Goal: Task Accomplishment & Management: Manage account settings

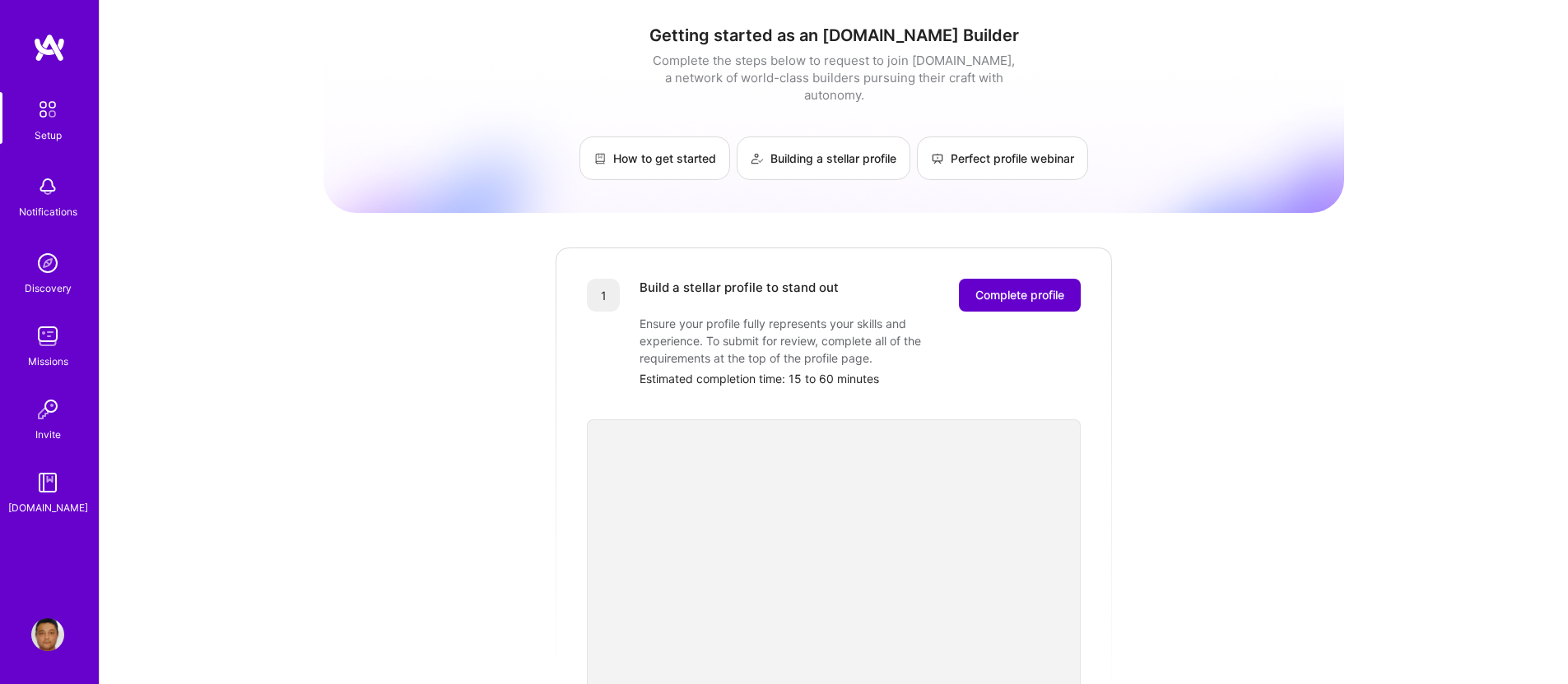
click at [1016, 287] on span "Complete profile" at bounding box center [1019, 295] width 89 height 17
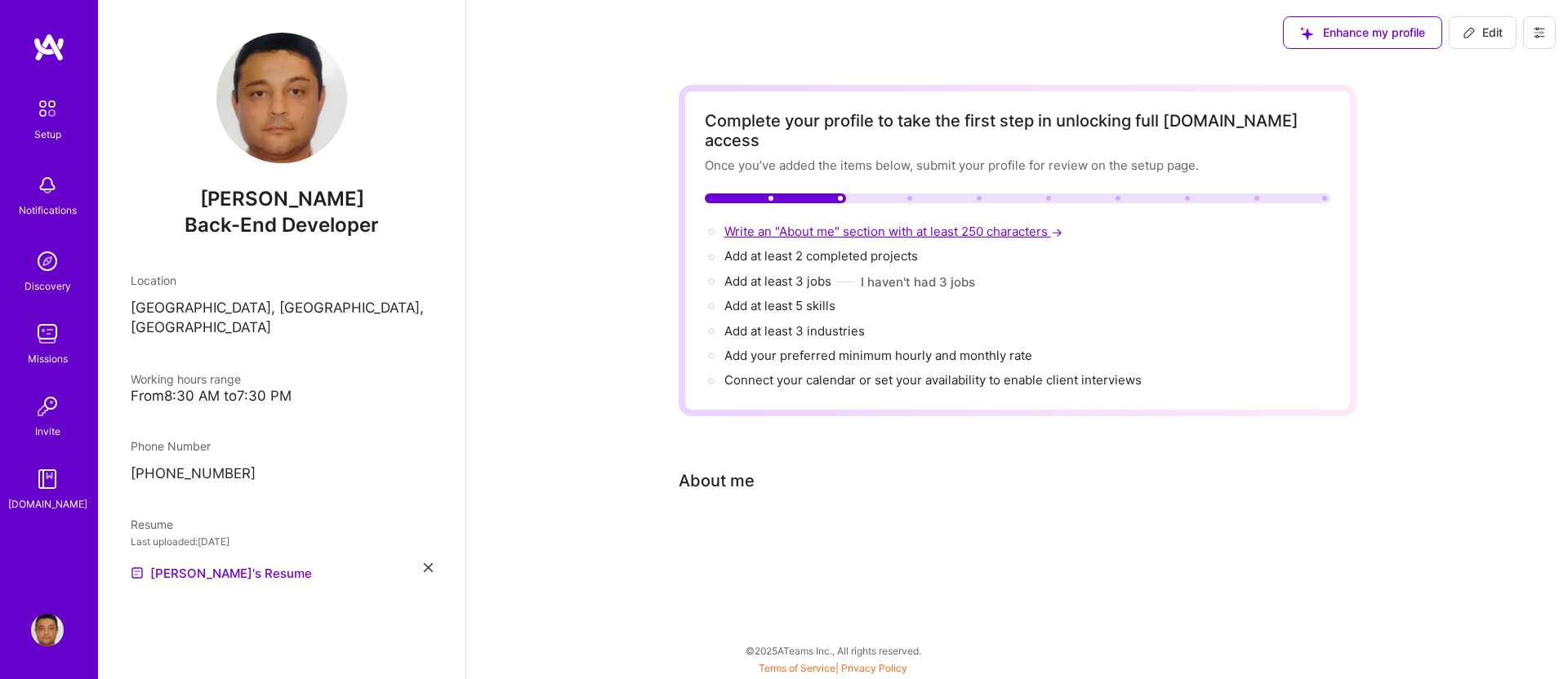
click at [735, 224] on span "Write an "About me" section with at least 250 characters →" at bounding box center [895, 231] width 342 height 16
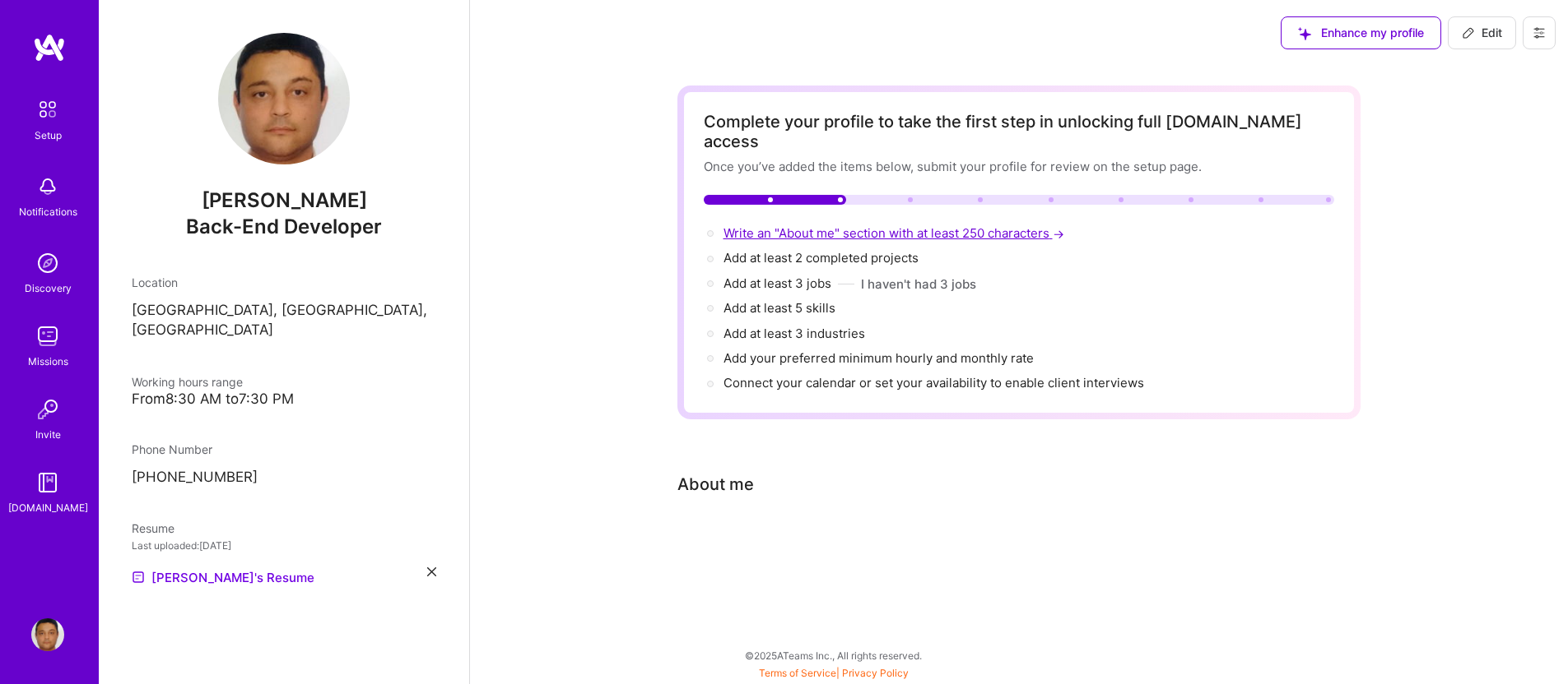
select select "CA"
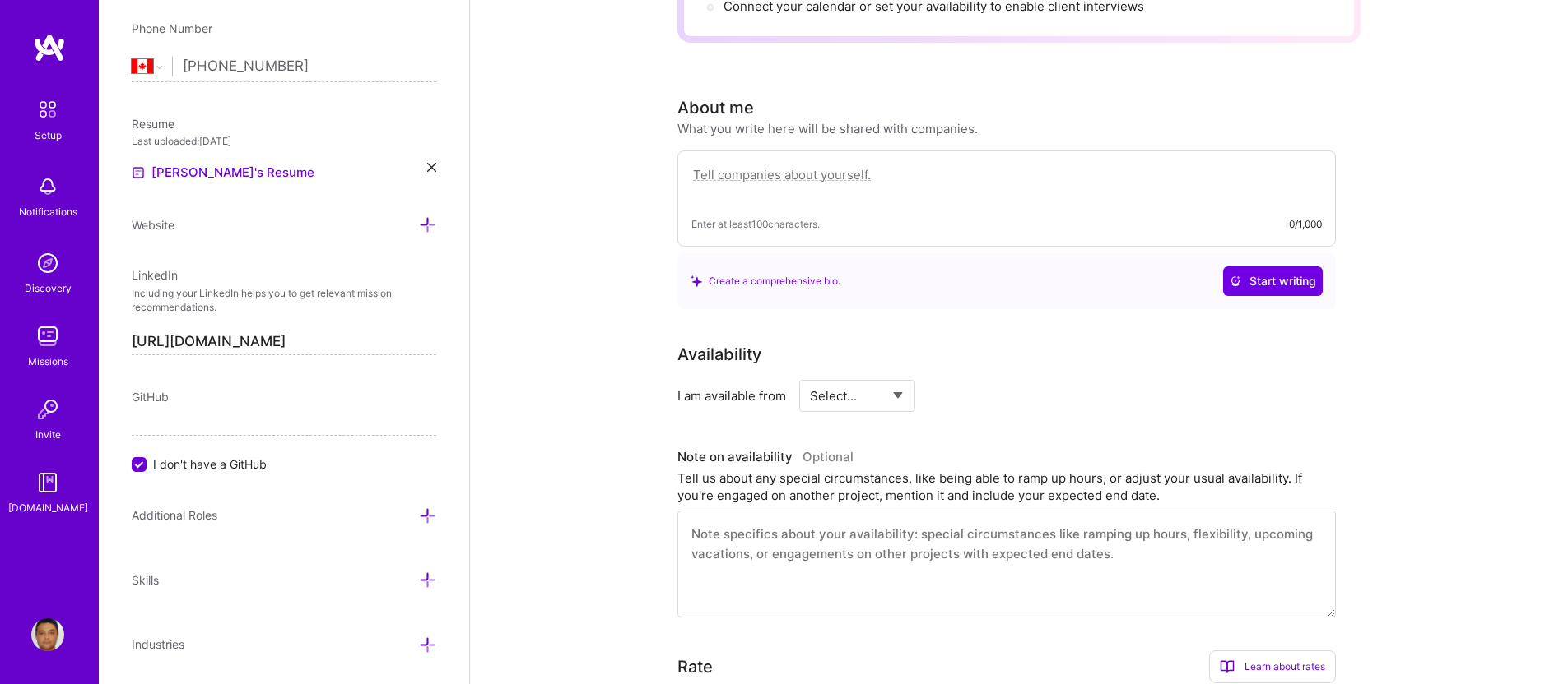
scroll to position [452, 0]
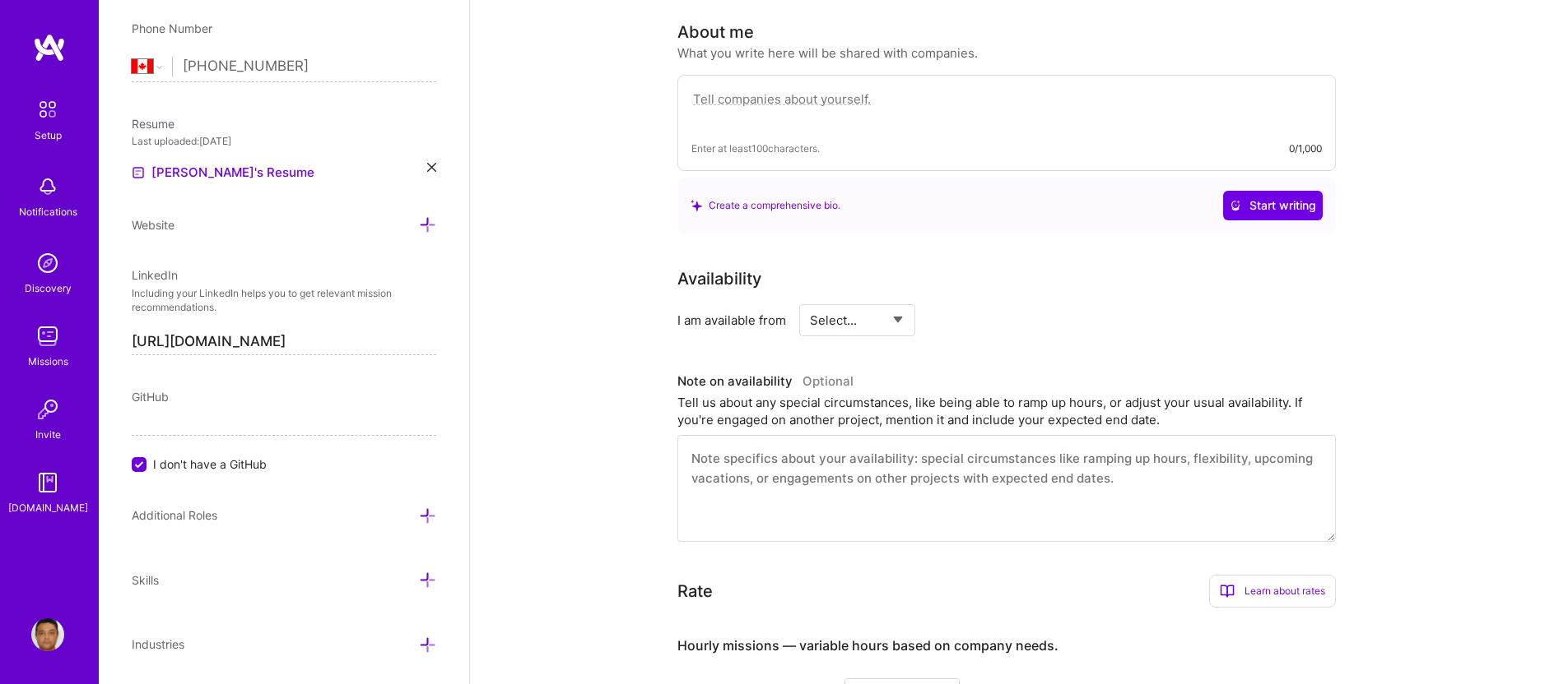
click at [902, 299] on select "Select... Right Now Future Date Not Available" at bounding box center [857, 320] width 95 height 42
select select "Right Now"
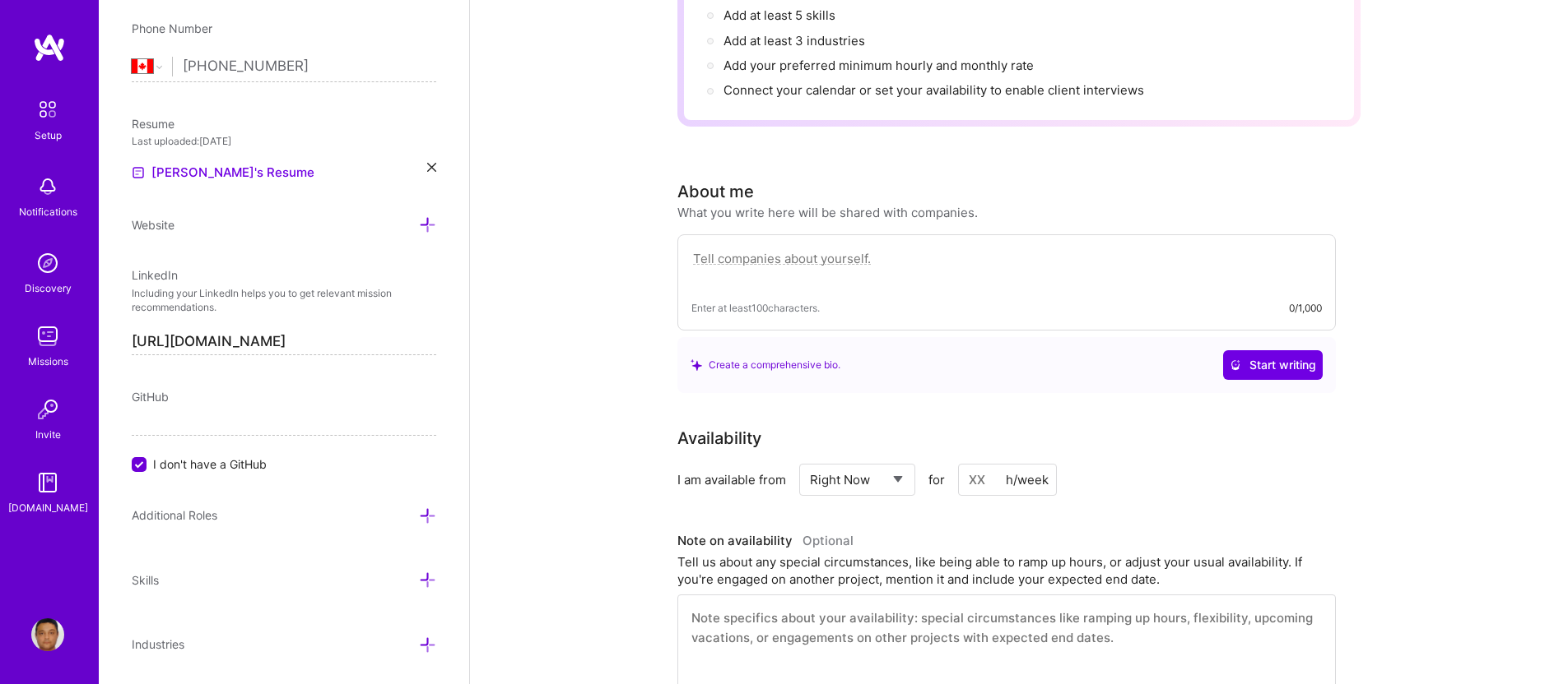
scroll to position [17, 0]
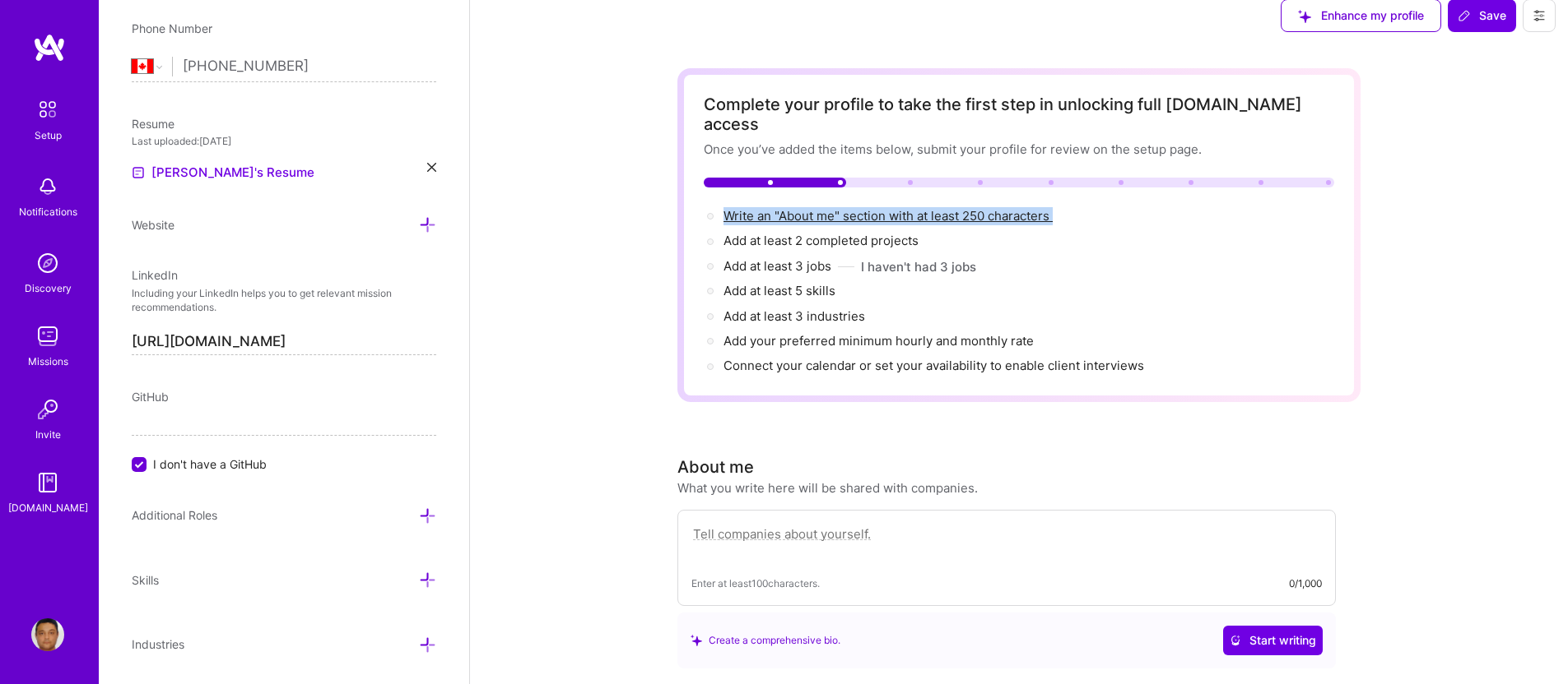
drag, startPoint x: 1088, startPoint y: 190, endPoint x: 716, endPoint y: 196, distance: 372.0
click at [716, 207] on div "Write an "About me" section with at least 250 characters →" at bounding box center [1019, 216] width 630 height 18
copy div "Write an "About me" section with at least 250 characters"
click at [781, 524] on textarea at bounding box center [1006, 542] width 630 height 38
paste textarea "I am a seasoned Senior Java Developer and Technical Architect with over 20 year…"
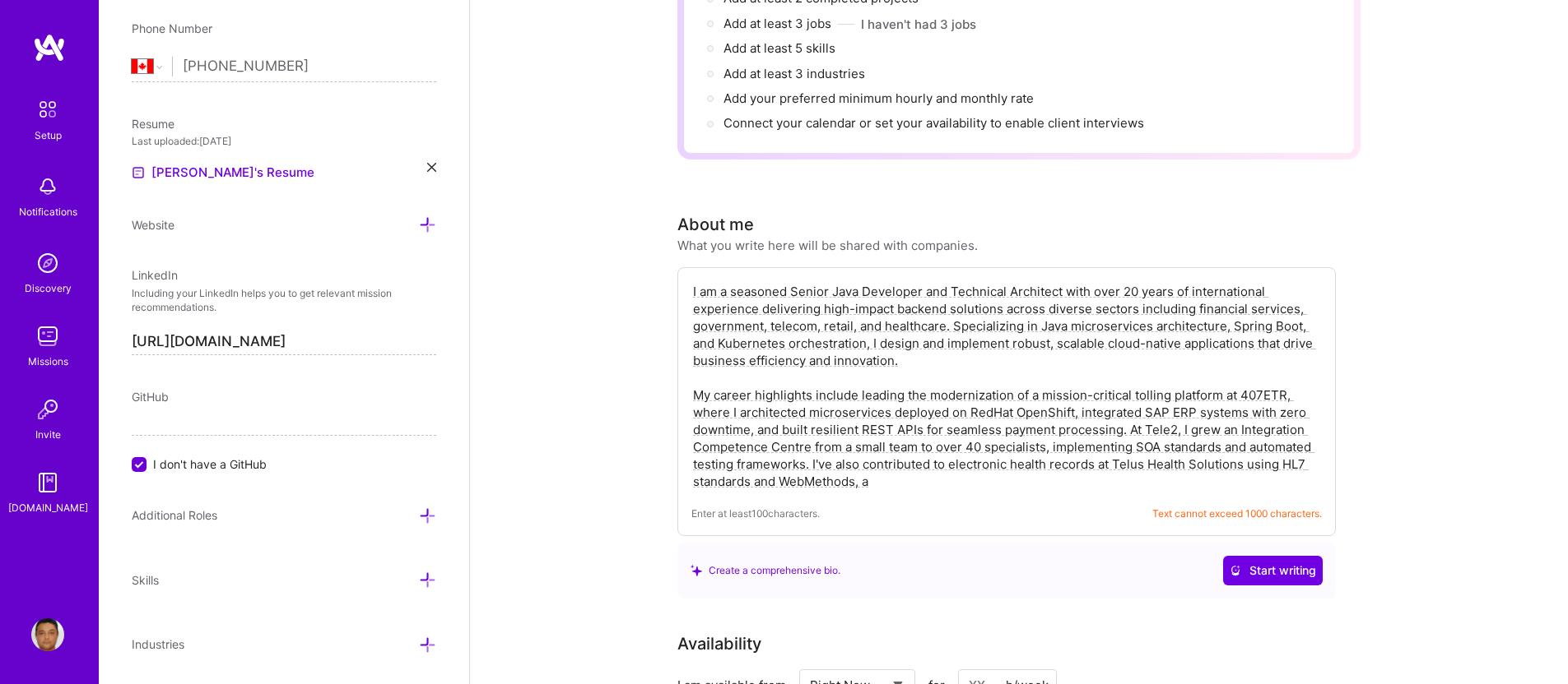
scroll to position [271, 0]
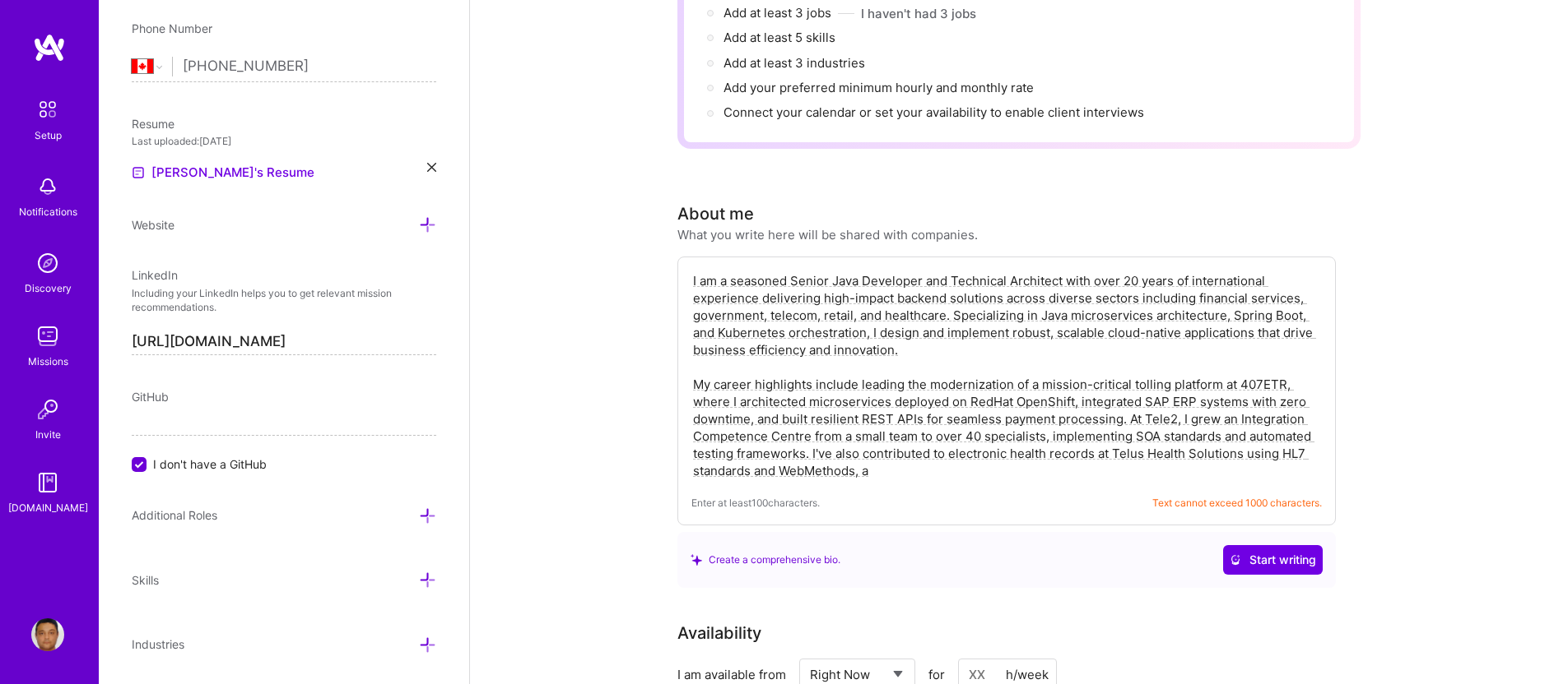
type textarea "I am a seasoned Senior Java Developer and Technical Architect with over 20 year…"
click at [887, 466] on div "I am a seasoned Senior Java Developer and Technical Architect with over 20 year…" at bounding box center [1007, 390] width 658 height 269
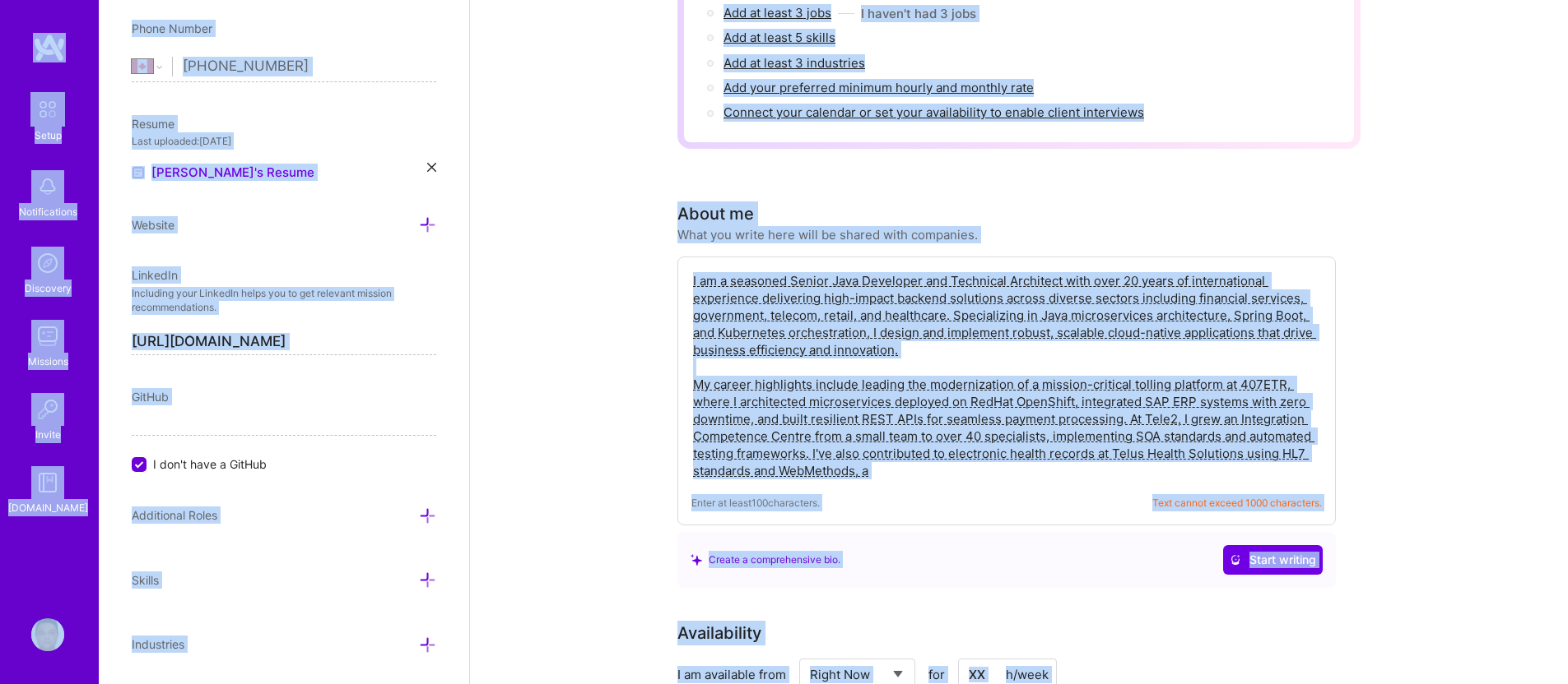
click at [906, 466] on div "I am a seasoned Senior Java Developer and Technical Architect with over 20 year…" at bounding box center [1007, 390] width 658 height 269
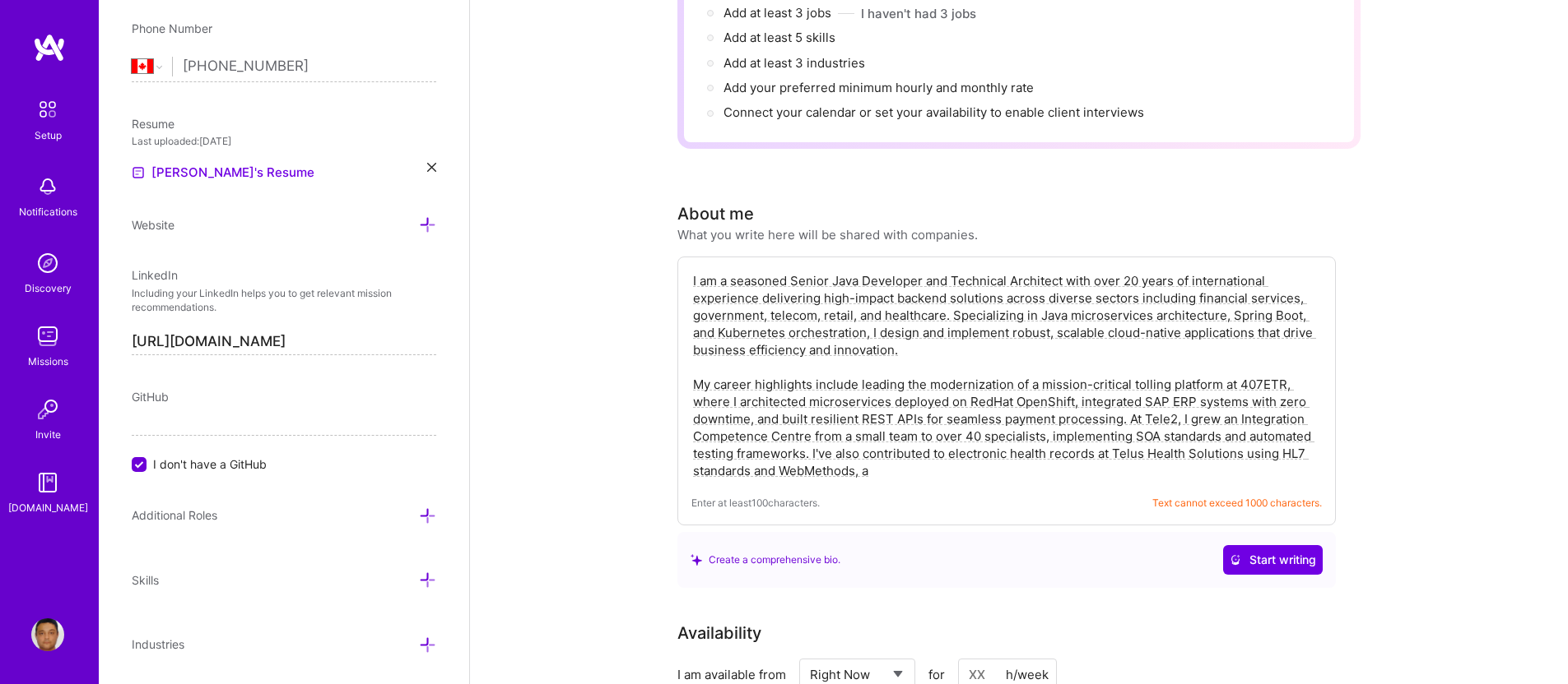
click at [916, 455] on textarea "I am a seasoned Senior Java Developer and Technical Architect with over 20 year…" at bounding box center [1006, 376] width 630 height 211
drag, startPoint x: 916, startPoint y: 455, endPoint x: 641, endPoint y: 224, distance: 359.1
click at [641, 224] on div "Complete your profile to take the first step in unlocking full [DOMAIN_NAME] ac…" at bounding box center [1019, 644] width 1098 height 1699
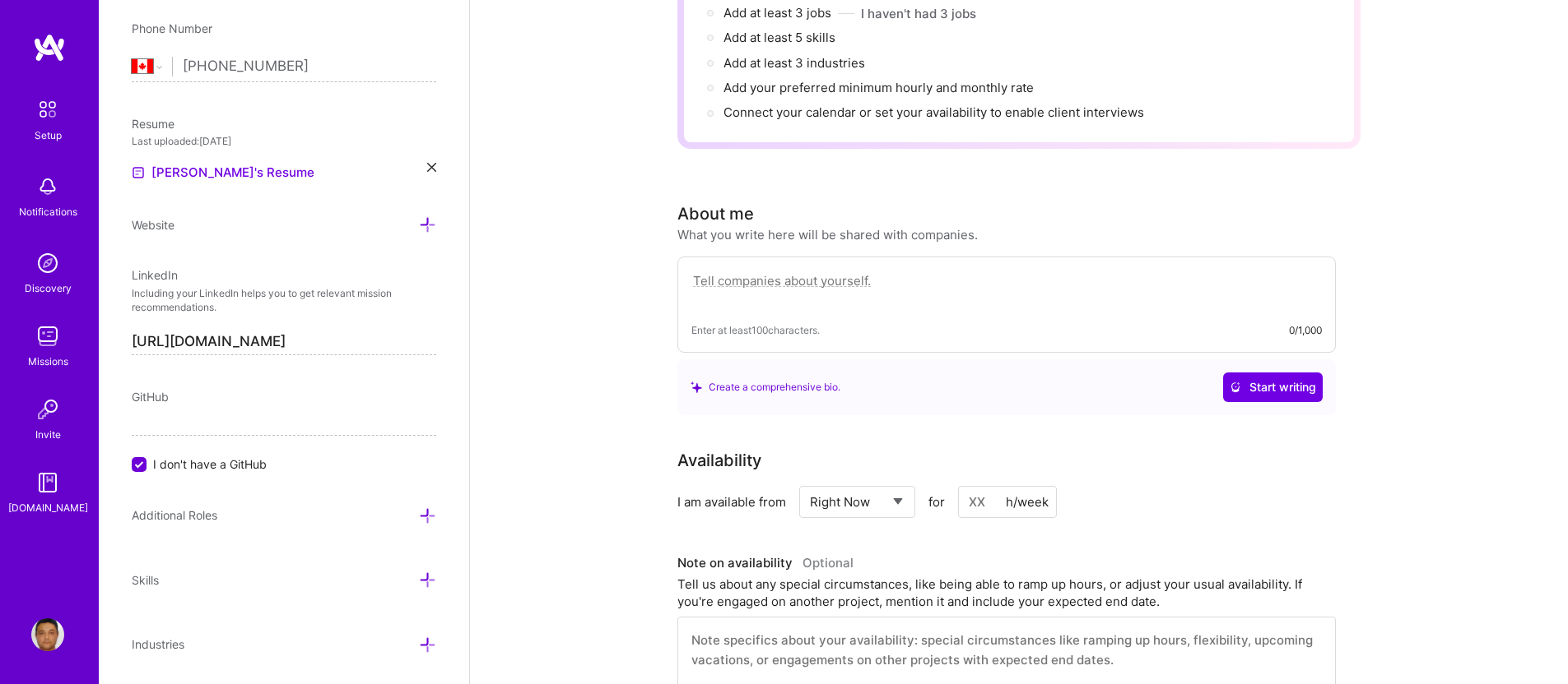
click at [775, 271] on textarea at bounding box center [1006, 289] width 630 height 38
paste textarea "I'm a Senior Java Developer and Technical Architect with over 20 years of exper…"
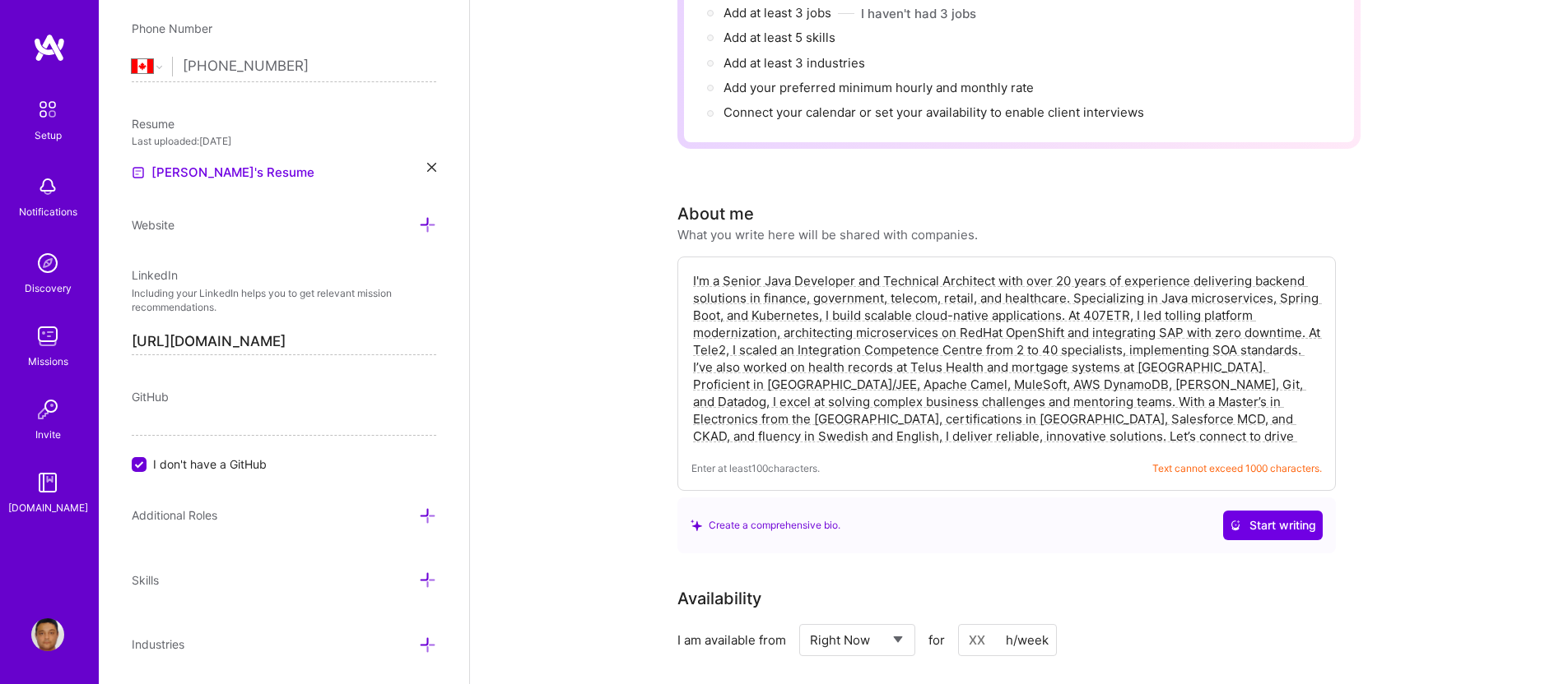
drag, startPoint x: 864, startPoint y: 417, endPoint x: 1100, endPoint y: 416, distance: 236.0
click at [1100, 416] on textarea "I'm a Senior Java Developer and Technical Architect with over 20 years of exper…" at bounding box center [1006, 358] width 630 height 176
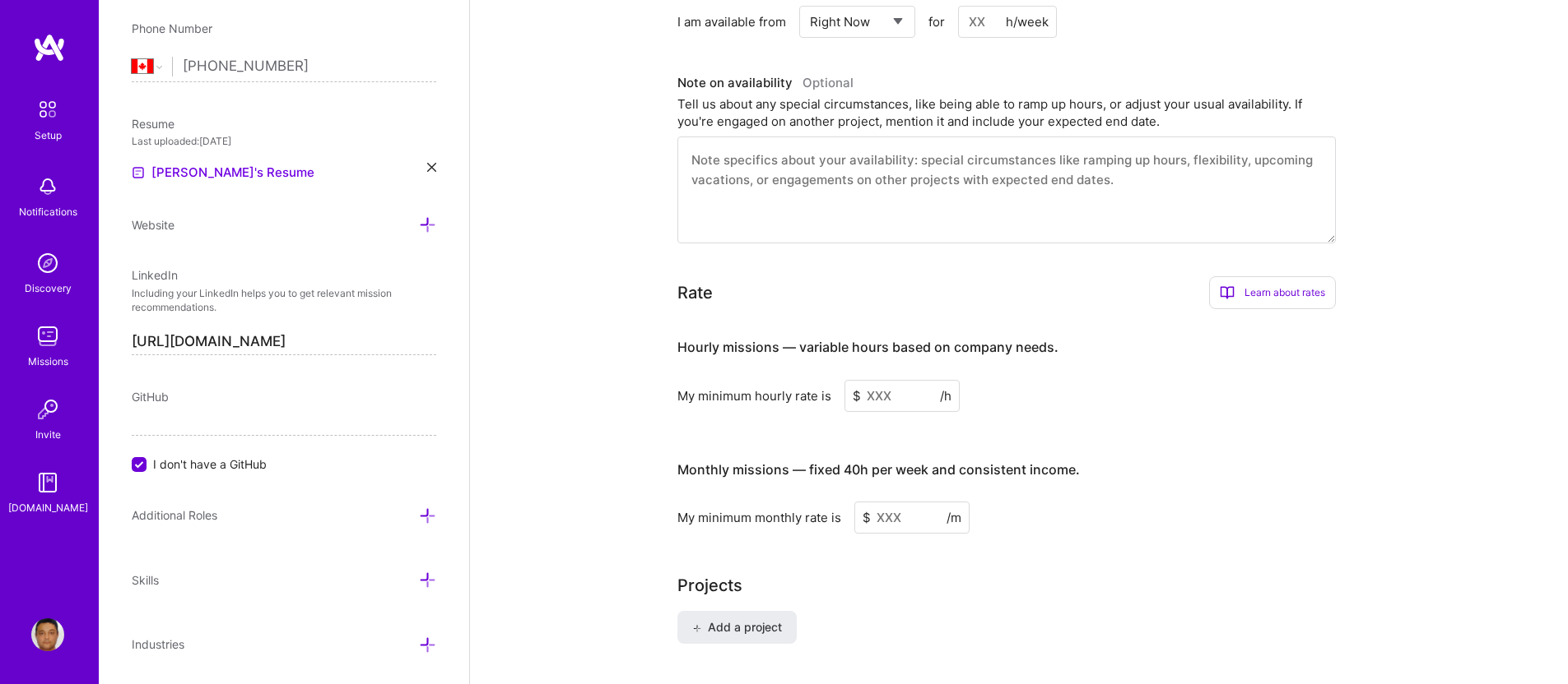
scroll to position [974, 0]
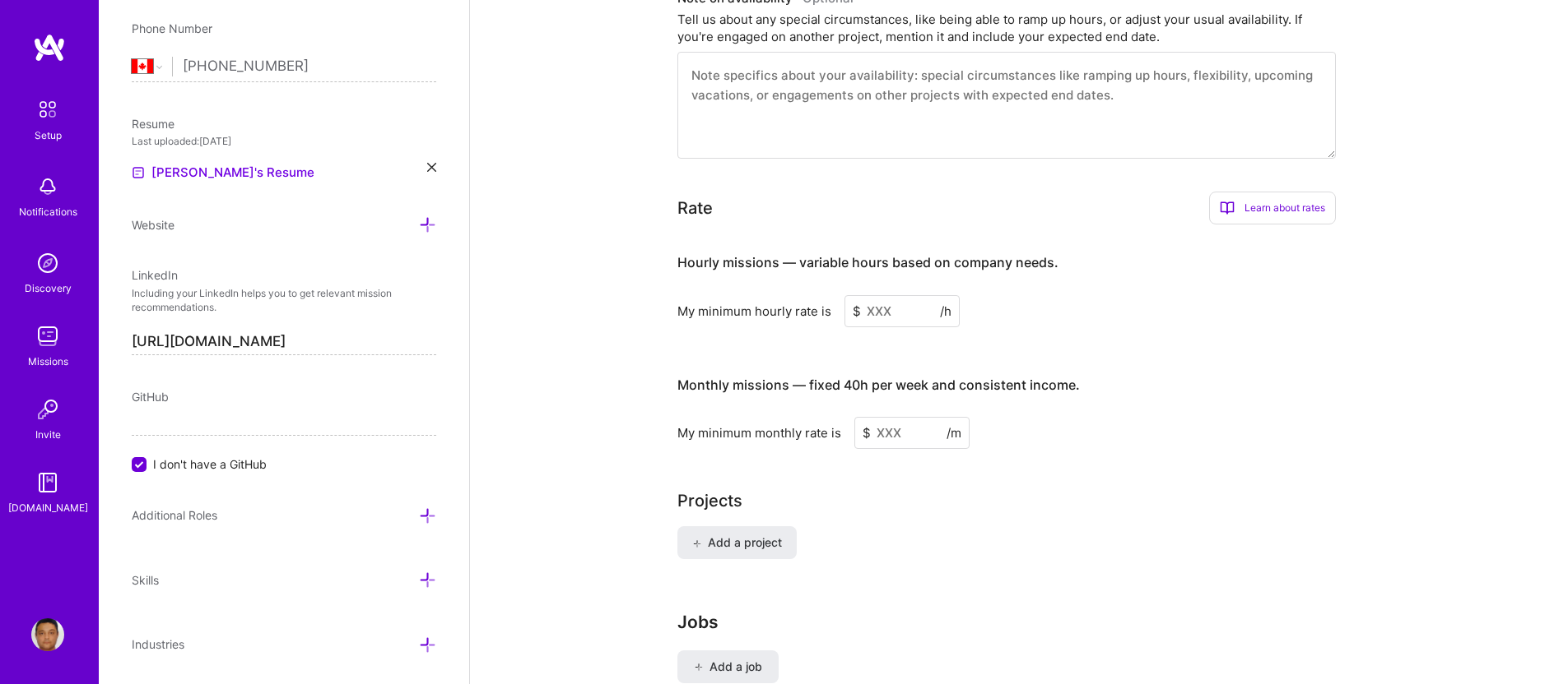
type textarea "I'm a Senior Java Developer and Technical Architect with over 20 years of exper…"
click at [878, 295] on input at bounding box center [902, 311] width 116 height 32
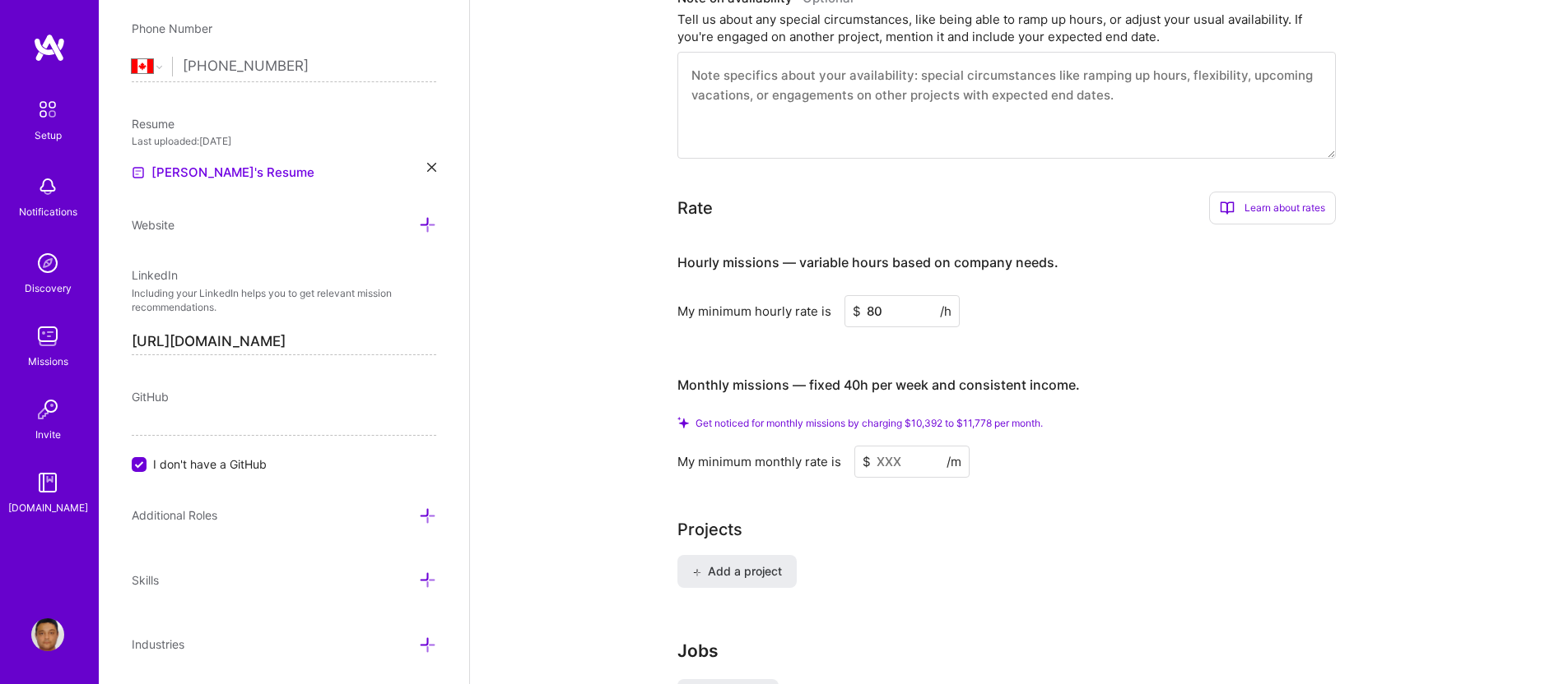
type input "80"
click at [859, 417] on span "Get noticed for monthly missions by charging $10,392 to $11,778 per month." at bounding box center [869, 423] width 348 height 13
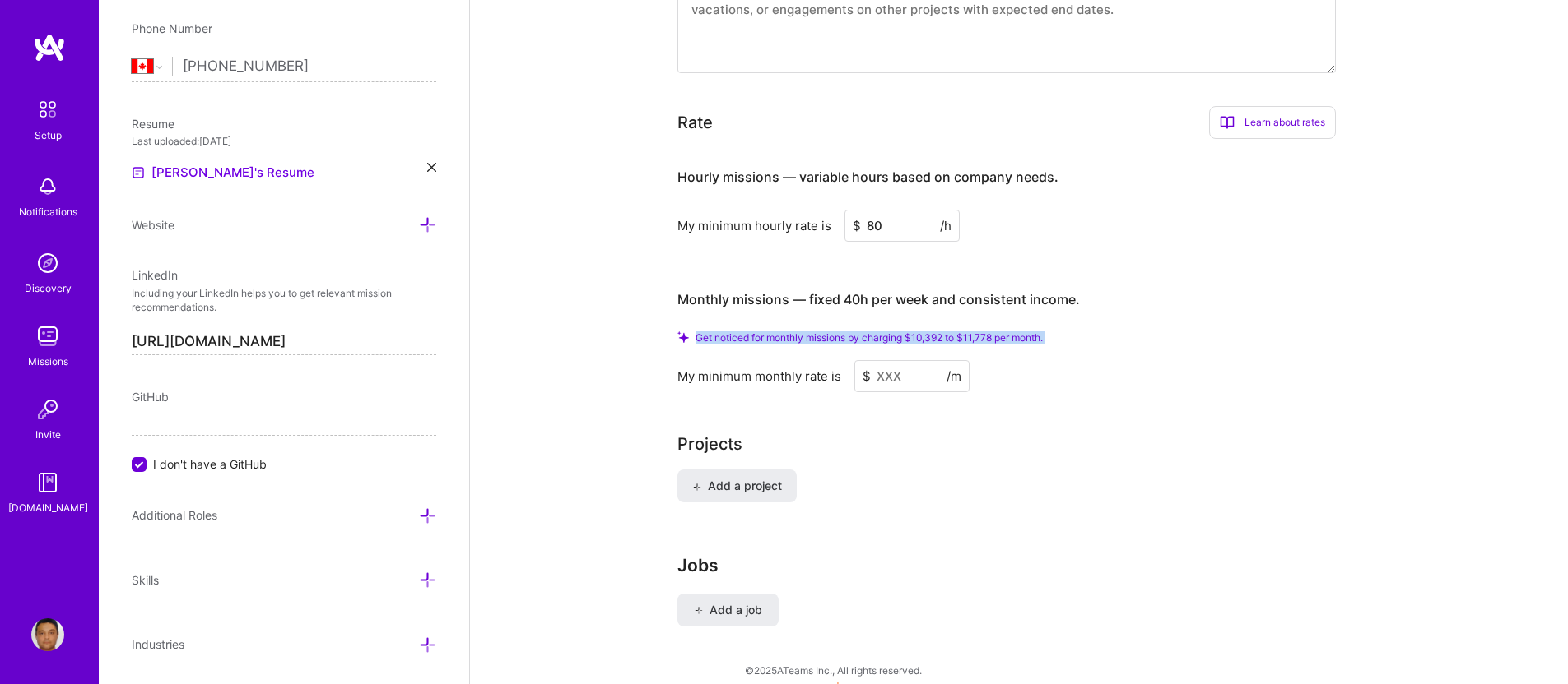
scroll to position [1098, 0]
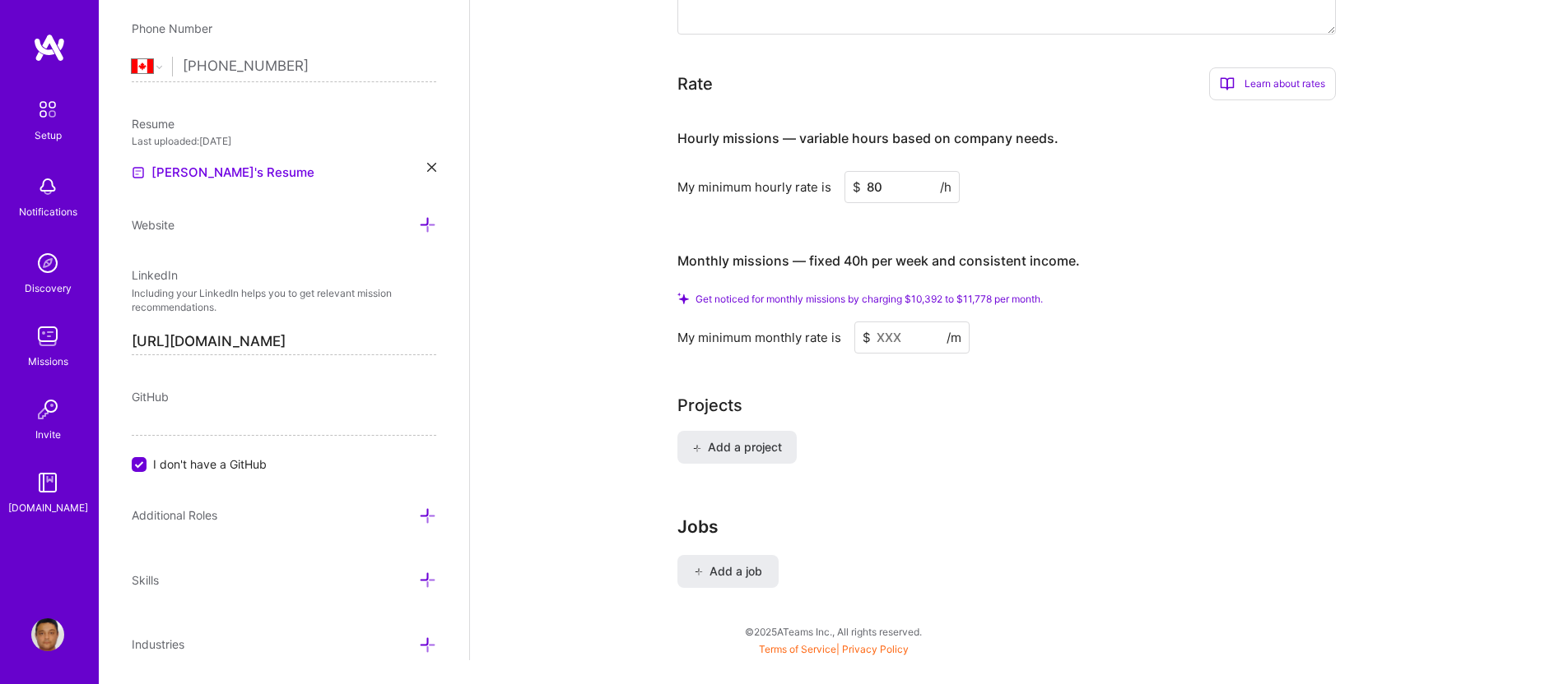
click at [883, 321] on input at bounding box center [911, 337] width 116 height 32
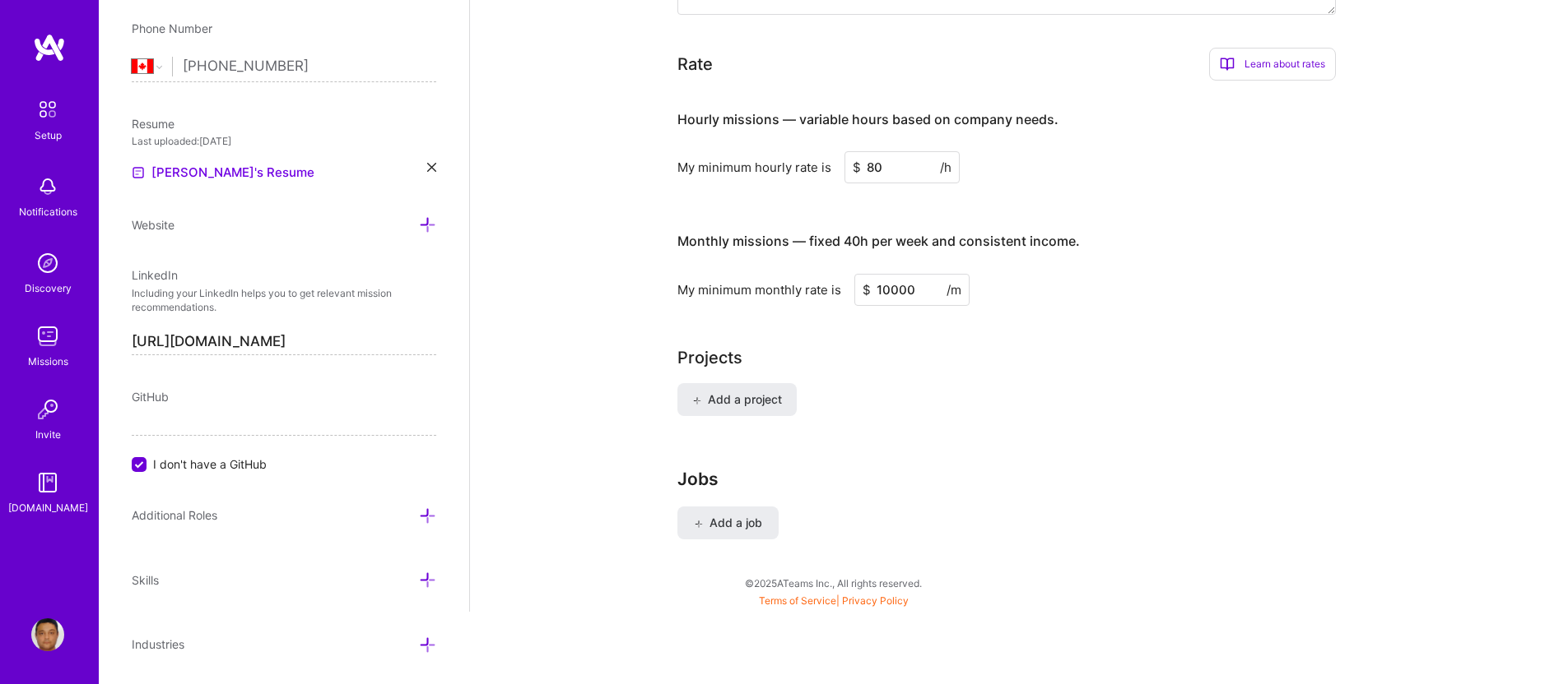
scroll to position [1073, 0]
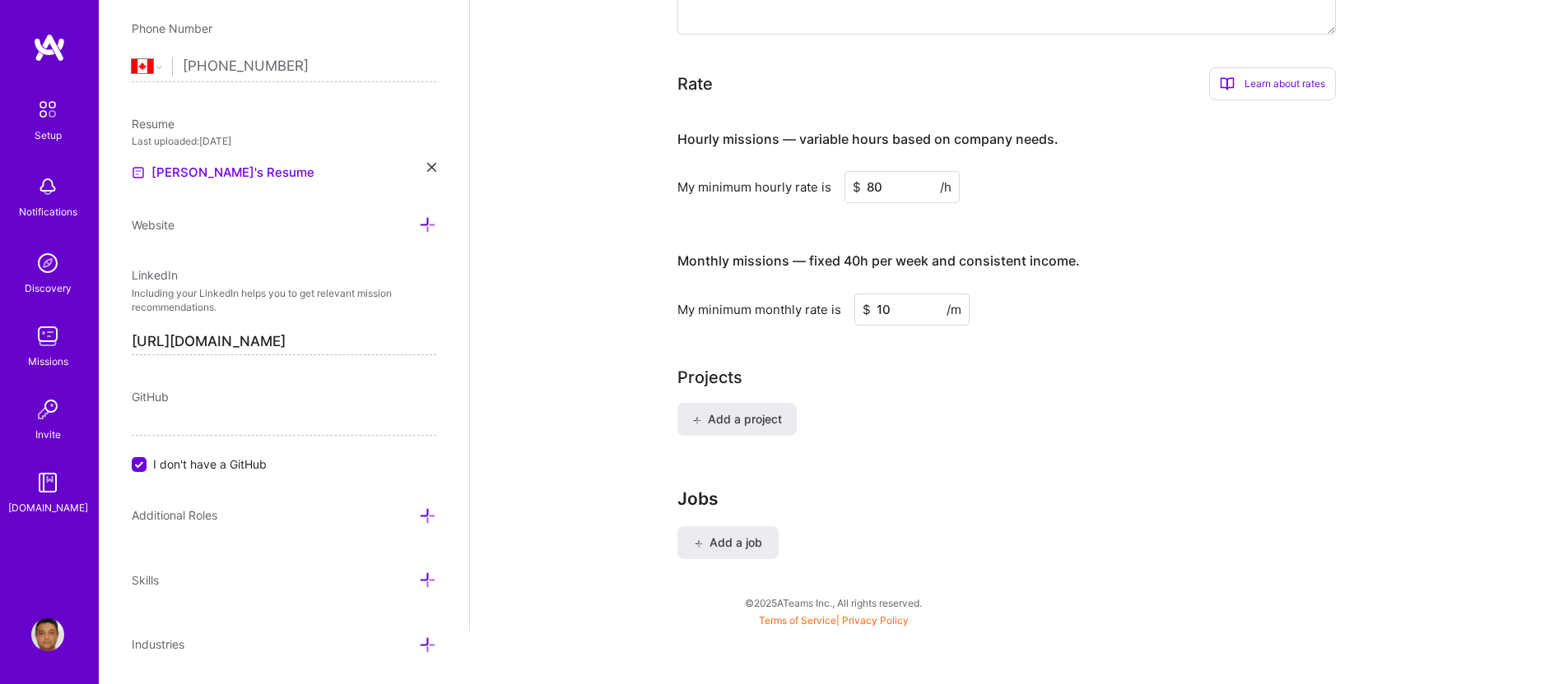
type input "1"
type input "11000"
click at [884, 403] on div "Add a project" at bounding box center [1019, 429] width 683 height 52
click at [760, 403] on button "Add a project" at bounding box center [737, 419] width 119 height 33
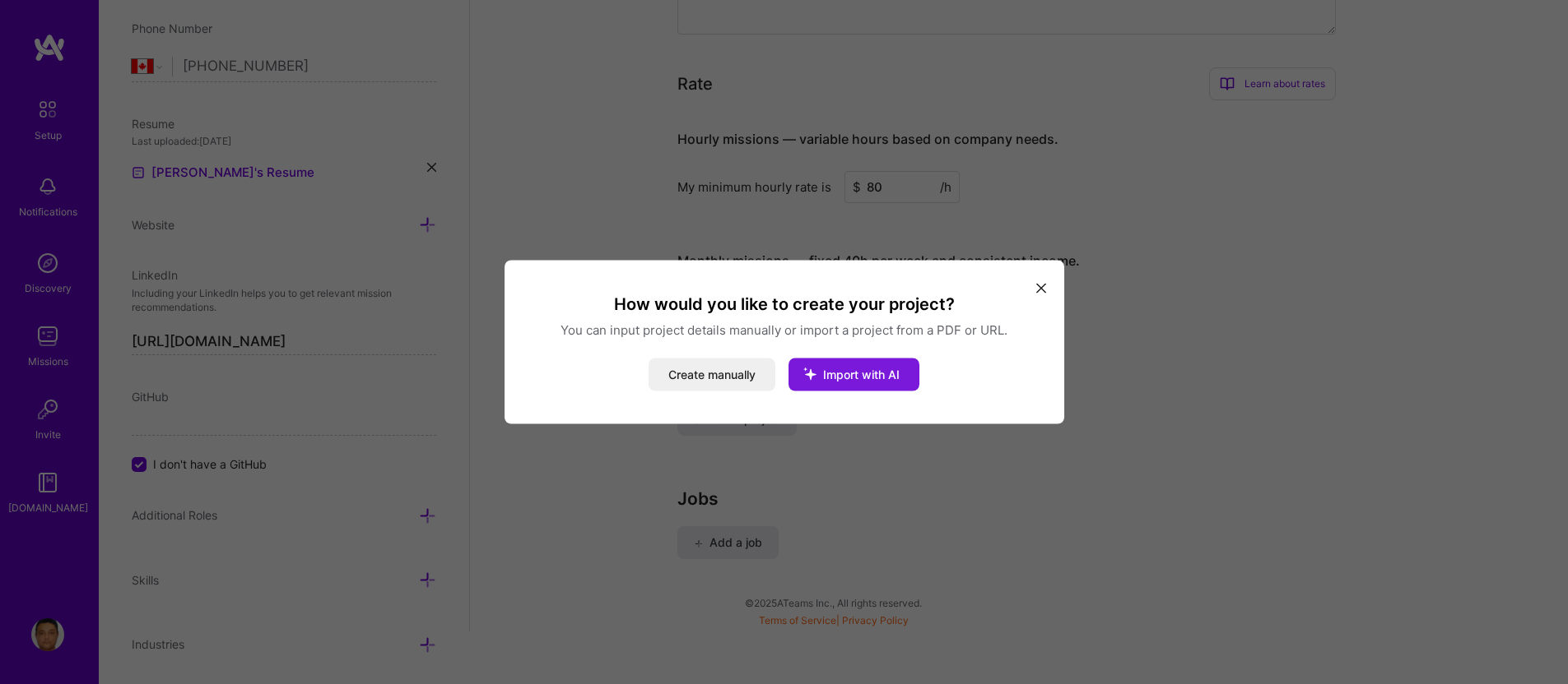
click at [829, 376] on icon "modal" at bounding box center [809, 374] width 43 height 43
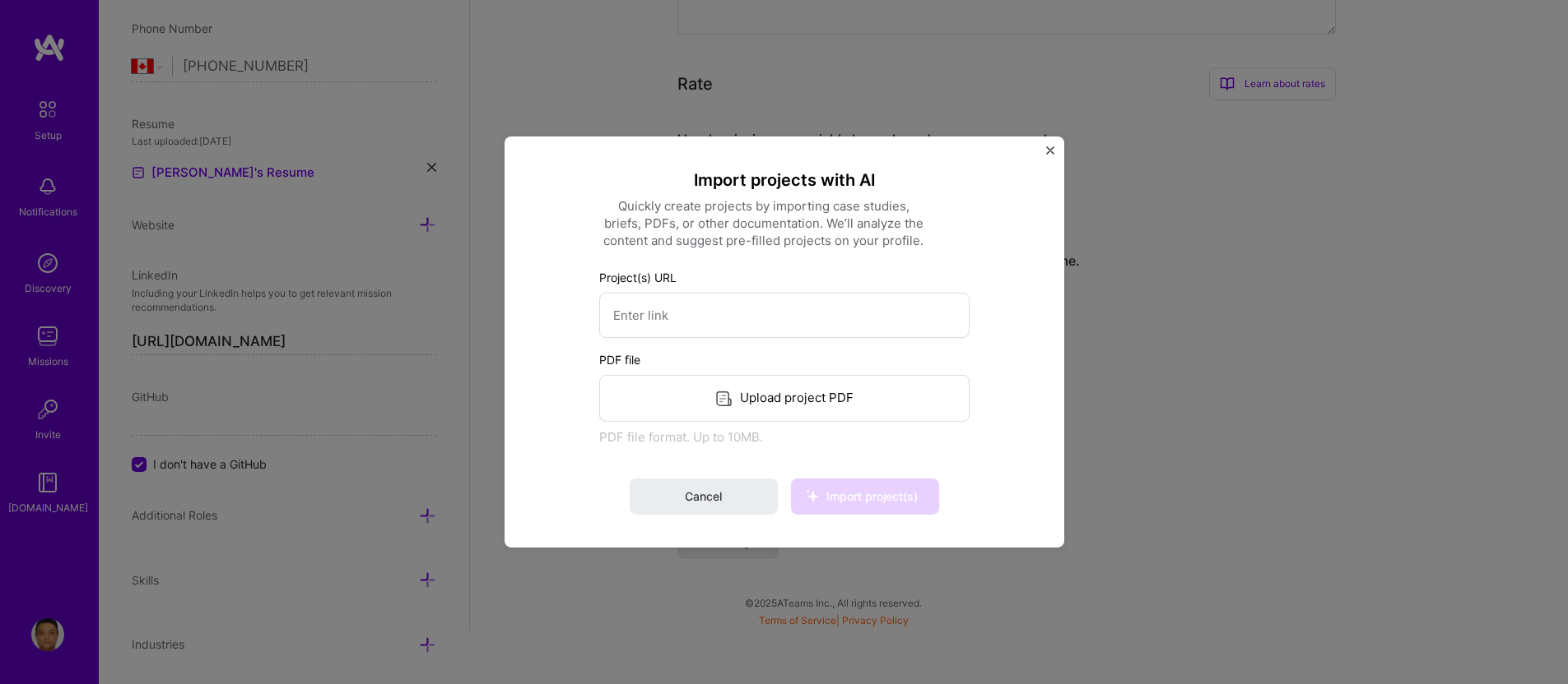
click at [803, 402] on div "Upload project PDF" at bounding box center [784, 399] width 370 height 47
click at [868, 495] on span "Import project(s)" at bounding box center [872, 496] width 91 height 14
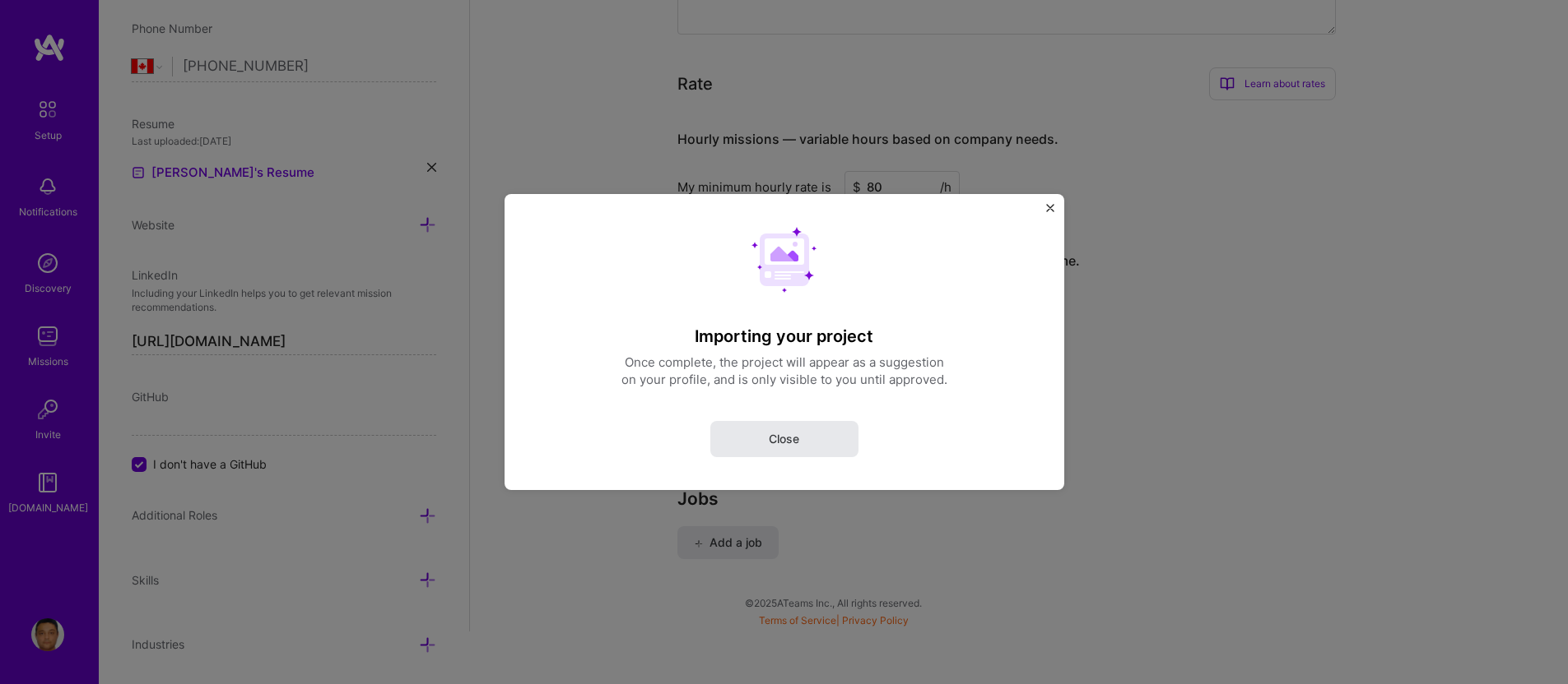
click at [804, 430] on button "Close" at bounding box center [785, 439] width 149 height 36
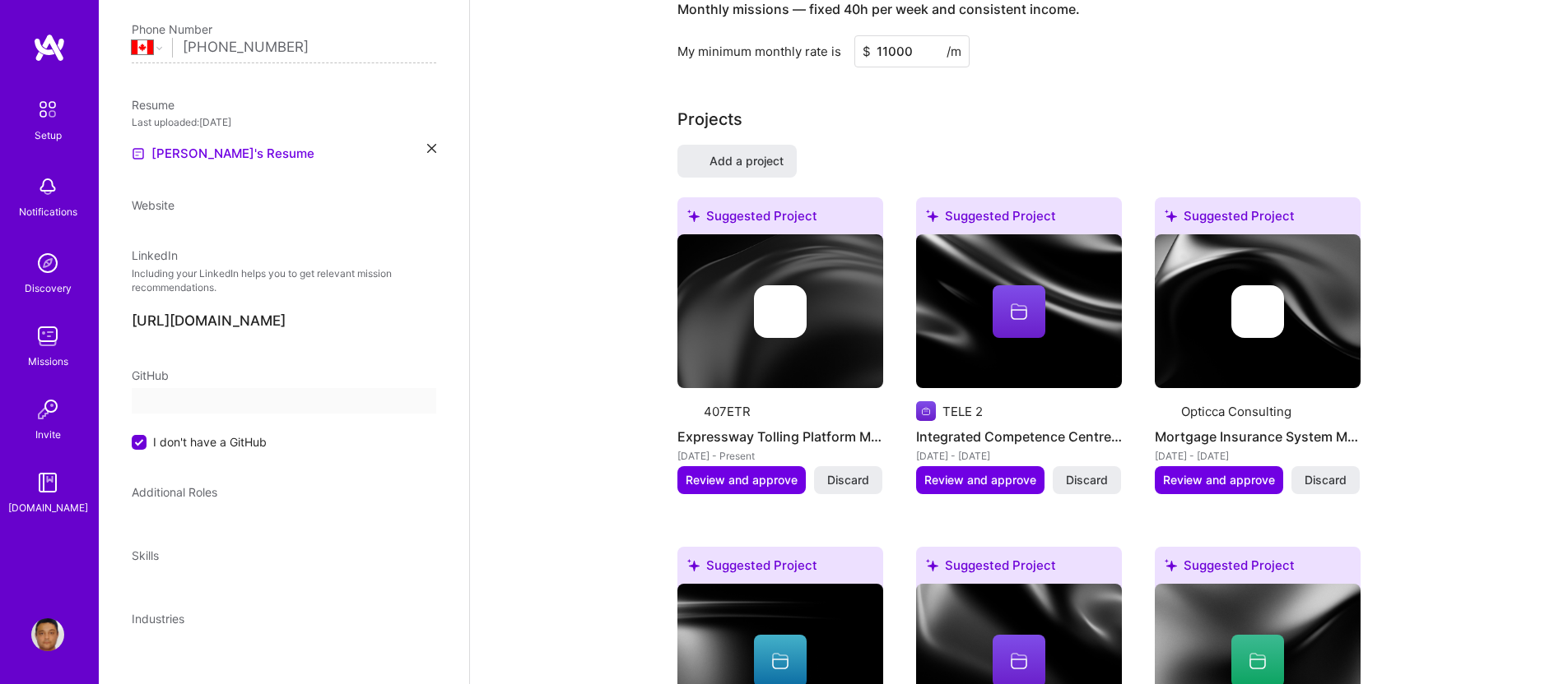
scroll to position [189, 0]
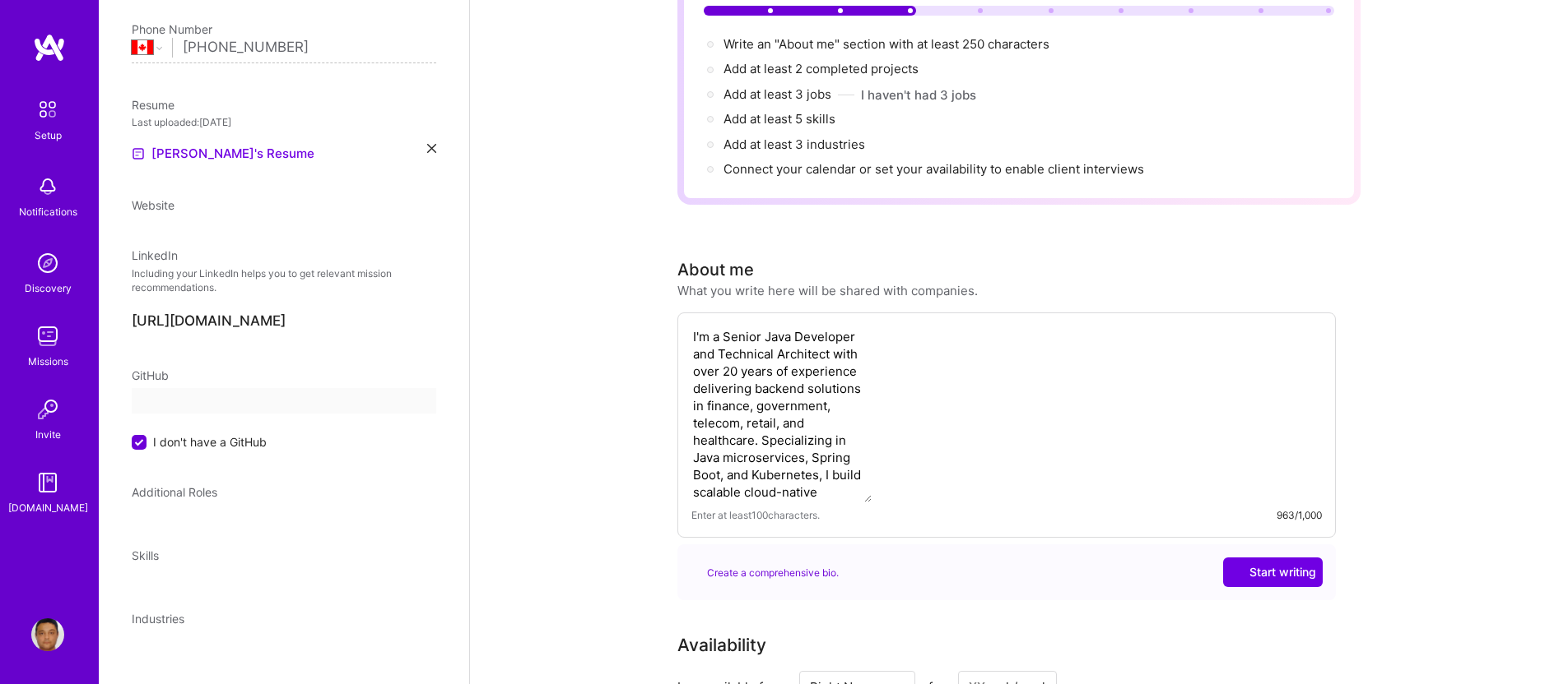
select select "CA"
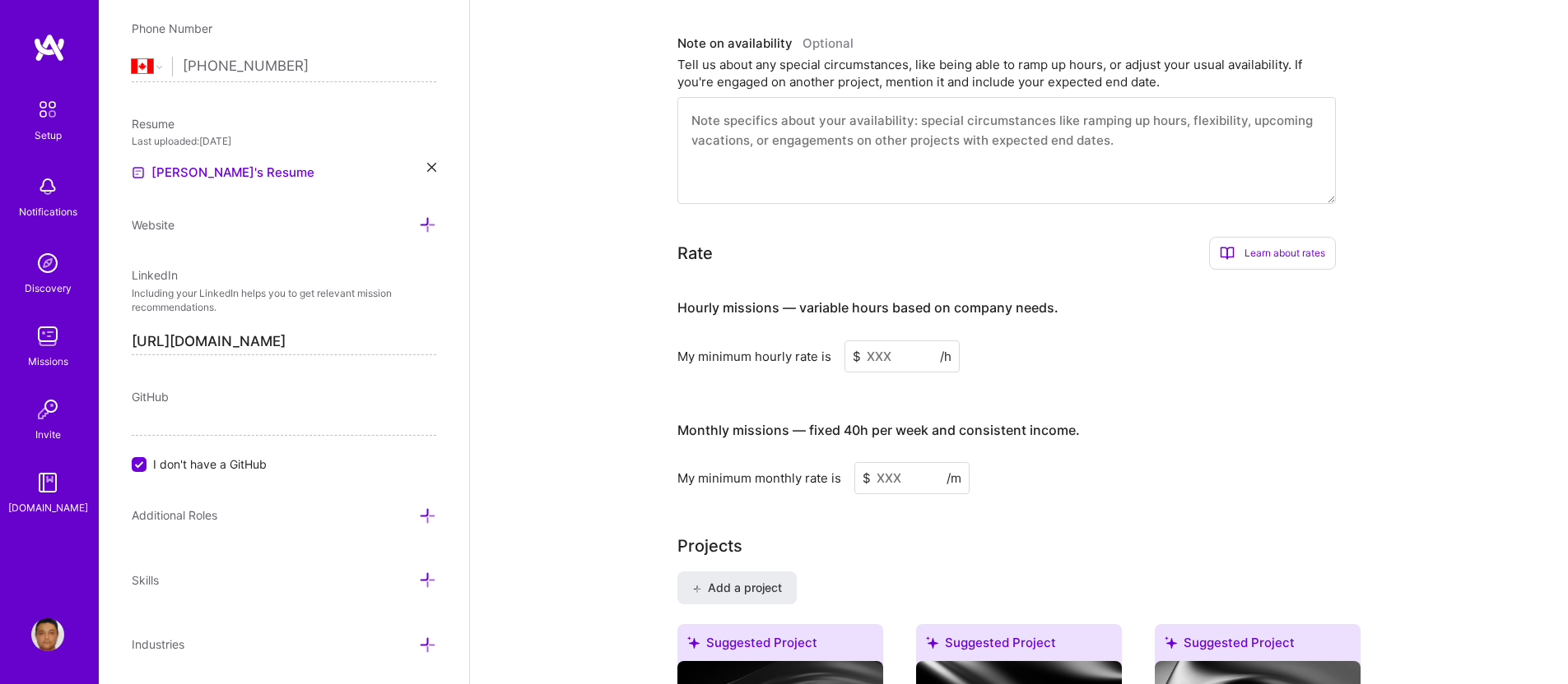
scroll to position [875, 0]
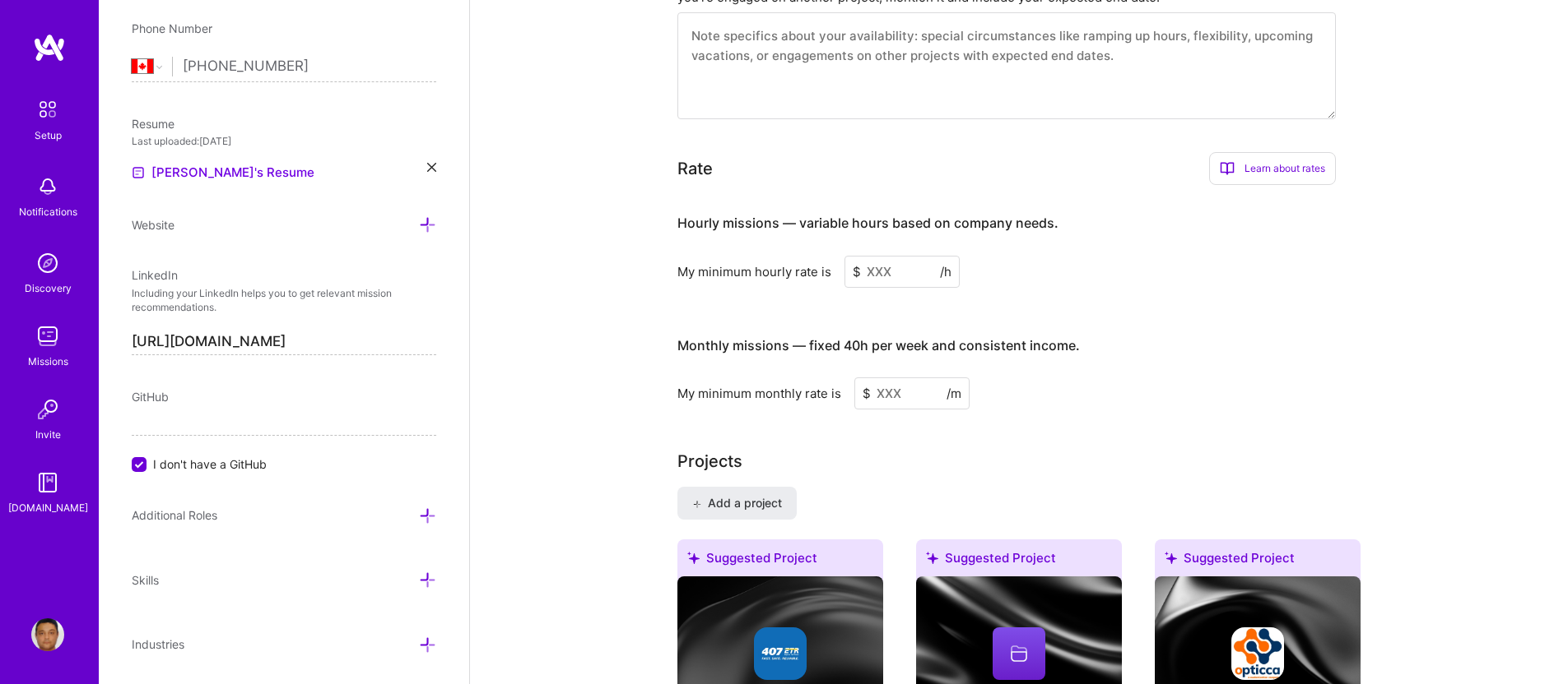
click at [907, 256] on input at bounding box center [902, 272] width 116 height 32
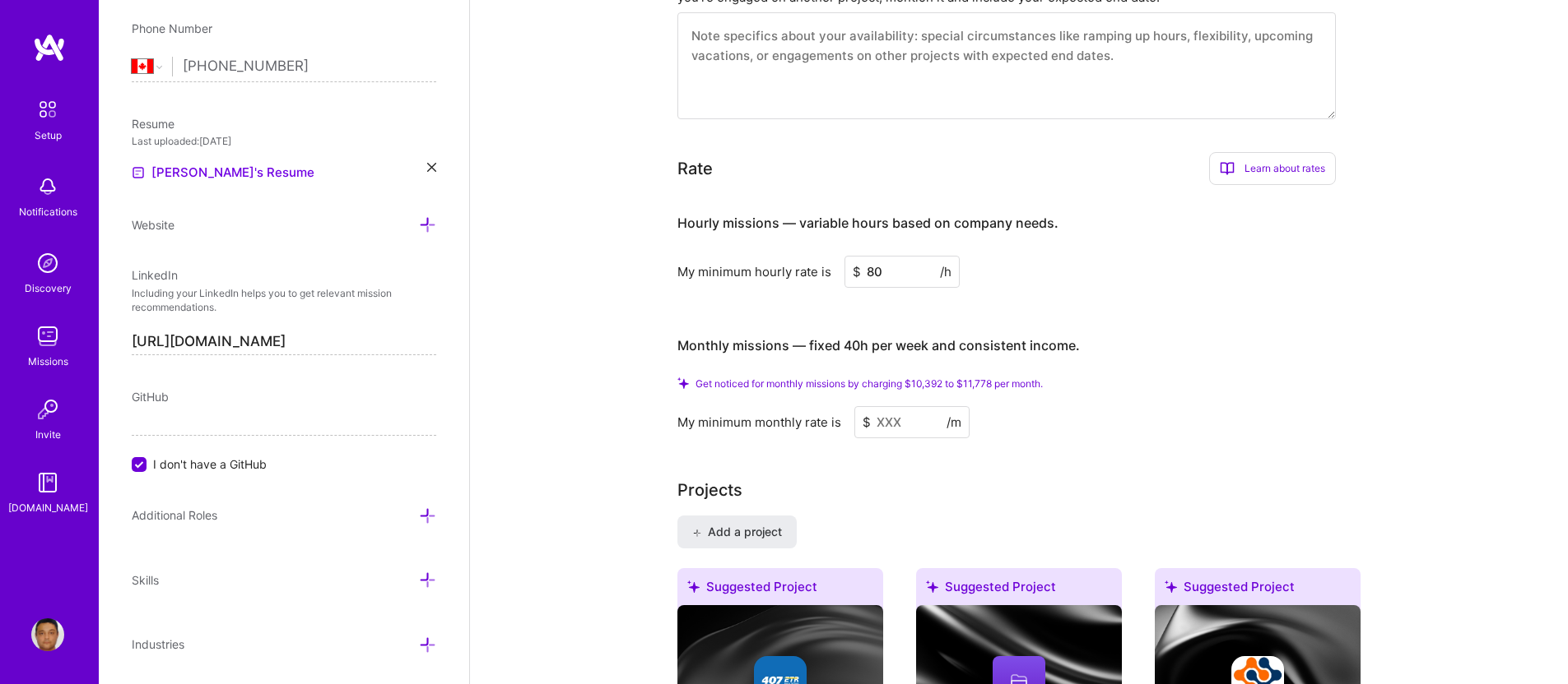
type input "80"
click at [914, 407] on input at bounding box center [911, 423] width 116 height 32
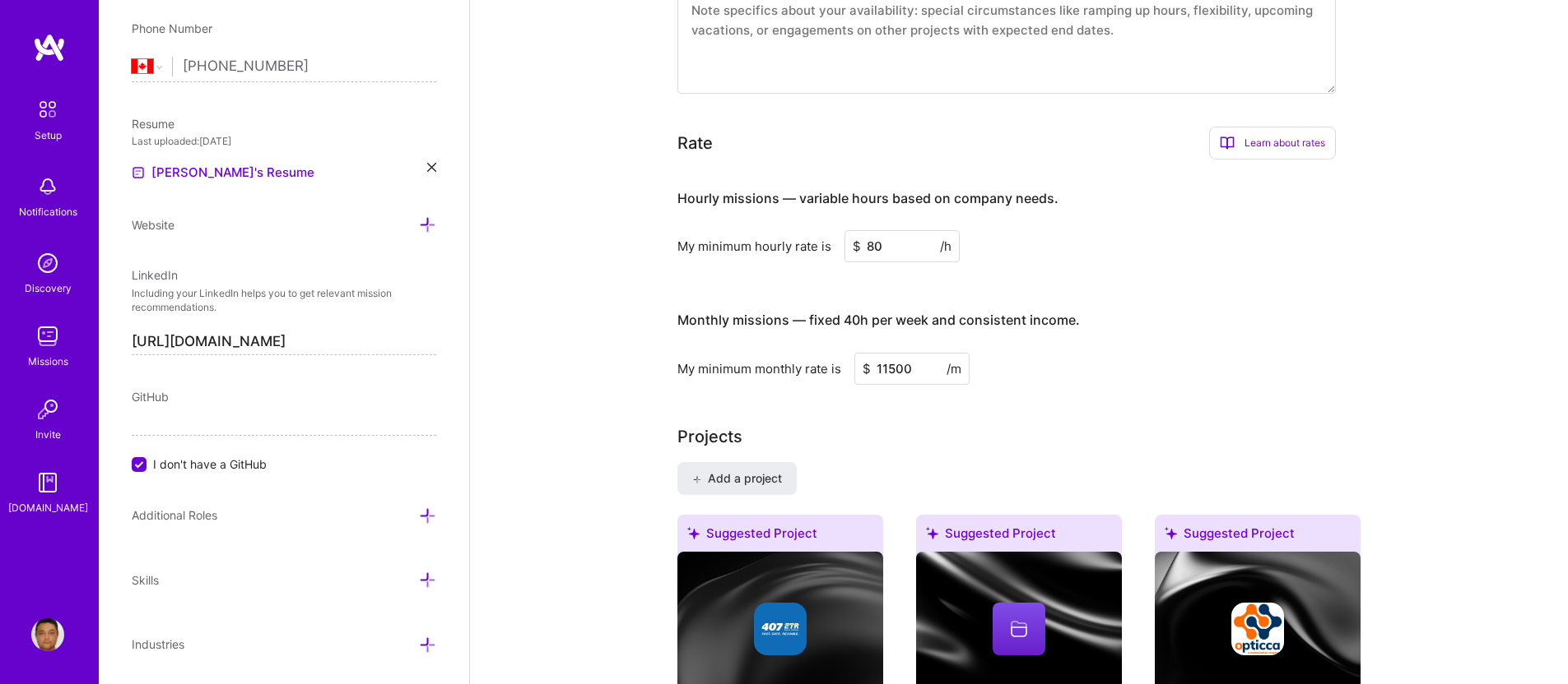
type input "11500"
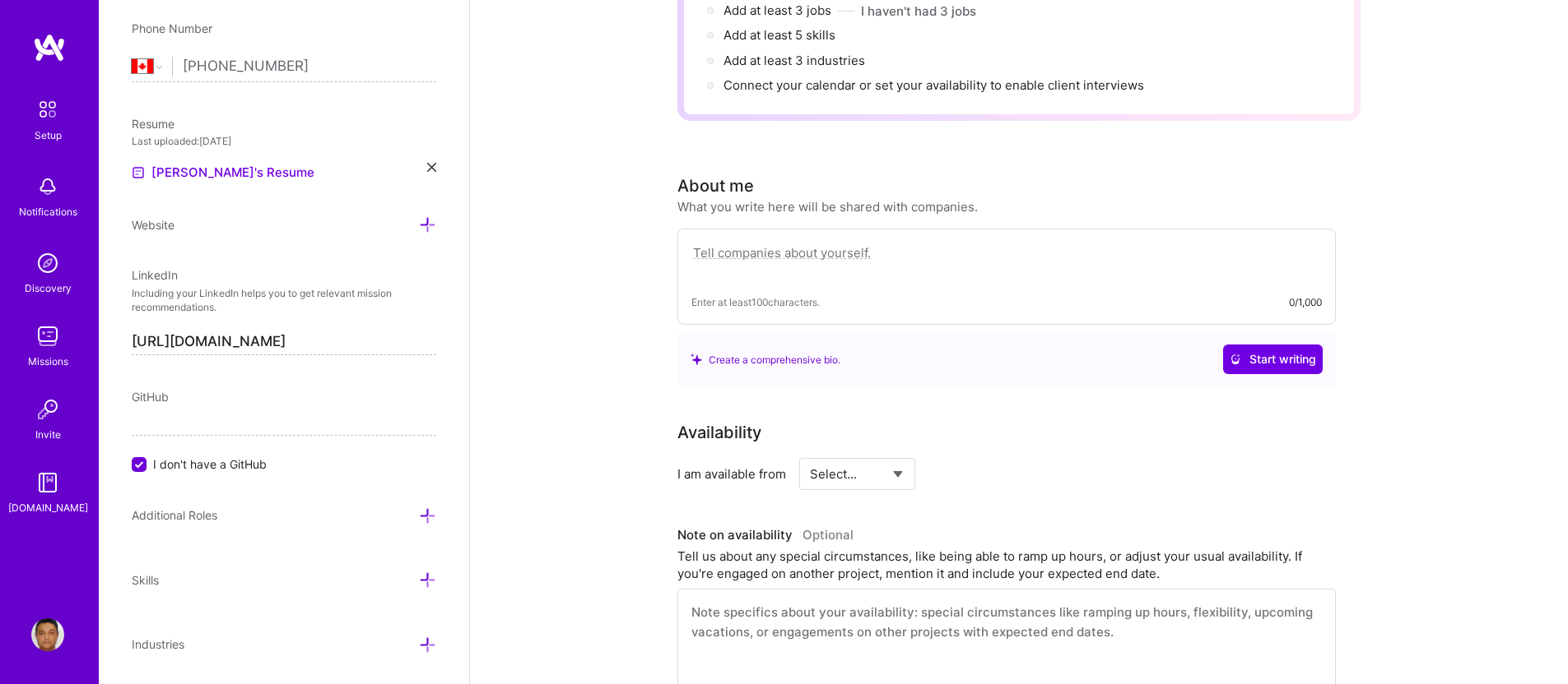
scroll to position [0, 0]
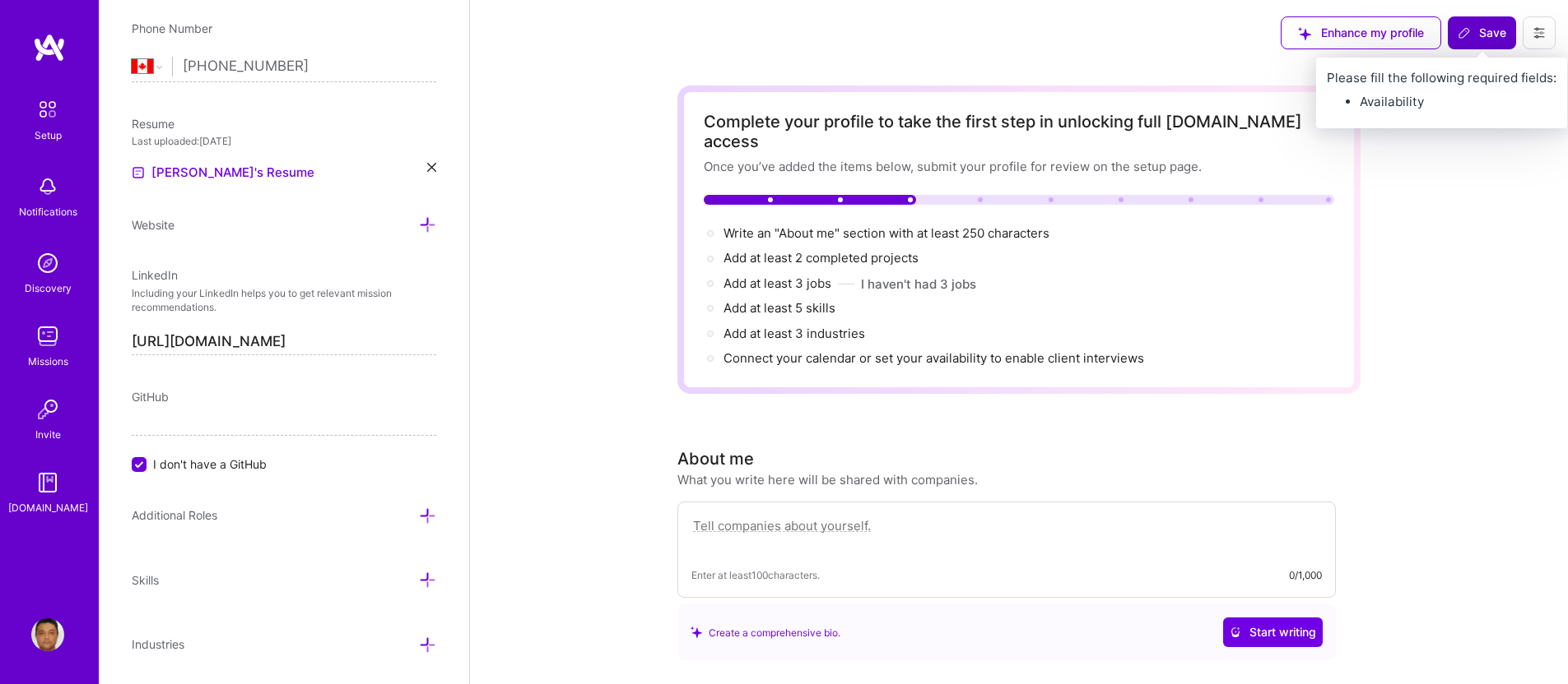
click at [1476, 30] on span "Save" at bounding box center [1482, 33] width 49 height 17
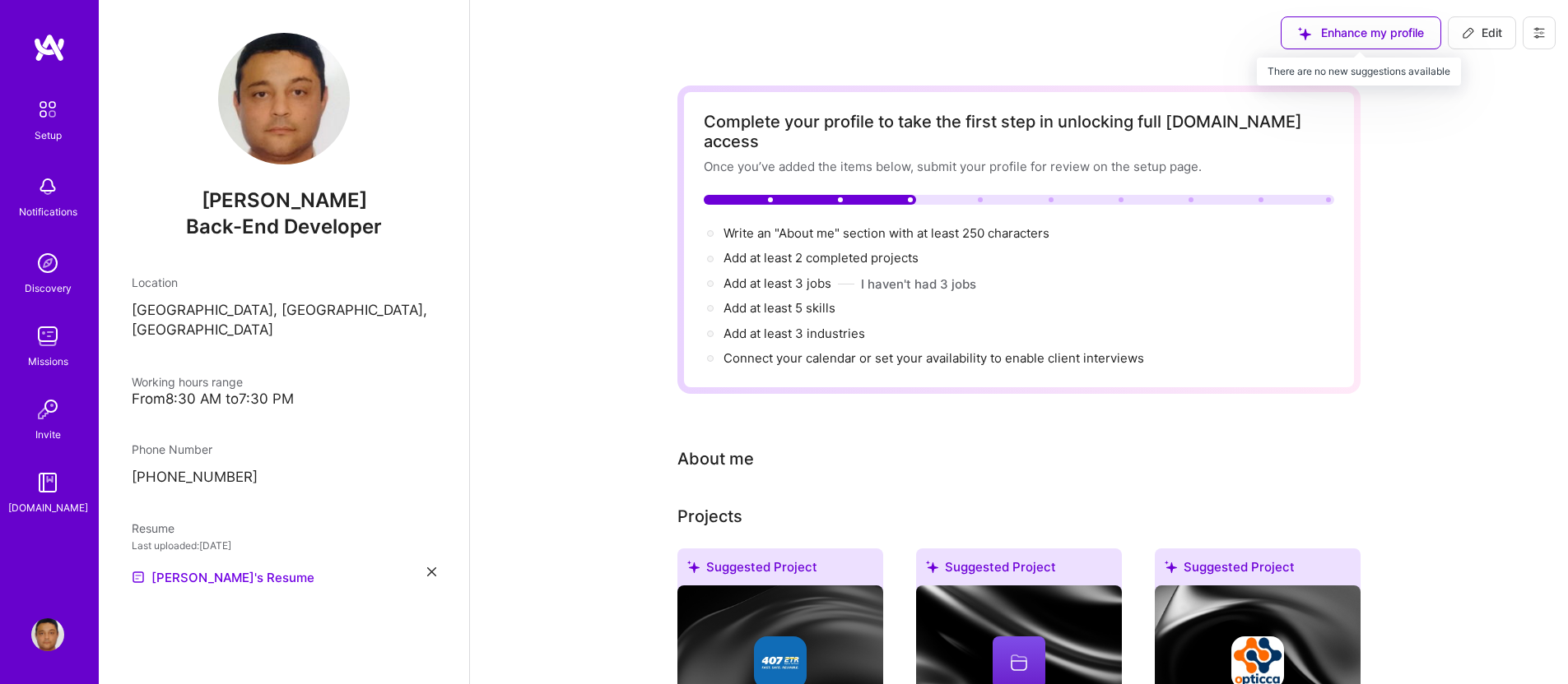
click at [1357, 30] on div "Enhance my profile" at bounding box center [1360, 33] width 160 height 33
click at [1369, 22] on div "Enhance my profile" at bounding box center [1360, 33] width 160 height 33
click at [1473, 30] on icon at bounding box center [1468, 33] width 14 height 13
select select "CA"
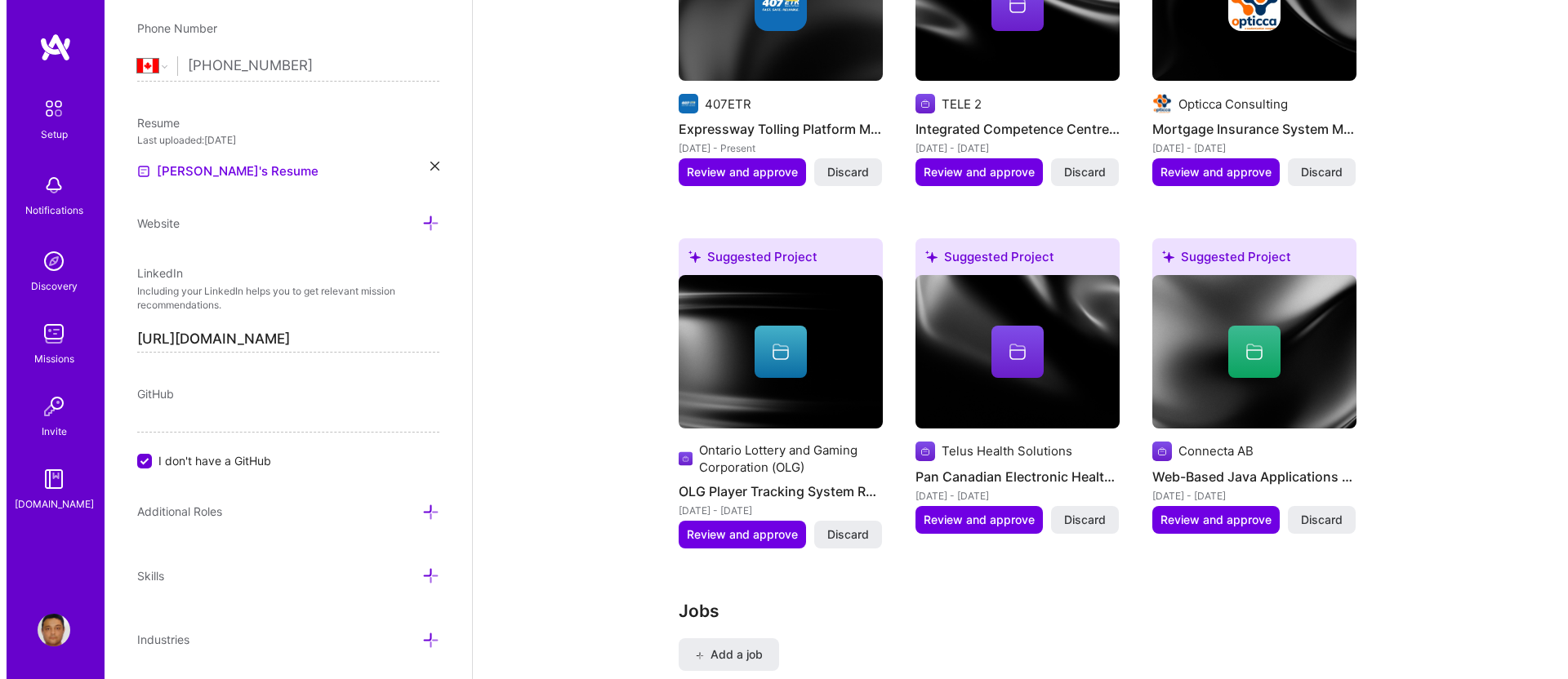
scroll to position [1533, 0]
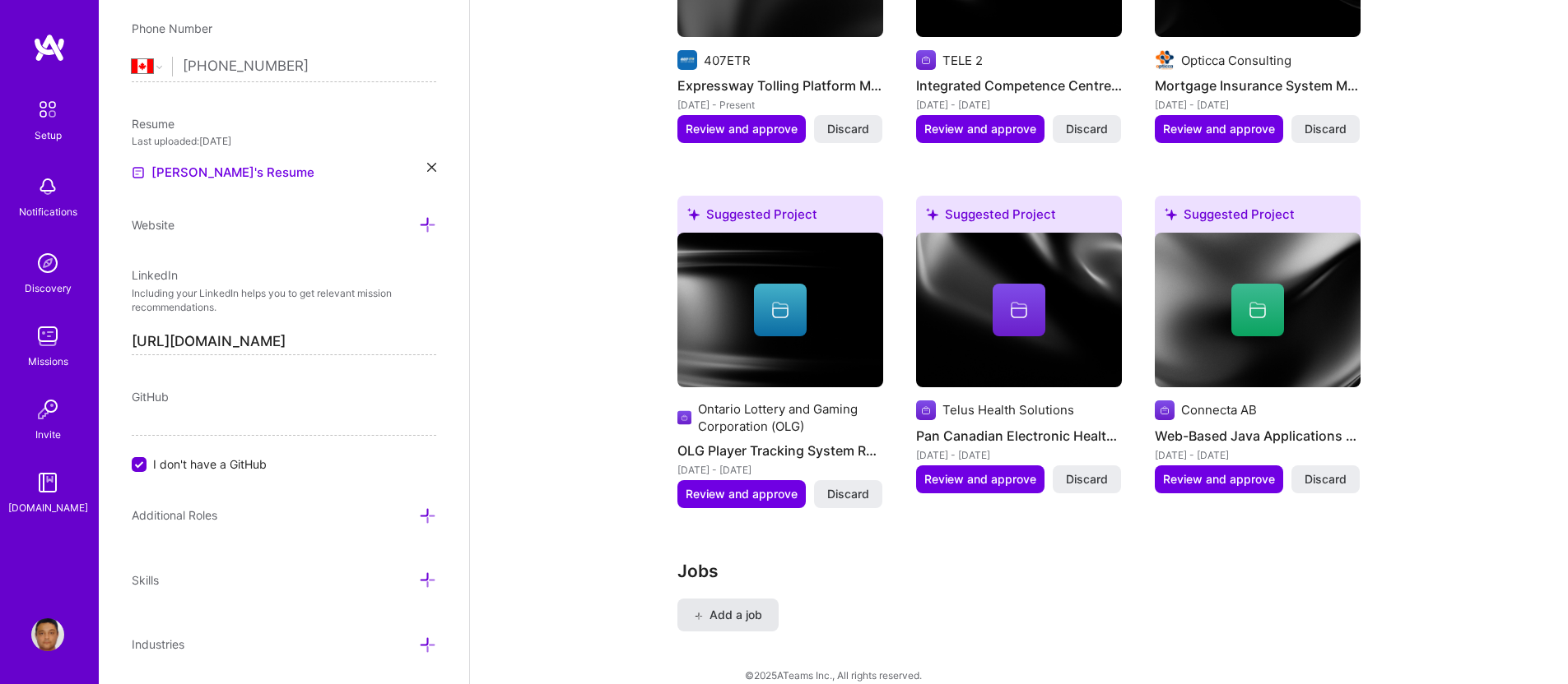
click at [721, 607] on span "Add a job" at bounding box center [727, 616] width 68 height 17
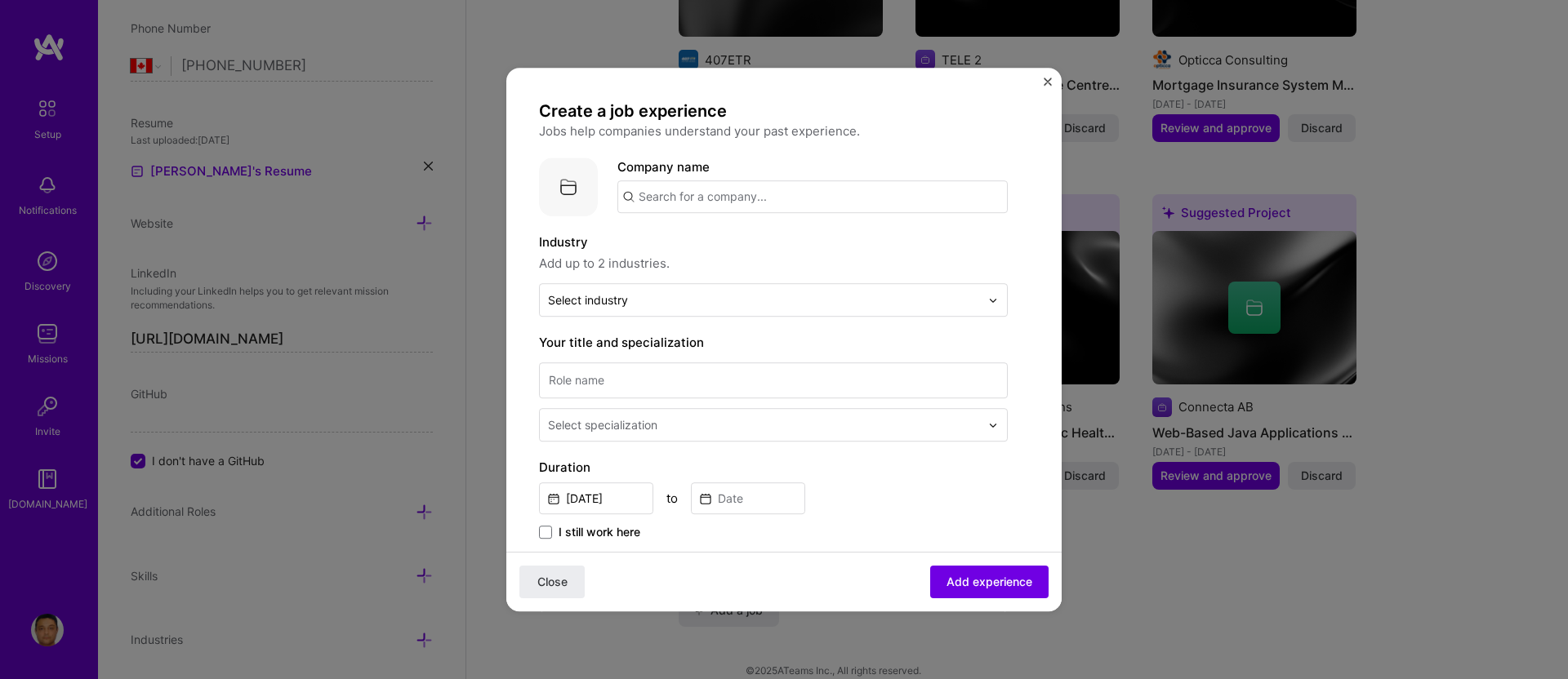
click at [708, 200] on input "text" at bounding box center [812, 197] width 390 height 33
click at [710, 232] on span "OPTICCA CONSULTING INC." at bounding box center [749, 238] width 165 height 17
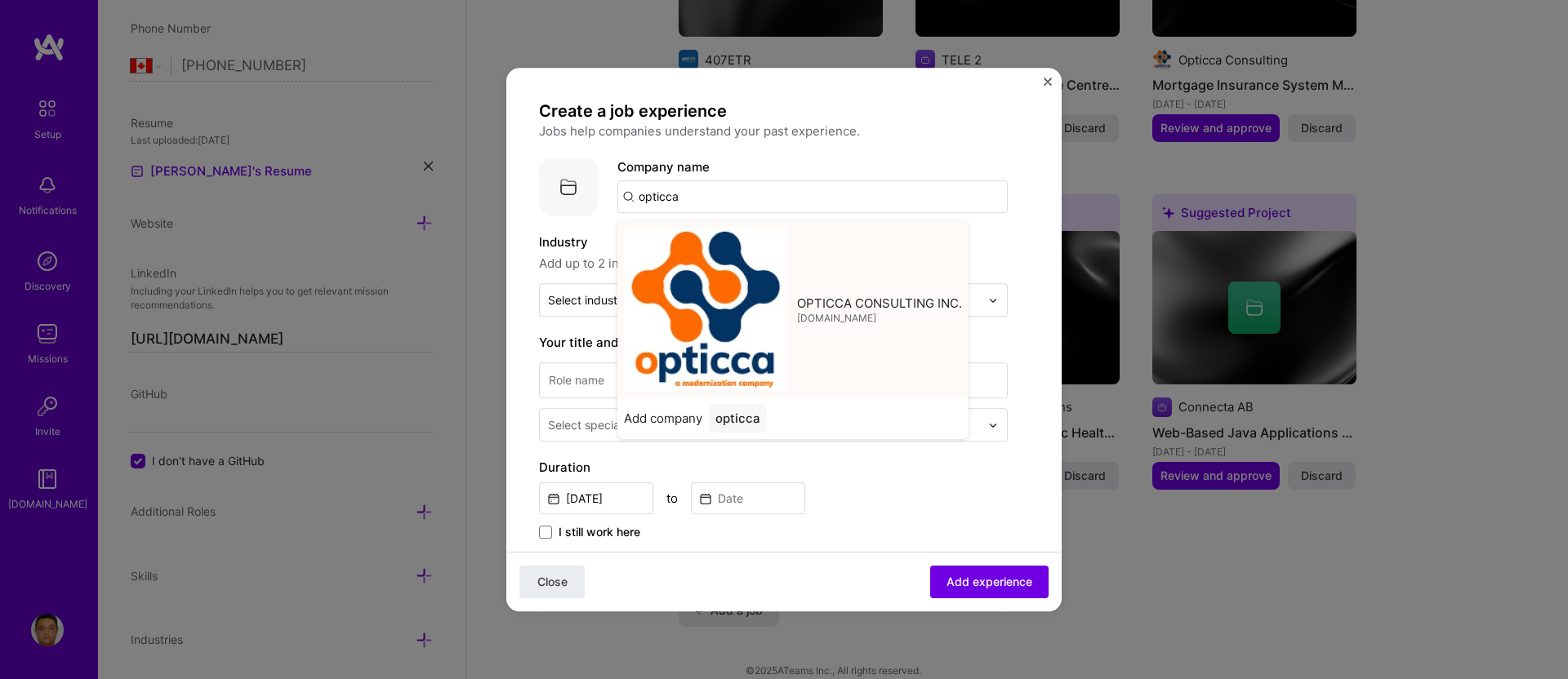
type input "OPTICCA CONSULTING INC."
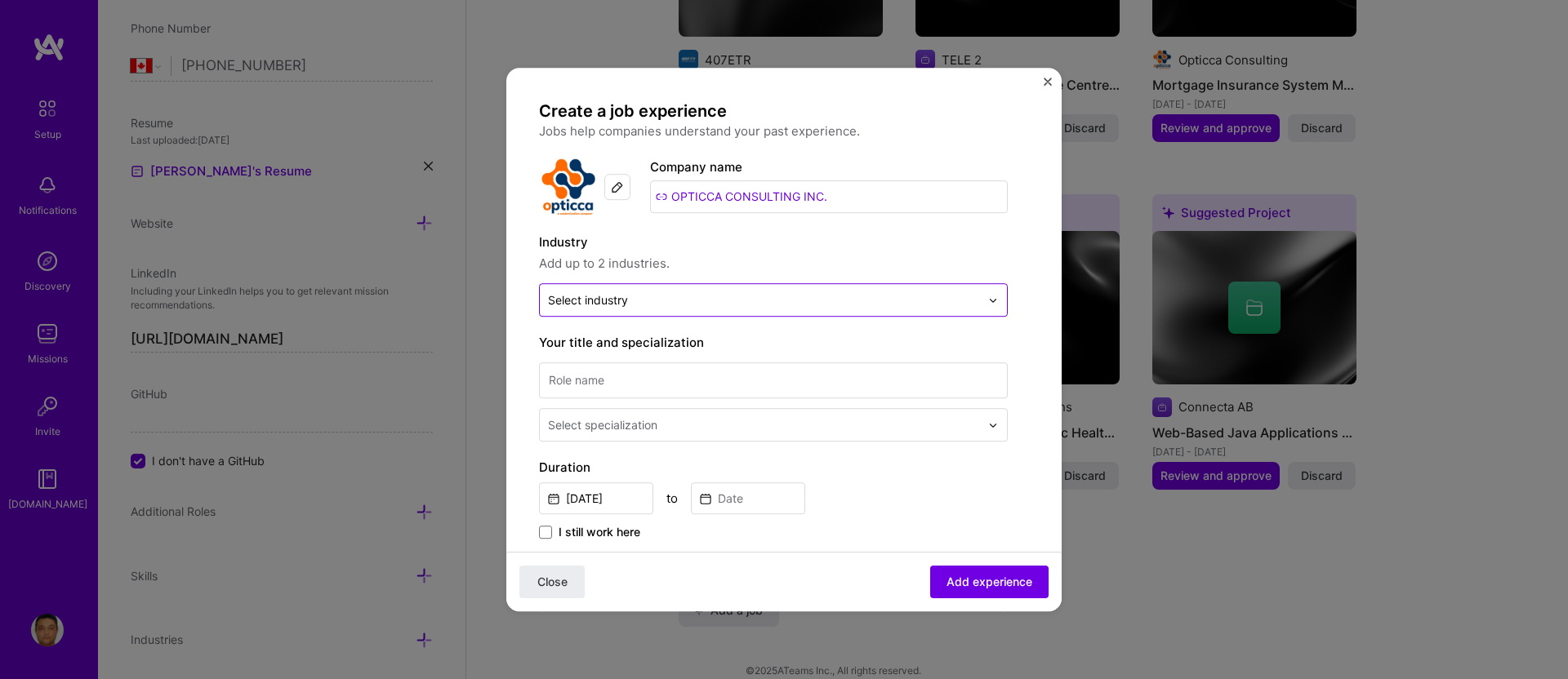
click at [682, 293] on input "text" at bounding box center [764, 300] width 432 height 17
type input "i"
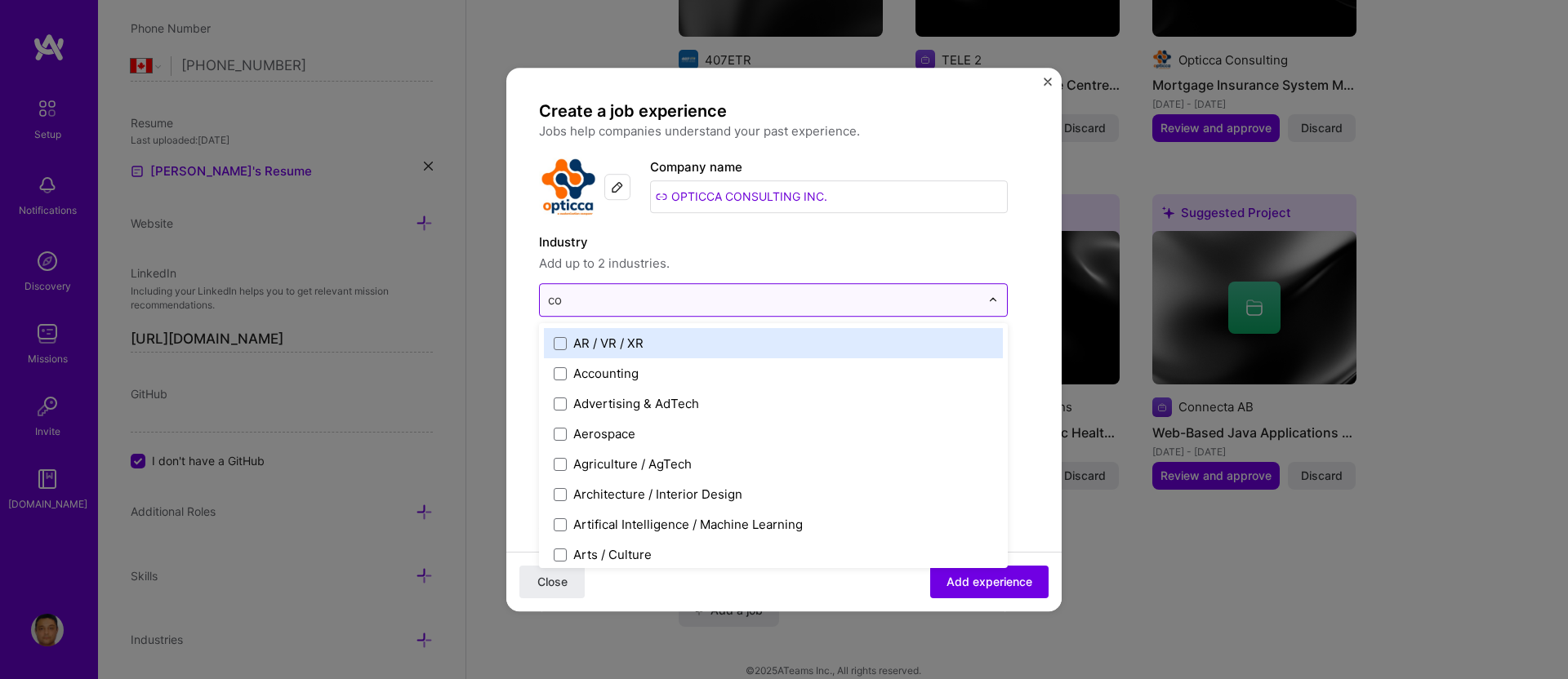
type input "con"
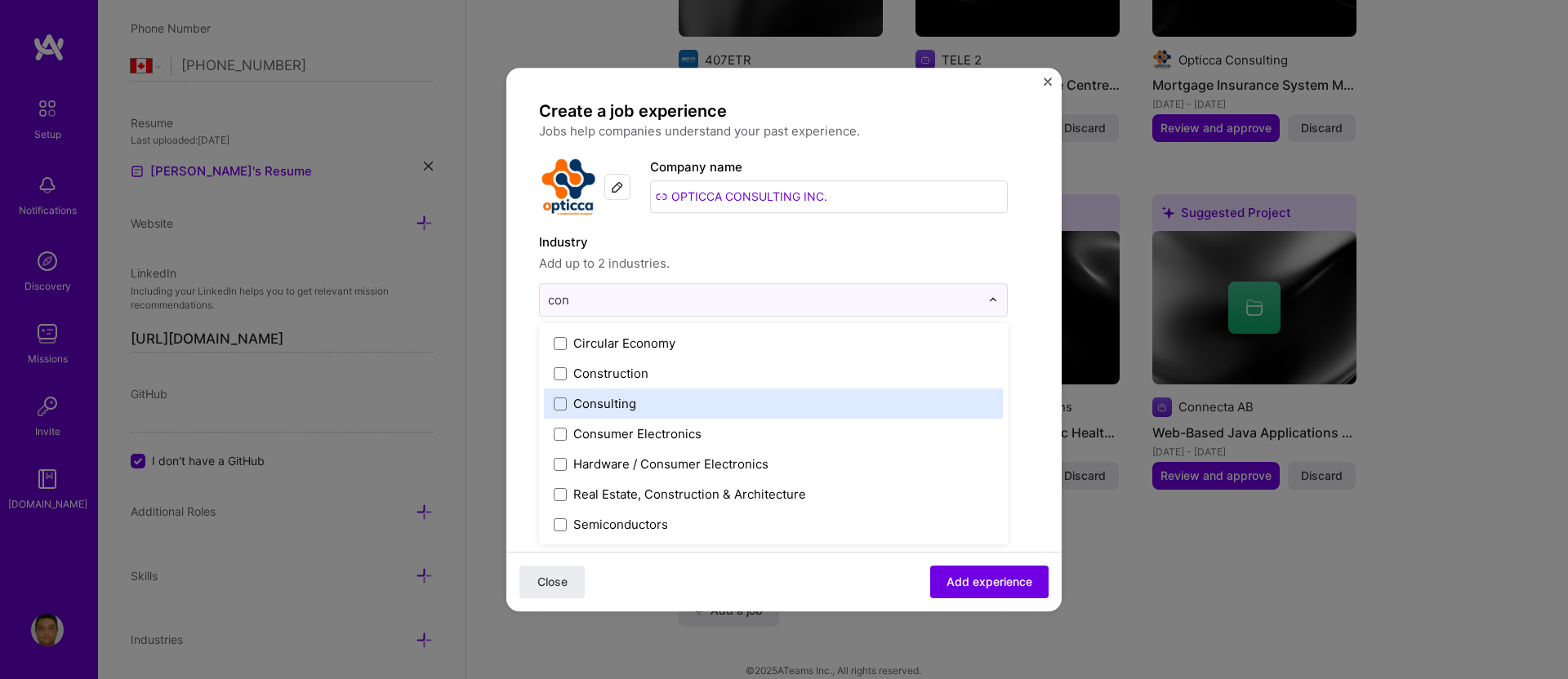
click at [599, 407] on div "Consulting" at bounding box center [605, 404] width 63 height 17
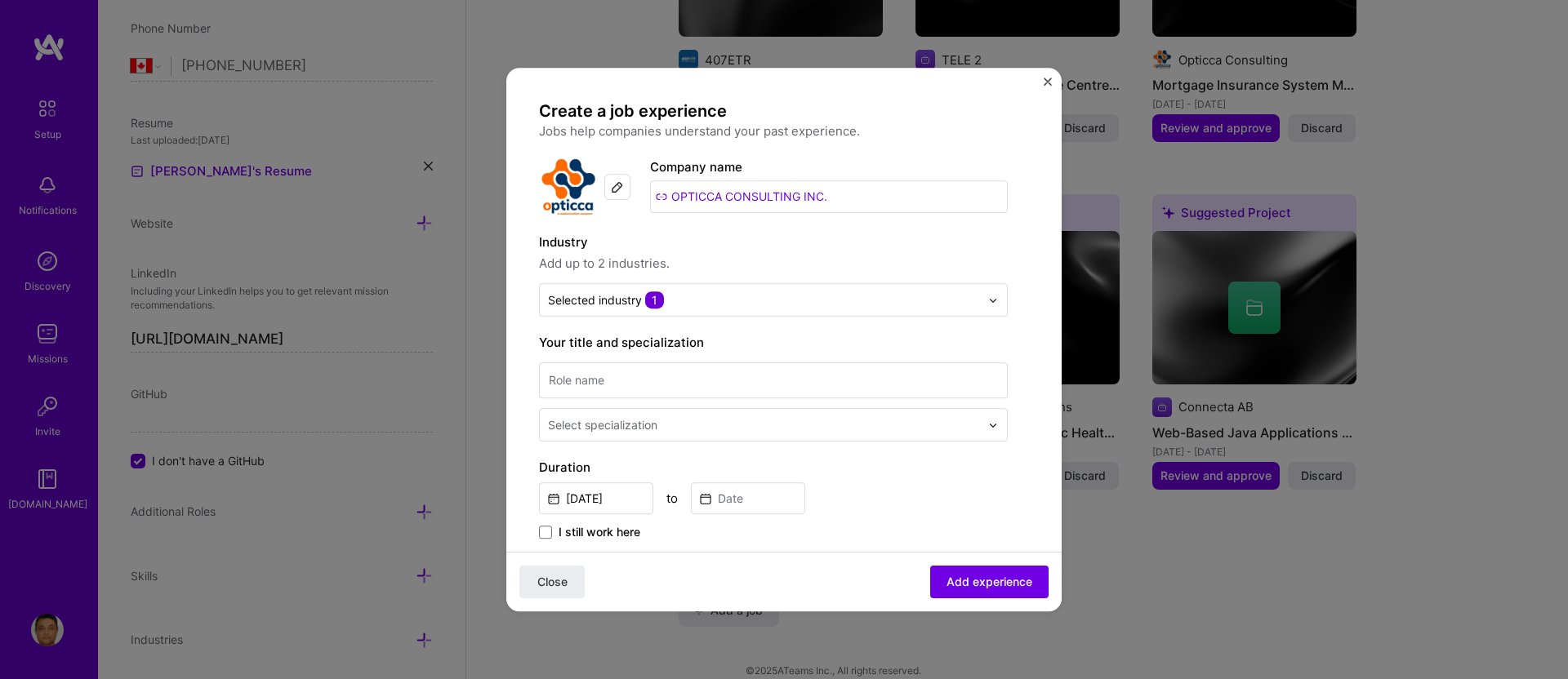
click at [1019, 208] on form "Create a job experience Jobs help companies understand your past experience. Co…" at bounding box center [784, 638] width 555 height 1075
click at [687, 383] on input at bounding box center [774, 380] width 469 height 36
type input "Senior Consultant"
click at [687, 419] on input "text" at bounding box center [766, 424] width 436 height 17
type input "j"
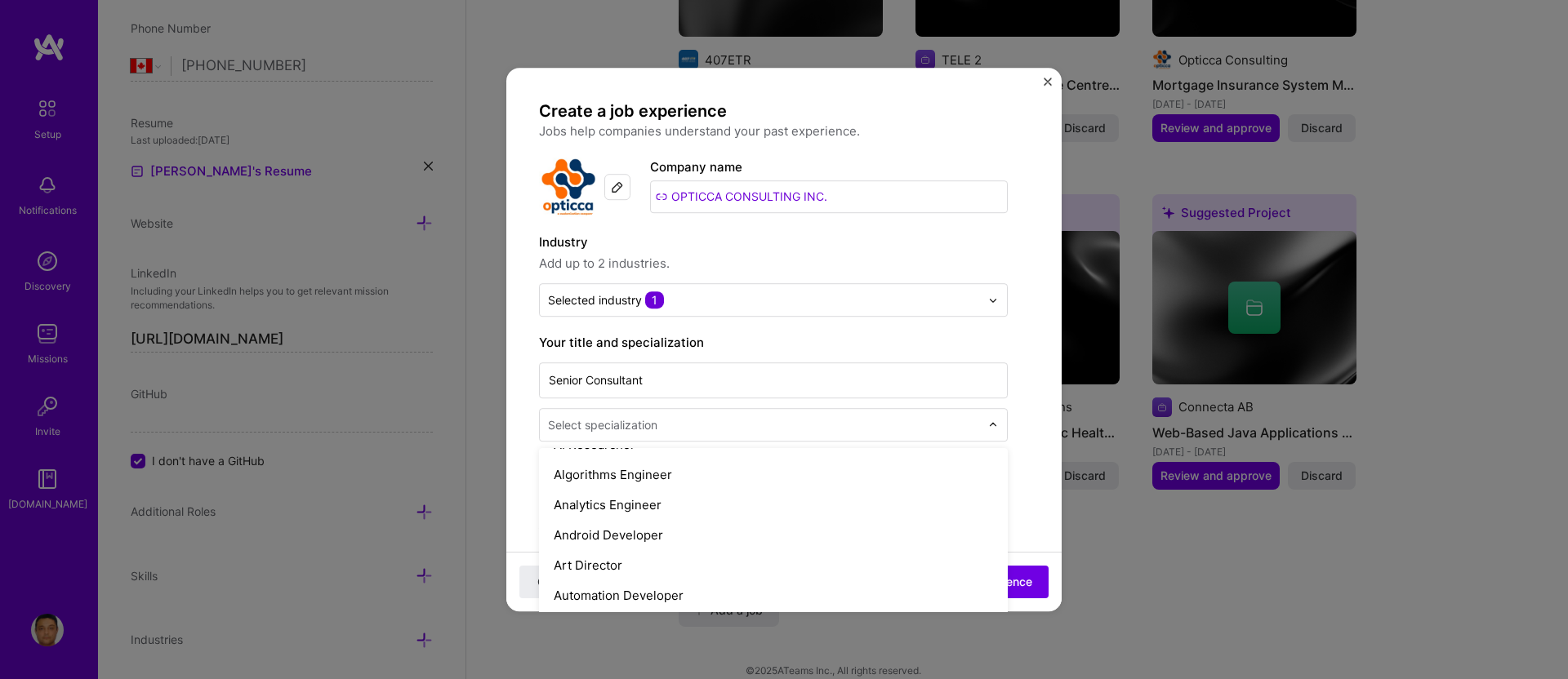
scroll to position [166, 0]
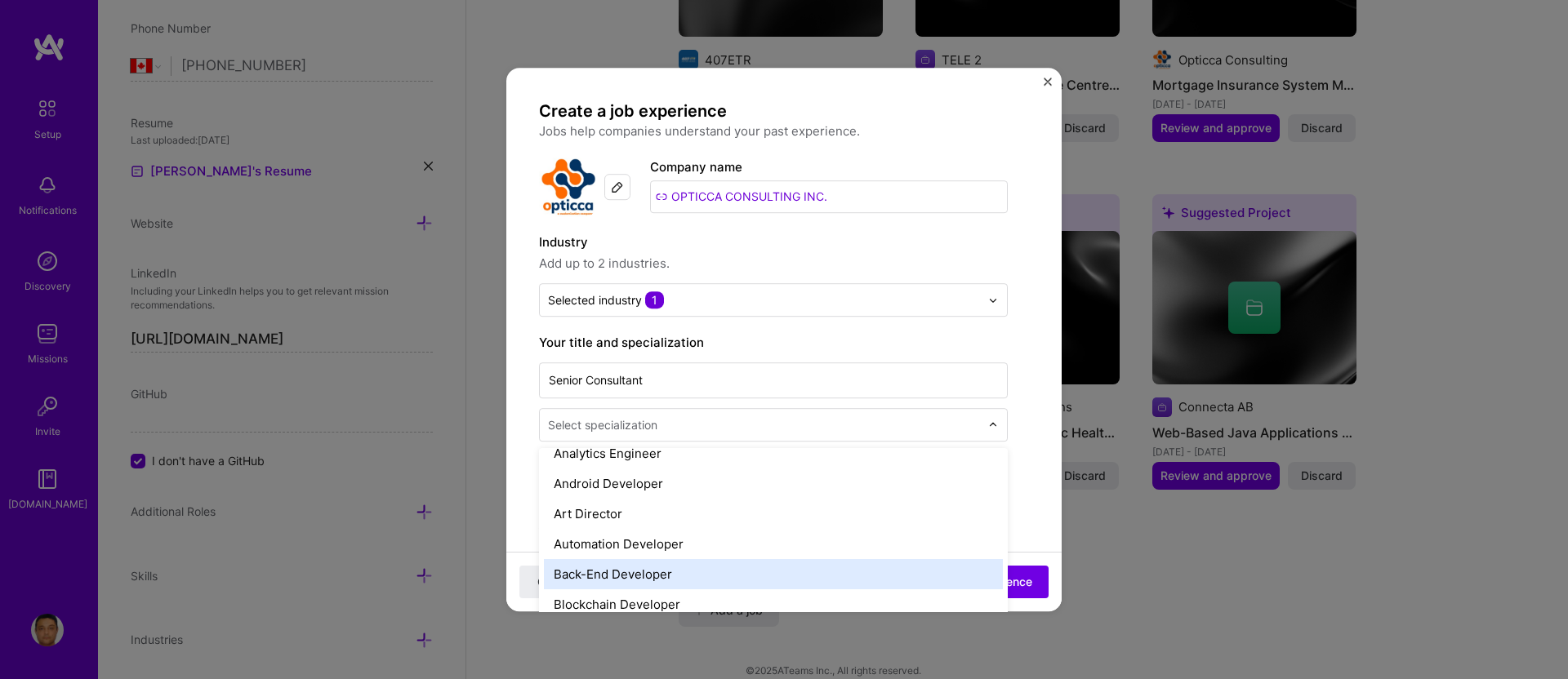
click at [689, 565] on div "Back-End Developer" at bounding box center [774, 574] width 459 height 30
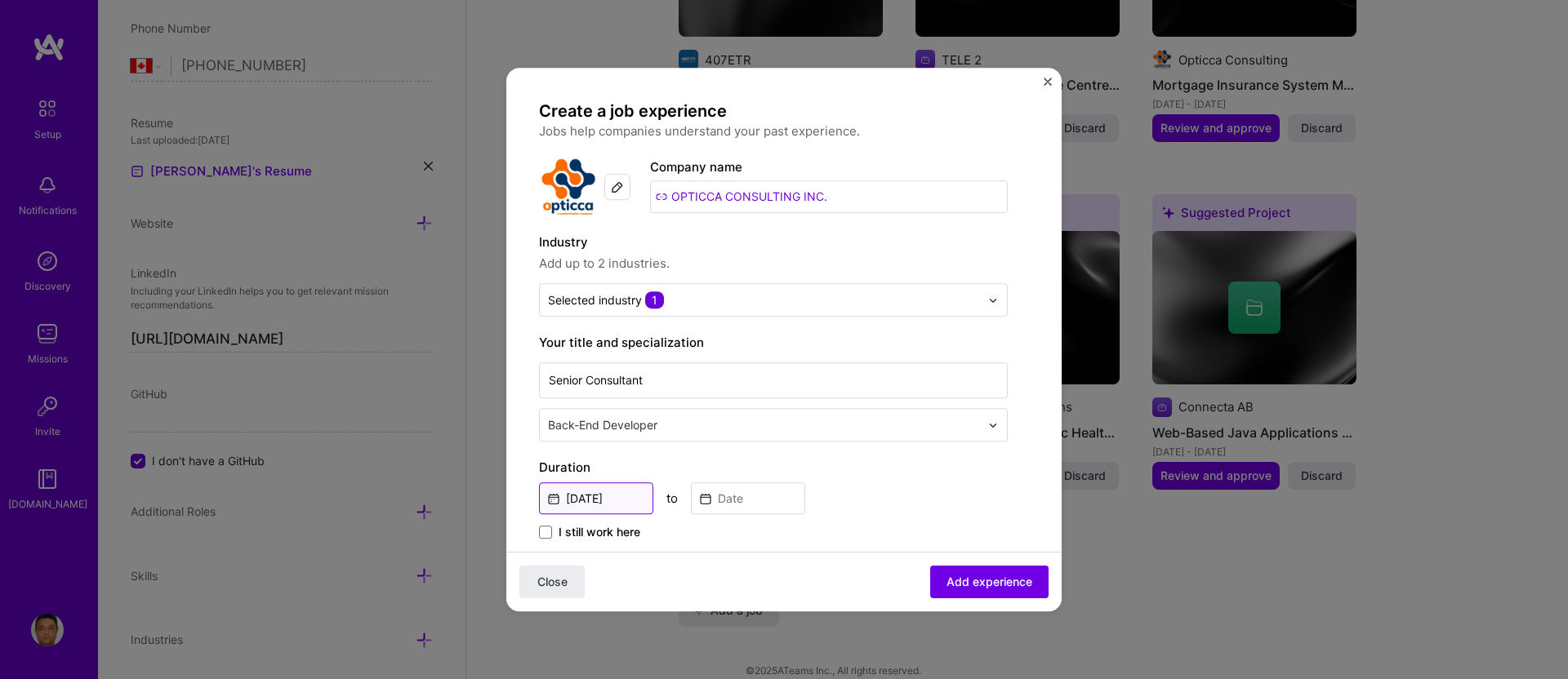
click at [608, 496] on input "[DATE]" at bounding box center [596, 498] width 115 height 32
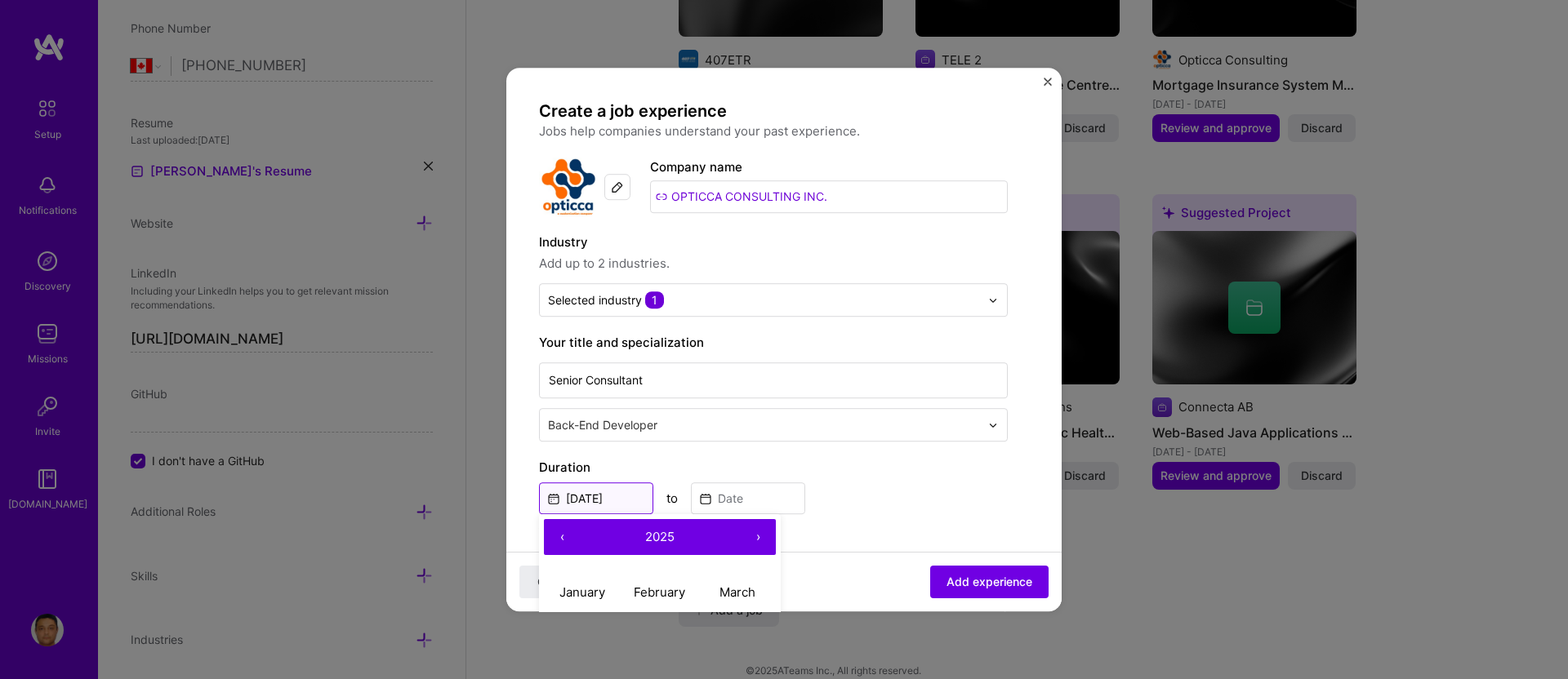
scroll to position [130, 0]
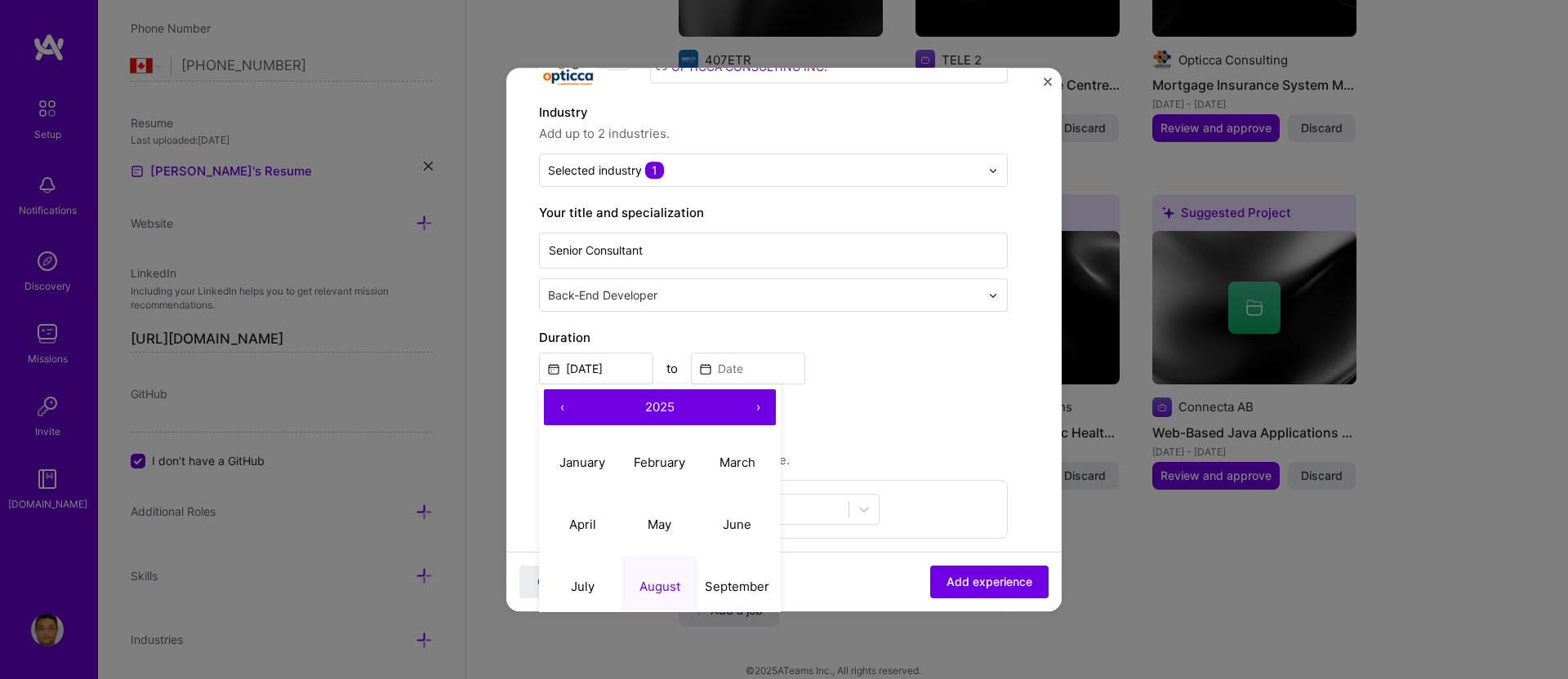
click at [561, 411] on button "‹" at bounding box center [562, 407] width 36 height 36
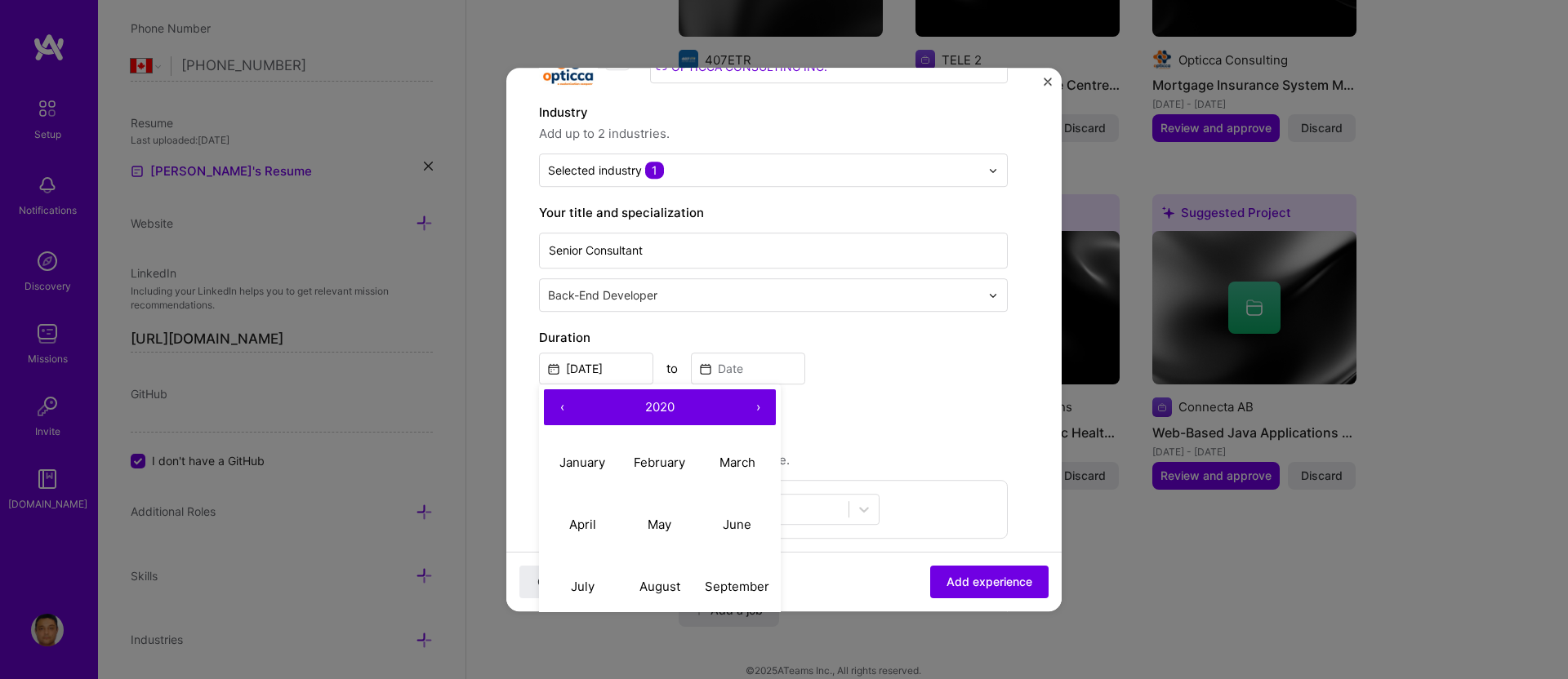
click at [561, 411] on button "‹" at bounding box center [562, 407] width 36 height 36
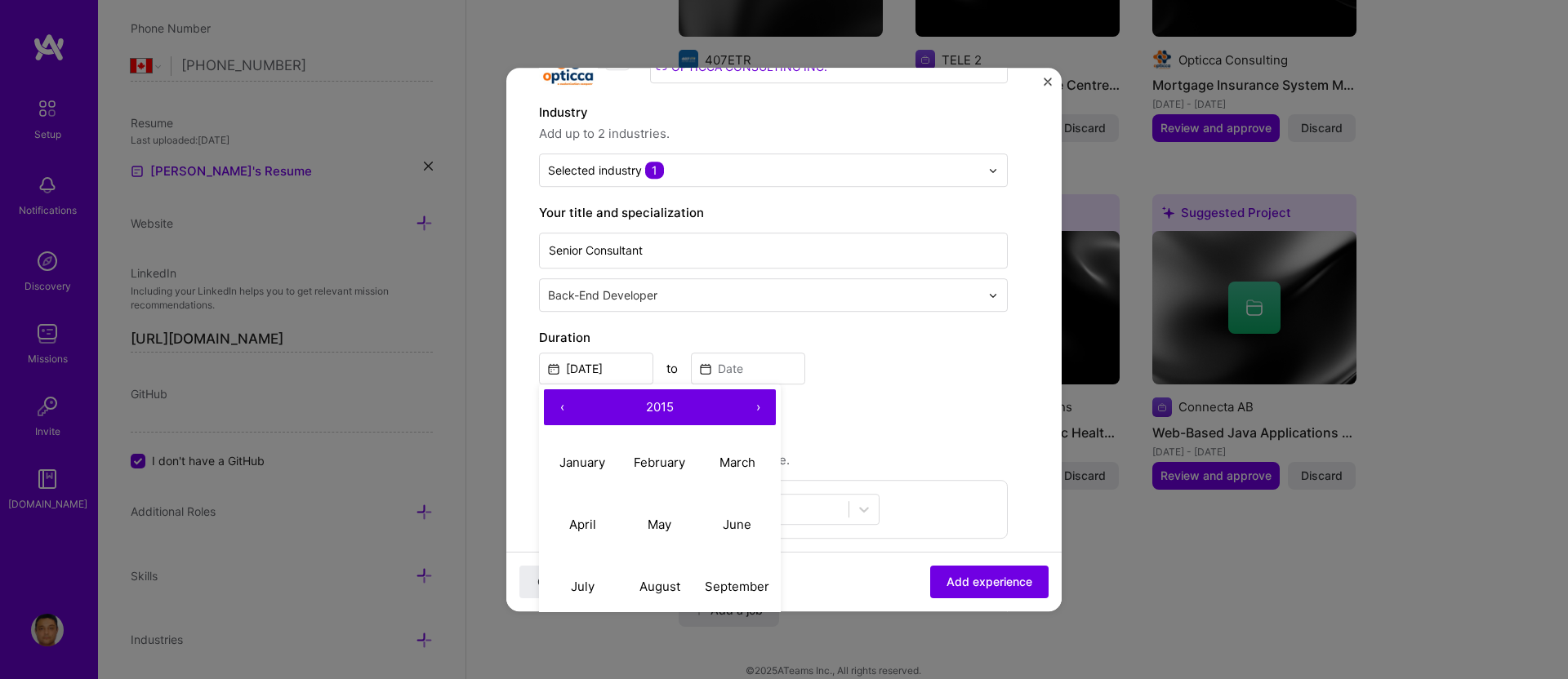
click at [561, 411] on button "‹" at bounding box center [562, 407] width 36 height 36
click at [729, 587] on abbr "September" at bounding box center [737, 586] width 64 height 16
type input "[DATE]"
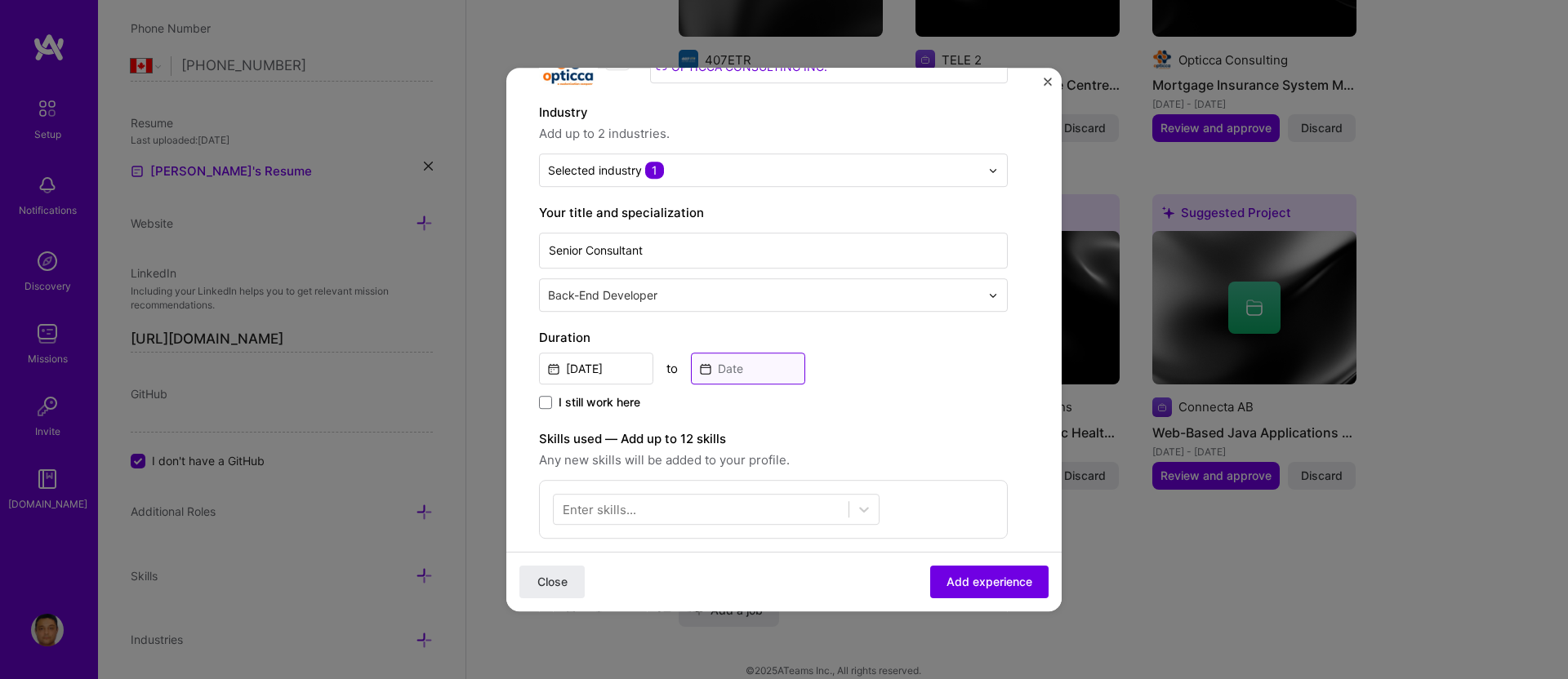
click at [747, 373] on input at bounding box center [748, 368] width 115 height 32
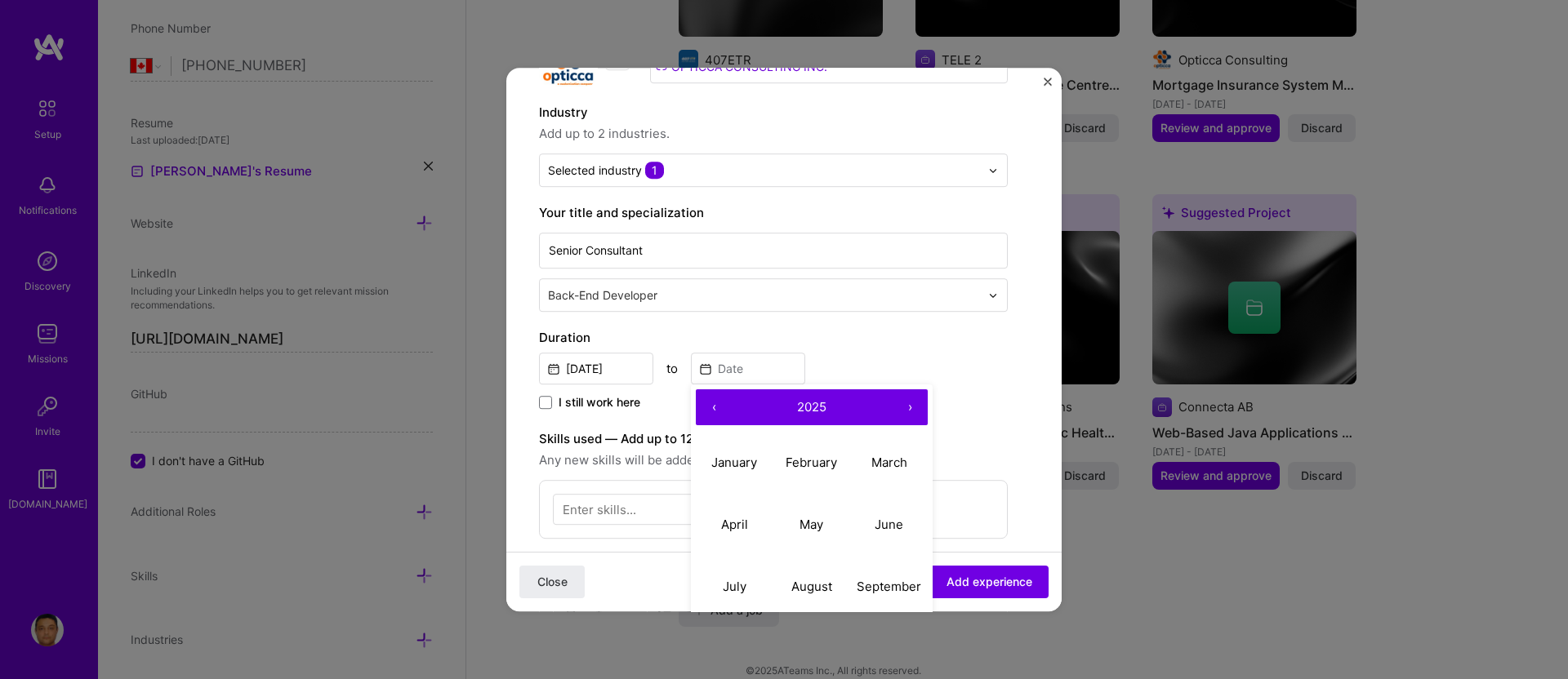
click at [710, 403] on button "‹" at bounding box center [714, 407] width 36 height 36
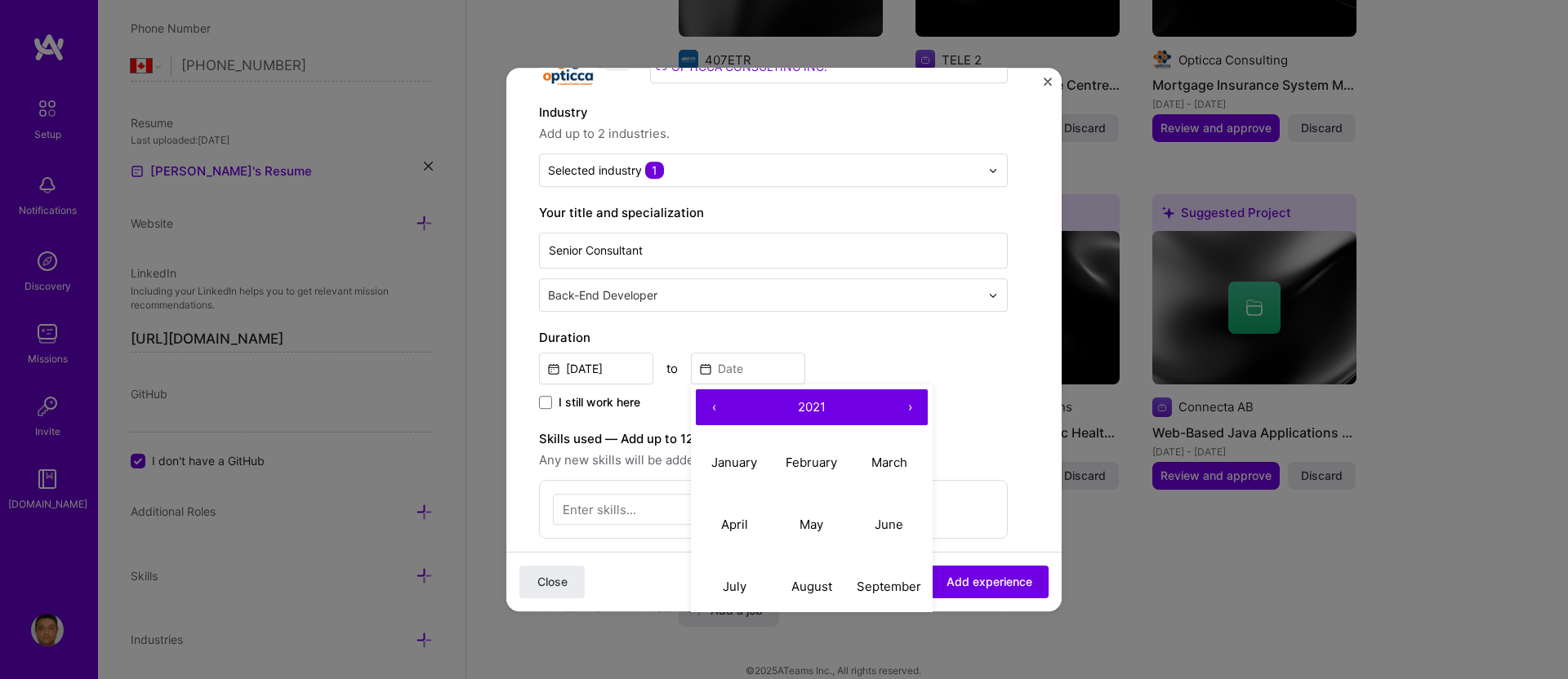
click at [710, 403] on button "‹" at bounding box center [714, 407] width 36 height 36
click at [885, 461] on abbr "March" at bounding box center [890, 462] width 36 height 16
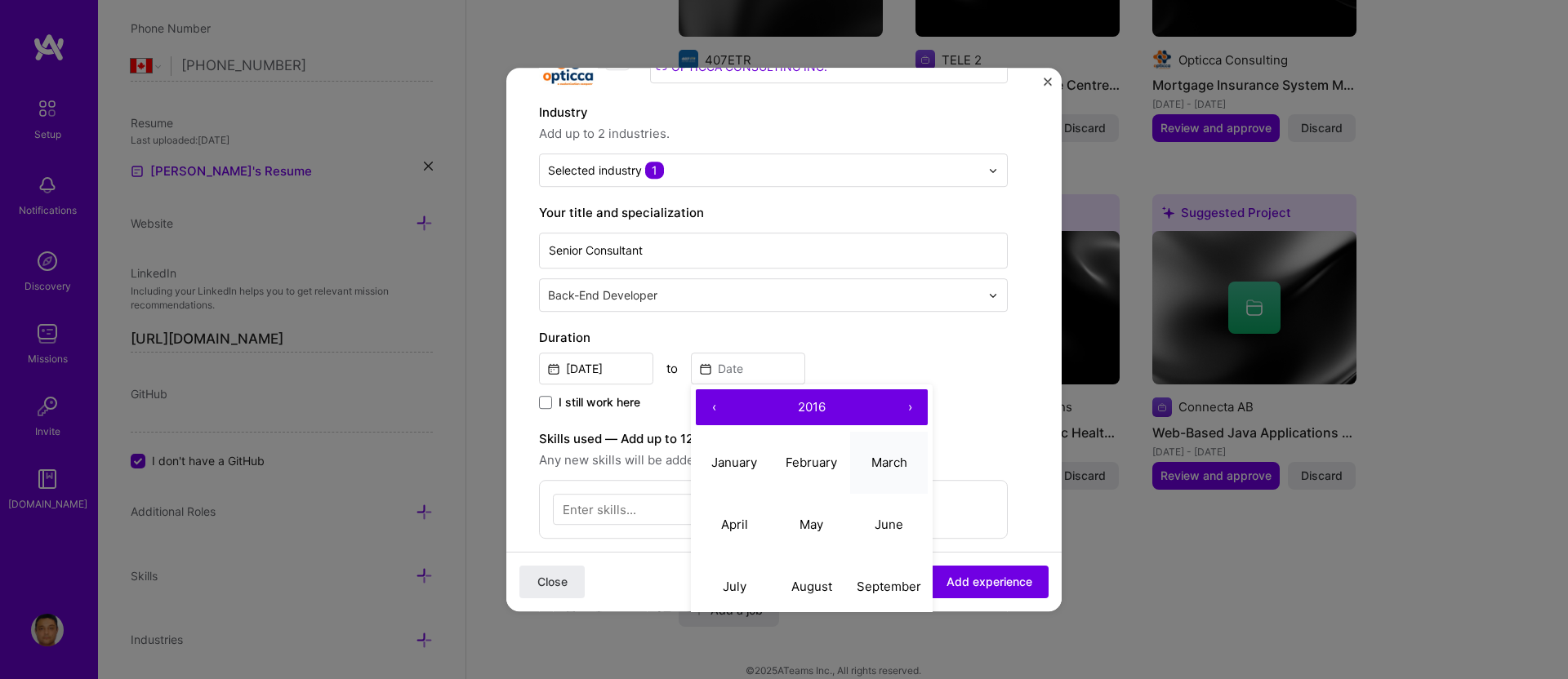
type input "[DATE]"
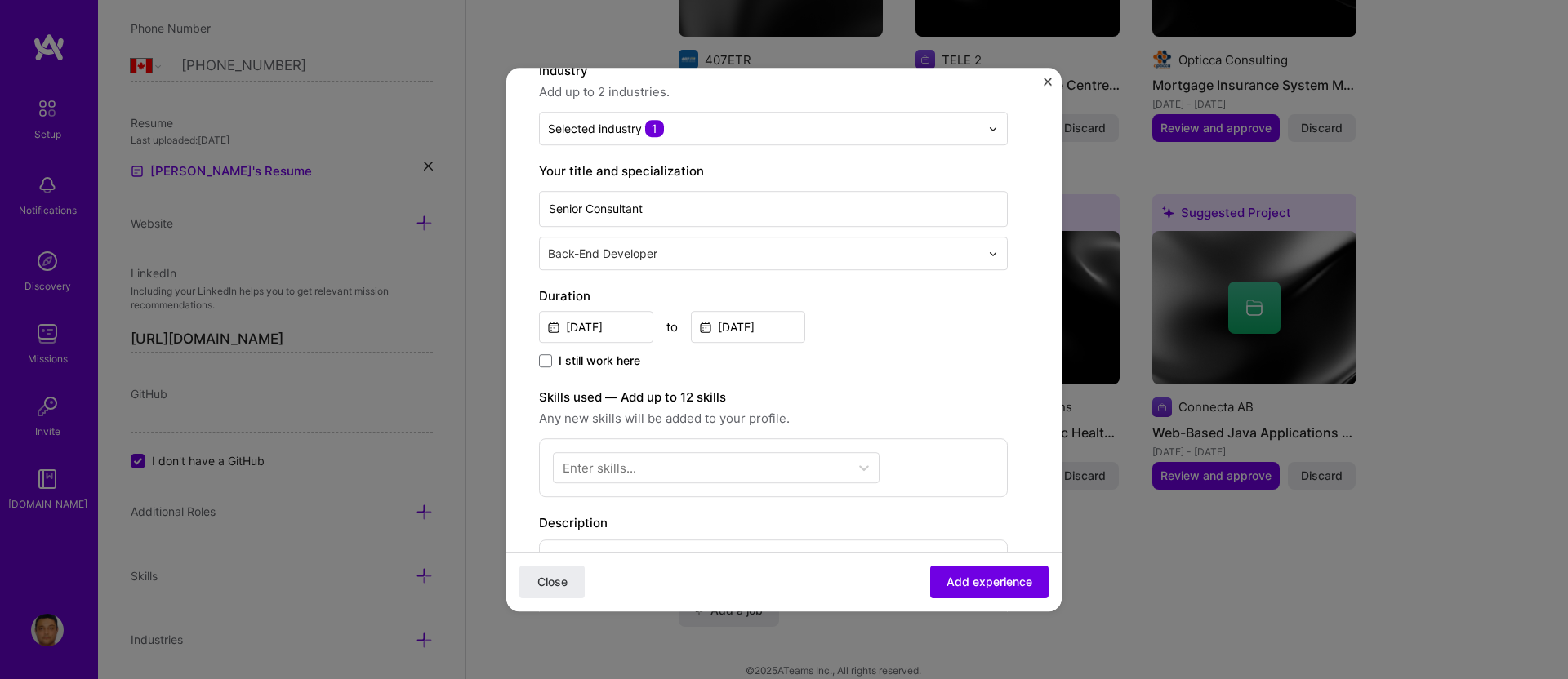
scroll to position [193, 0]
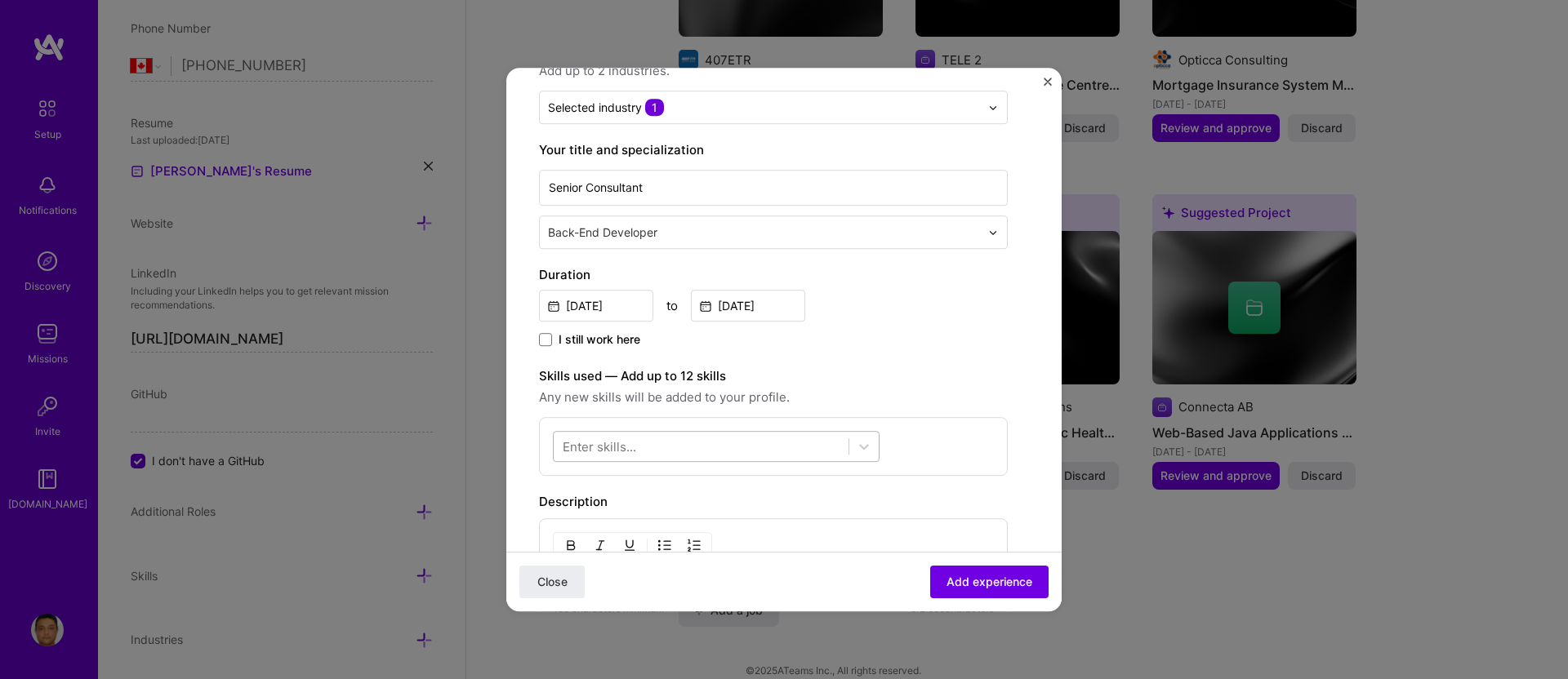
click at [742, 446] on div at bounding box center [701, 447] width 295 height 27
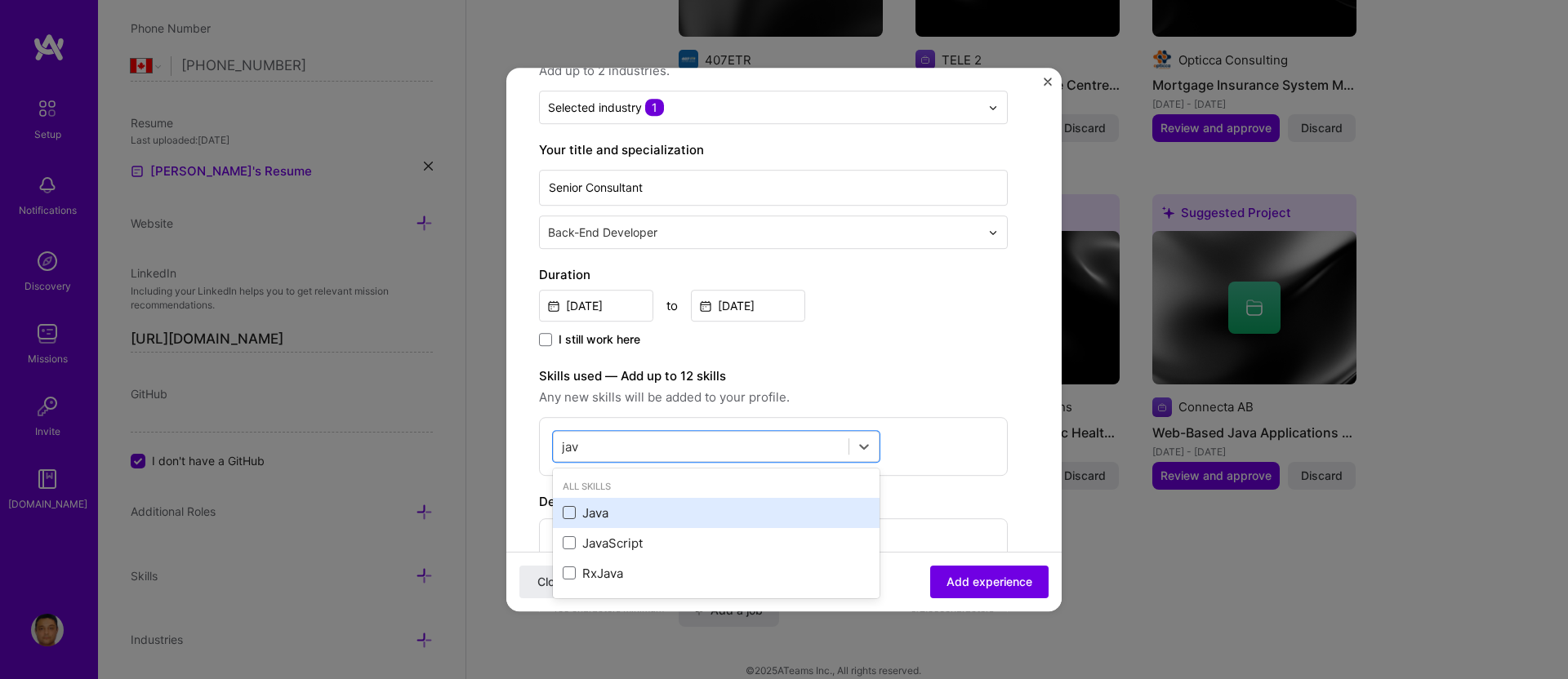
click at [575, 511] on span at bounding box center [570, 514] width 13 height 13
click at [0, 0] on input "checkbox" at bounding box center [0, 0] width 0 height 0
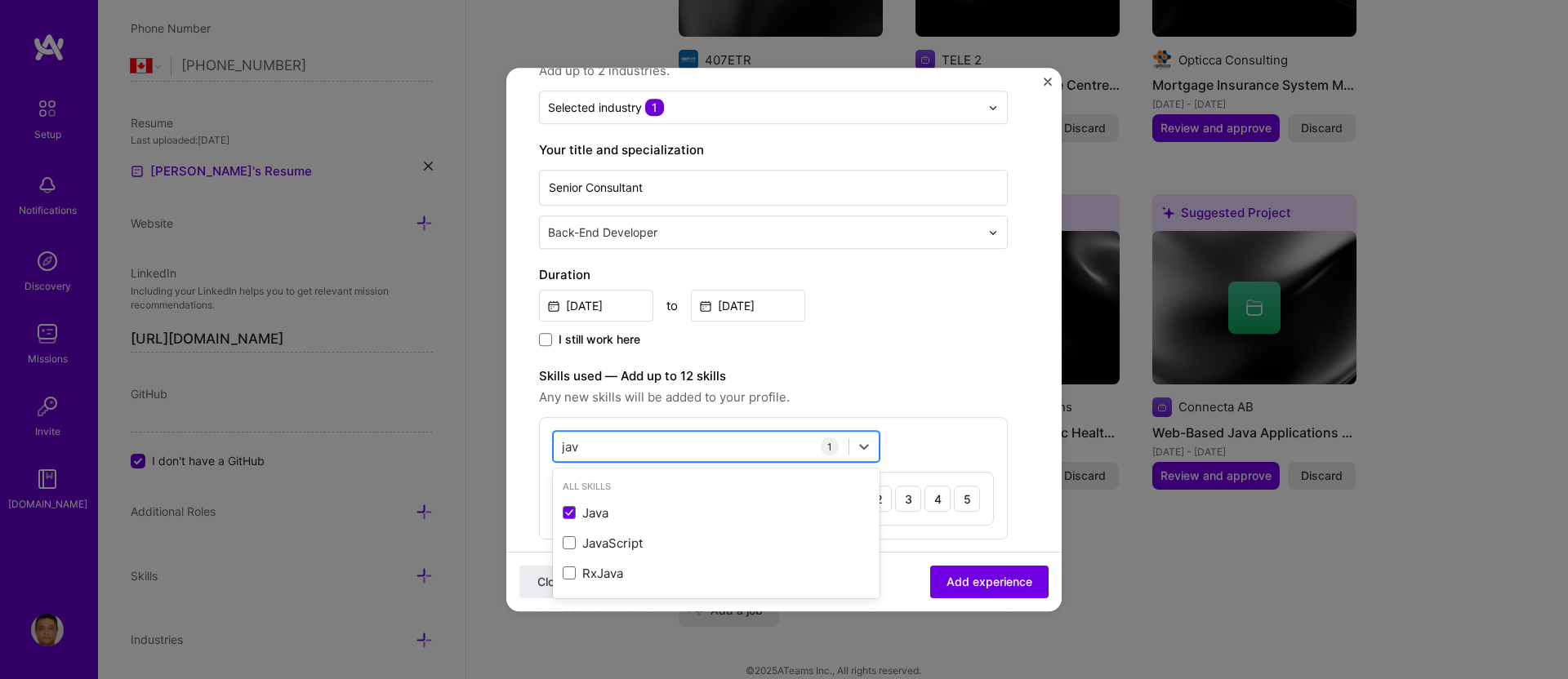
click at [591, 448] on div "jav jav" at bounding box center [701, 447] width 295 height 27
click at [588, 443] on div "jav jav" at bounding box center [701, 447] width 295 height 27
type input "j"
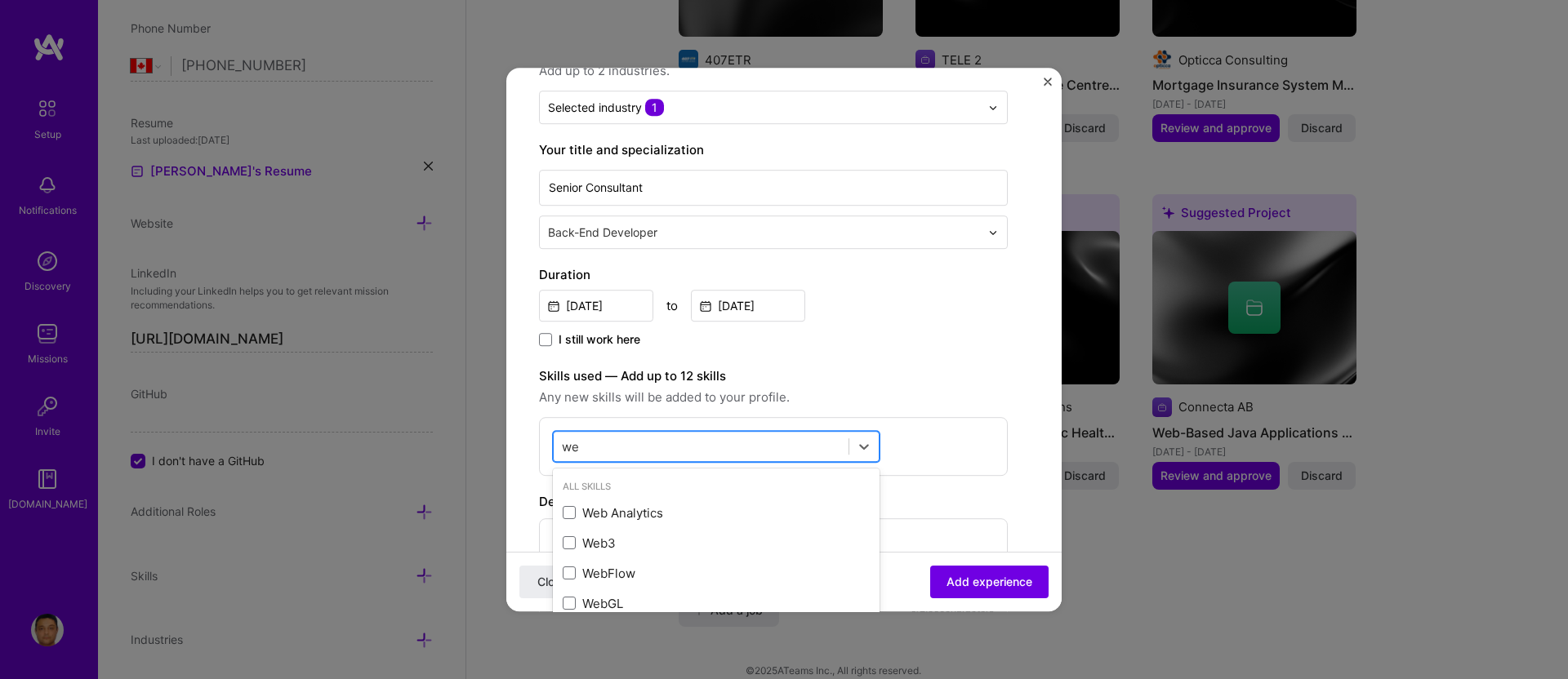
type input "w"
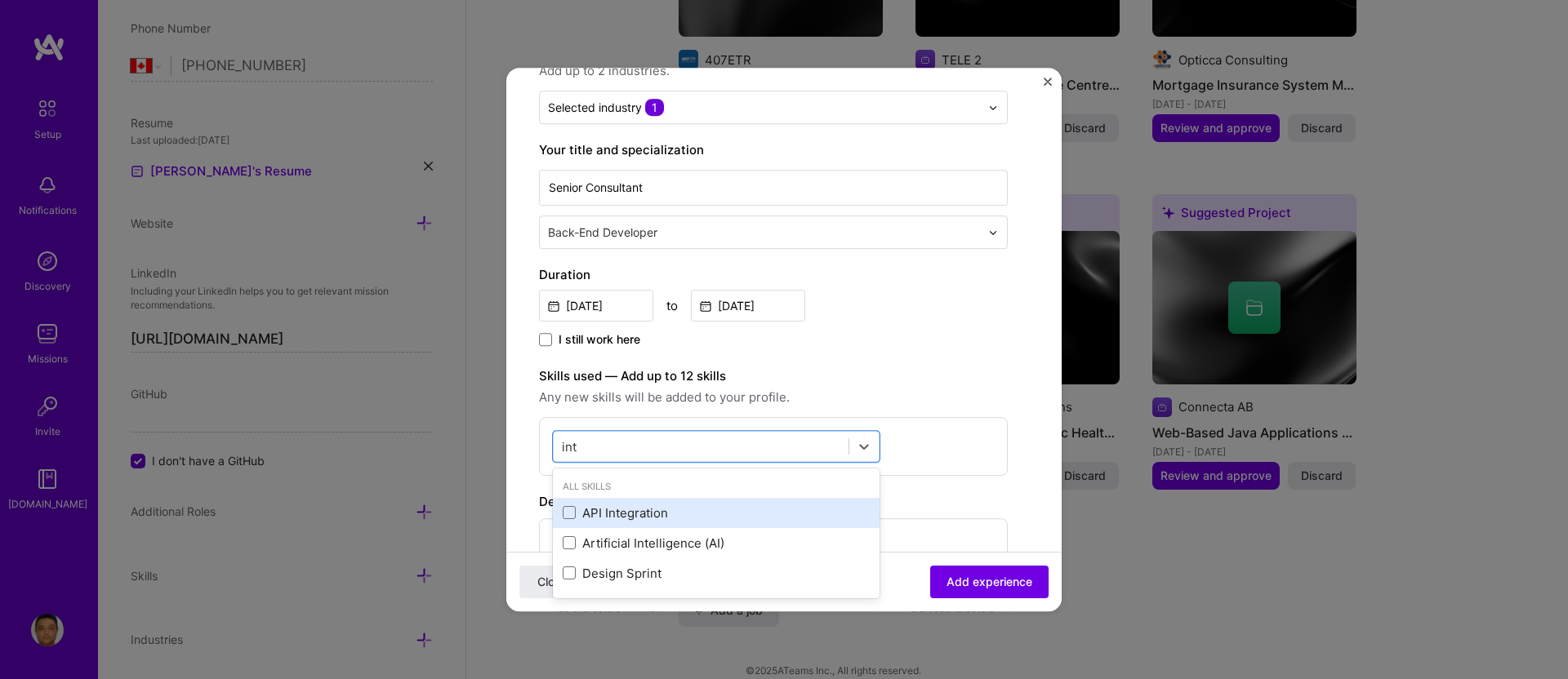
click at [586, 504] on div "API Integration" at bounding box center [716, 513] width 327 height 30
click at [910, 419] on div "option API Integration, selected. option API Integration selected, 0 of 2. 3 re…" at bounding box center [774, 478] width 469 height 122
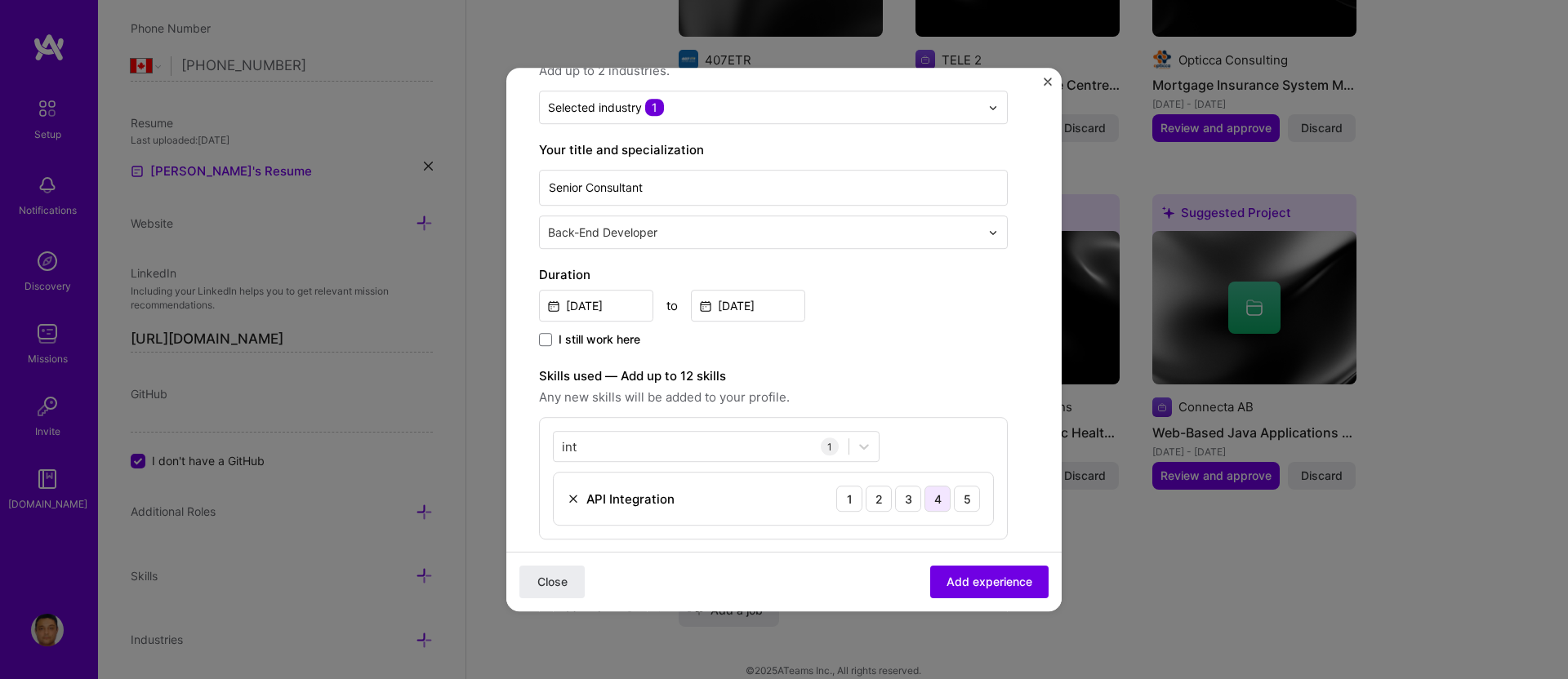
click at [939, 496] on div "4" at bounding box center [937, 498] width 26 height 26
click at [940, 498] on div "4" at bounding box center [937, 498] width 26 height 26
click at [832, 446] on div "1" at bounding box center [829, 446] width 18 height 18
click at [946, 579] on span "Add experience" at bounding box center [989, 583] width 85 height 17
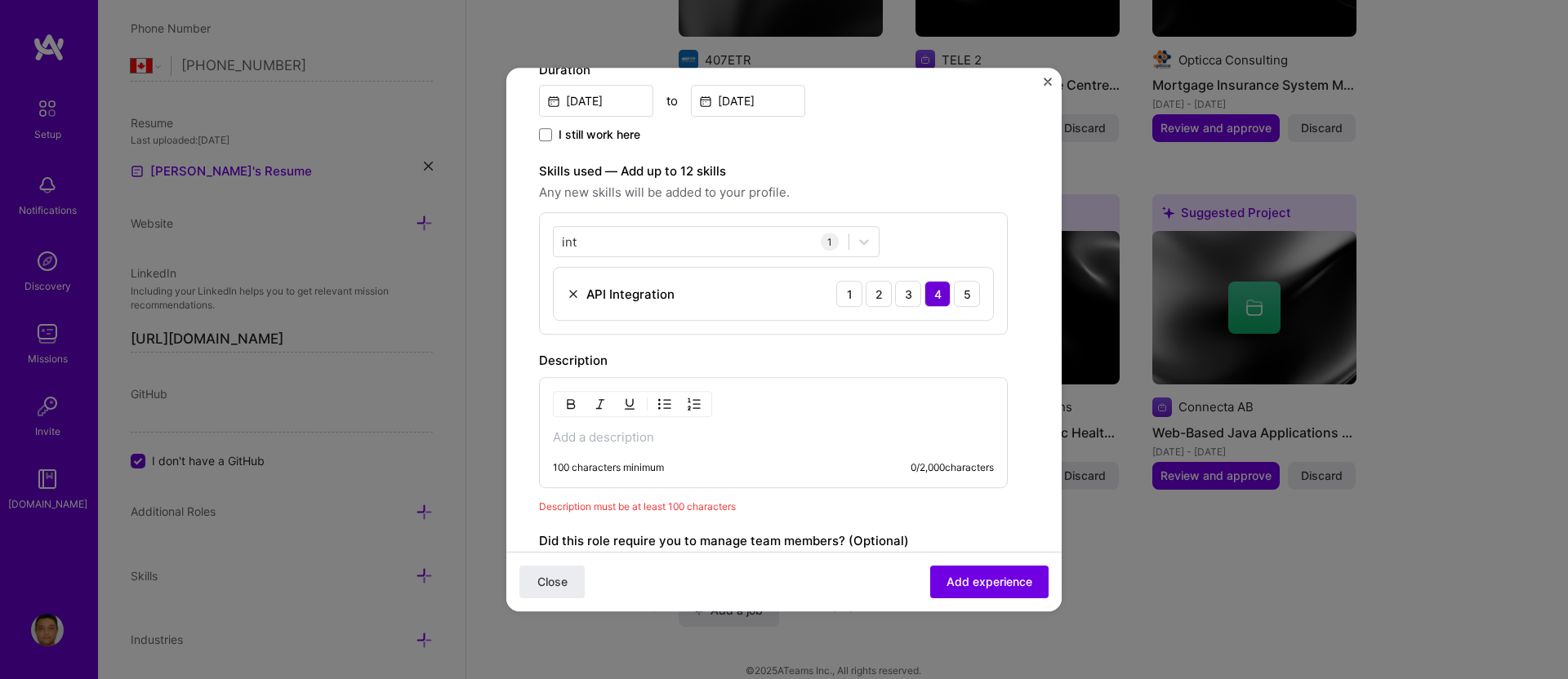
scroll to position [387, 0]
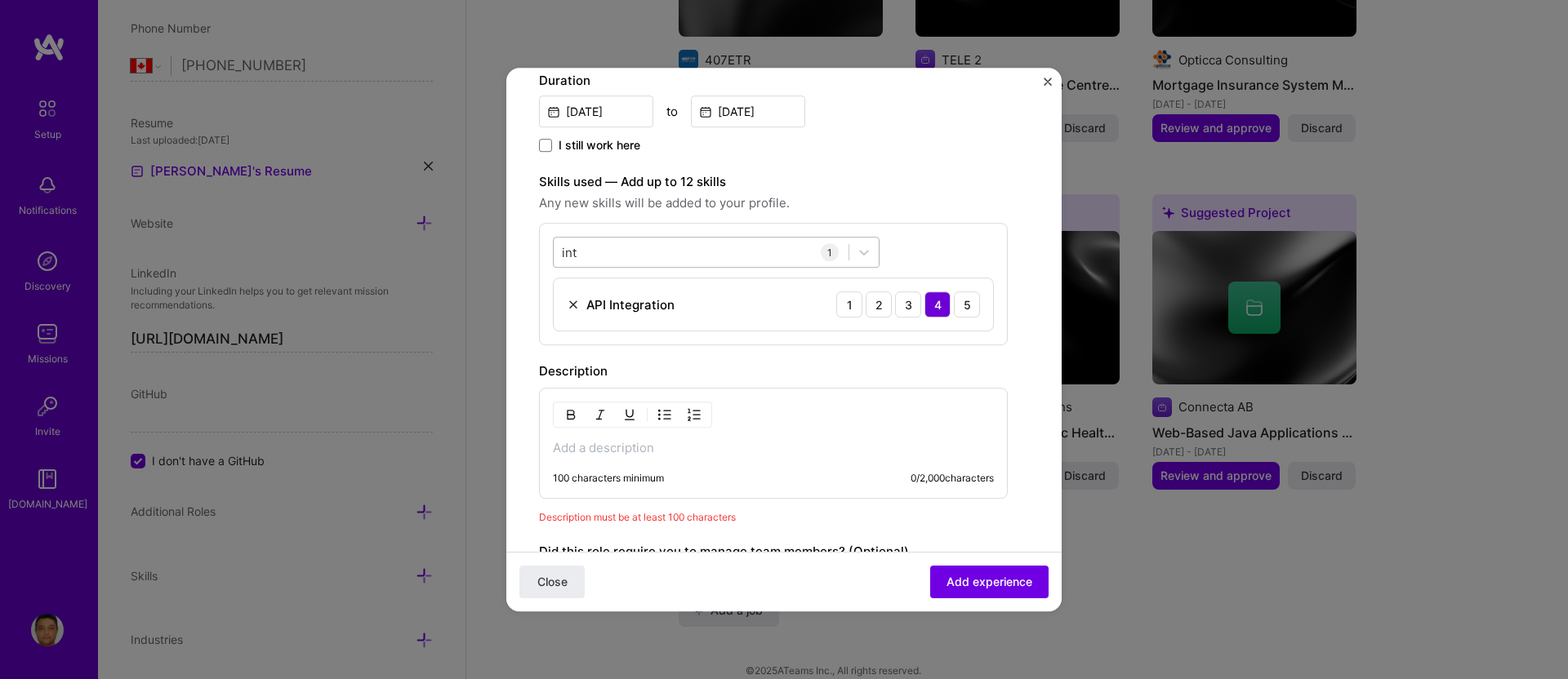
click at [810, 252] on div "int int" at bounding box center [701, 253] width 295 height 27
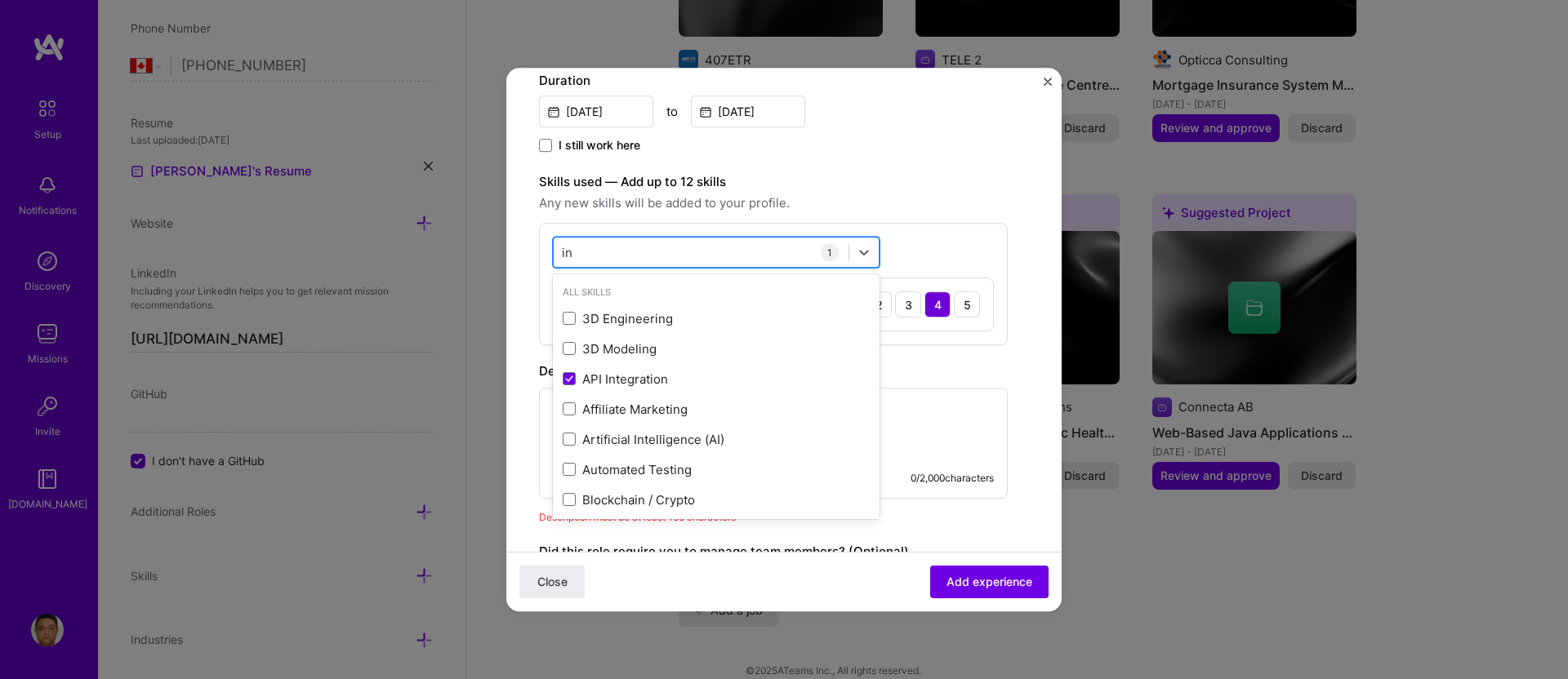
type input "i"
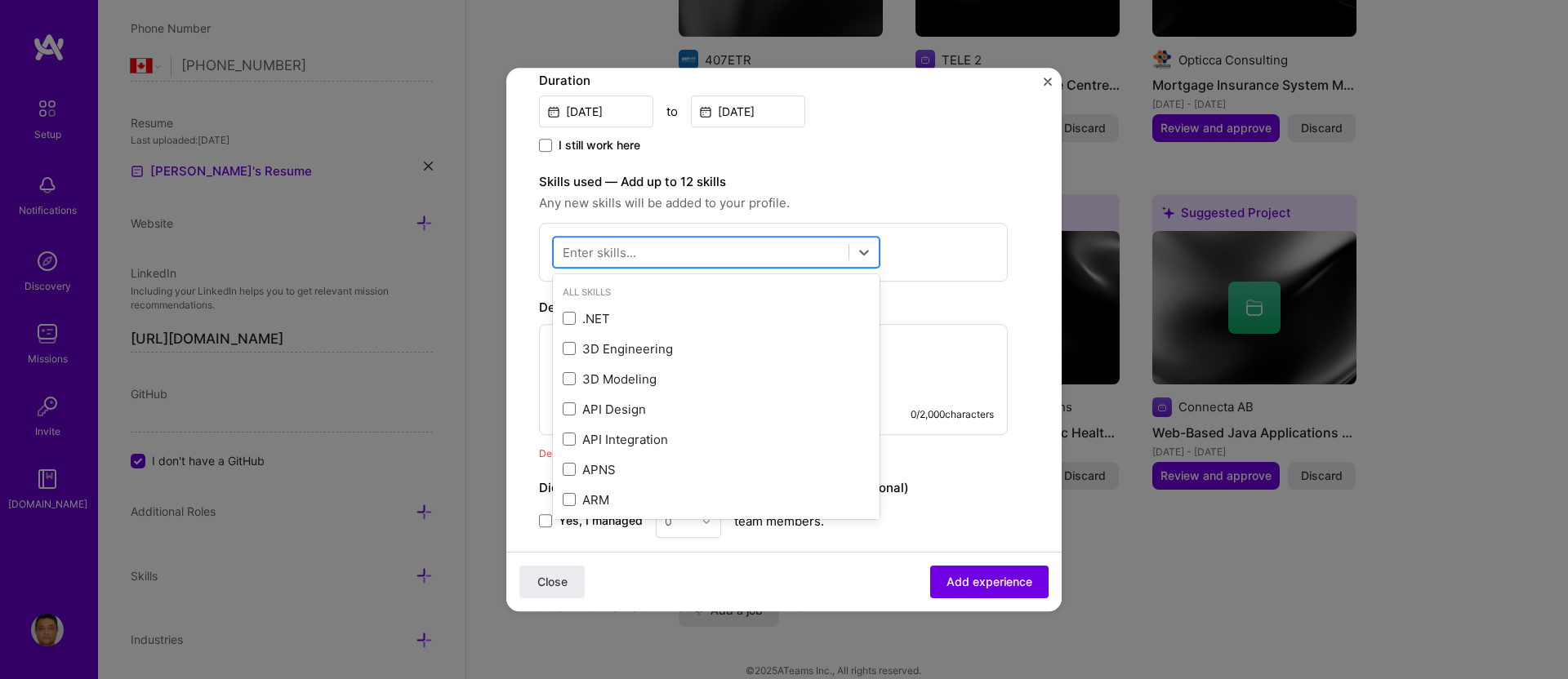
type input "k"
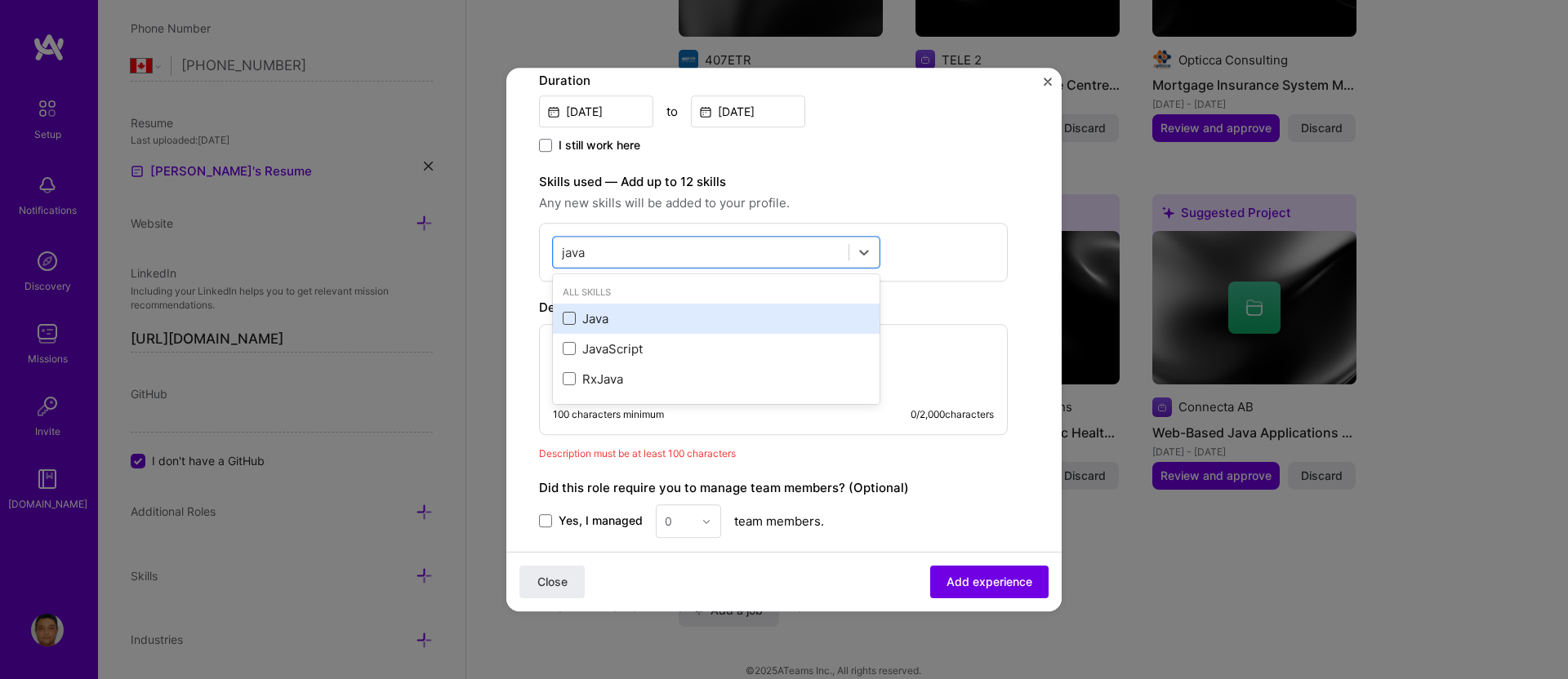
click at [563, 313] on span at bounding box center [570, 320] width 13 height 13
click at [0, 0] on input "checkbox" at bounding box center [0, 0] width 0 height 0
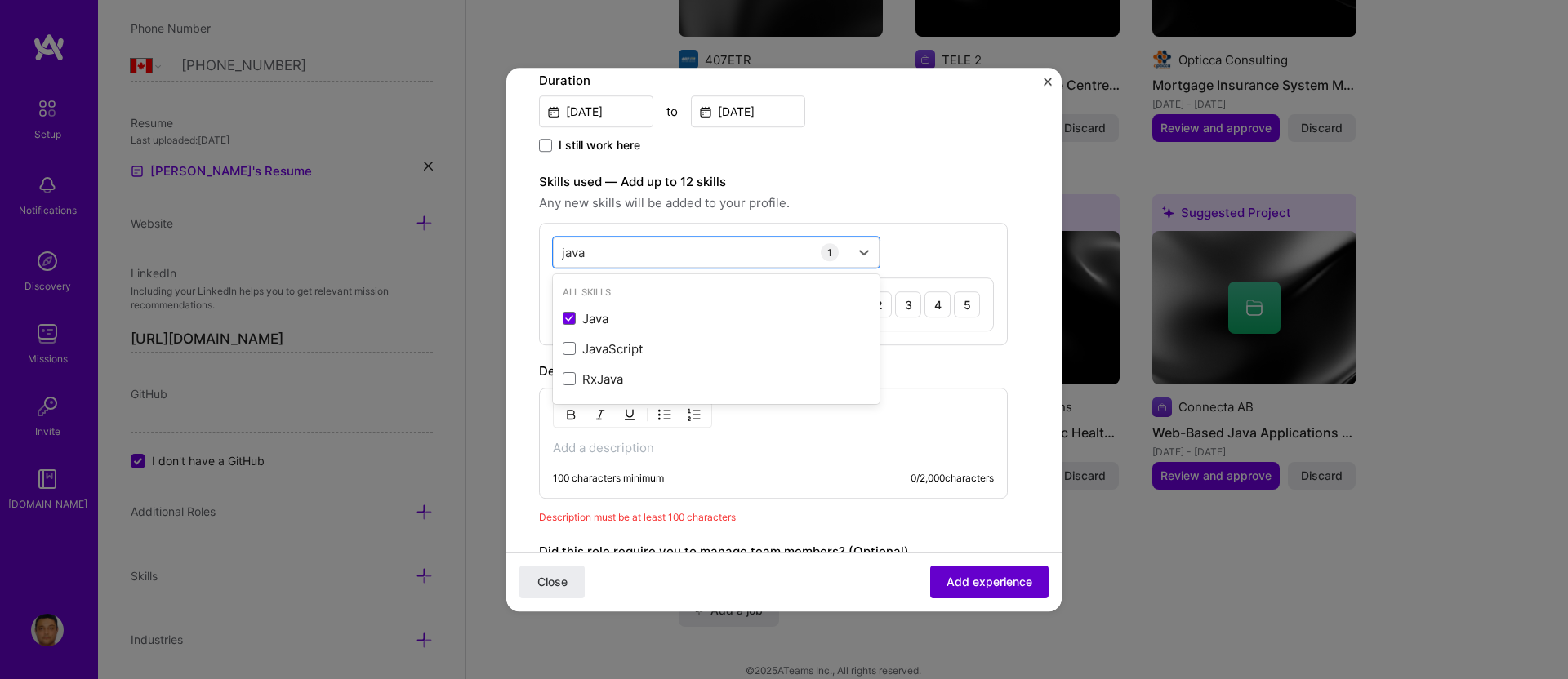
click at [966, 575] on span "Add experience" at bounding box center [989, 583] width 85 height 17
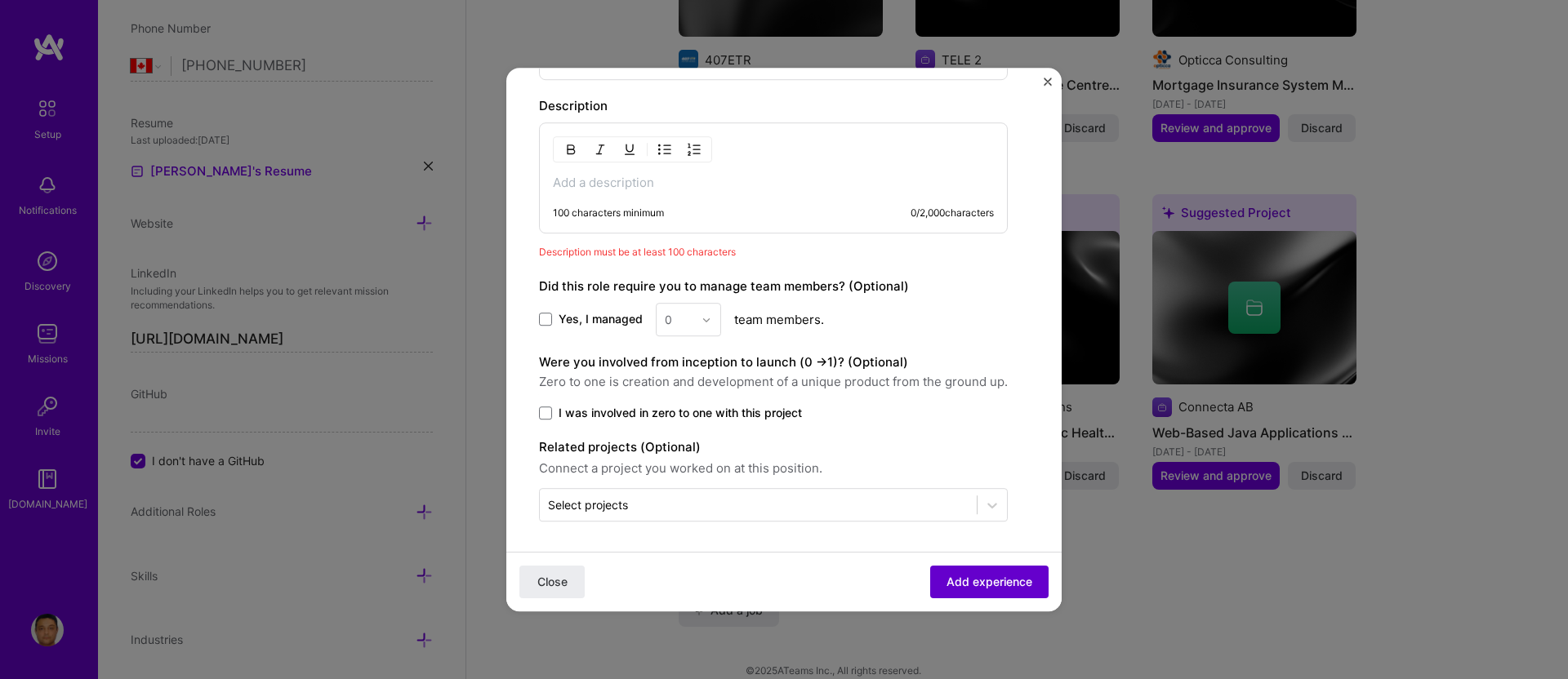
scroll to position [655, 0]
click at [547, 316] on span at bounding box center [546, 318] width 13 height 13
click at [0, 0] on input "Yes, I managed" at bounding box center [0, 0] width 0 height 0
click at [699, 316] on div "0" at bounding box center [679, 317] width 45 height 32
click at [685, 443] on div "4" at bounding box center [689, 451] width 55 height 30
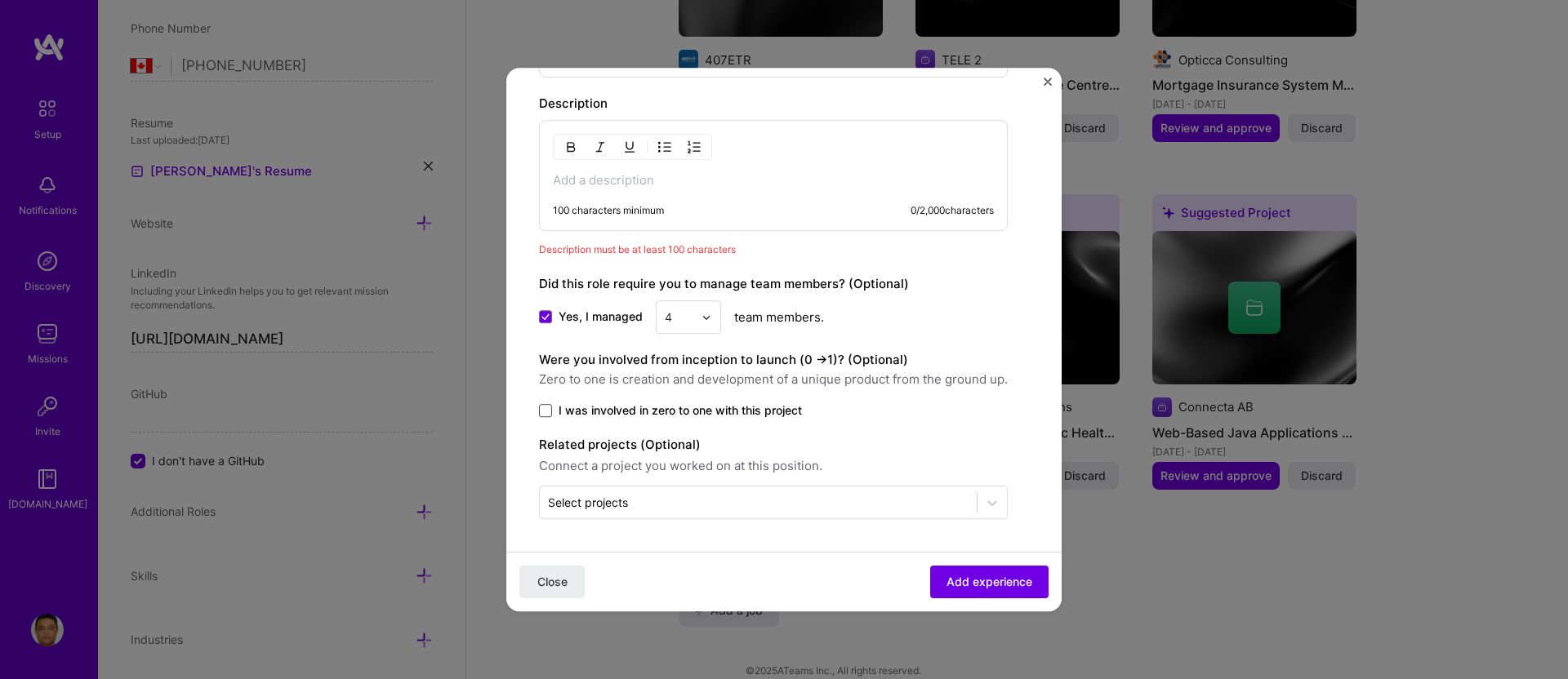
click at [545, 406] on span at bounding box center [546, 411] width 13 height 13
click at [0, 0] on input "I was involved in zero to one with this project" at bounding box center [0, 0] width 0 height 0
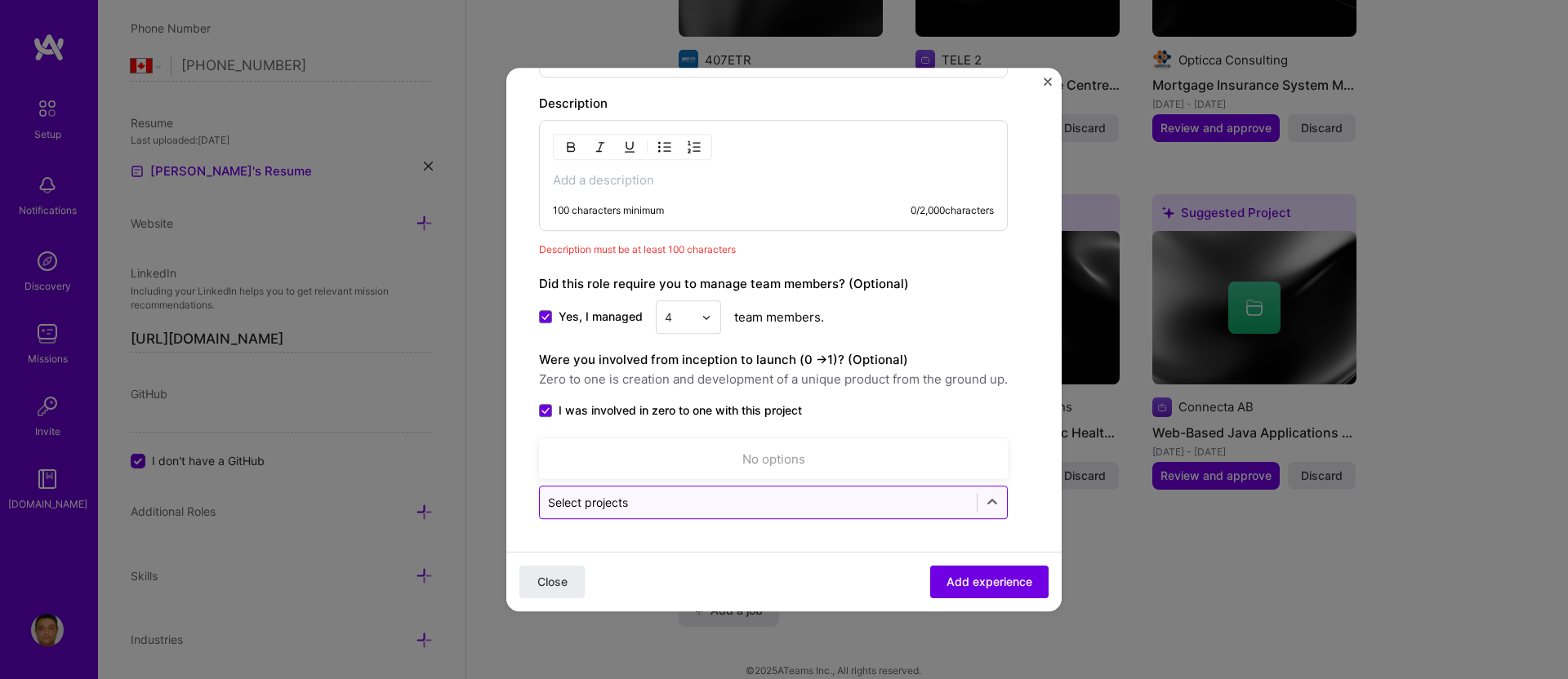
click at [836, 491] on div "Select projects" at bounding box center [759, 502] width 437 height 32
click at [995, 503] on icon at bounding box center [993, 503] width 17 height 17
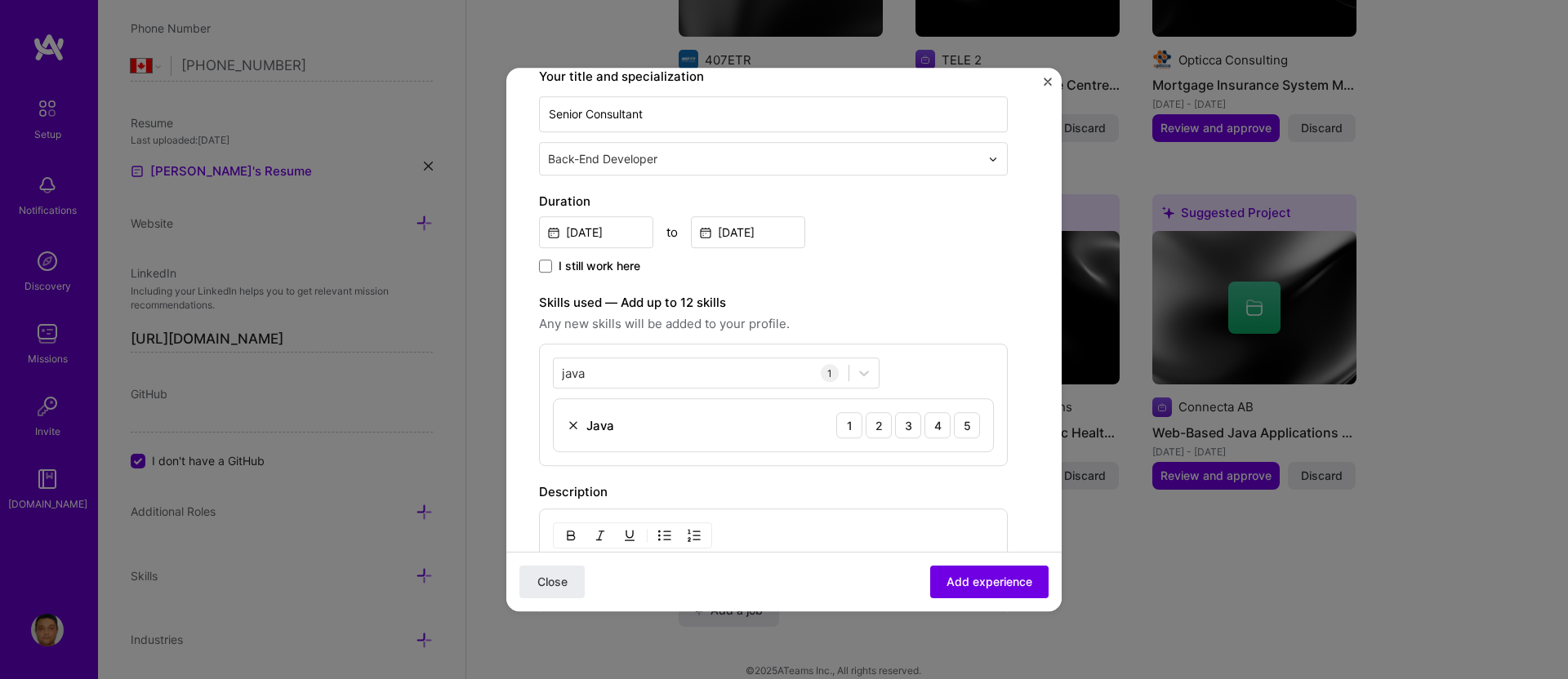
scroll to position [255, 0]
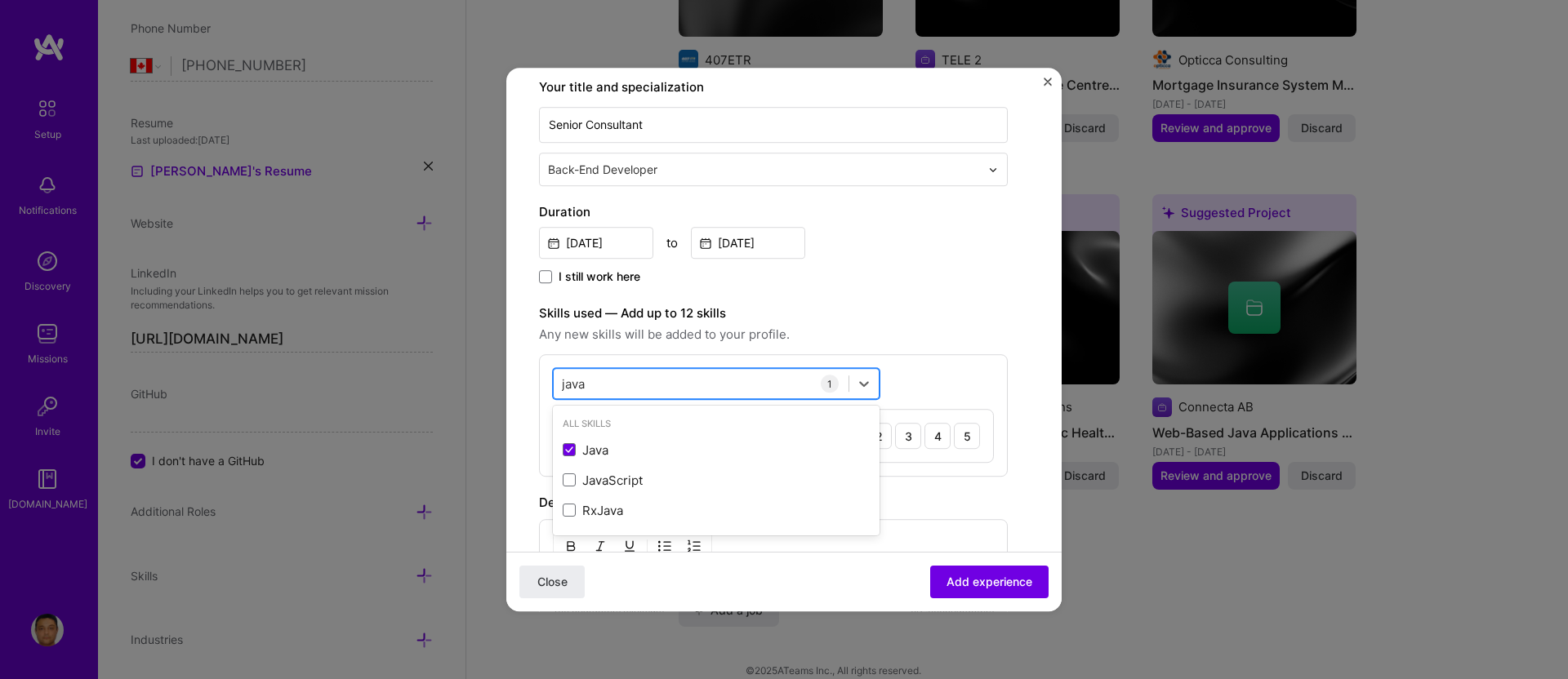
click at [762, 378] on div "java java" at bounding box center [701, 384] width 295 height 27
type input "j"
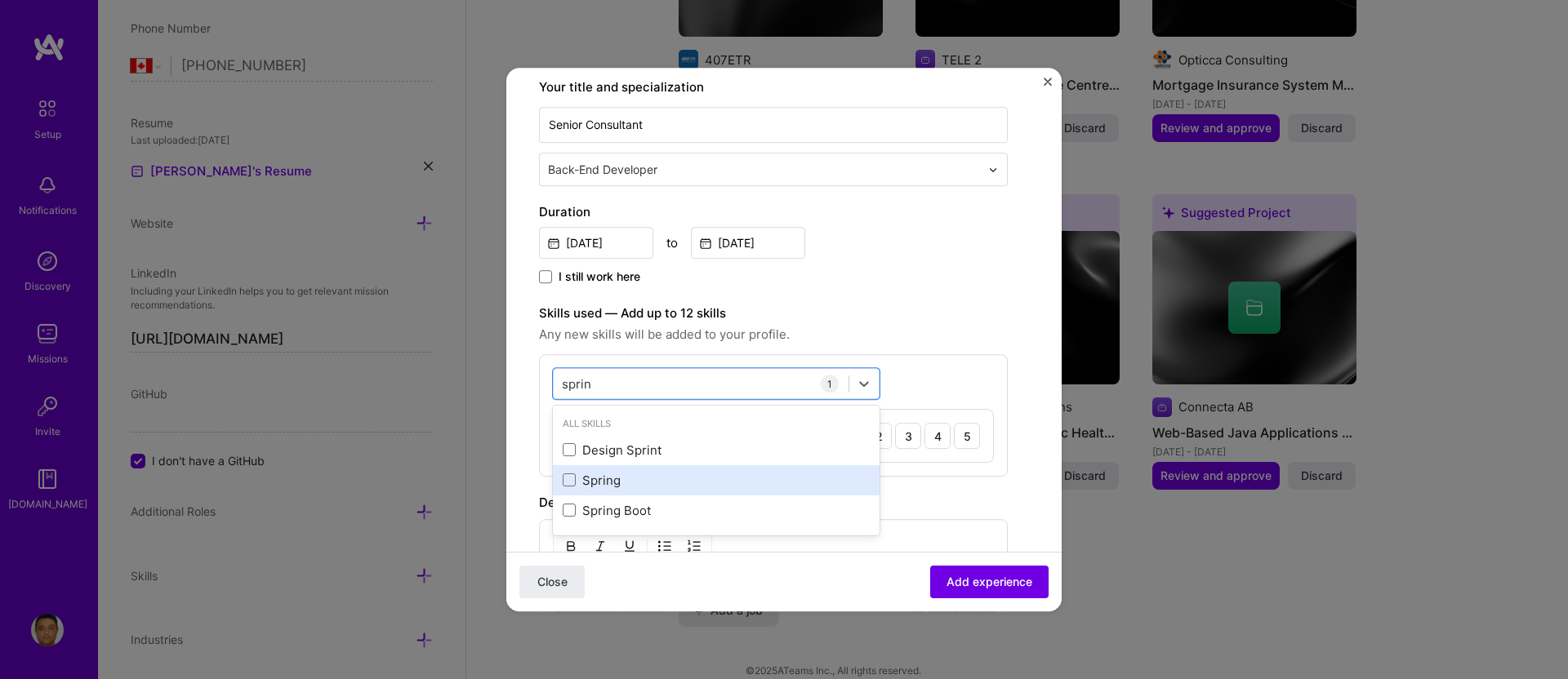
click at [570, 472] on div "Spring" at bounding box center [716, 481] width 307 height 17
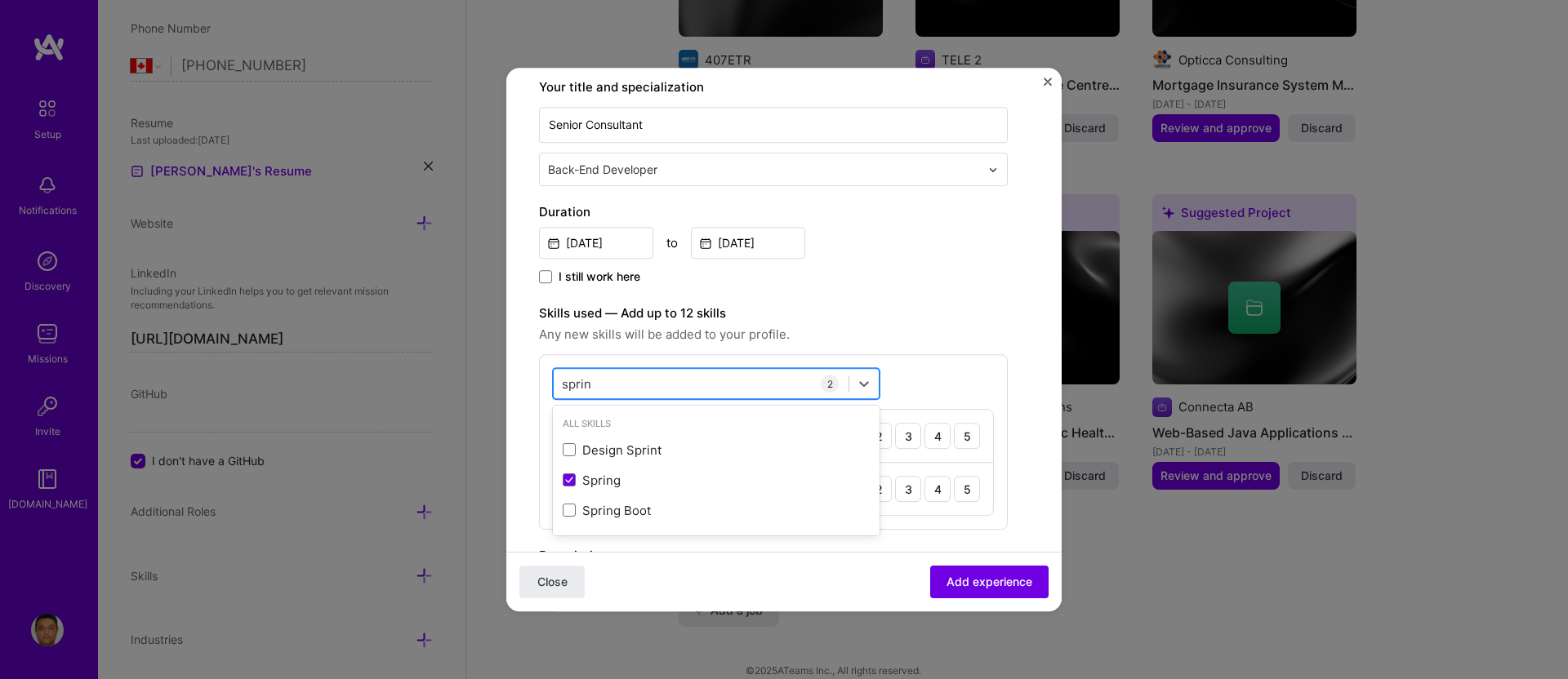
click at [603, 376] on div "sprin sprin" at bounding box center [701, 384] width 295 height 27
type input "s"
type input "j"
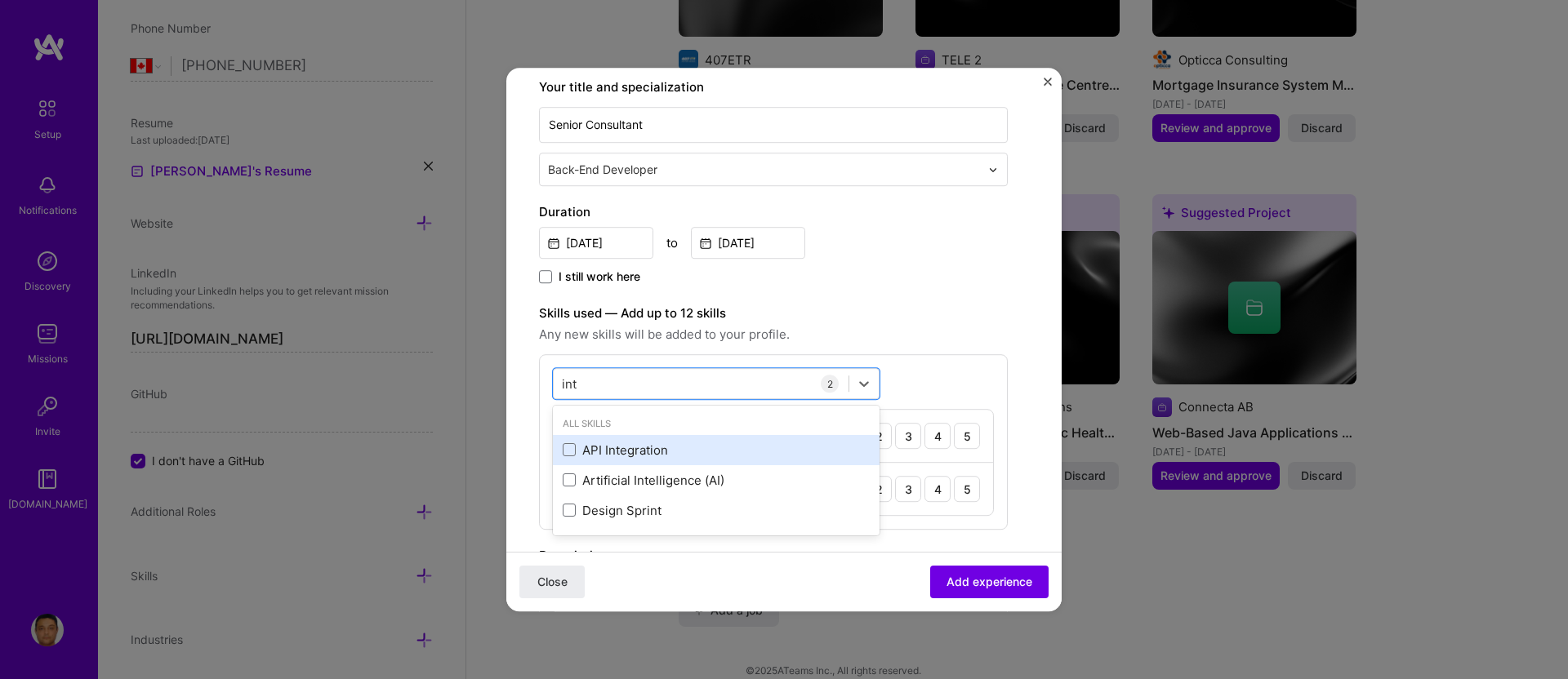
click at [600, 448] on div "API Integration" at bounding box center [716, 450] width 307 height 17
type input "int"
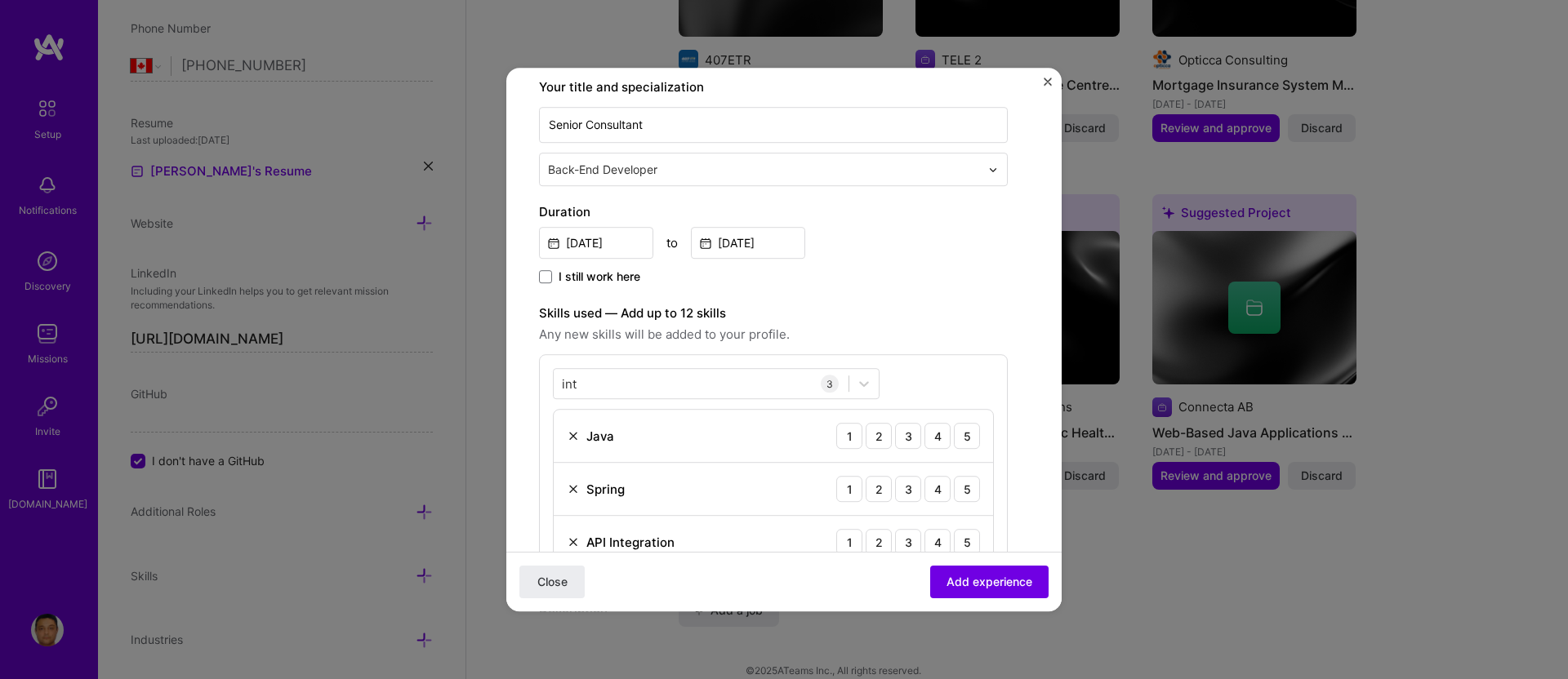
click at [897, 378] on div "int int 3 Java 1 2 3 4 5 Spring 1 2 3 4 5 API Integration 1 2 3 4 5" at bounding box center [774, 468] width 469 height 229
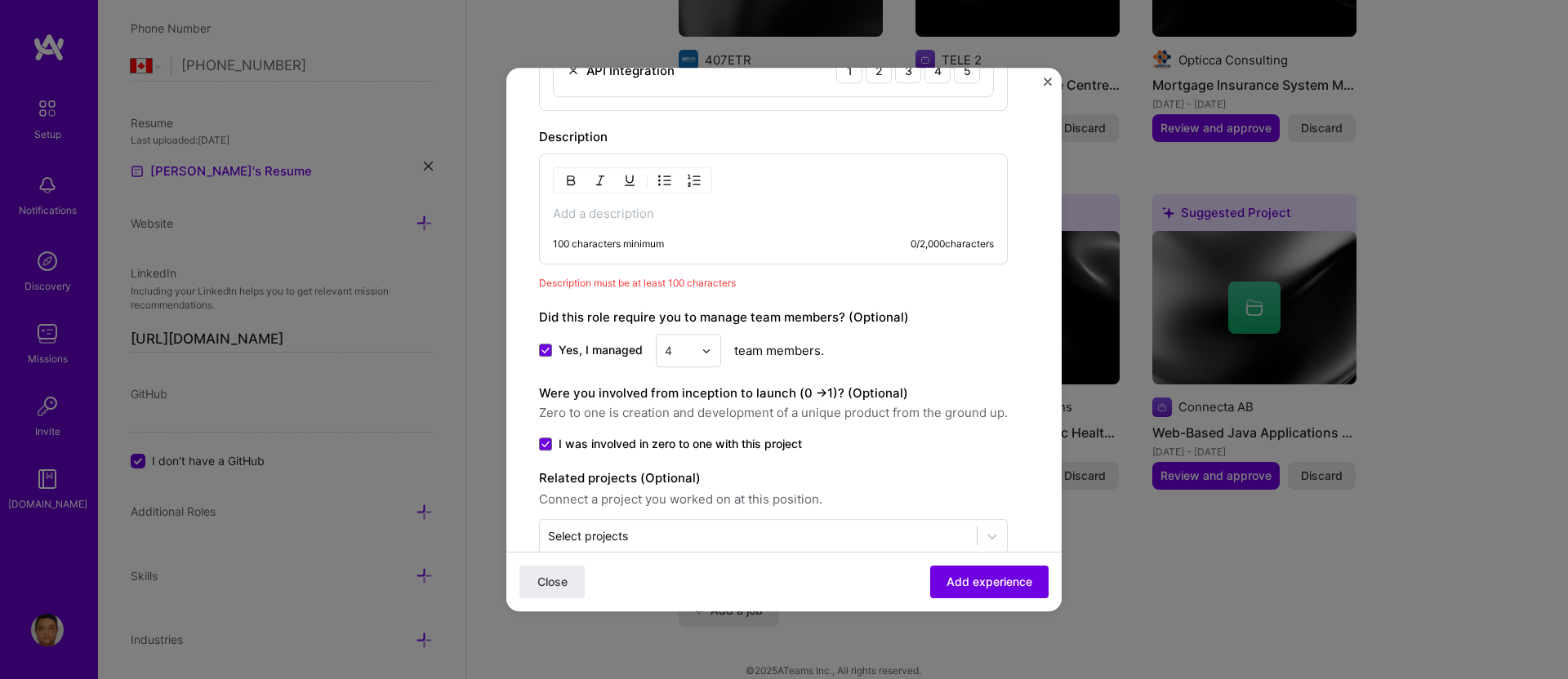
scroll to position [761, 0]
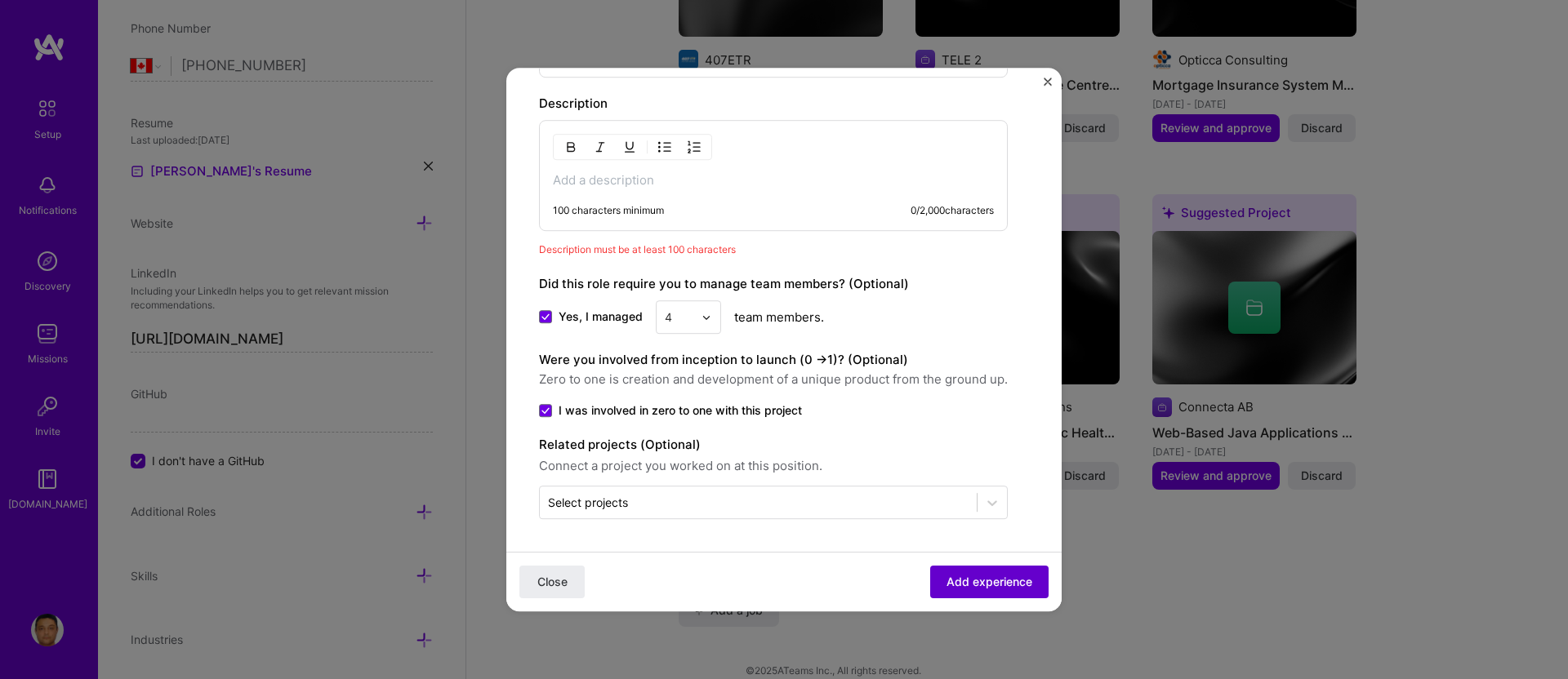
click at [983, 584] on span "Add experience" at bounding box center [989, 583] width 85 height 17
click at [977, 576] on span "Add experience" at bounding box center [989, 583] width 85 height 17
click at [879, 506] on input "text" at bounding box center [758, 502] width 420 height 17
click at [947, 589] on span "Add experience" at bounding box center [989, 583] width 85 height 17
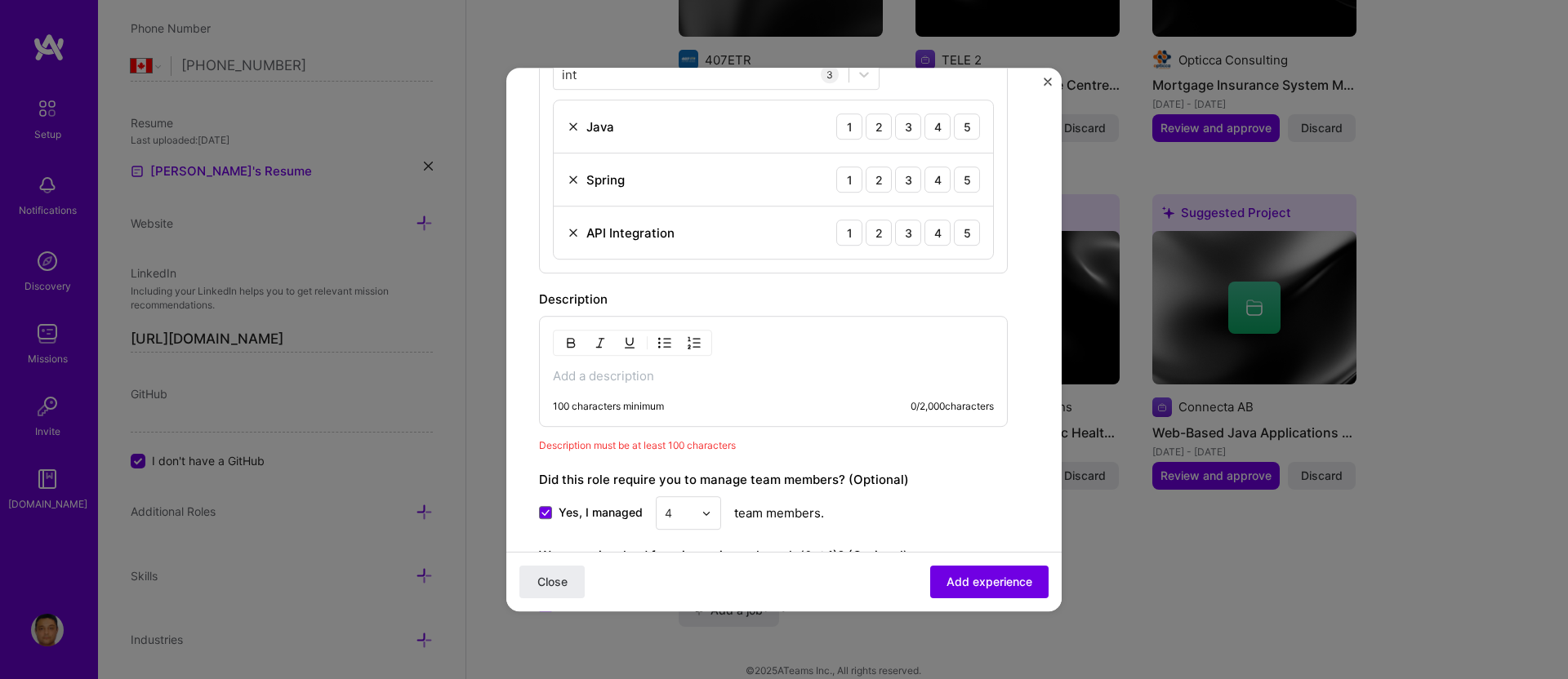
scroll to position [645, 0]
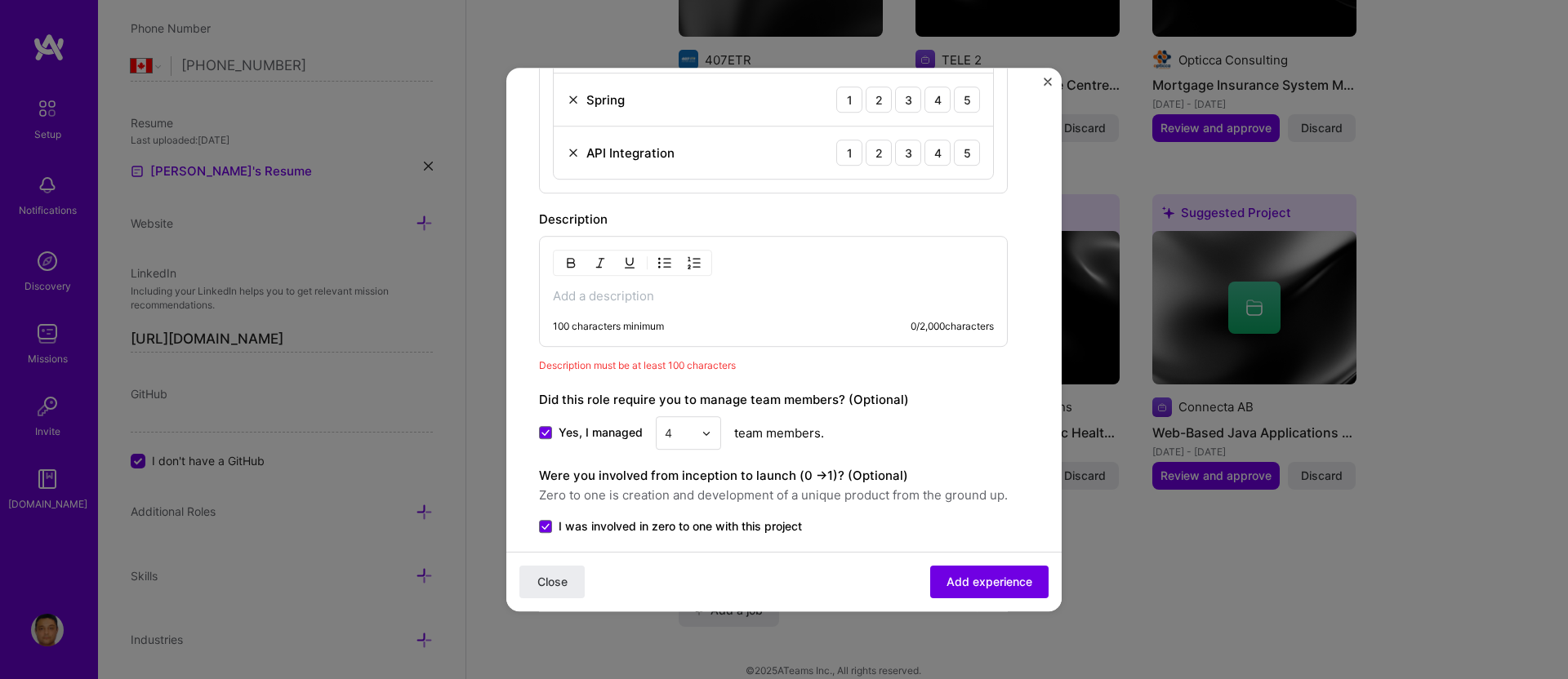
click at [648, 291] on p at bounding box center [773, 296] width 441 height 17
click at [662, 288] on p at bounding box center [773, 296] width 441 height 17
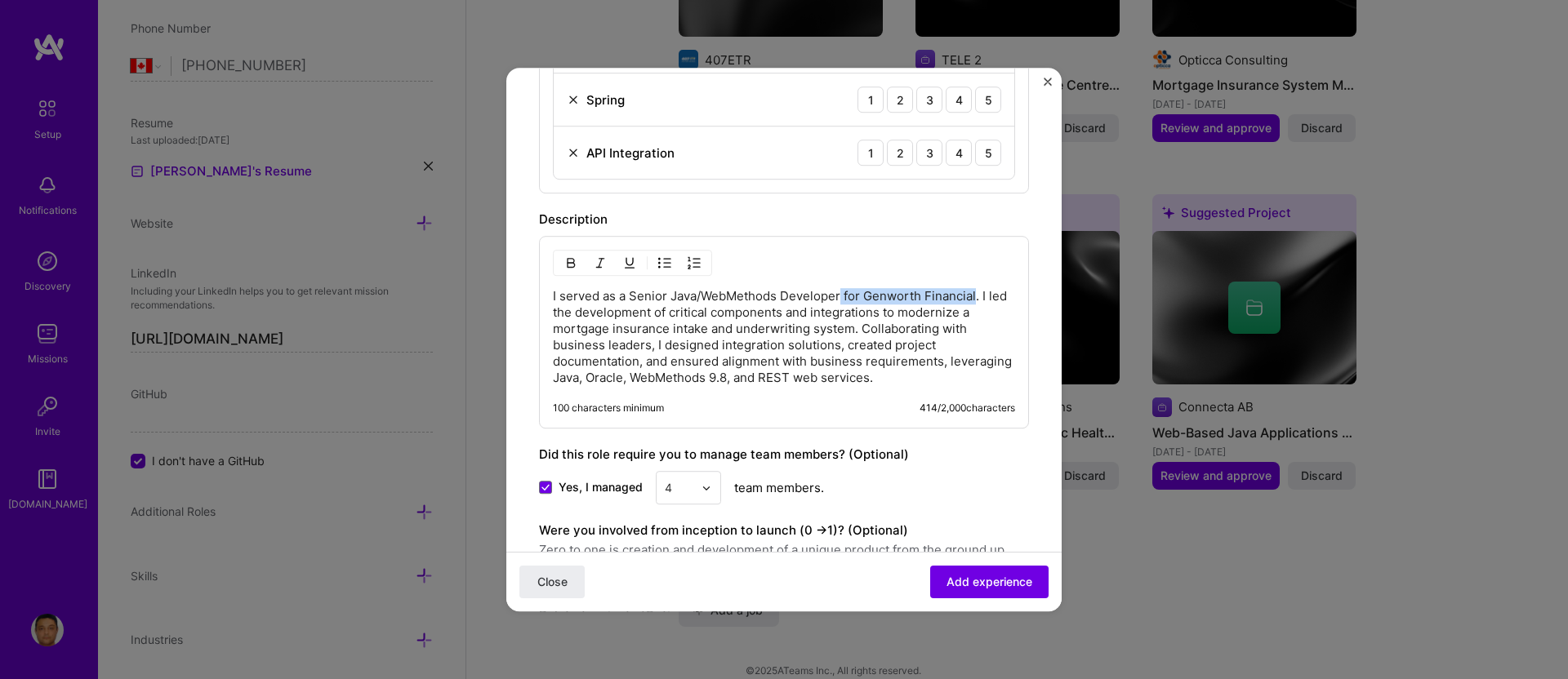
drag, startPoint x: 976, startPoint y: 294, endPoint x: 841, endPoint y: 299, distance: 135.1
click at [841, 299] on p "I served as a Senior Java/WebMethods Developer for Genworth Financial. I led th…" at bounding box center [784, 337] width 462 height 98
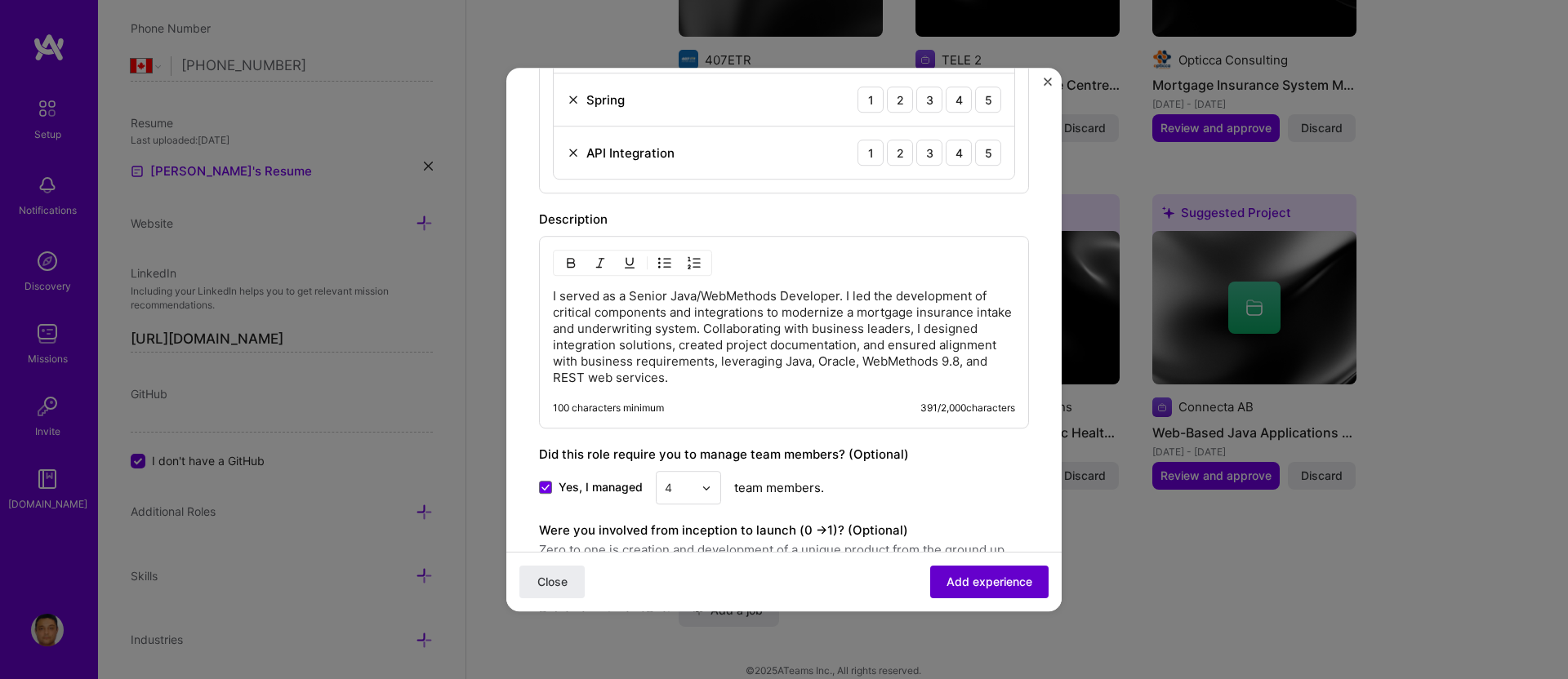
click at [1008, 582] on span "Add experience" at bounding box center [989, 583] width 85 height 17
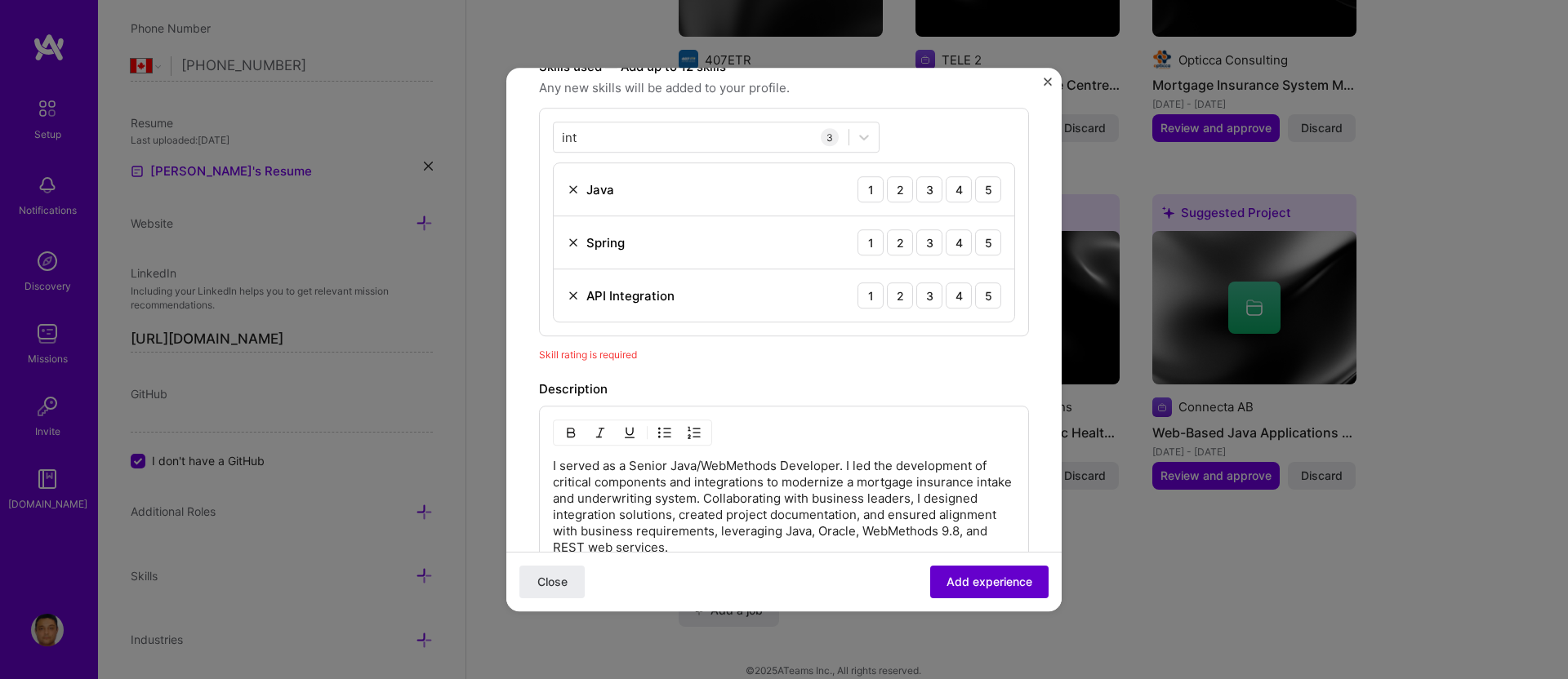
scroll to position [491, 0]
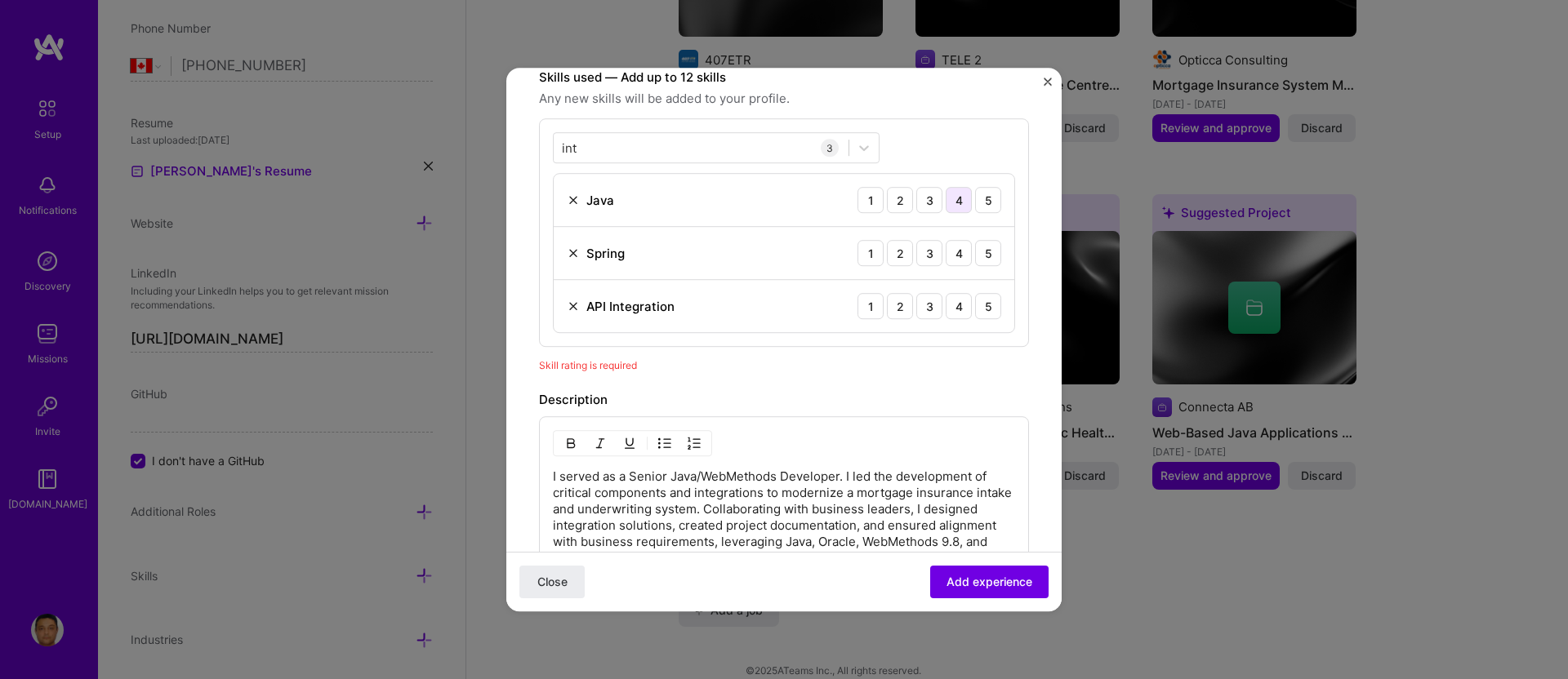
click at [946, 195] on div "4" at bounding box center [958, 199] width 26 height 26
click at [946, 248] on div "4" at bounding box center [958, 253] width 26 height 26
click at [946, 306] on div "4" at bounding box center [958, 306] width 26 height 26
click at [967, 577] on span "Add experience" at bounding box center [989, 583] width 85 height 17
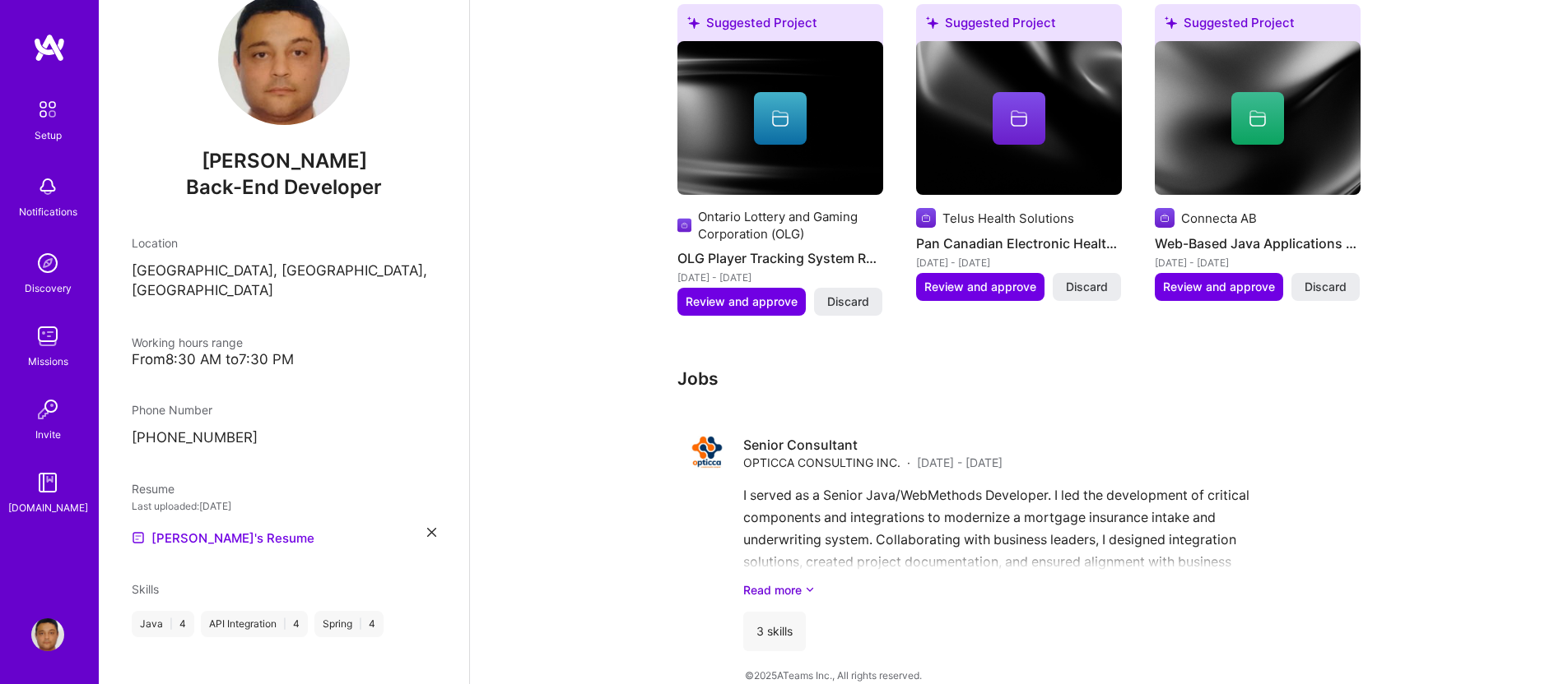
scroll to position [0, 0]
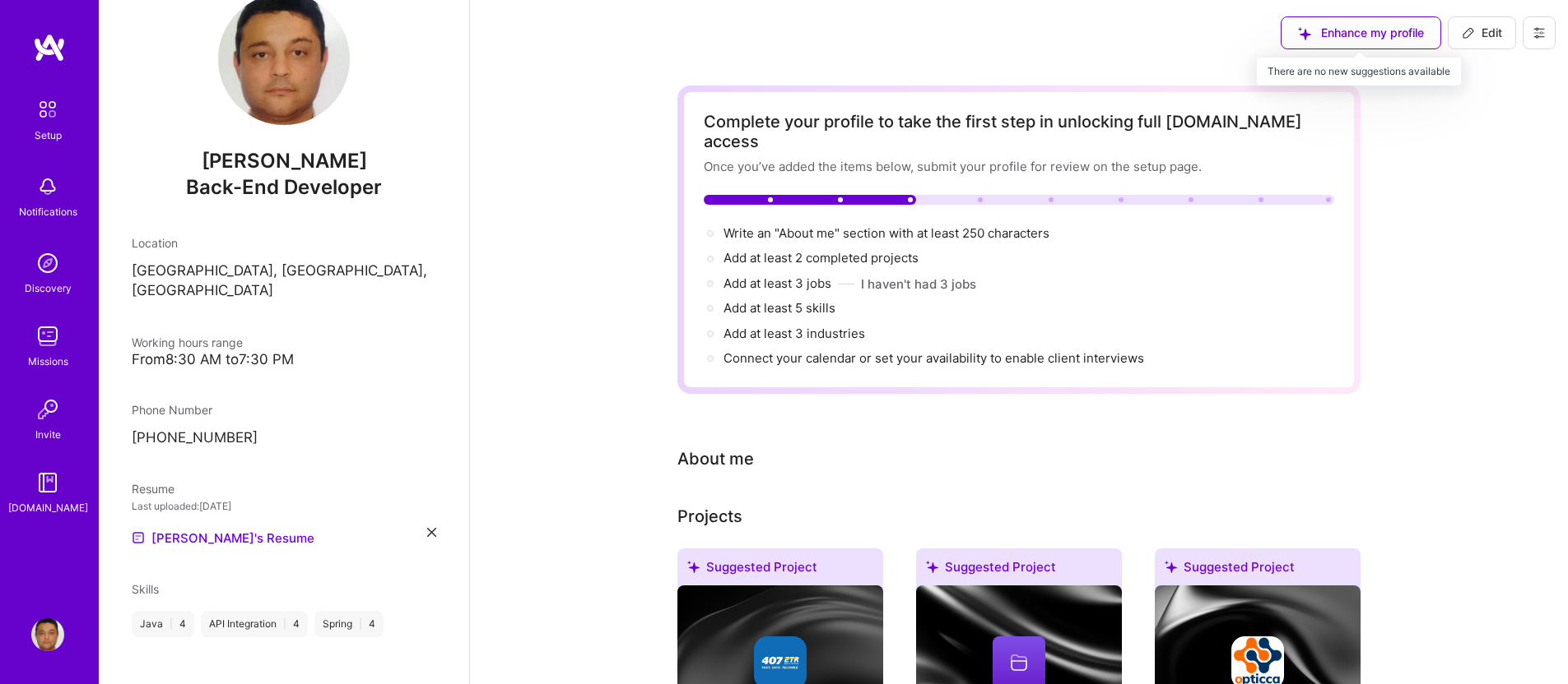
click at [1340, 18] on div "Enhance my profile" at bounding box center [1360, 33] width 160 height 33
click at [1490, 25] on span "Edit" at bounding box center [1482, 33] width 41 height 17
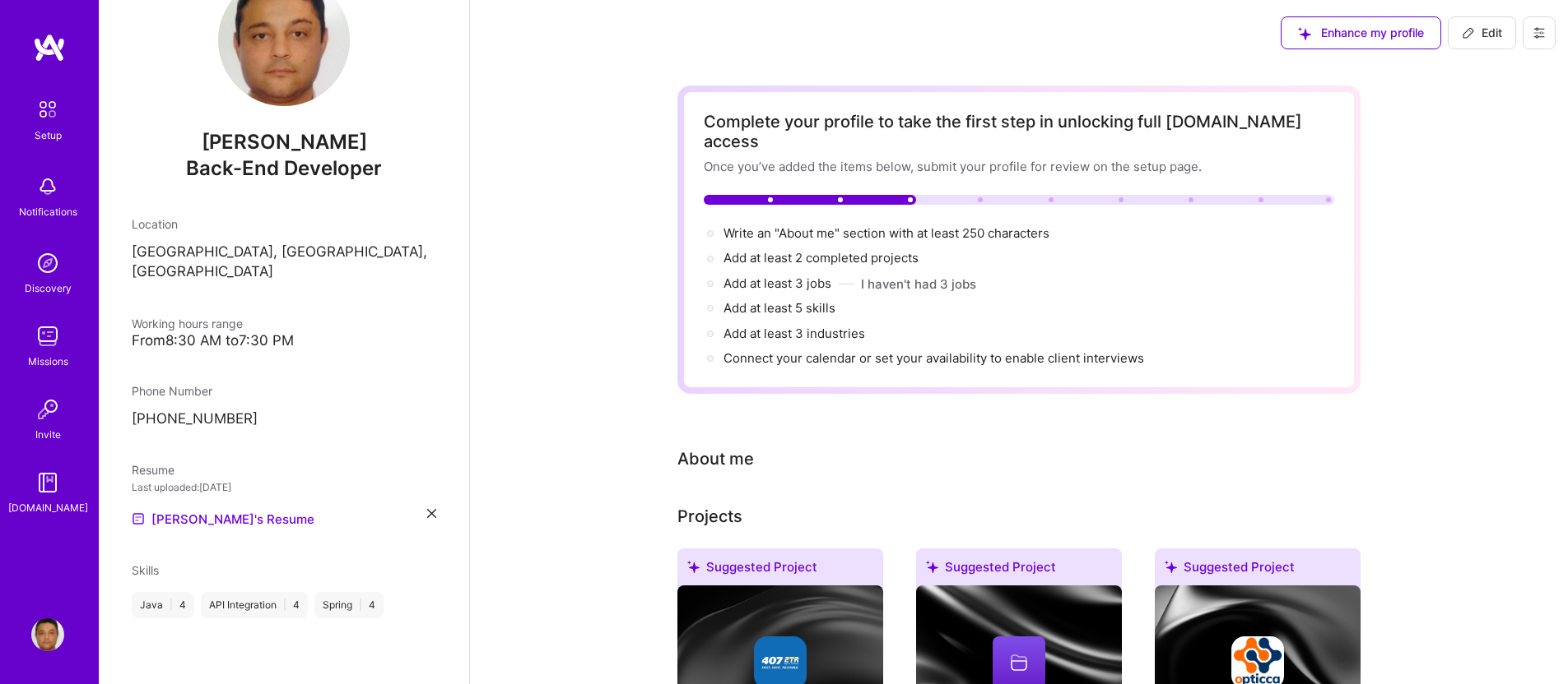
select select "CA"
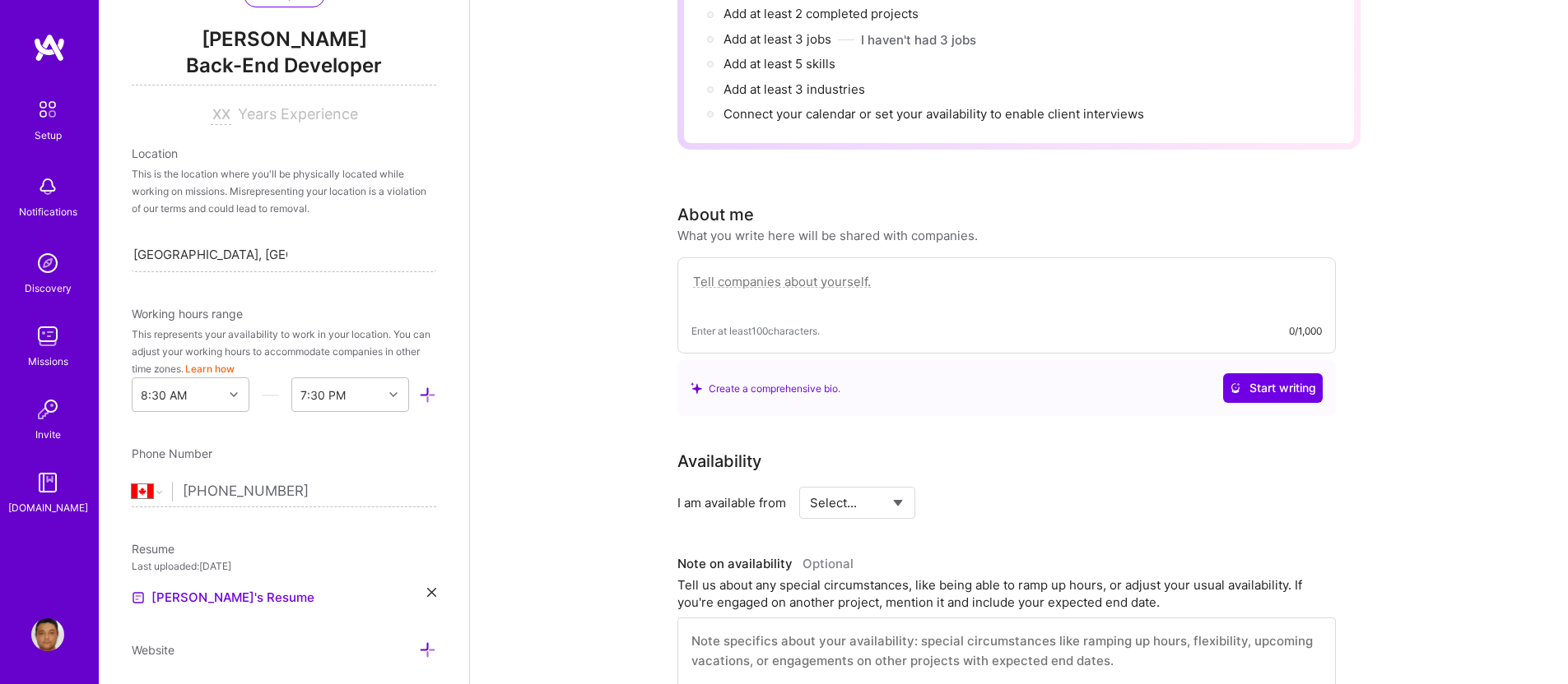
scroll to position [145, 0]
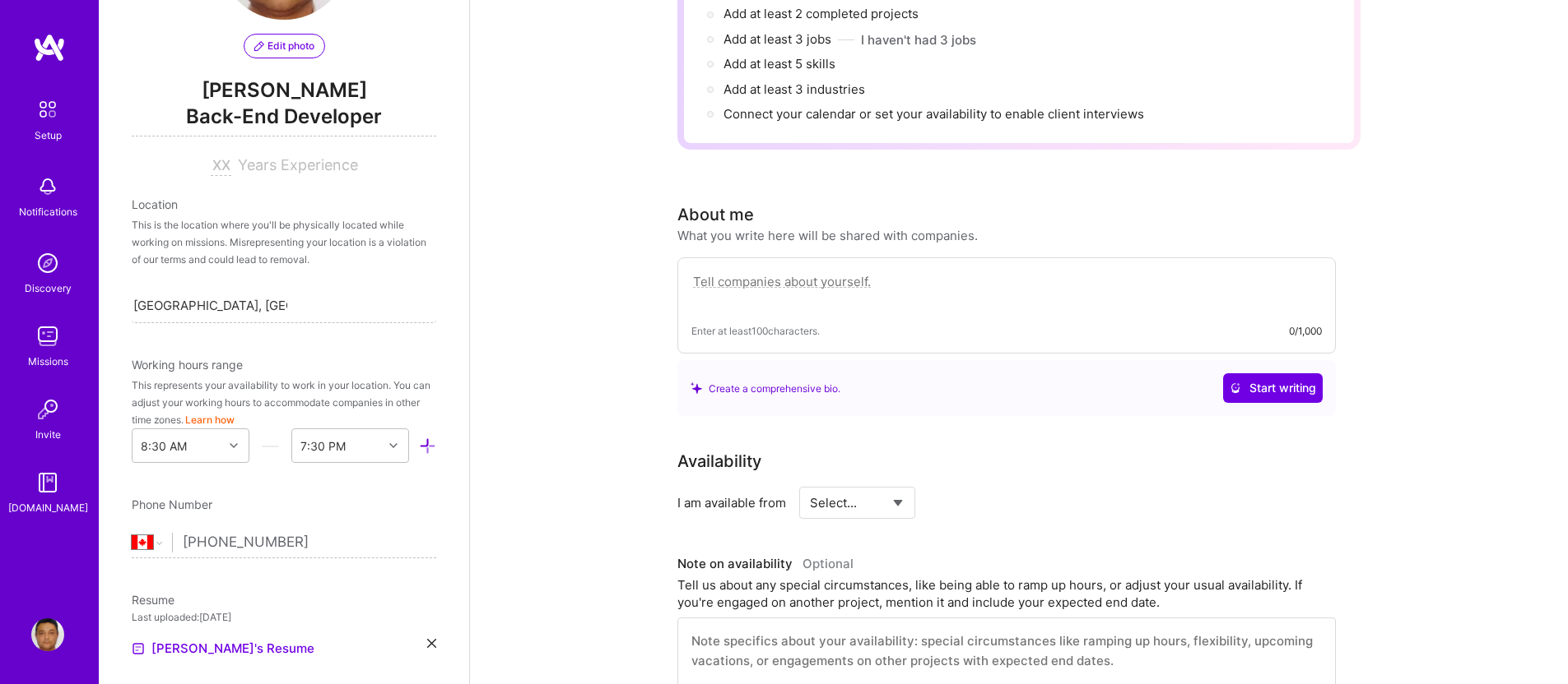
click at [235, 414] on button "Learn how" at bounding box center [209, 420] width 50 height 17
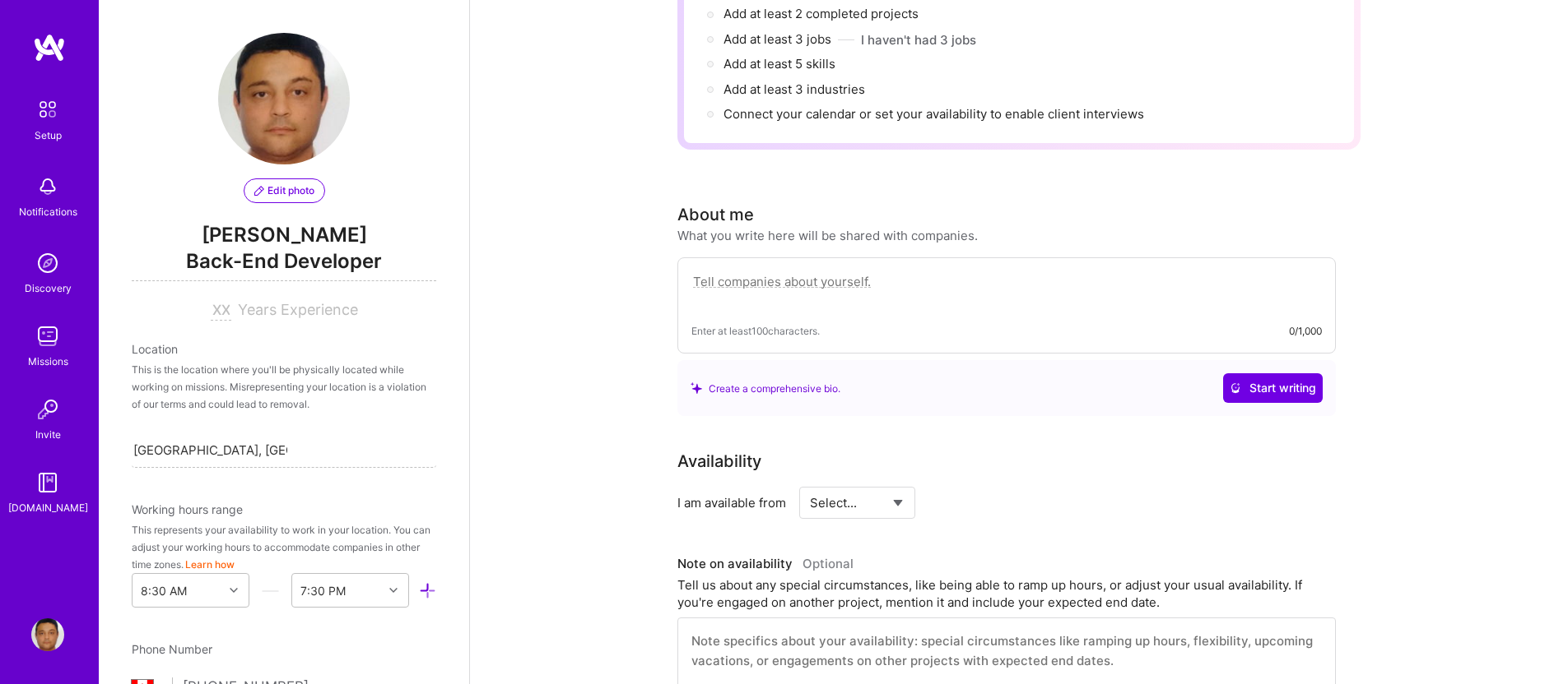
scroll to position [0, 0]
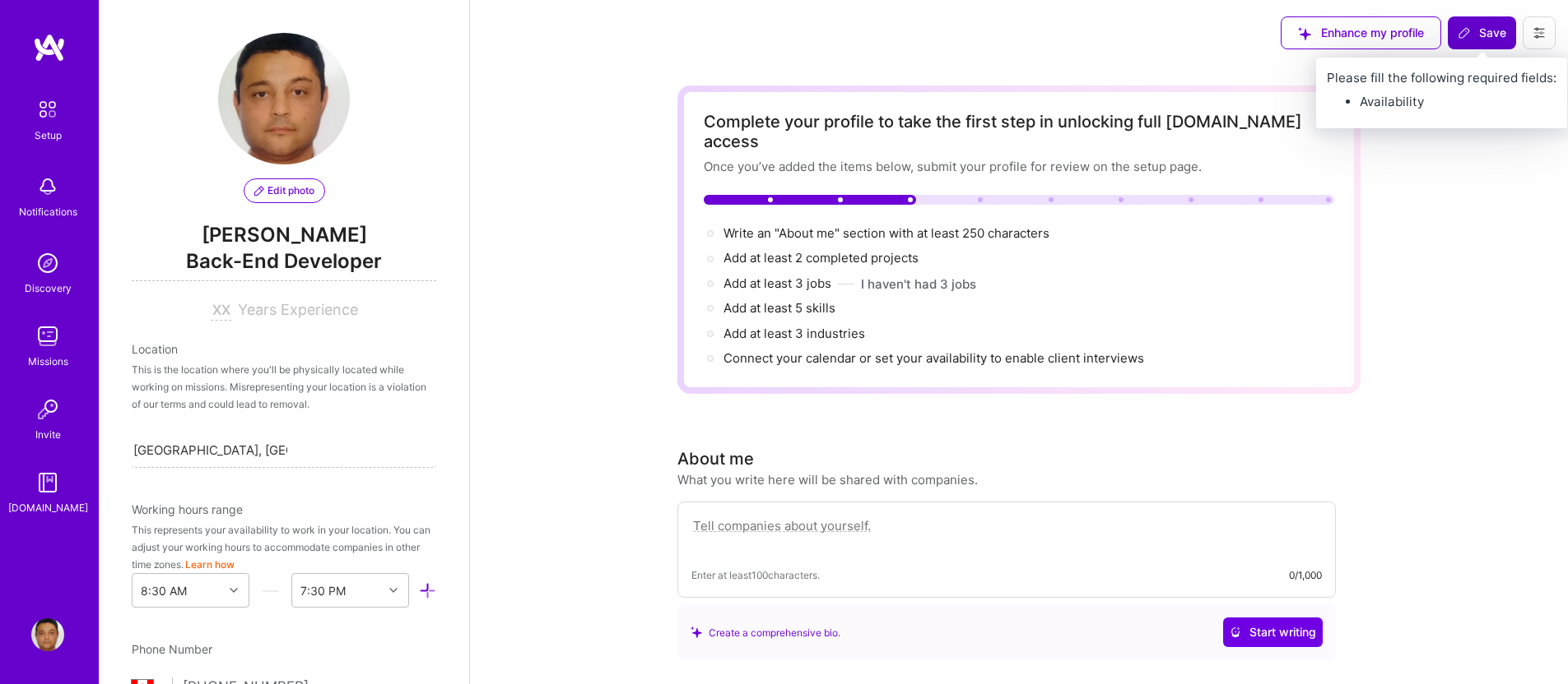
click at [1496, 37] on span "Save" at bounding box center [1482, 33] width 49 height 17
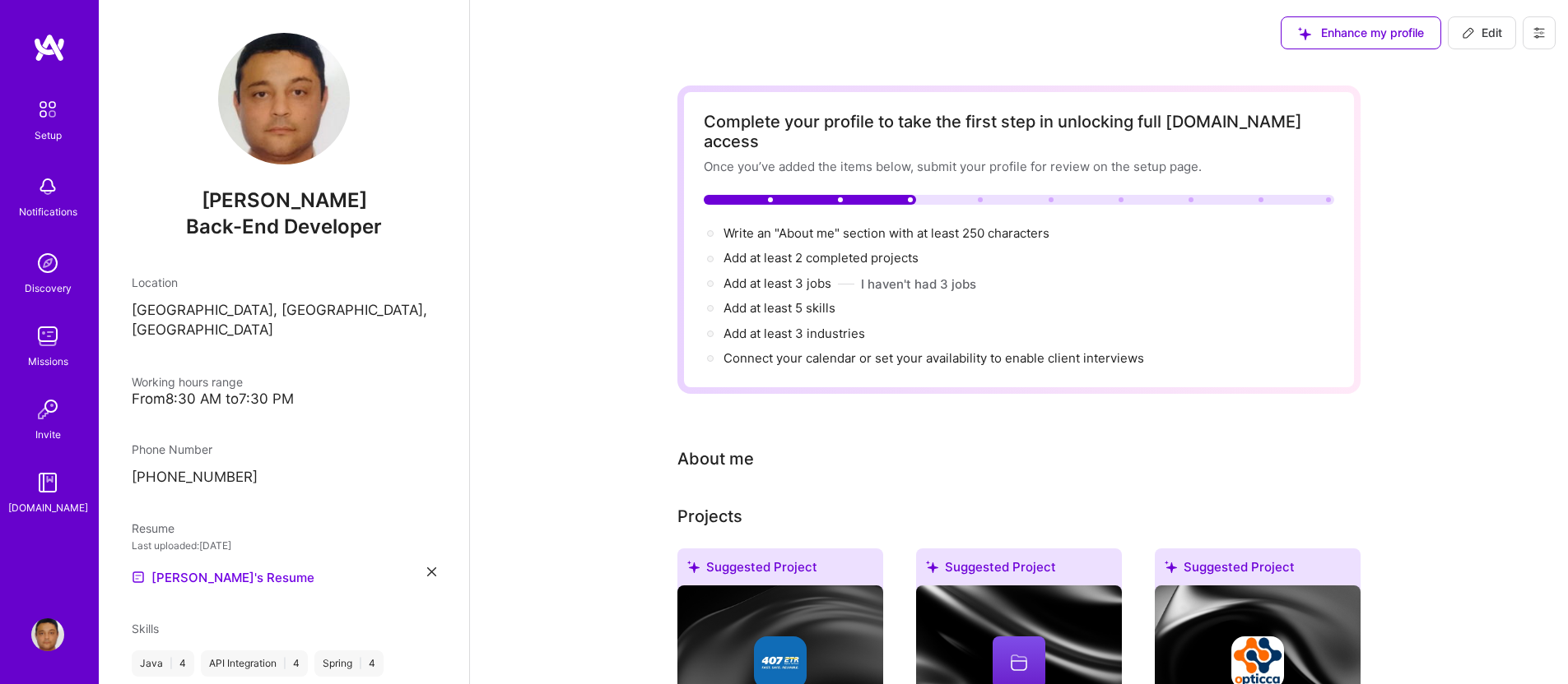
click at [1477, 35] on span "Edit" at bounding box center [1482, 33] width 41 height 17
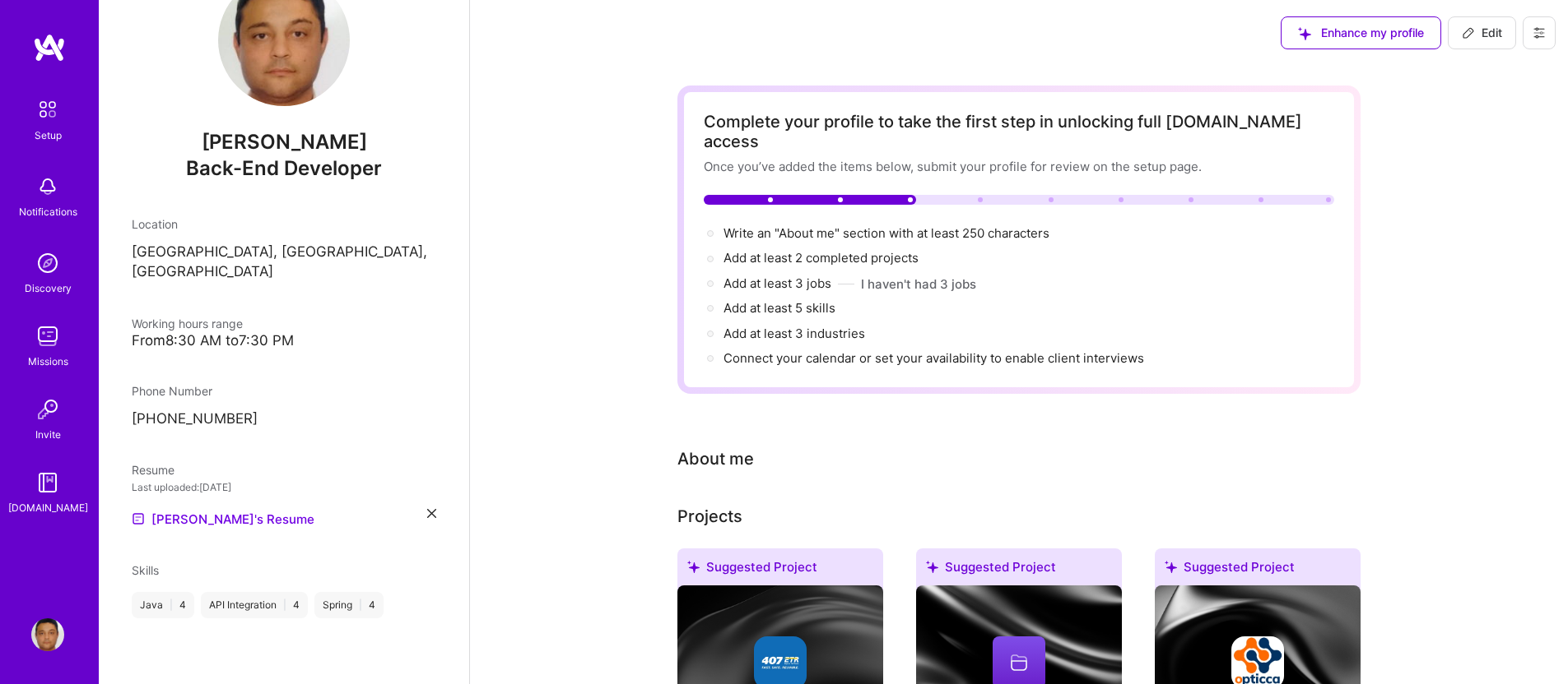
select select "CA"
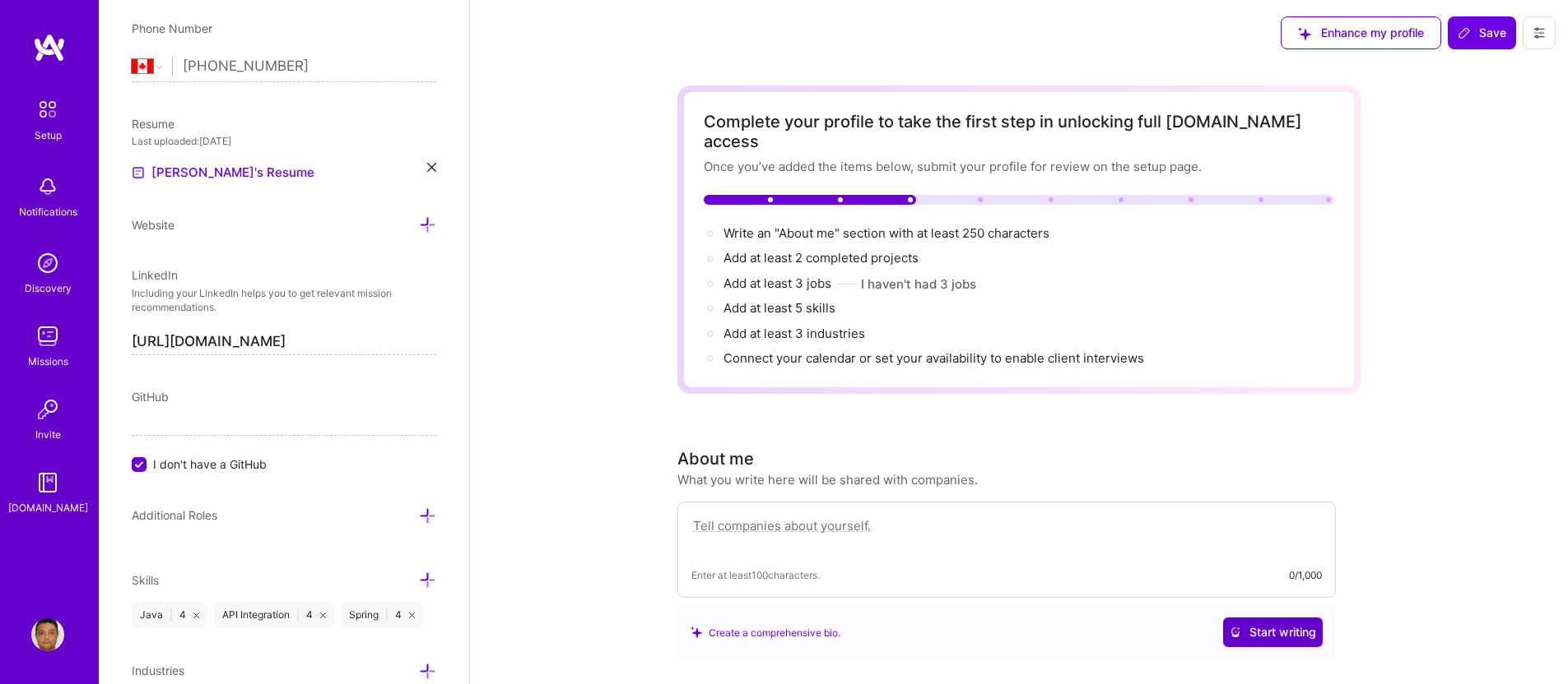
click at [1244, 624] on span "Start writing" at bounding box center [1273, 633] width 86 height 17
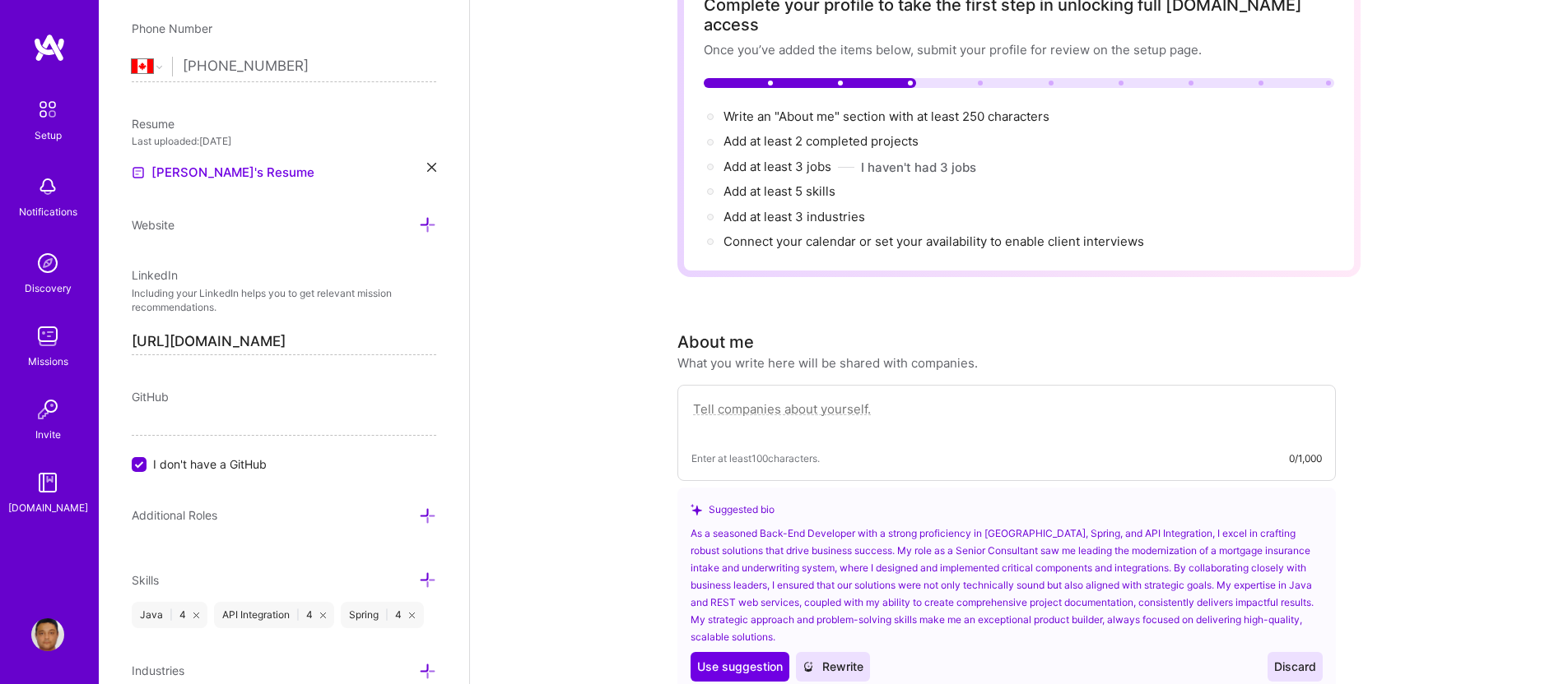
scroll to position [127, 0]
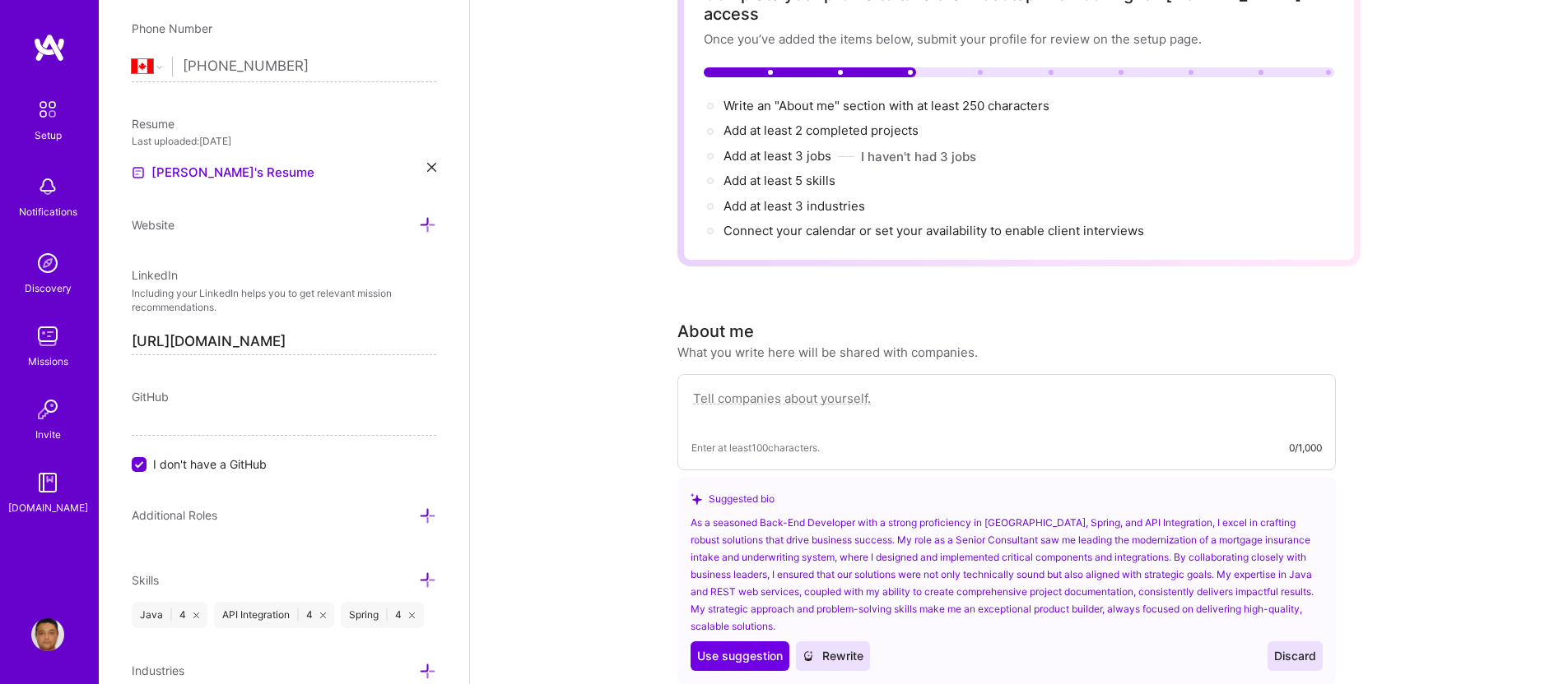
click at [760, 395] on textarea at bounding box center [1006, 407] width 630 height 38
paste textarea "I'm a Senior Java Developer and Technical Architect with over 20 years of exper…"
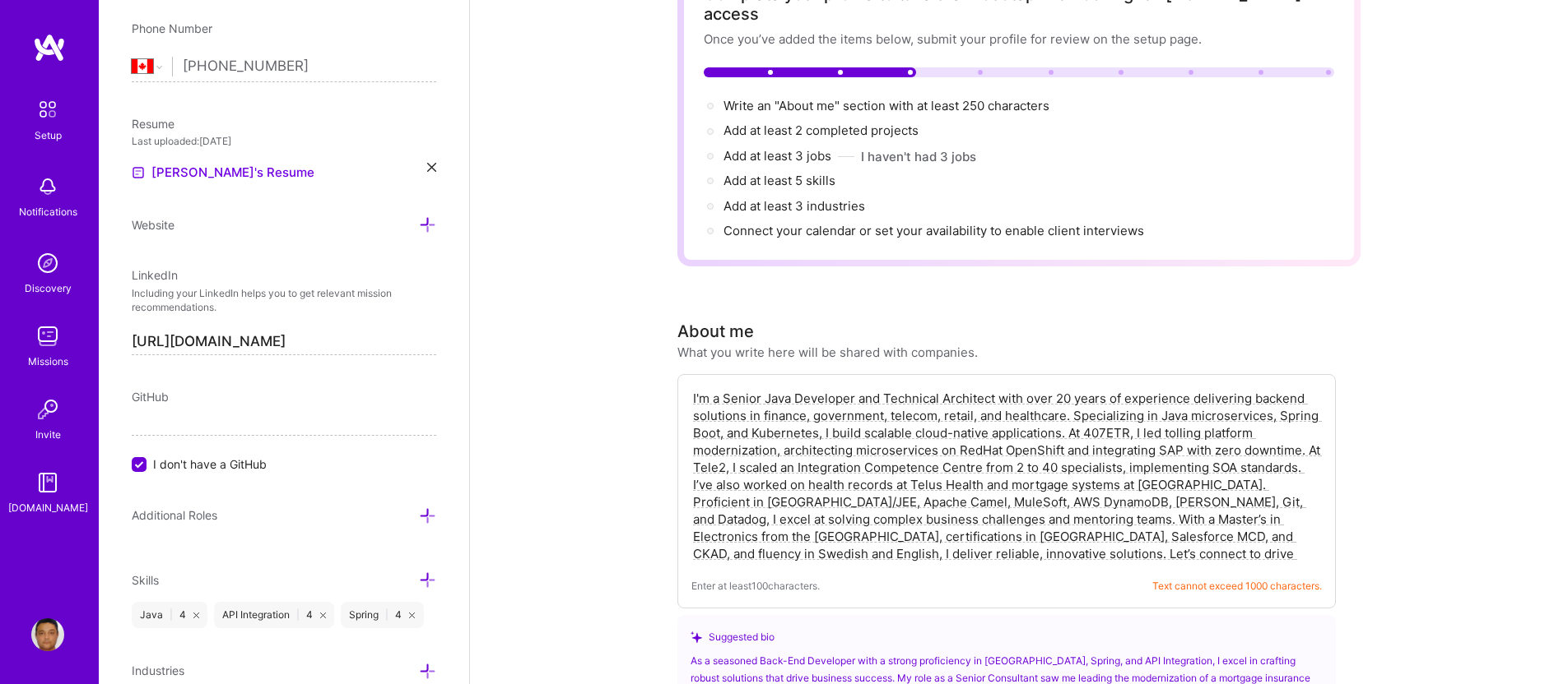
click at [1089, 541] on textarea "I'm a Senior Java Developer and Technical Architect with over 20 years of exper…" at bounding box center [1006, 476] width 630 height 176
type textarea "I'm a Senior Java Developer and Technical Architect with over 20 years of exper…"
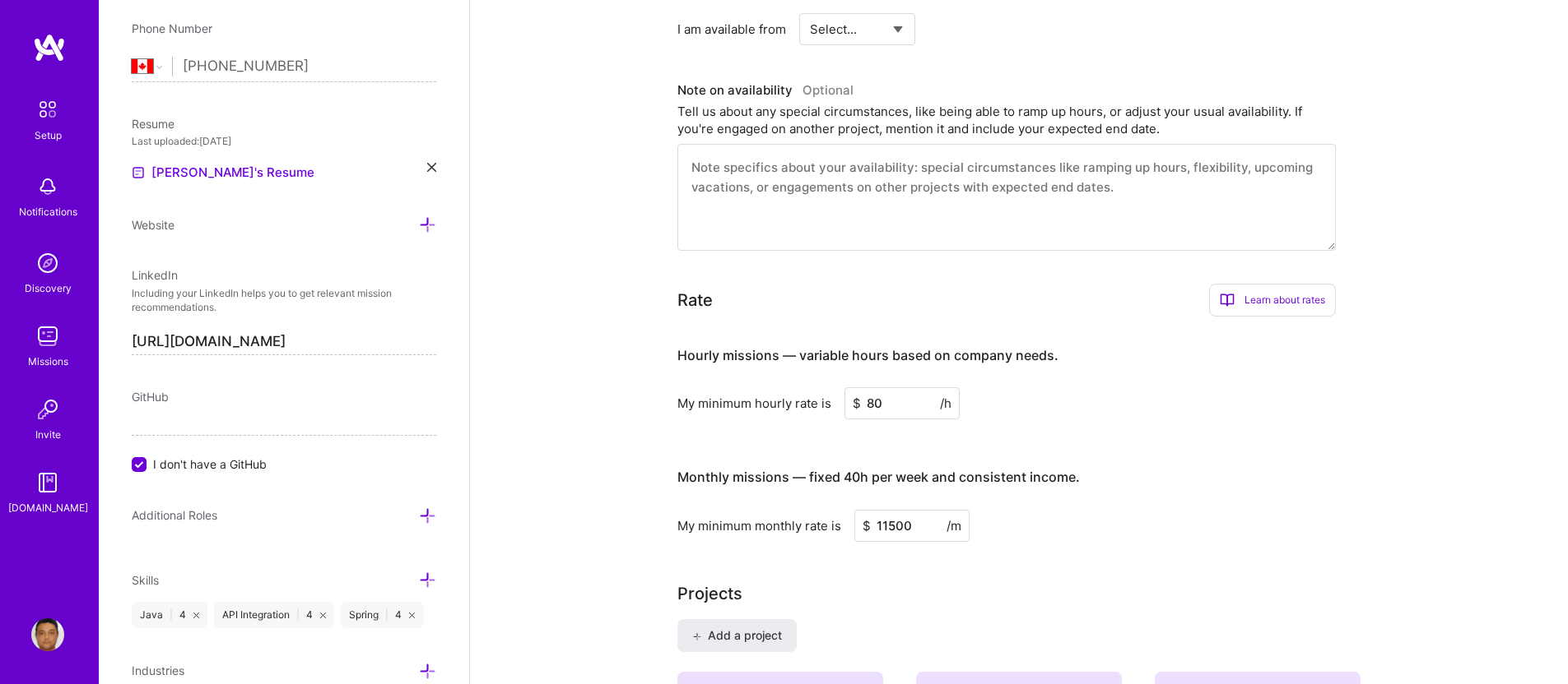
scroll to position [992, 0]
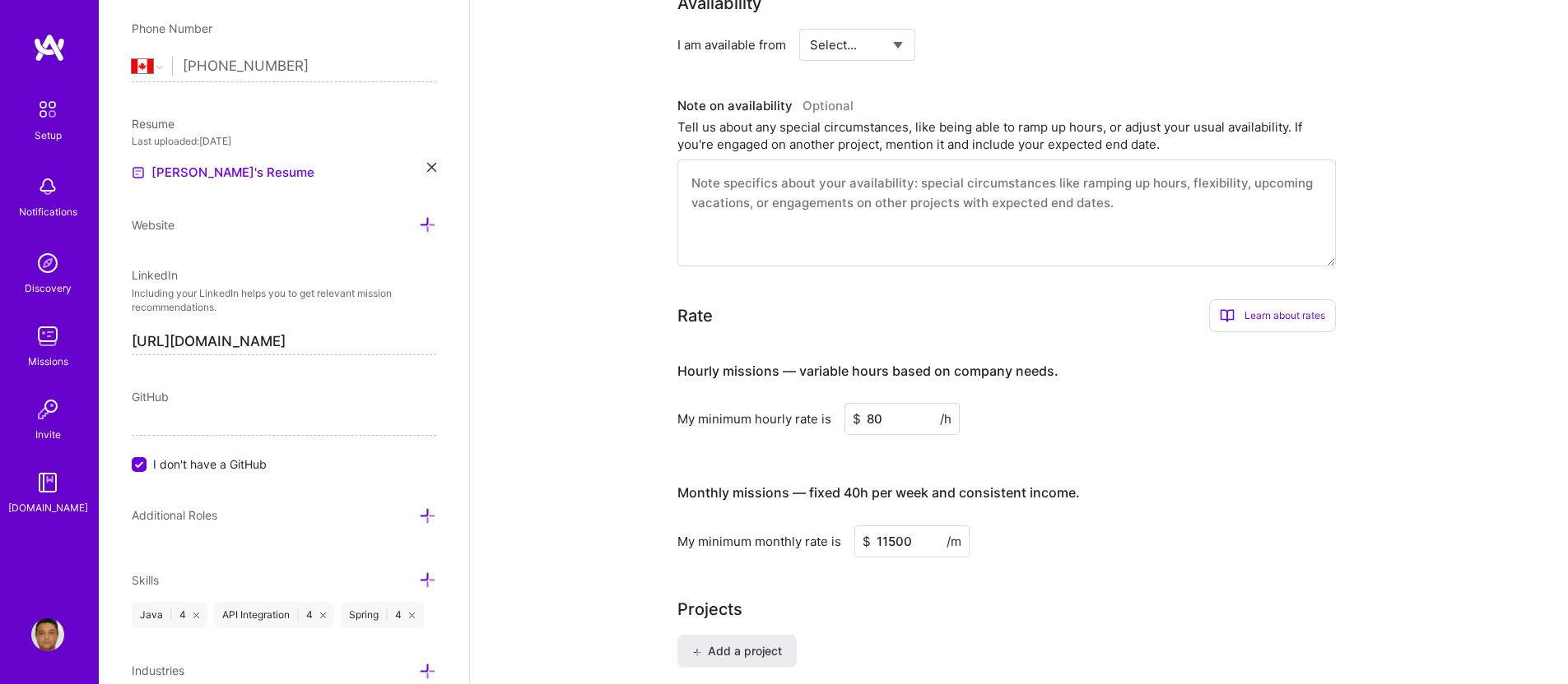
click at [966, 175] on textarea at bounding box center [1007, 213] width 658 height 107
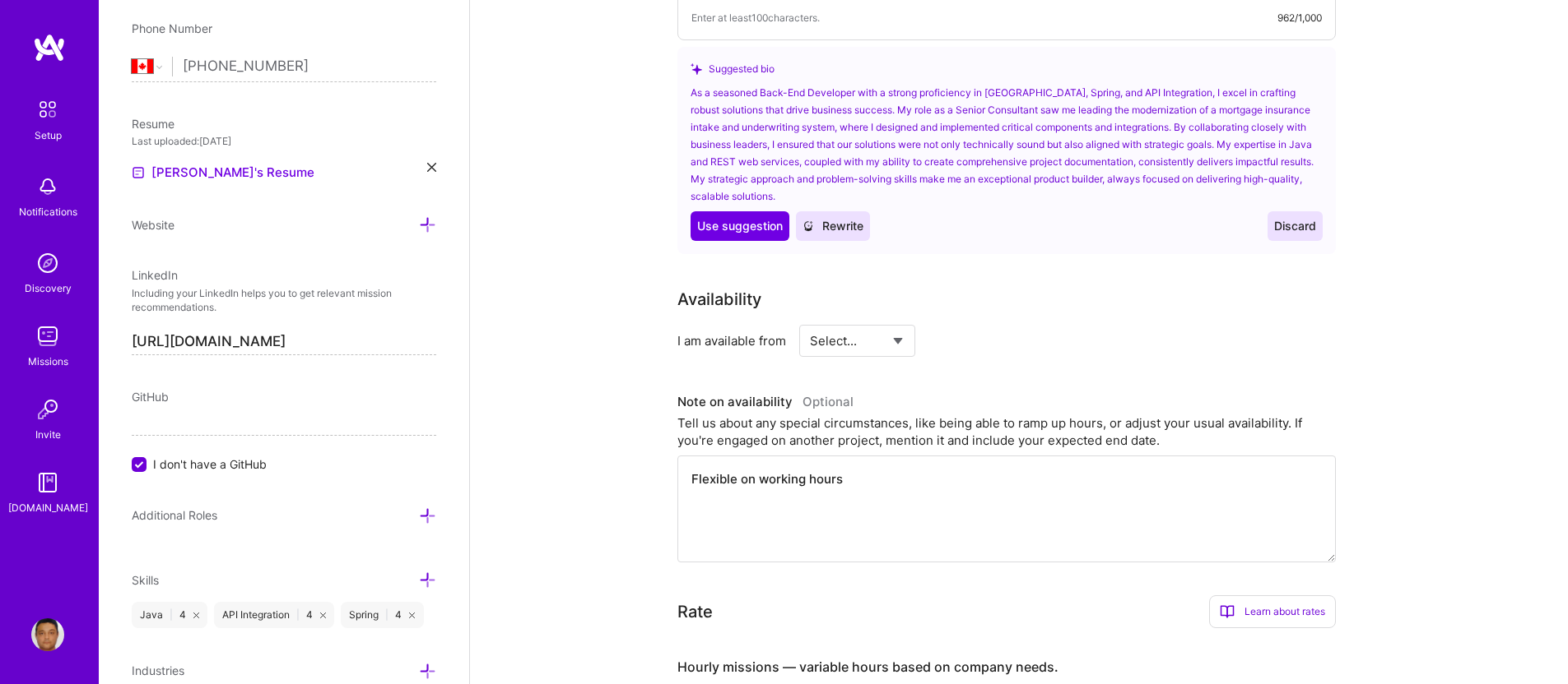
scroll to position [675, 0]
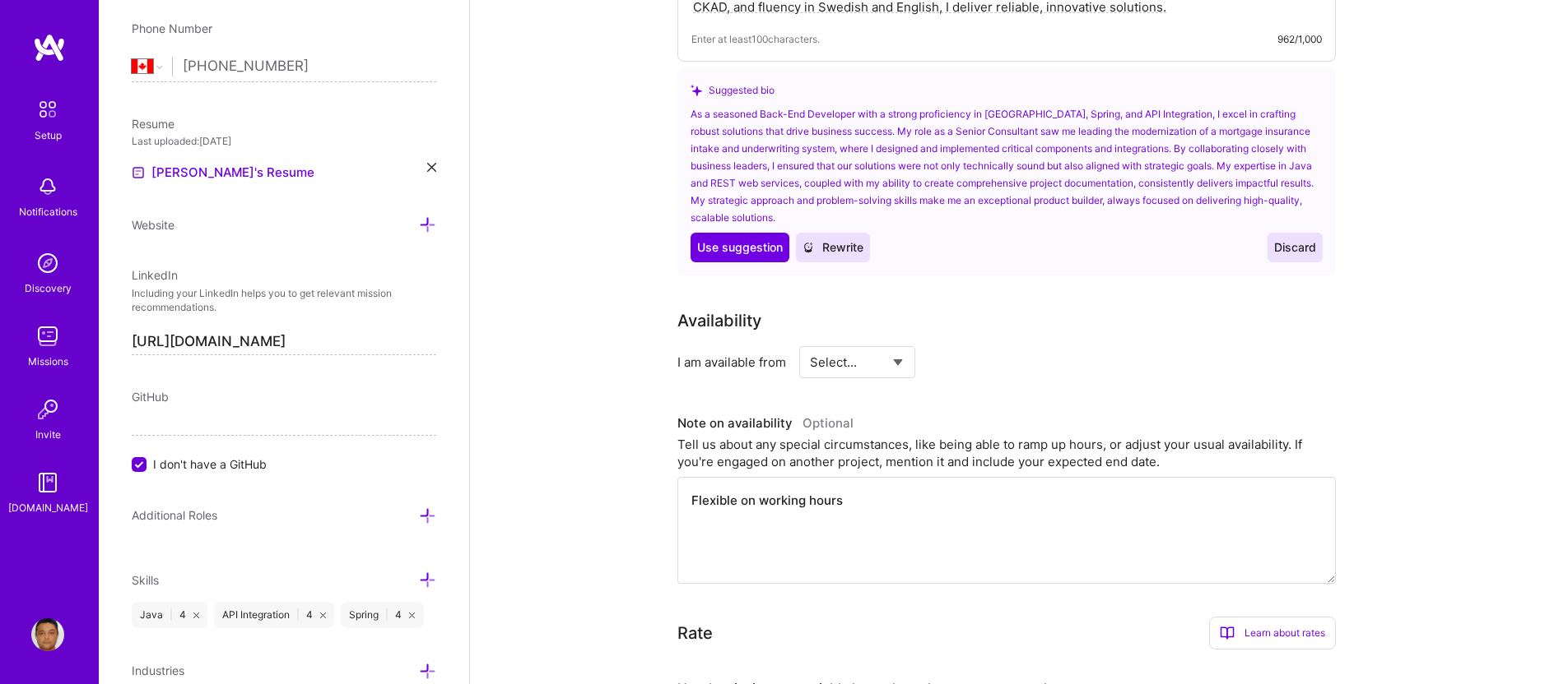
type textarea "Flexible on working hours"
click at [899, 342] on select "Select... Right Now Future Date Not Available" at bounding box center [857, 363] width 95 height 42
select select "Right Now"
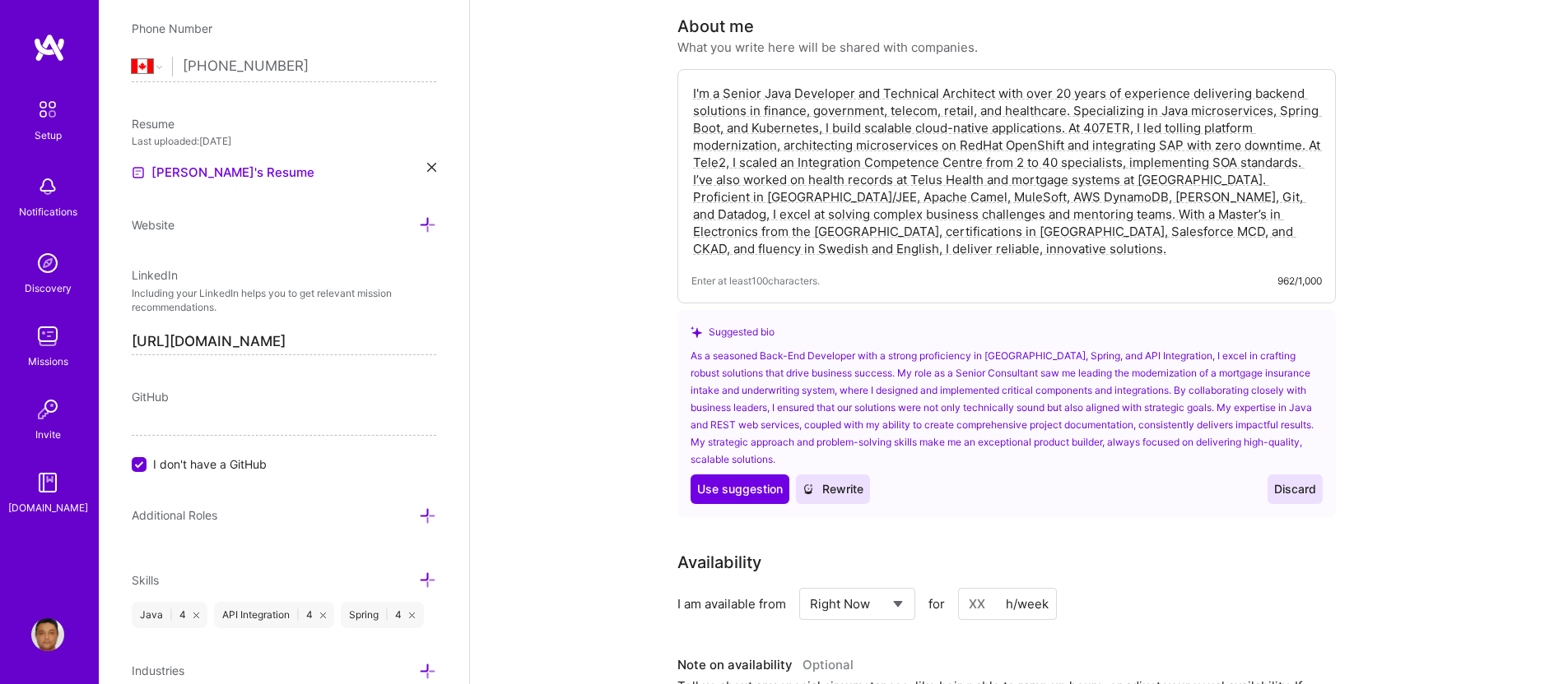
scroll to position [512, 0]
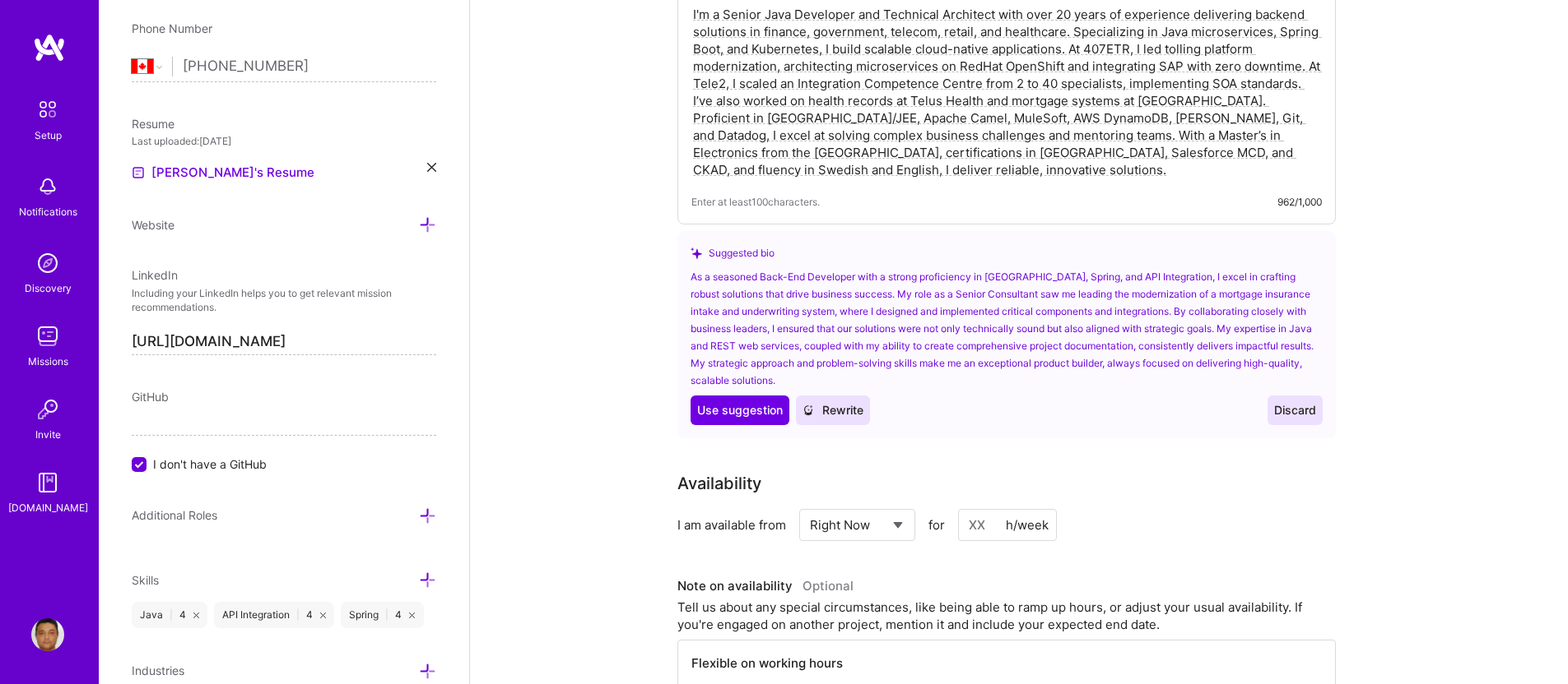
click at [987, 509] on input at bounding box center [1007, 525] width 99 height 32
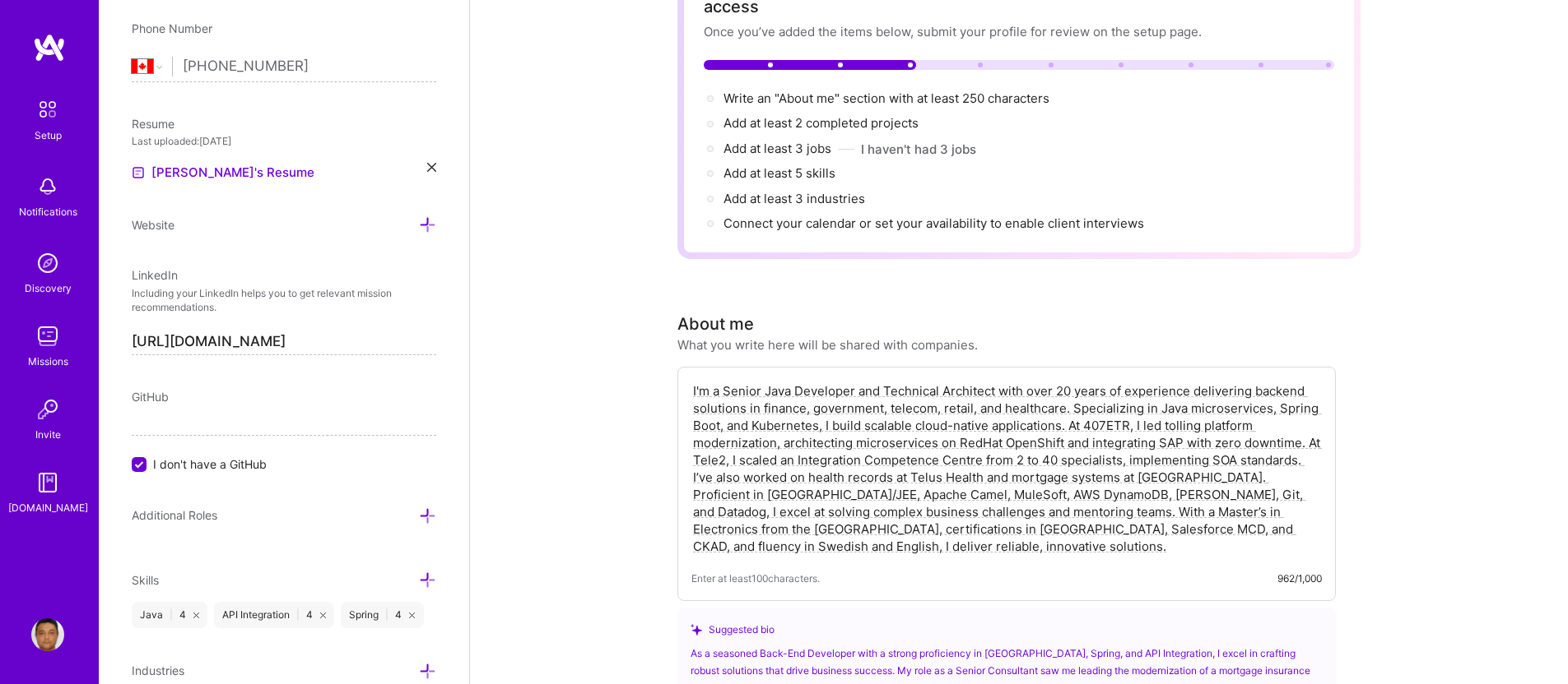
scroll to position [0, 0]
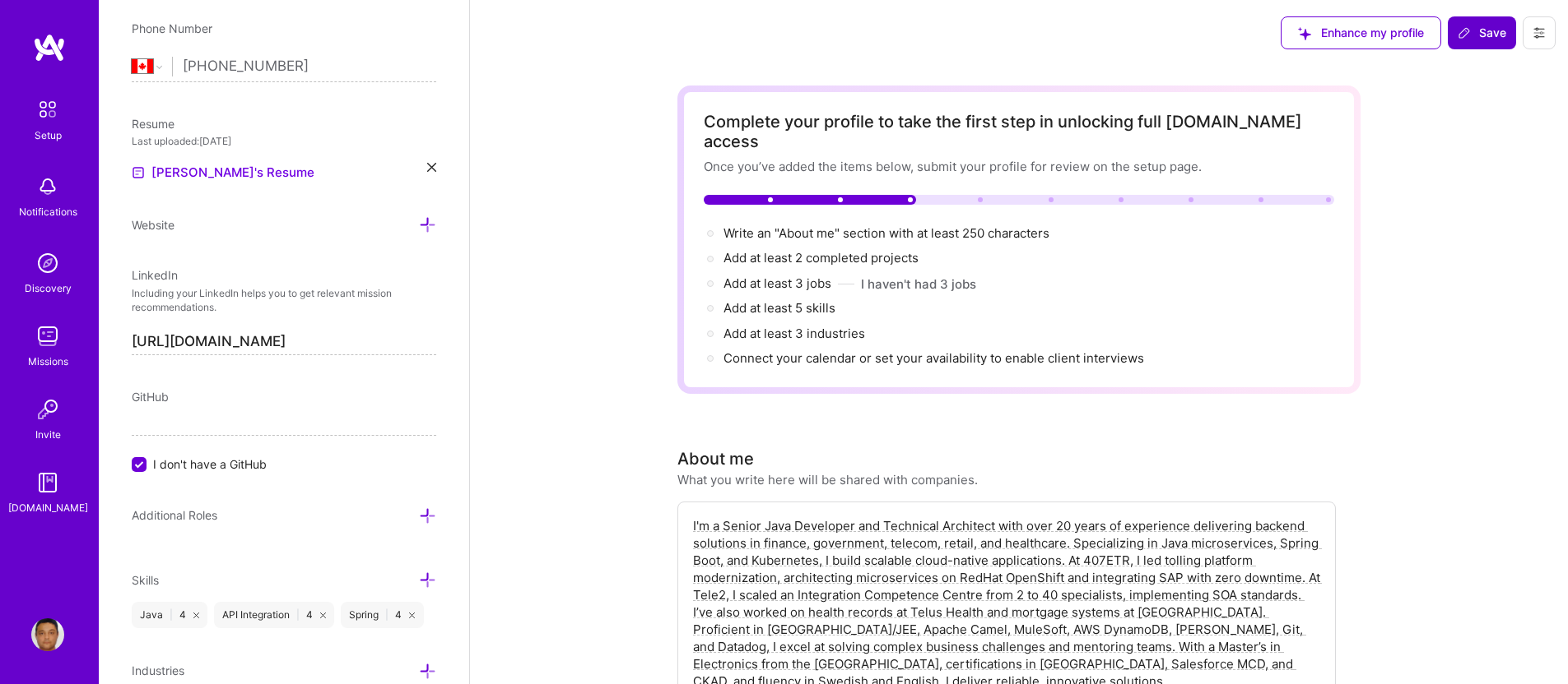
type input "20"
click at [1483, 37] on span "Save" at bounding box center [1482, 33] width 49 height 17
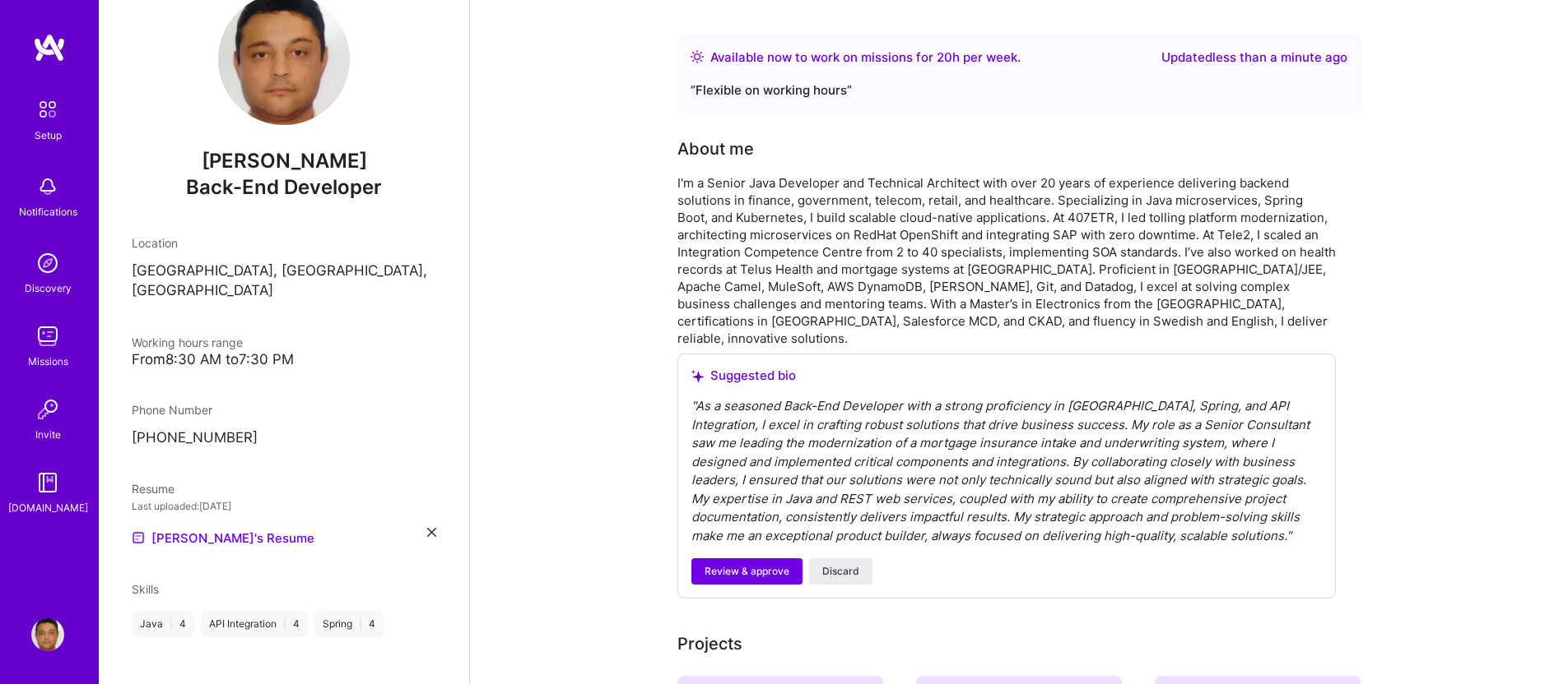
scroll to position [724, 0]
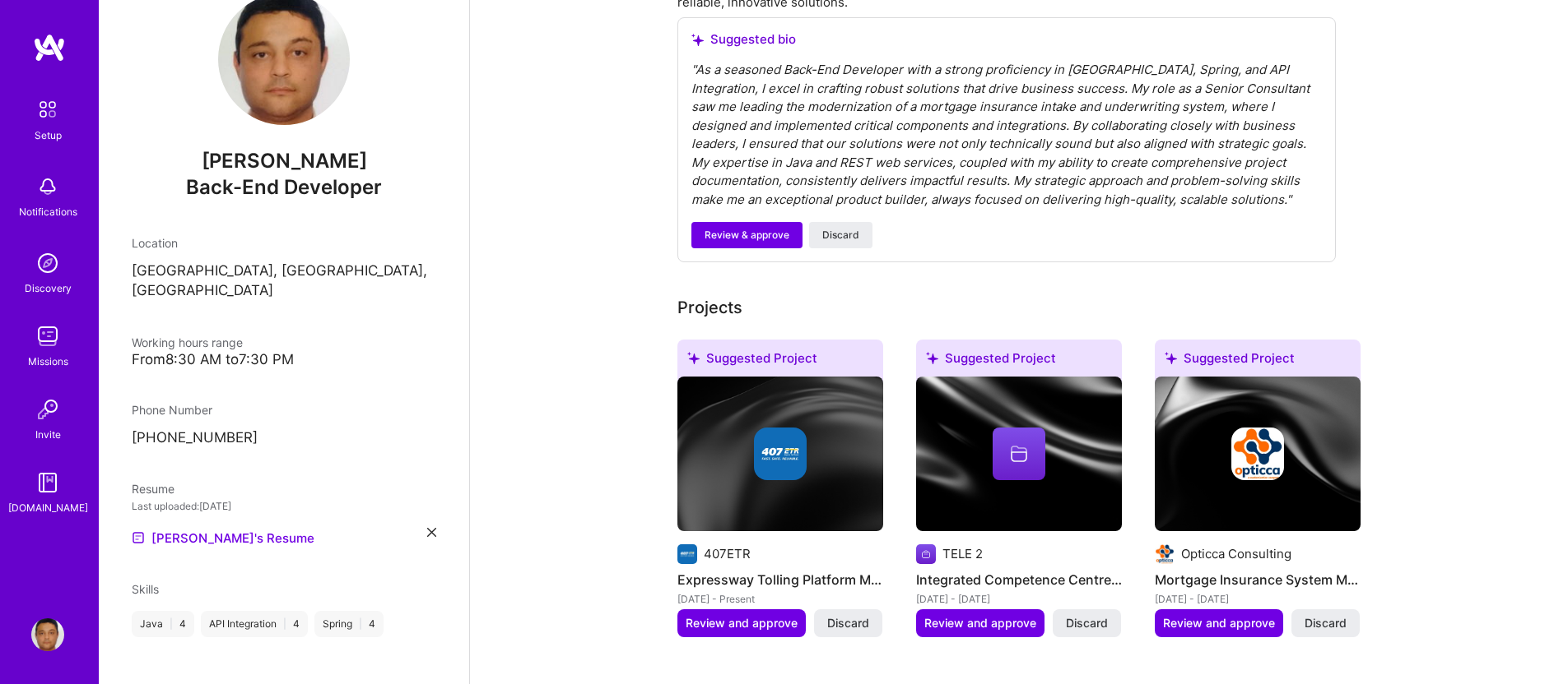
click at [45, 112] on img at bounding box center [47, 109] width 35 height 35
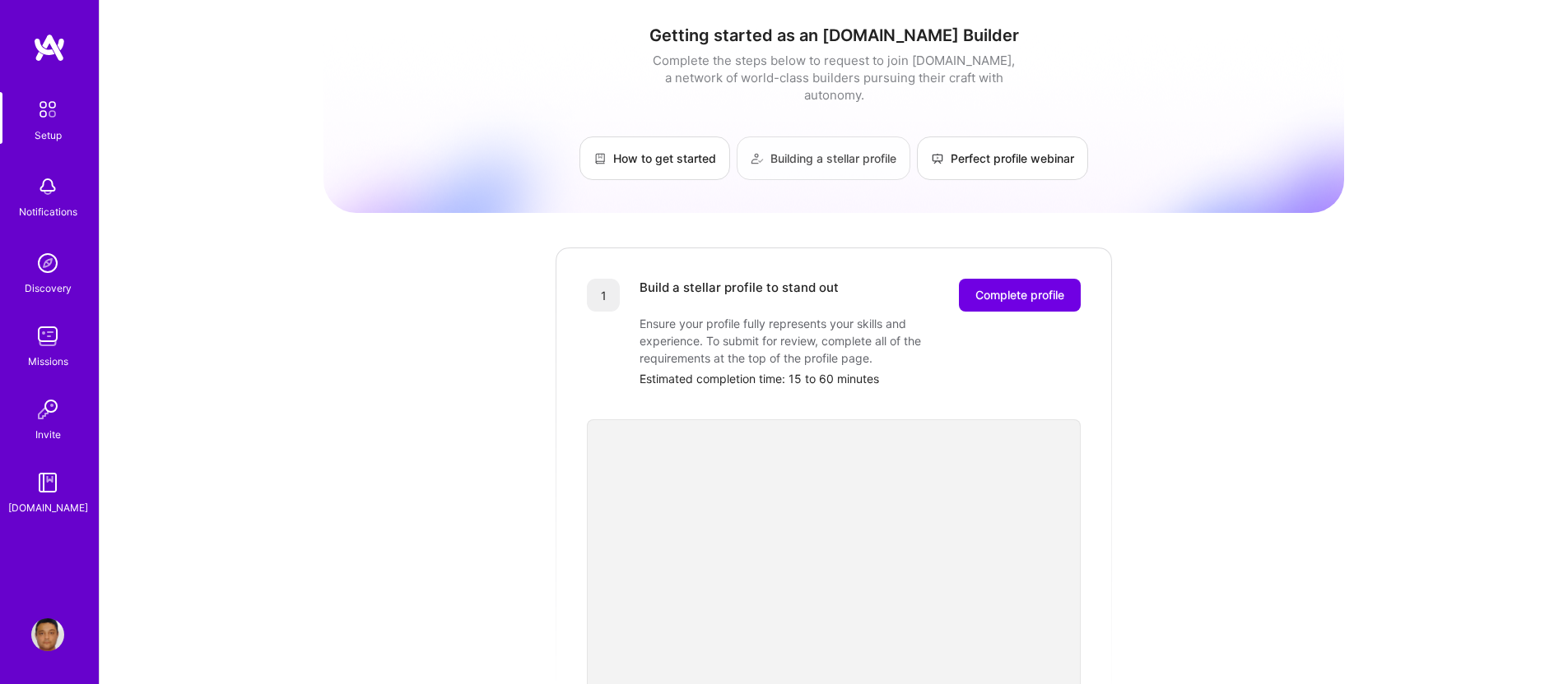
click at [791, 141] on link "Building a stellar profile" at bounding box center [824, 159] width 174 height 44
click at [1007, 287] on span "Complete profile" at bounding box center [1019, 295] width 89 height 17
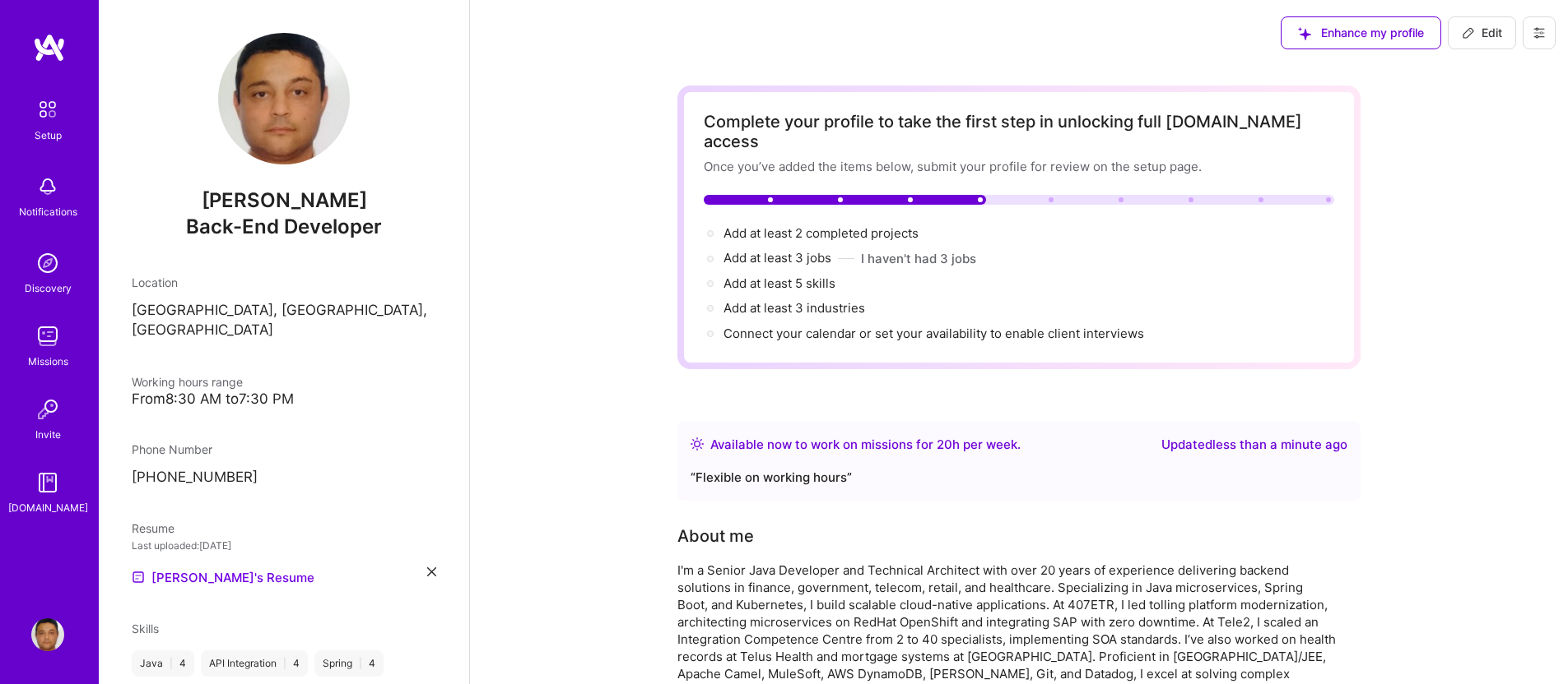
click at [1486, 30] on span "Edit" at bounding box center [1482, 33] width 41 height 17
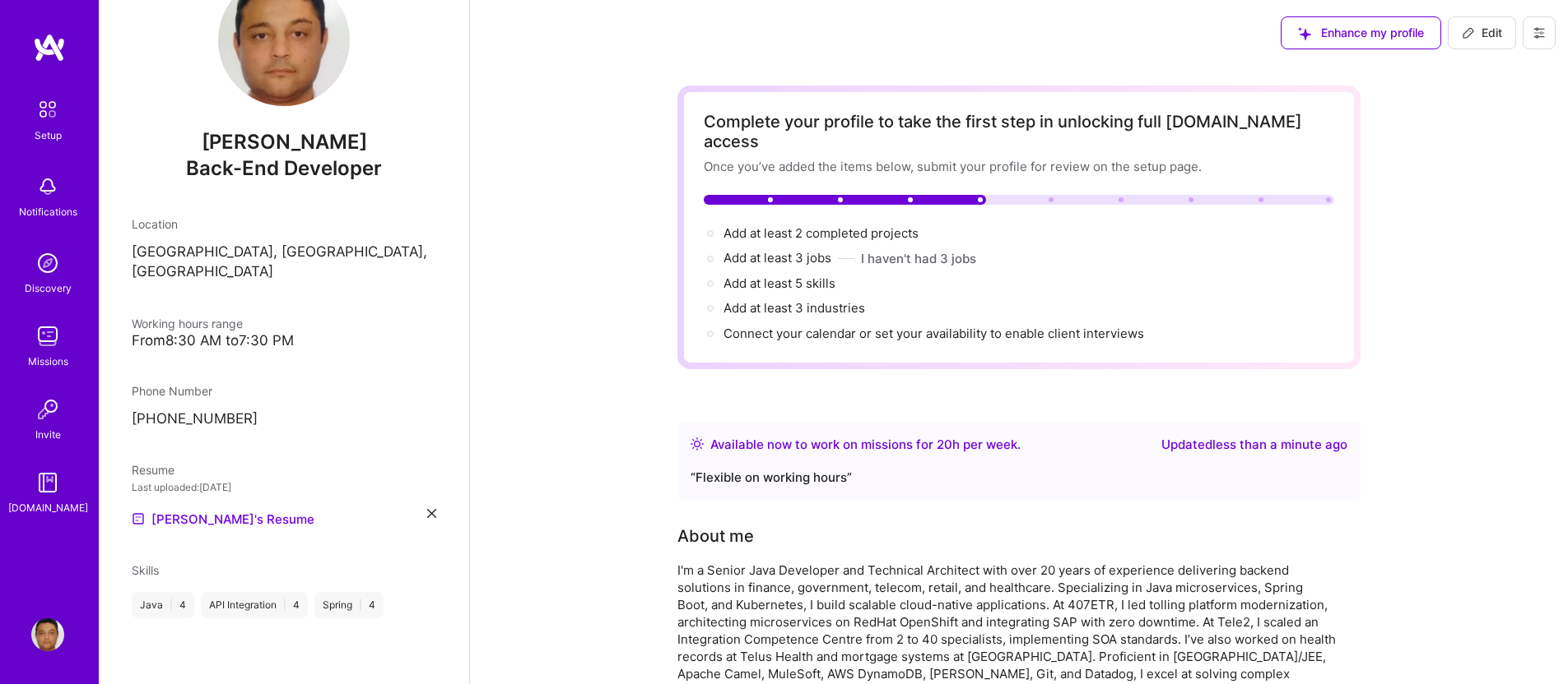
select select "CA"
select select "Right Now"
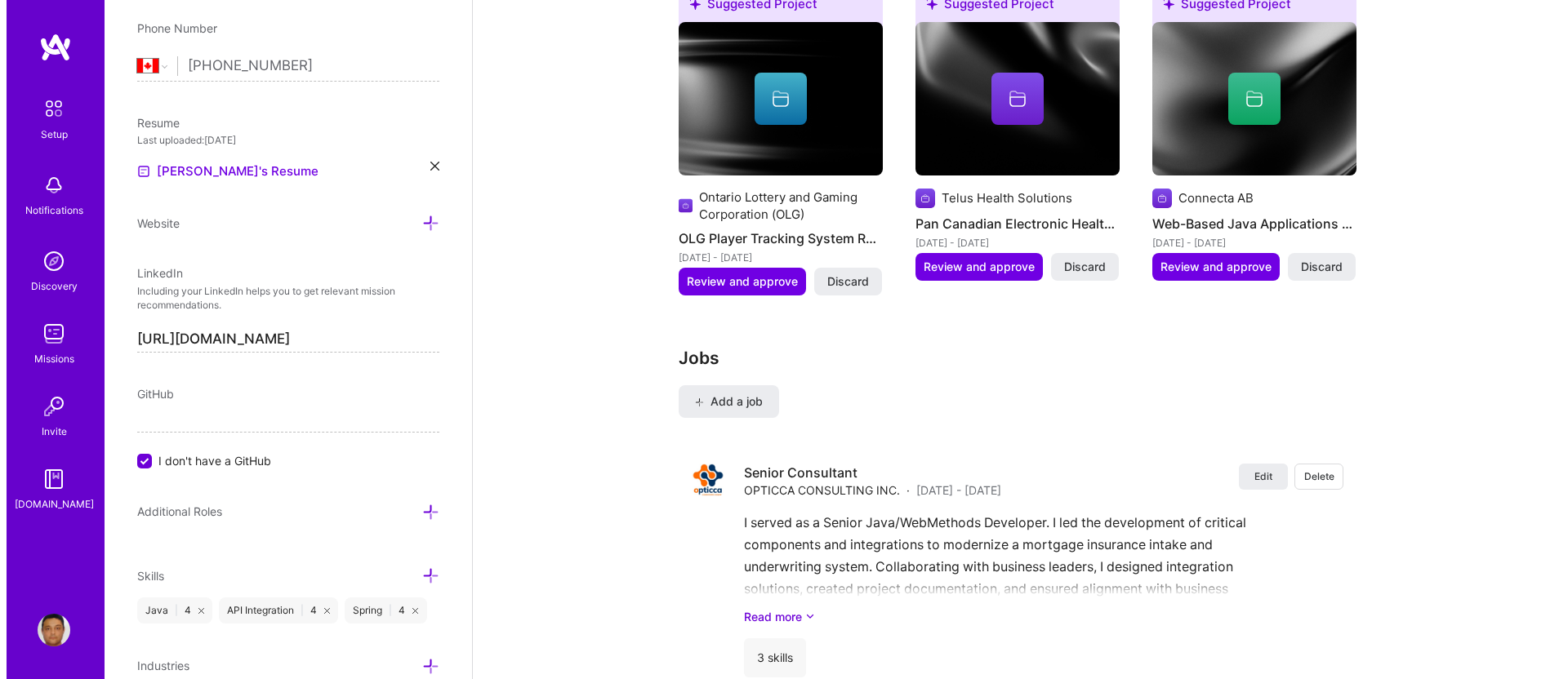
scroll to position [1885, 0]
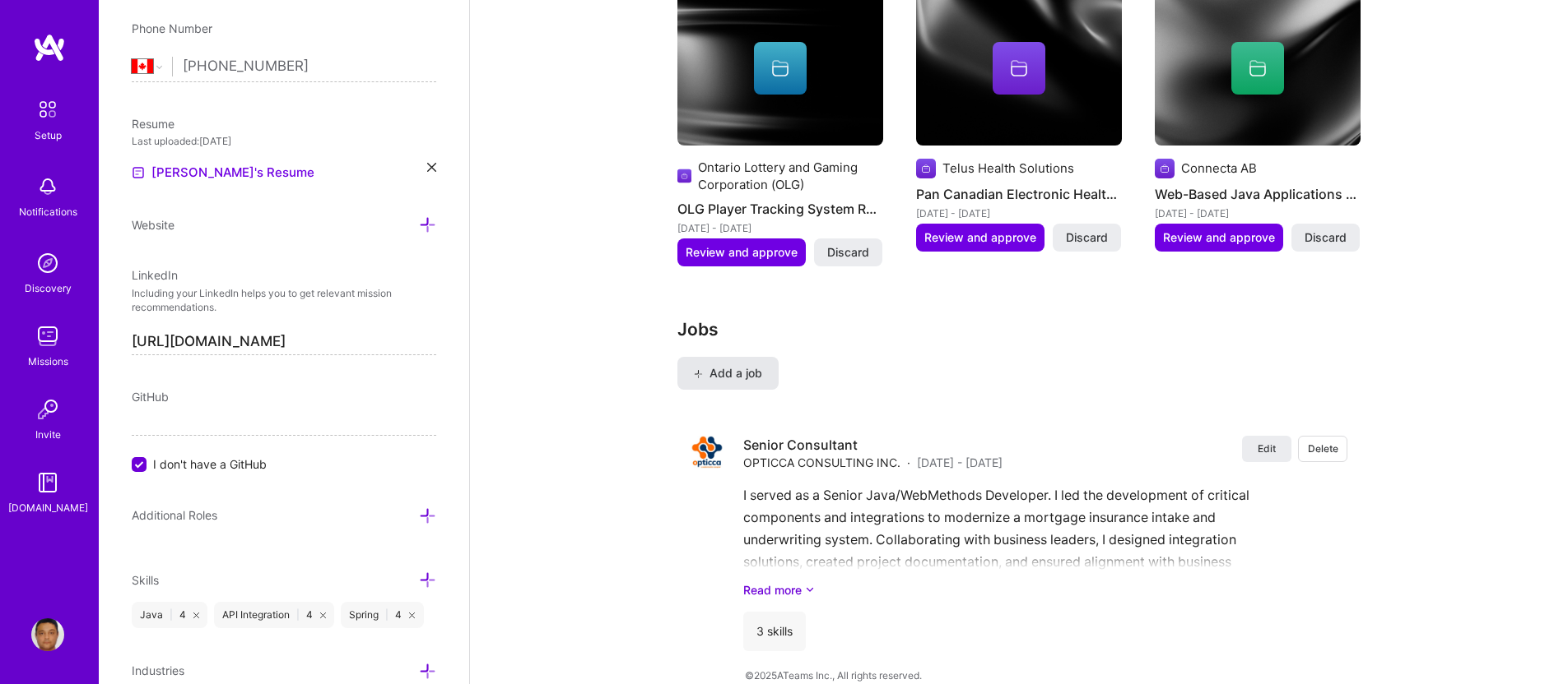
click at [732, 365] on span "Add a job" at bounding box center [727, 374] width 68 height 17
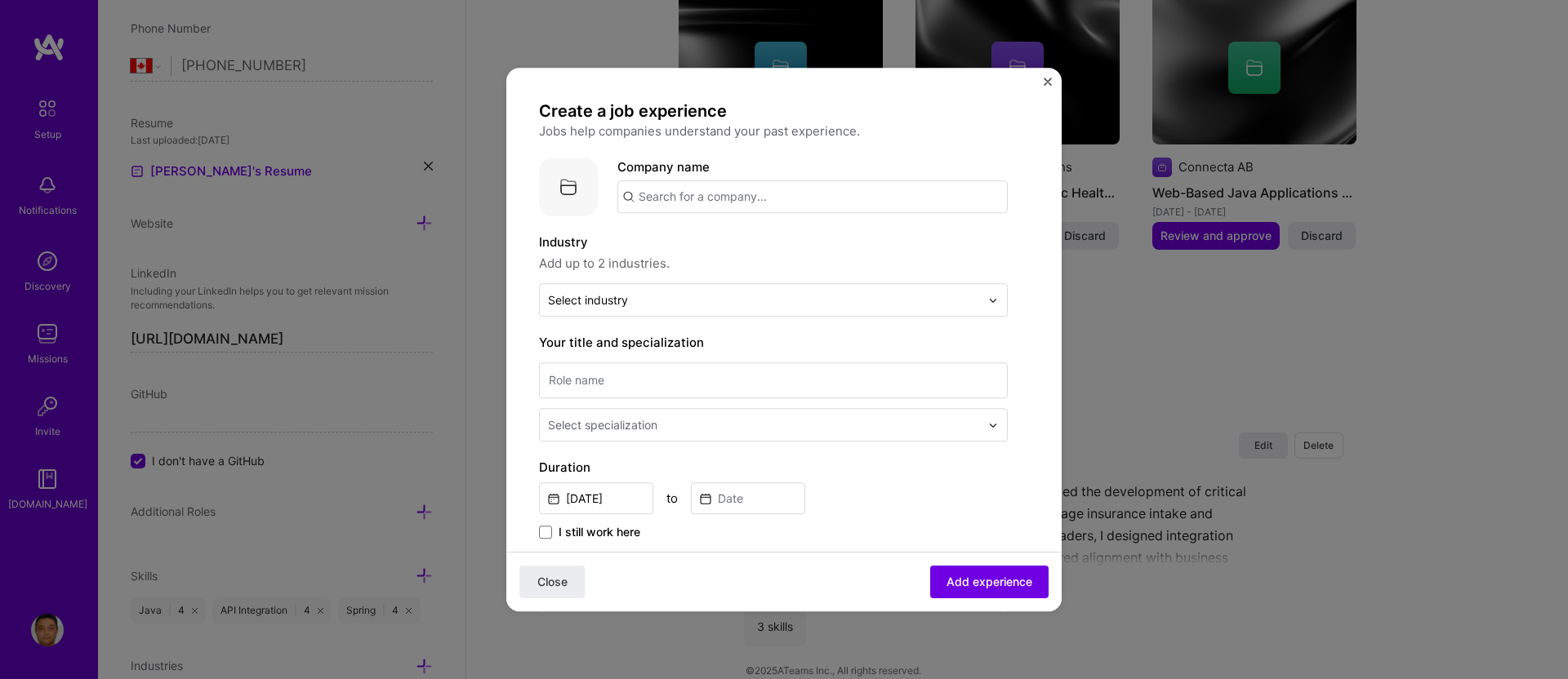
click at [790, 198] on input "text" at bounding box center [812, 197] width 390 height 33
type input "jLogic"
click at [745, 240] on div "jLogic" at bounding box center [734, 242] width 49 height 28
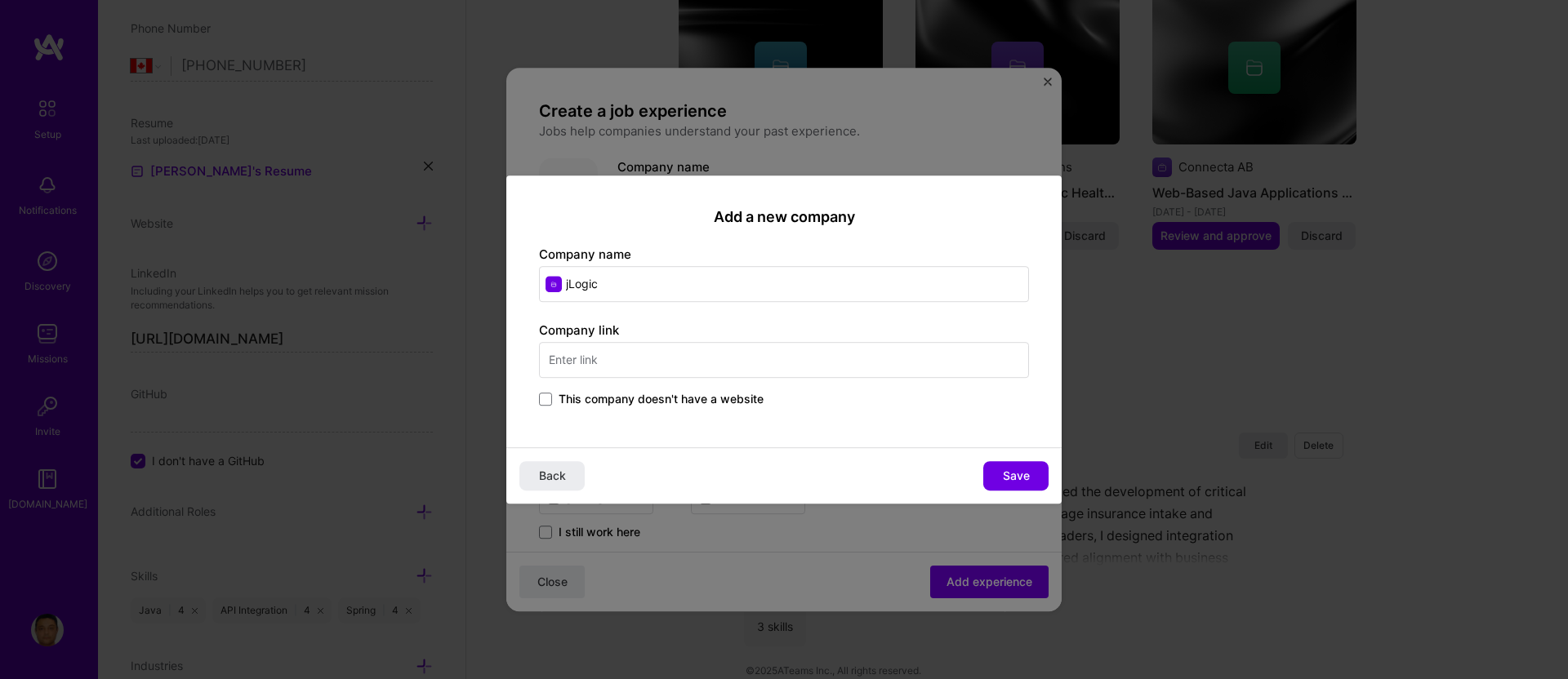
click at [740, 393] on span "This company doesn't have a website" at bounding box center [661, 399] width 205 height 17
click at [0, 0] on input "This company doesn't have a website" at bounding box center [0, 0] width 0 height 0
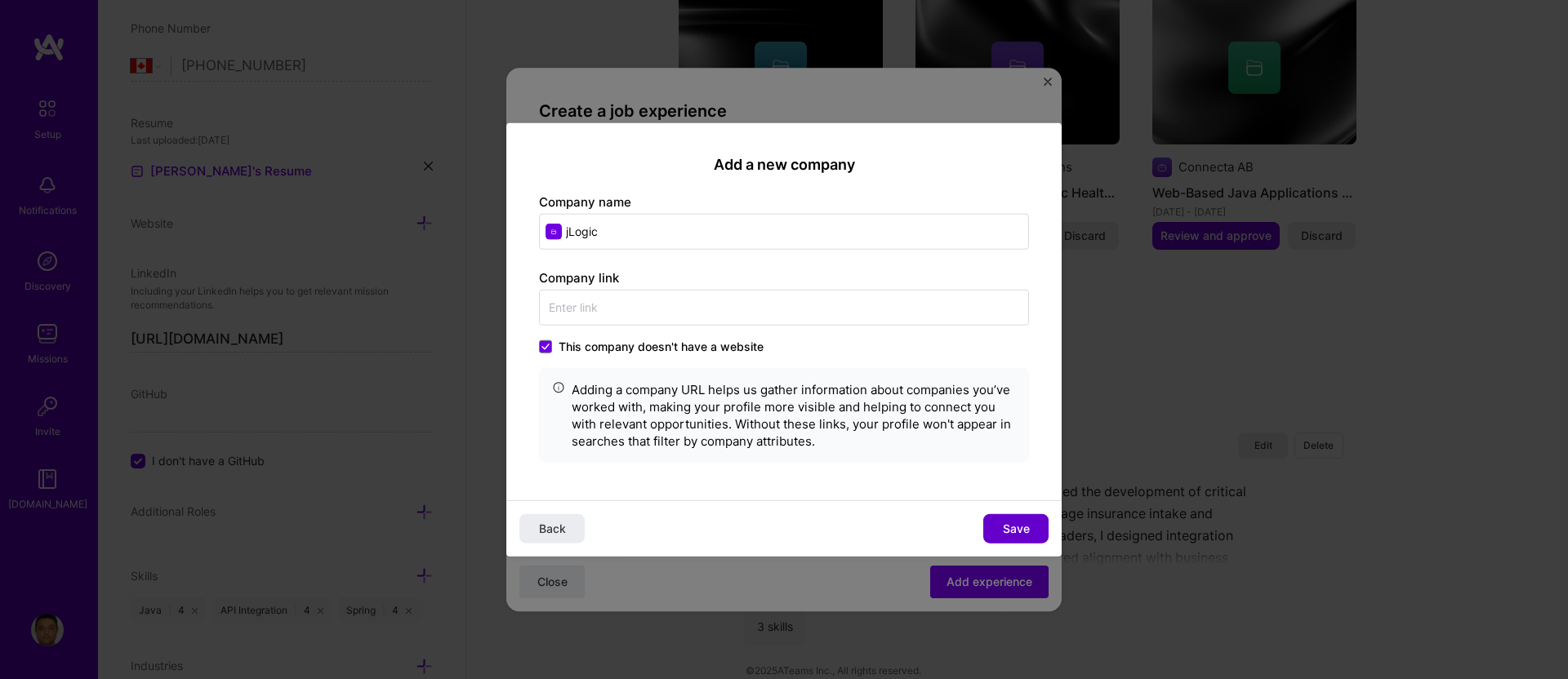
click at [1014, 525] on span "Save" at bounding box center [1017, 528] width 27 height 17
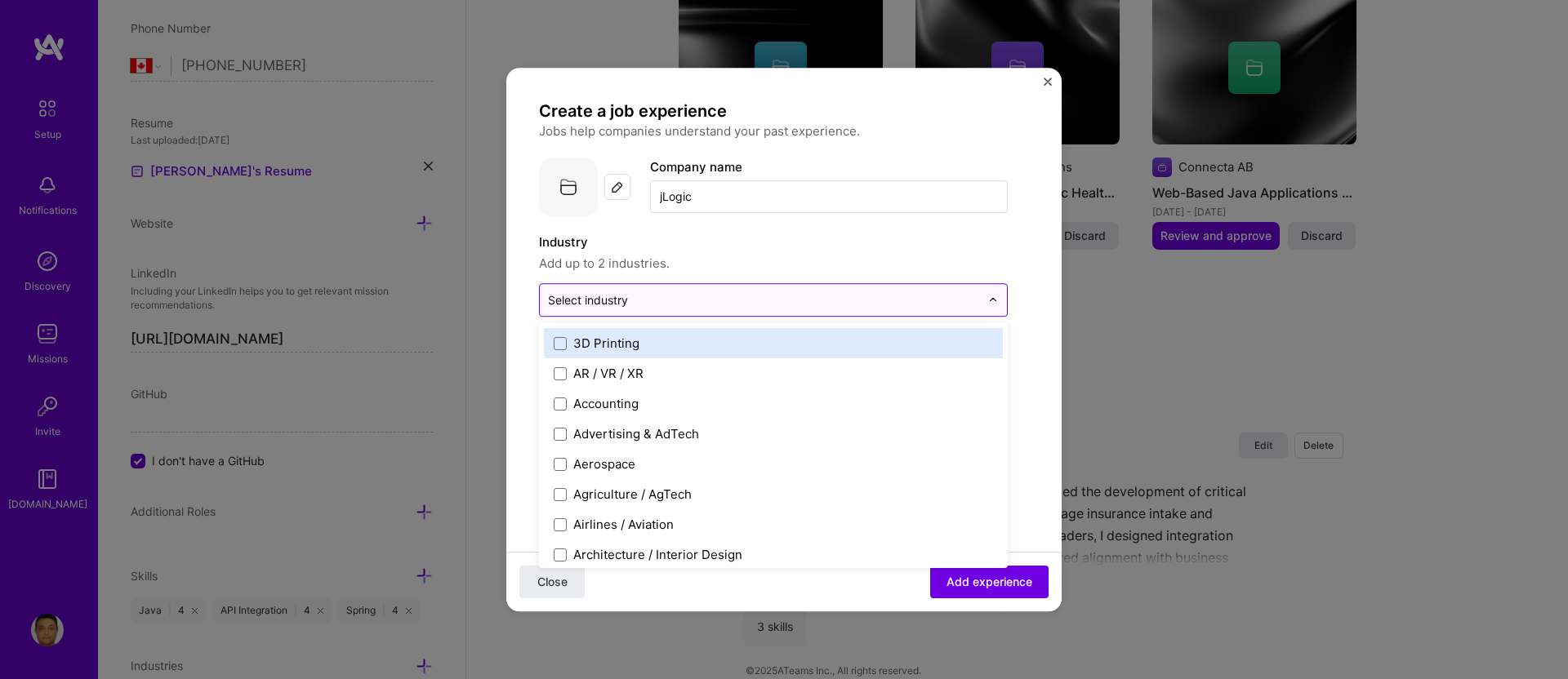
click at [994, 297] on img at bounding box center [993, 301] width 10 height 10
type input "con"
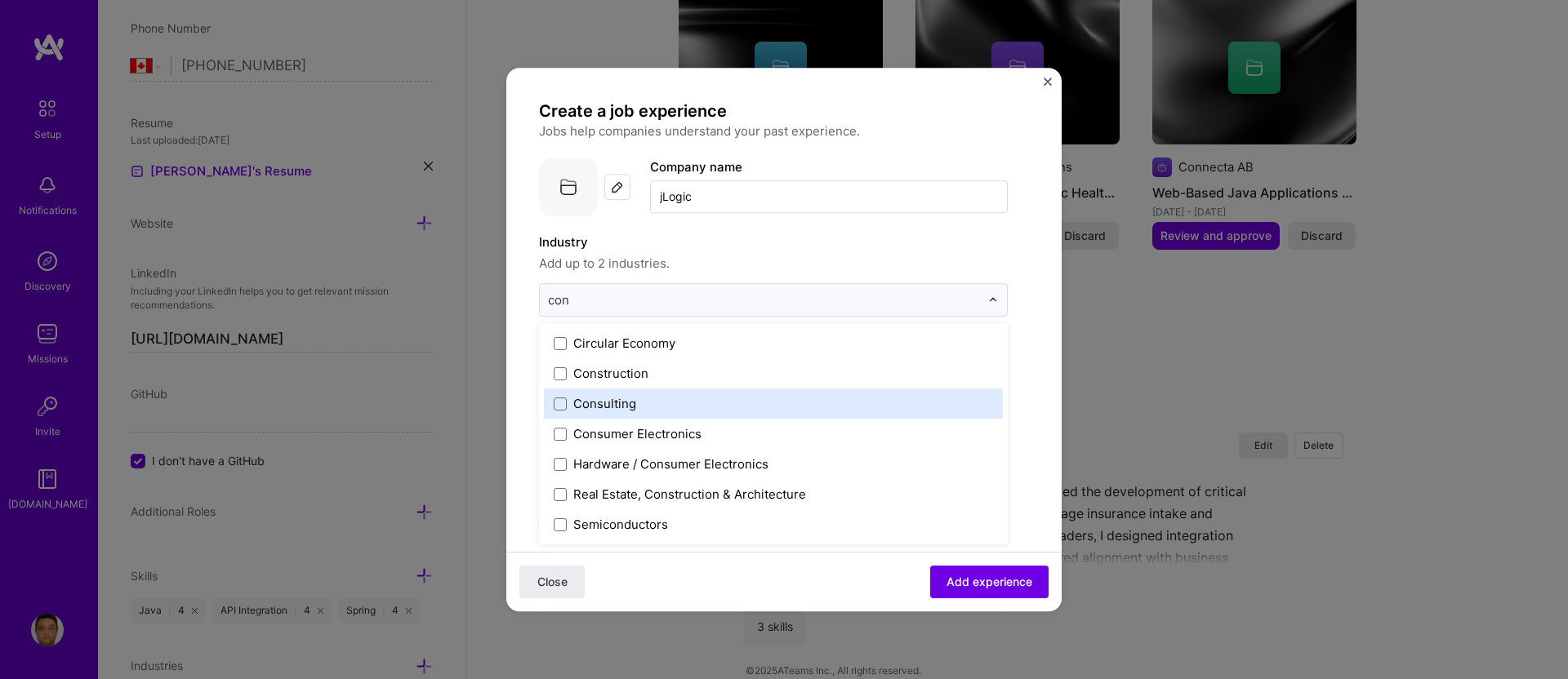
click at [617, 409] on div "Consulting" at bounding box center [605, 404] width 63 height 17
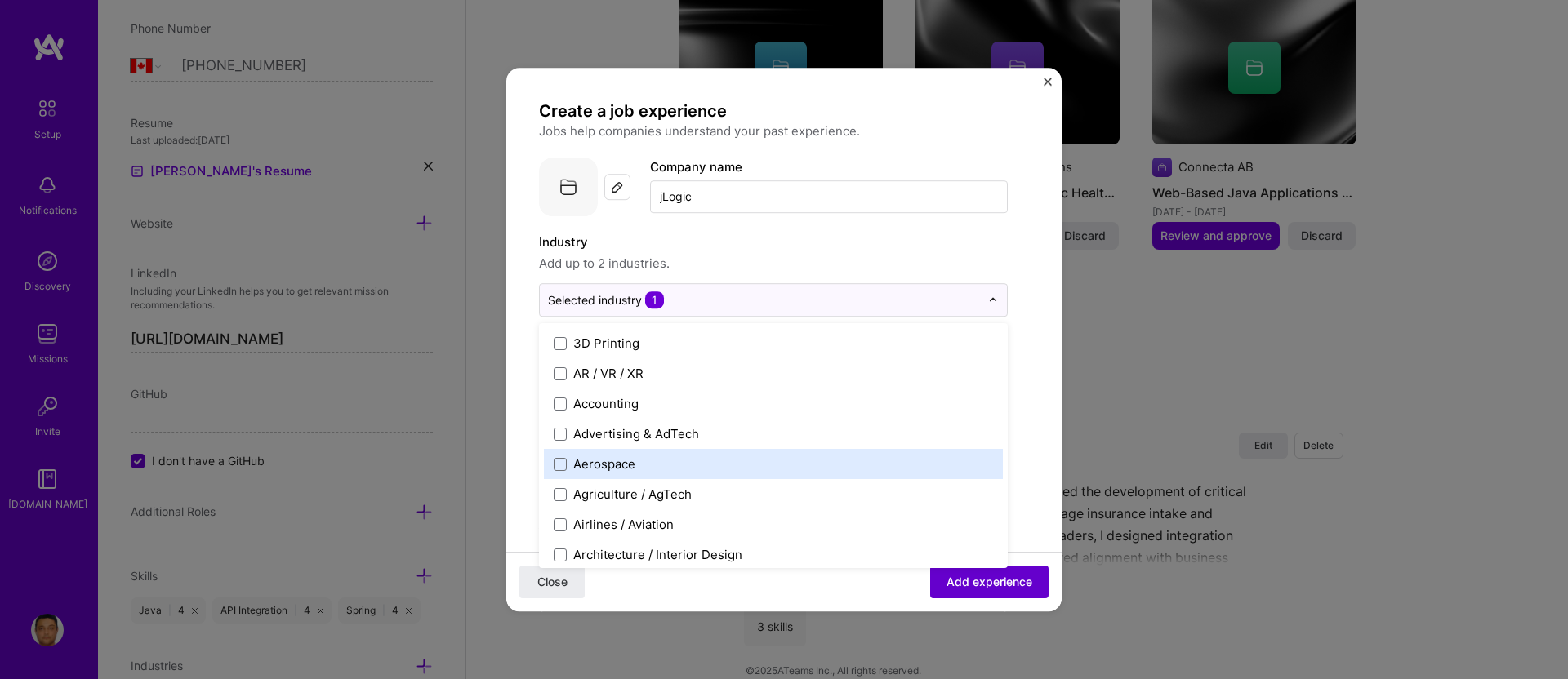
click at [993, 584] on span "Add experience" at bounding box center [989, 583] width 85 height 17
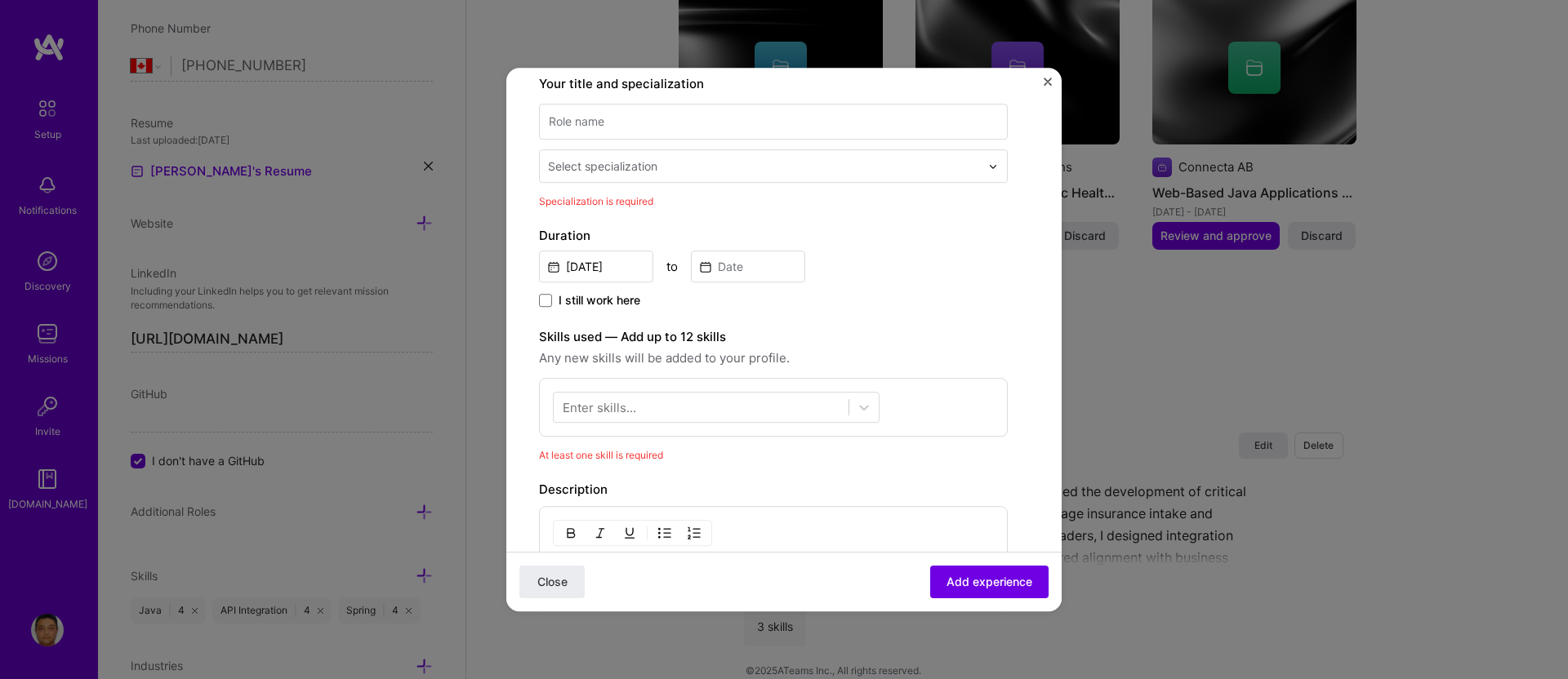
scroll to position [265, 0]
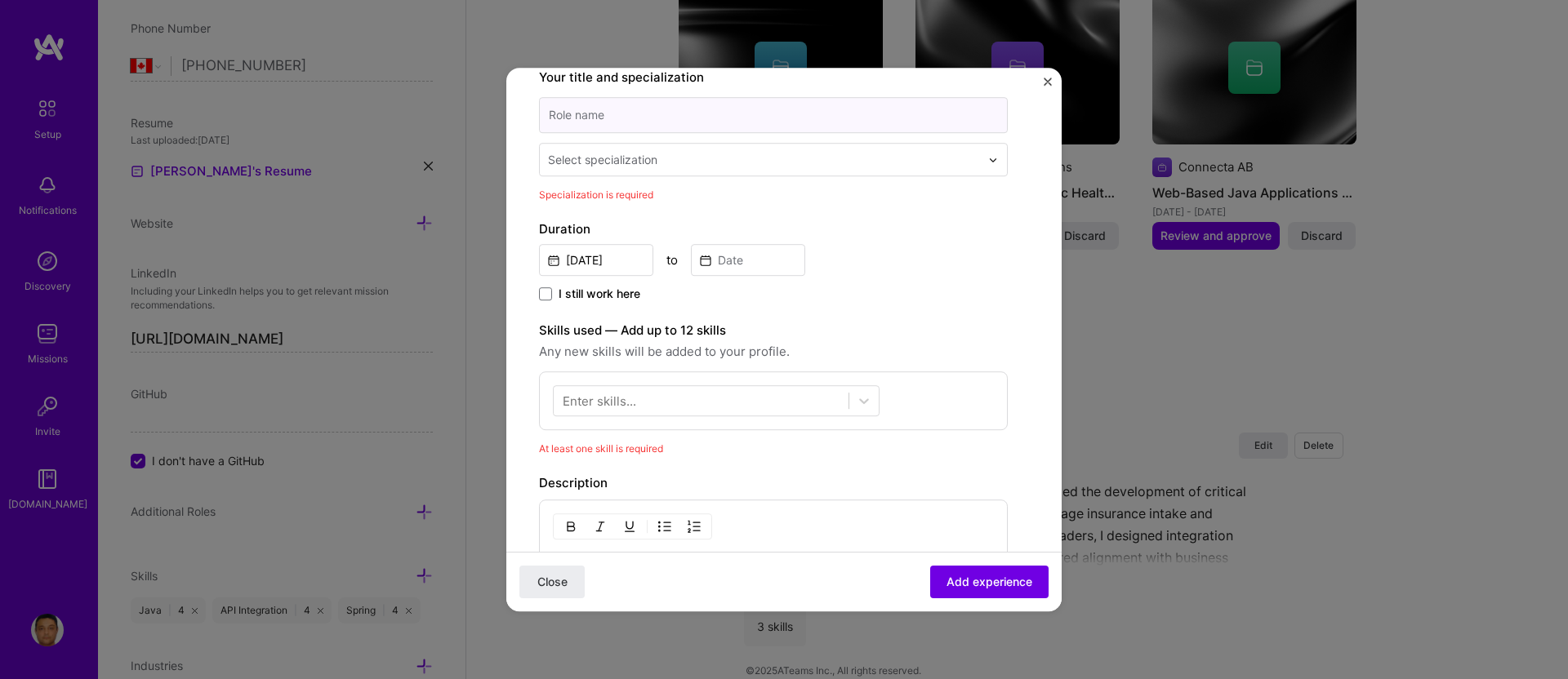
click at [598, 117] on input at bounding box center [774, 115] width 469 height 36
type input "Senior Consultant"
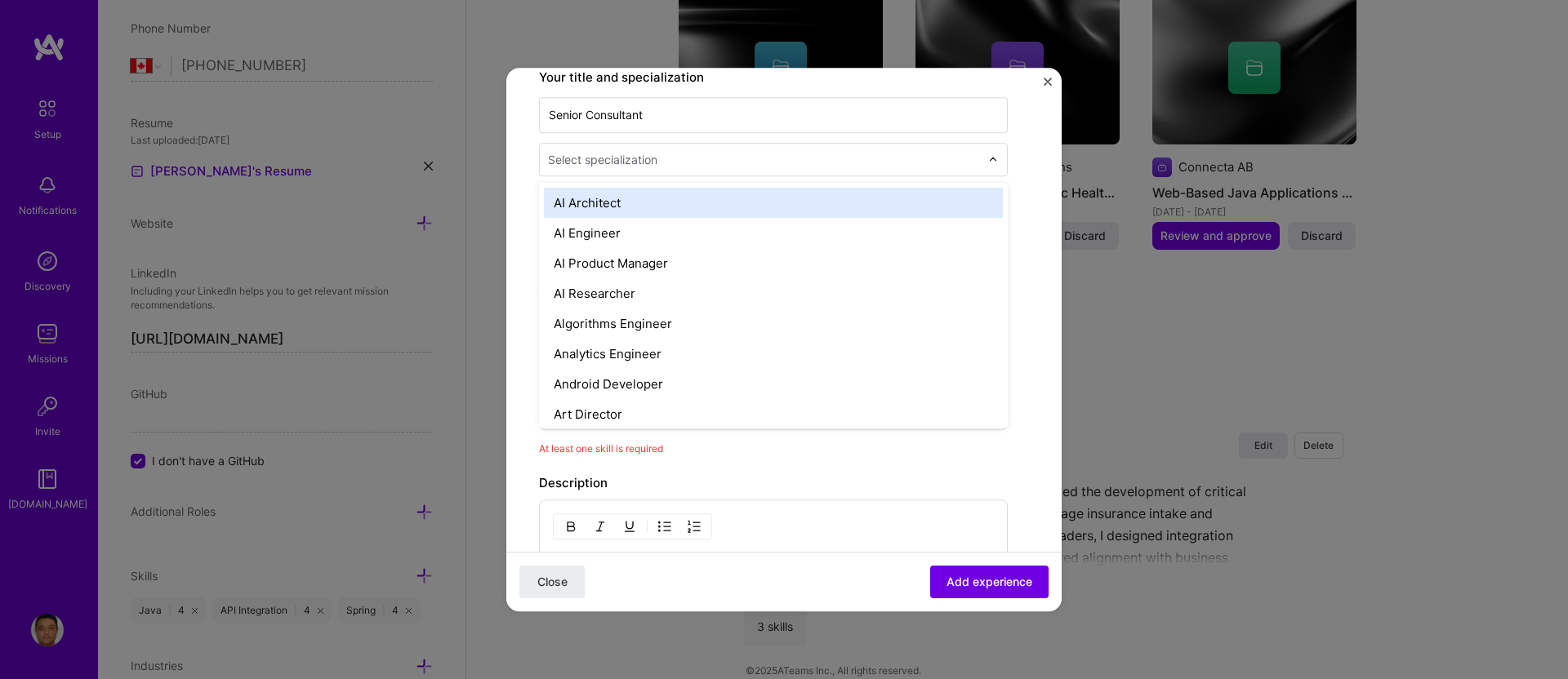
click at [618, 157] on div "Select specialization" at bounding box center [602, 159] width 110 height 17
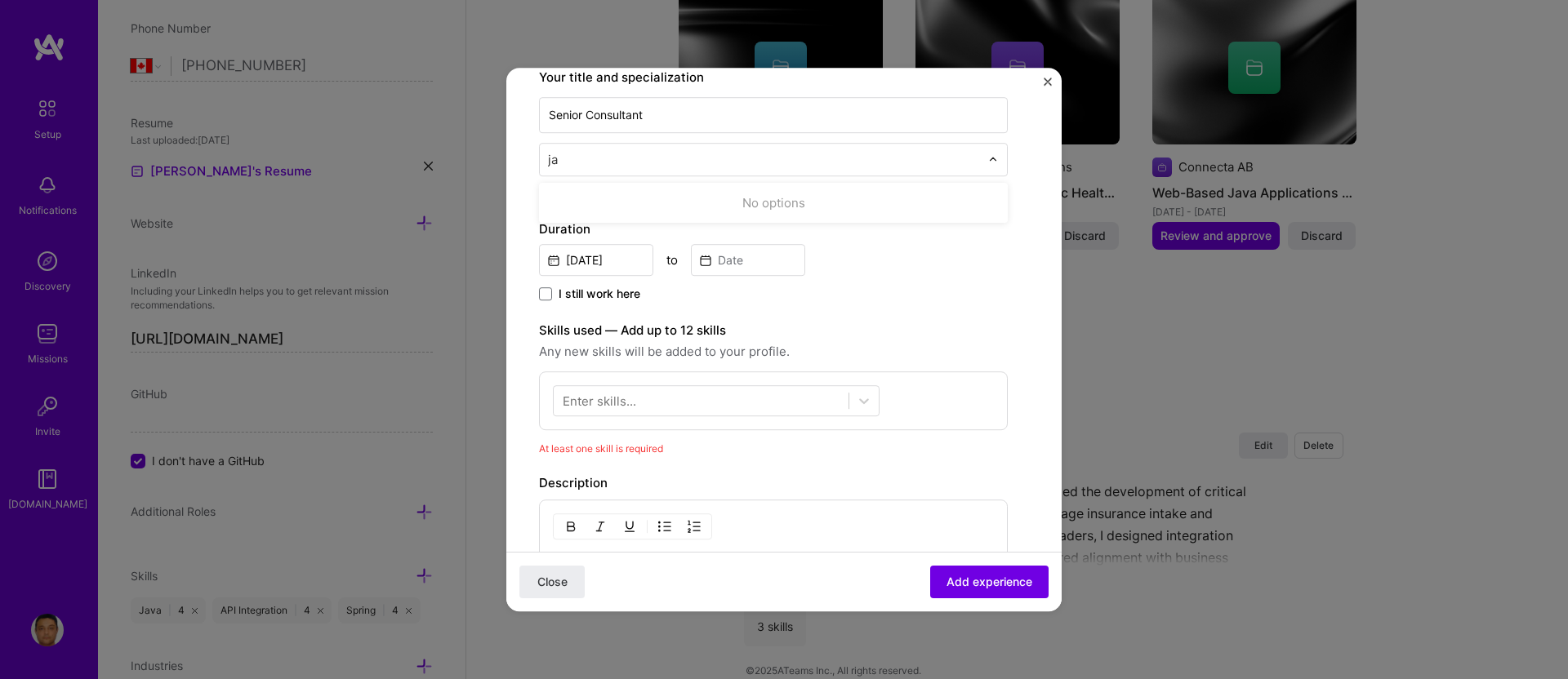
type input "j"
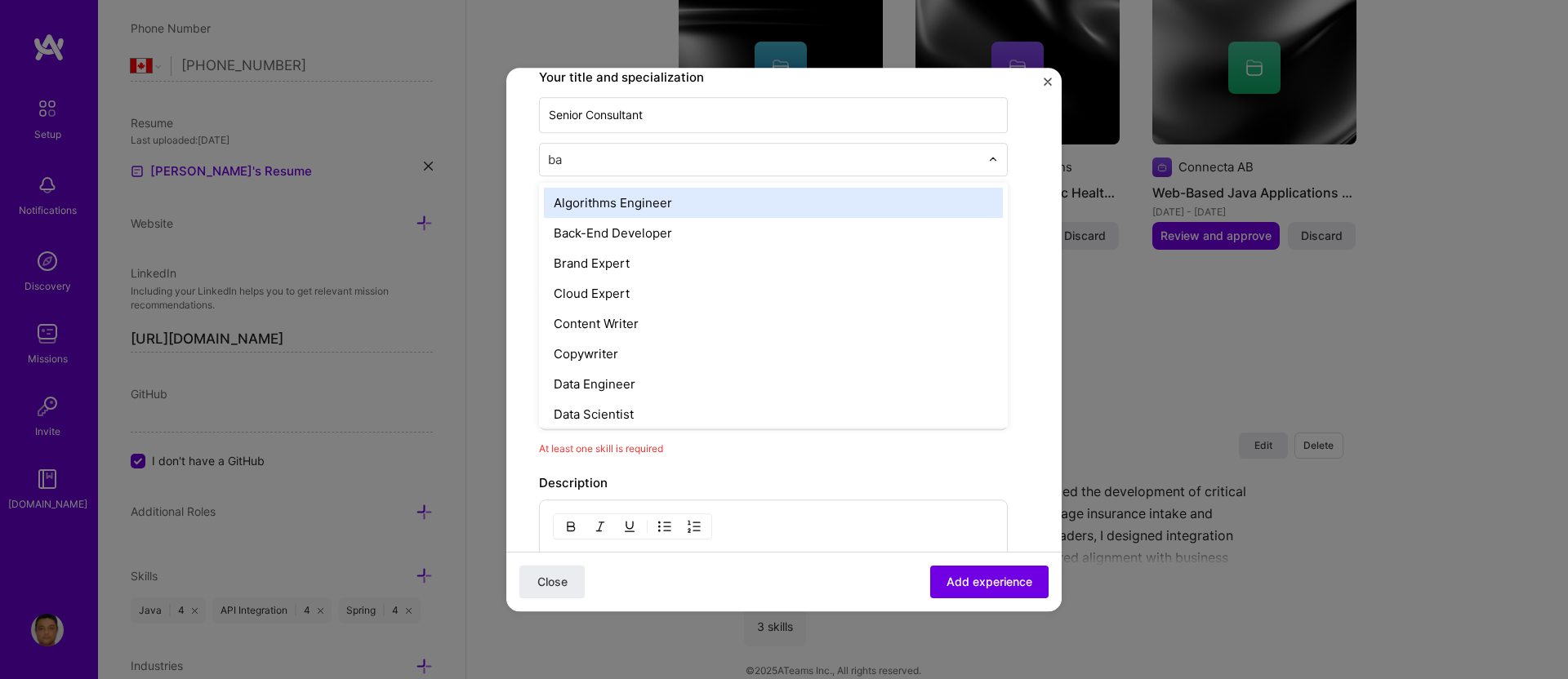
type input "bac"
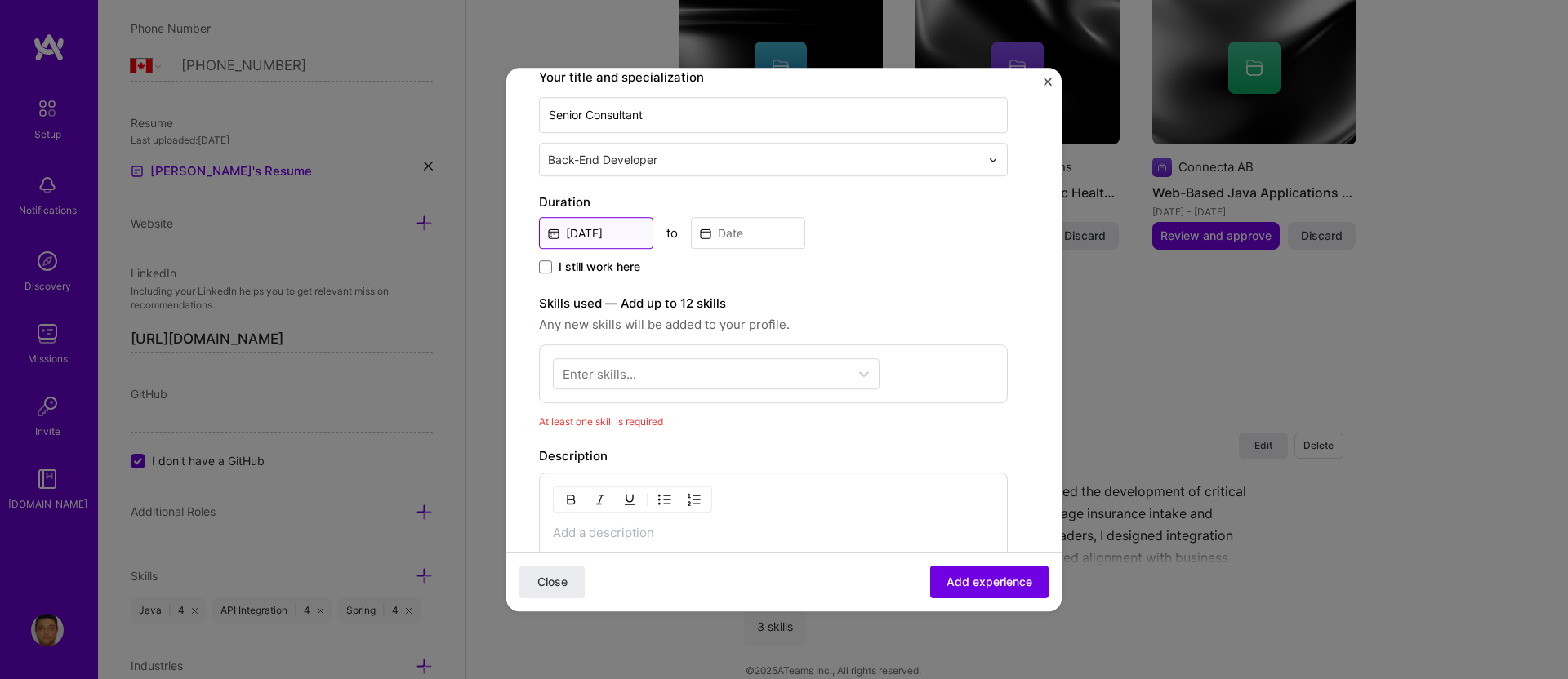
click at [605, 228] on input "[DATE]" at bounding box center [596, 233] width 115 height 32
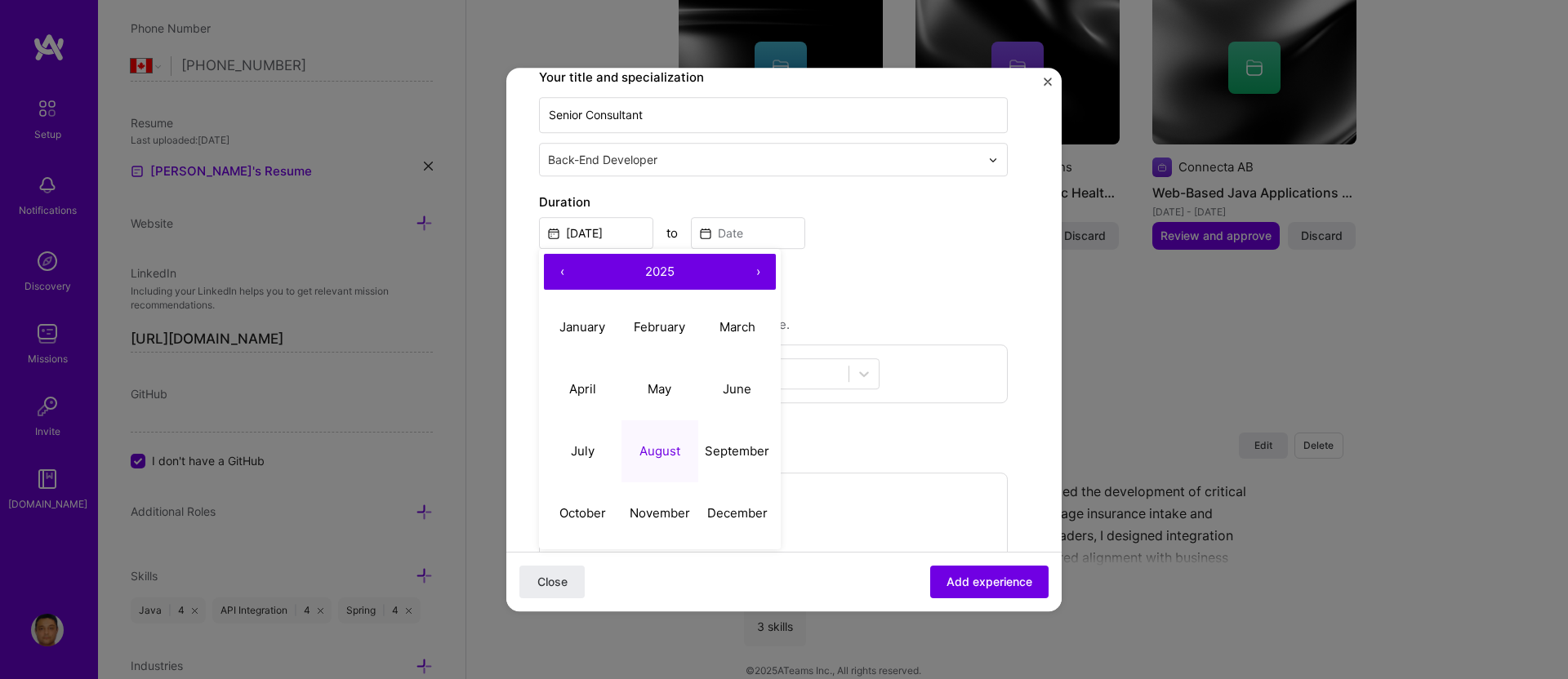
click at [559, 275] on button "‹" at bounding box center [562, 271] width 36 height 36
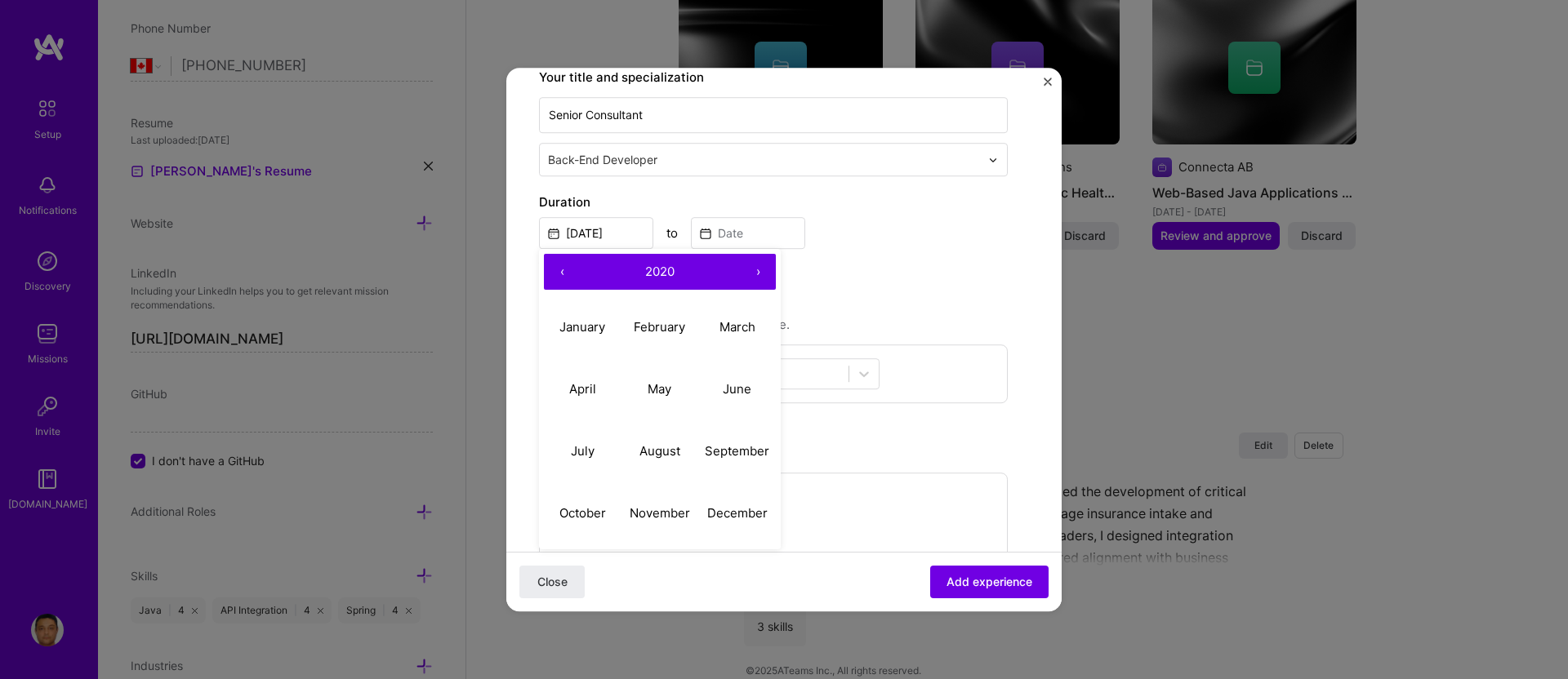
click at [559, 275] on button "‹" at bounding box center [562, 271] width 36 height 36
click at [745, 325] on abbr "March" at bounding box center [737, 327] width 36 height 16
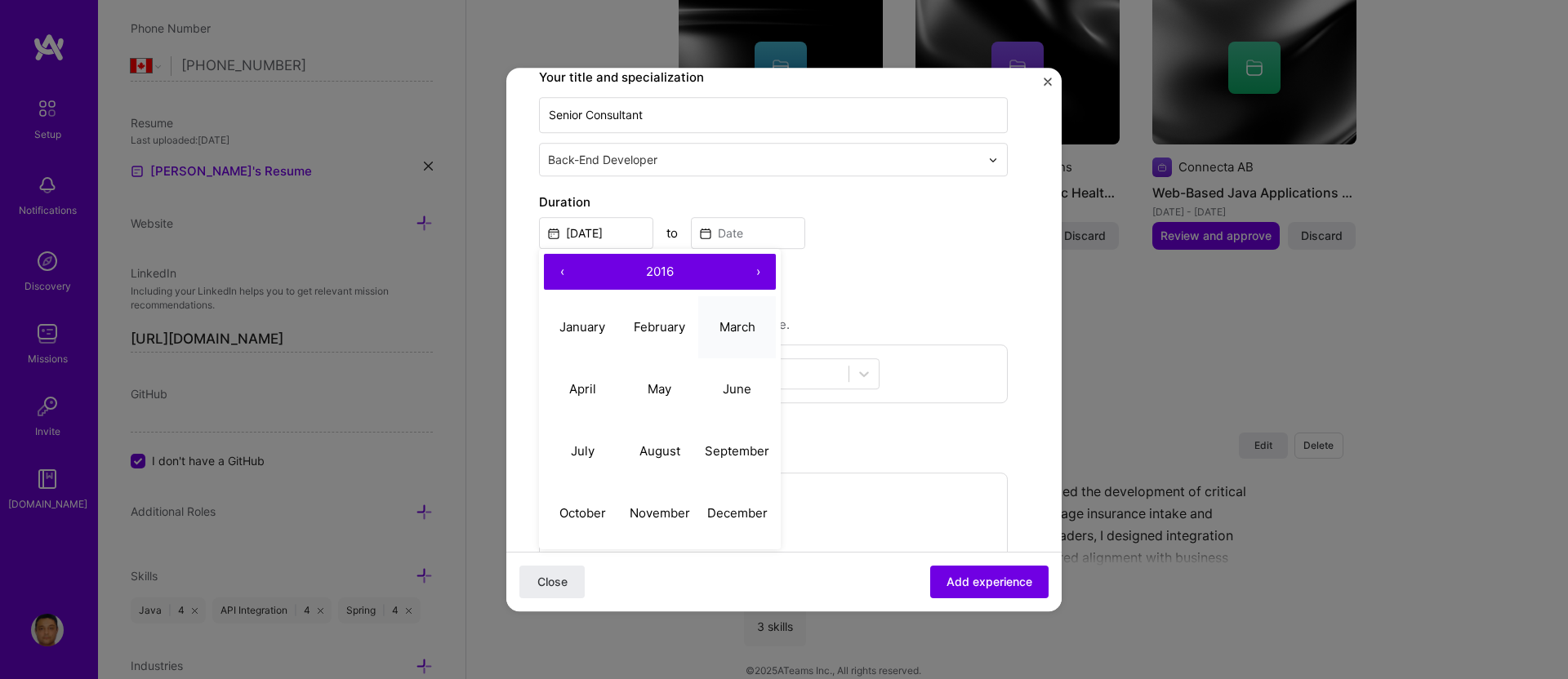
type input "[DATE]"
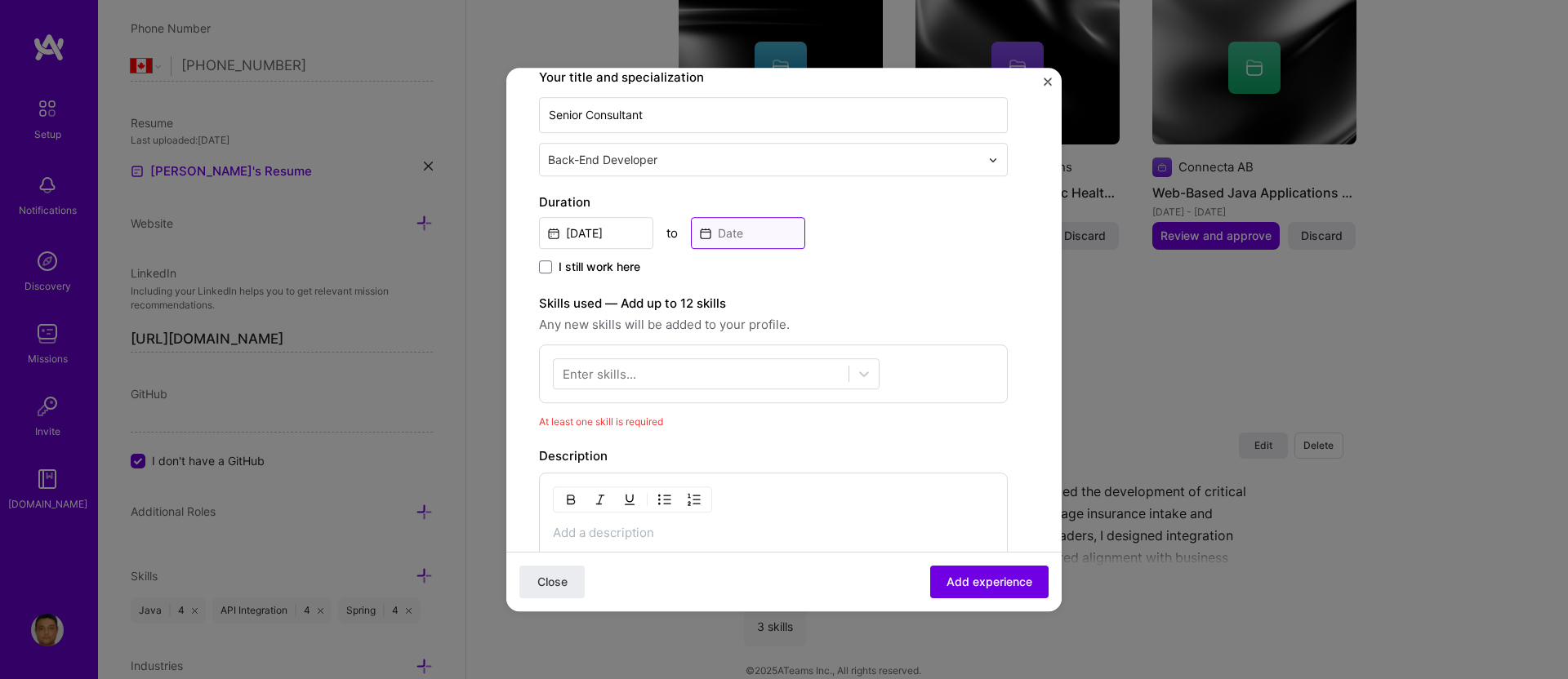
click at [747, 235] on input at bounding box center [748, 233] width 115 height 32
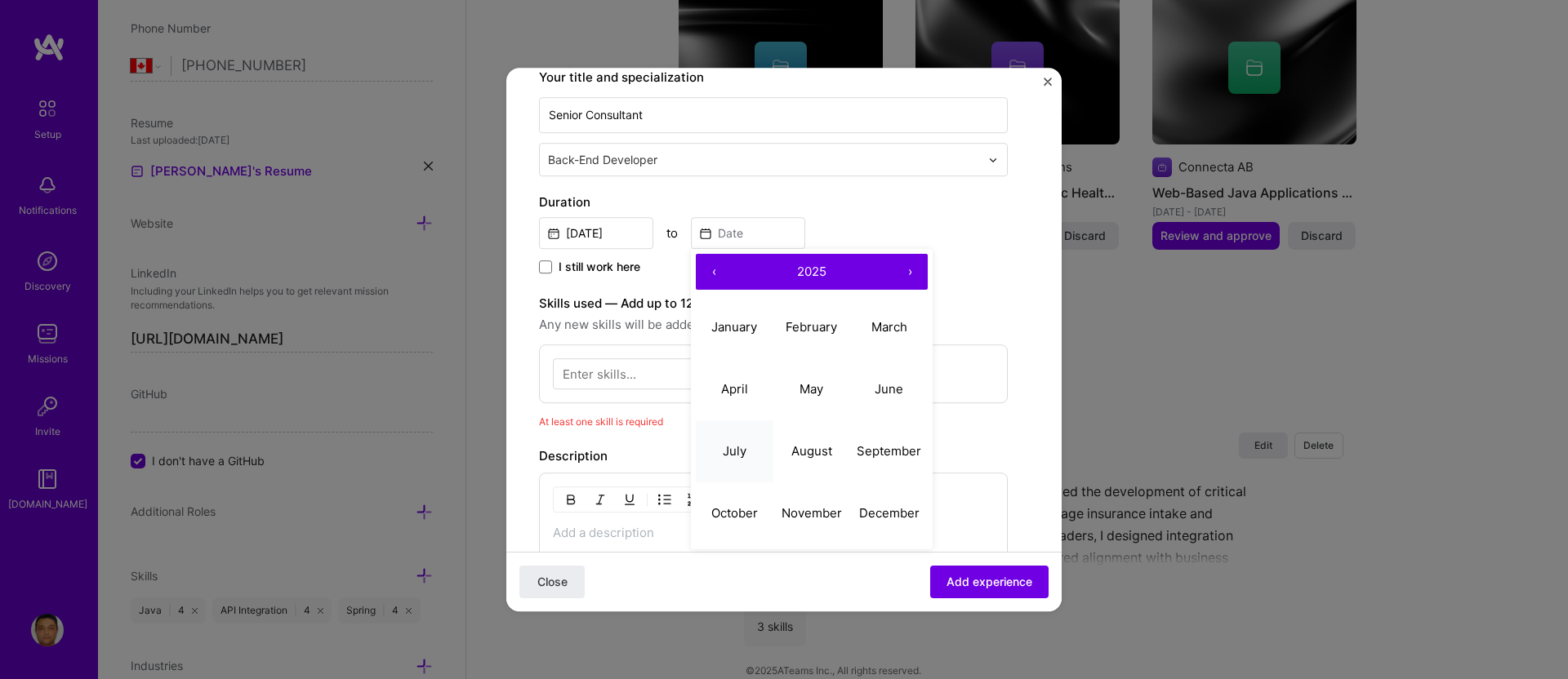
click at [735, 455] on abbr "July" at bounding box center [735, 451] width 23 height 16
type input "[DATE]"
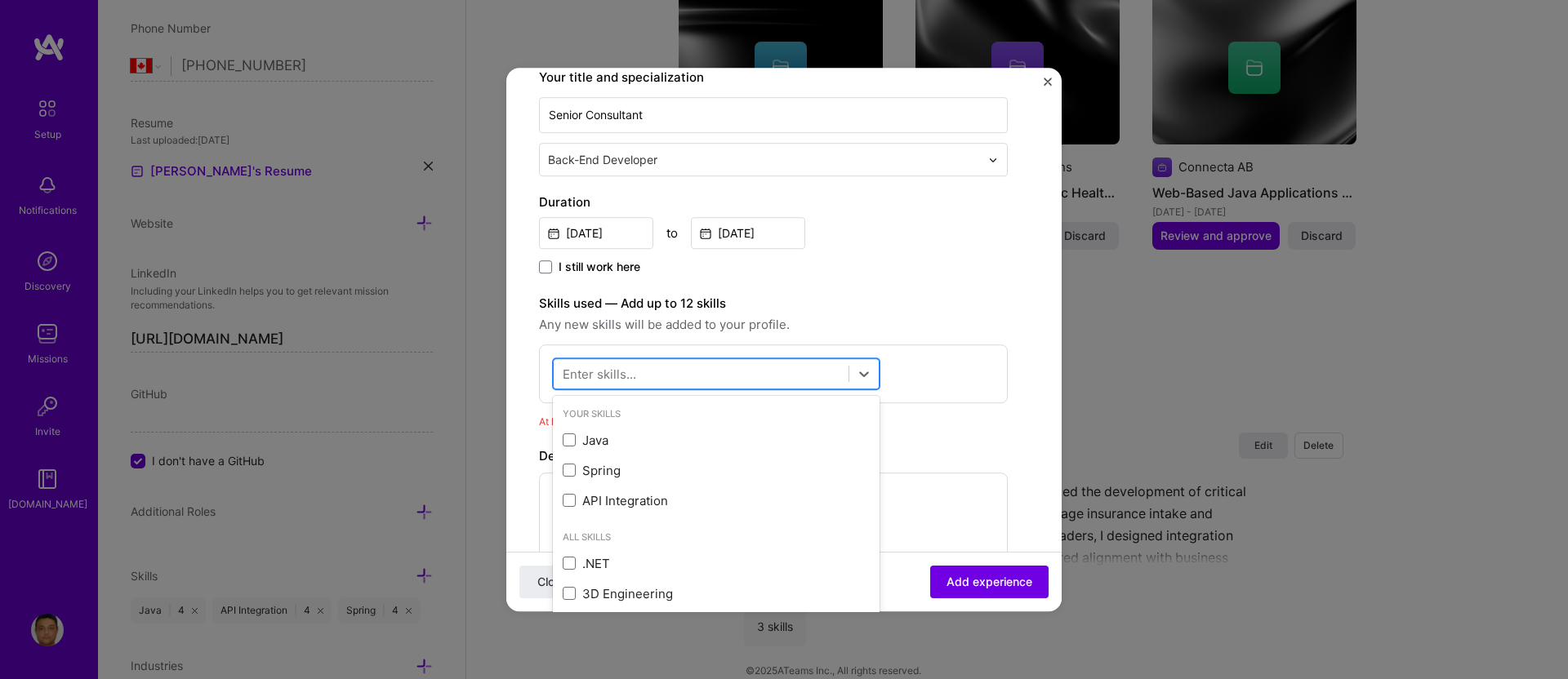
click at [688, 370] on div at bounding box center [701, 374] width 295 height 27
click at [567, 436] on span at bounding box center [570, 441] width 13 height 13
click at [0, 0] on input "checkbox" at bounding box center [0, 0] width 0 height 0
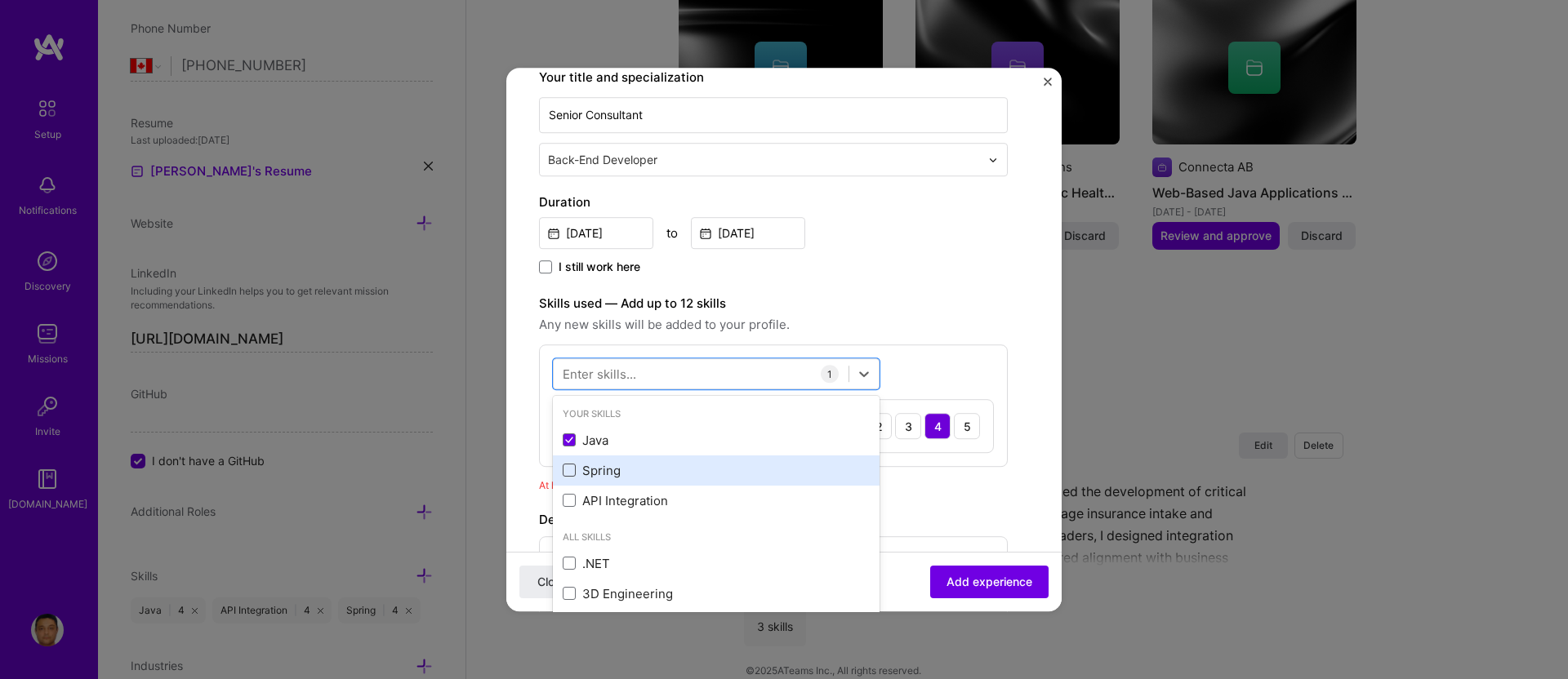
click at [566, 471] on span at bounding box center [570, 471] width 13 height 13
click at [0, 0] on input "checkbox" at bounding box center [0, 0] width 0 height 0
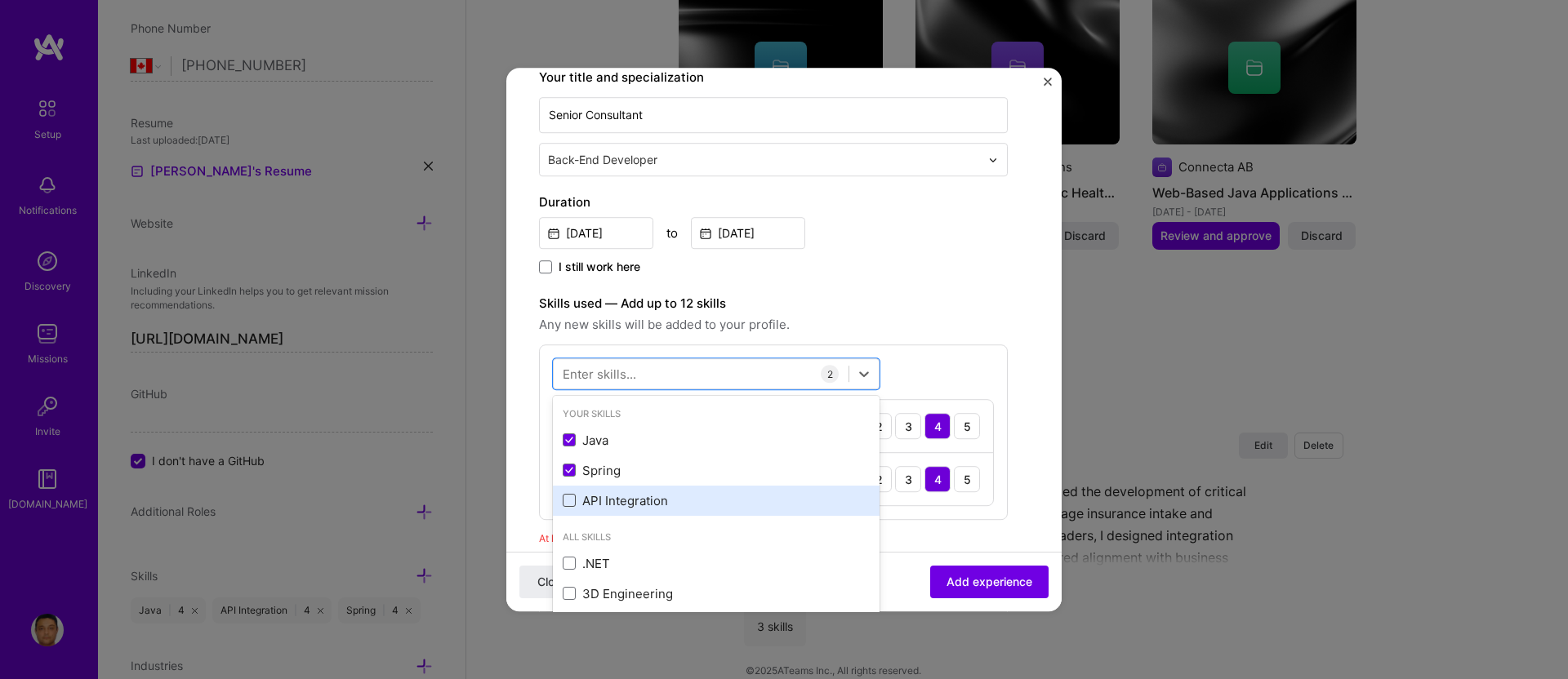
click at [565, 502] on span at bounding box center [570, 502] width 13 height 13
click at [0, 0] on input "checkbox" at bounding box center [0, 0] width 0 height 0
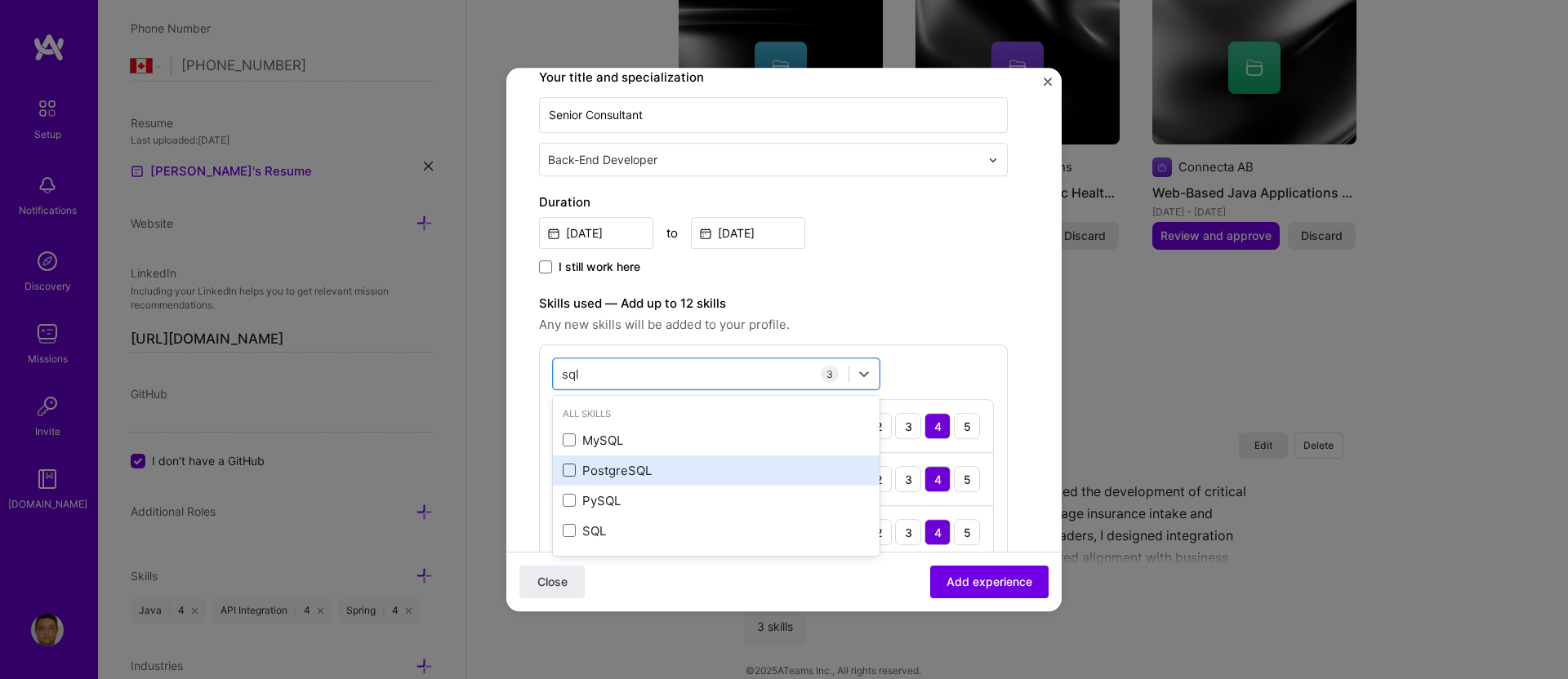
click at [568, 472] on span at bounding box center [570, 471] width 13 height 13
click at [0, 0] on input "checkbox" at bounding box center [0, 0] width 0 height 0
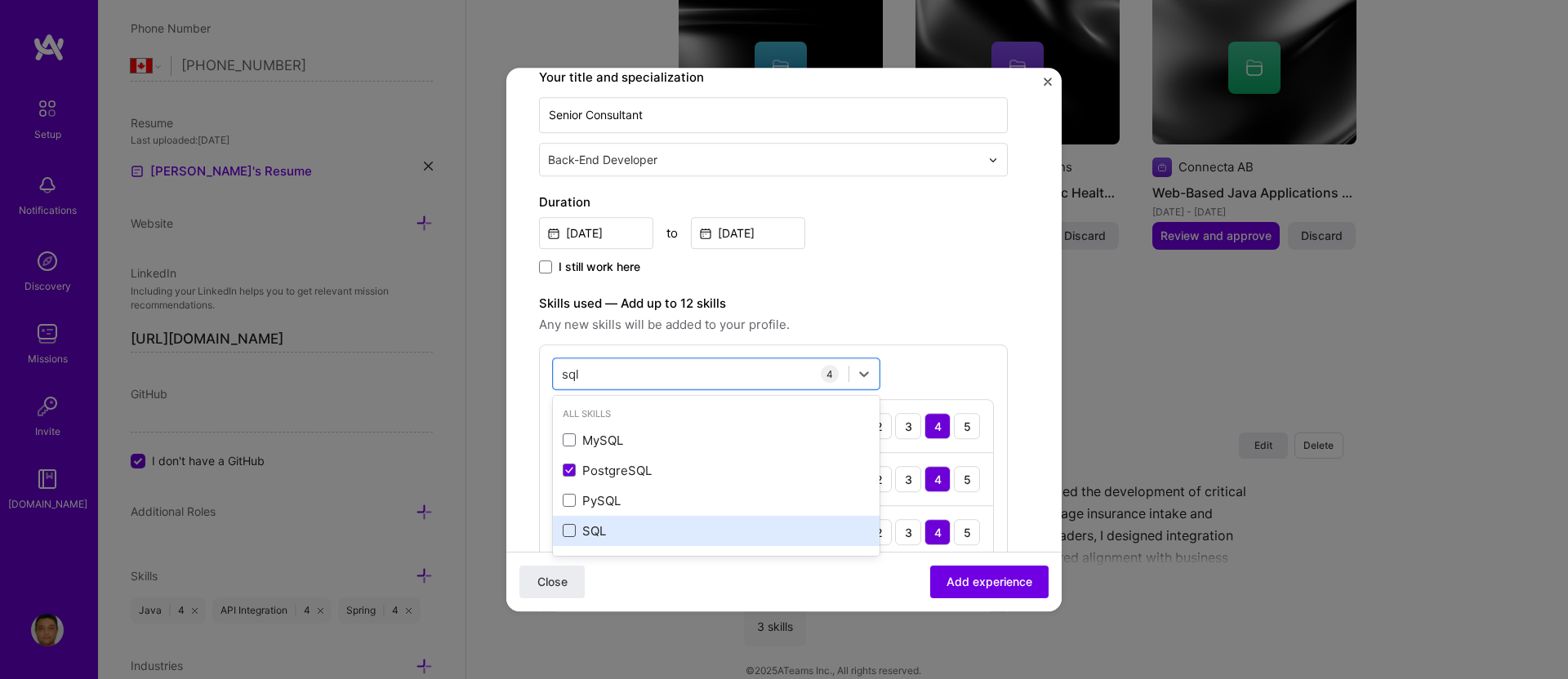
click at [568, 530] on span at bounding box center [570, 532] width 13 height 13
click at [0, 0] on input "checkbox" at bounding box center [0, 0] width 0 height 0
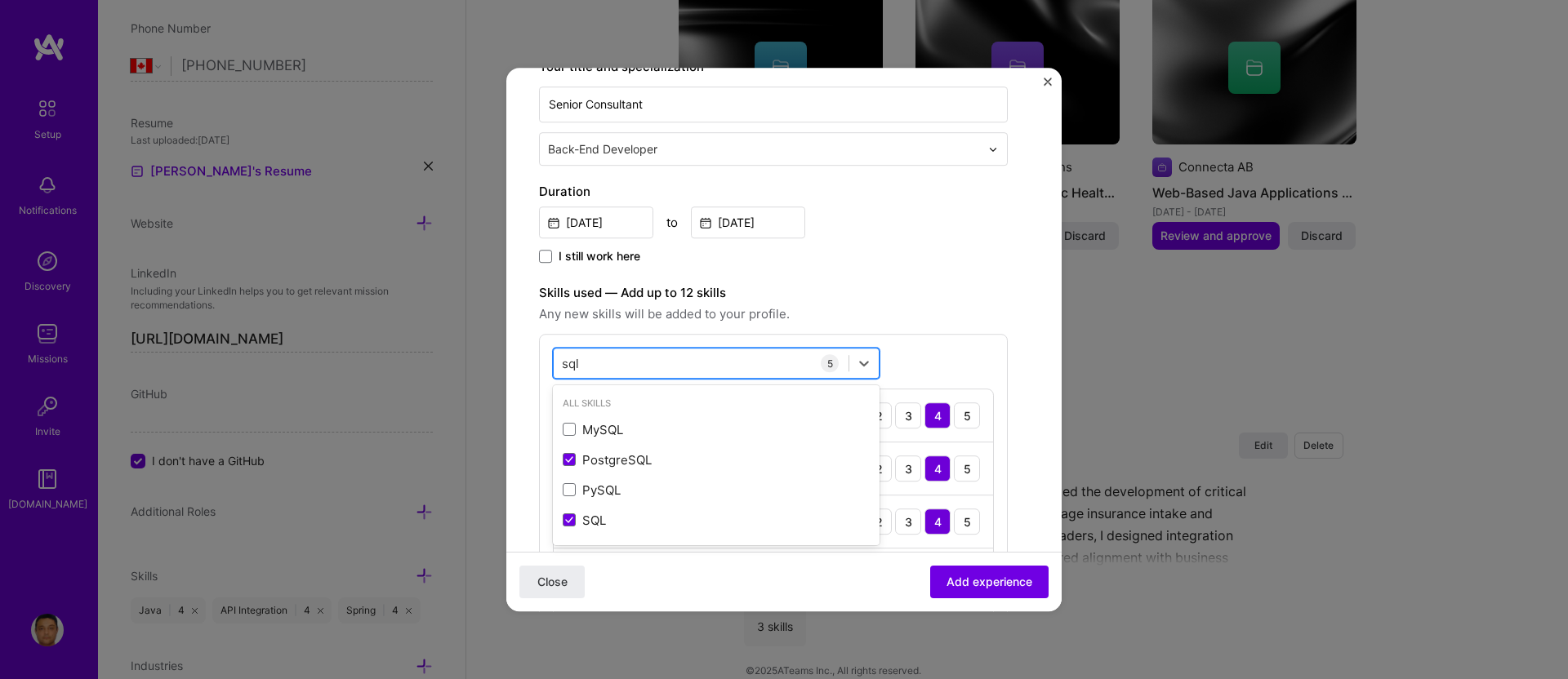
click at [635, 363] on div "sql sql" at bounding box center [701, 363] width 295 height 27
type input "s"
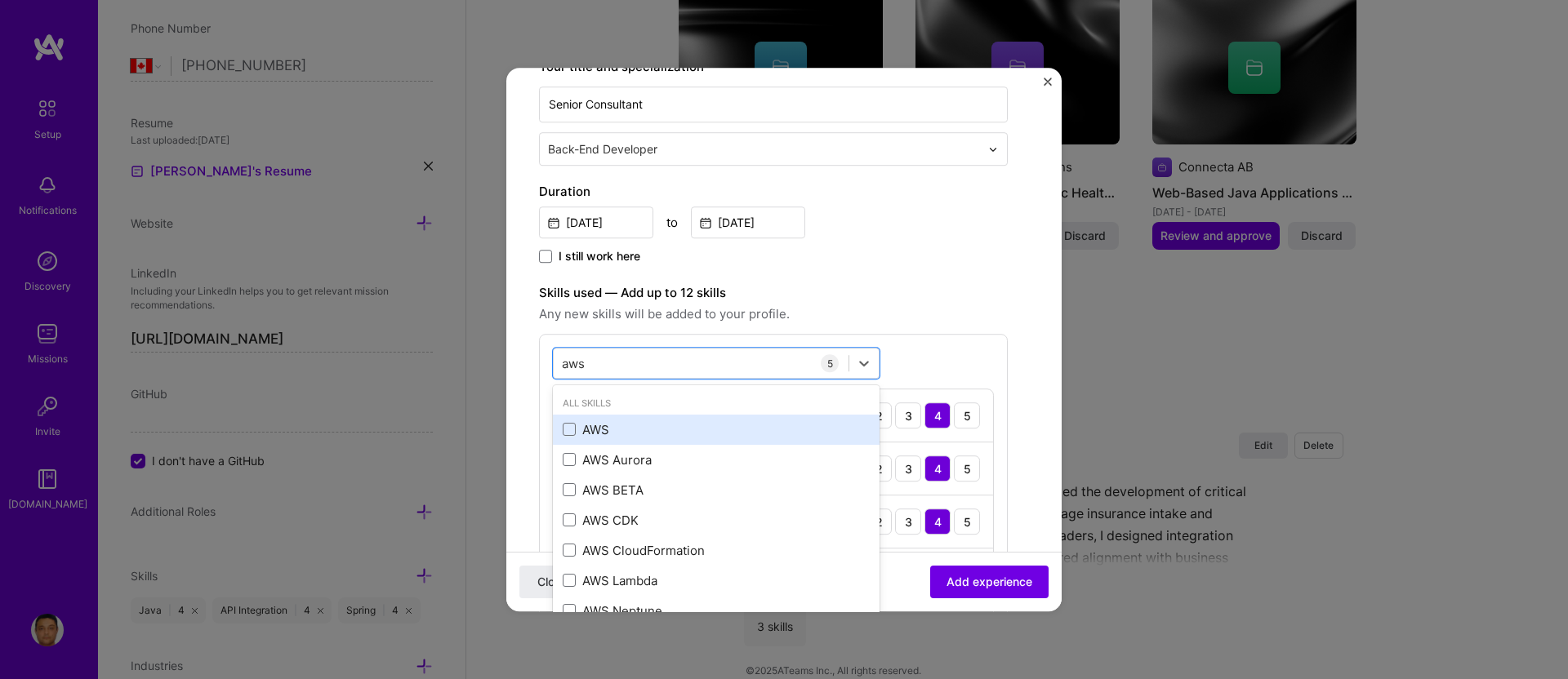
click at [562, 430] on div "AWS" at bounding box center [716, 430] width 327 height 30
click at [567, 427] on icon at bounding box center [570, 430] width 8 height 7
click at [0, 0] on input "checkbox" at bounding box center [0, 0] width 0 height 0
click at [567, 427] on span at bounding box center [570, 430] width 13 height 13
click at [0, 0] on input "checkbox" at bounding box center [0, 0] width 0 height 0
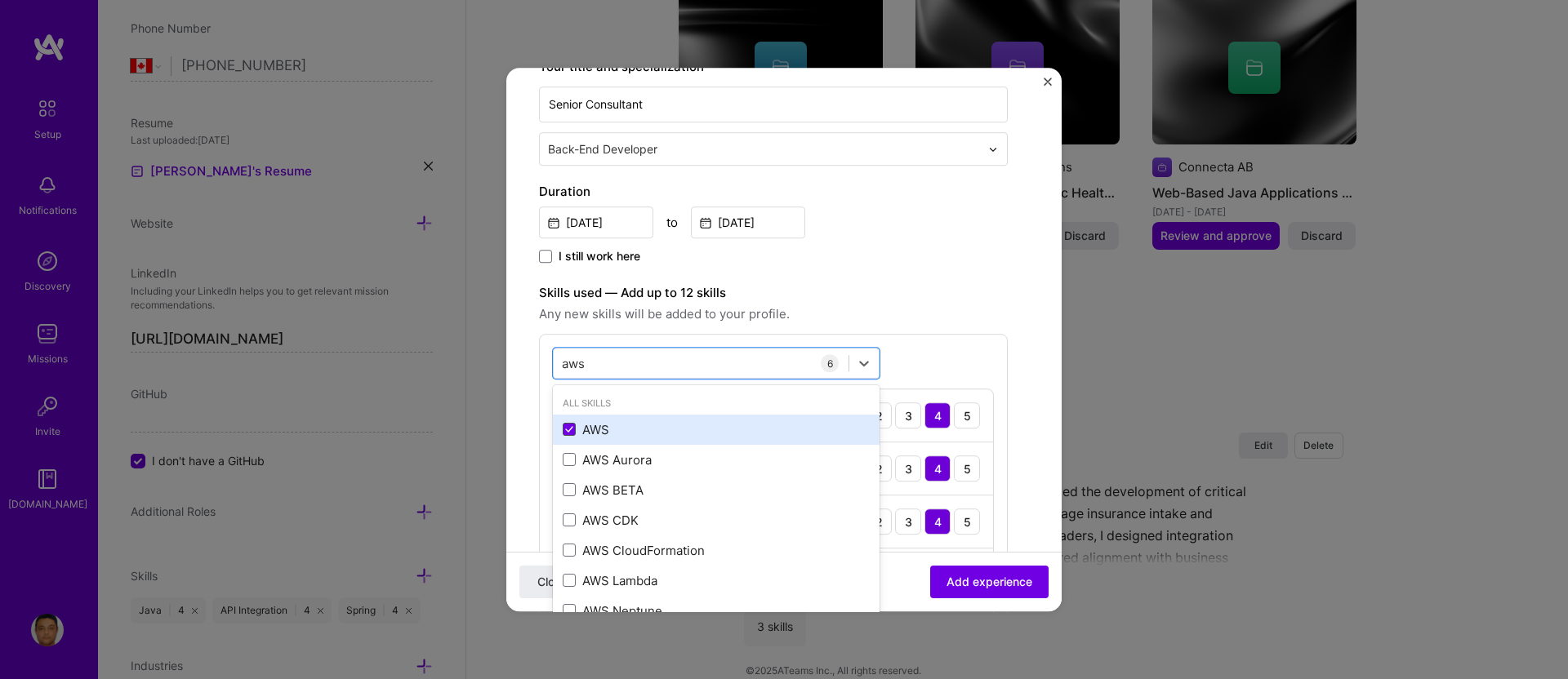
type input "aws"
click at [980, 342] on div "option AWS, selected. option AWS selected, 0 of 2. 8 results available for sear…" at bounding box center [774, 527] width 469 height 388
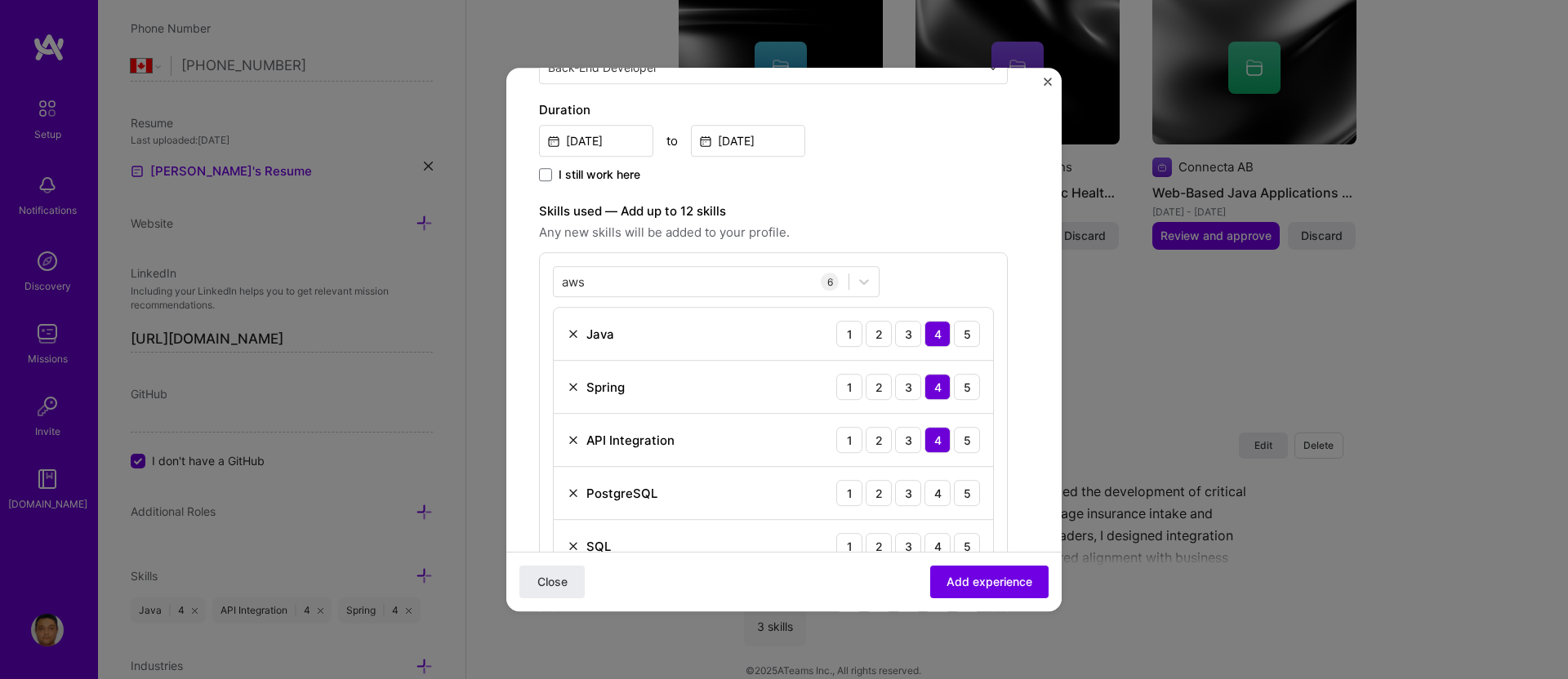
scroll to position [434, 0]
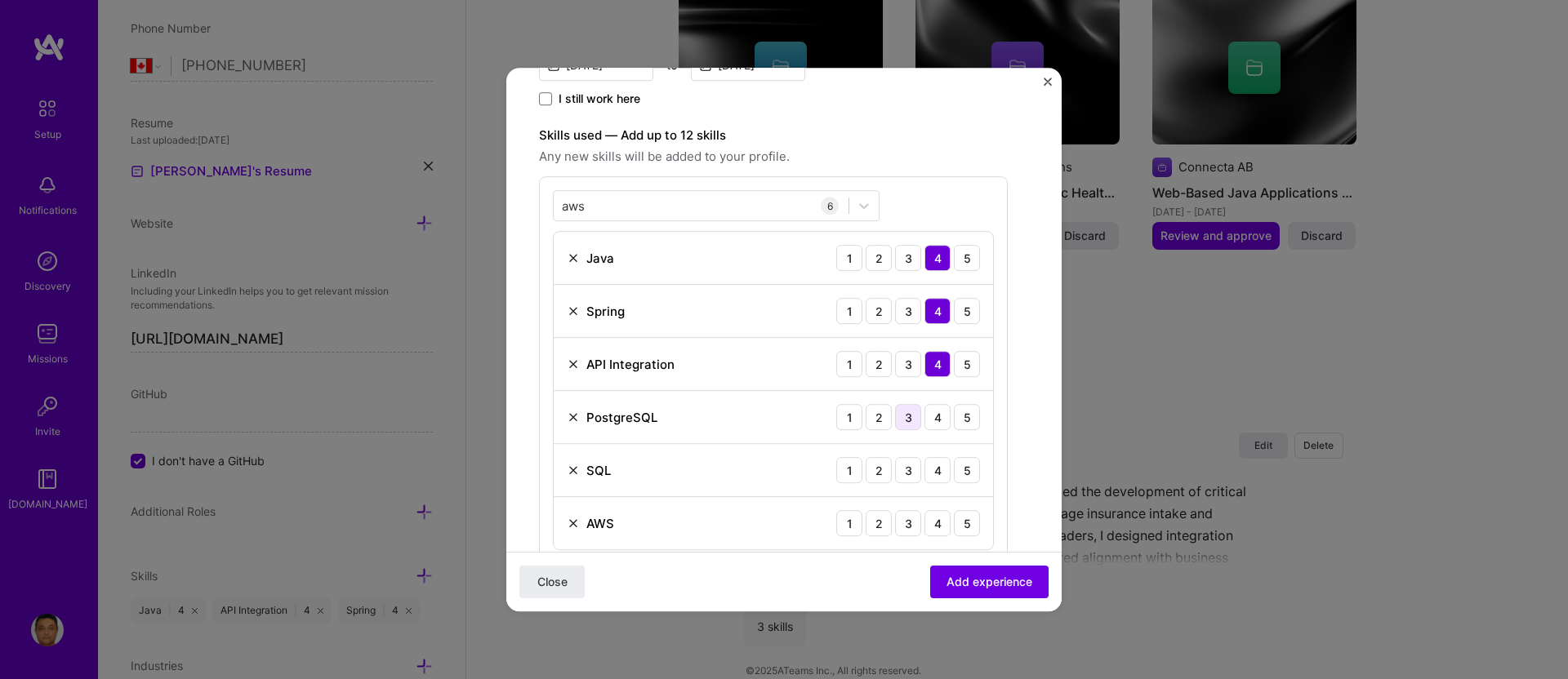
click at [911, 414] on div "3" at bounding box center [908, 417] width 26 height 26
click at [940, 466] on div "4" at bounding box center [937, 470] width 26 height 26
click at [911, 522] on div "3" at bounding box center [908, 523] width 26 height 26
click at [950, 575] on span "Add experience" at bounding box center [989, 583] width 85 height 17
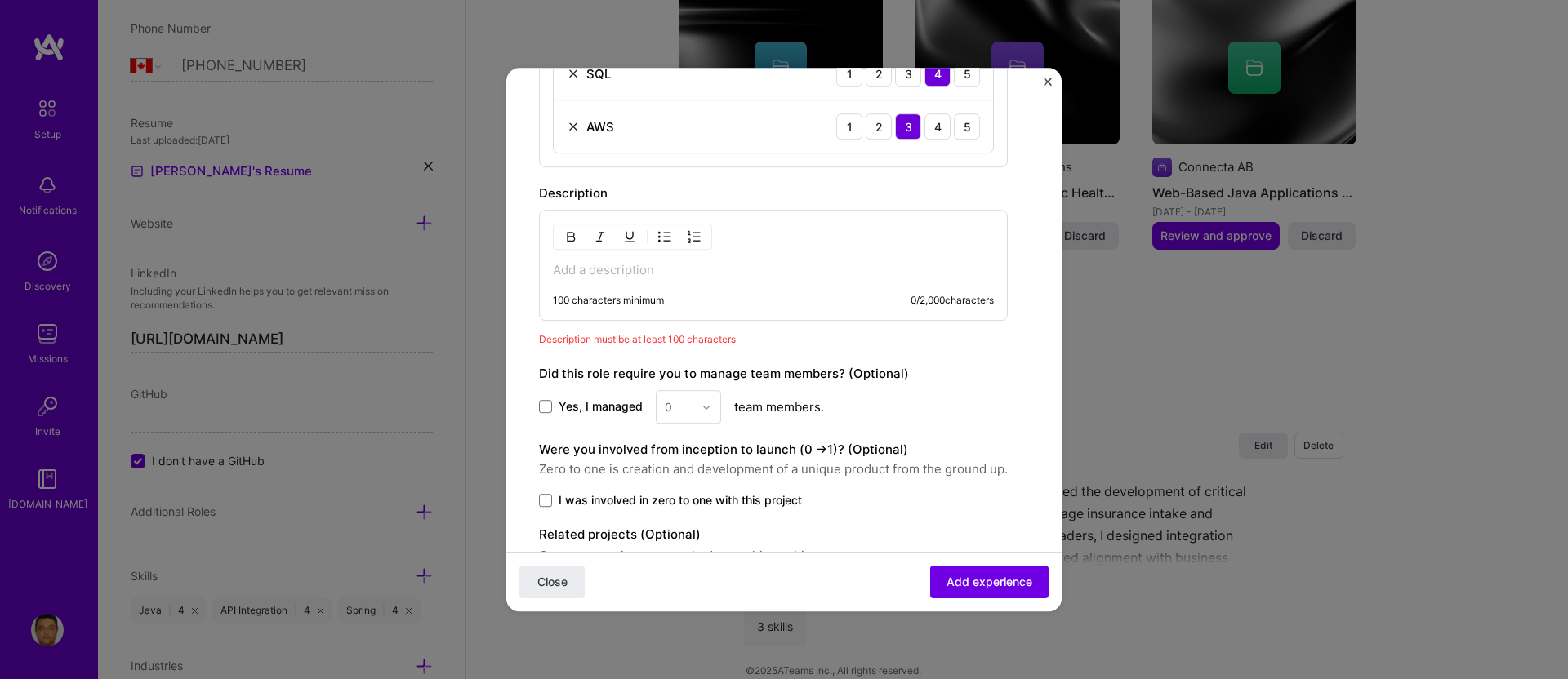
scroll to position [920, 0]
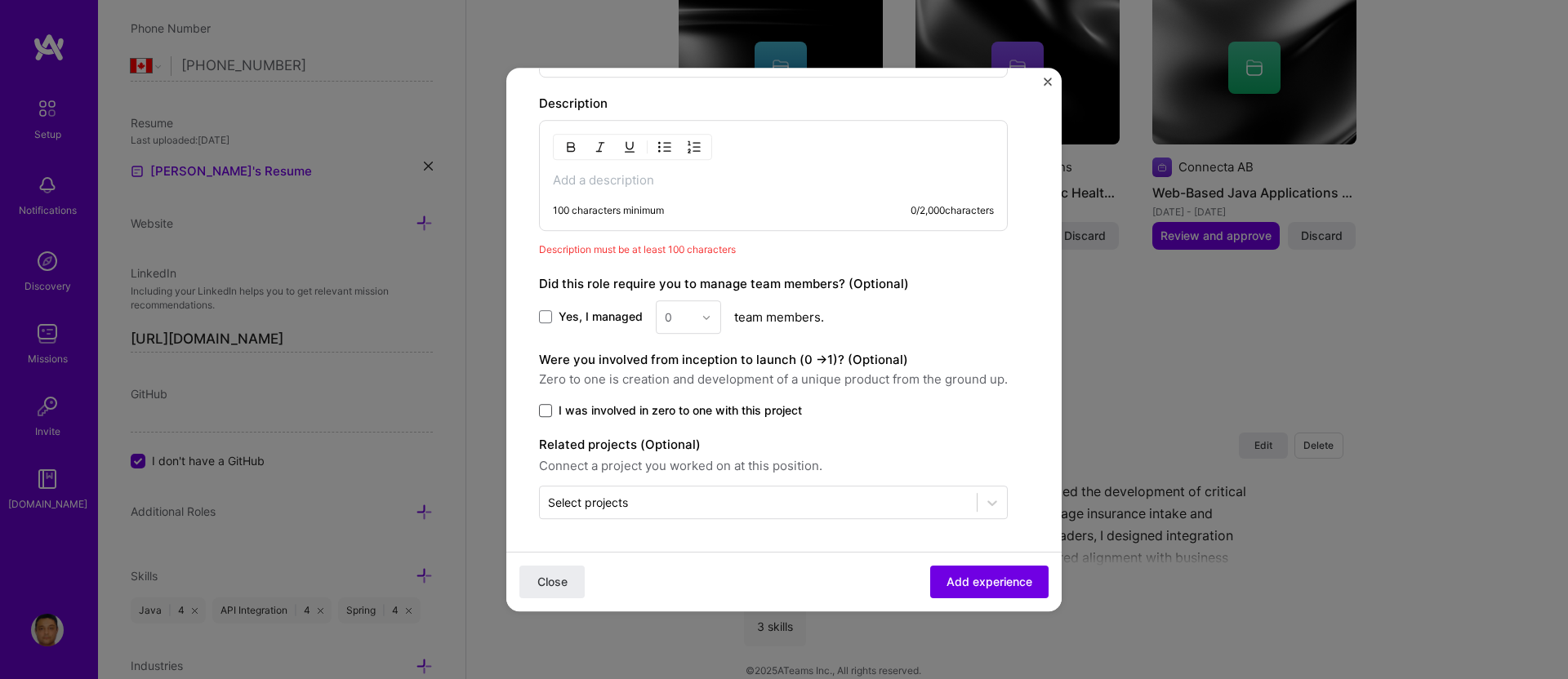
click at [549, 404] on span at bounding box center [546, 411] width 13 height 13
click at [0, 0] on input "I was involved in zero to one with this project" at bounding box center [0, 0] width 0 height 0
click at [809, 512] on div "Select projects" at bounding box center [759, 502] width 437 height 32
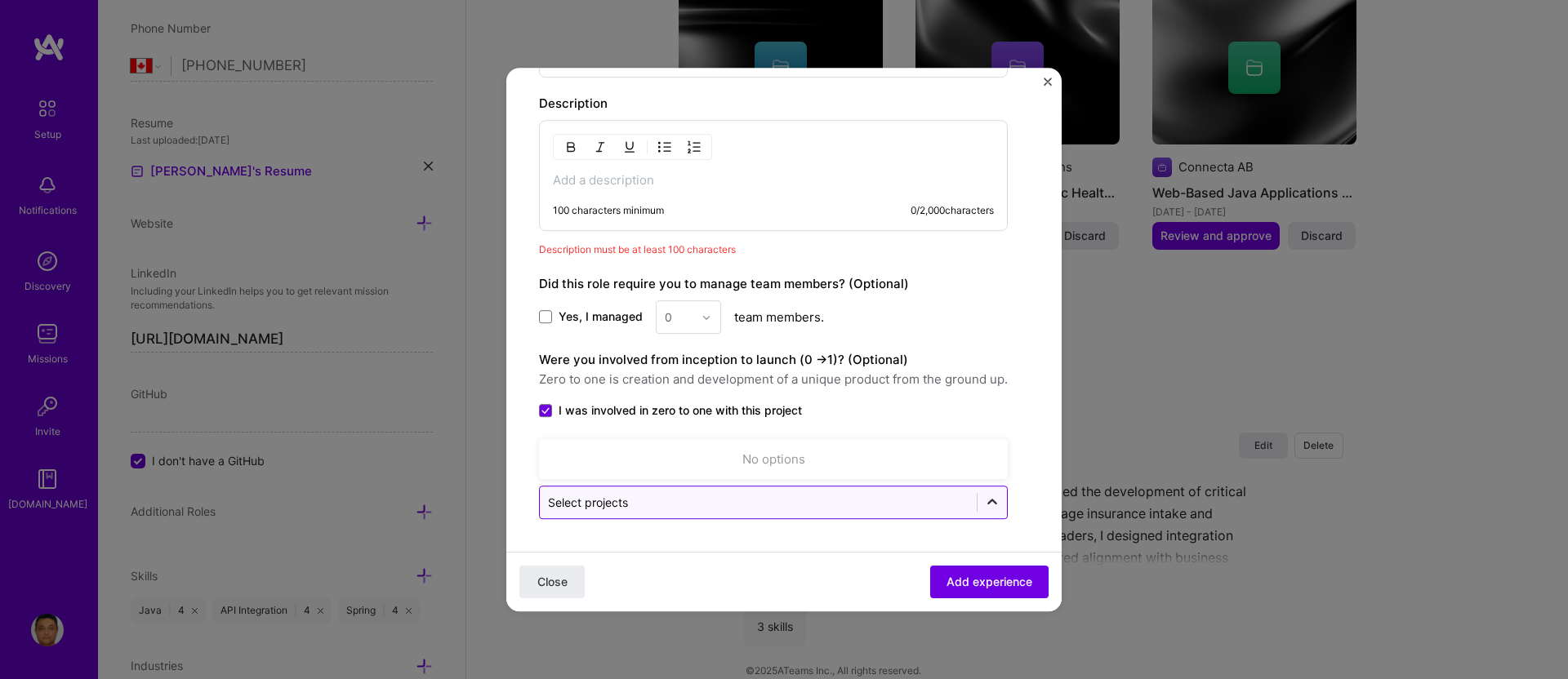
click at [1006, 506] on div at bounding box center [992, 502] width 29 height 29
click at [998, 505] on icon at bounding box center [993, 503] width 17 height 17
click at [591, 184] on p at bounding box center [773, 181] width 441 height 17
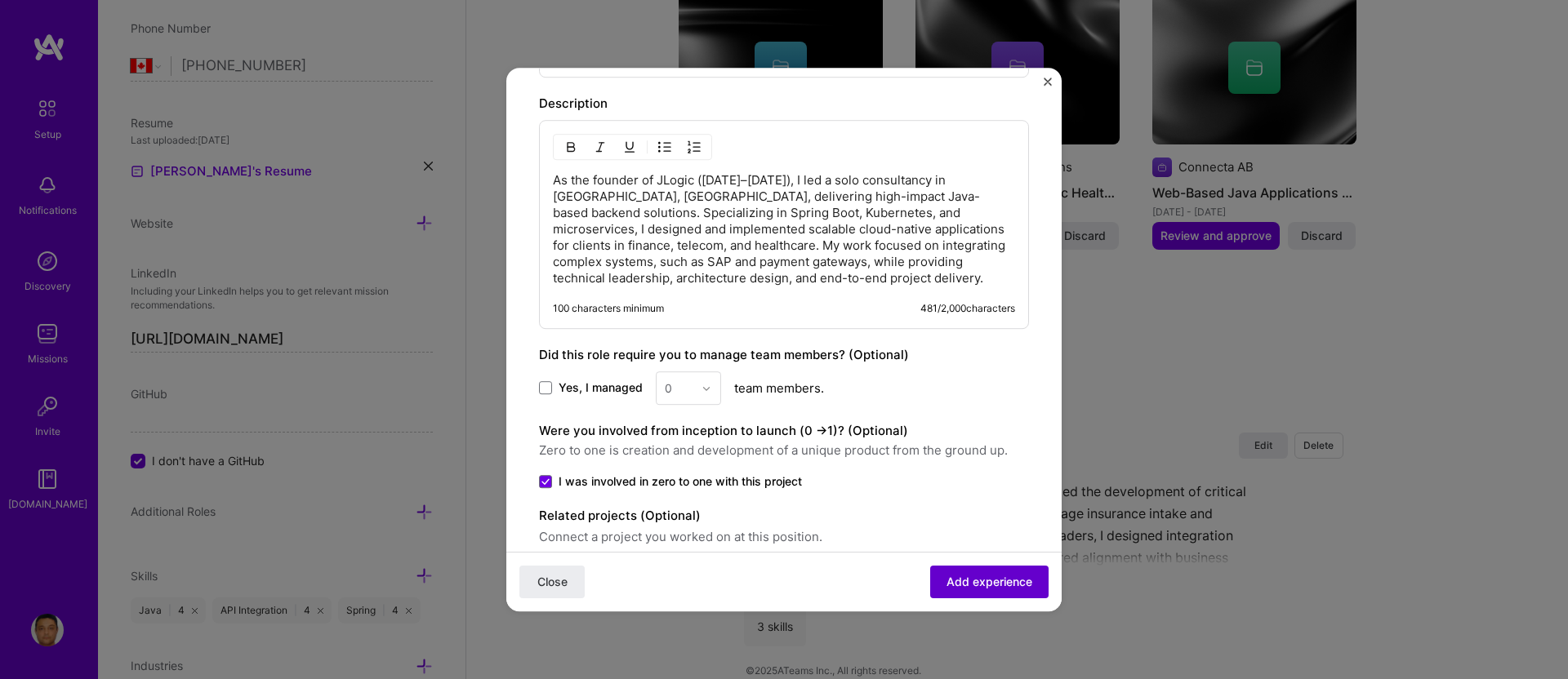
click at [969, 582] on span "Add experience" at bounding box center [989, 583] width 85 height 17
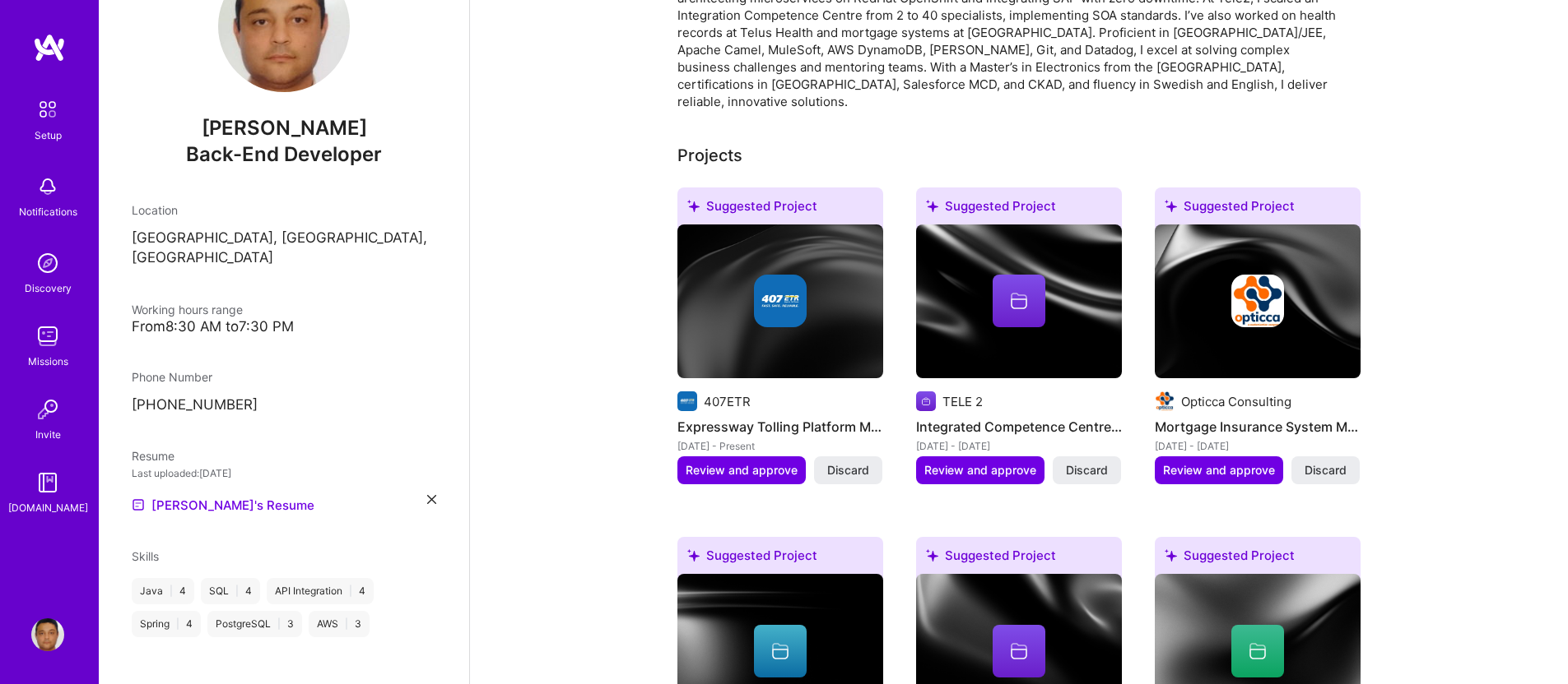
scroll to position [0, 0]
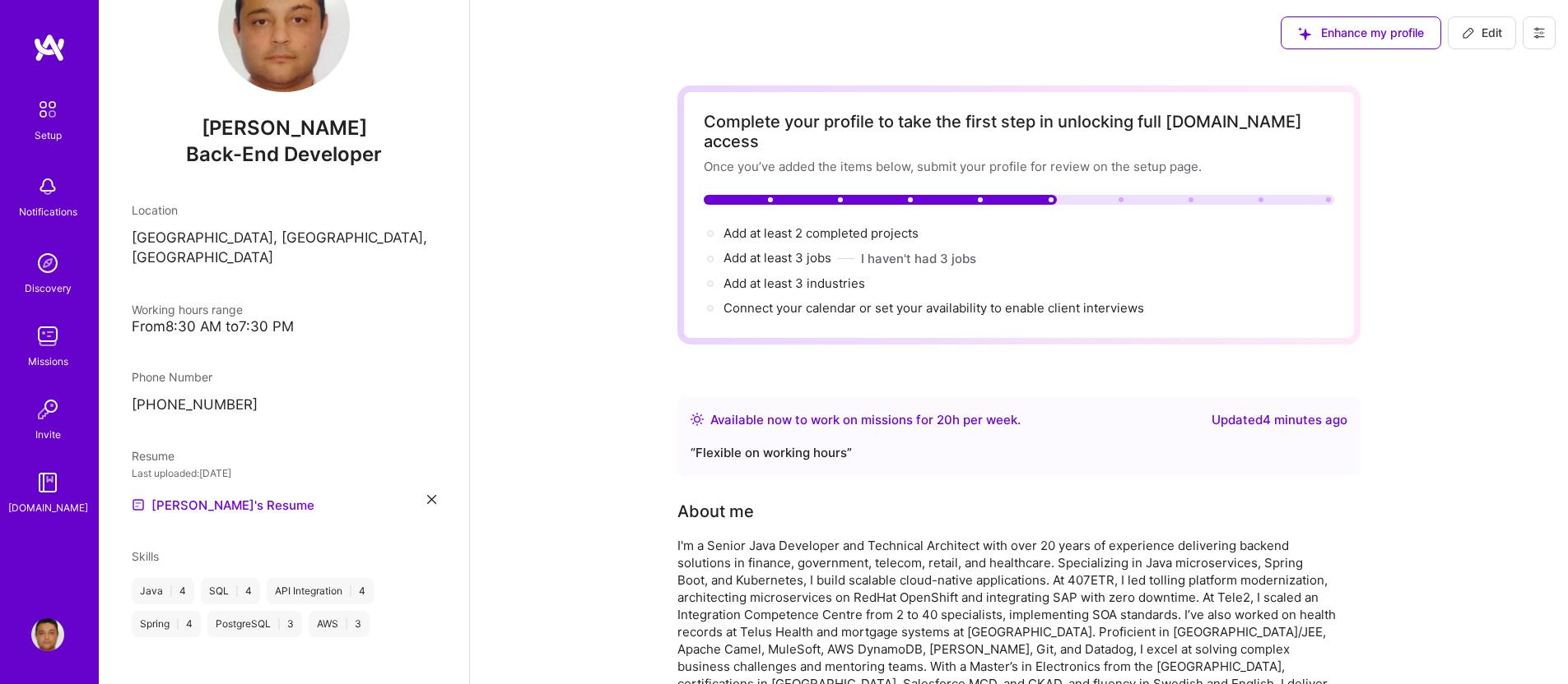
click at [1493, 42] on button "Edit" at bounding box center [1481, 33] width 68 height 33
select select "CA"
select select "Right Now"
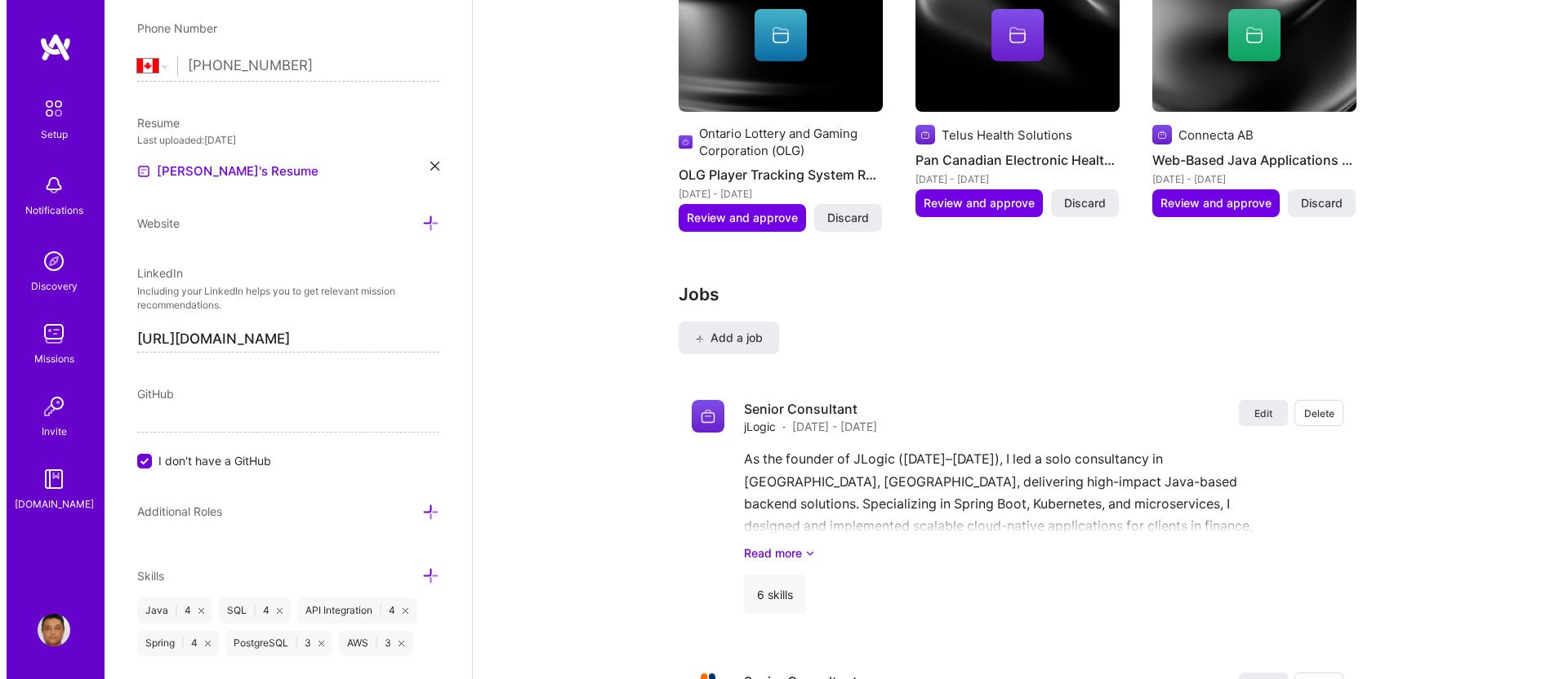
scroll to position [2132, 0]
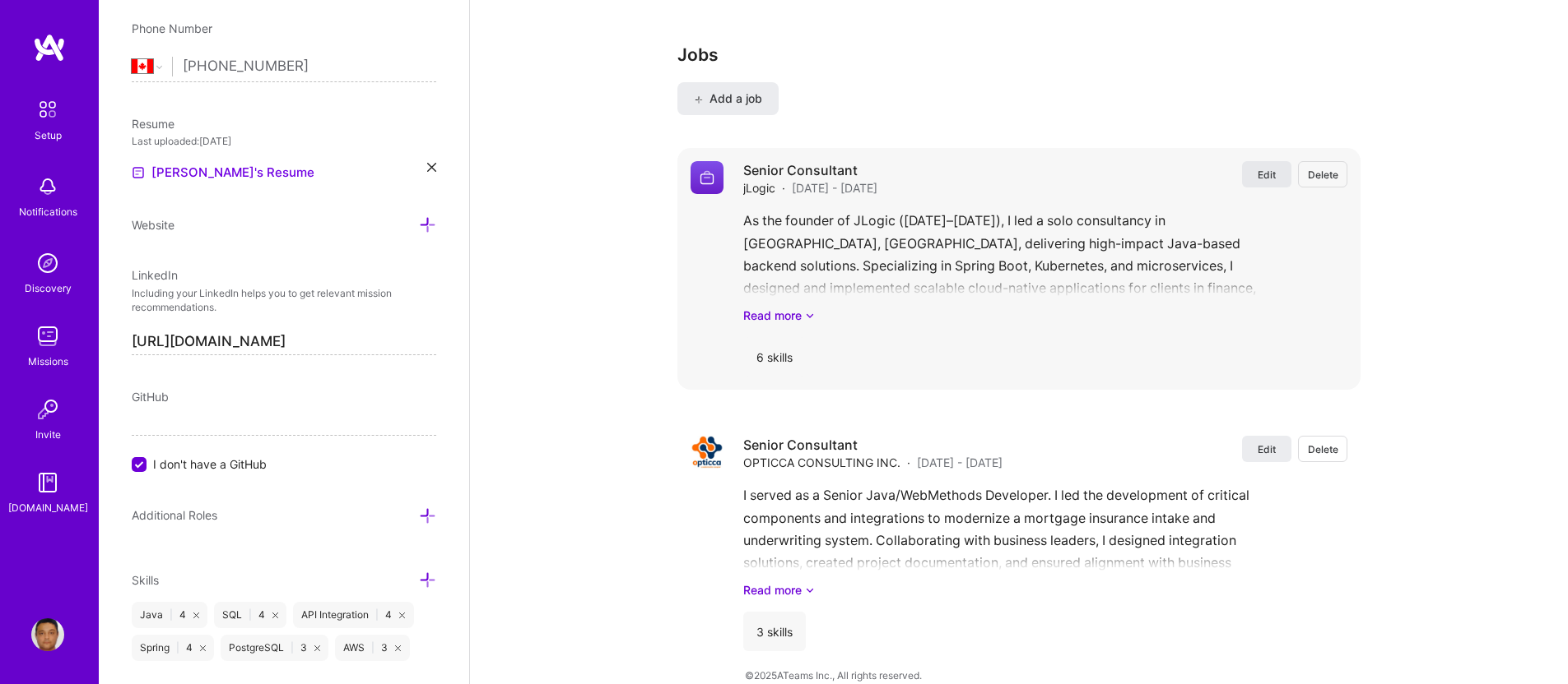
click at [1266, 168] on span "Edit" at bounding box center [1266, 175] width 18 height 14
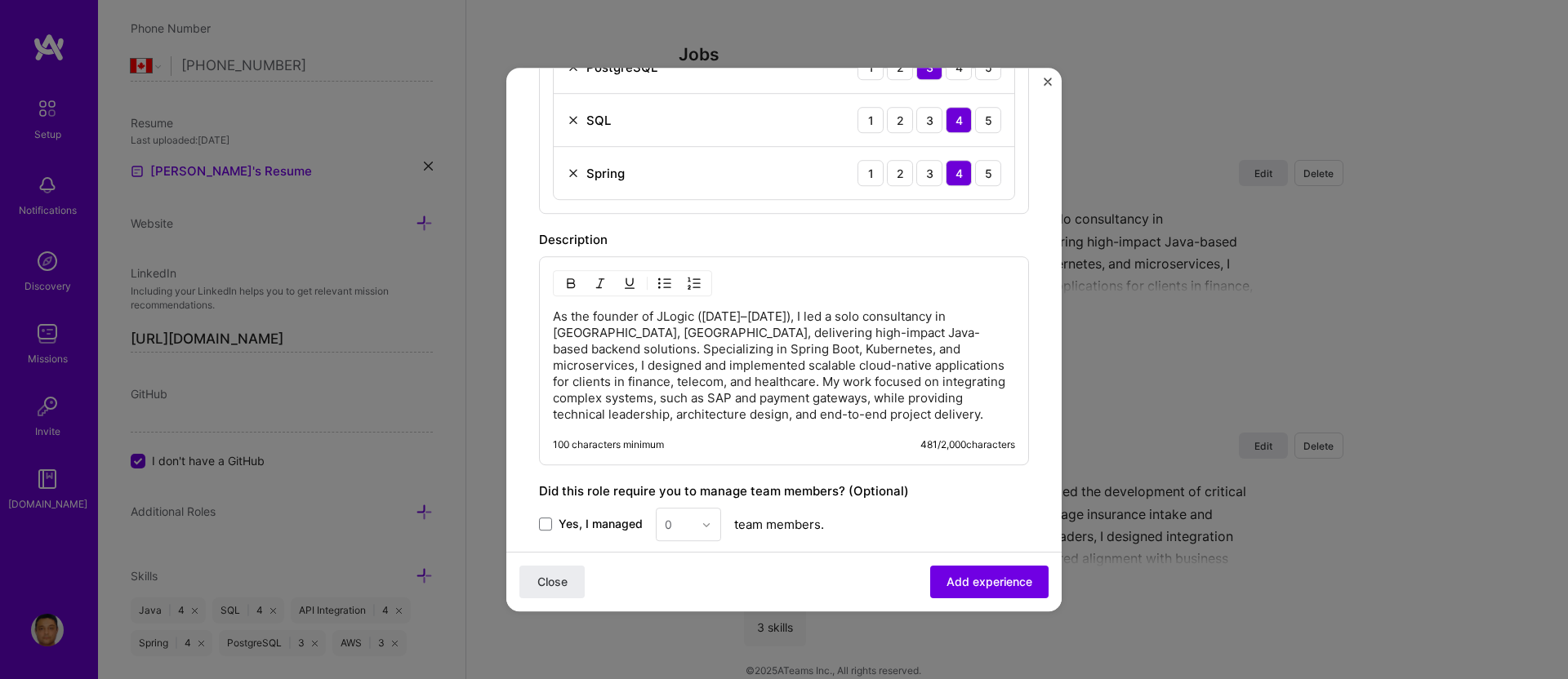
scroll to position [821, 0]
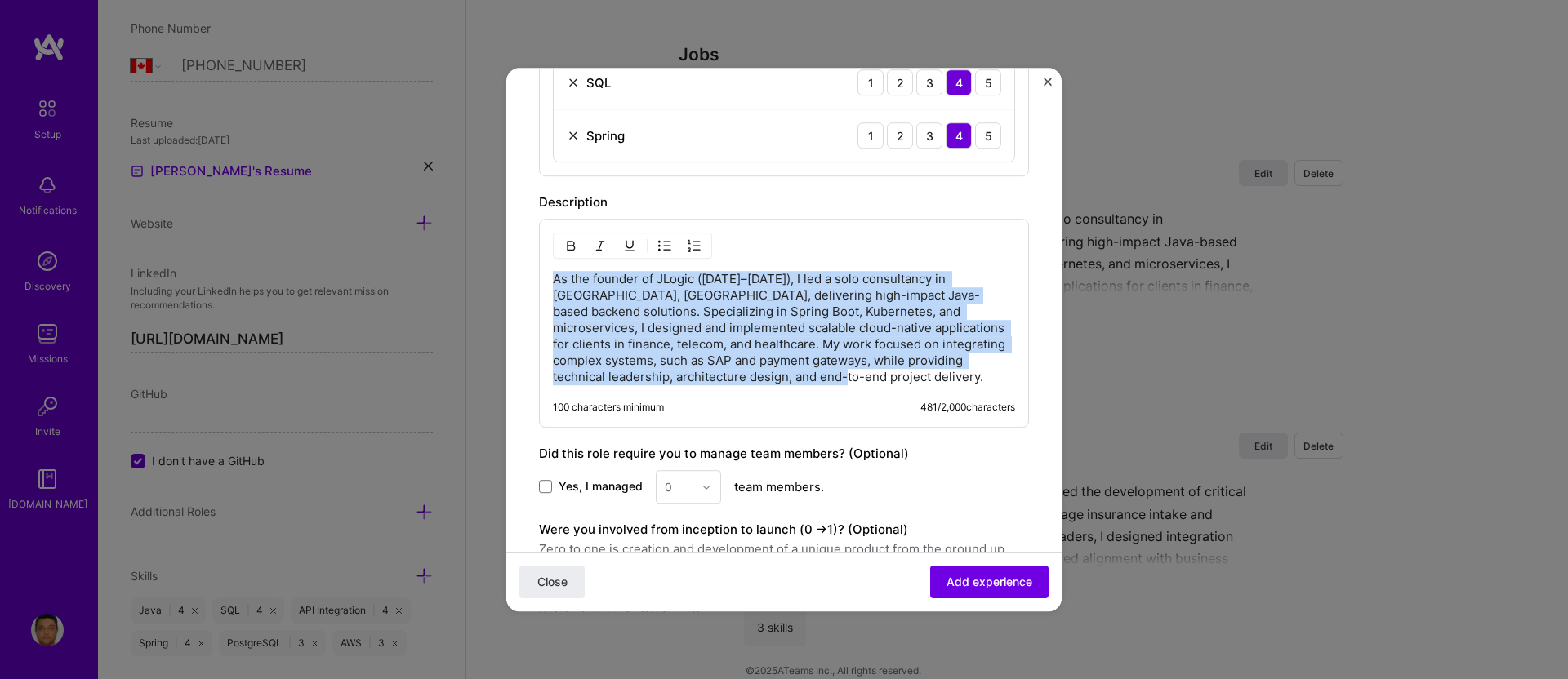
drag, startPoint x: 554, startPoint y: 276, endPoint x: 877, endPoint y: 383, distance: 340.3
click at [877, 383] on p "As the founder of JLogic ([DATE]–[DATE]), I led a solo consultancy in [GEOGRAPH…" at bounding box center [784, 328] width 462 height 115
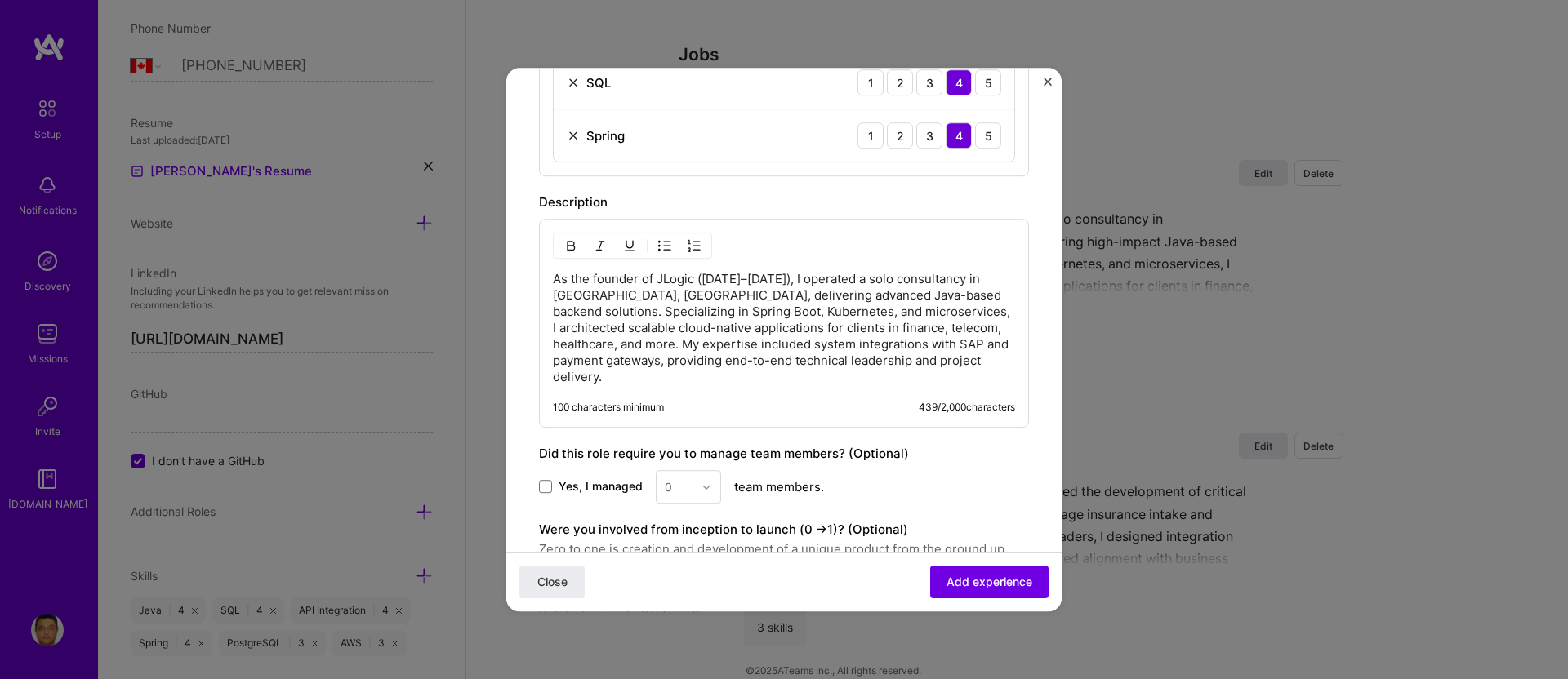
click at [650, 291] on p "As the founder of JLogic ([DATE]–[DATE]), I operated a solo consultancy in [GEO…" at bounding box center [784, 328] width 462 height 115
click at [984, 584] on span "Add experience" at bounding box center [989, 583] width 85 height 17
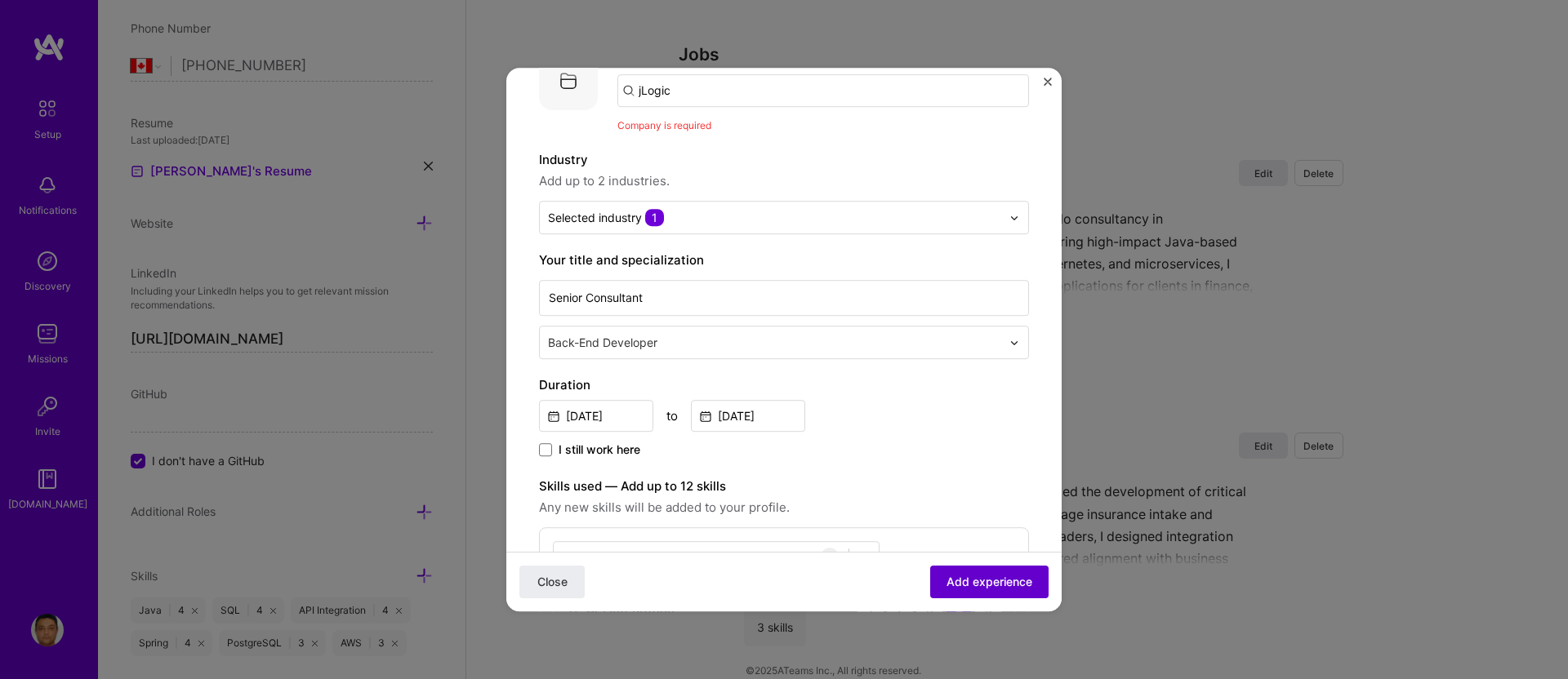
scroll to position [90, 0]
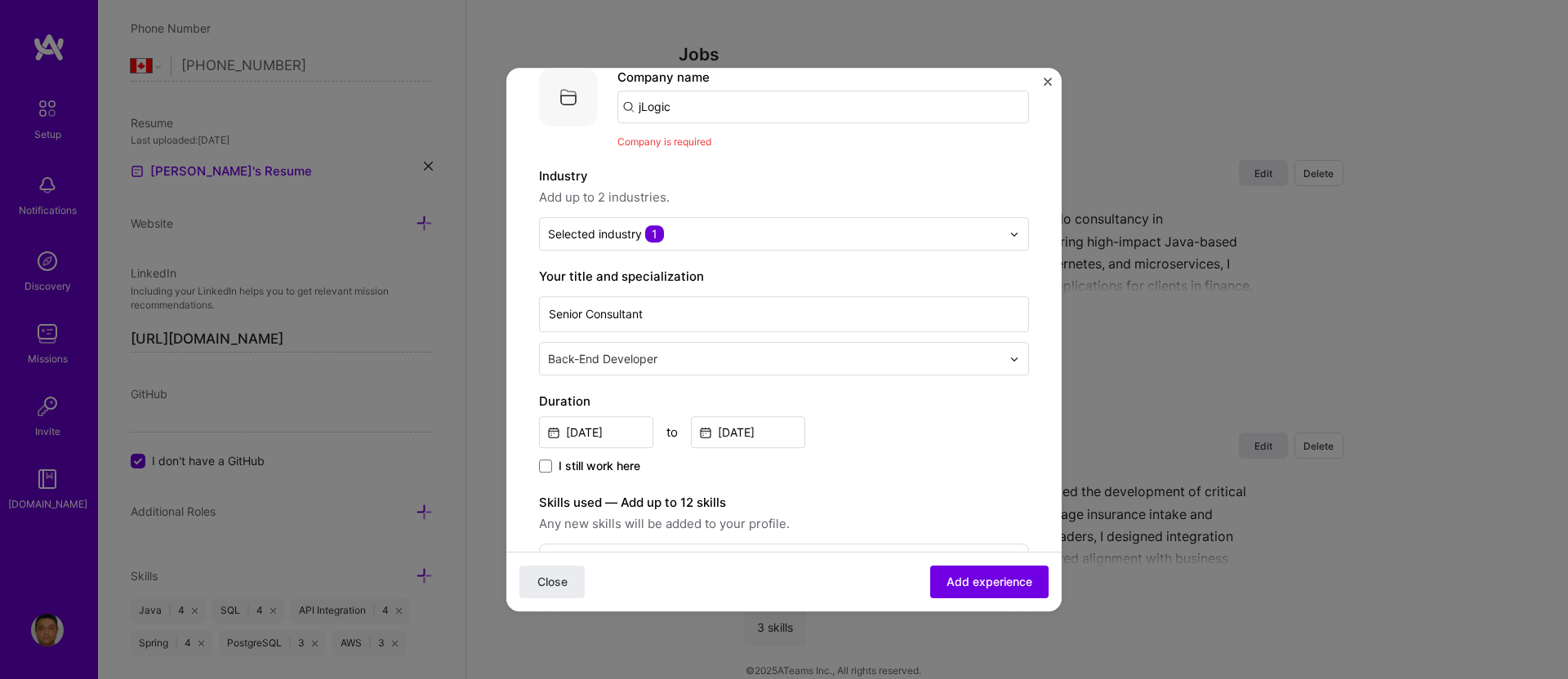
click at [789, 170] on label "Industry" at bounding box center [784, 176] width 490 height 19
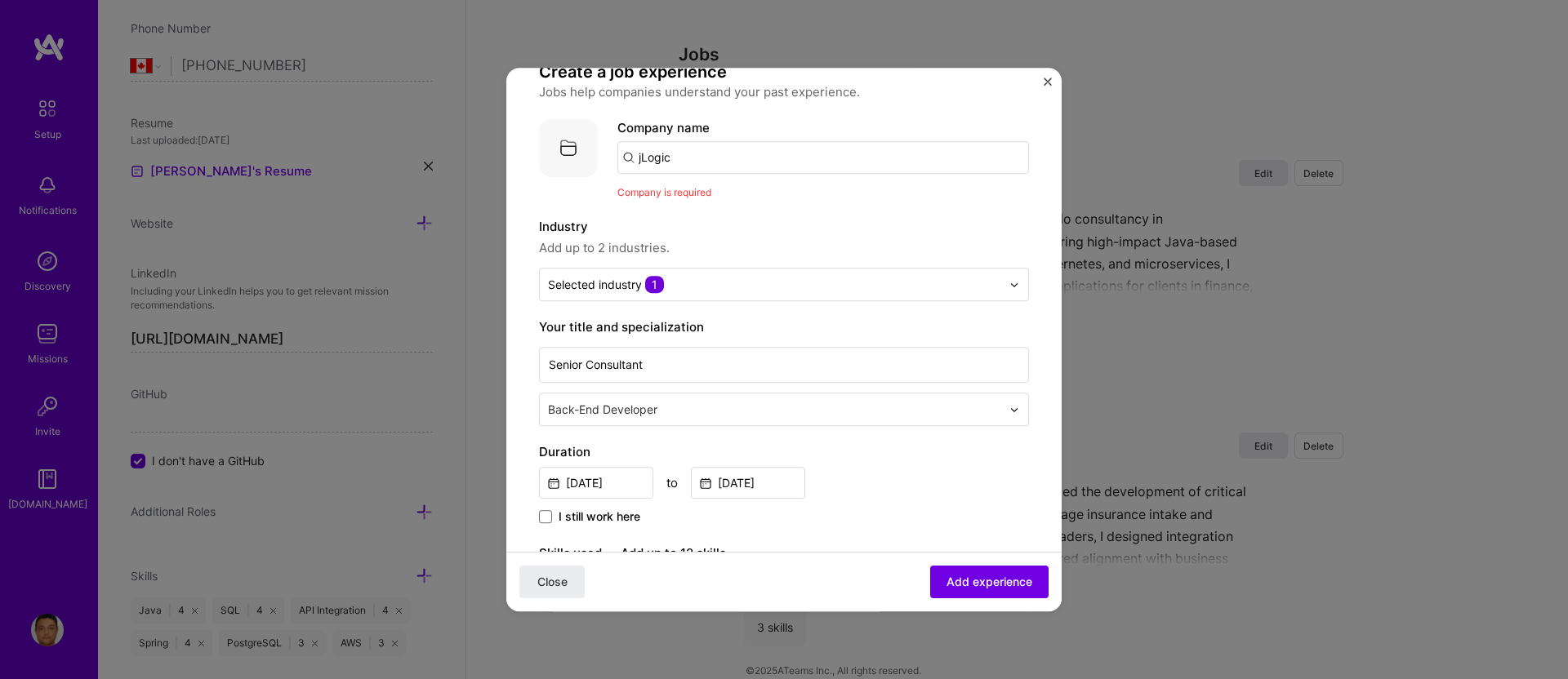
click at [720, 162] on input "jLogic" at bounding box center [823, 157] width 412 height 33
click at [703, 161] on input "jLogic" at bounding box center [823, 157] width 412 height 33
click at [961, 574] on span "Add experience" at bounding box center [989, 583] width 85 height 17
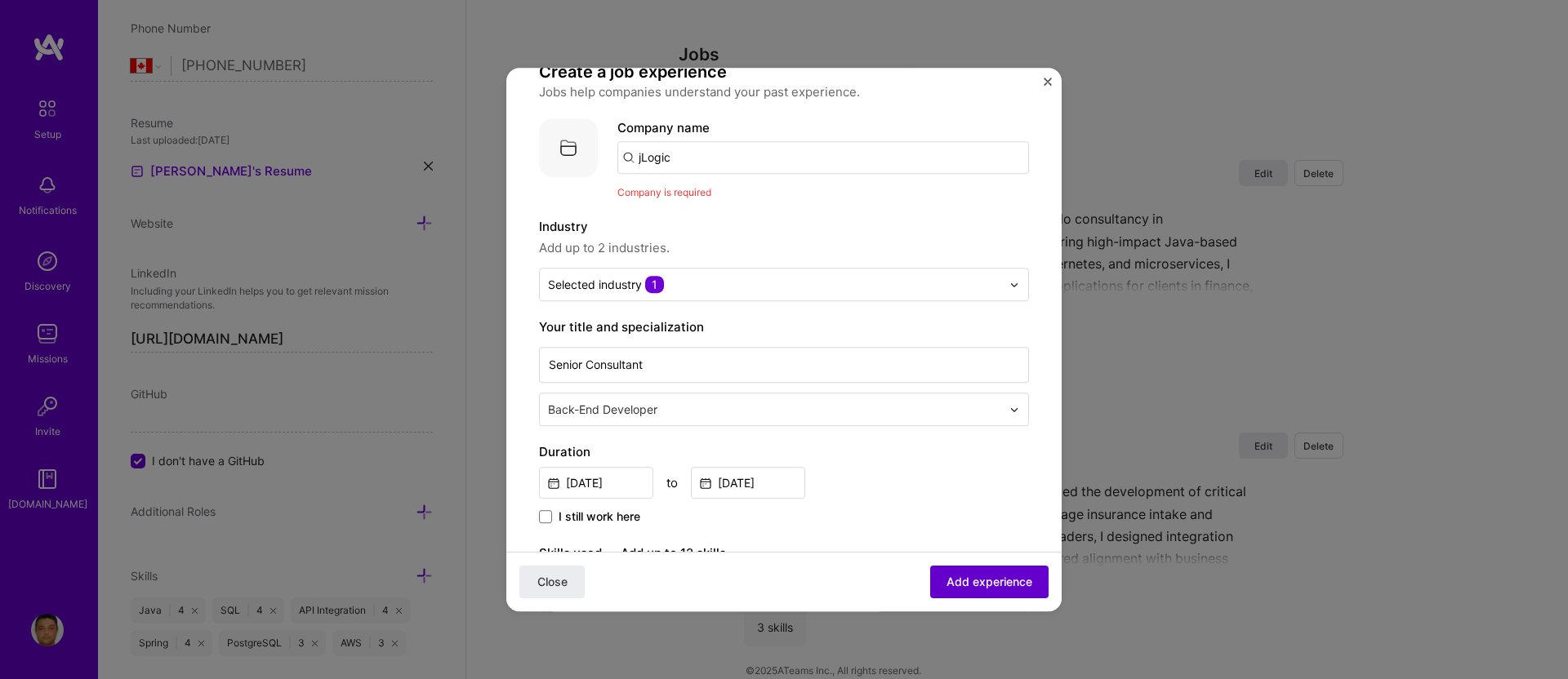
scroll to position [90, 0]
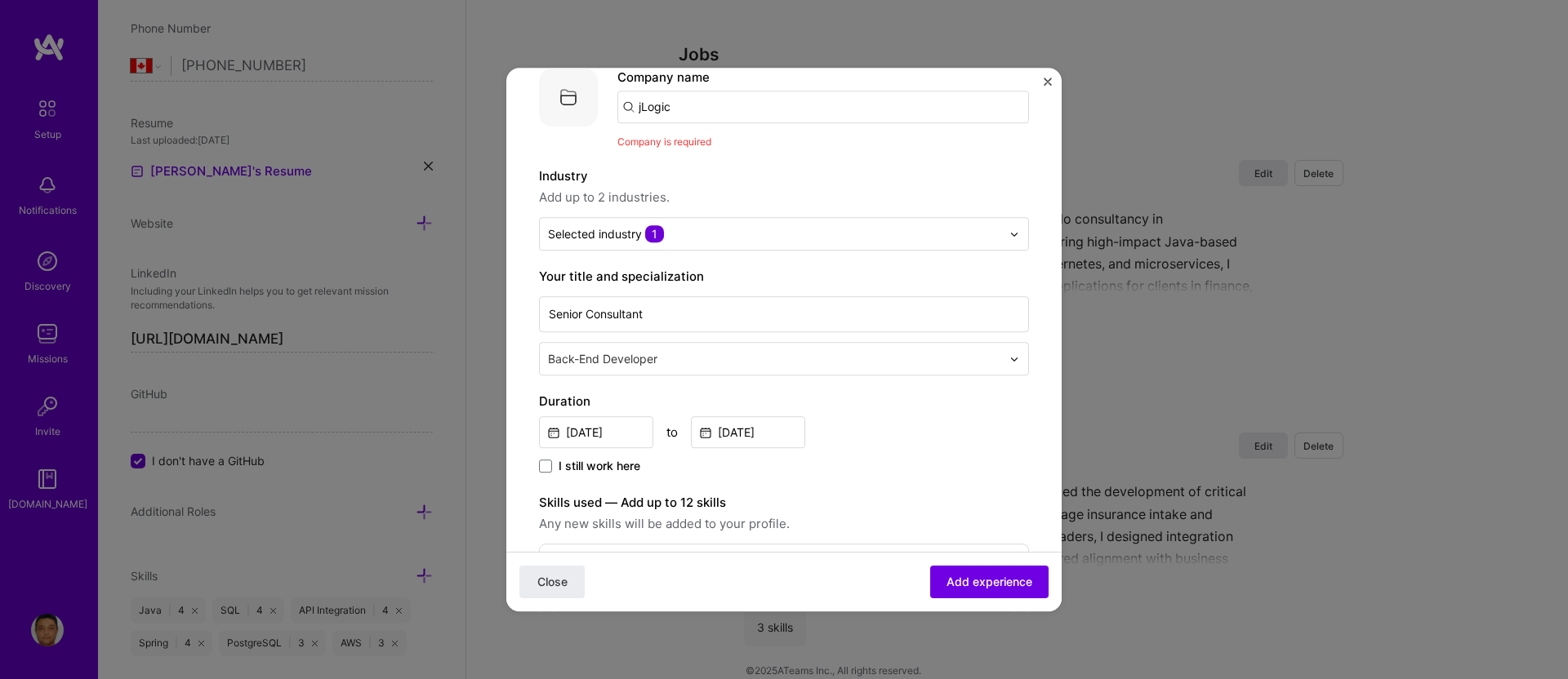
click at [641, 111] on input "jLogic" at bounding box center [823, 106] width 412 height 33
click at [659, 138] on span "Company is required" at bounding box center [664, 141] width 94 height 13
click at [565, 96] on img at bounding box center [569, 97] width 59 height 59
click at [689, 105] on input "jLogic" at bounding box center [823, 106] width 412 height 33
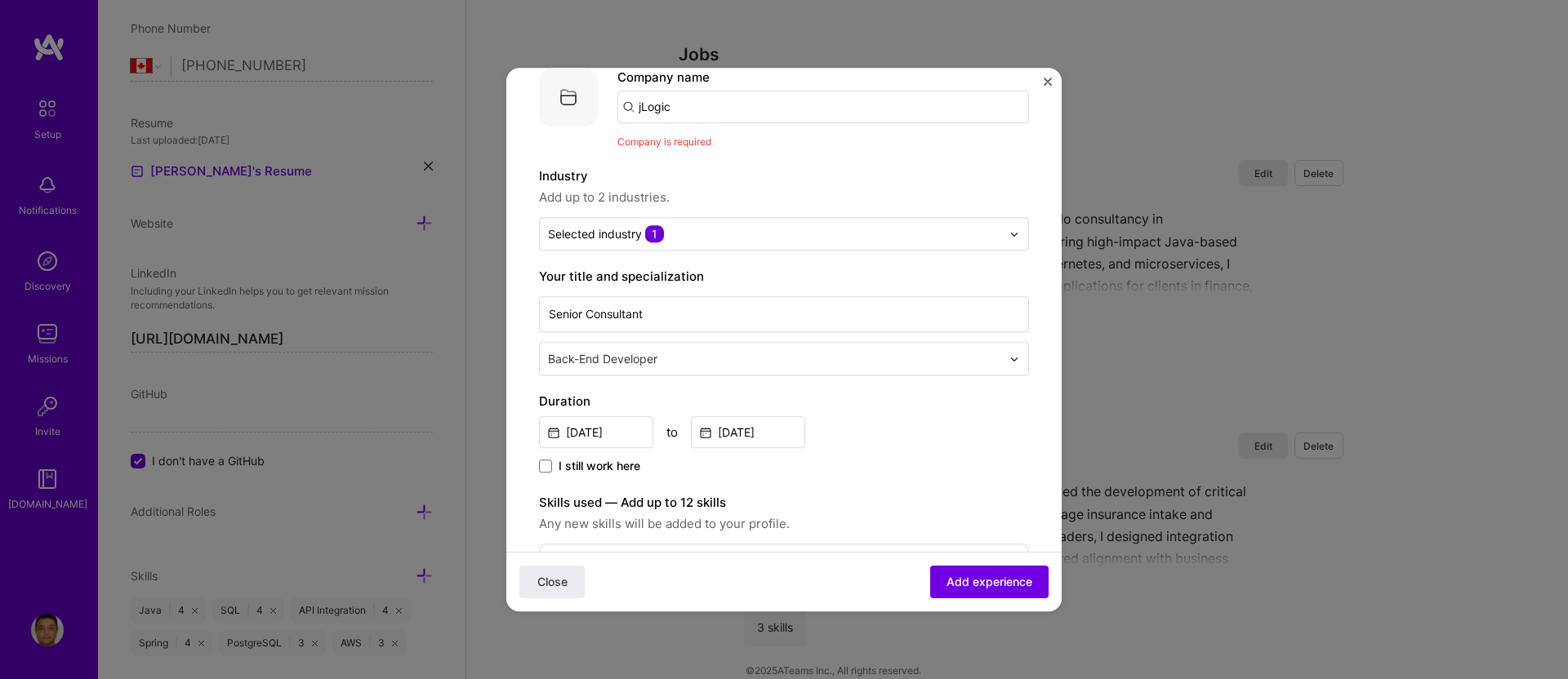
click at [689, 105] on input "jLogic" at bounding box center [823, 106] width 412 height 33
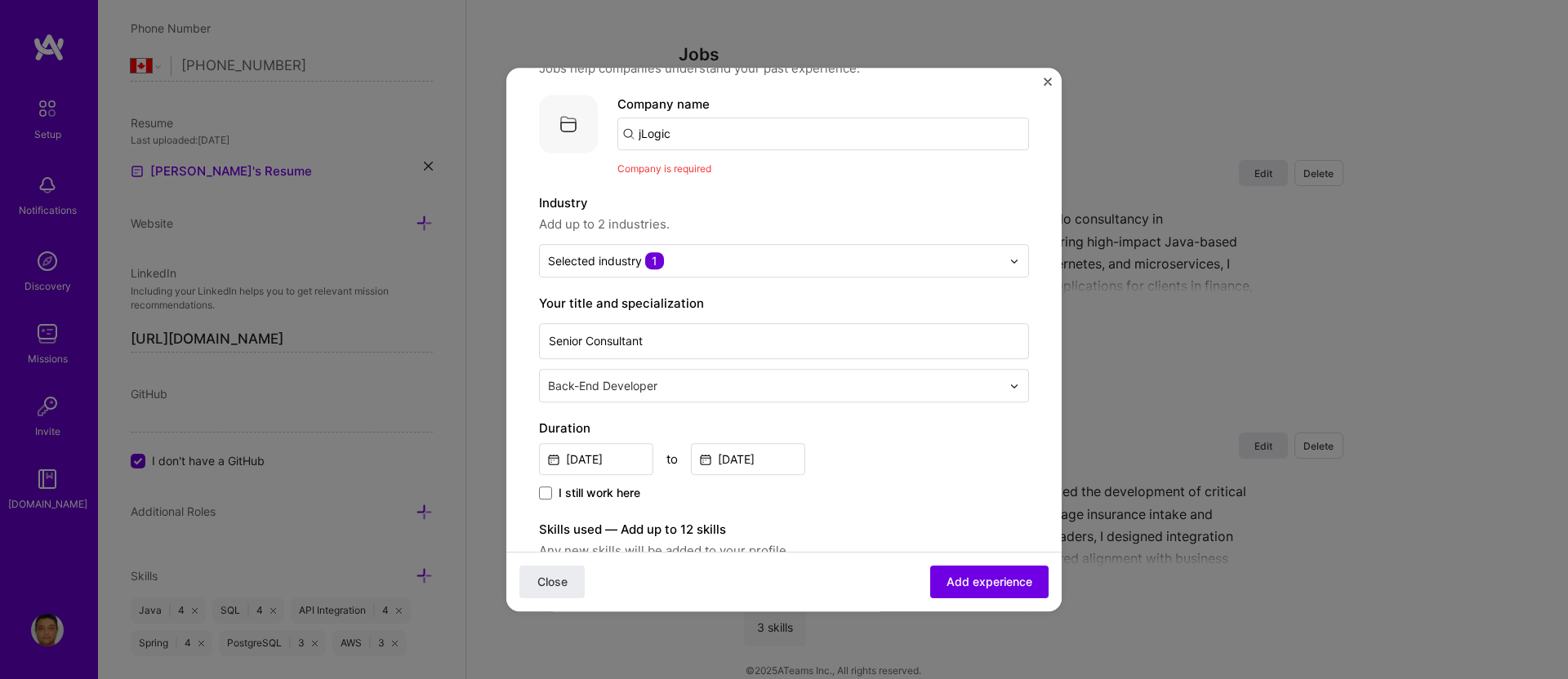
scroll to position [0, 0]
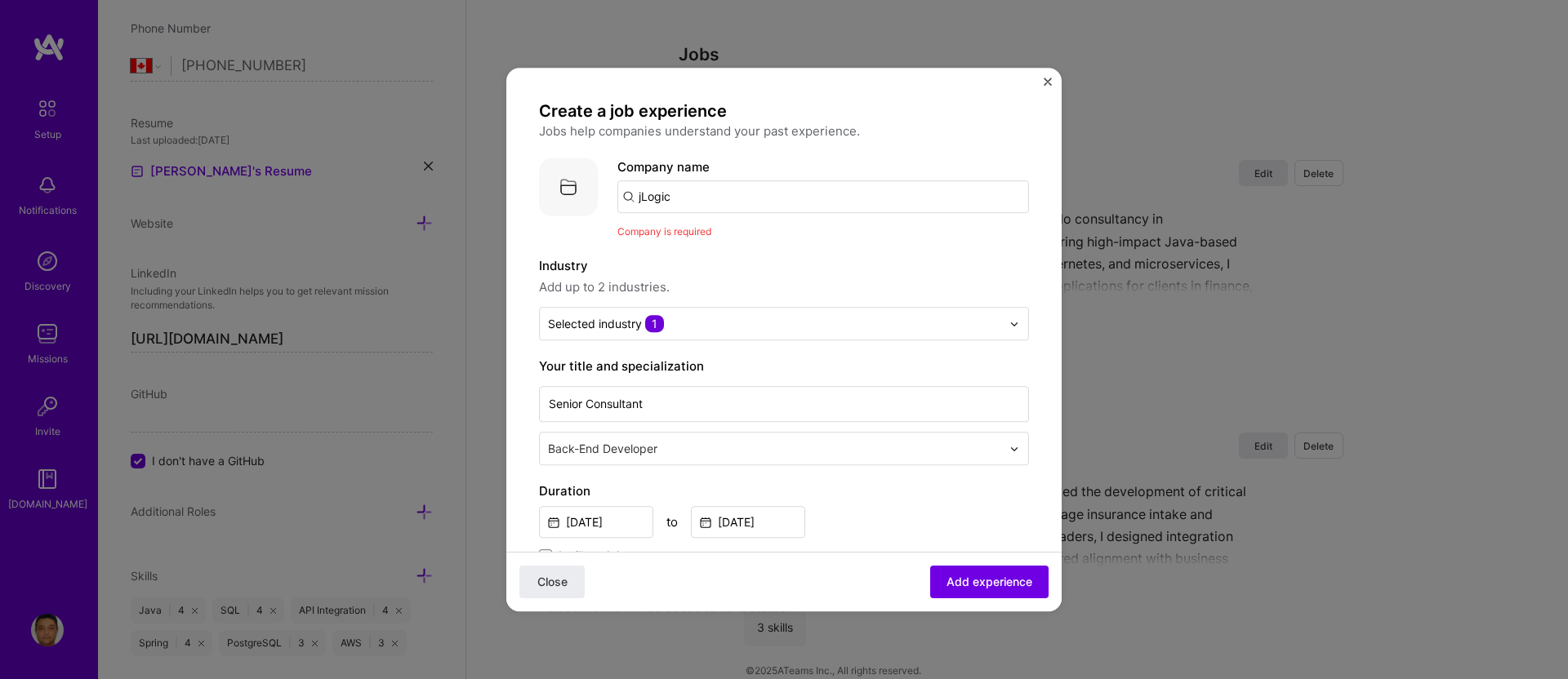
click at [702, 208] on input "jLogic" at bounding box center [823, 197] width 412 height 33
click at [962, 575] on span "Add experience" at bounding box center [989, 583] width 85 height 17
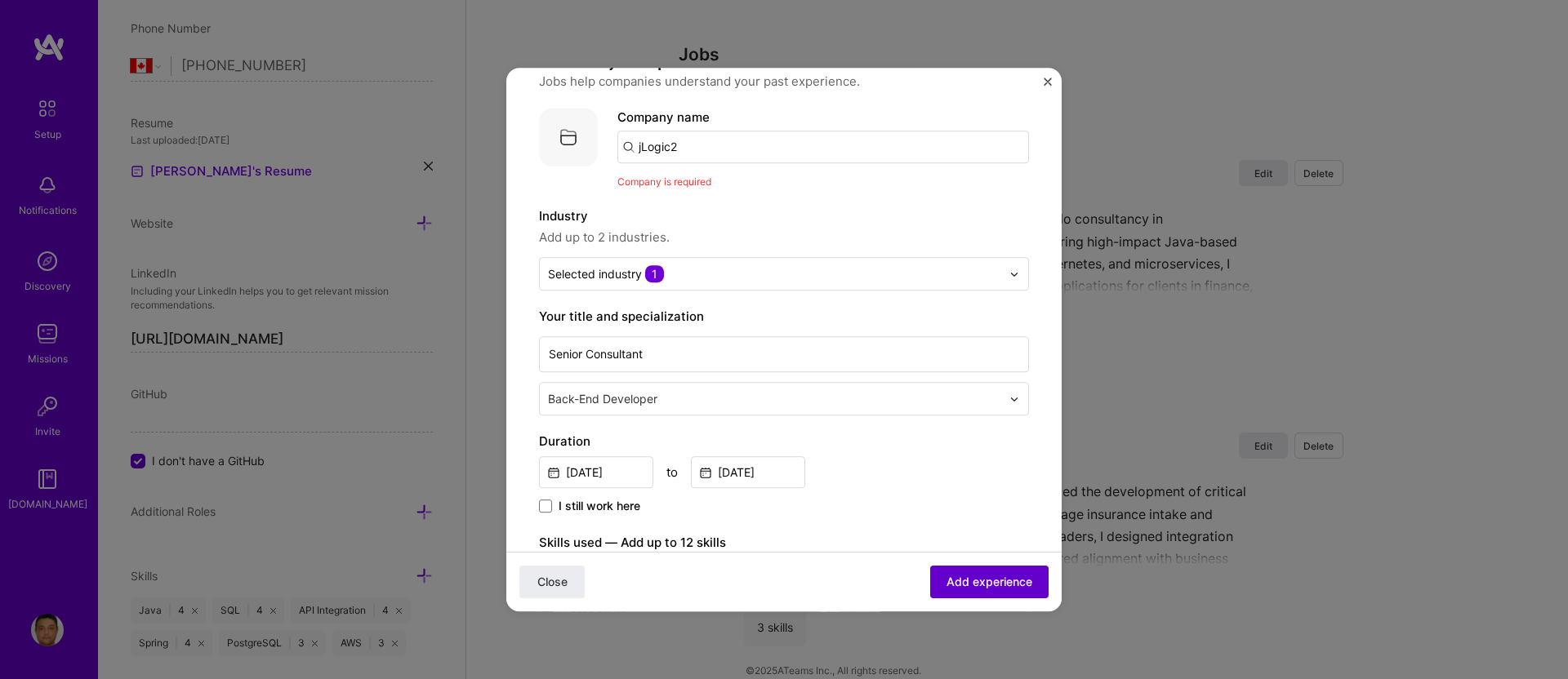
scroll to position [90, 0]
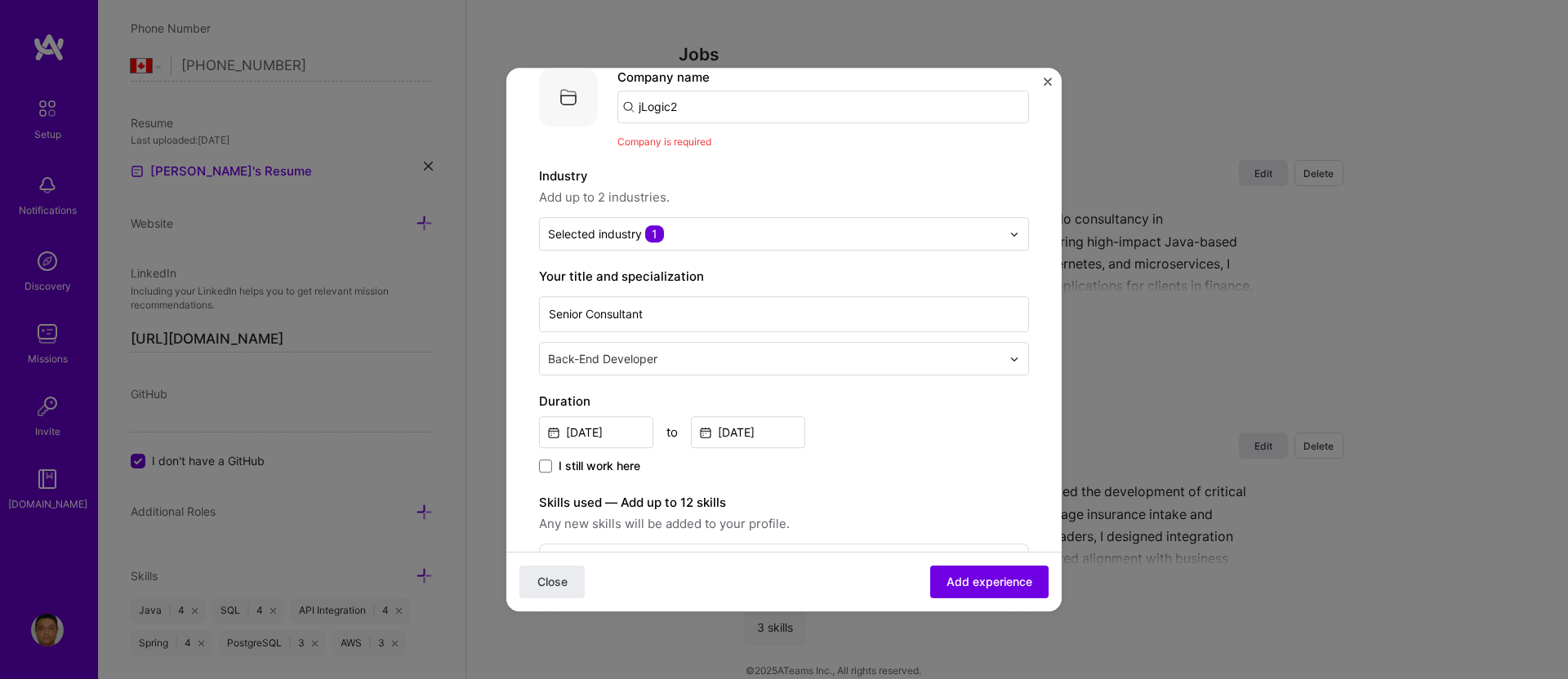
click at [721, 108] on input "jLogic2" at bounding box center [823, 106] width 412 height 33
type input "jLogic"
click at [723, 157] on div "jLogic" at bounding box center [734, 152] width 49 height 28
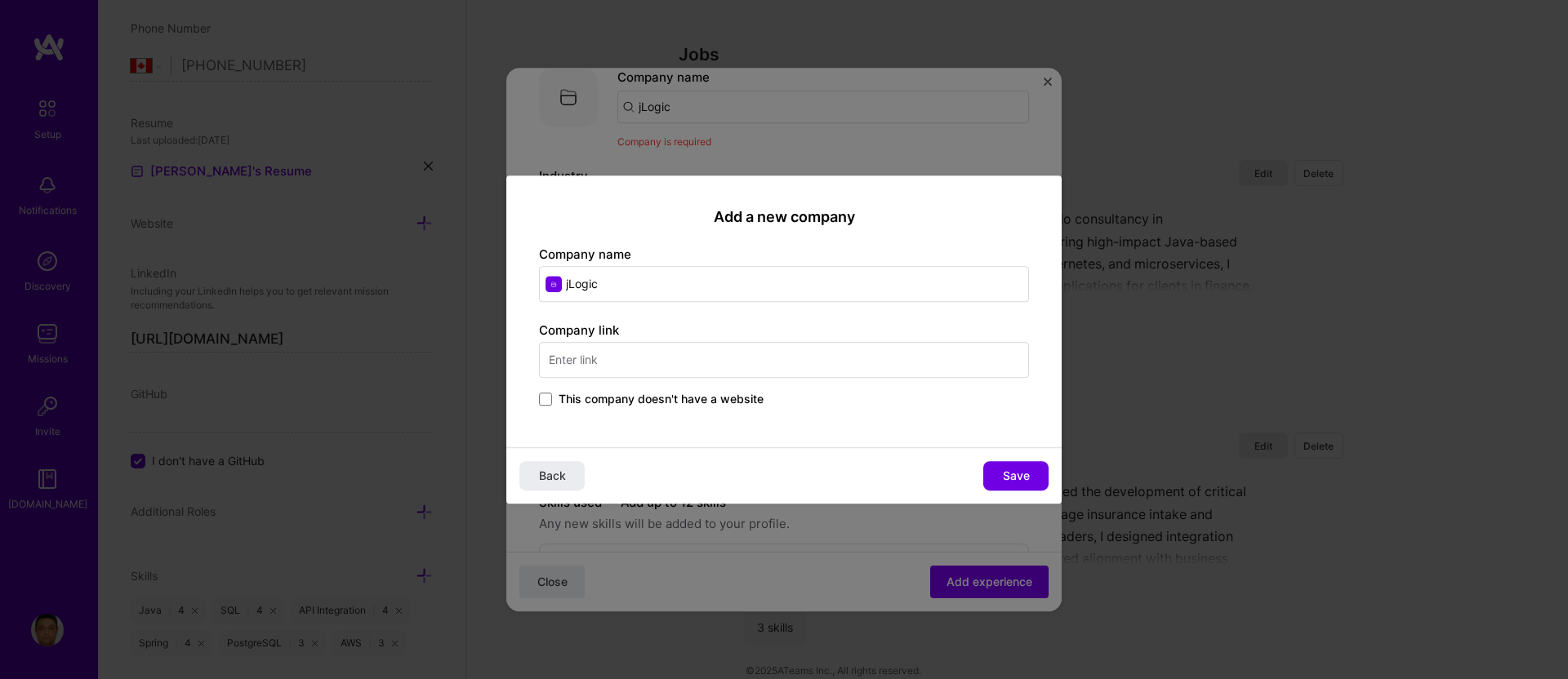
click at [752, 393] on span "This company doesn't have a website" at bounding box center [661, 399] width 205 height 17
click at [0, 0] on input "This company doesn't have a website" at bounding box center [0, 0] width 0 height 0
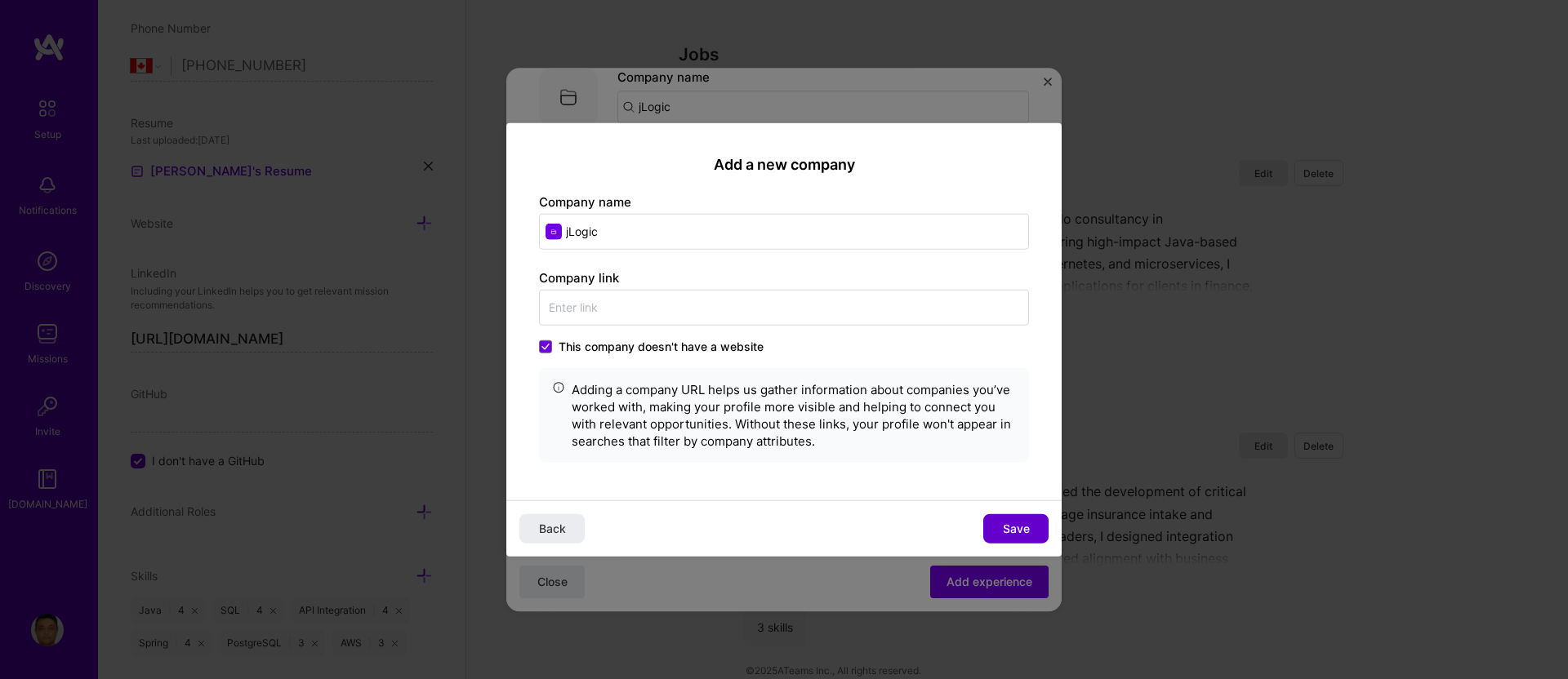
click at [1014, 520] on span "Save" at bounding box center [1017, 528] width 27 height 17
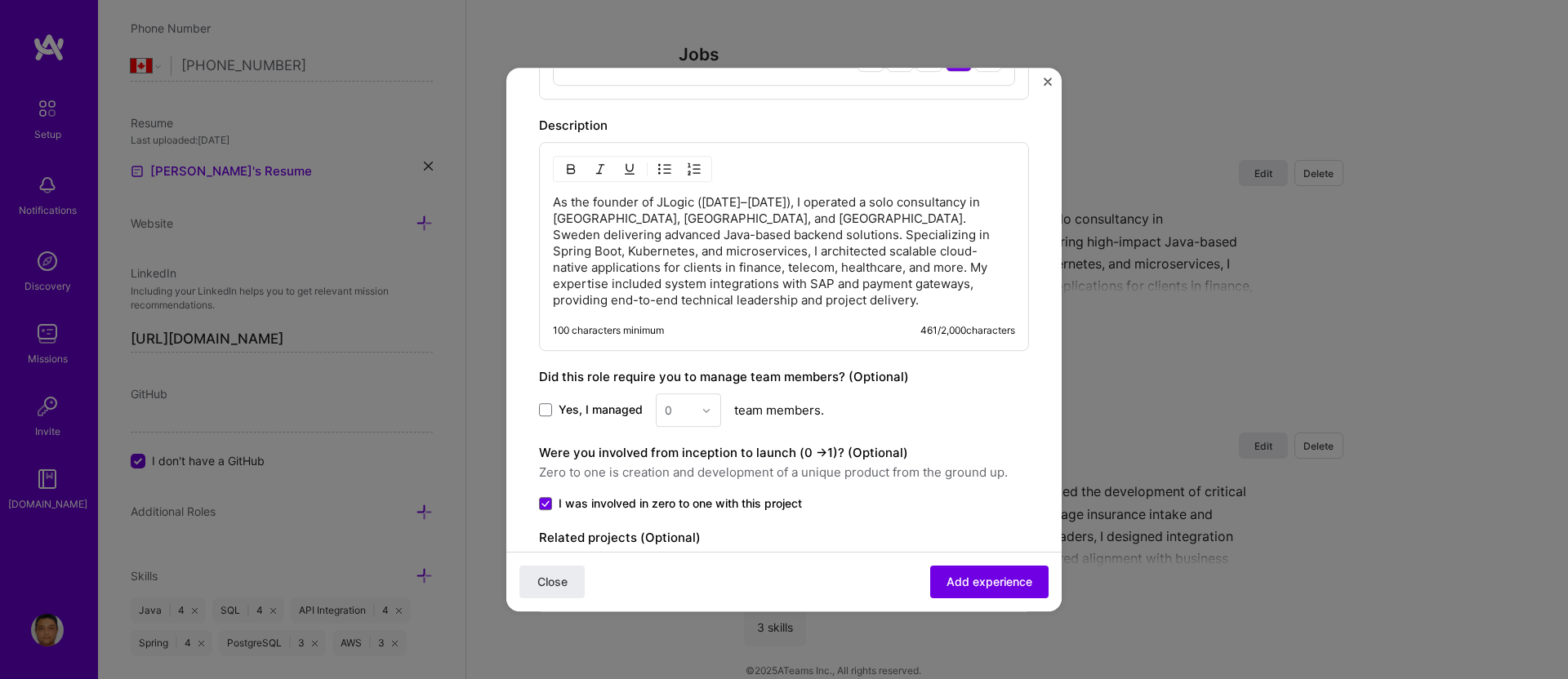
scroll to position [1015, 0]
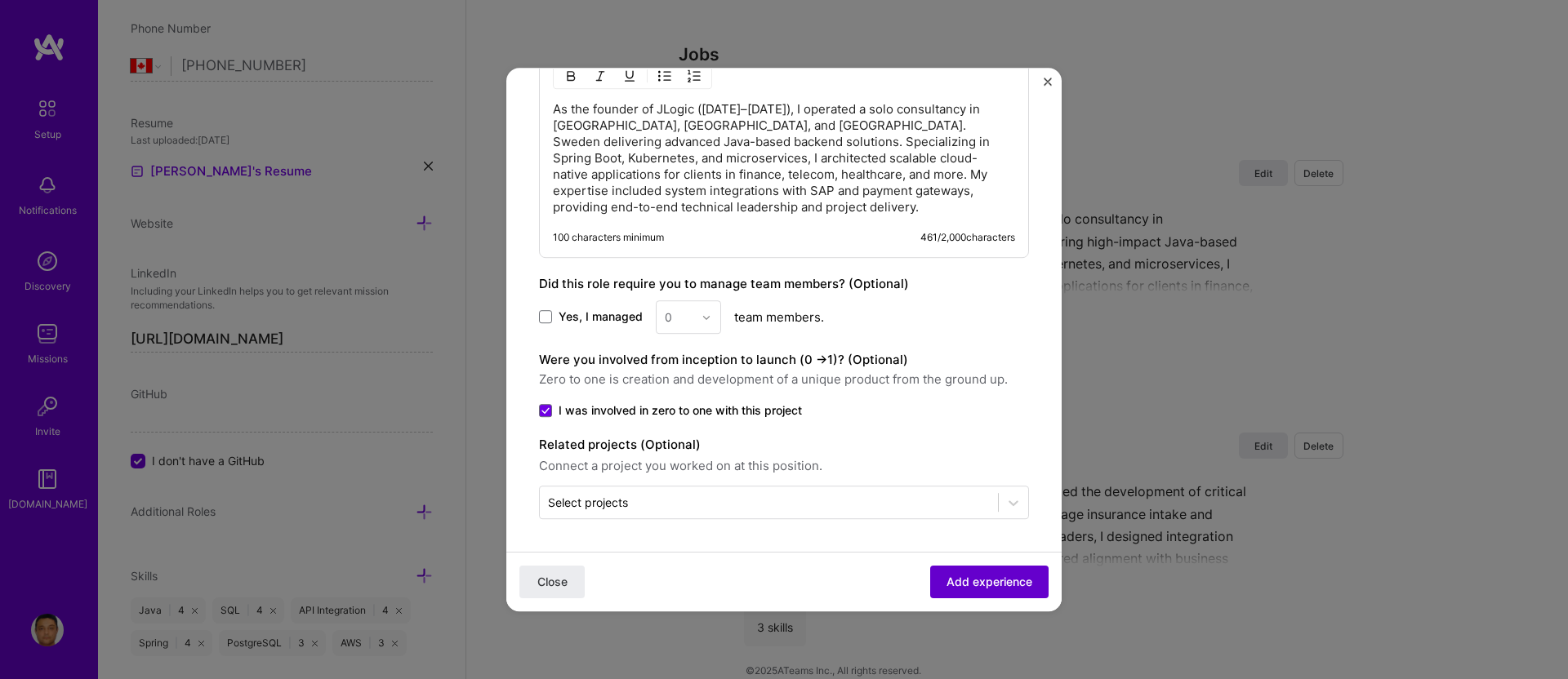
click at [984, 579] on span "Add experience" at bounding box center [989, 583] width 85 height 17
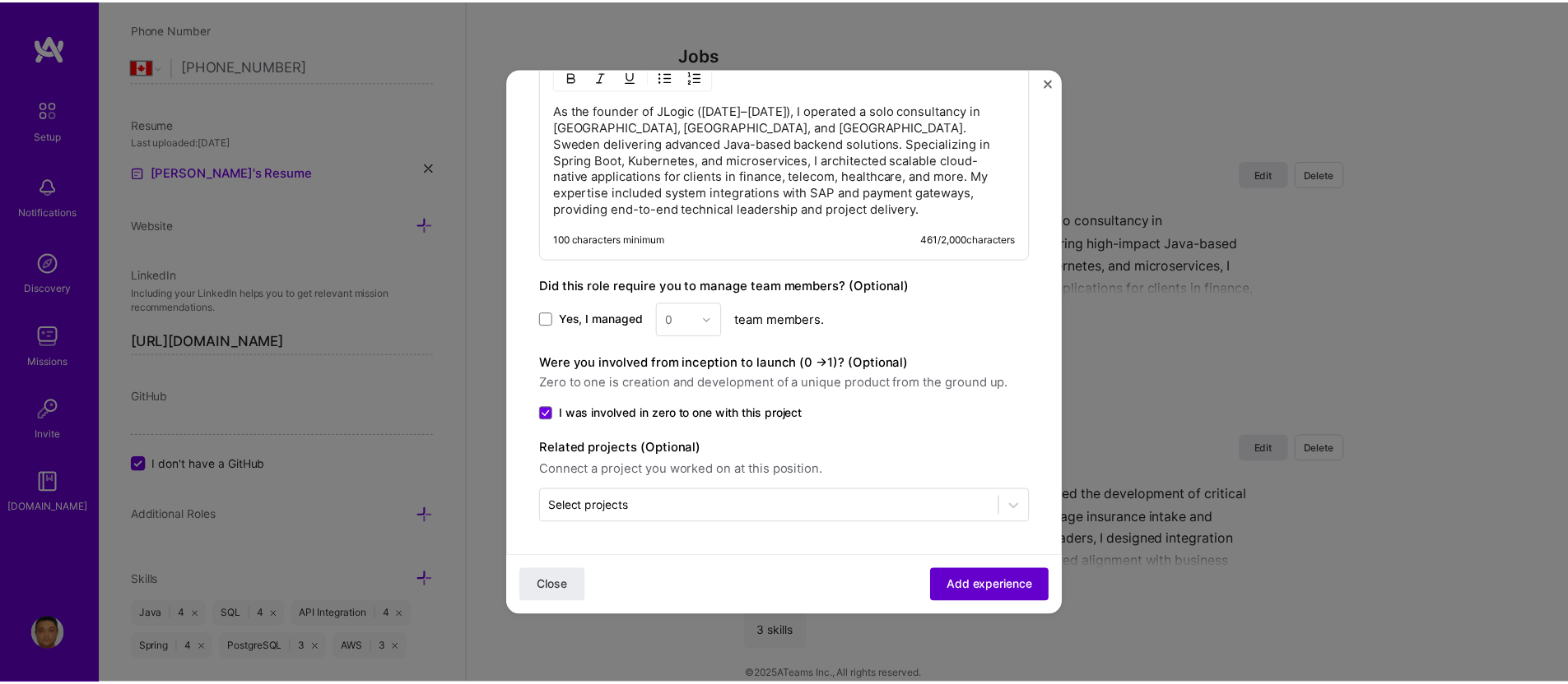
scroll to position [999, 0]
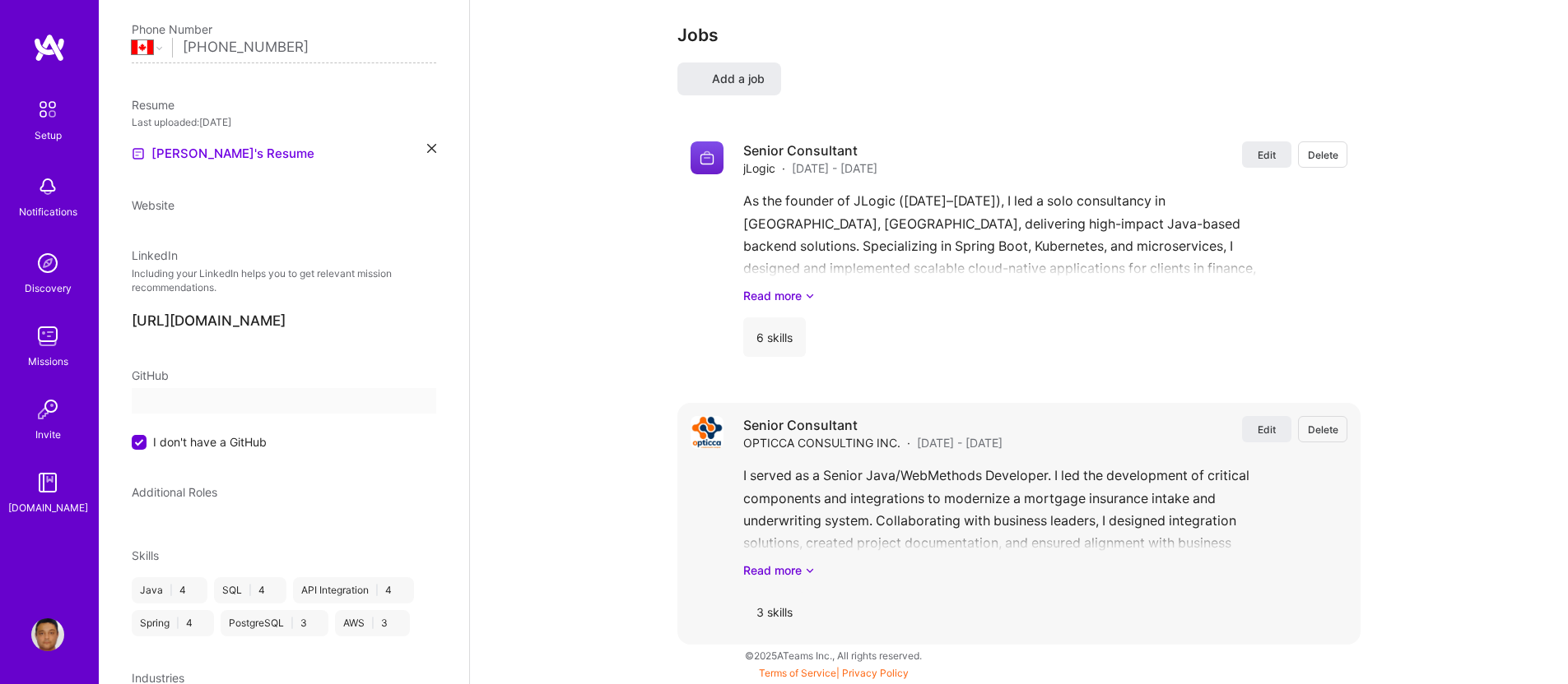
select select "CA"
select select "Right Now"
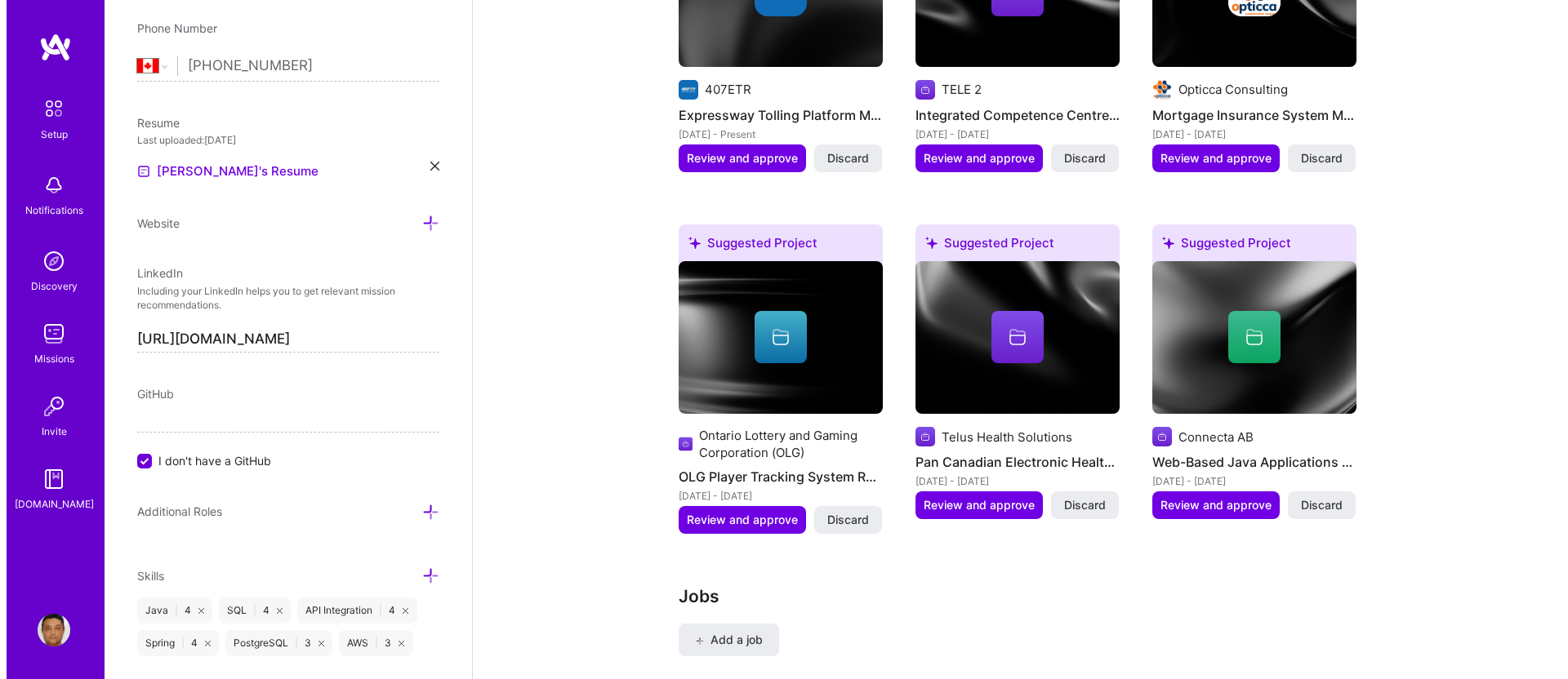
scroll to position [2132, 0]
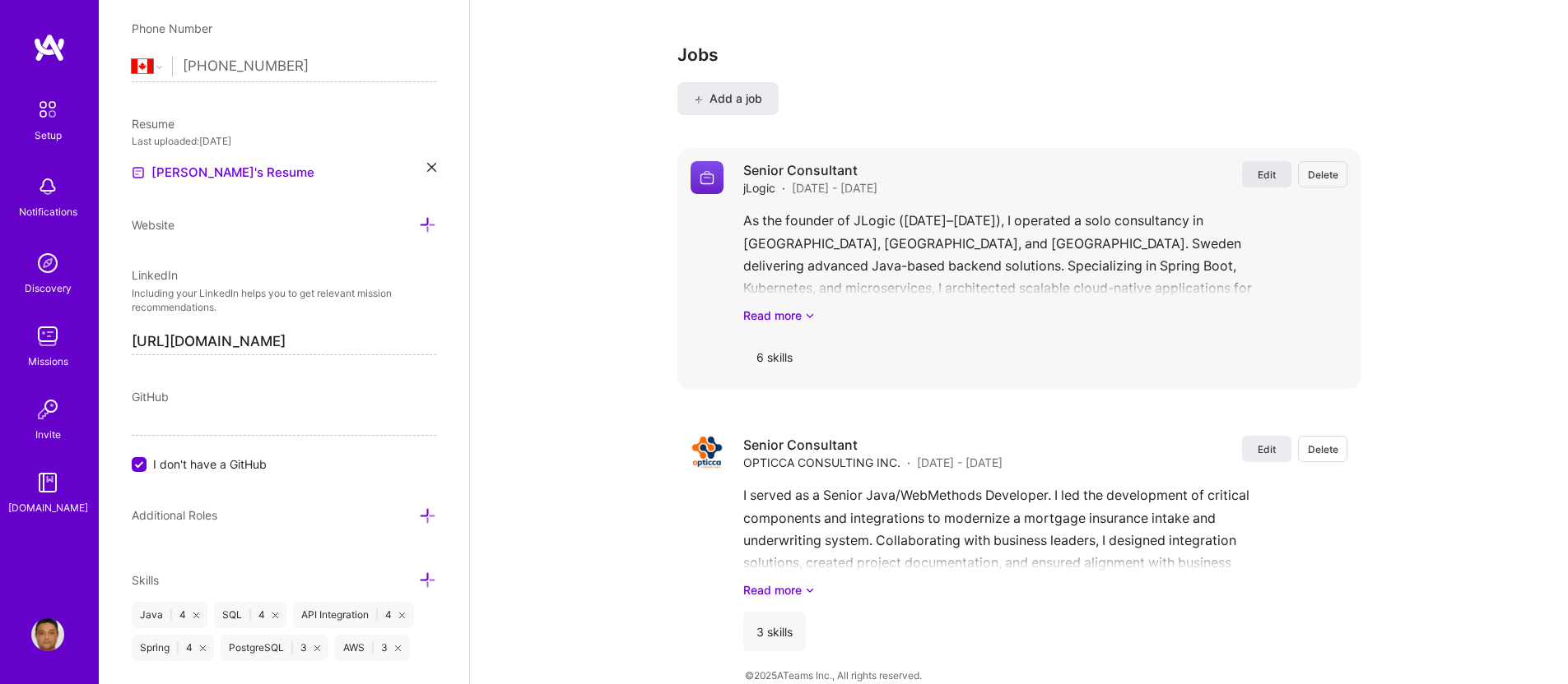
click at [1271, 168] on span "Edit" at bounding box center [1266, 175] width 18 height 14
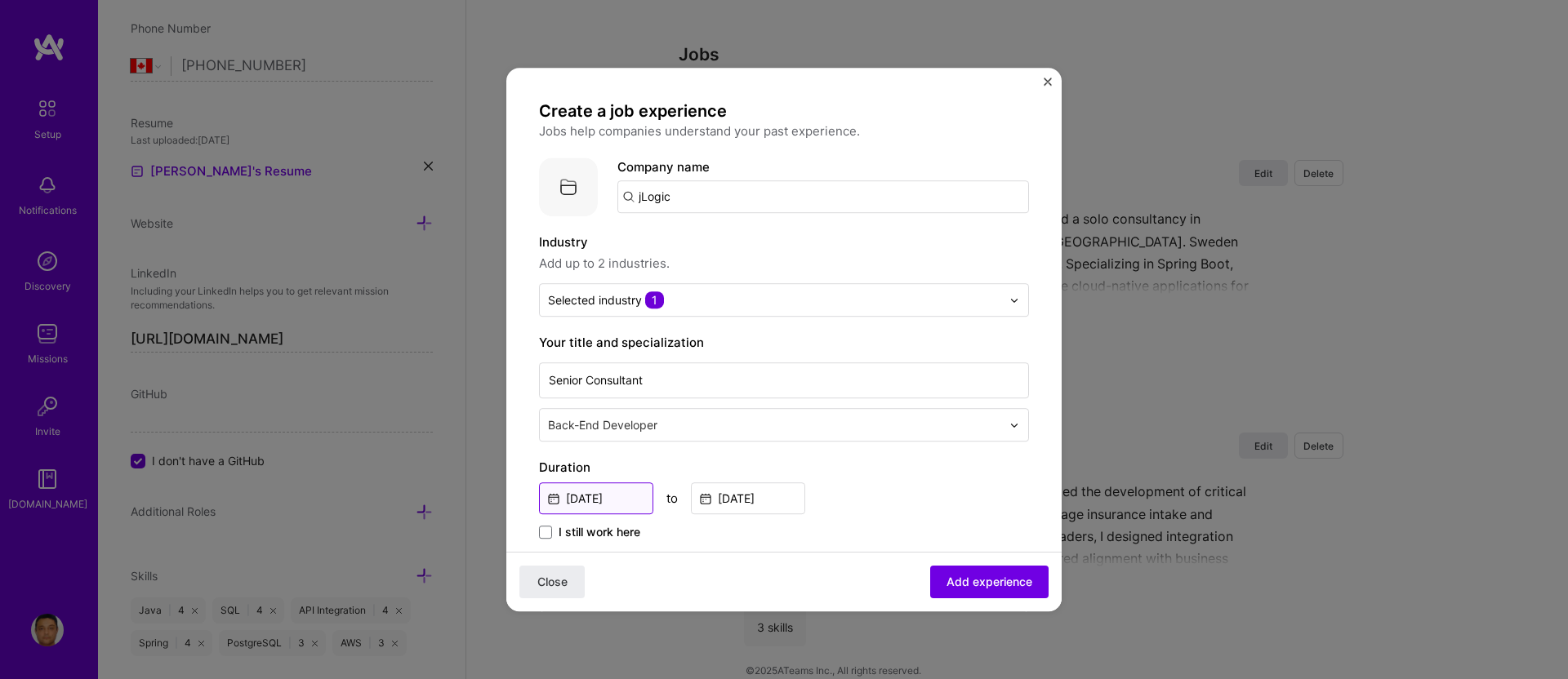
click at [619, 495] on input "[DATE]" at bounding box center [596, 498] width 115 height 32
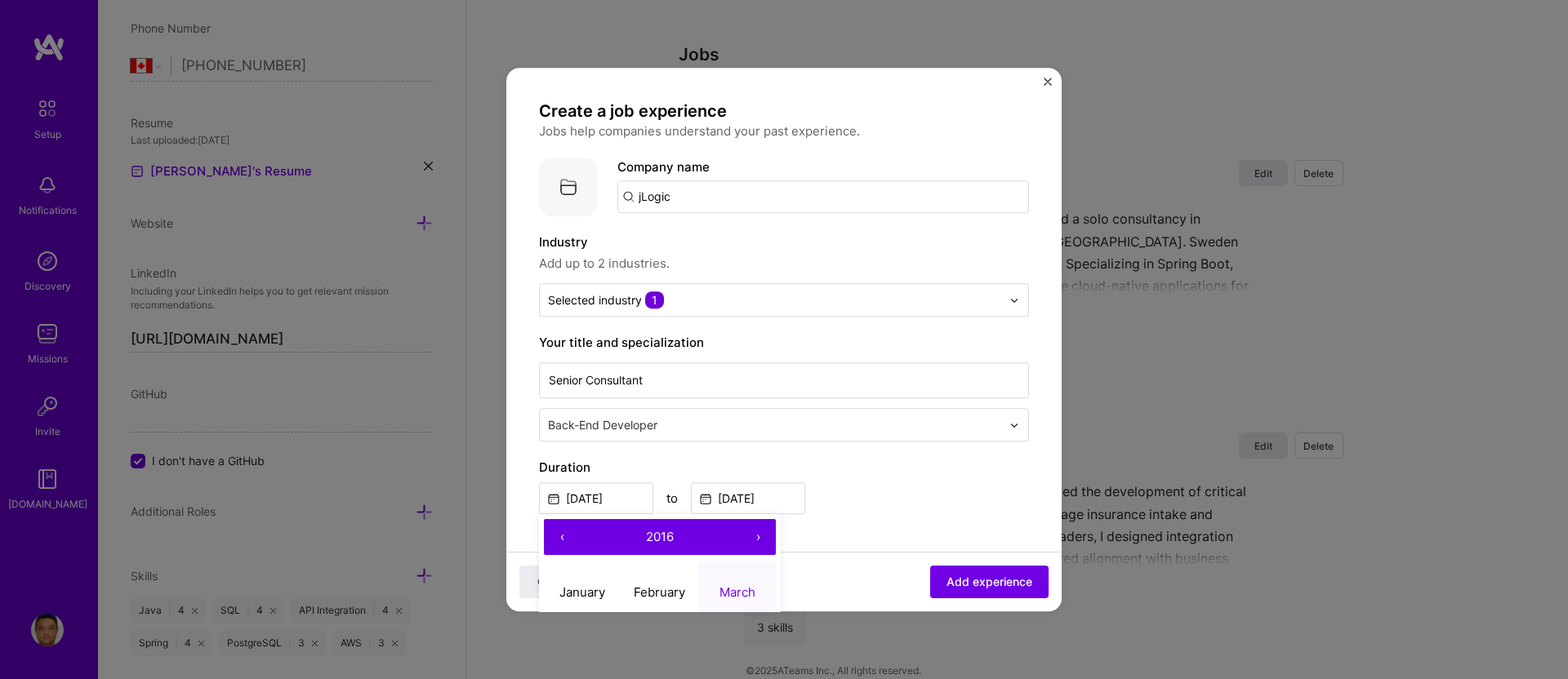
click at [560, 532] on button "‹" at bounding box center [562, 537] width 36 height 36
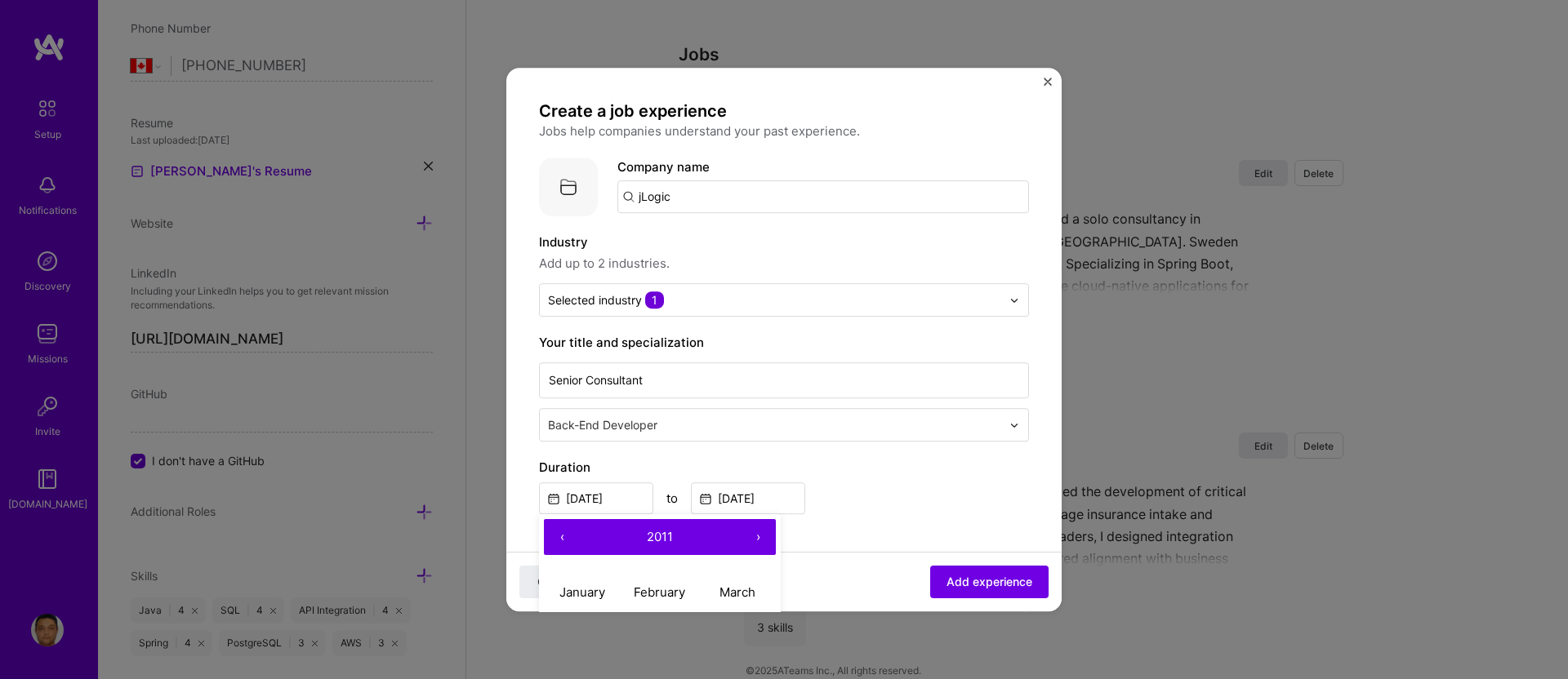
click at [560, 532] on button "‹" at bounding box center [562, 537] width 36 height 36
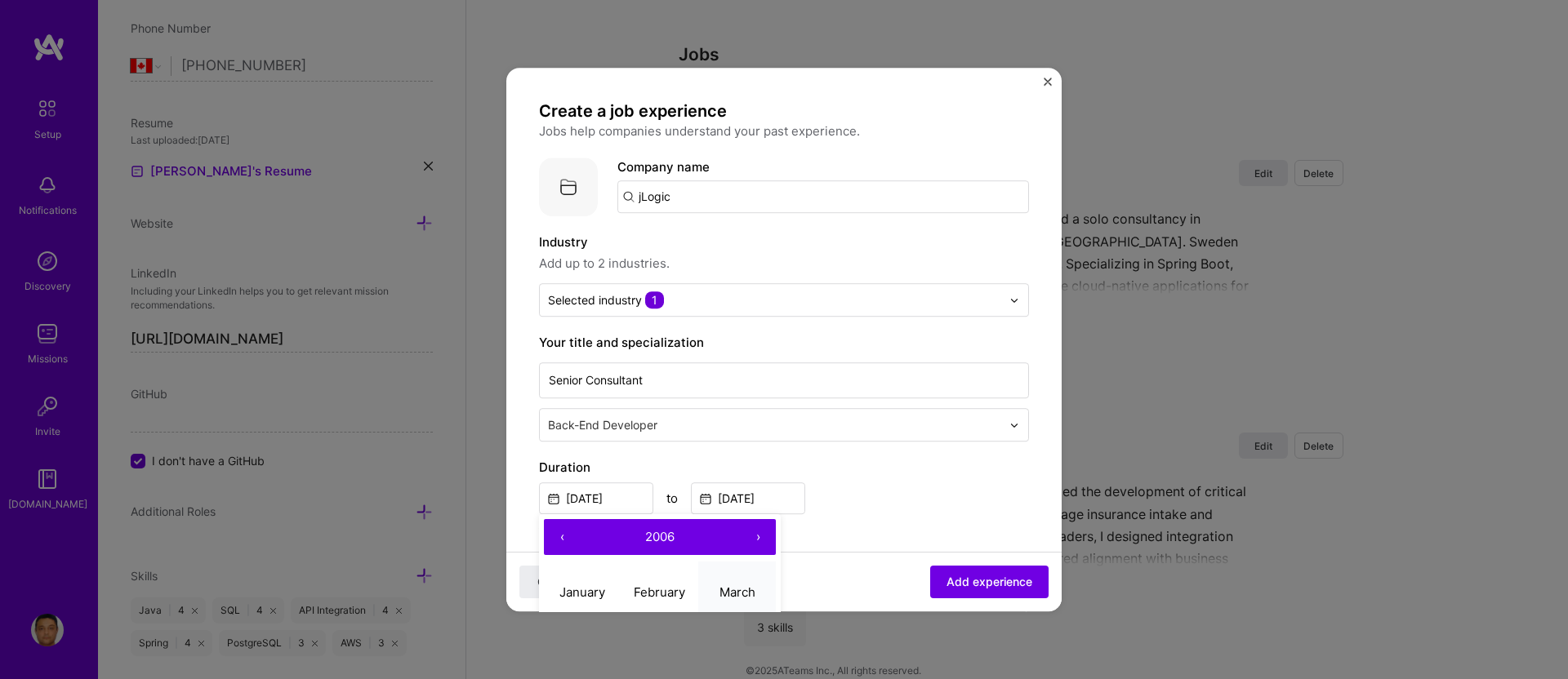
click at [747, 590] on abbr "March" at bounding box center [737, 592] width 36 height 16
type input "[DATE]"
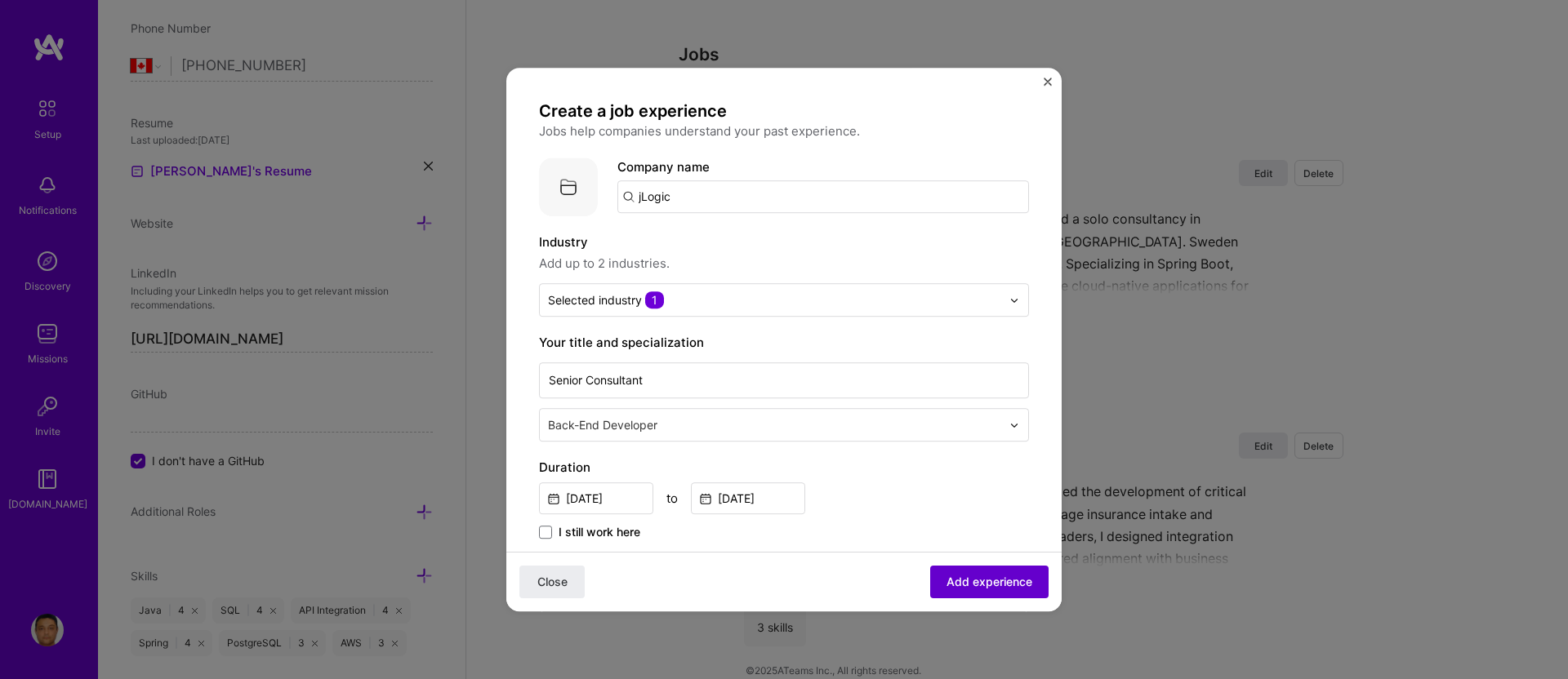
click at [962, 579] on span "Add experience" at bounding box center [989, 583] width 85 height 17
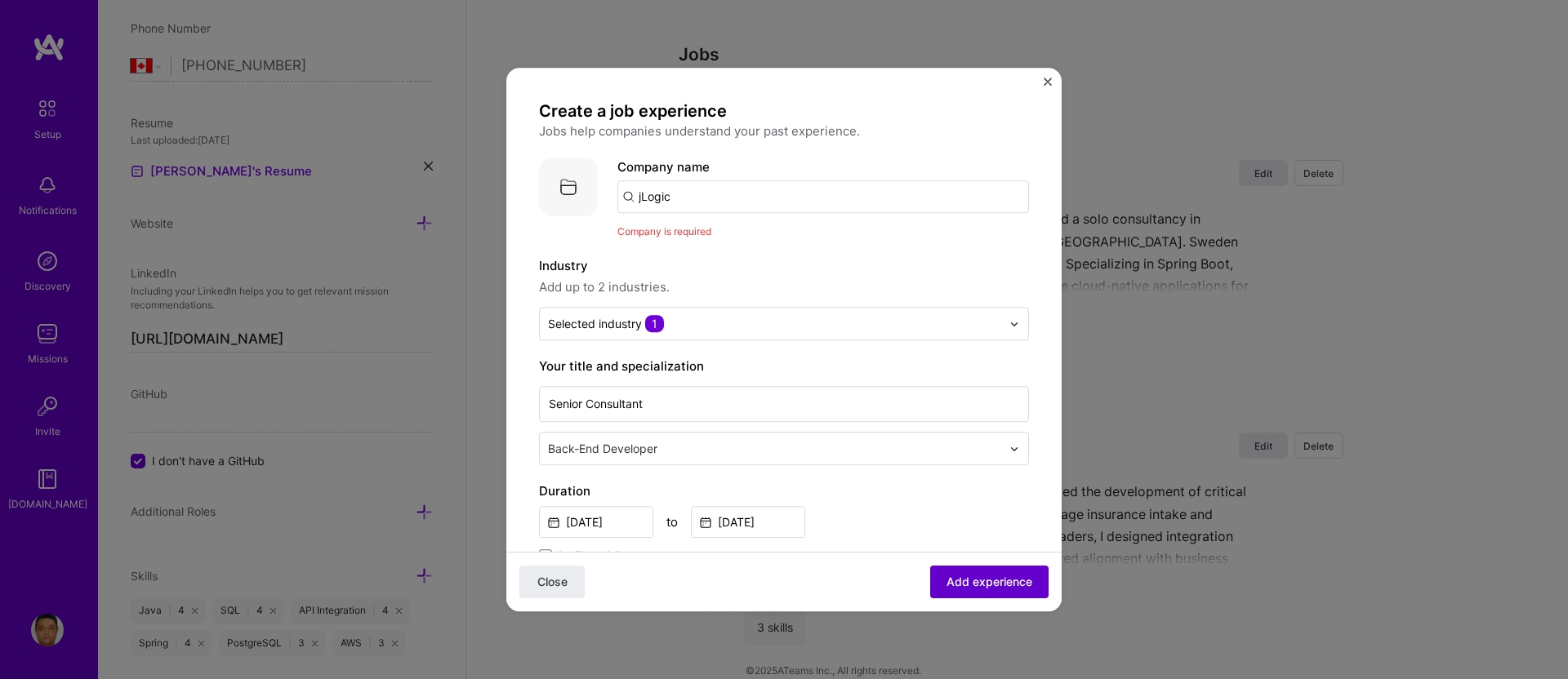
scroll to position [90, 0]
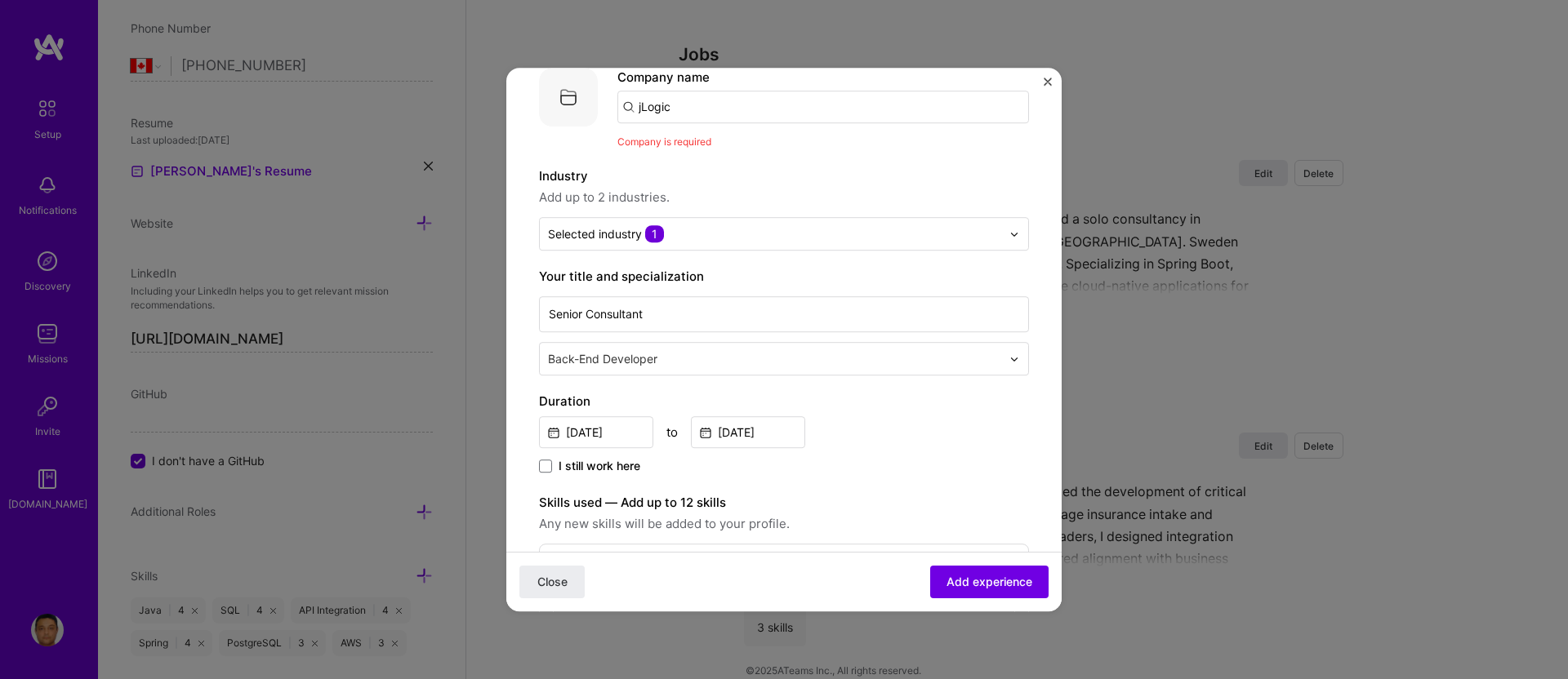
click at [699, 103] on input "jLogic" at bounding box center [823, 106] width 412 height 33
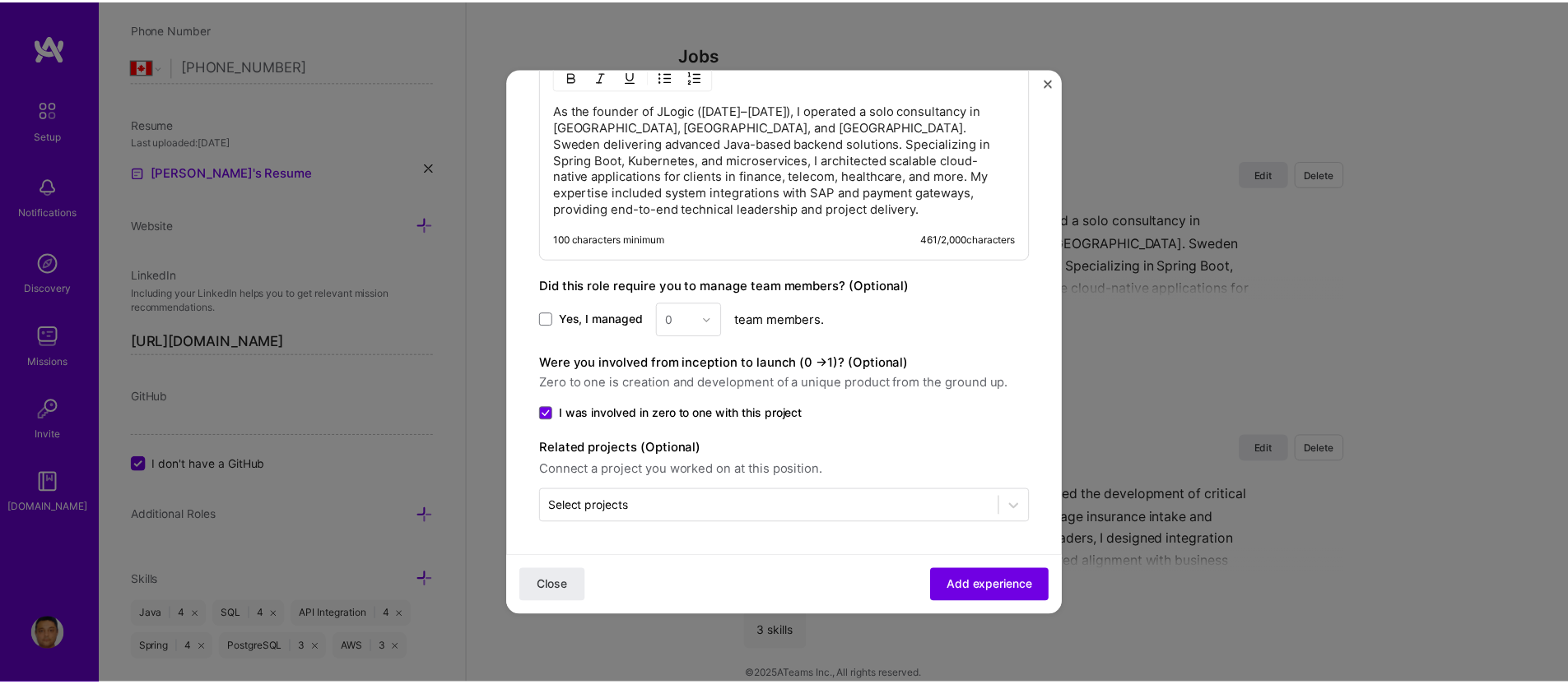
scroll to position [0, 0]
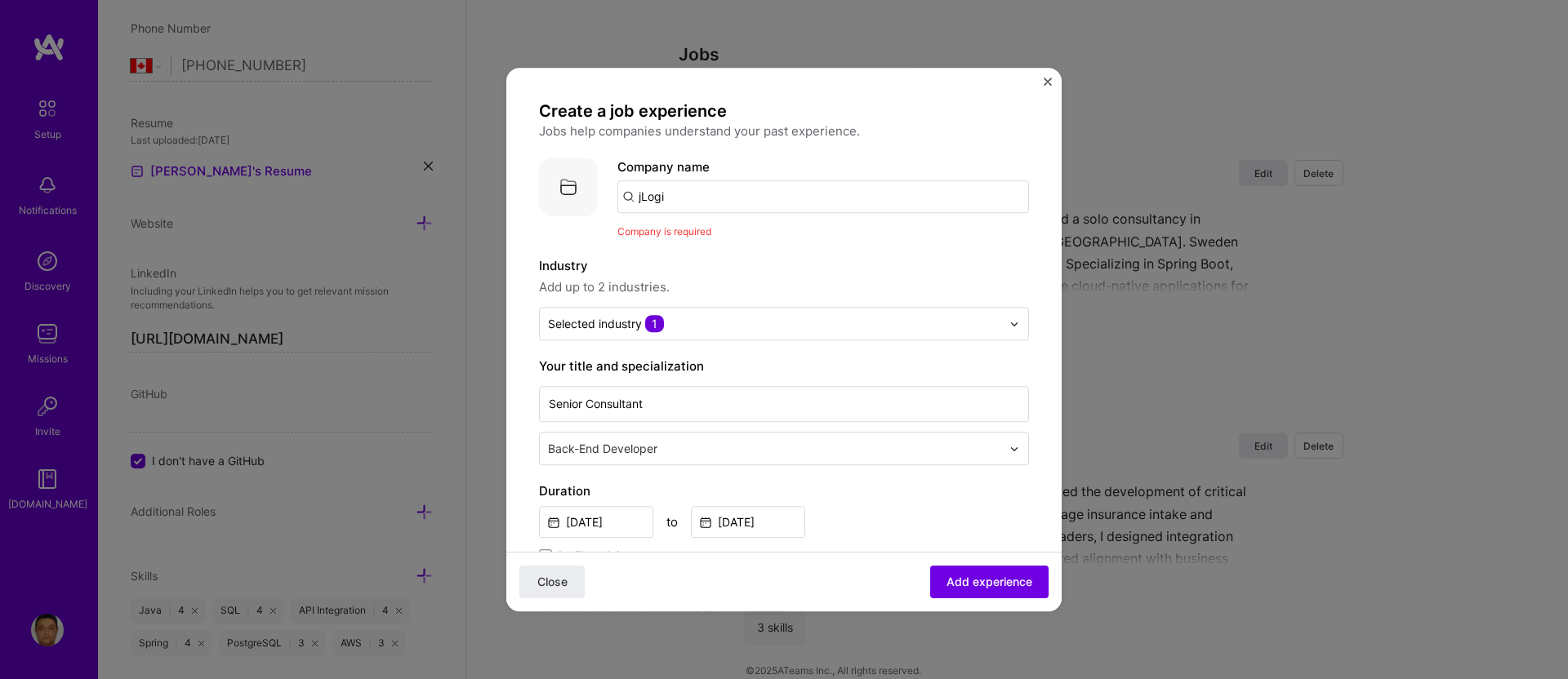
type input "jLogic"
click at [735, 242] on div "jLogic" at bounding box center [734, 242] width 49 height 28
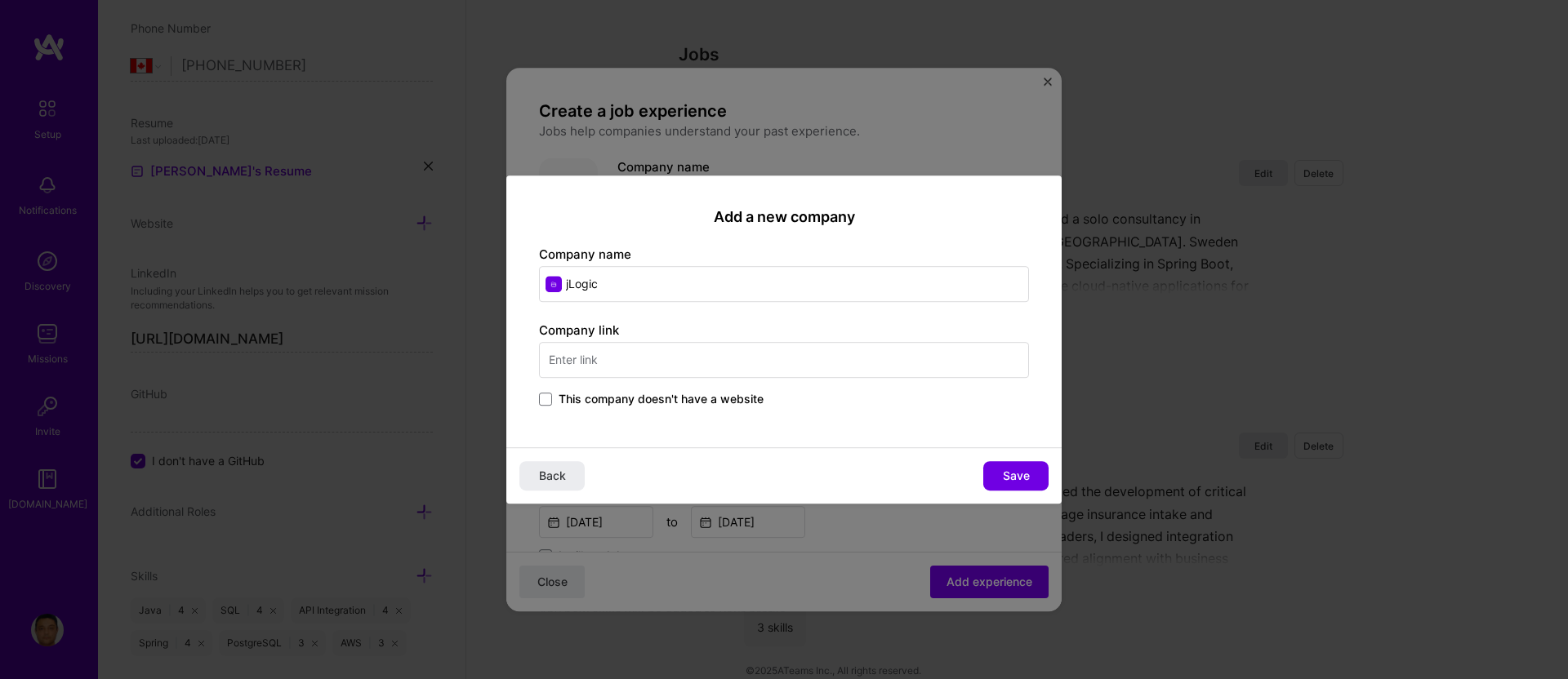
click at [634, 366] on input "text" at bounding box center [784, 360] width 490 height 36
type input "[DOMAIN_NAME]"
click at [1034, 476] on button "Save" at bounding box center [1016, 476] width 65 height 29
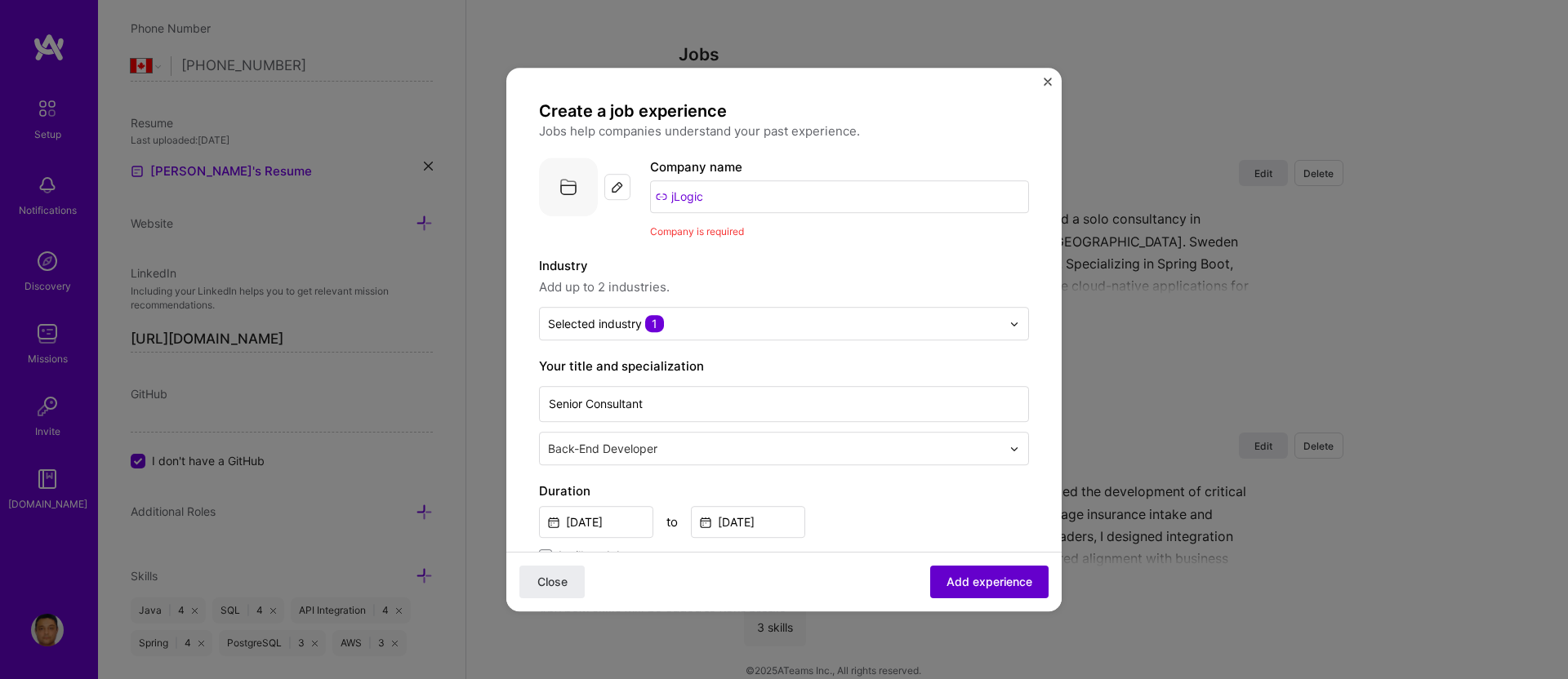
click at [983, 584] on span "Add experience" at bounding box center [989, 583] width 85 height 17
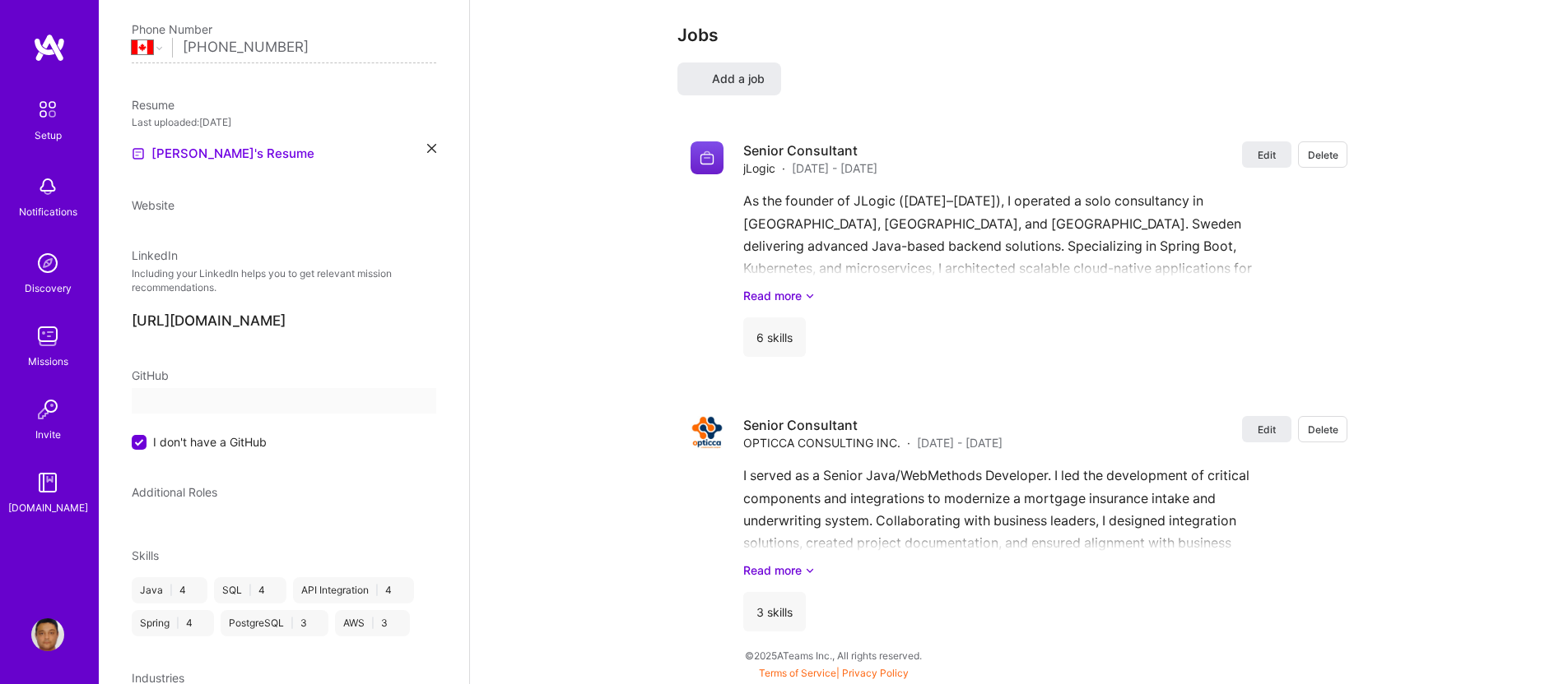
select select "CA"
select select "Right Now"
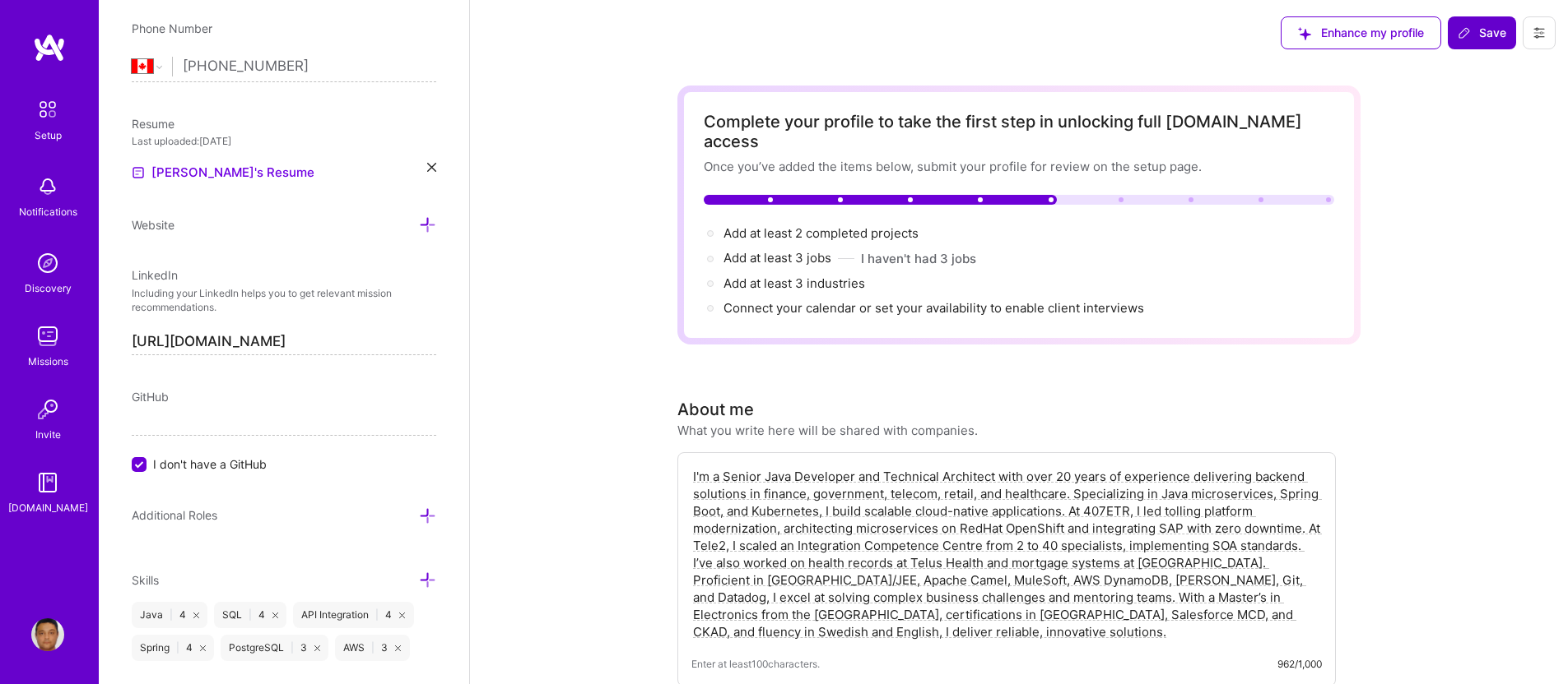
click at [1479, 37] on span "Save" at bounding box center [1482, 33] width 49 height 17
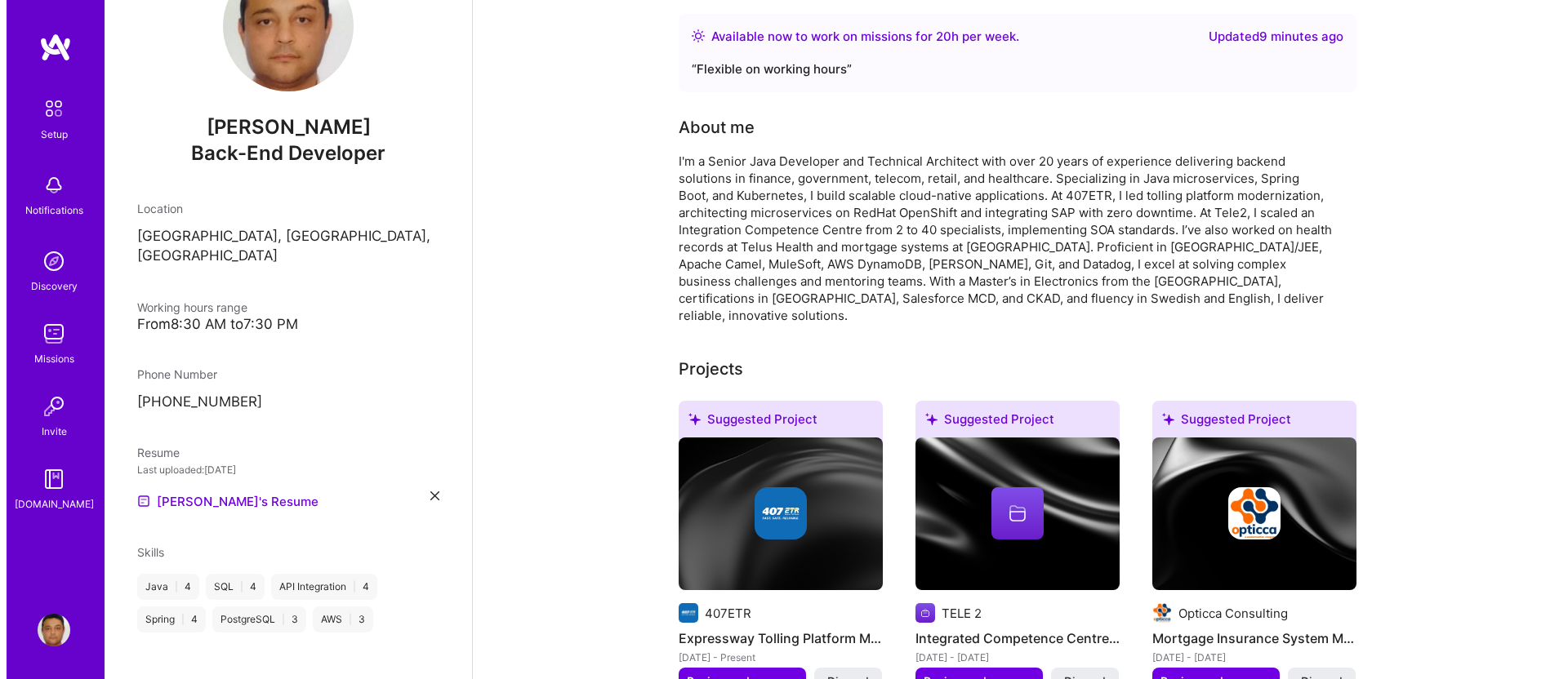
scroll to position [720, 0]
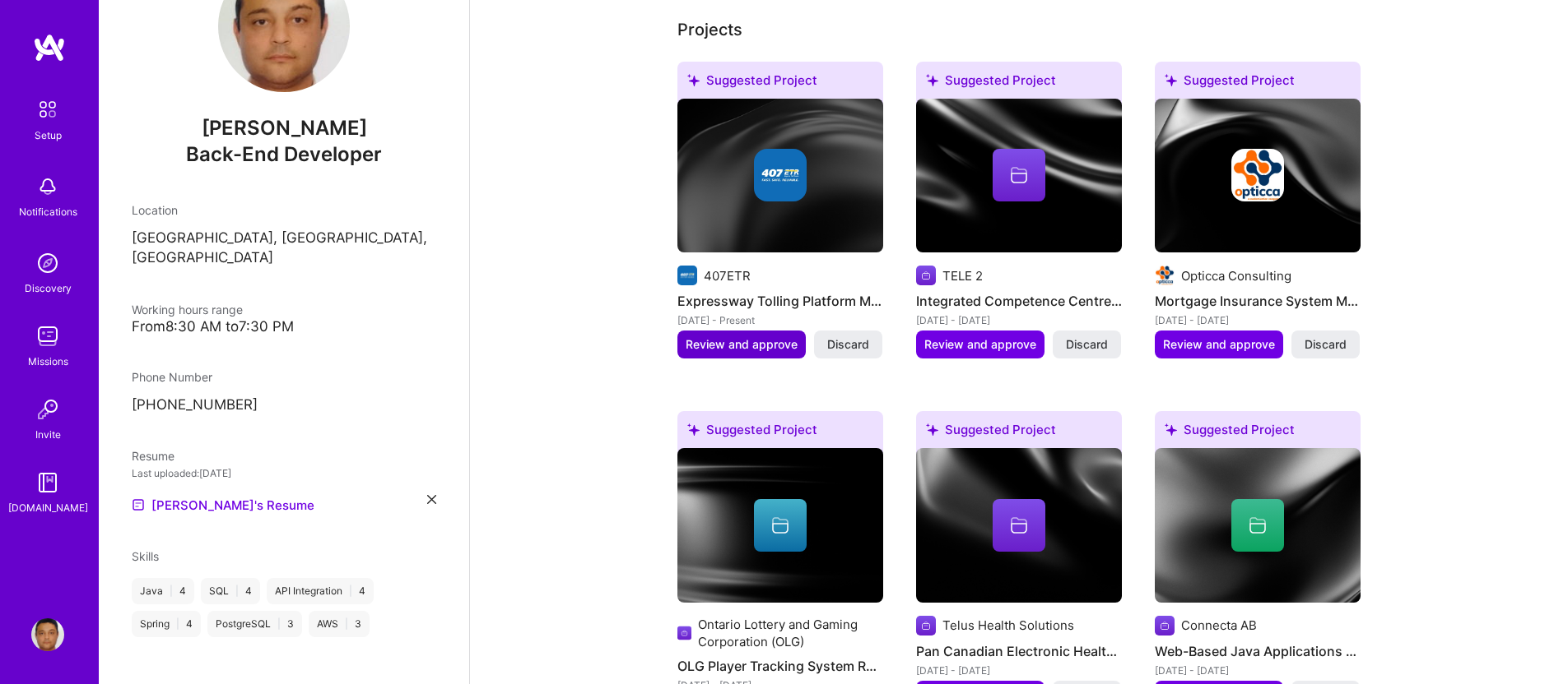
click at [715, 337] on span "Review and approve" at bounding box center [741, 345] width 112 height 17
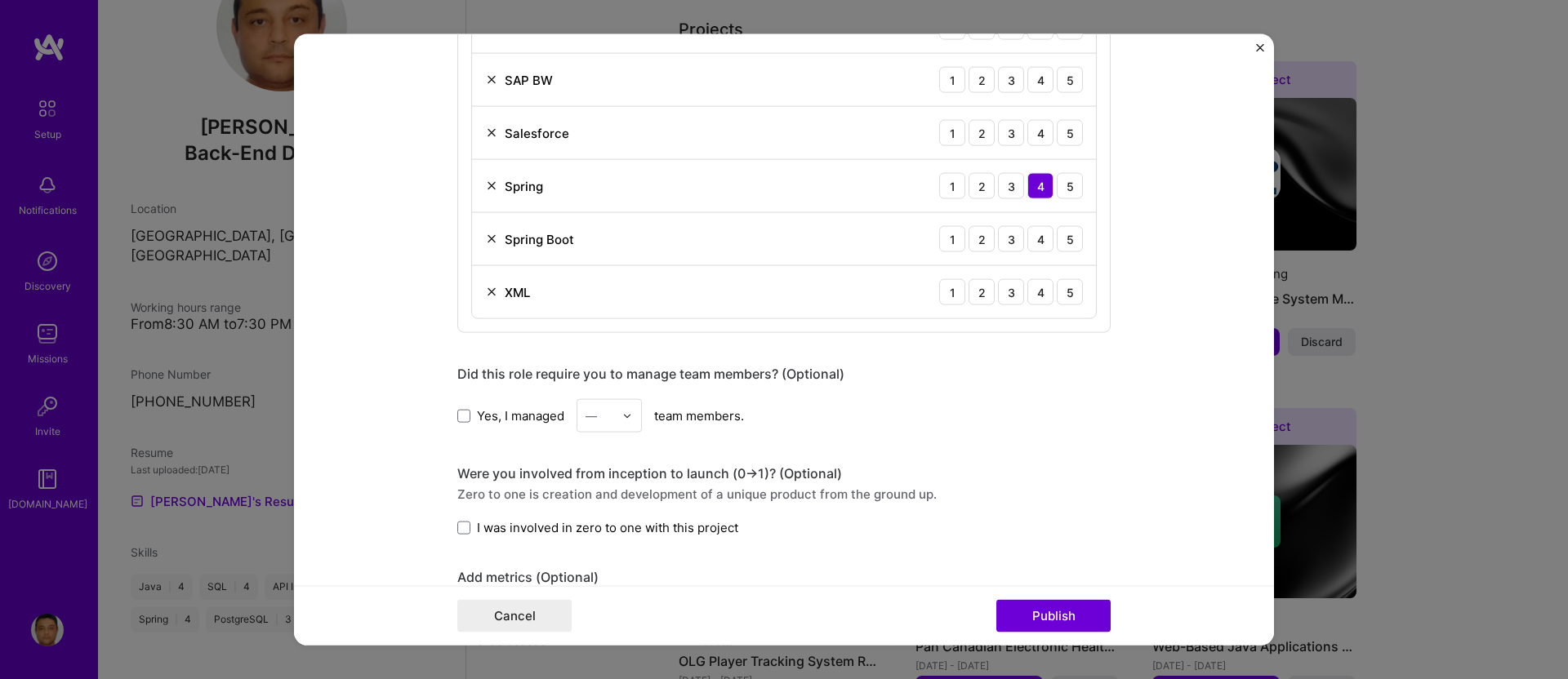
scroll to position [1302, 0]
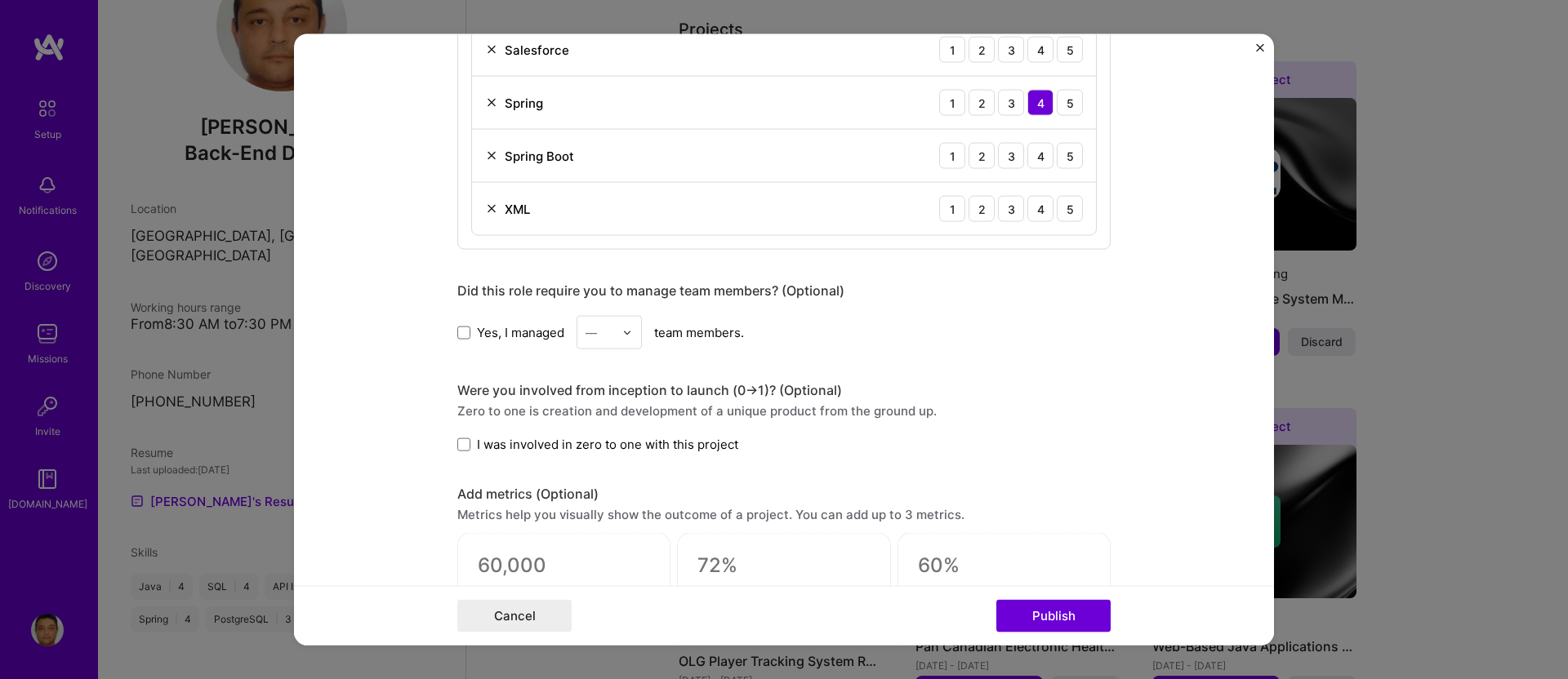
click at [642, 434] on div "Were you involved from inception to launch (0 -> 1)? (Optional) Zero to one is …" at bounding box center [784, 417] width 653 height 71
click at [642, 440] on span "I was involved in zero to one with this project" at bounding box center [608, 445] width 261 height 17
click at [0, 0] on input "I was involved in zero to one with this project" at bounding box center [0, 0] width 0 height 0
click at [457, 329] on span at bounding box center [464, 332] width 13 height 13
click at [0, 0] on input "Yes, I managed" at bounding box center [0, 0] width 0 height 0
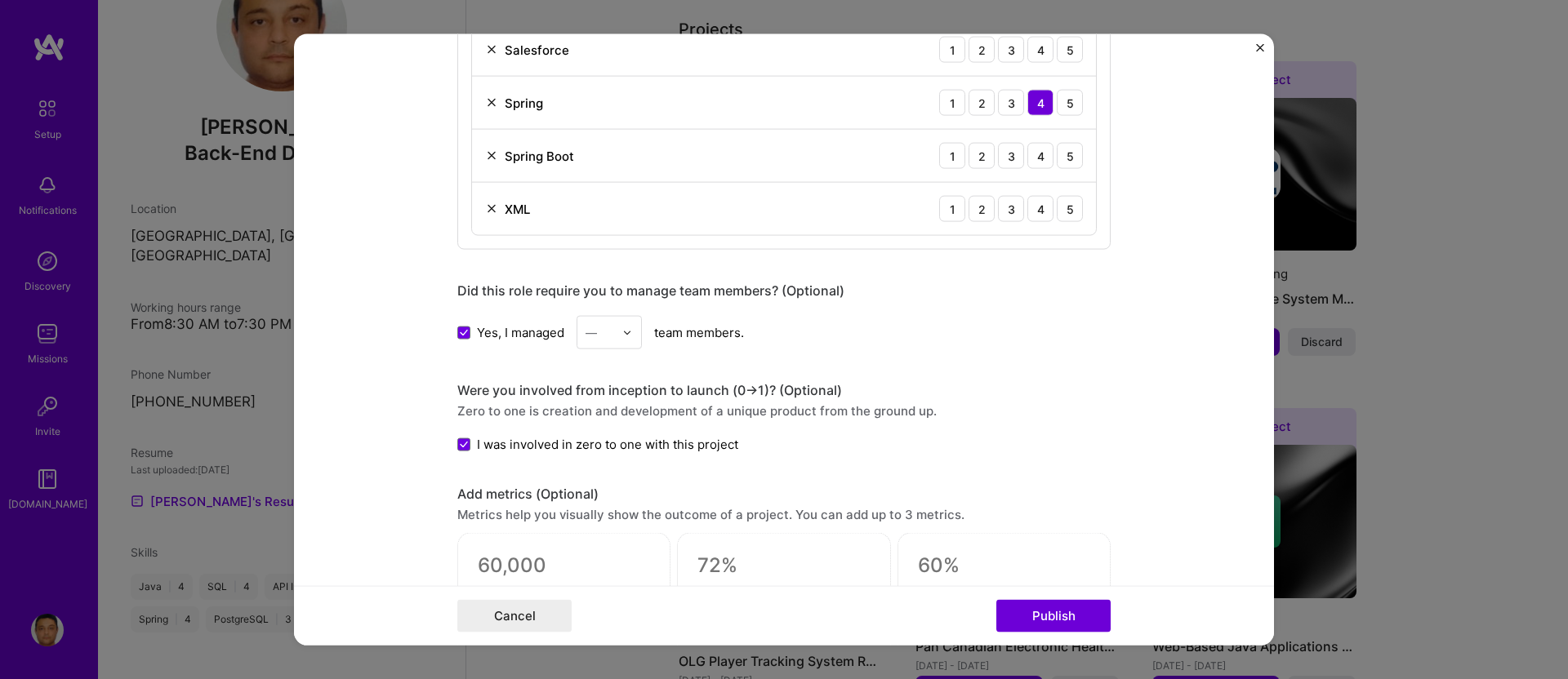
click at [626, 333] on img at bounding box center [627, 332] width 10 height 10
click at [599, 454] on div "4" at bounding box center [609, 466] width 55 height 30
click at [386, 407] on form "Editing suggested project This project is suggested based on your LinkedIn, res…" at bounding box center [784, 340] width 980 height 611
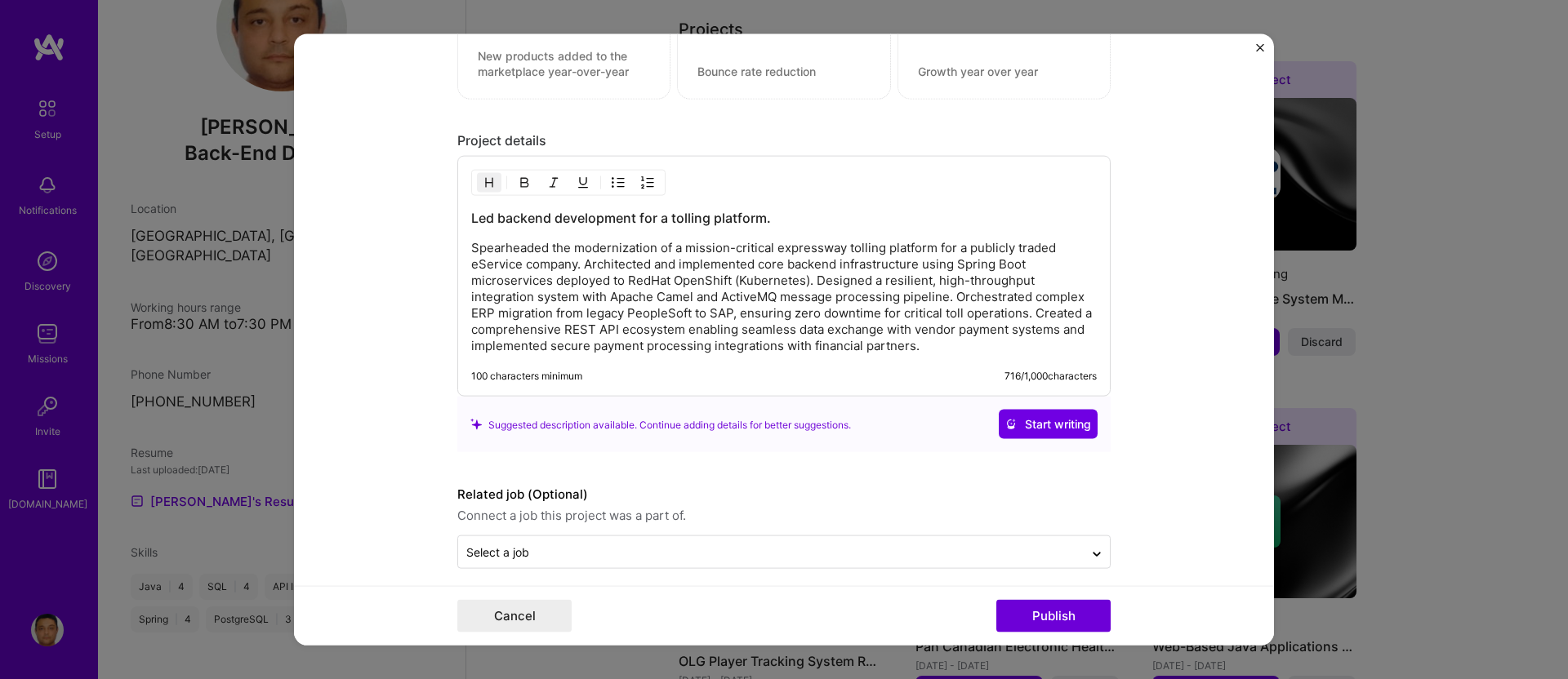
scroll to position [1880, 0]
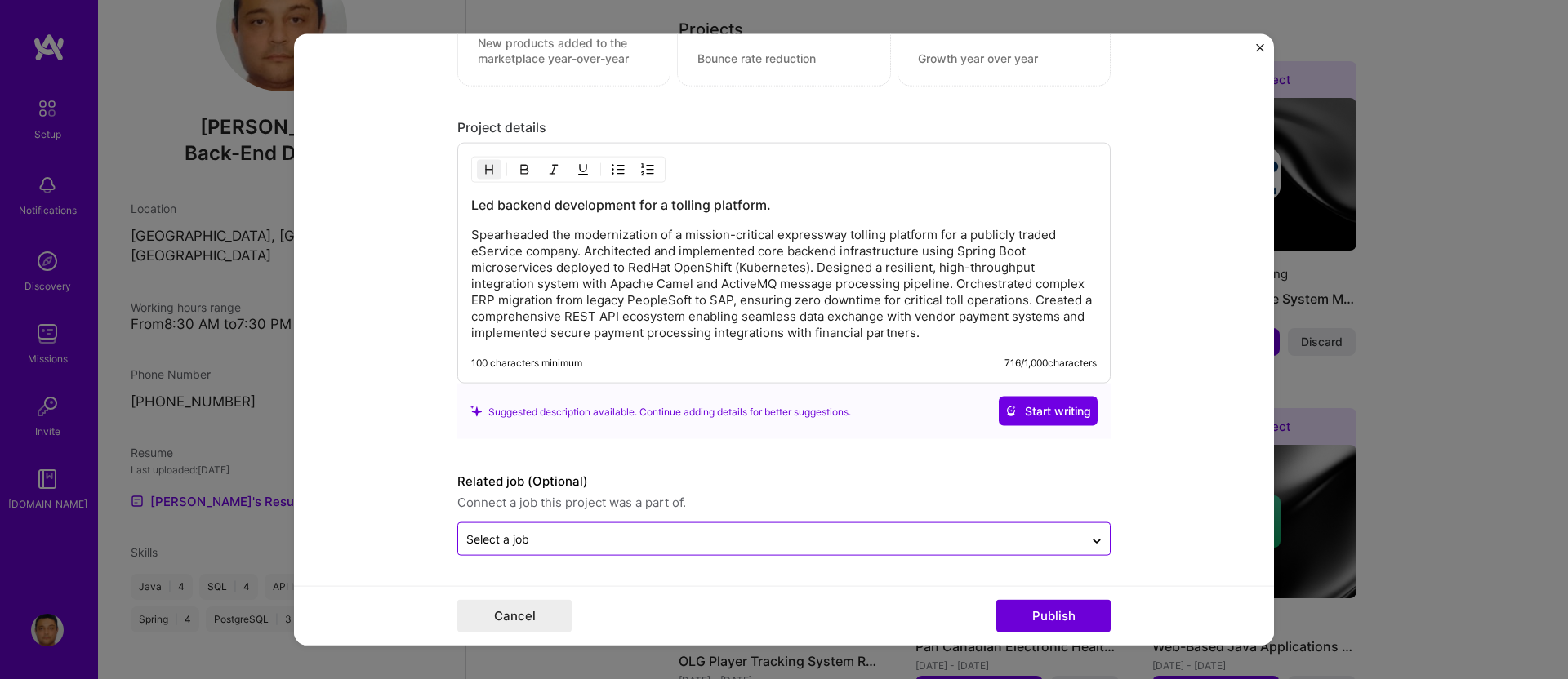
click at [1010, 544] on input "text" at bounding box center [771, 539] width 610 height 17
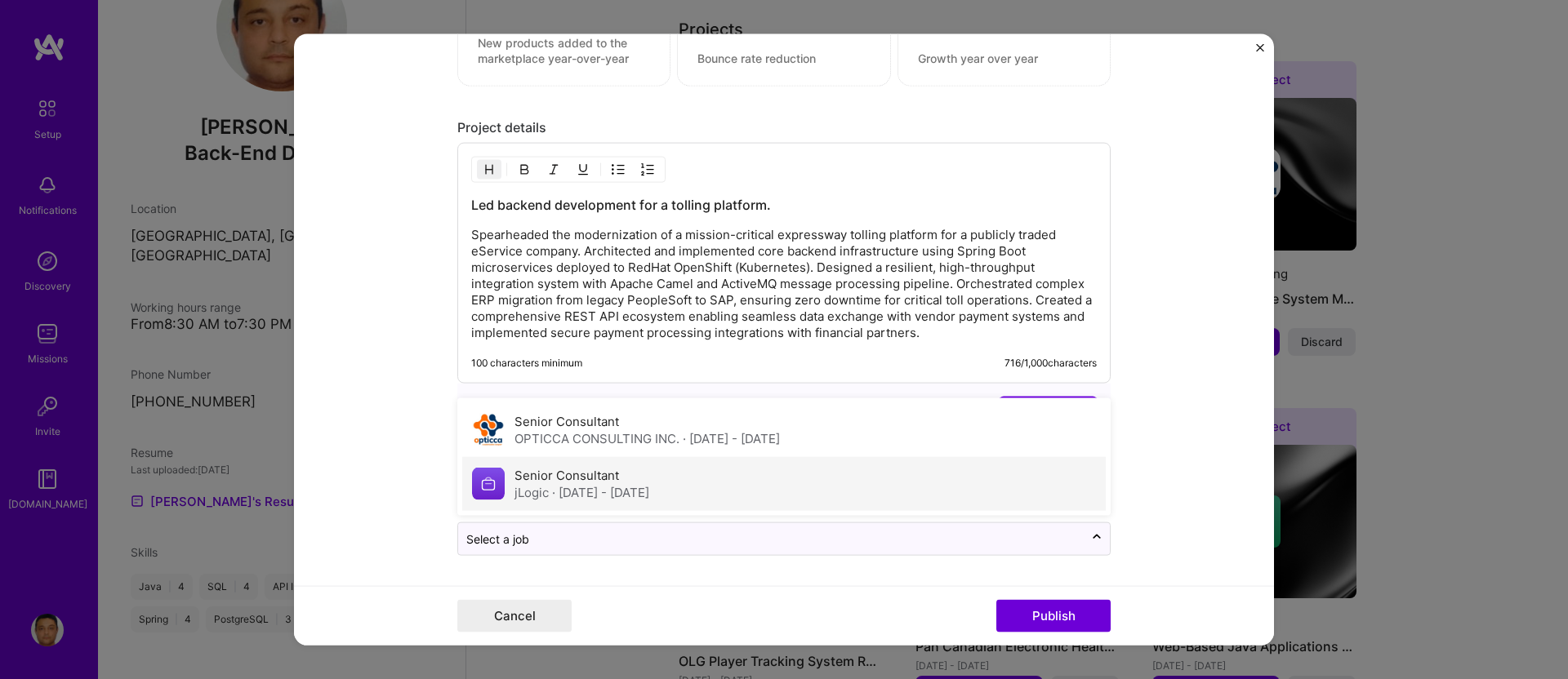
click at [988, 502] on div "Senior Consultant jLogic · [DATE] - [DATE]" at bounding box center [784, 484] width 643 height 54
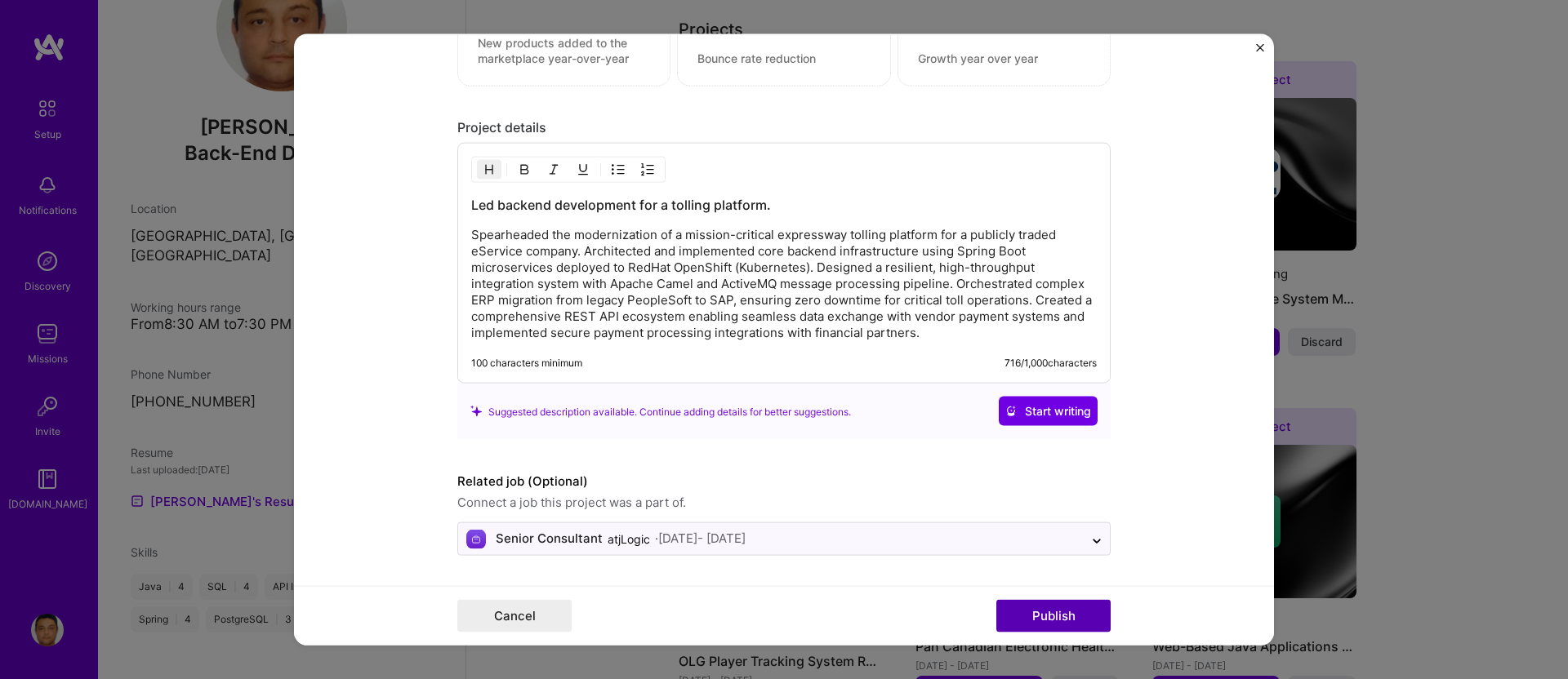
click at [1060, 610] on button "Publish" at bounding box center [1054, 615] width 115 height 33
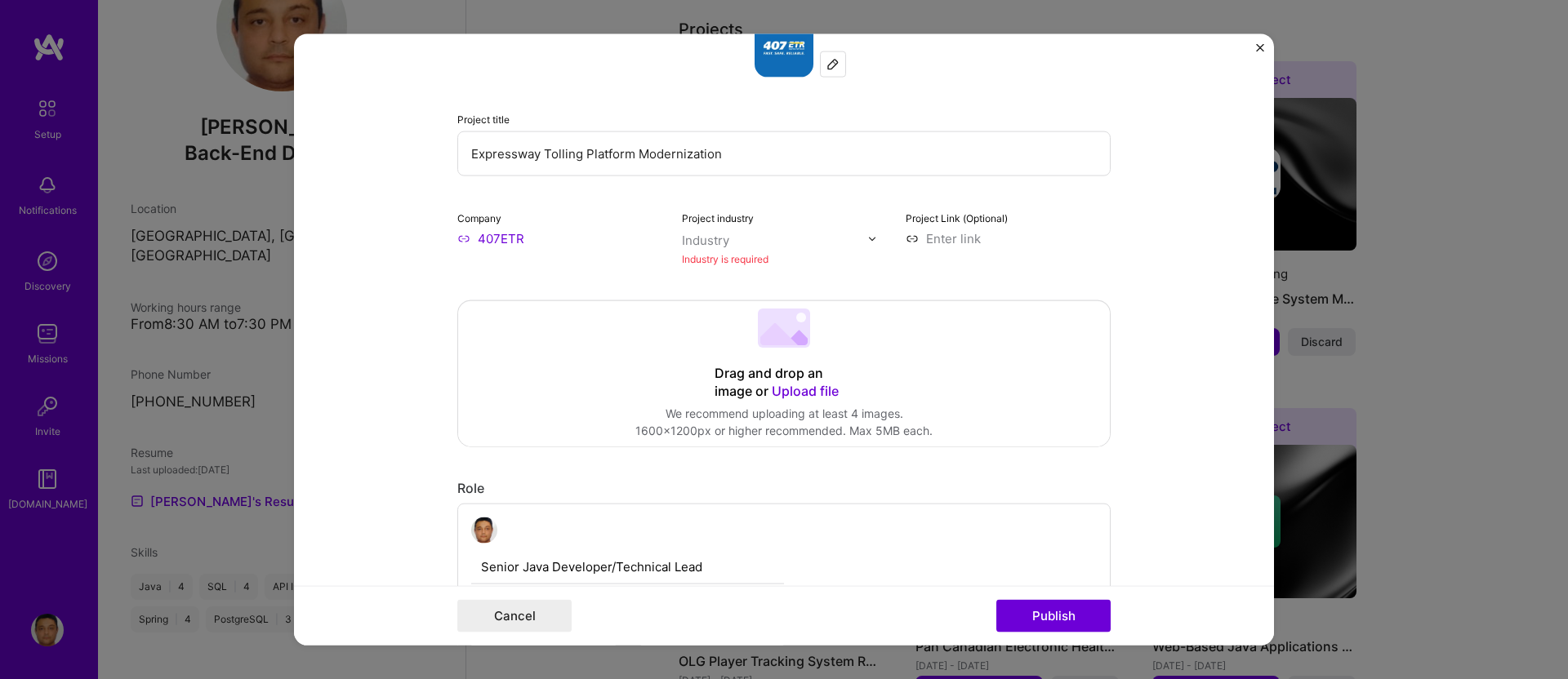
scroll to position [107, 0]
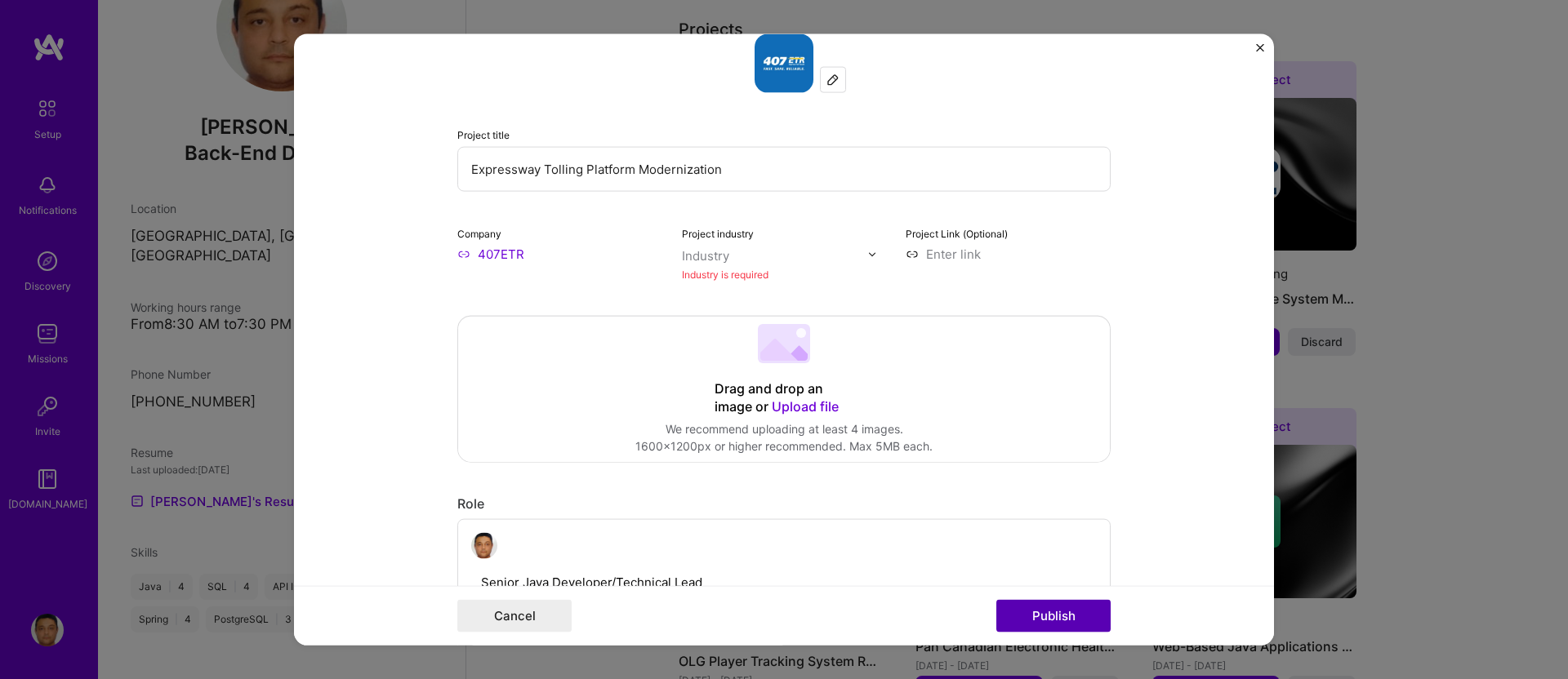
click at [1060, 617] on button "Publish" at bounding box center [1054, 615] width 115 height 33
click at [723, 258] on input "text" at bounding box center [775, 255] width 186 height 17
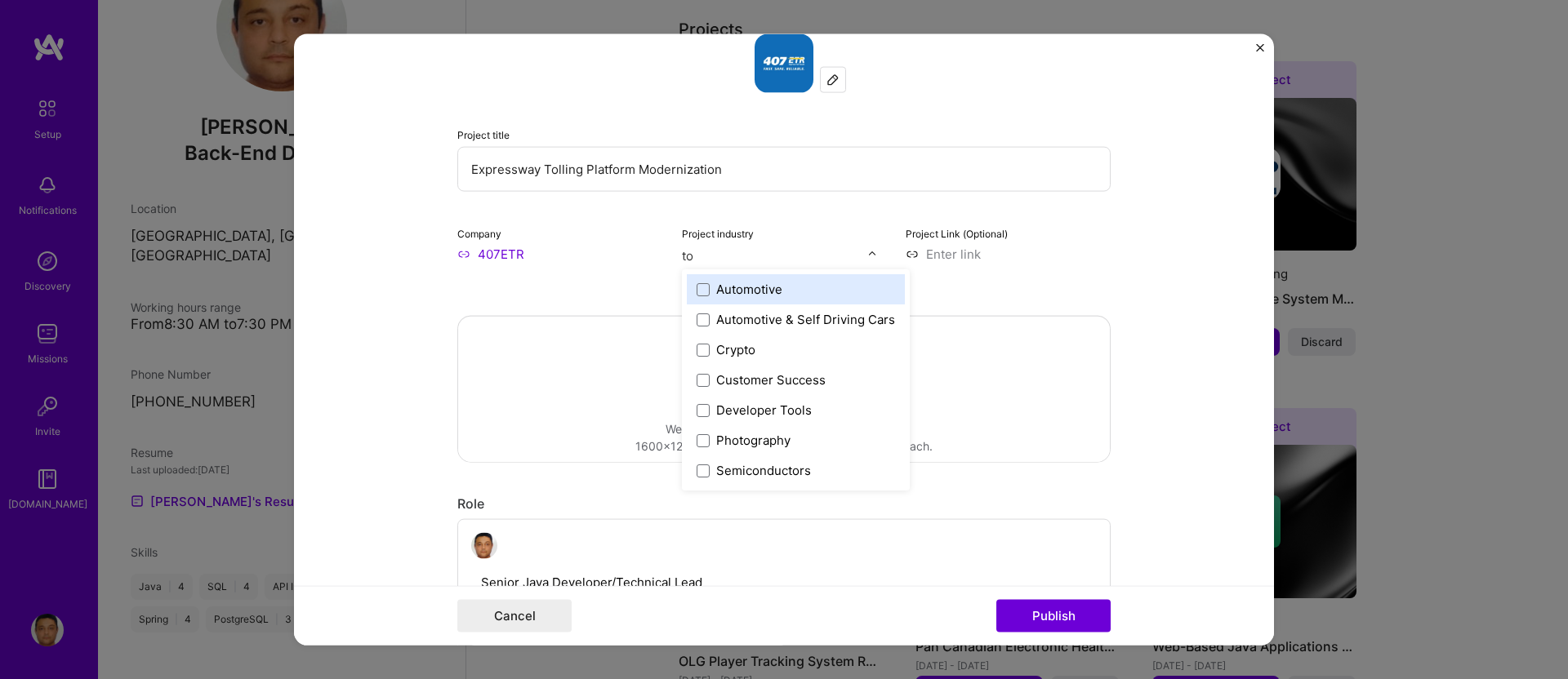
type input "t"
type input "tra"
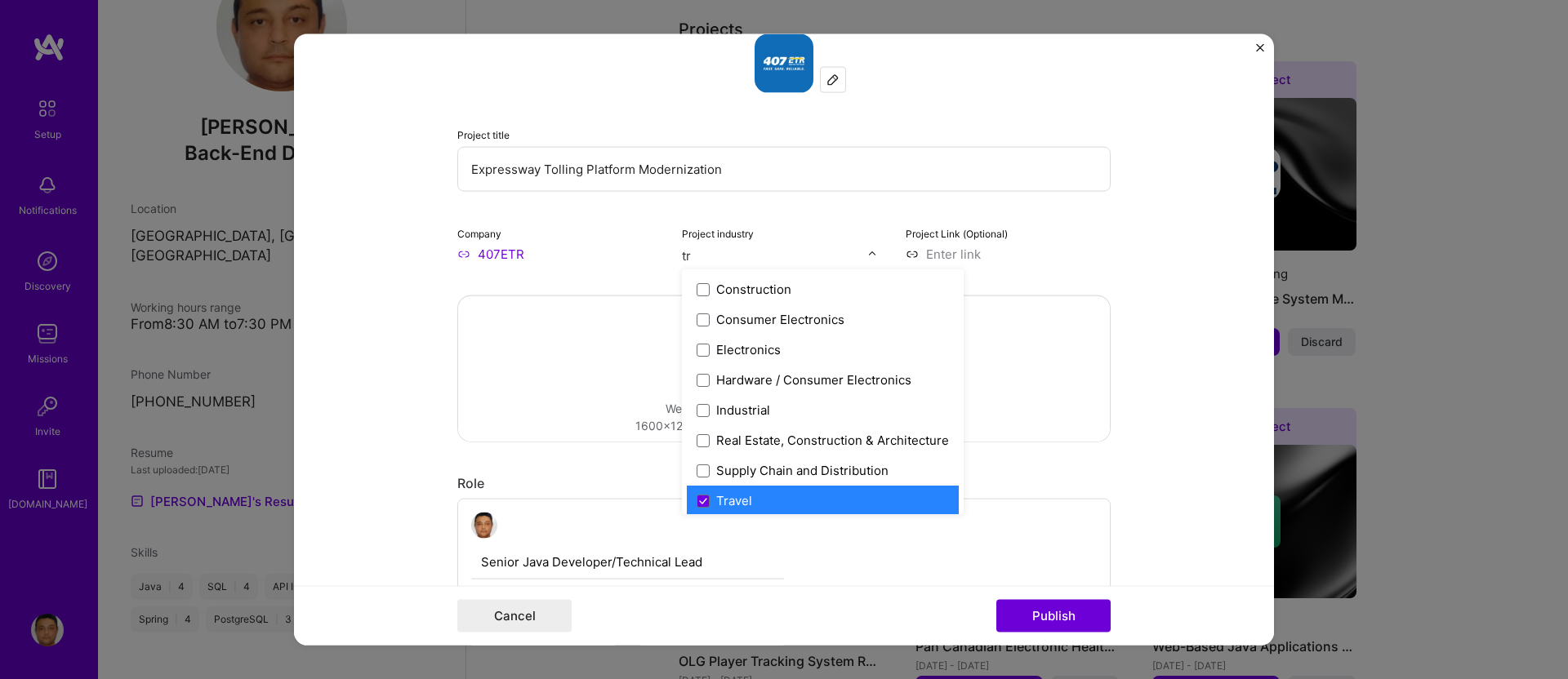
type input "t"
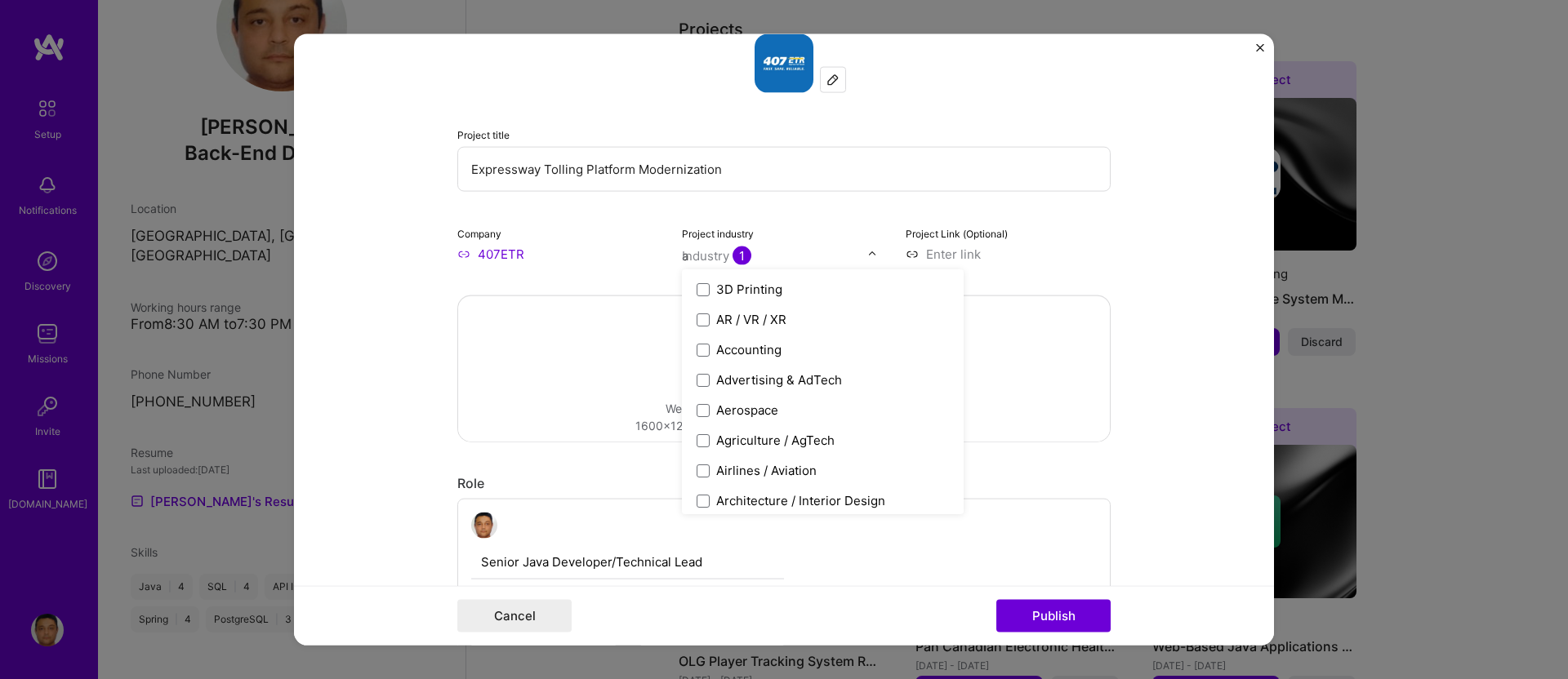
type input "au"
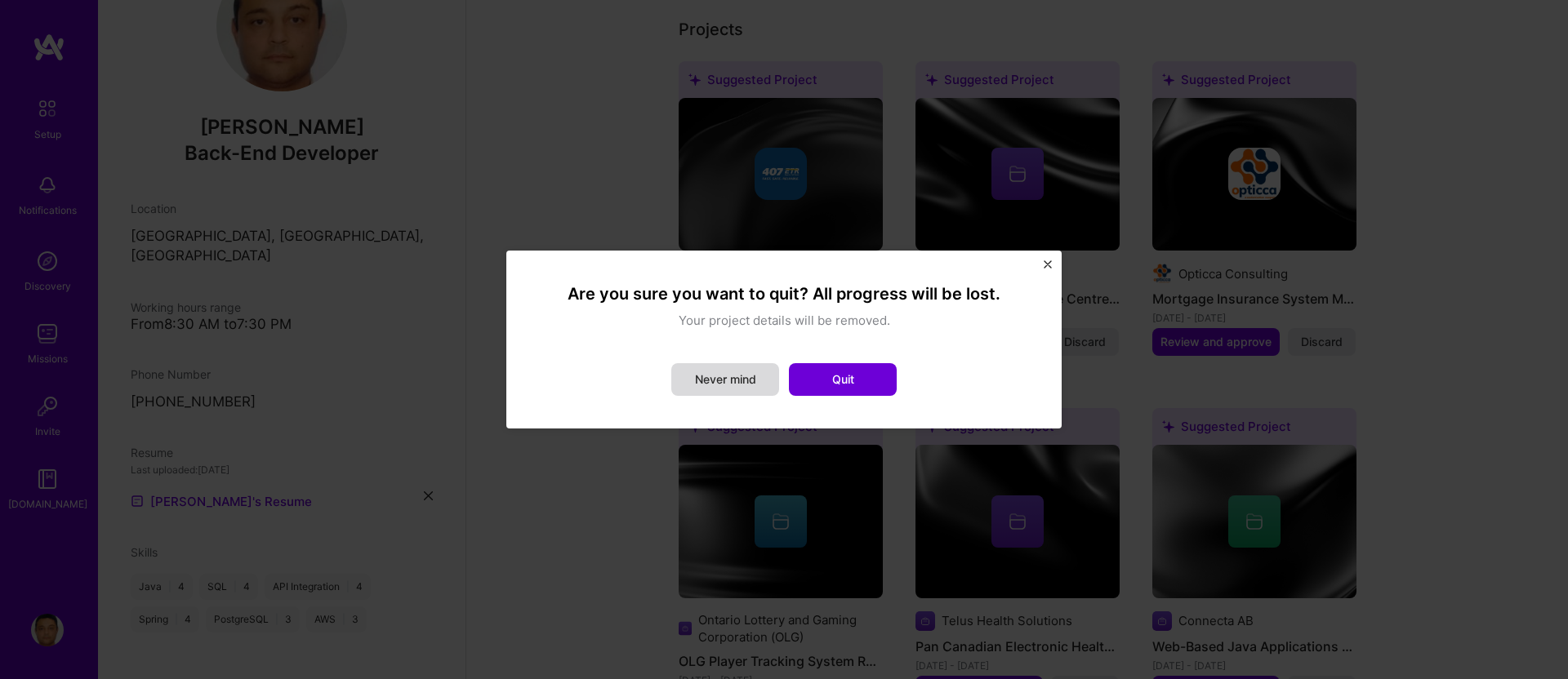
click at [754, 375] on button "Never mind" at bounding box center [725, 379] width 108 height 33
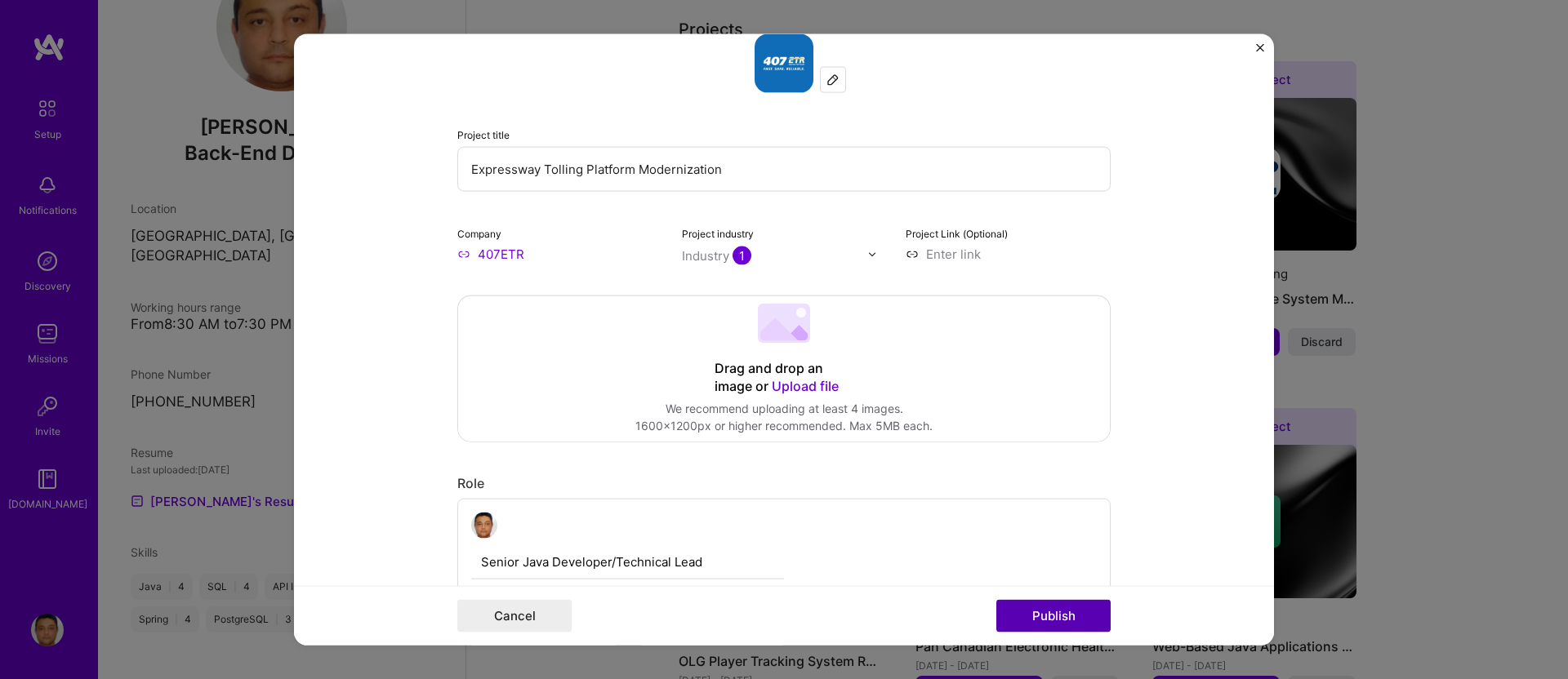
click at [1050, 610] on button "Publish" at bounding box center [1054, 615] width 115 height 33
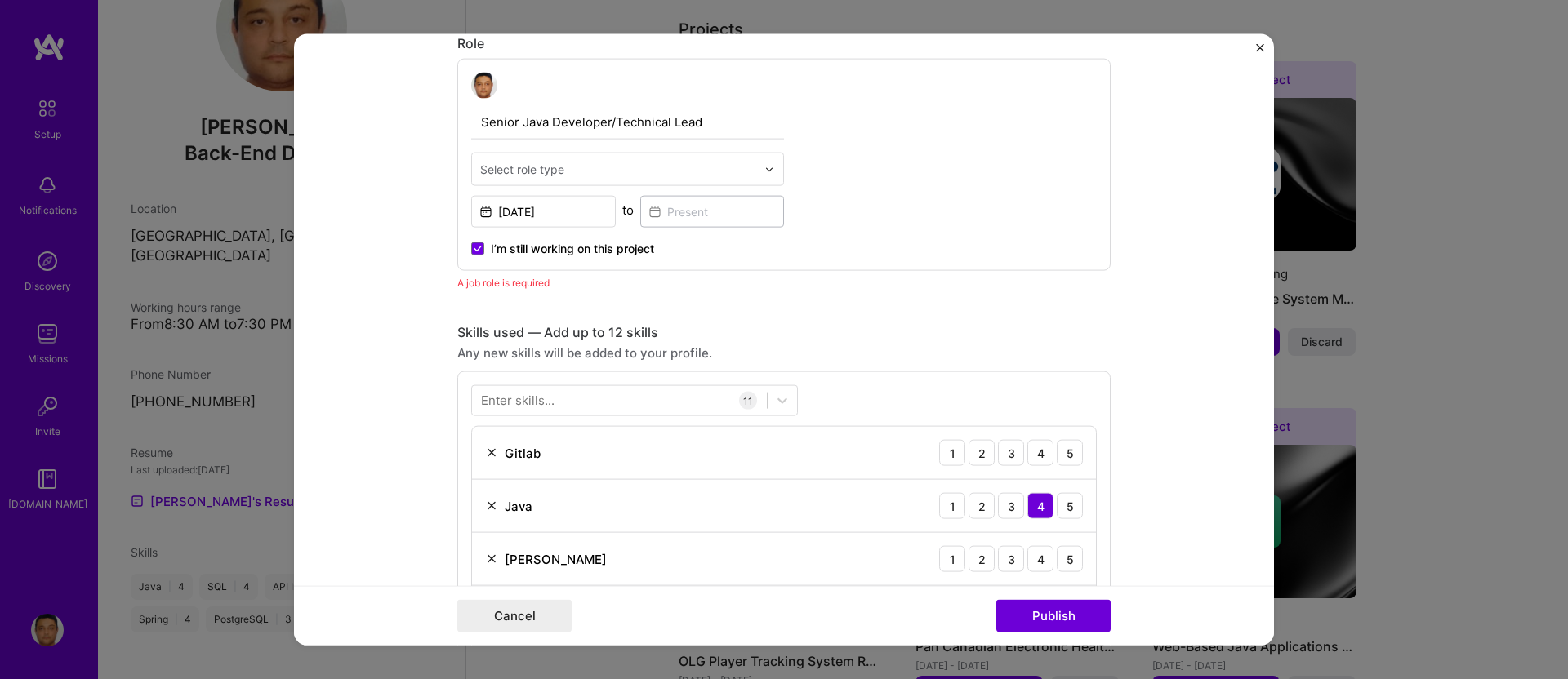
scroll to position [548, 0]
click at [765, 171] on img at bounding box center [770, 168] width 10 height 10
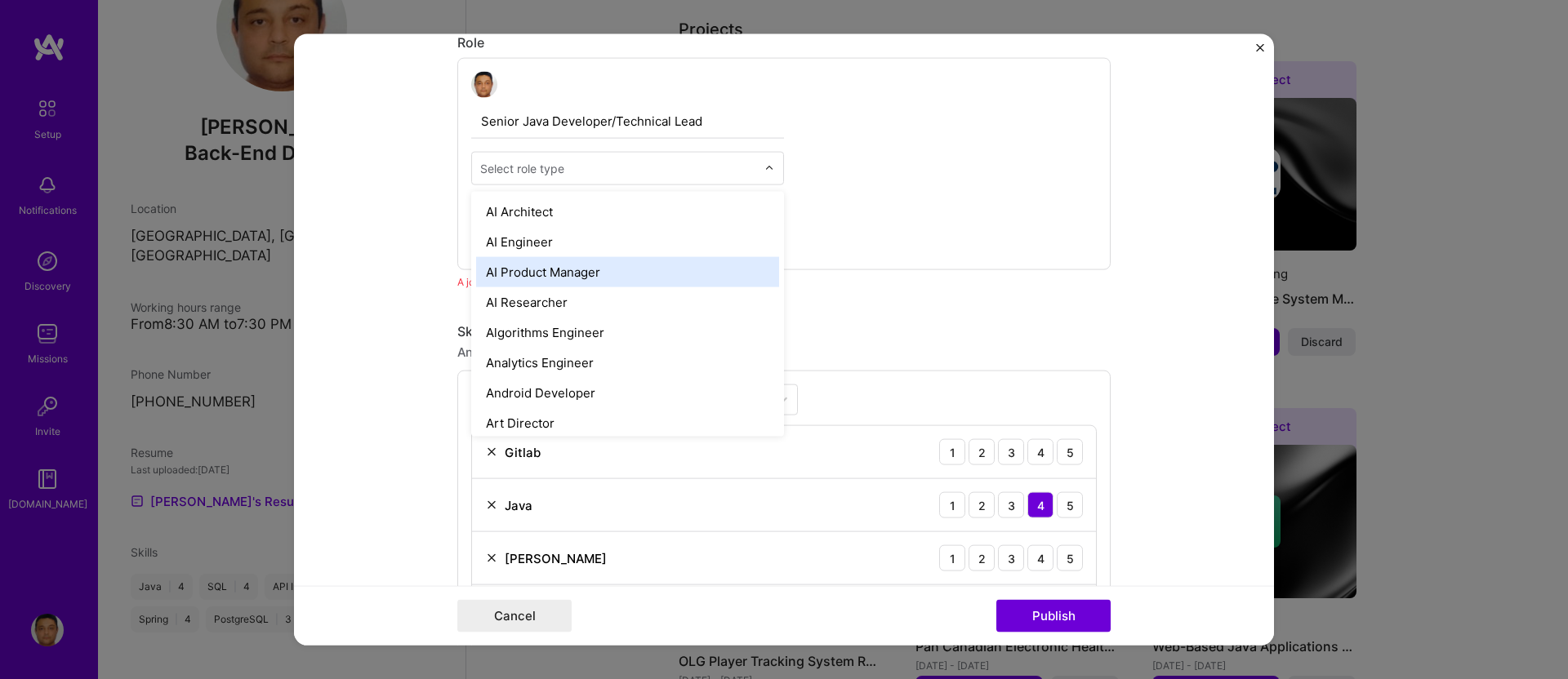
scroll to position [11, 0]
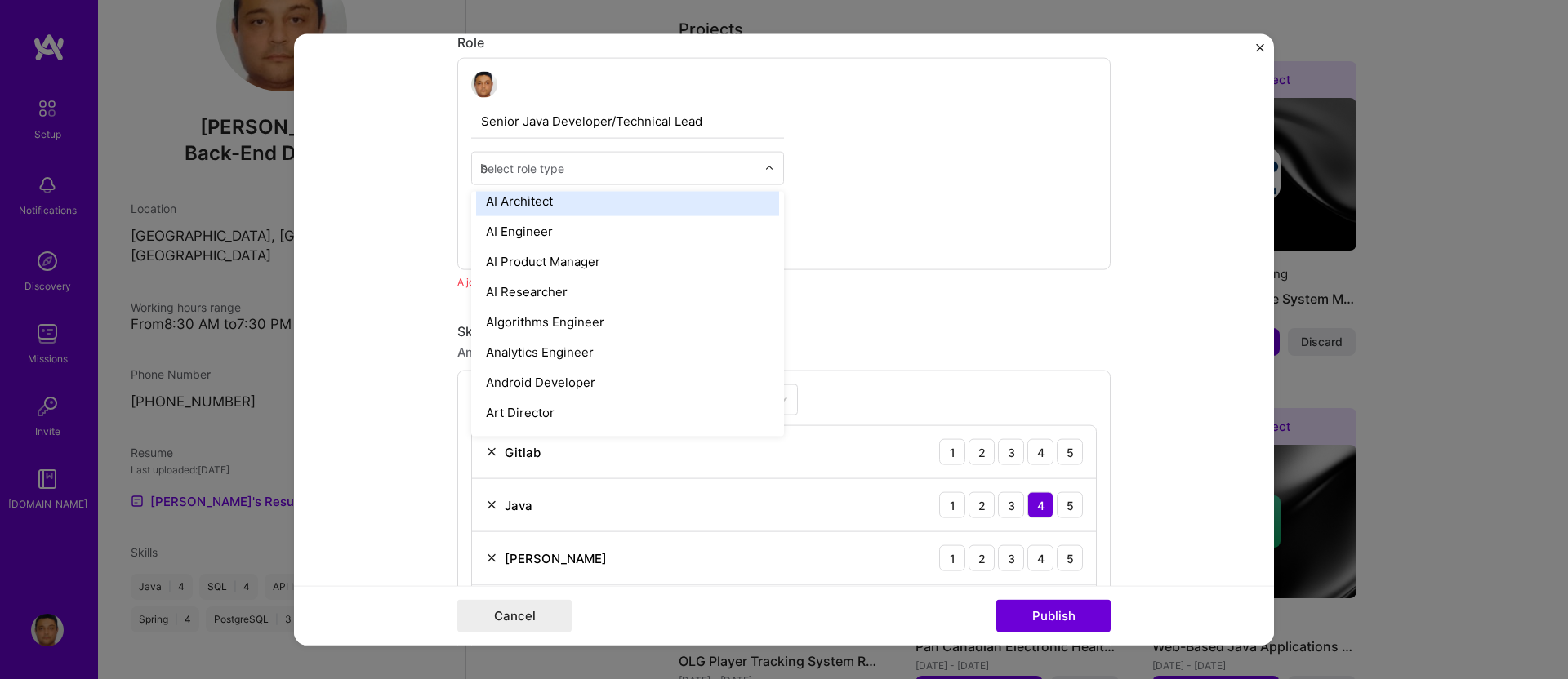
type input "ba"
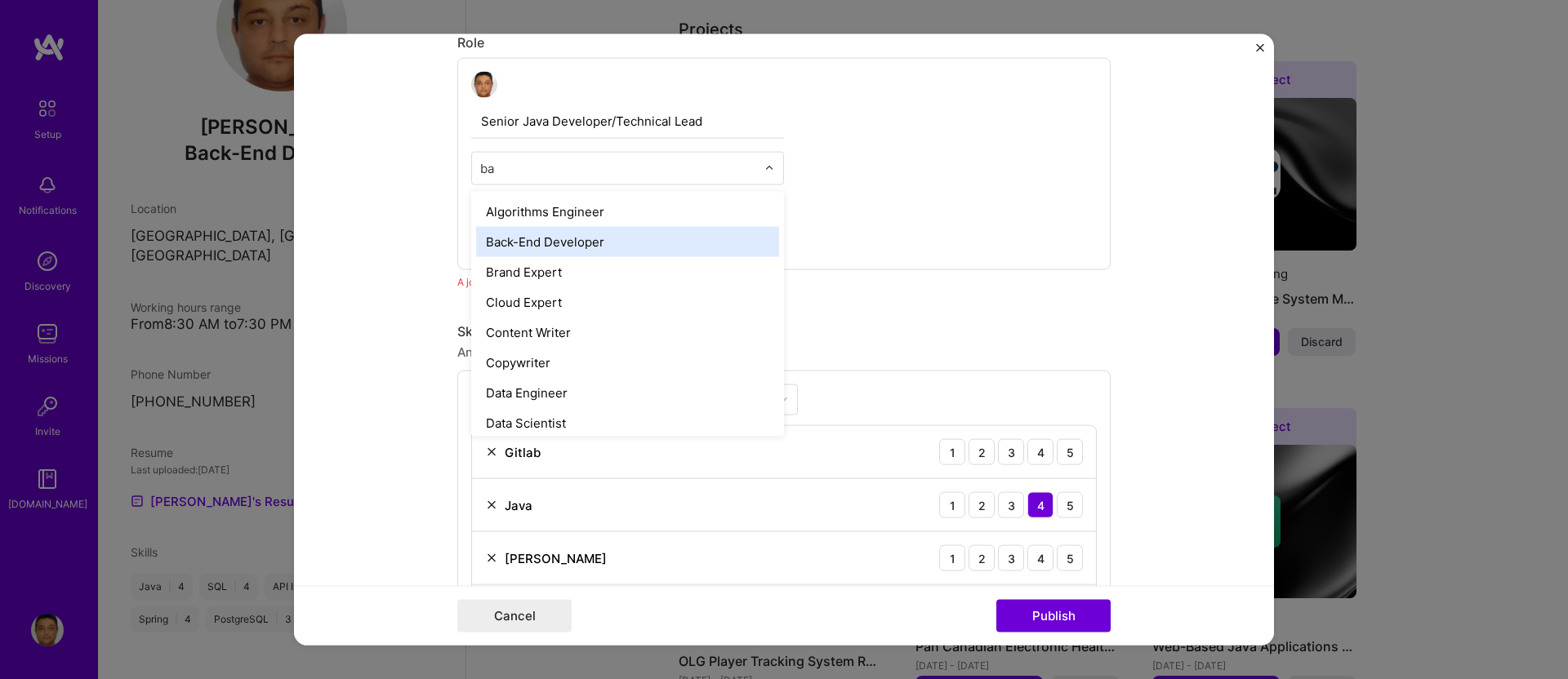
click at [580, 238] on div "Back-End Developer" at bounding box center [628, 242] width 303 height 30
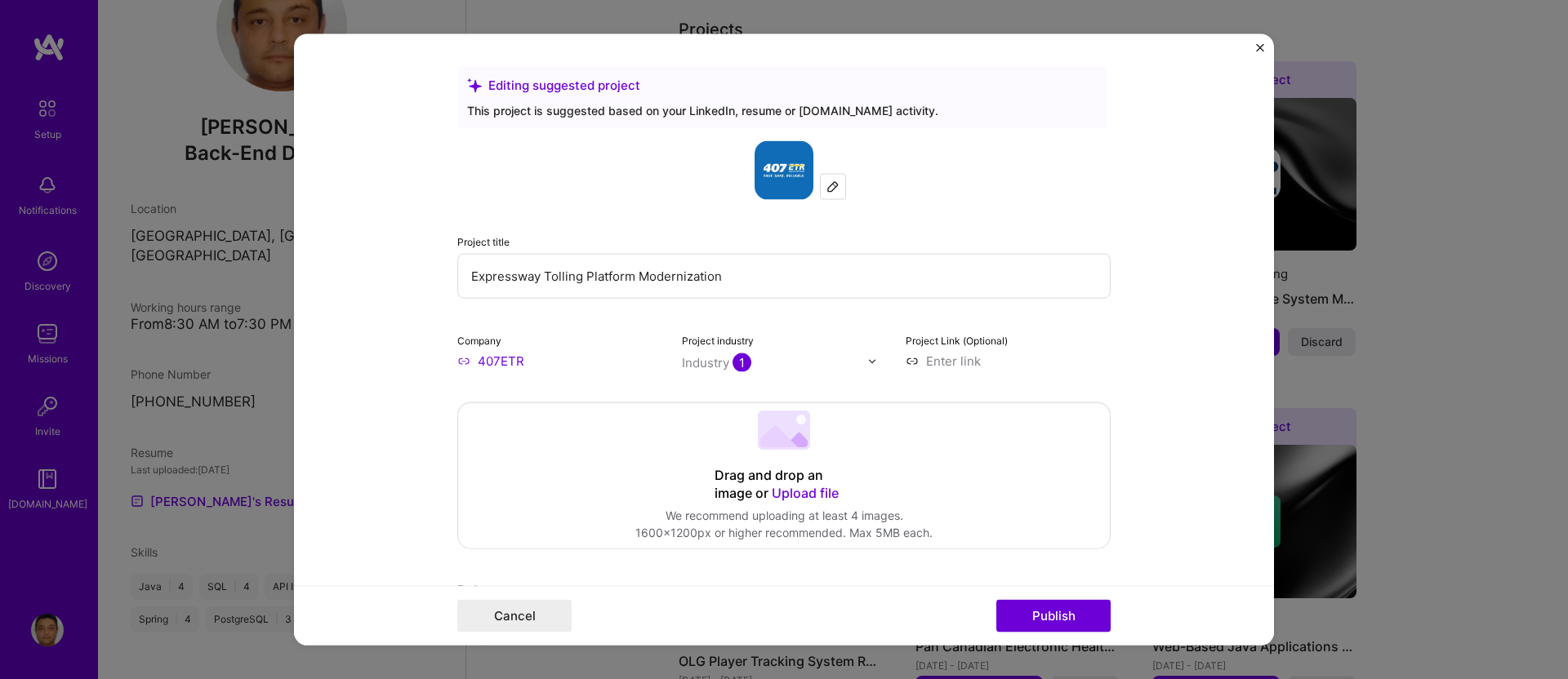
scroll to position [513, 0]
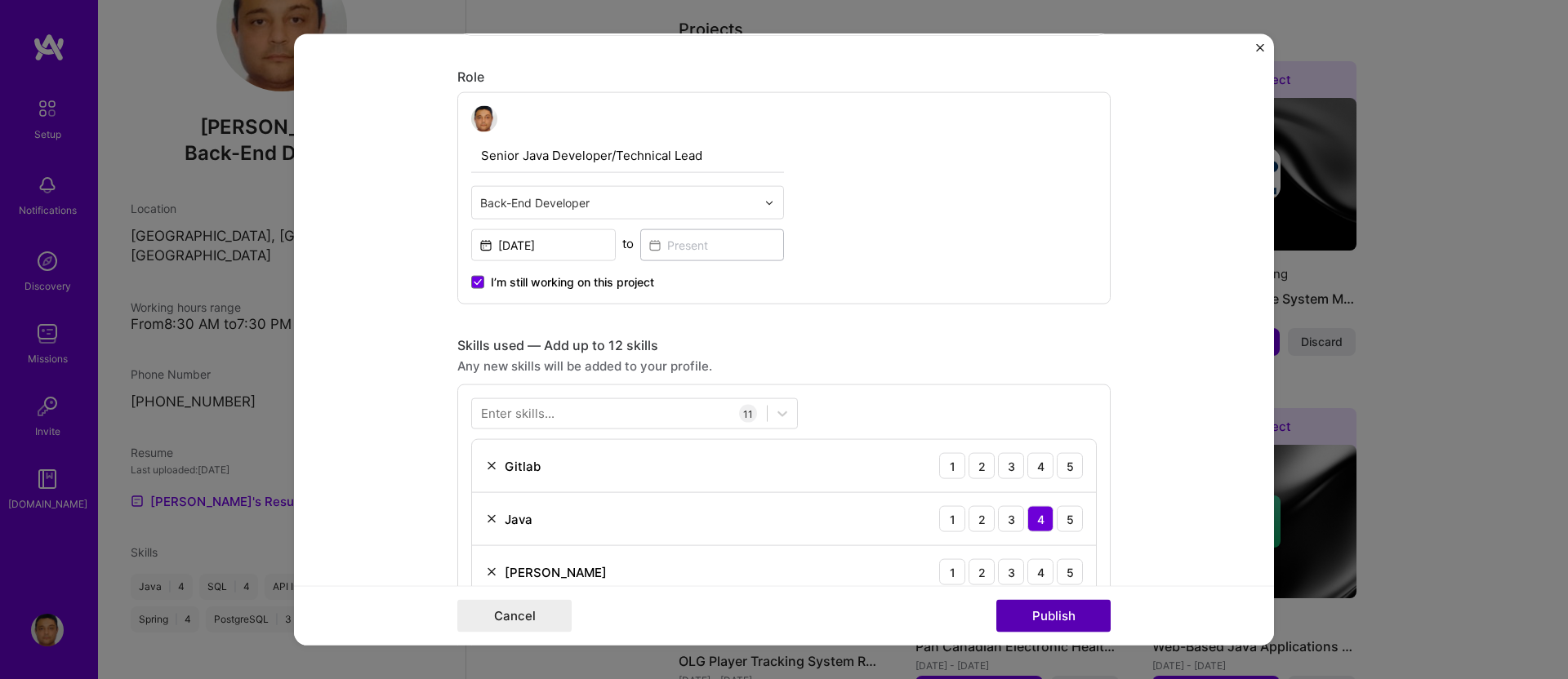
click at [1025, 616] on button "Publish" at bounding box center [1054, 615] width 115 height 33
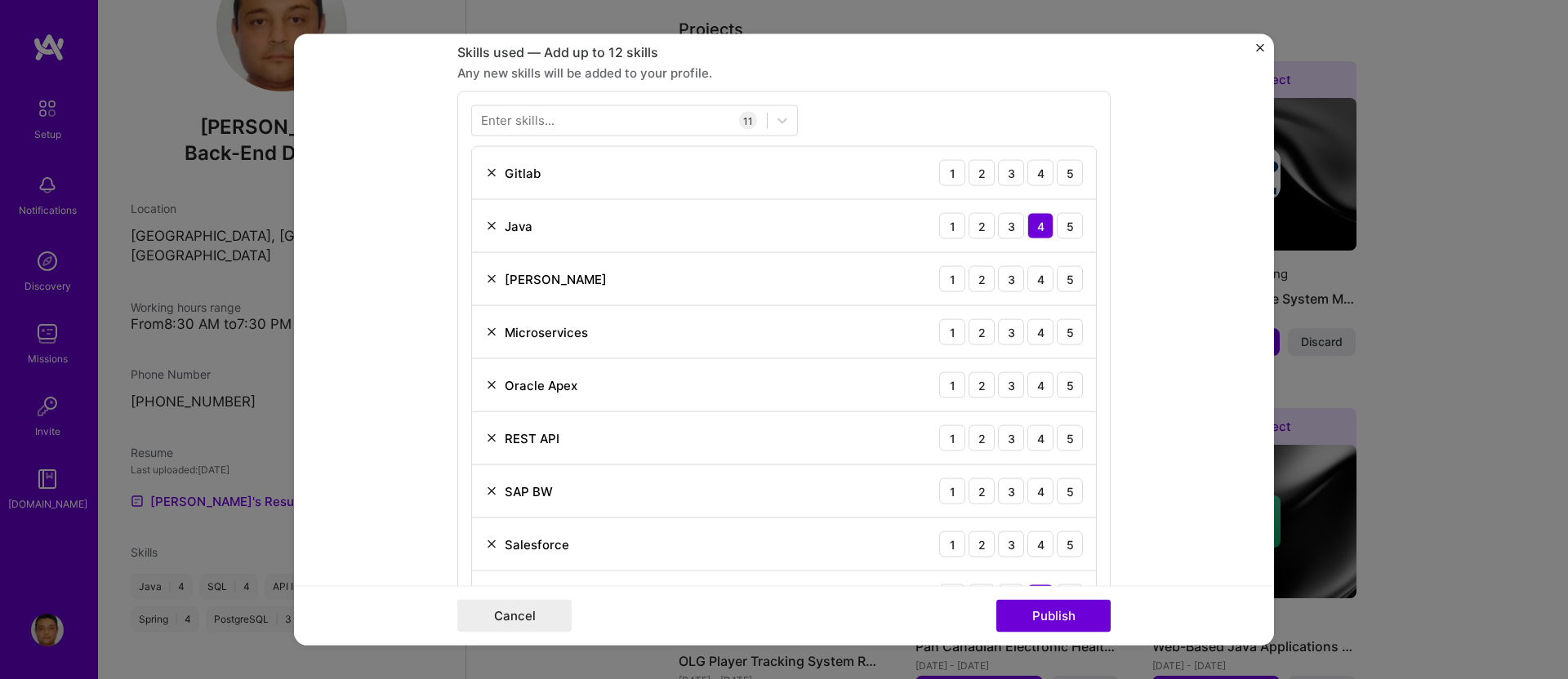
scroll to position [816, 0]
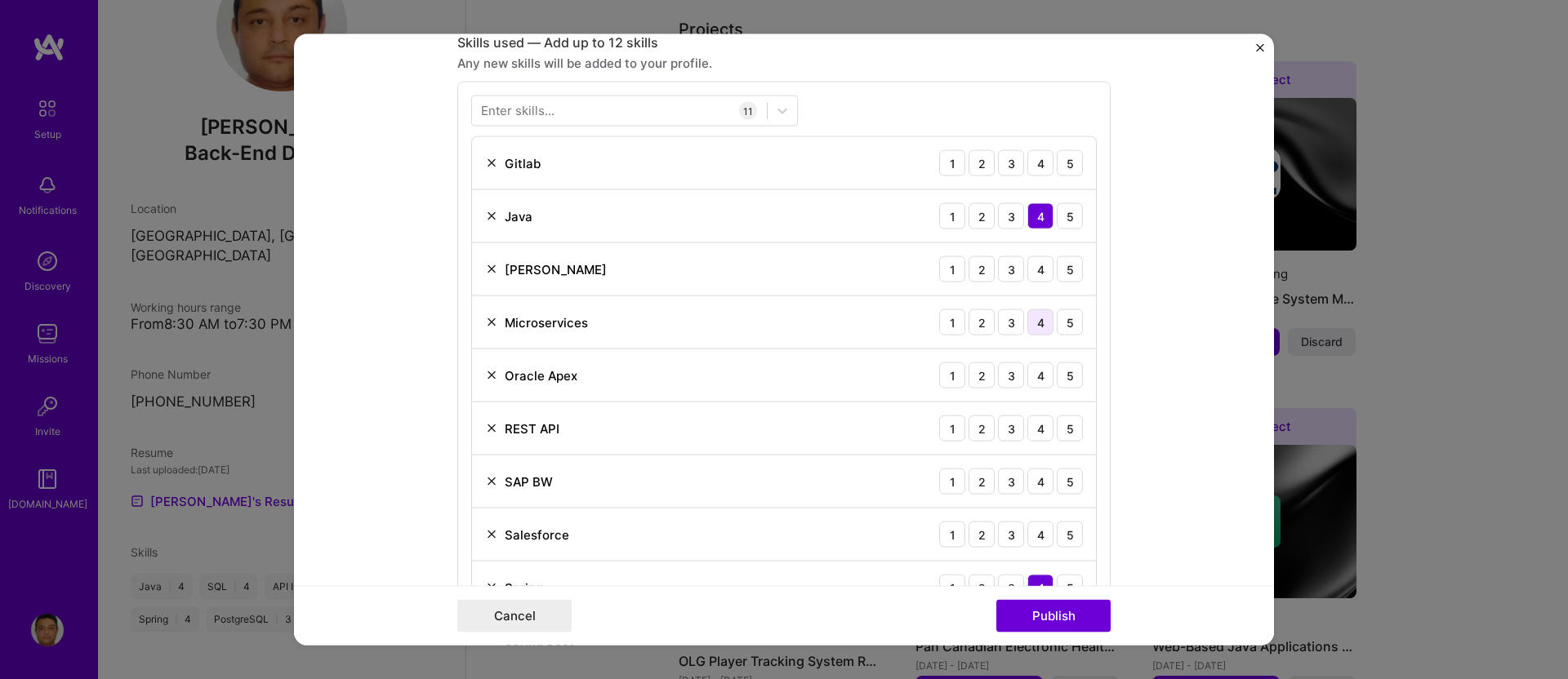
click at [1035, 321] on div "4" at bounding box center [1040, 322] width 26 height 26
click at [485, 369] on img at bounding box center [492, 376] width 13 height 13
click at [1059, 372] on div "5" at bounding box center [1070, 375] width 26 height 26
click at [485, 429] on img at bounding box center [492, 429] width 13 height 13
click at [977, 424] on div "2" at bounding box center [982, 428] width 26 height 26
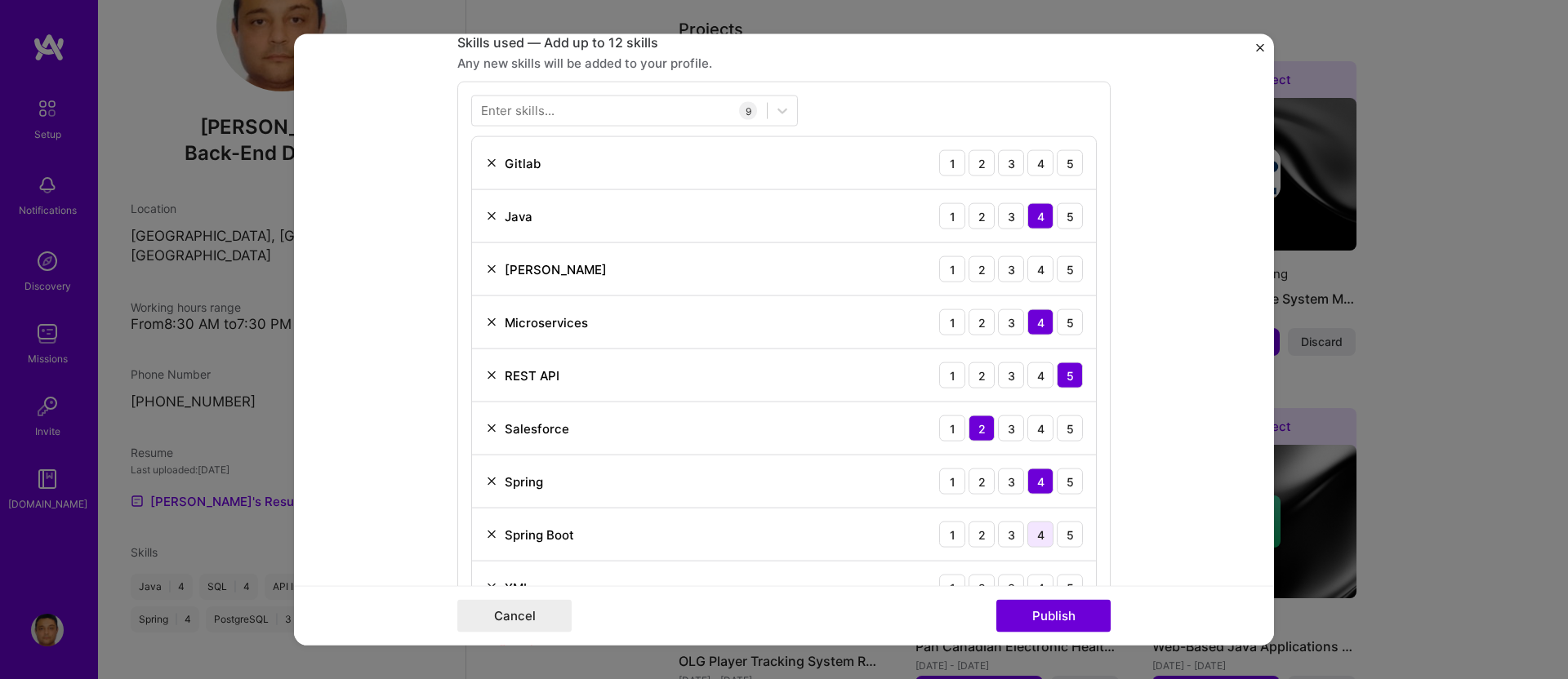
click at [1034, 530] on div "4" at bounding box center [1040, 534] width 26 height 26
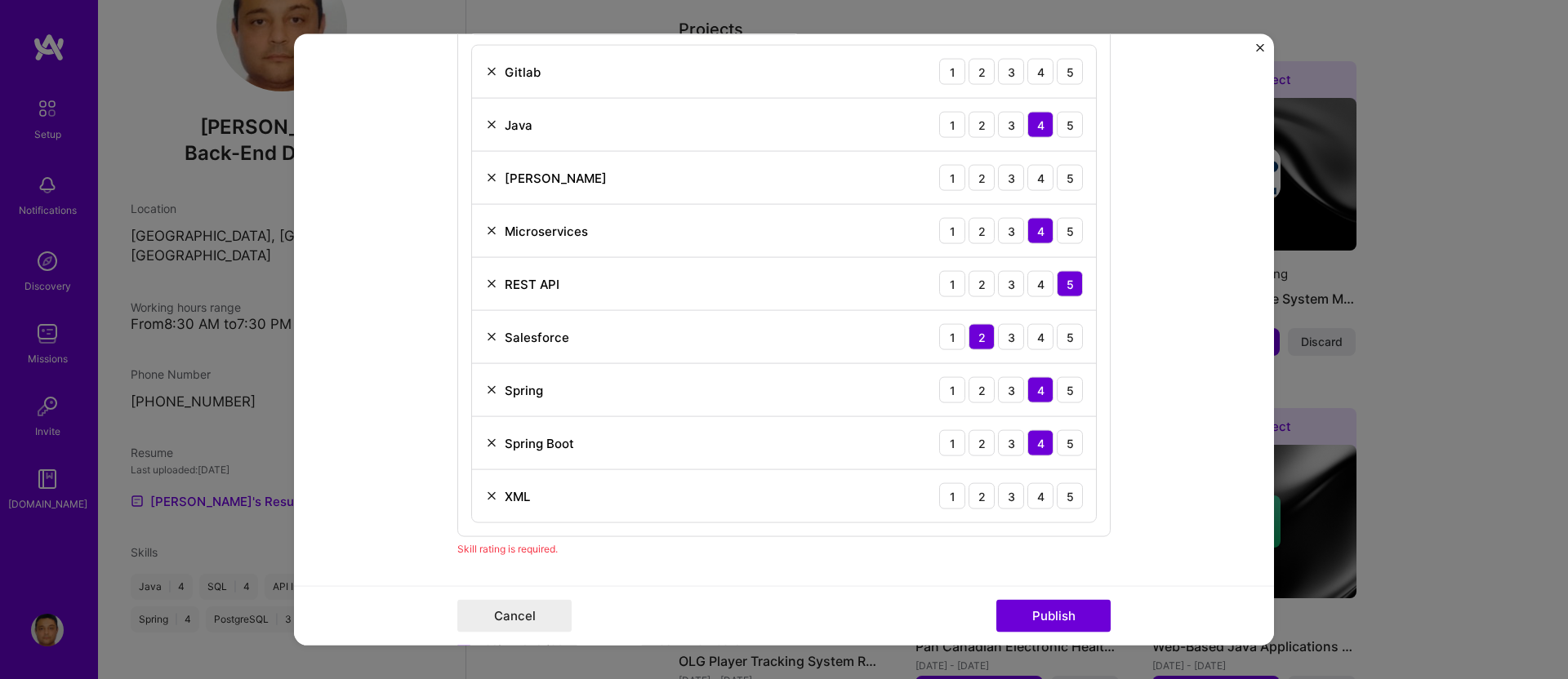
scroll to position [958, 0]
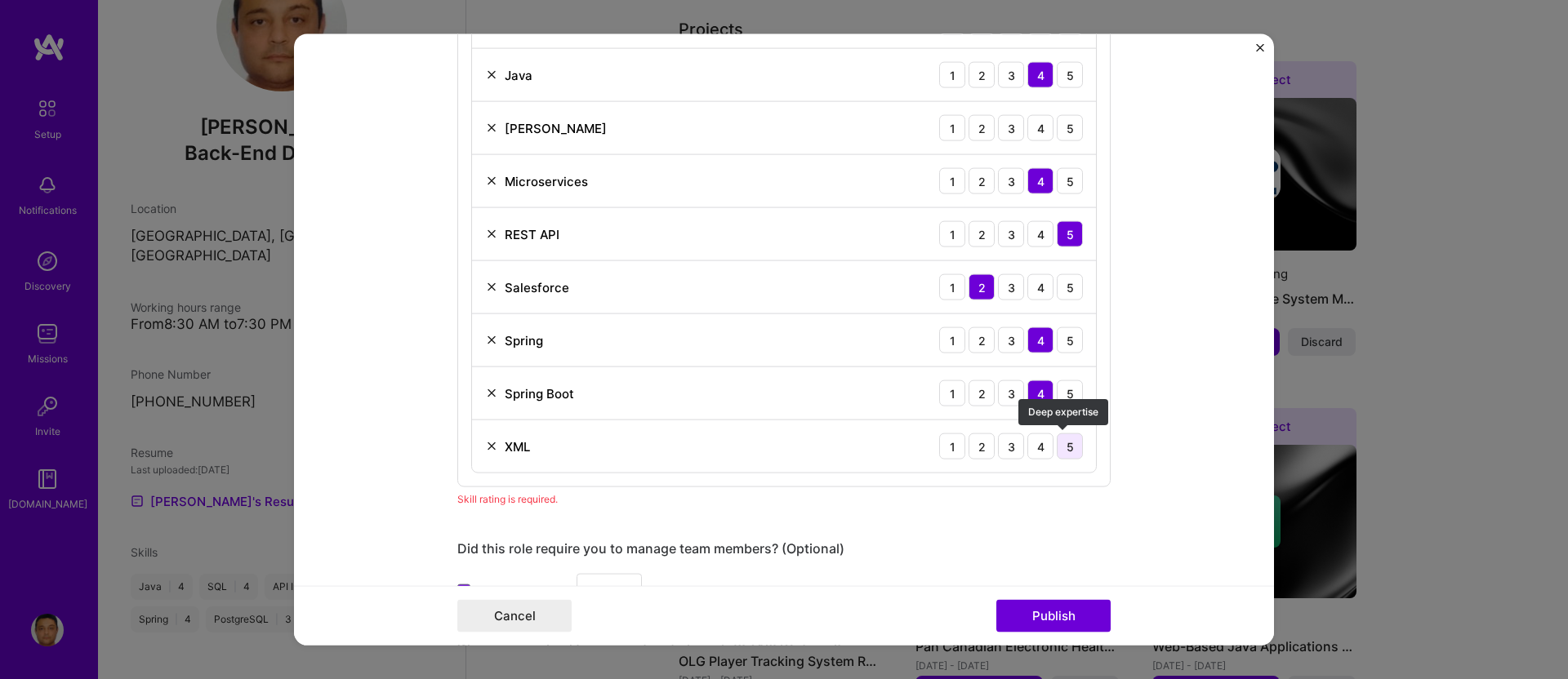
click at [1066, 445] on div "5" at bounding box center [1070, 446] width 26 height 26
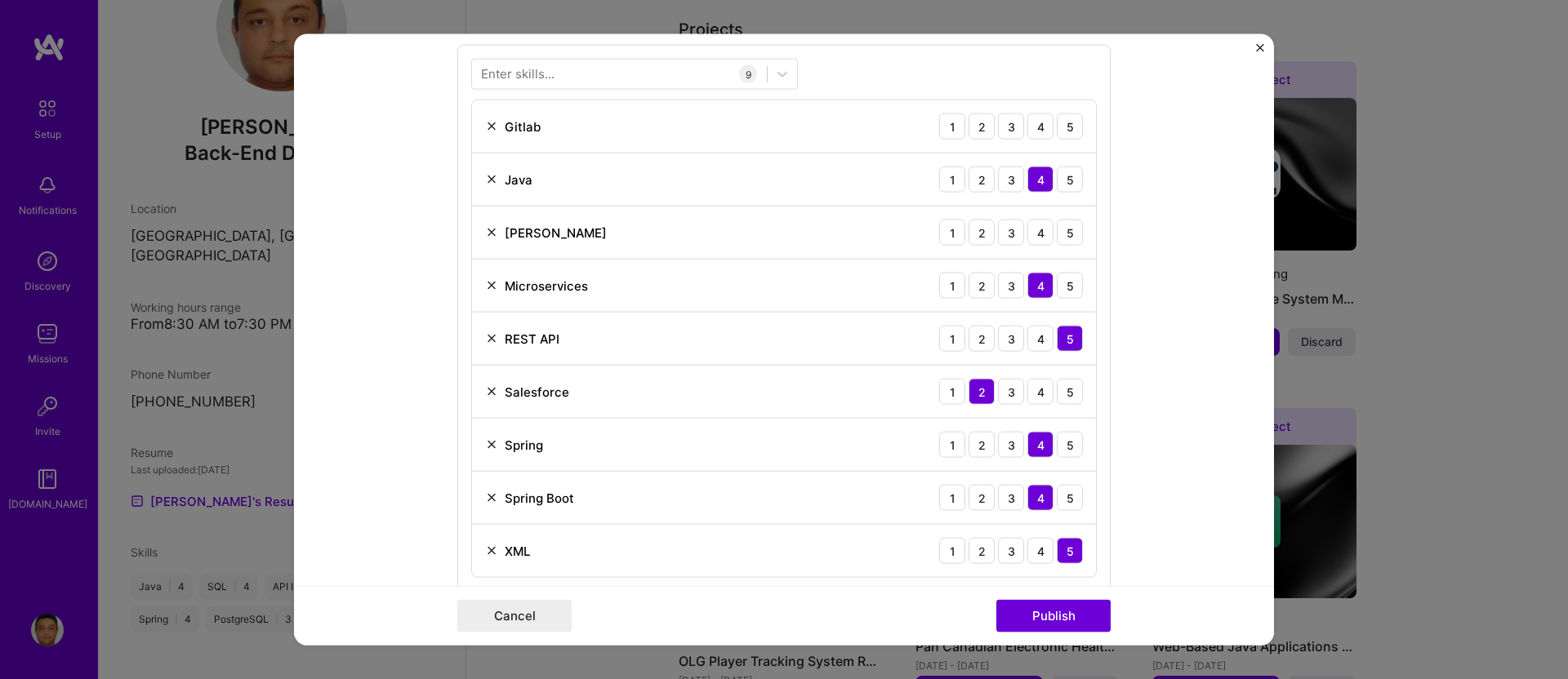
scroll to position [842, 0]
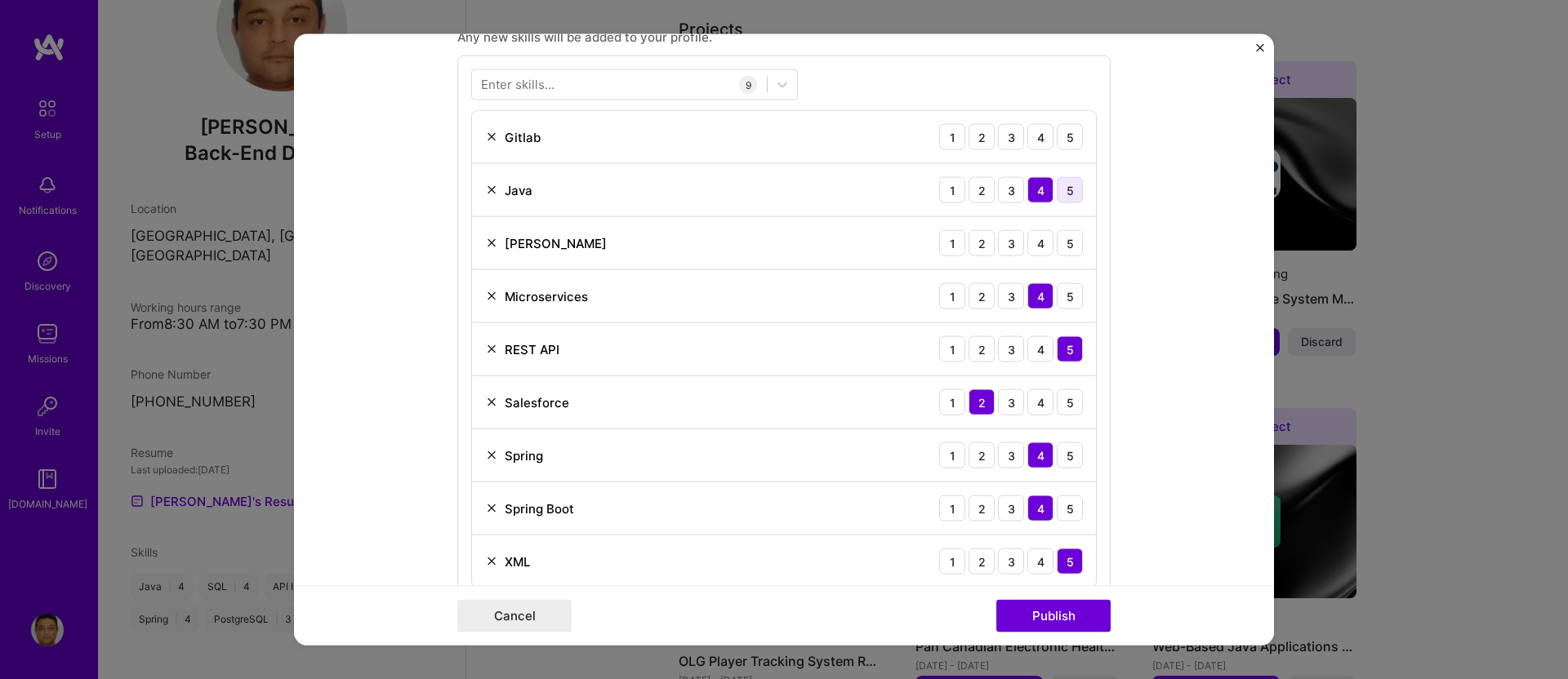
click at [1059, 183] on div "5" at bounding box center [1070, 190] width 26 height 26
click at [485, 131] on img at bounding box center [492, 137] width 13 height 13
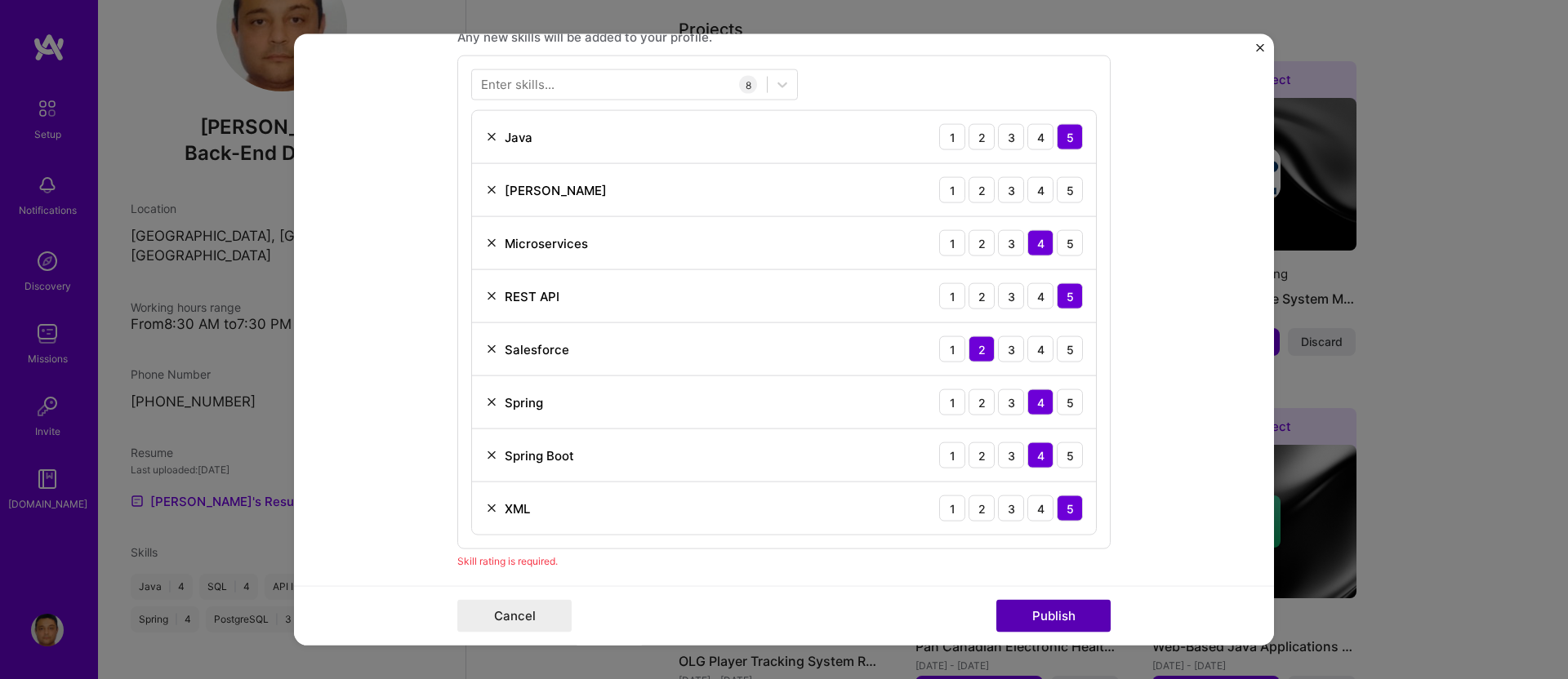
click at [1050, 612] on button "Publish" at bounding box center [1054, 615] width 115 height 33
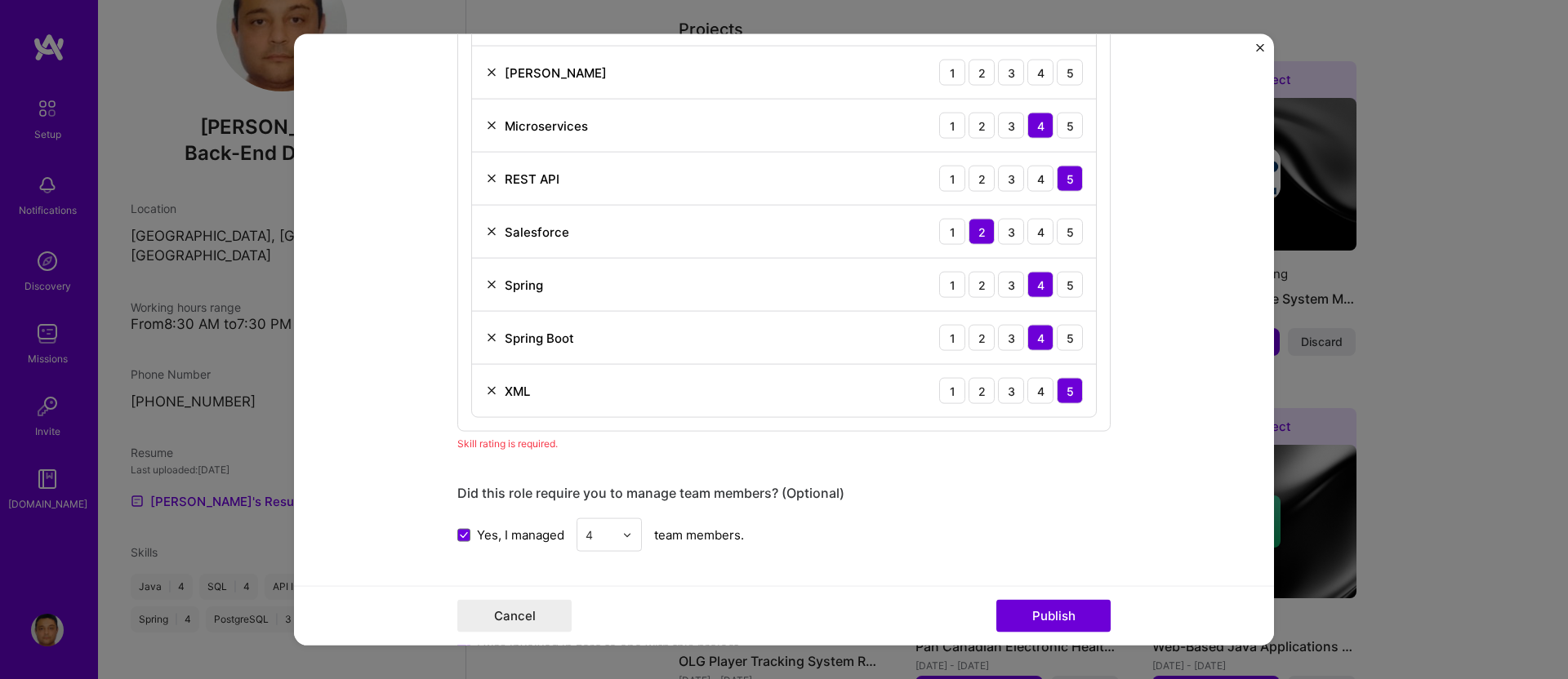
scroll to position [949, 0]
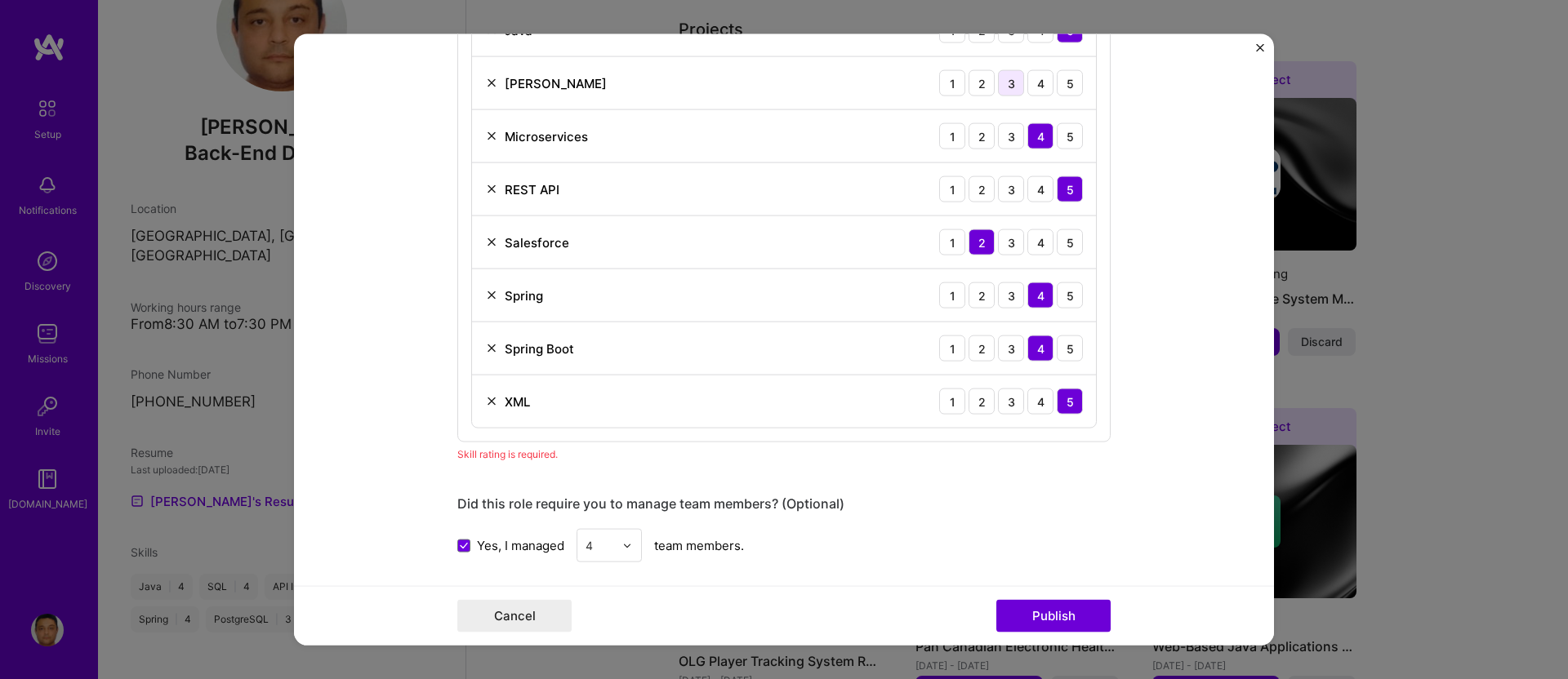
click at [1002, 81] on div "3" at bounding box center [1011, 83] width 26 height 26
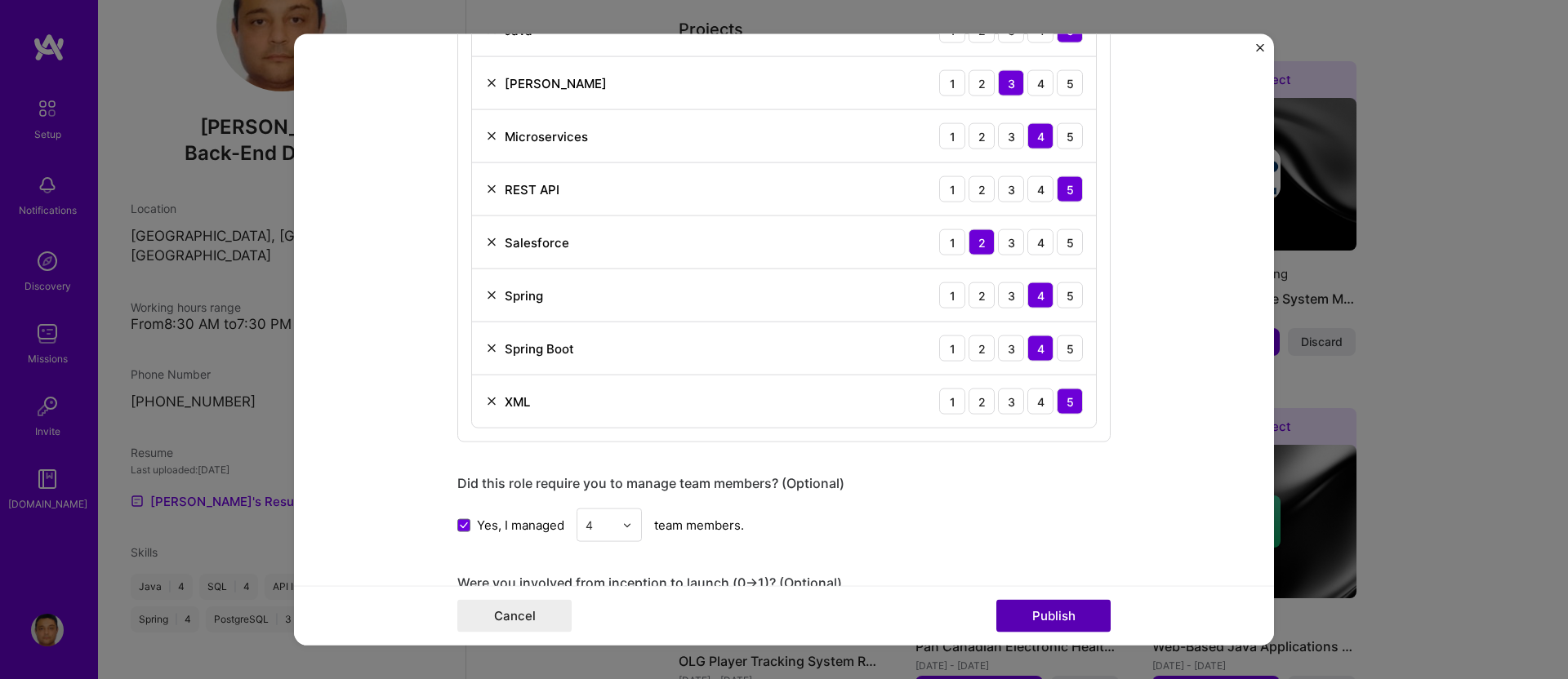
click at [1036, 599] on button "Publish" at bounding box center [1054, 615] width 115 height 33
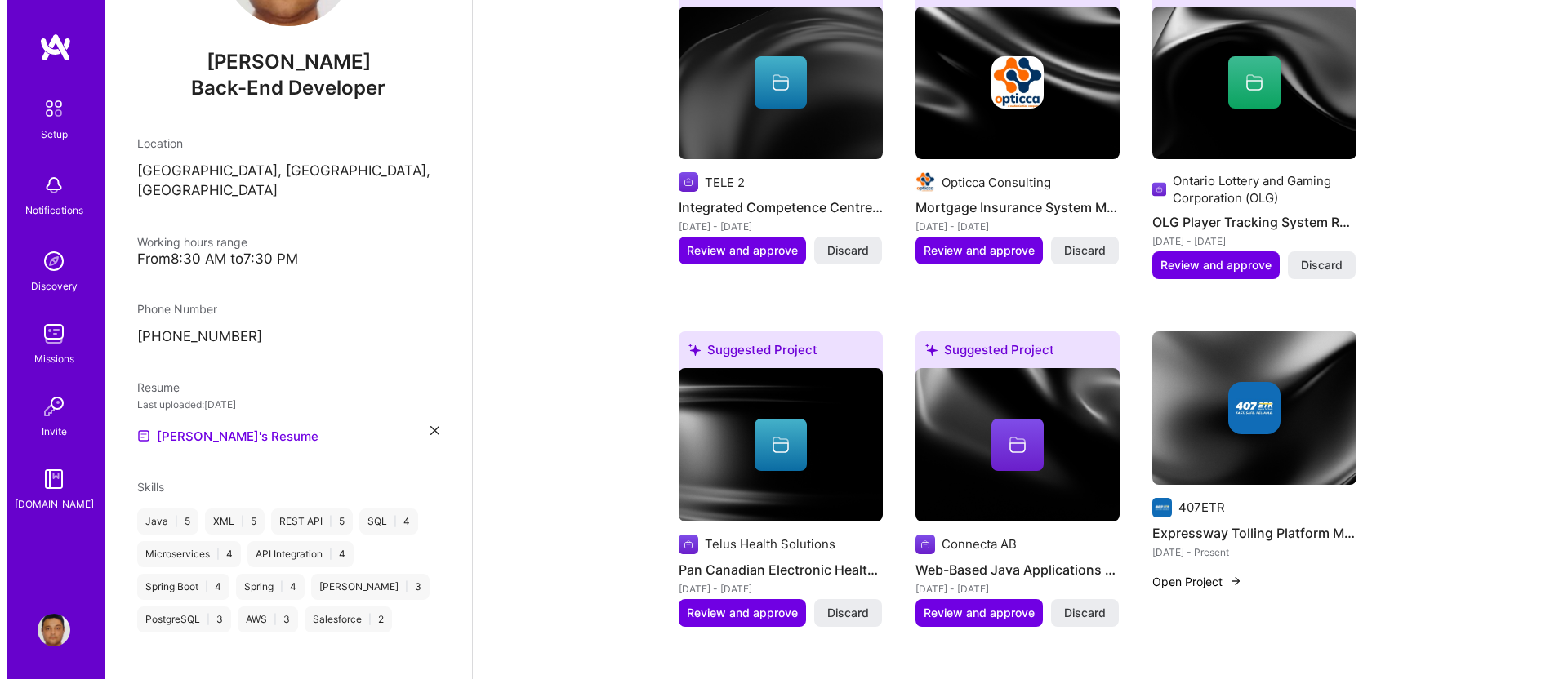
scroll to position [728, 0]
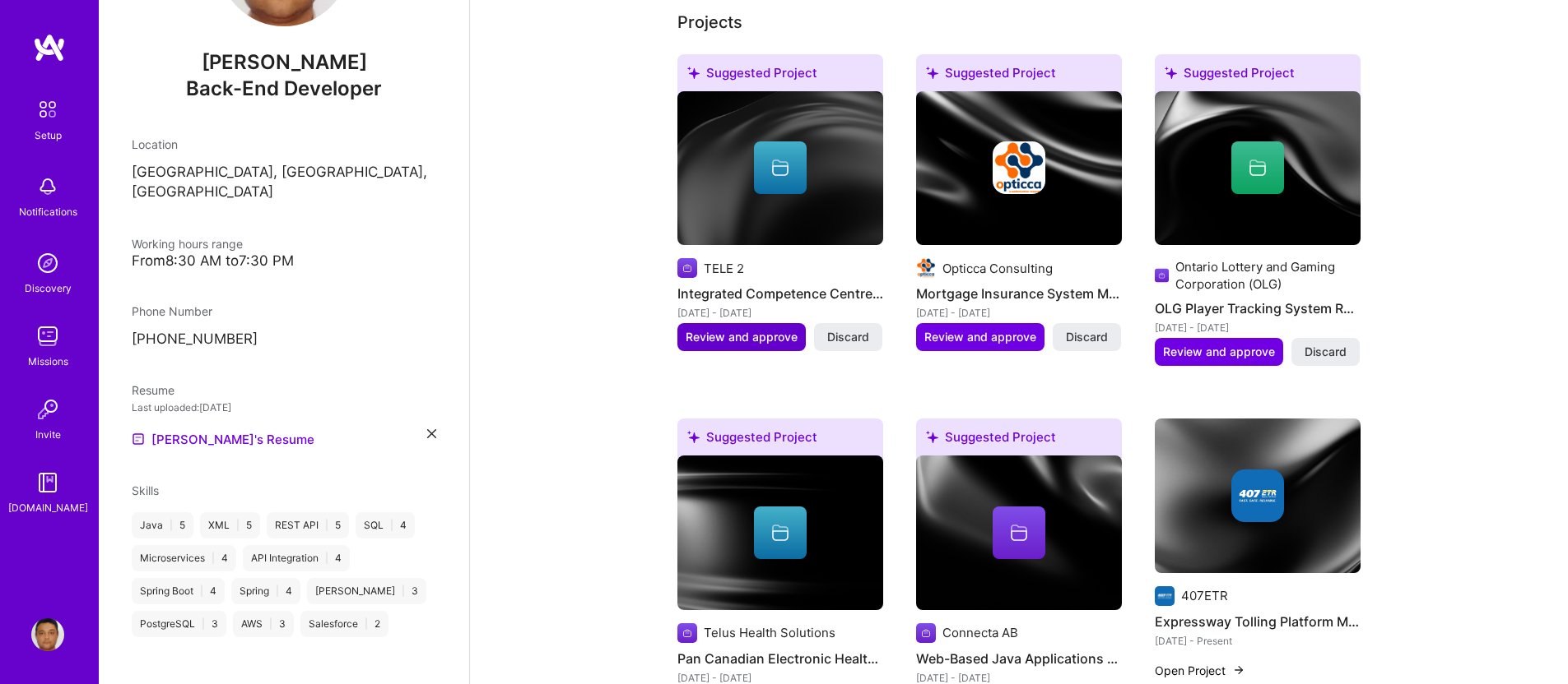
click at [749, 329] on span "Review and approve" at bounding box center [741, 337] width 112 height 17
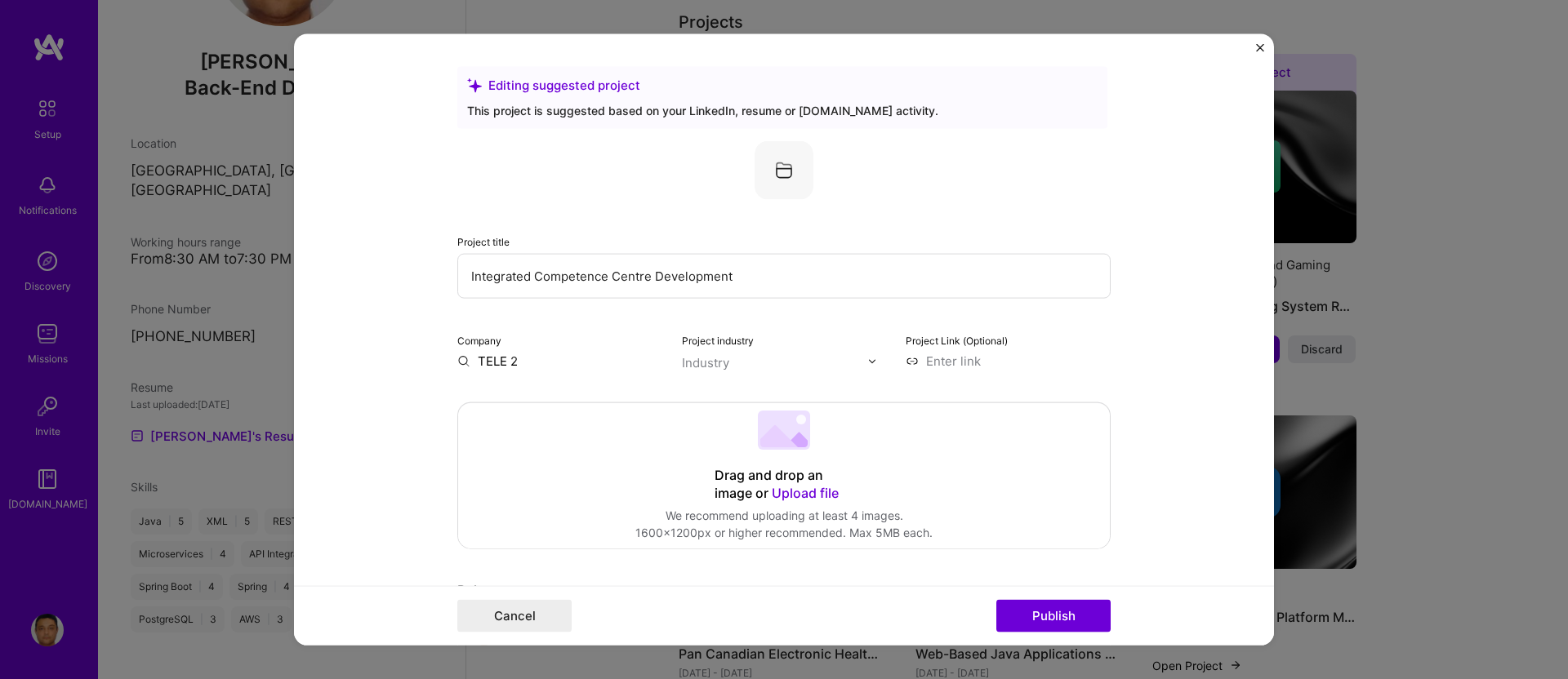
click at [701, 358] on div "Industry" at bounding box center [705, 363] width 48 height 17
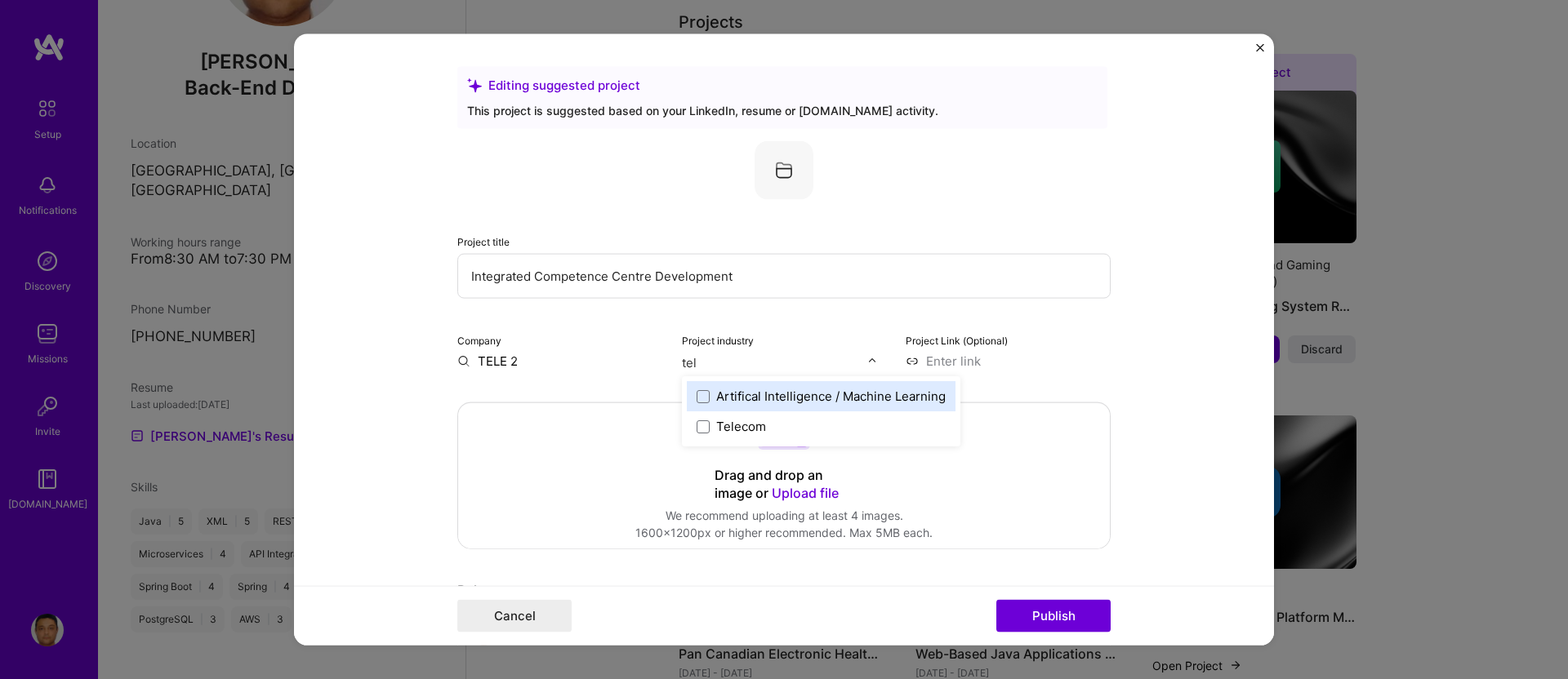
type input "tele"
click at [697, 391] on span at bounding box center [704, 396] width 13 height 13
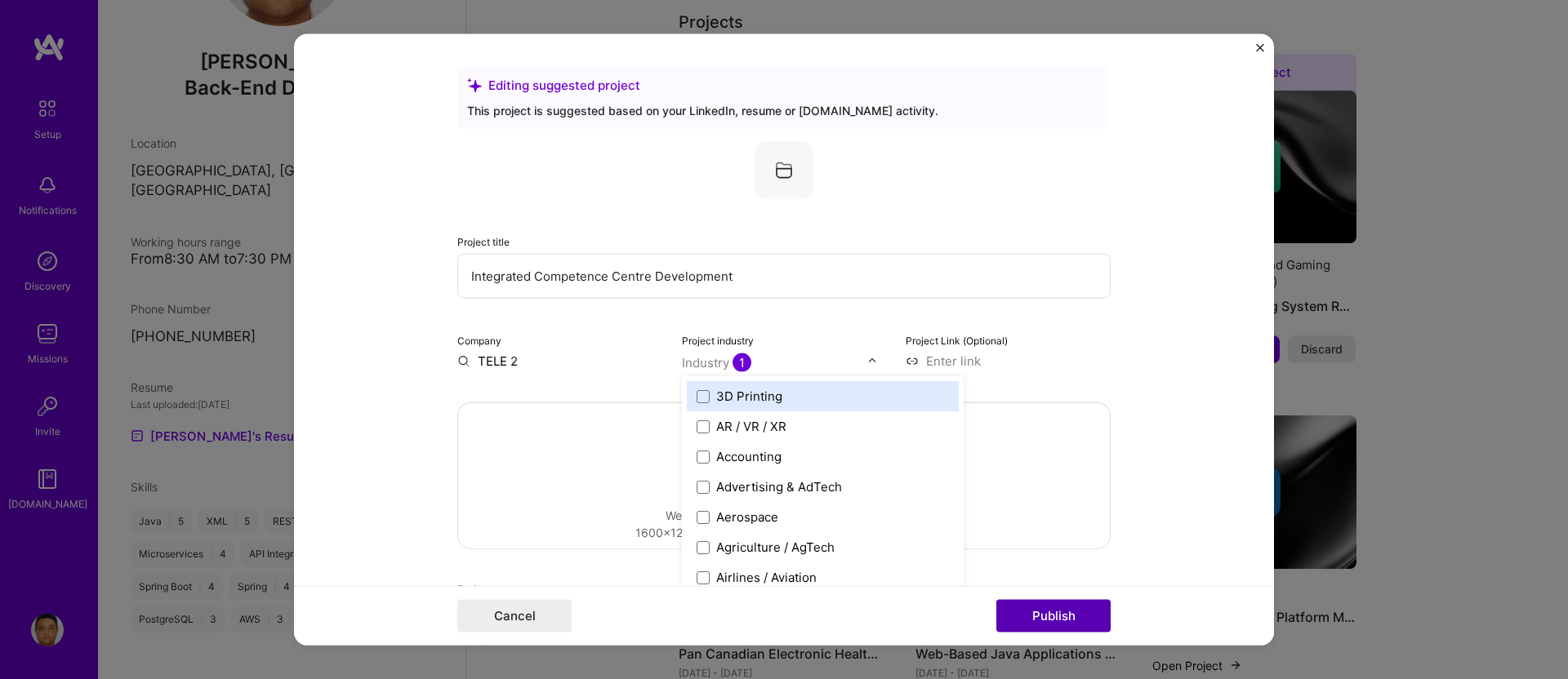
click at [1081, 608] on button "Publish" at bounding box center [1054, 615] width 115 height 33
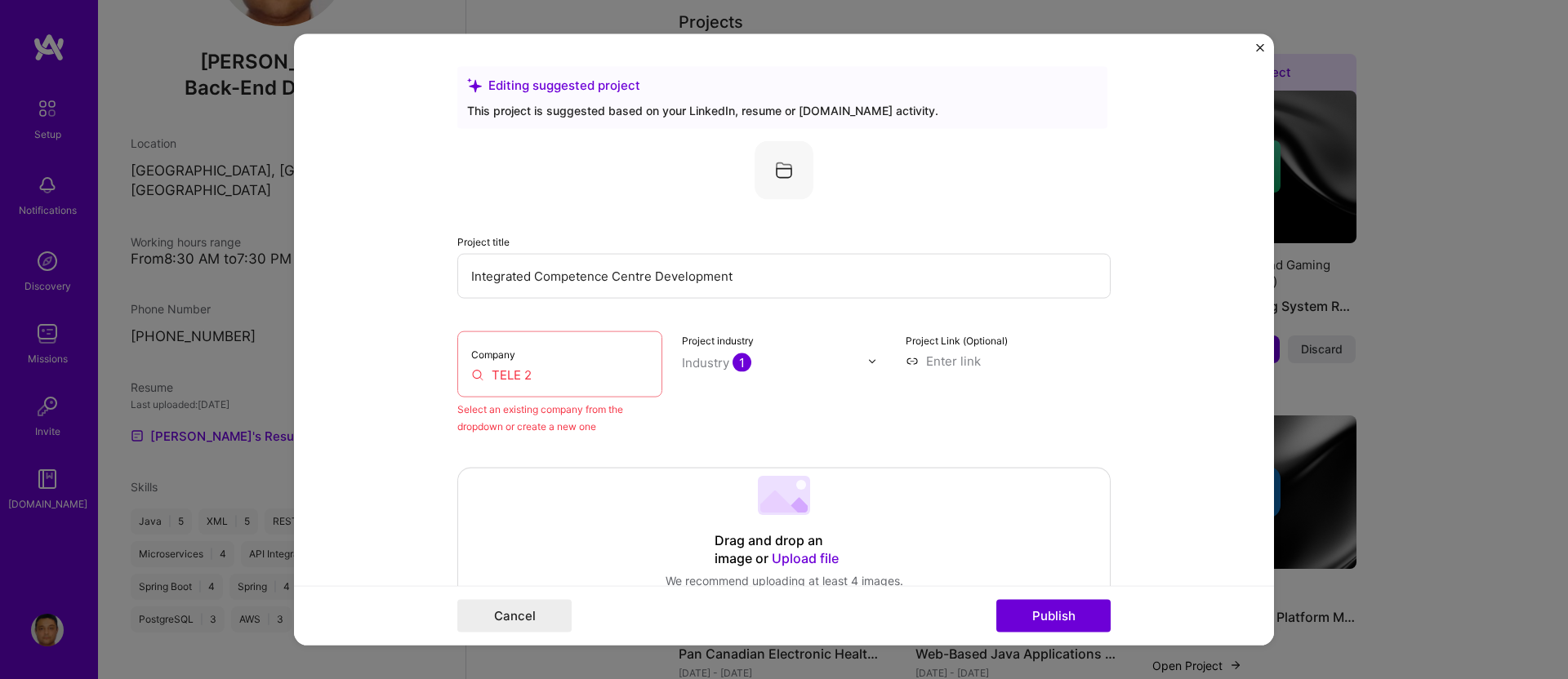
scroll to position [107, 0]
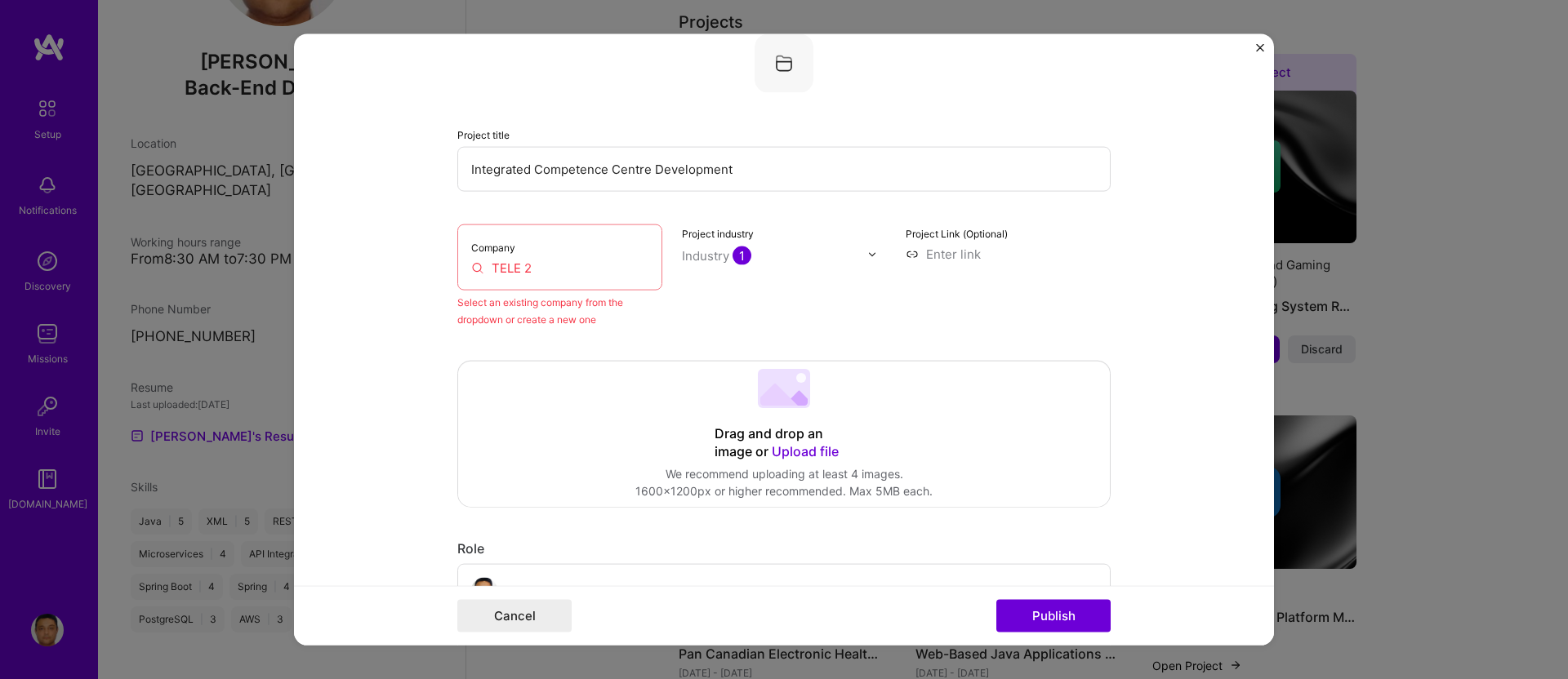
click at [550, 278] on div "Company TELE 2" at bounding box center [560, 257] width 205 height 66
click at [549, 270] on input "TELE 2" at bounding box center [560, 268] width 178 height 17
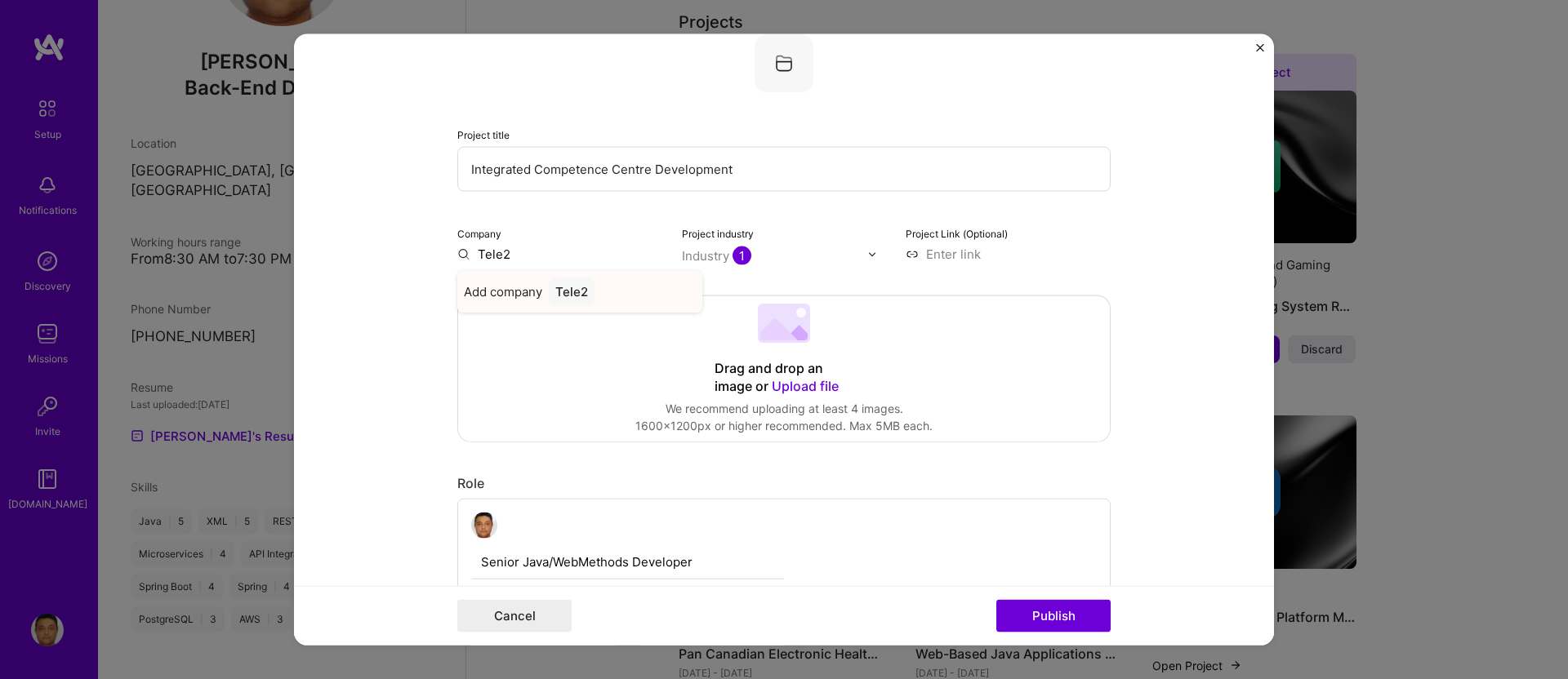
type input "Tele2"
click at [576, 291] on div "Tele2" at bounding box center [571, 292] width 46 height 28
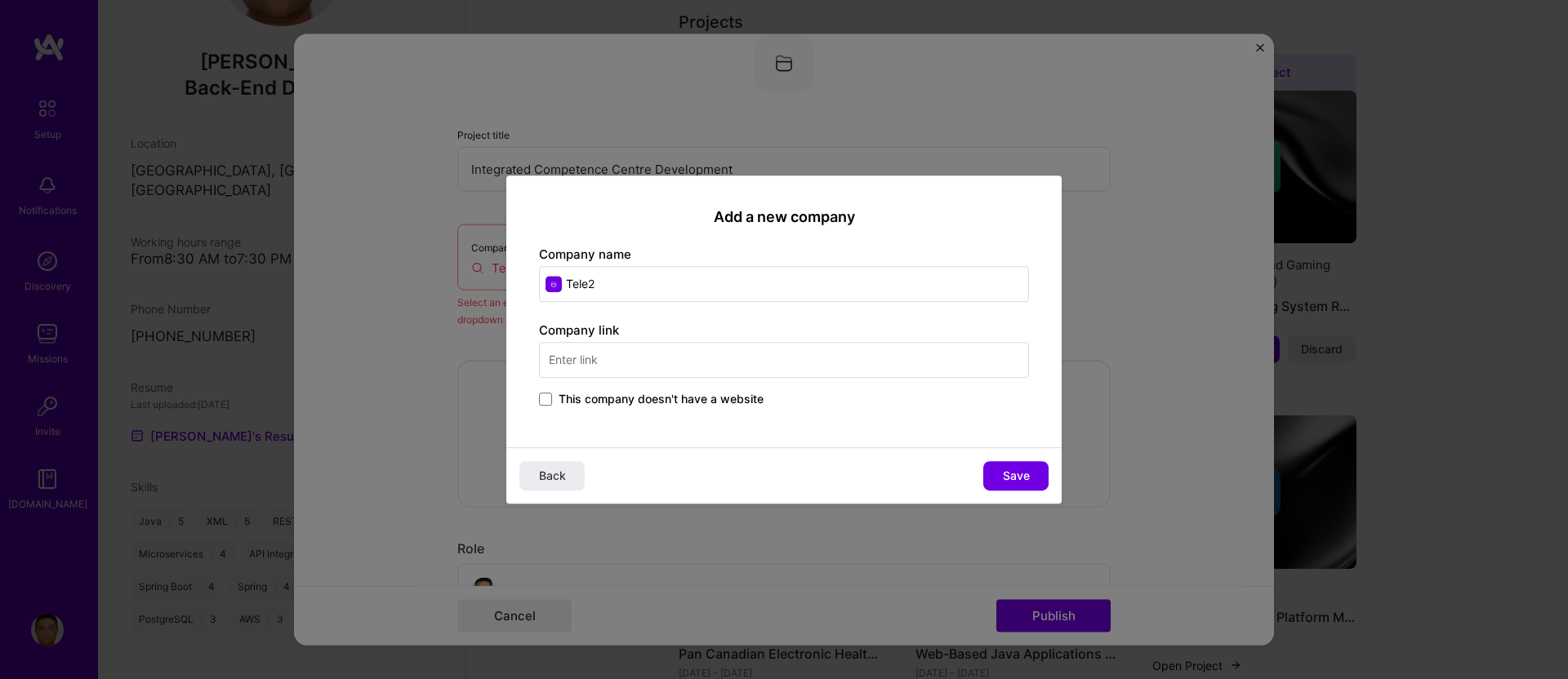
click at [594, 363] on input "text" at bounding box center [784, 360] width 490 height 36
type input "[DOMAIN_NAME]"
click at [1021, 468] on span "Save" at bounding box center [1017, 476] width 27 height 17
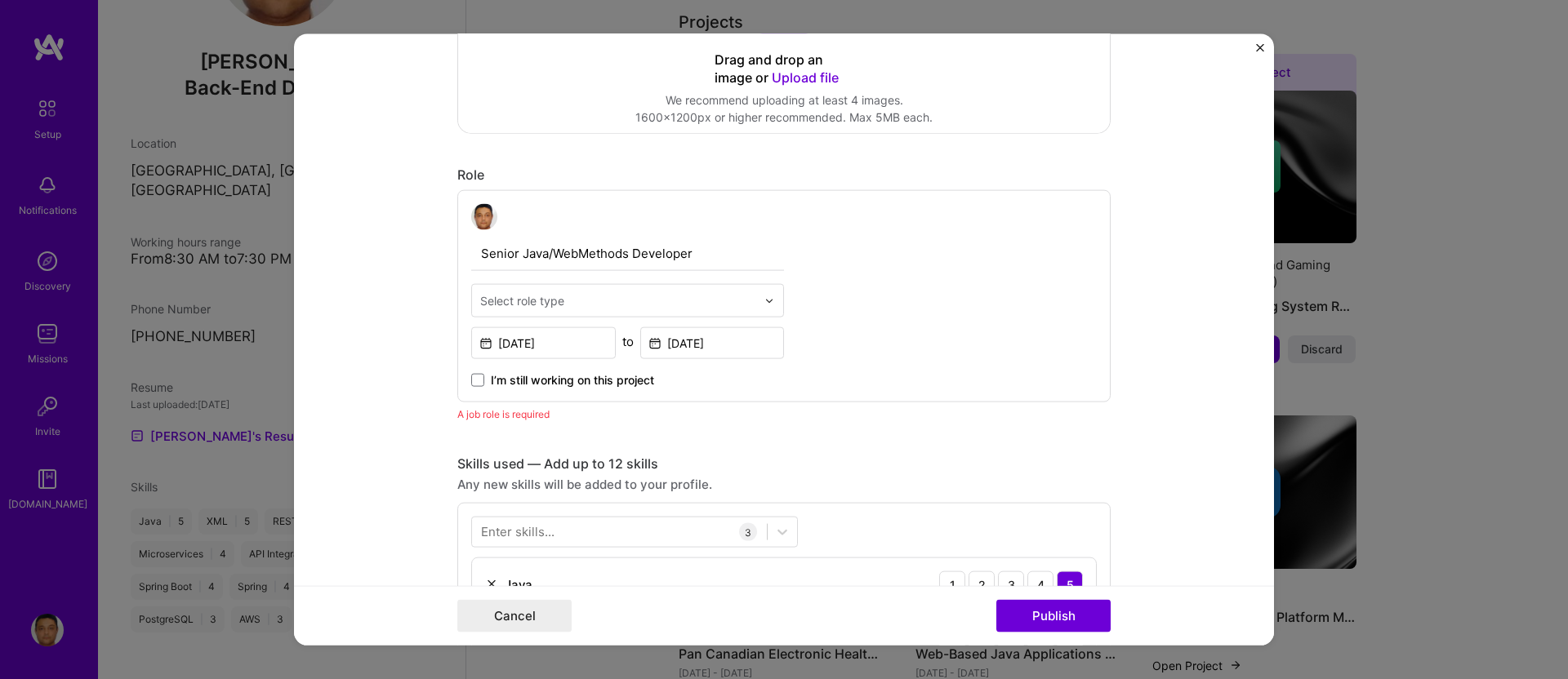
scroll to position [500, 0]
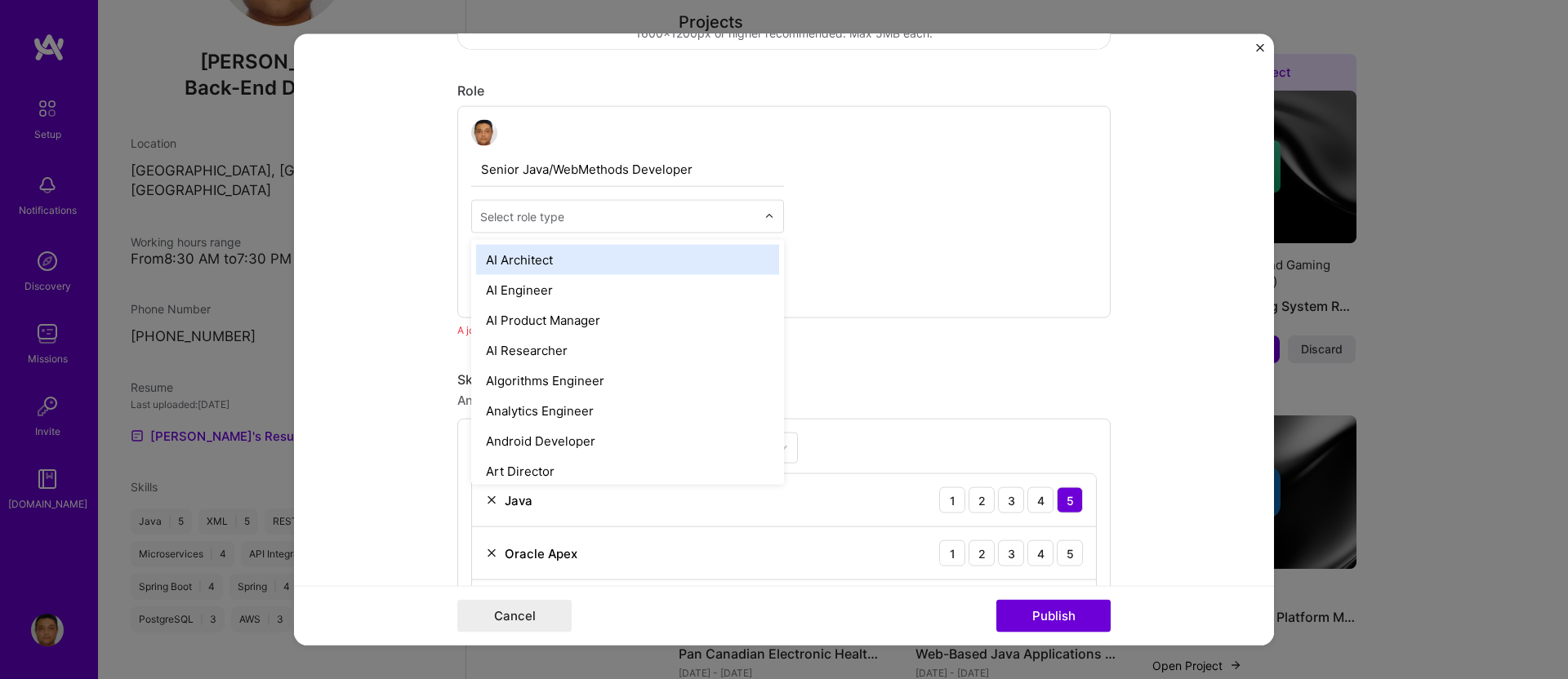
click at [765, 209] on div at bounding box center [774, 217] width 18 height 32
type input "i"
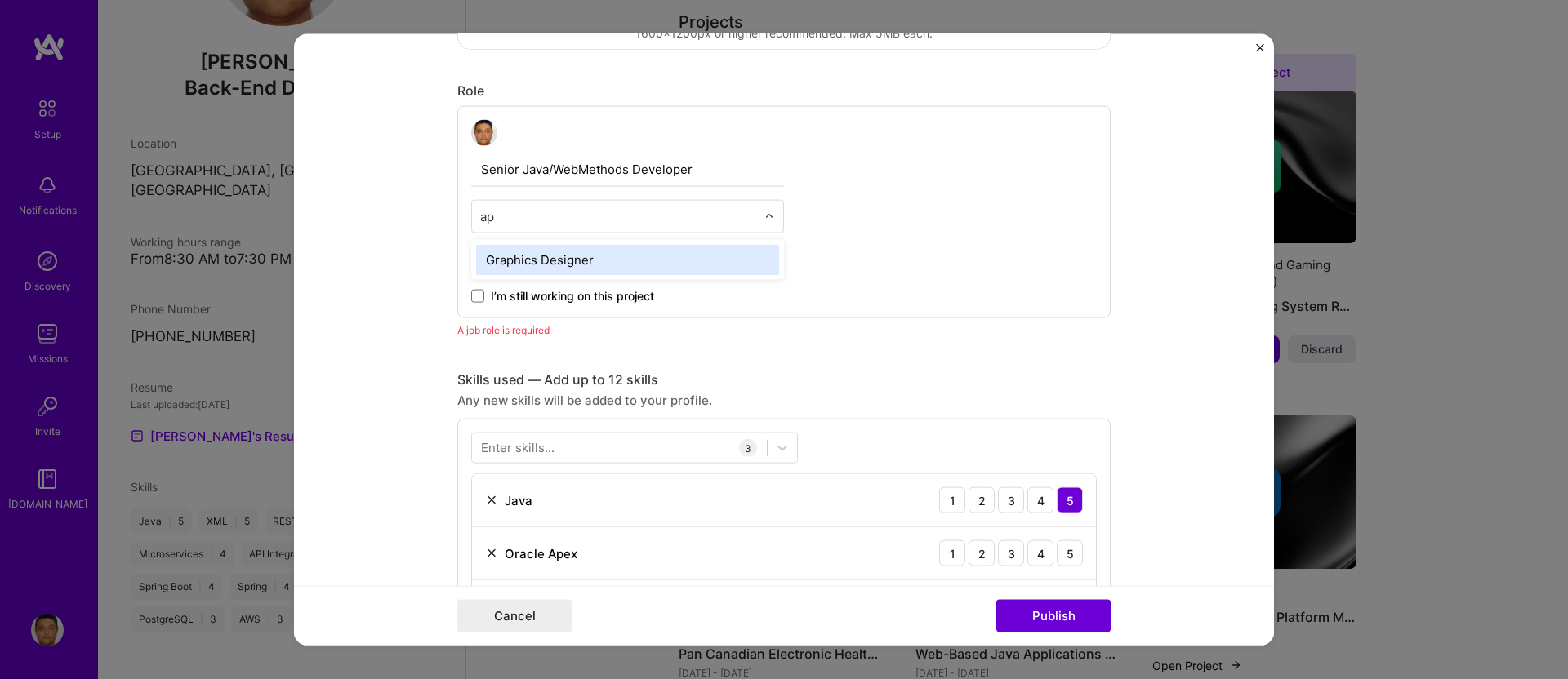
type input "a"
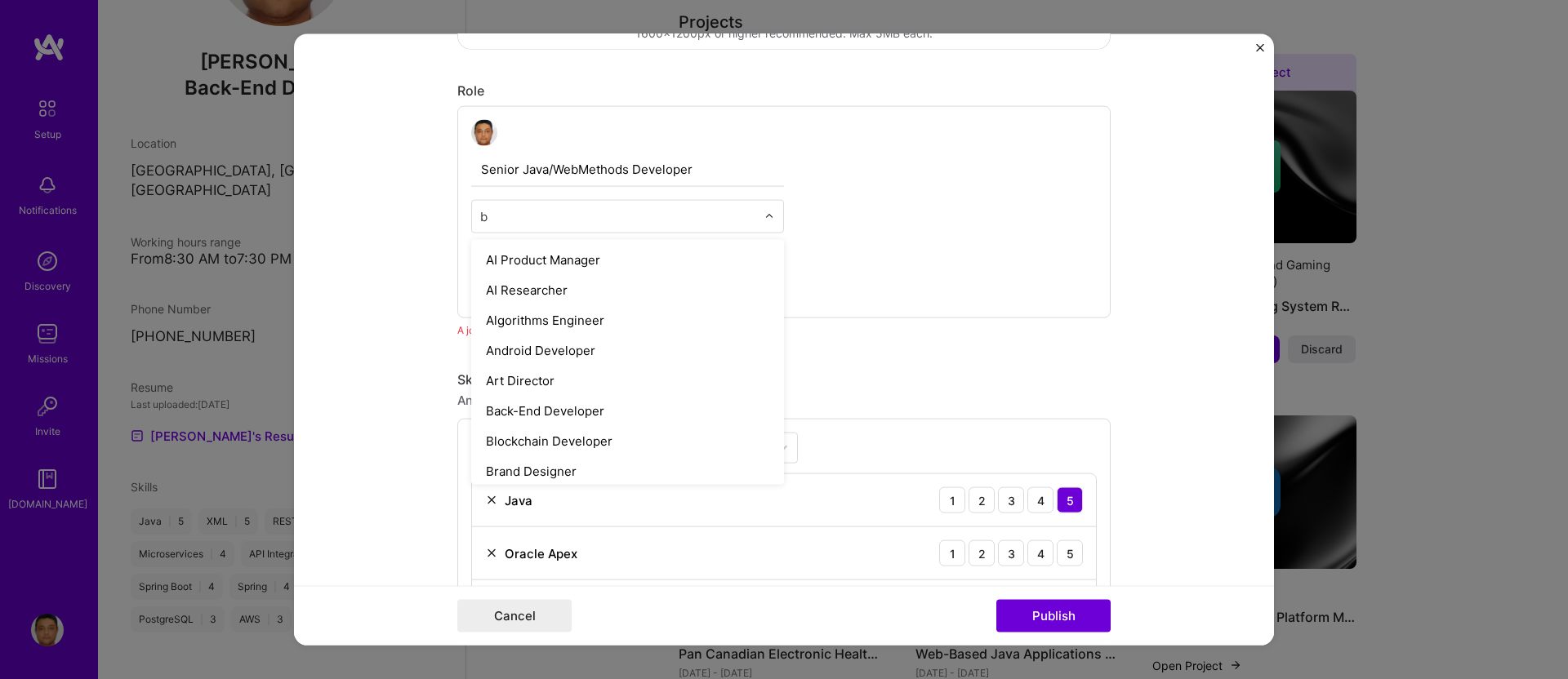
type input "ba"
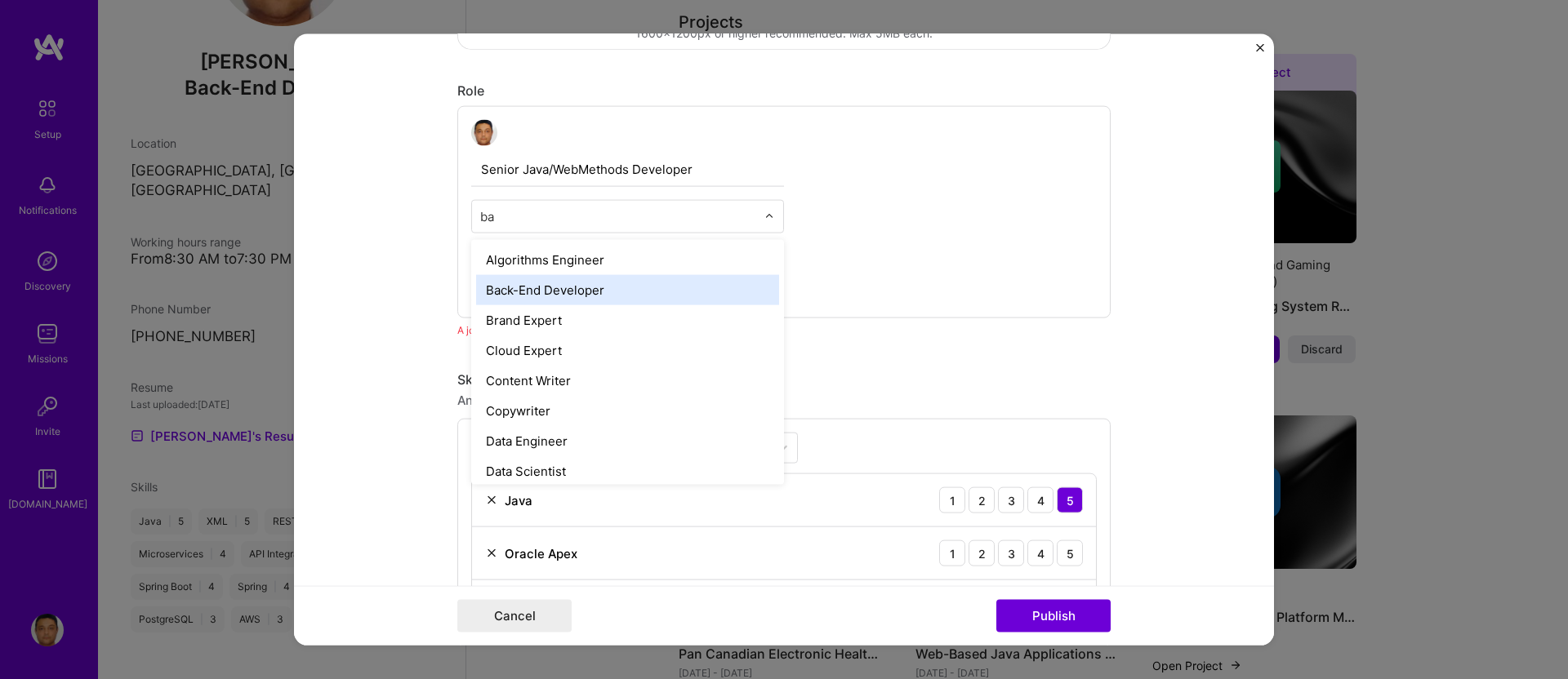
click at [611, 285] on div "Back-End Developer" at bounding box center [628, 291] width 303 height 30
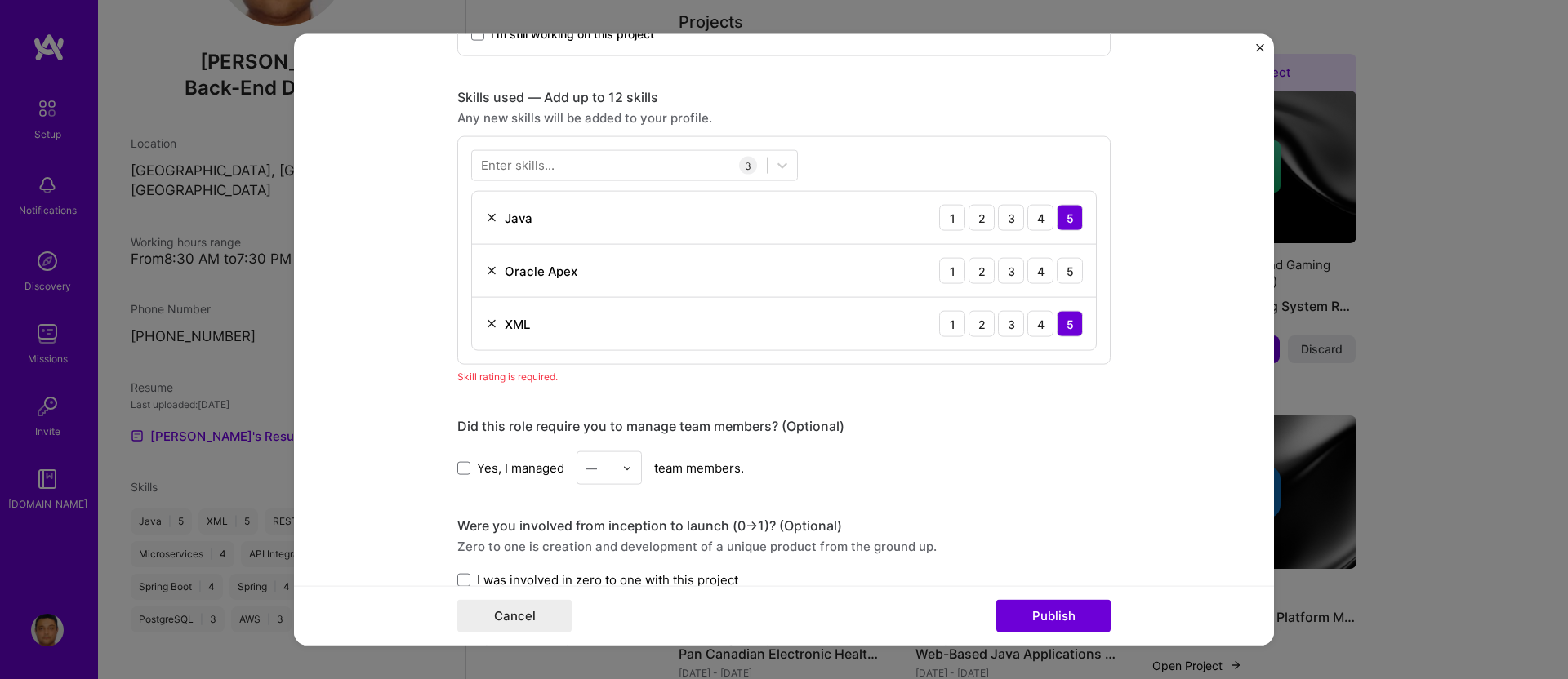
scroll to position [846, 0]
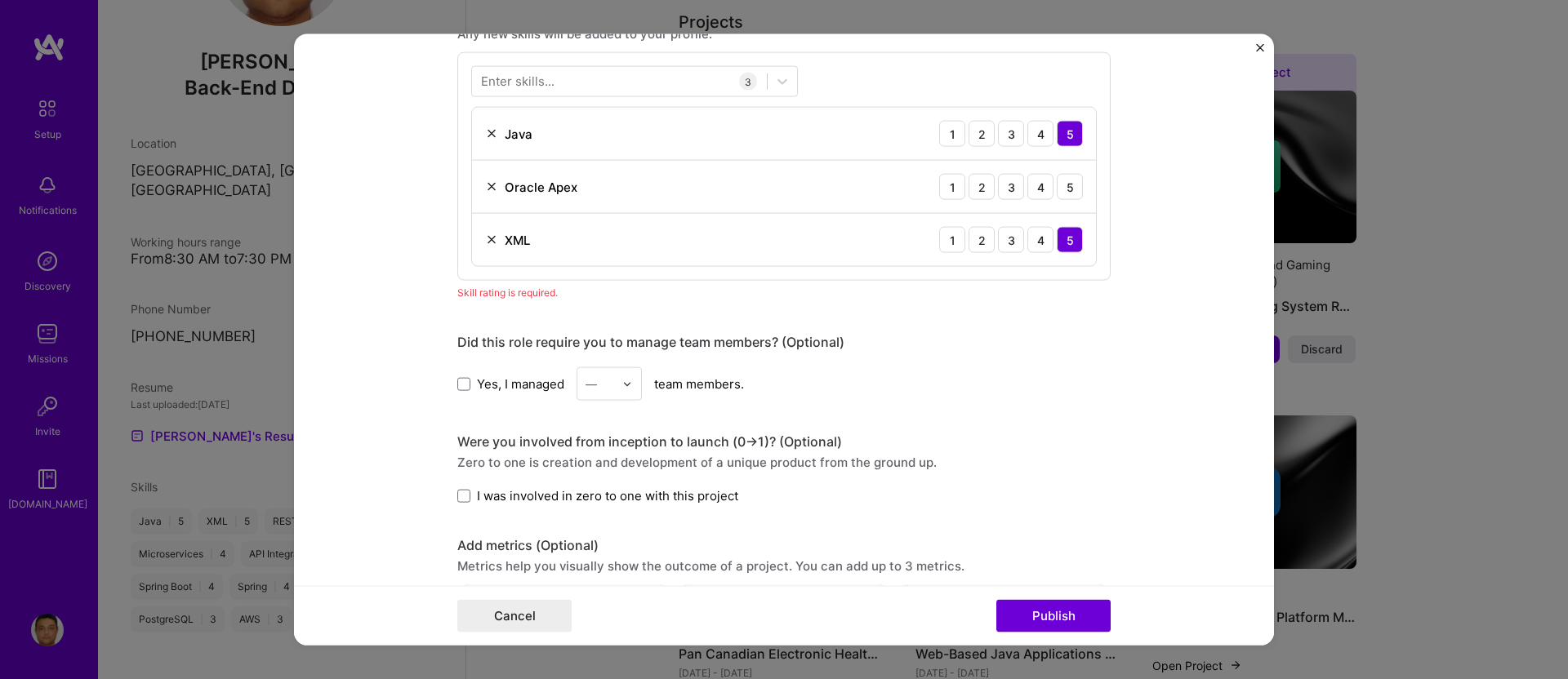
click at [485, 183] on img at bounding box center [492, 188] width 13 height 13
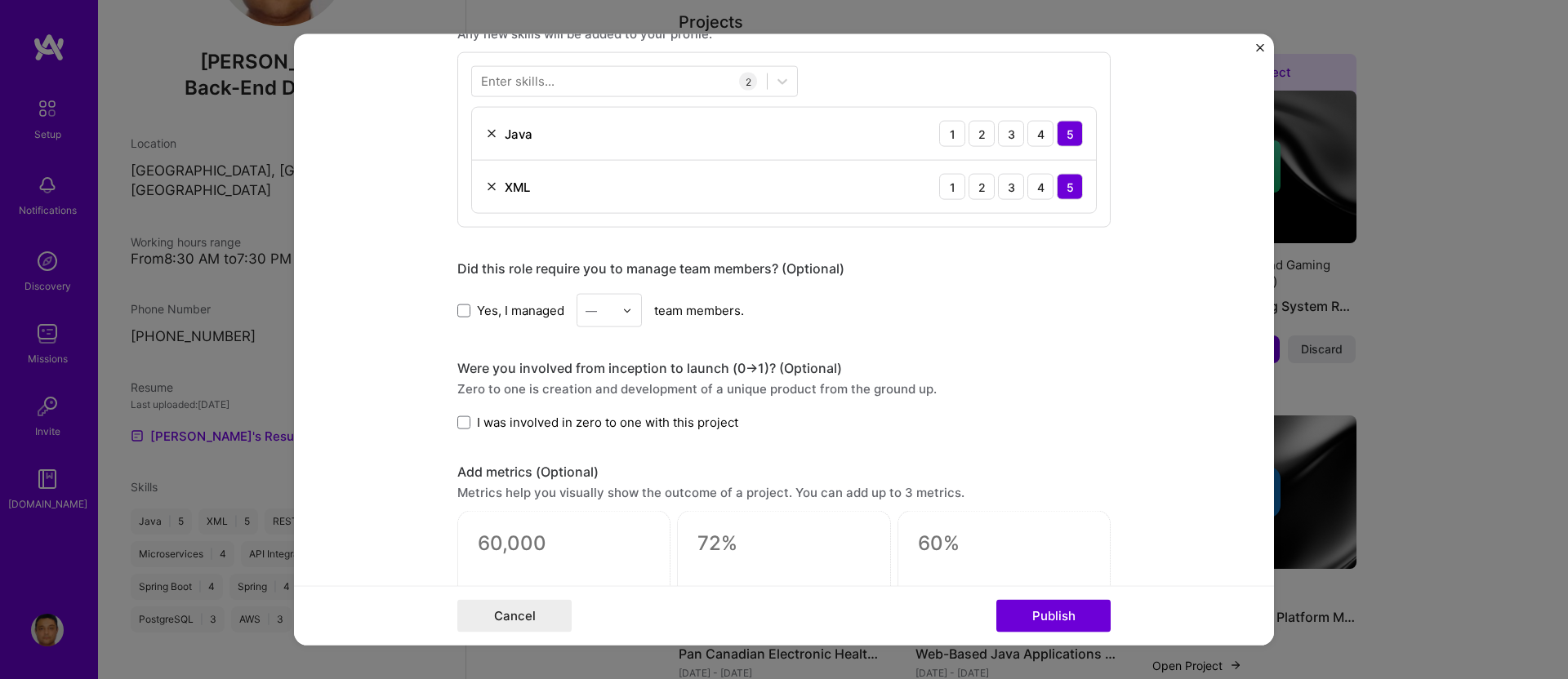
click at [622, 306] on img at bounding box center [627, 311] width 10 height 10
click at [586, 506] on div "6" at bounding box center [609, 505] width 55 height 30
click at [448, 419] on form "Editing suggested project This project is suggested based on your LinkedIn, res…" at bounding box center [784, 340] width 980 height 611
click at [462, 416] on span at bounding box center [464, 422] width 13 height 13
click at [0, 0] on input "I was involved in zero to one with this project" at bounding box center [0, 0] width 0 height 0
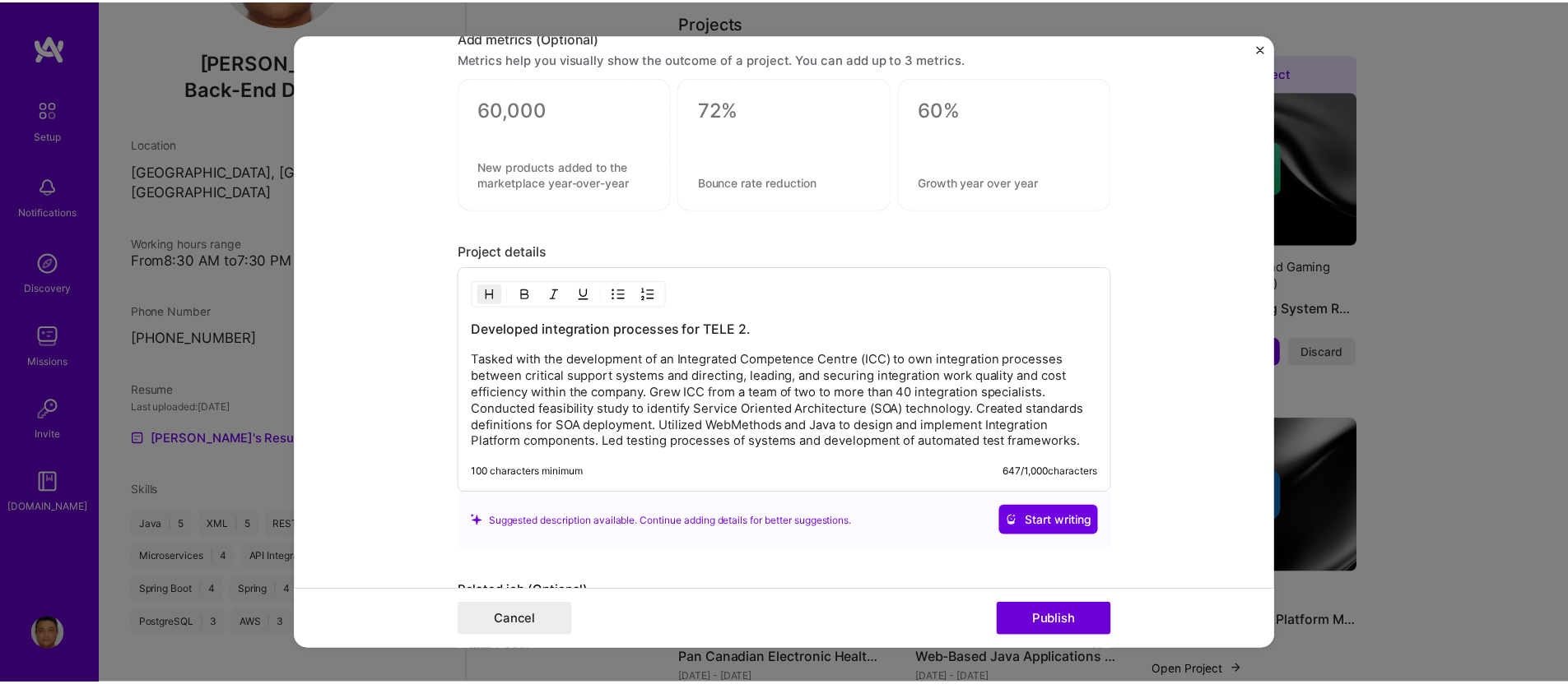
scroll to position [1397, 0]
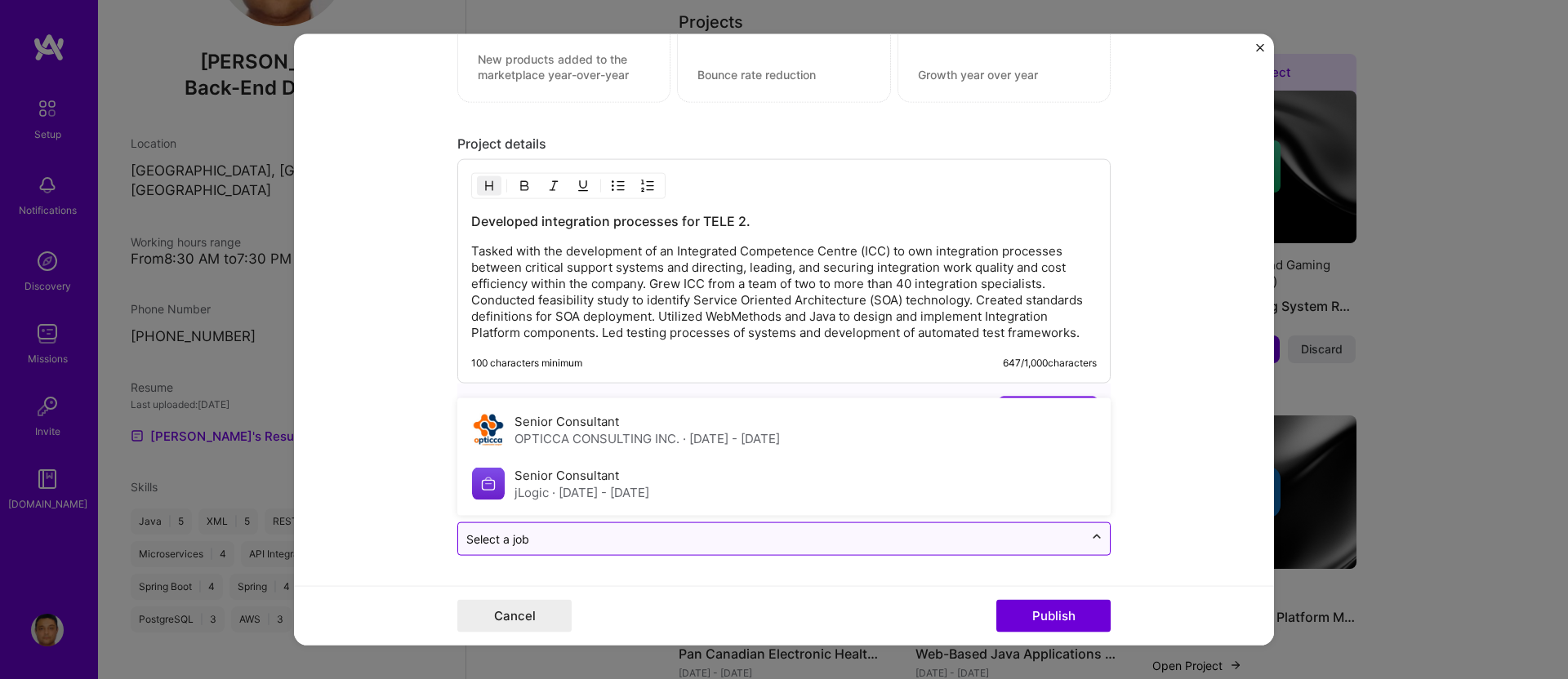
click at [1091, 542] on icon at bounding box center [1097, 538] width 13 height 17
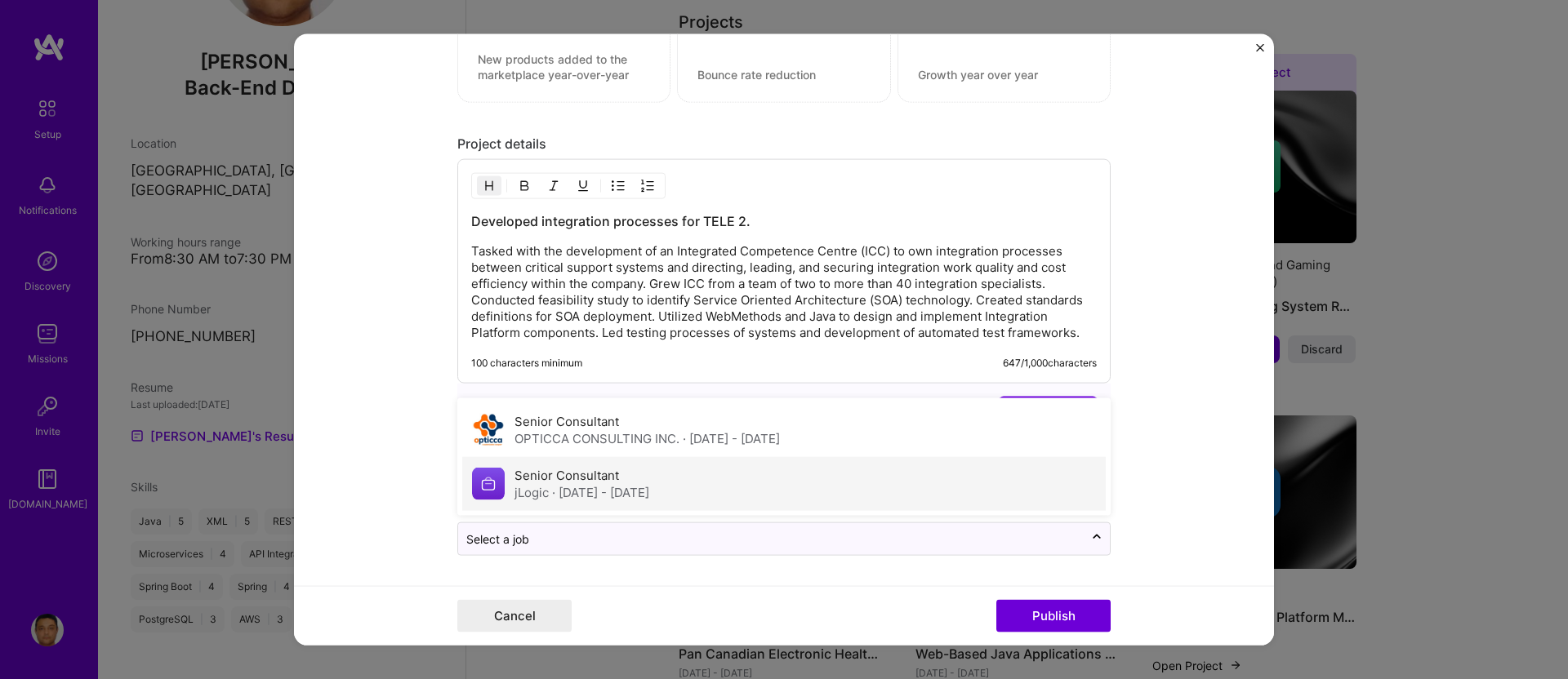
click at [1075, 475] on div "Senior Consultant jLogic · [DATE] - [DATE]" at bounding box center [784, 484] width 643 height 54
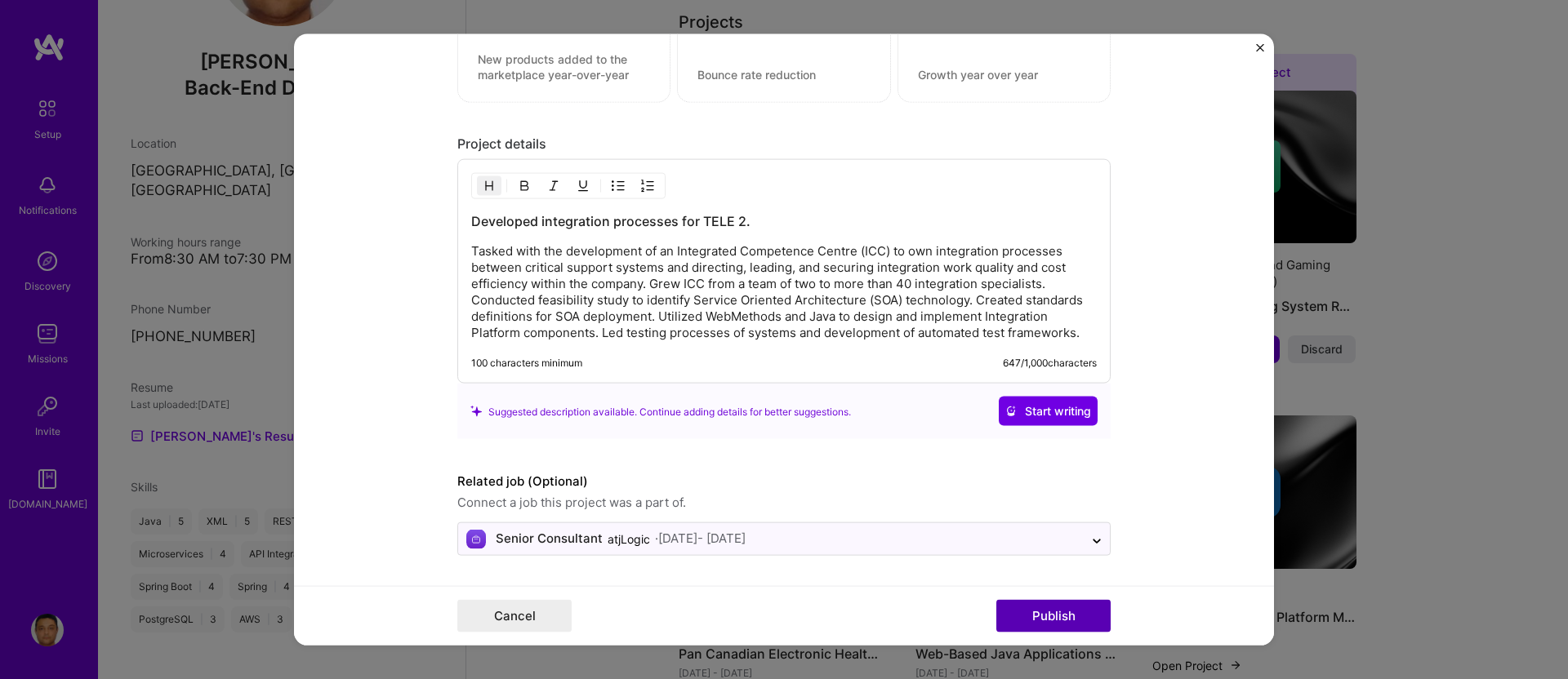
click at [1070, 607] on button "Publish" at bounding box center [1054, 615] width 115 height 33
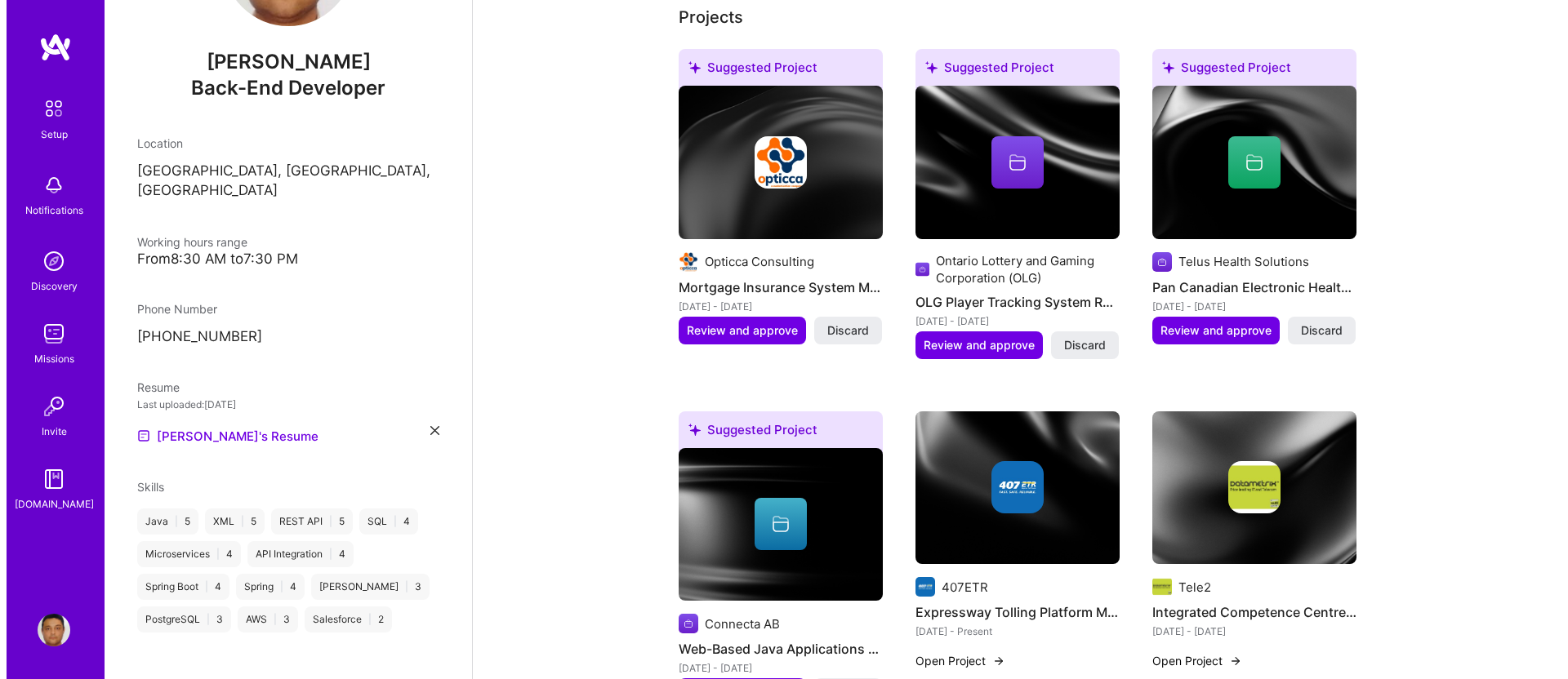
scroll to position [697, 0]
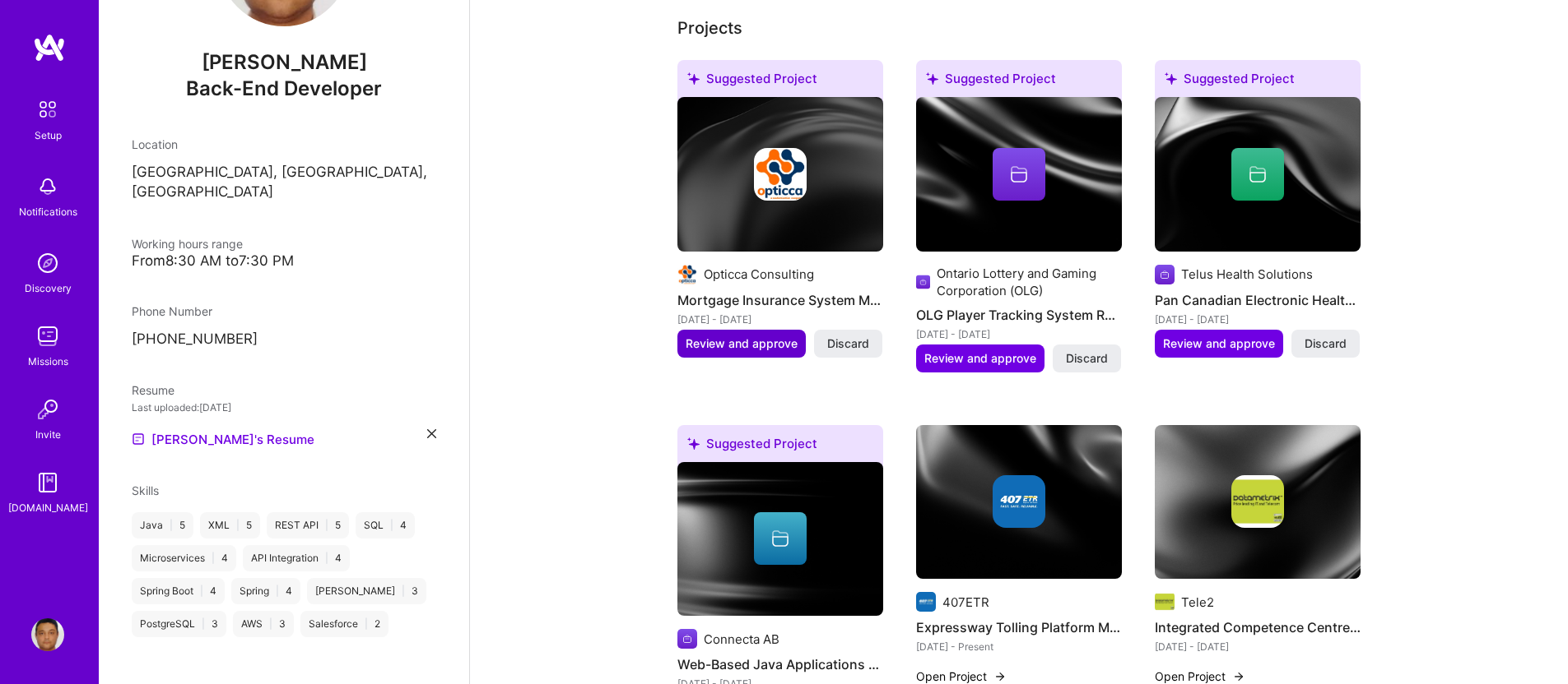
click at [756, 336] on span "Review and approve" at bounding box center [741, 344] width 112 height 17
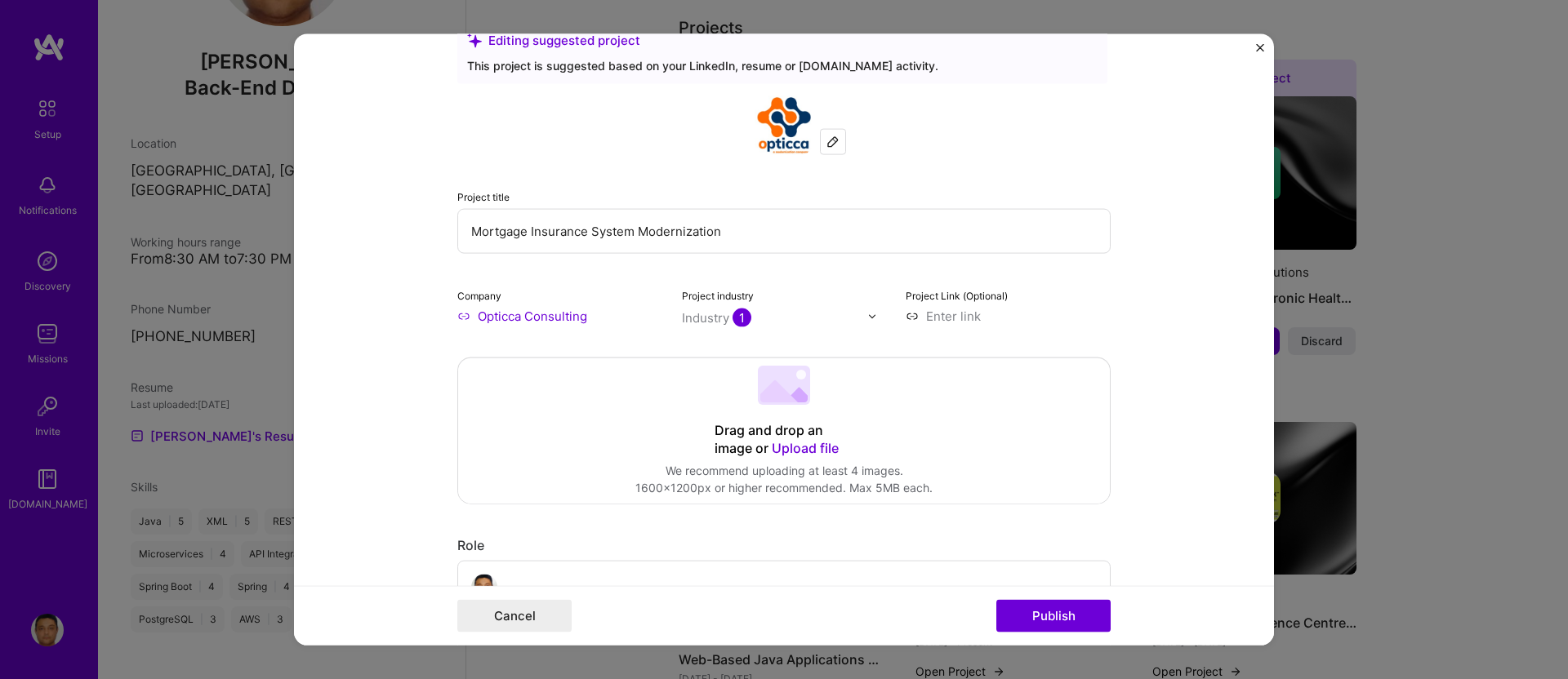
scroll to position [0, 0]
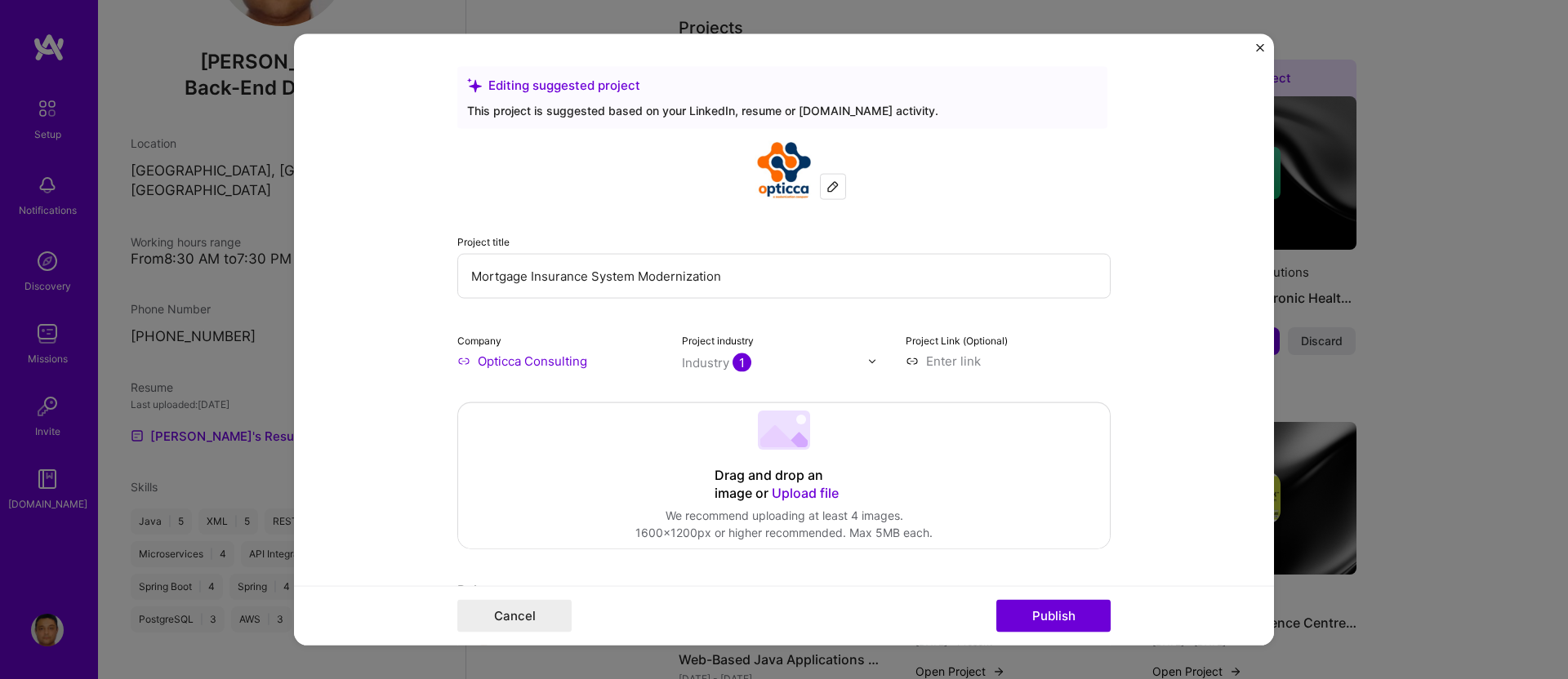
click at [828, 182] on img at bounding box center [833, 188] width 13 height 13
click at [559, 363] on input "Opticca Consulting" at bounding box center [560, 361] width 205 height 17
click at [479, 333] on div "Company Opticca Consulting" at bounding box center [560, 351] width 205 height 39
click at [458, 355] on input "Opticca Consulting" at bounding box center [560, 361] width 205 height 17
click at [497, 354] on input "Opticca Consulting" at bounding box center [560, 361] width 205 height 17
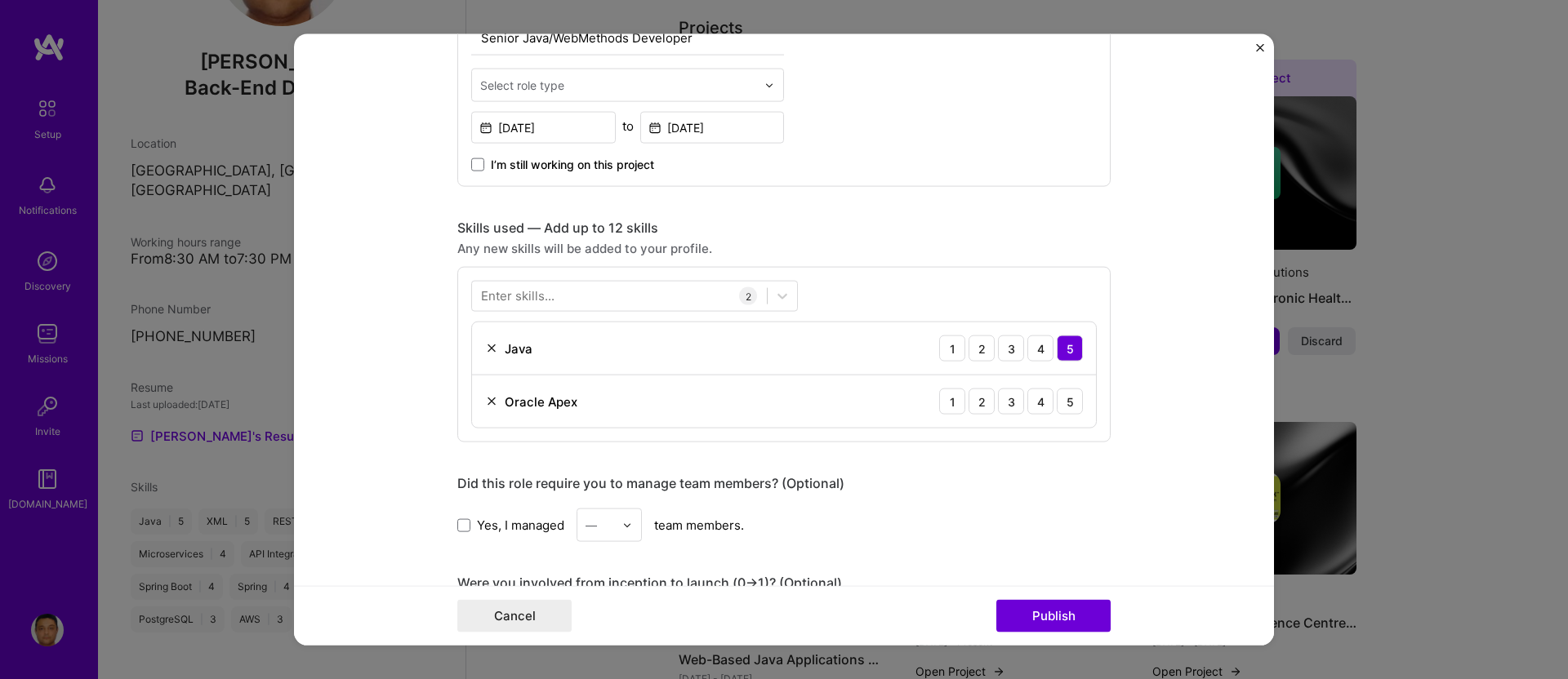
scroll to position [799, 0]
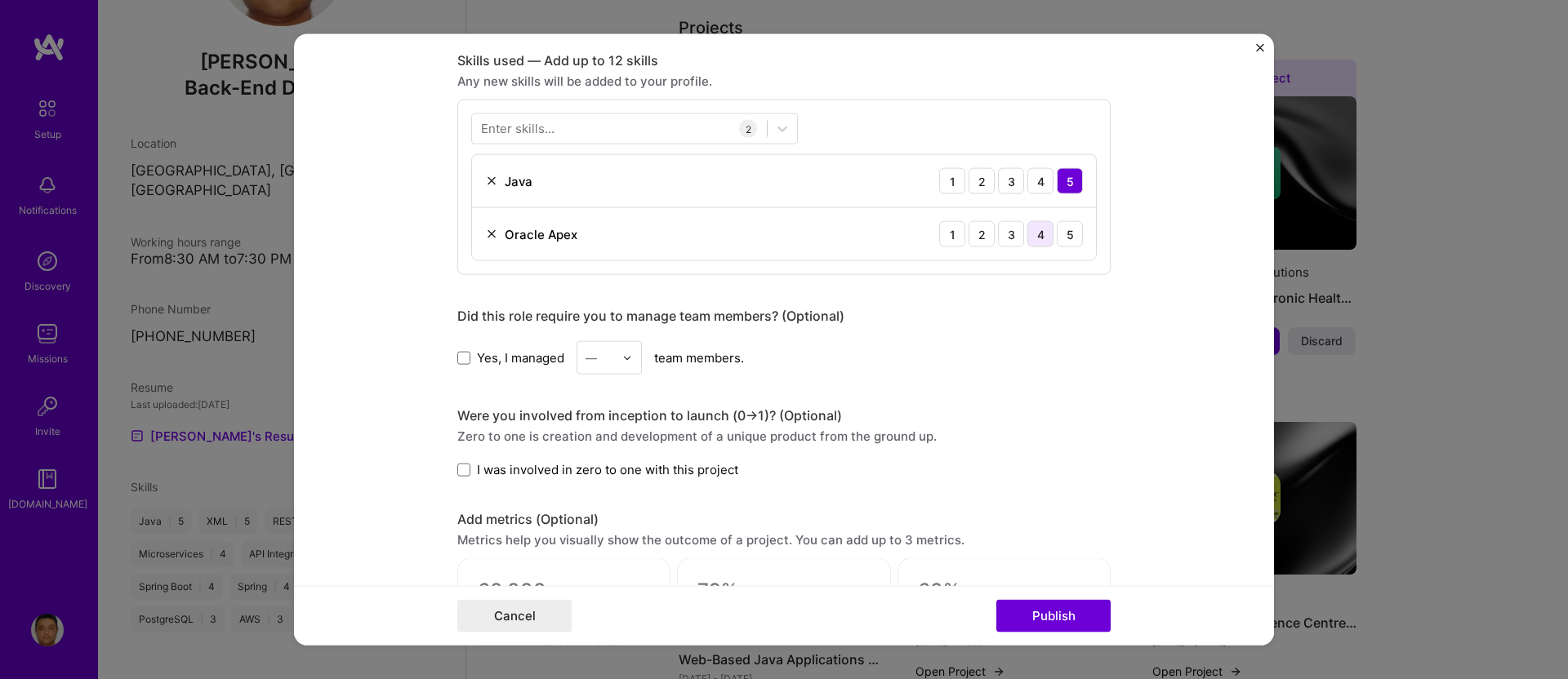
click at [1035, 239] on div "4" at bounding box center [1040, 234] width 26 height 26
click at [460, 356] on span at bounding box center [464, 358] width 13 height 13
click at [0, 0] on input "Yes, I managed" at bounding box center [0, 0] width 0 height 0
click at [622, 351] on div at bounding box center [632, 358] width 18 height 32
click at [600, 483] on div "4" at bounding box center [609, 492] width 55 height 30
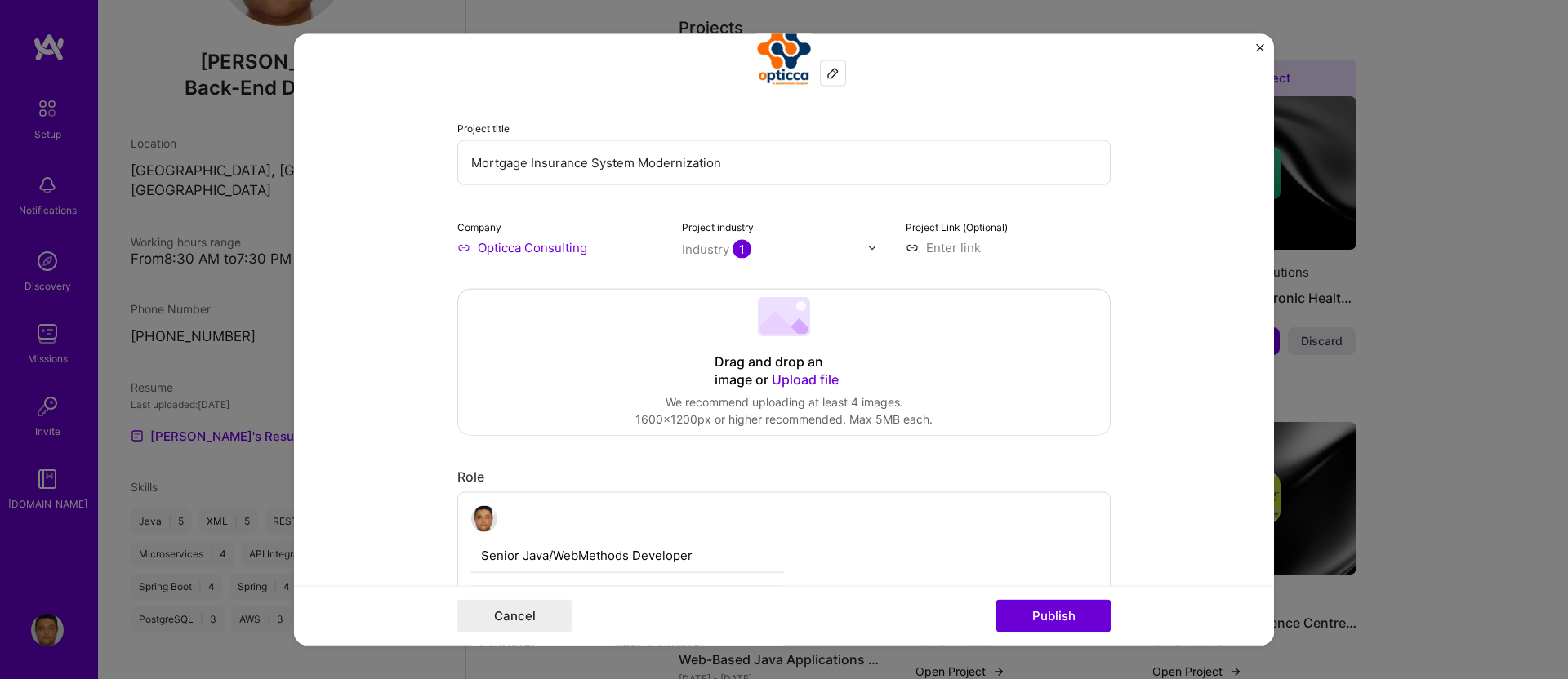
scroll to position [0, 0]
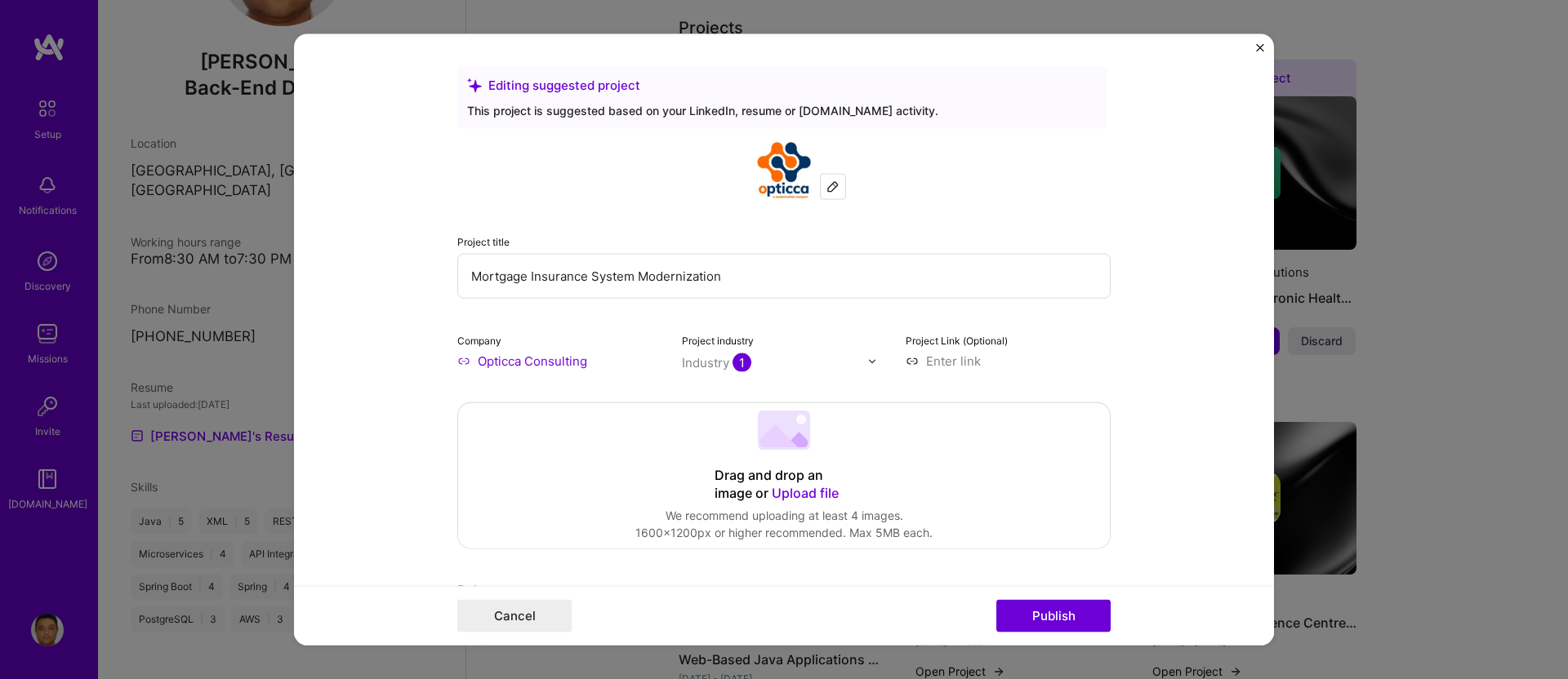
click at [782, 181] on img at bounding box center [784, 171] width 59 height 59
click at [1072, 609] on button "Publish" at bounding box center [1054, 615] width 115 height 33
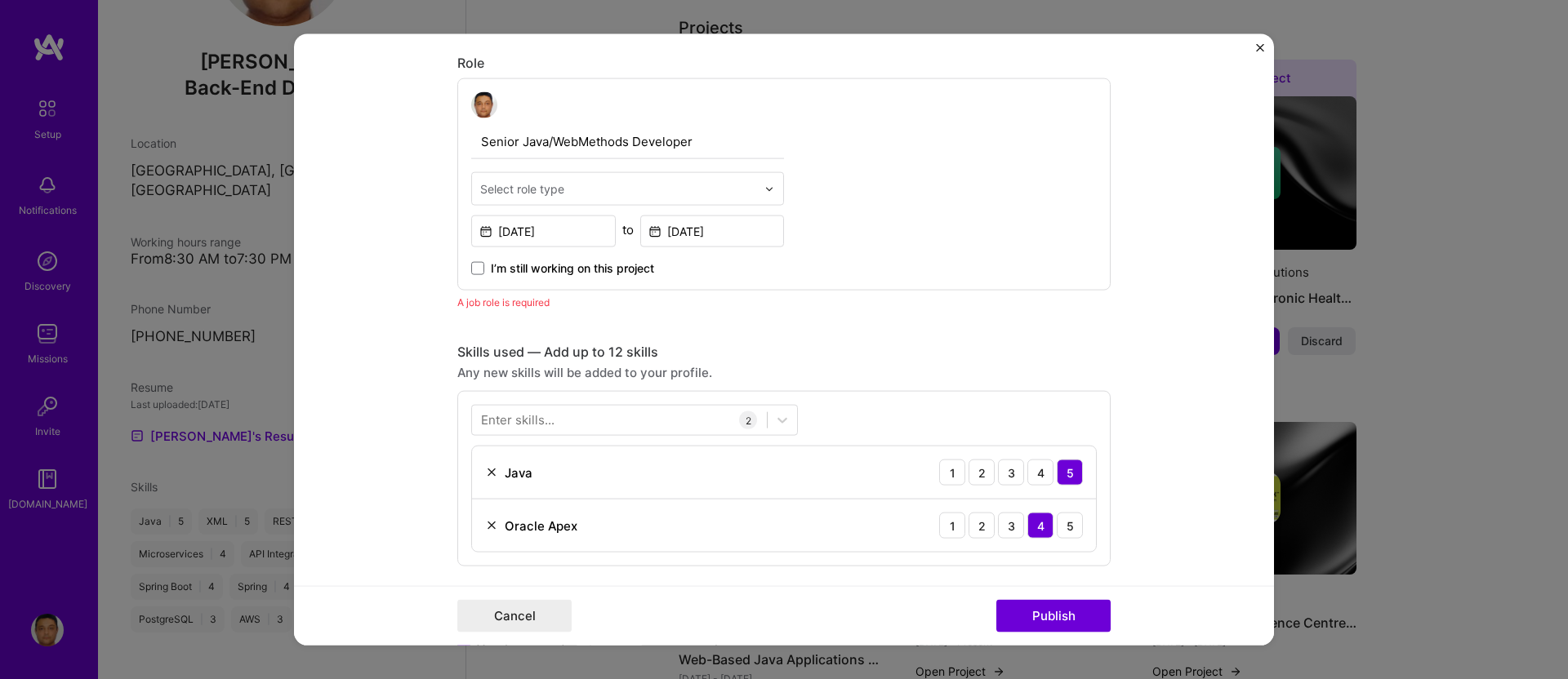
scroll to position [548, 0]
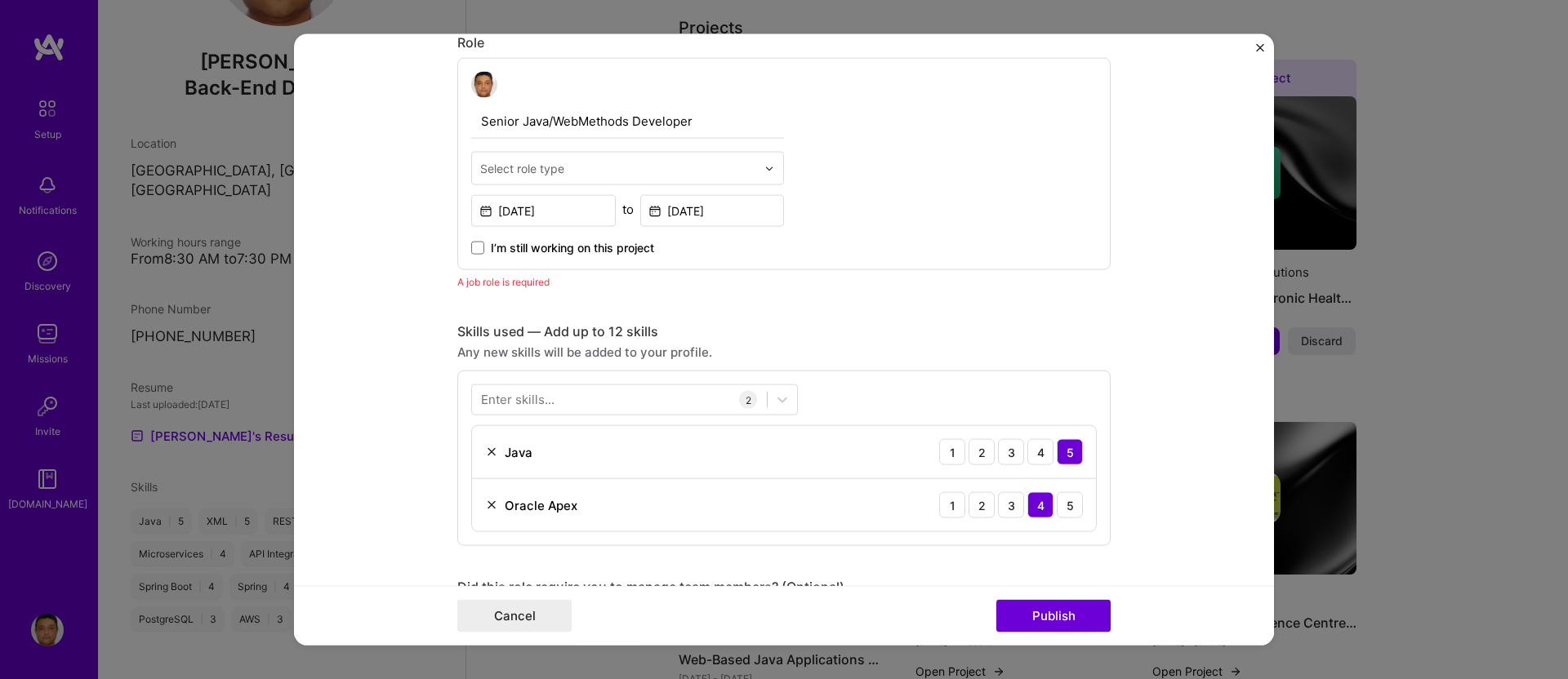
click at [583, 171] on input "text" at bounding box center [618, 168] width 276 height 17
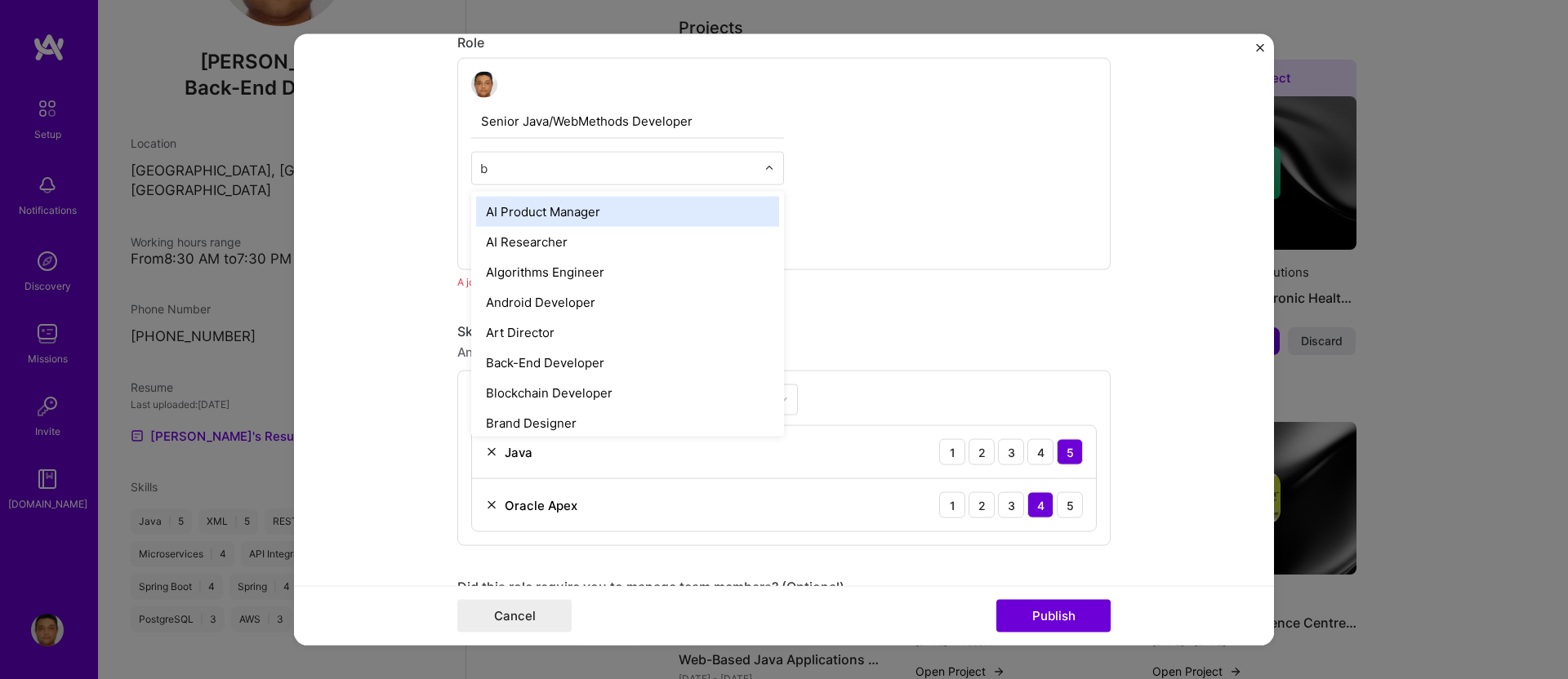
type input "ba"
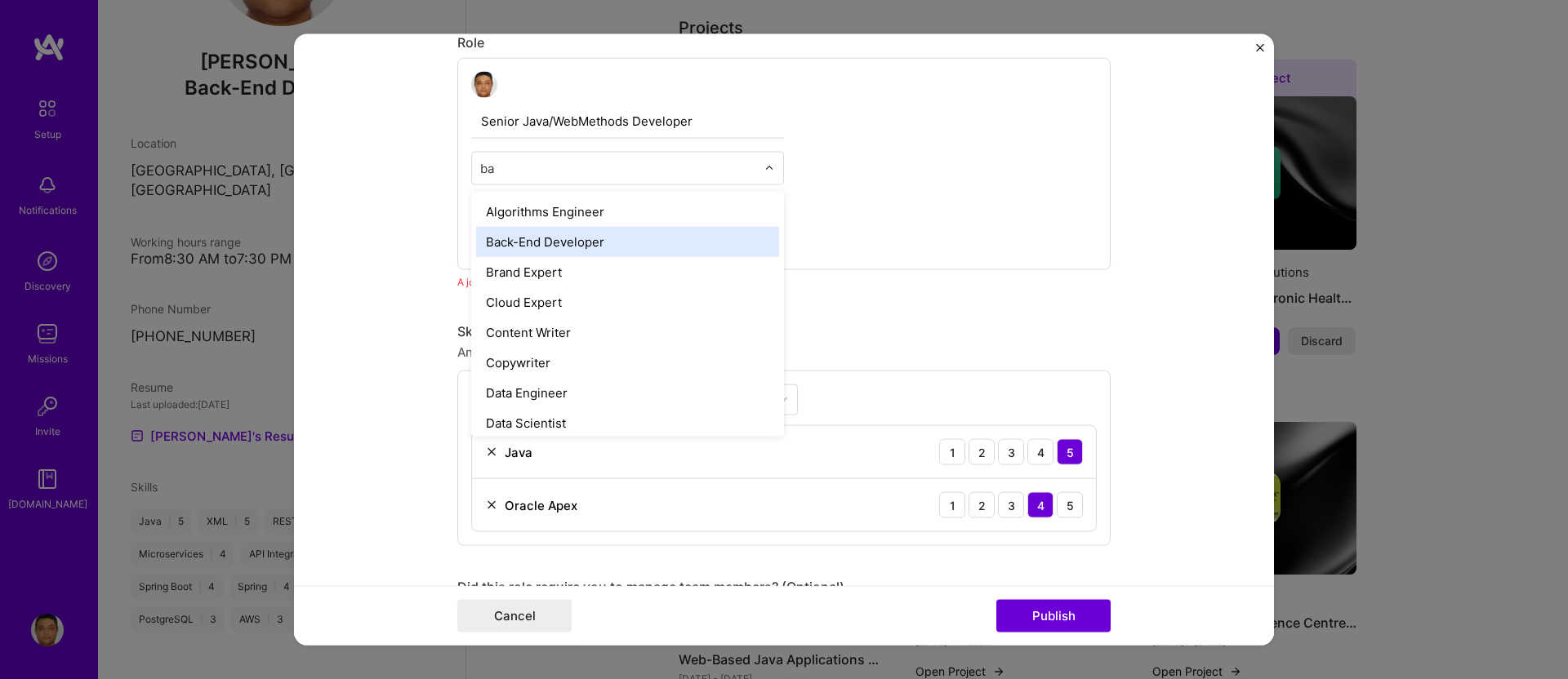
click at [591, 234] on div "Back-End Developer" at bounding box center [628, 242] width 303 height 30
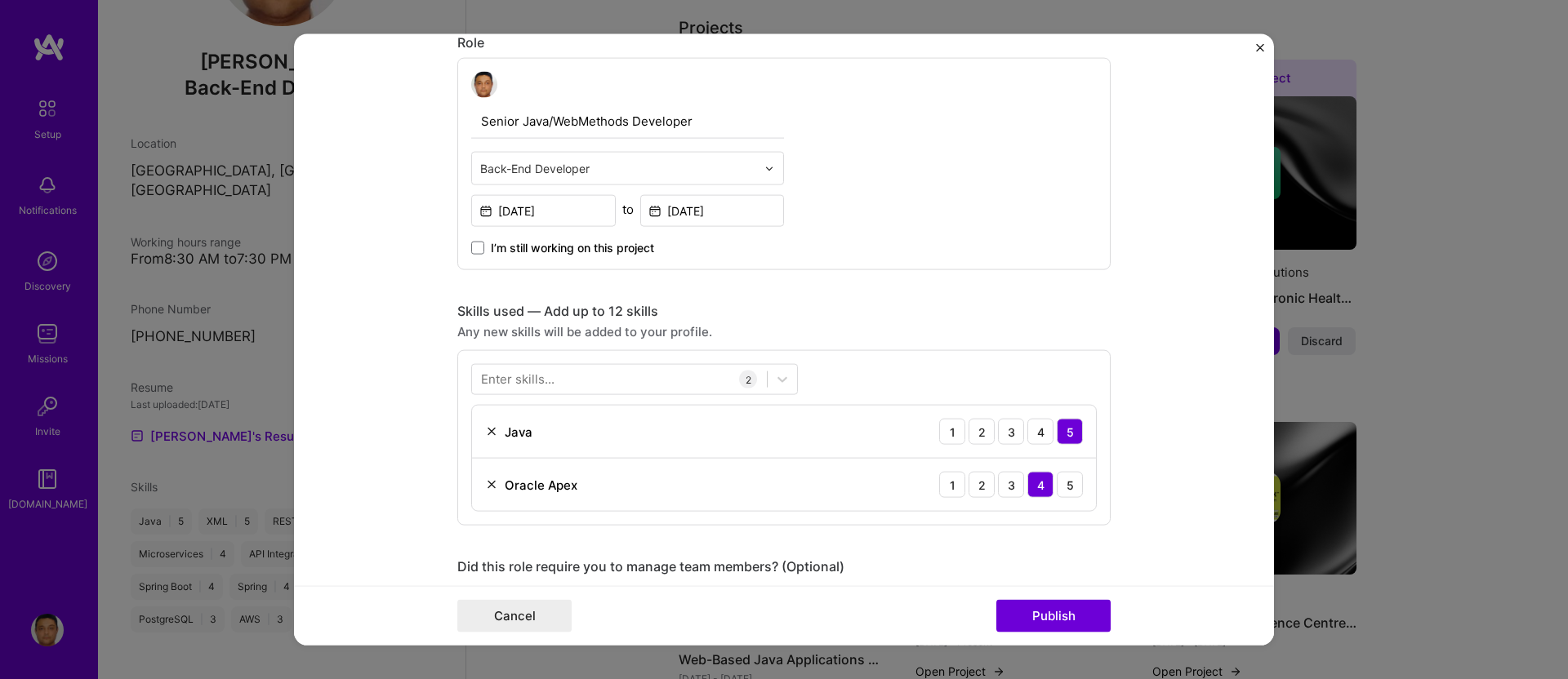
click at [421, 496] on form "Editing suggested project This project is suggested based on your LinkedIn, res…" at bounding box center [784, 340] width 980 height 611
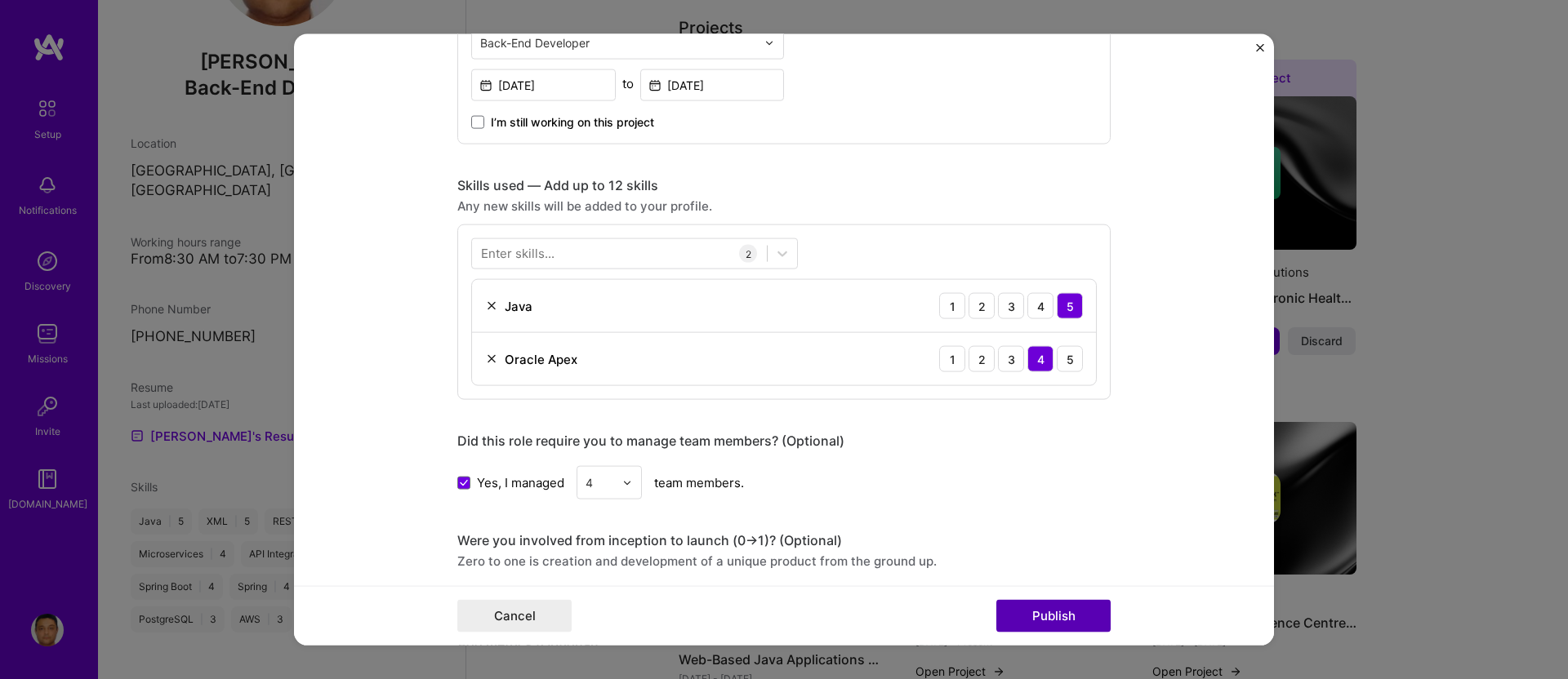
click at [1061, 610] on button "Publish" at bounding box center [1054, 615] width 115 height 33
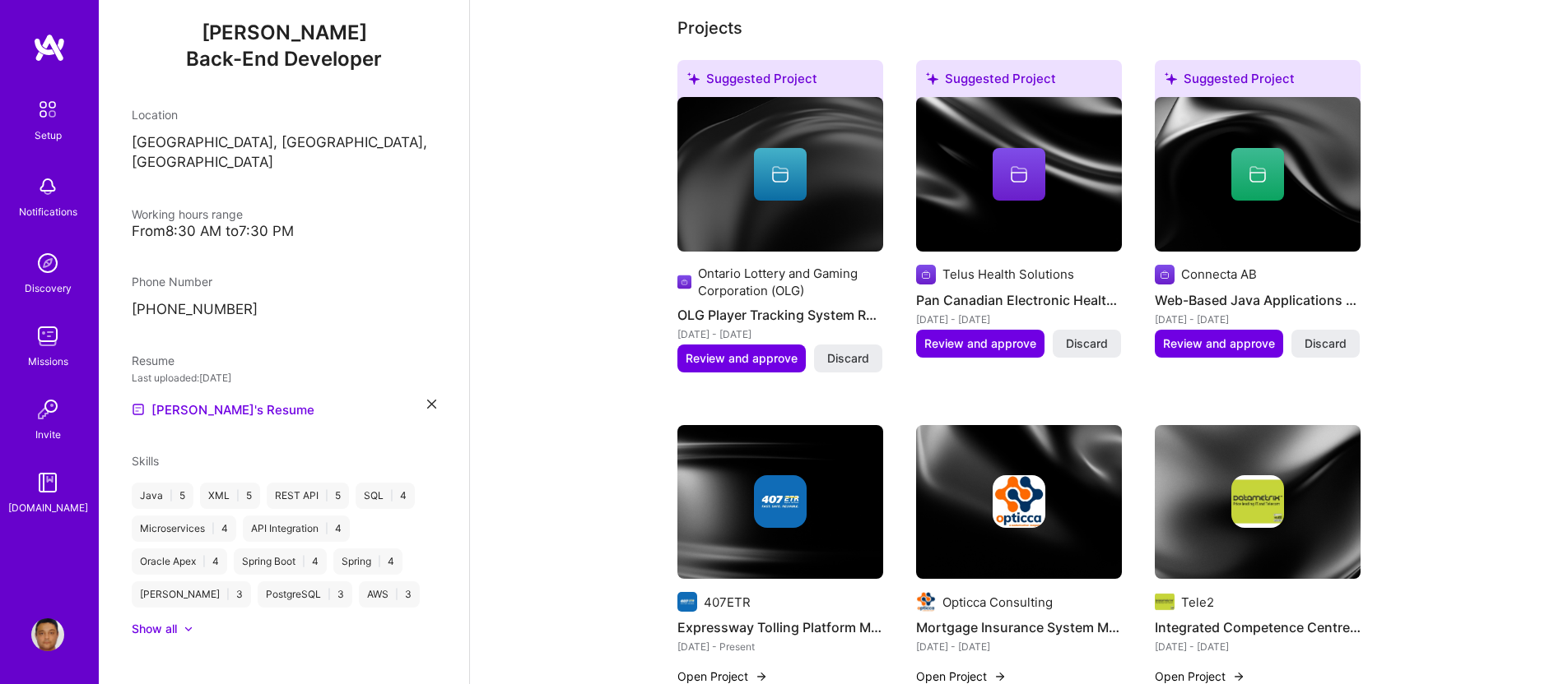
click at [782, 164] on icon at bounding box center [780, 174] width 19 height 19
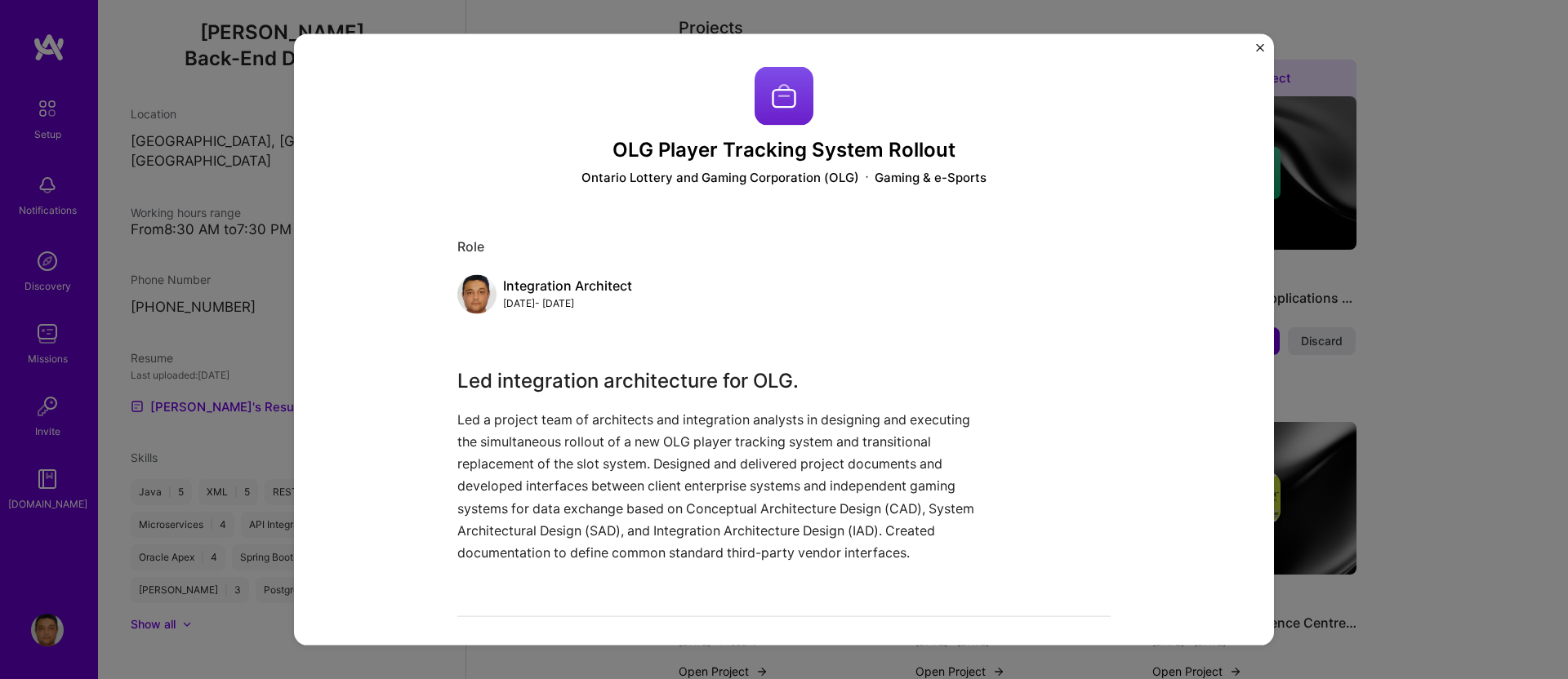
click at [792, 111] on img at bounding box center [784, 96] width 59 height 59
click at [823, 168] on div "Ontario Lottery and Gaming Corporation (OLG)" at bounding box center [720, 177] width 278 height 17
click at [930, 174] on div "Gaming & e-Sports" at bounding box center [931, 177] width 112 height 17
click at [885, 172] on div "Gaming & e-Sports" at bounding box center [931, 177] width 112 height 17
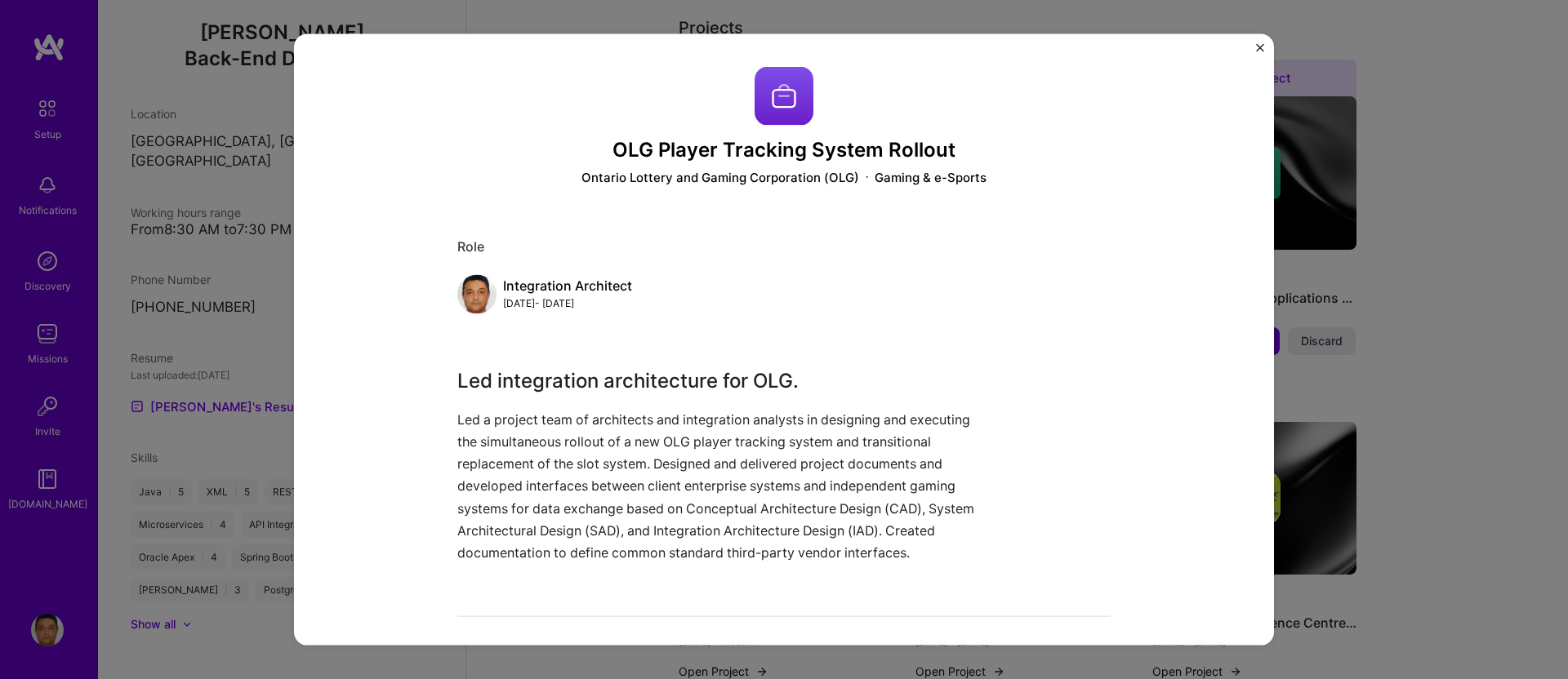
click at [886, 140] on h3 "OLG Player Tracking System Rollout" at bounding box center [784, 151] width 653 height 23
click at [963, 139] on h3 "OLG Player Tracking System Rollout" at bounding box center [784, 151] width 653 height 23
click at [1260, 44] on img "Close" at bounding box center [1261, 49] width 8 height 8
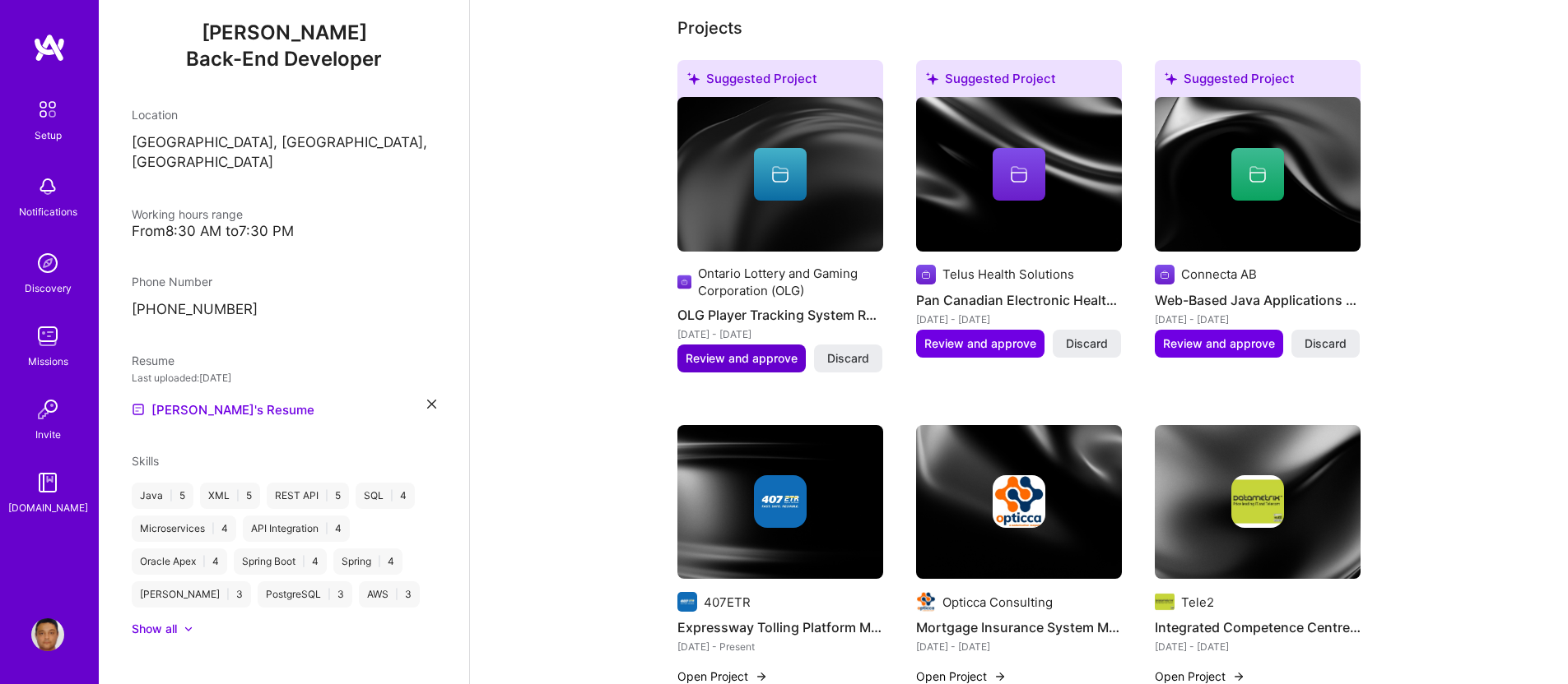
click at [743, 345] on button "Review and approve" at bounding box center [742, 358] width 128 height 28
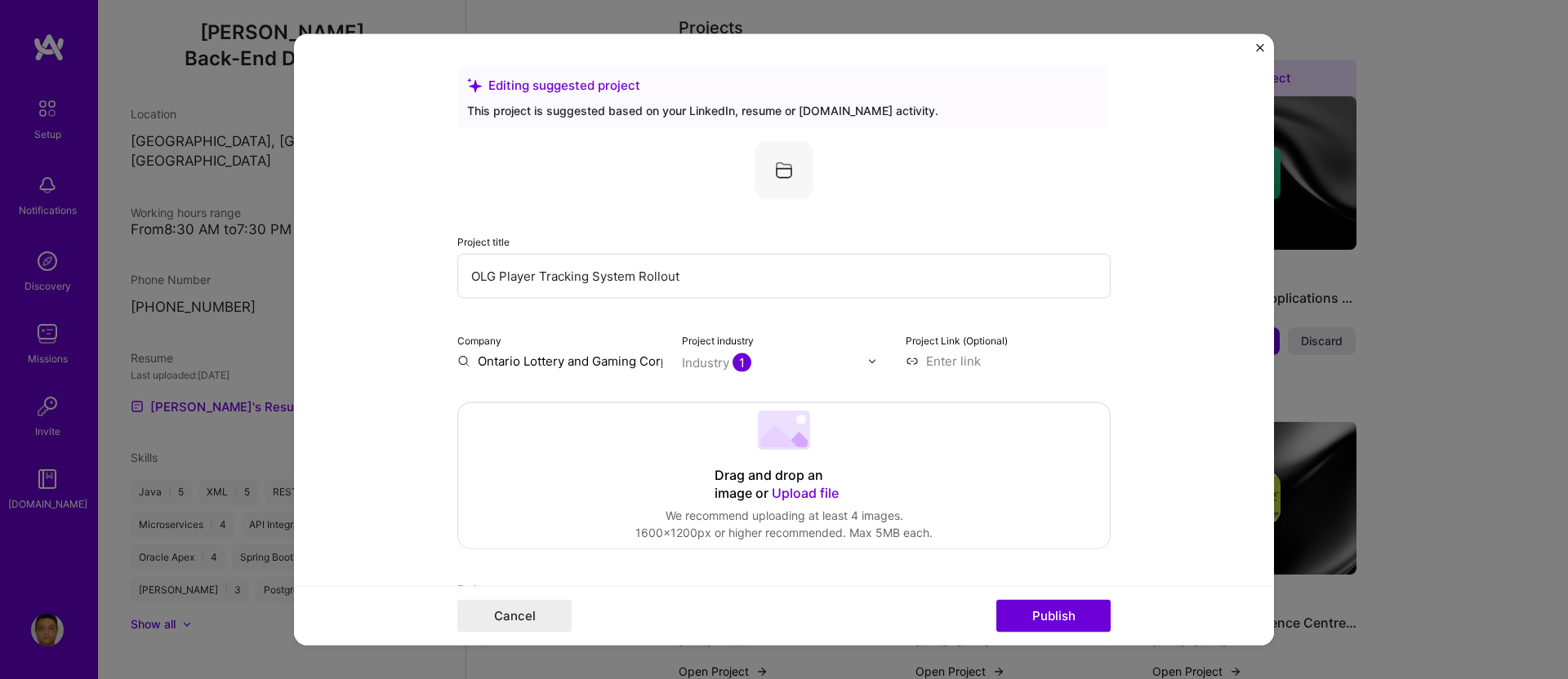
click at [505, 355] on input "Ontario Lottery and Gaming Corporation (OLG)" at bounding box center [560, 361] width 205 height 17
click at [601, 366] on input "Ontario Lottery and Gaming Corporation (OLG)" at bounding box center [560, 361] width 205 height 17
click at [458, 358] on input "Ontario Lottery and Gaming Corporation (OLG)" at bounding box center [560, 361] width 205 height 17
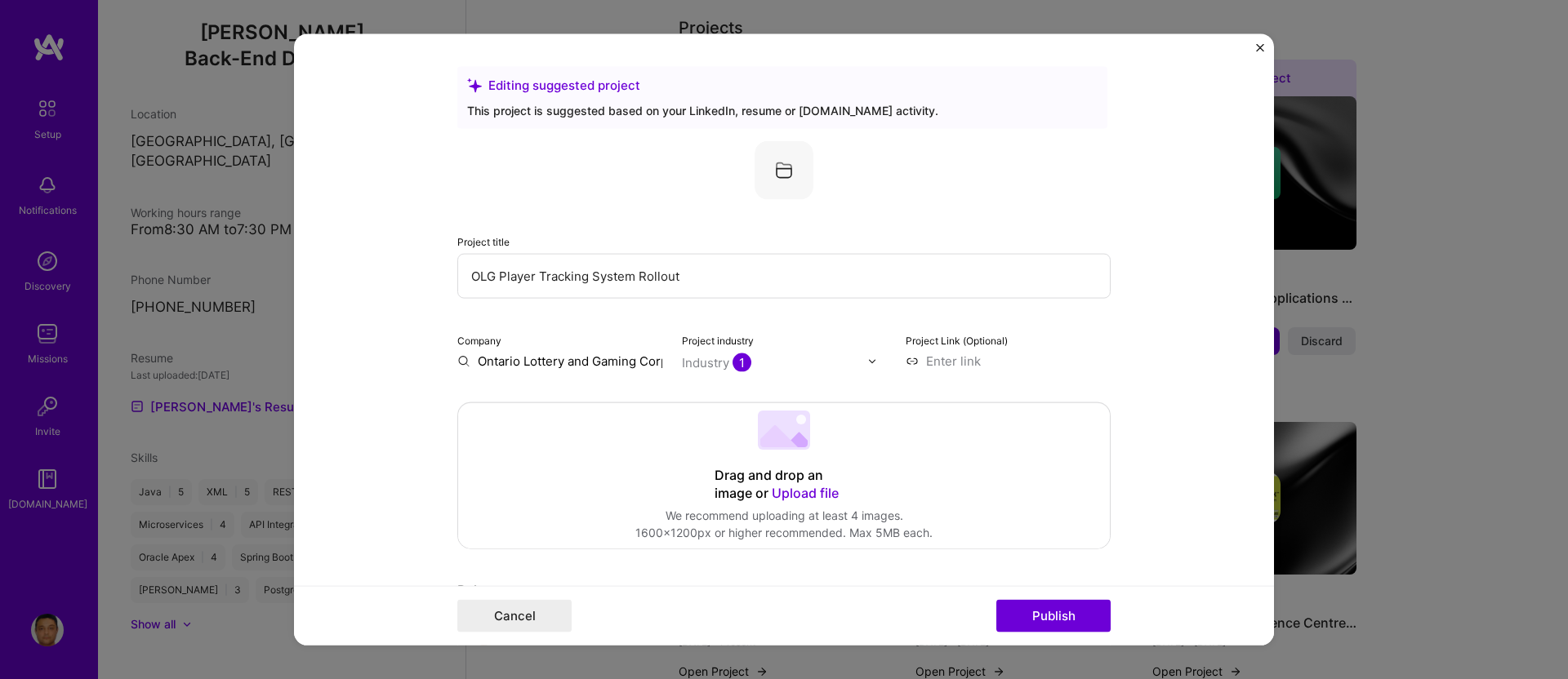
click at [458, 358] on input "Ontario Lottery and Gaming Corporation (OLG)" at bounding box center [560, 361] width 205 height 17
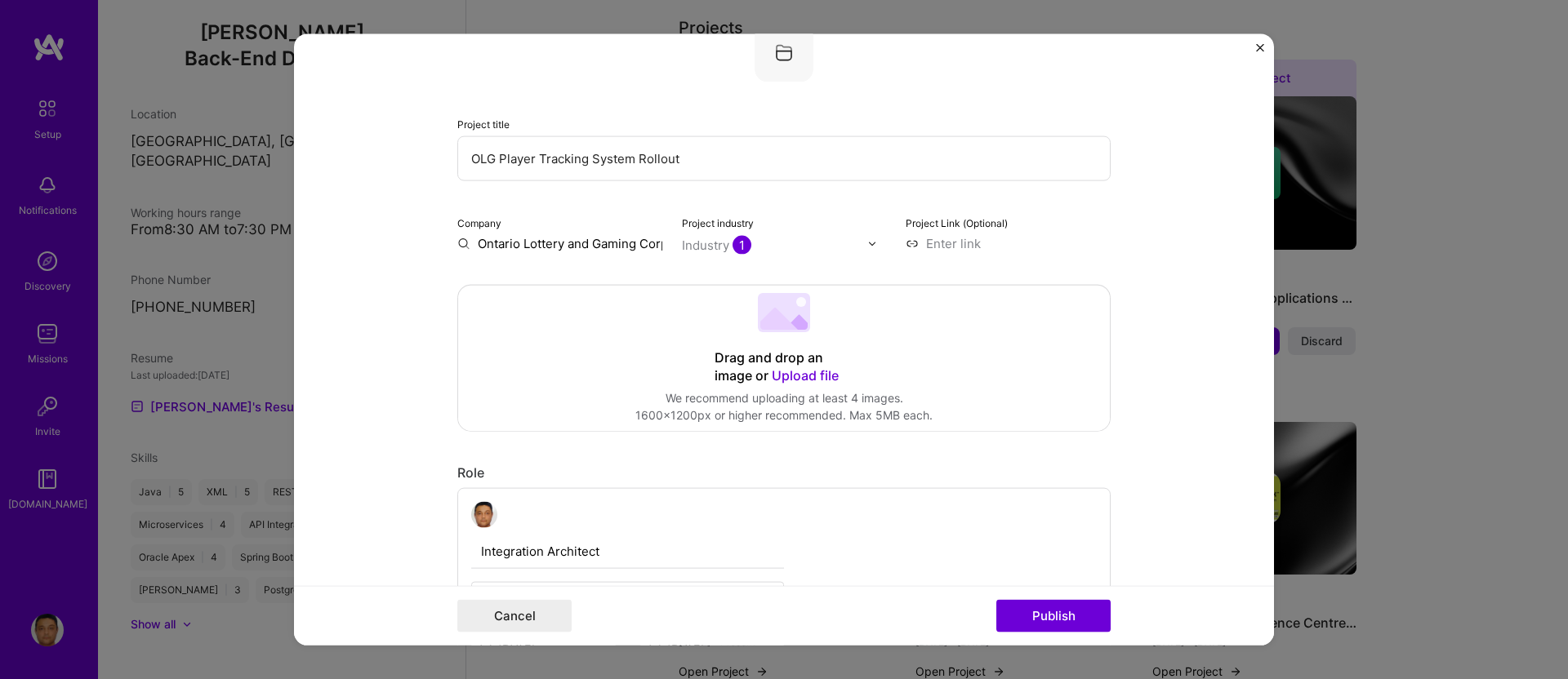
scroll to position [182, 0]
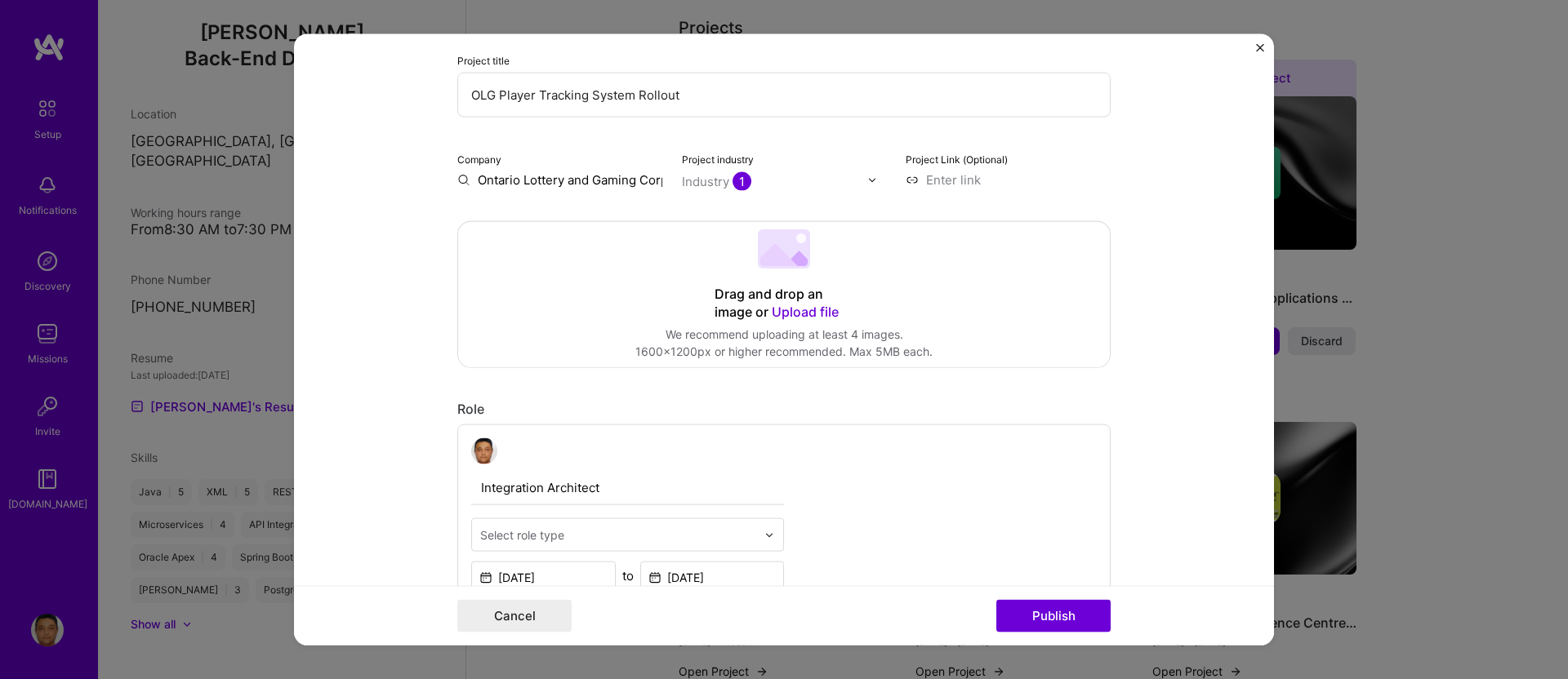
click at [708, 176] on div "Industry 1" at bounding box center [716, 182] width 70 height 17
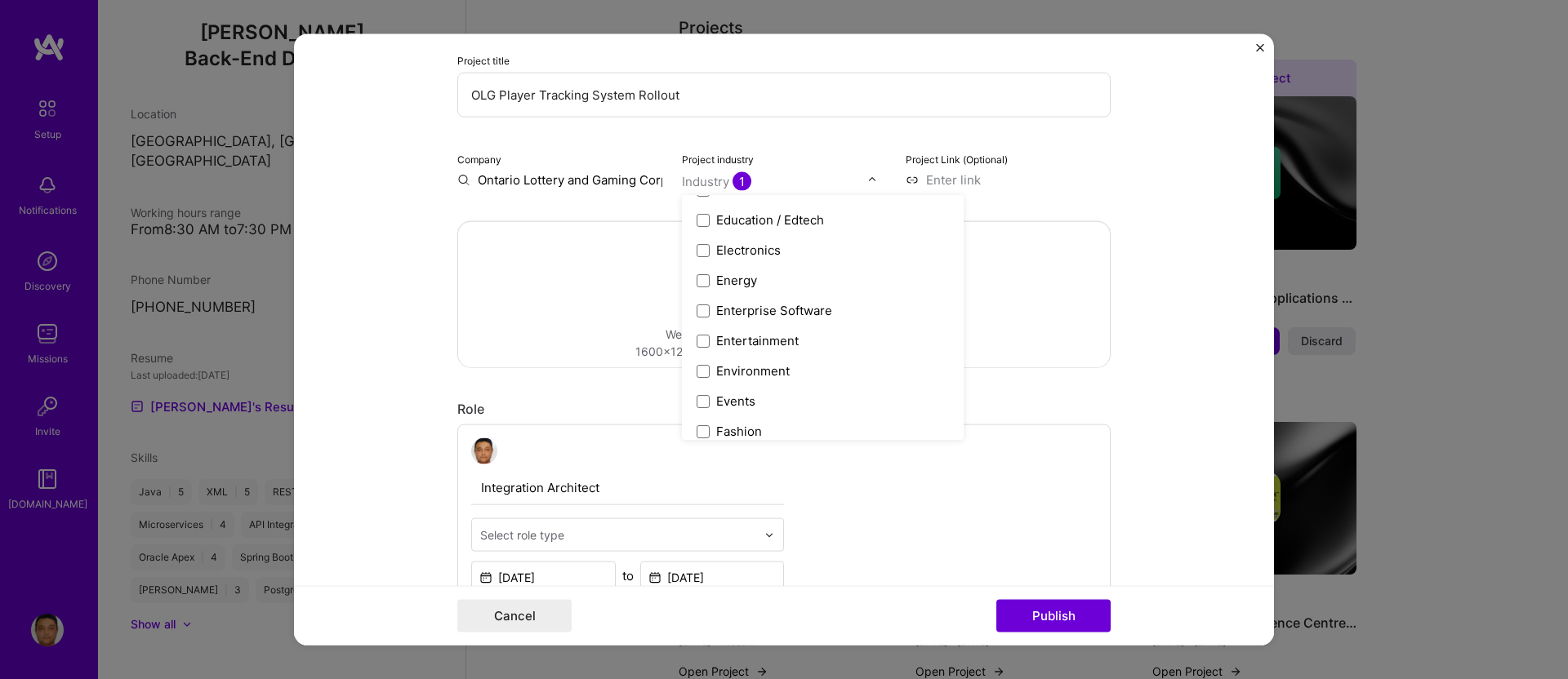
scroll to position [1818, 0]
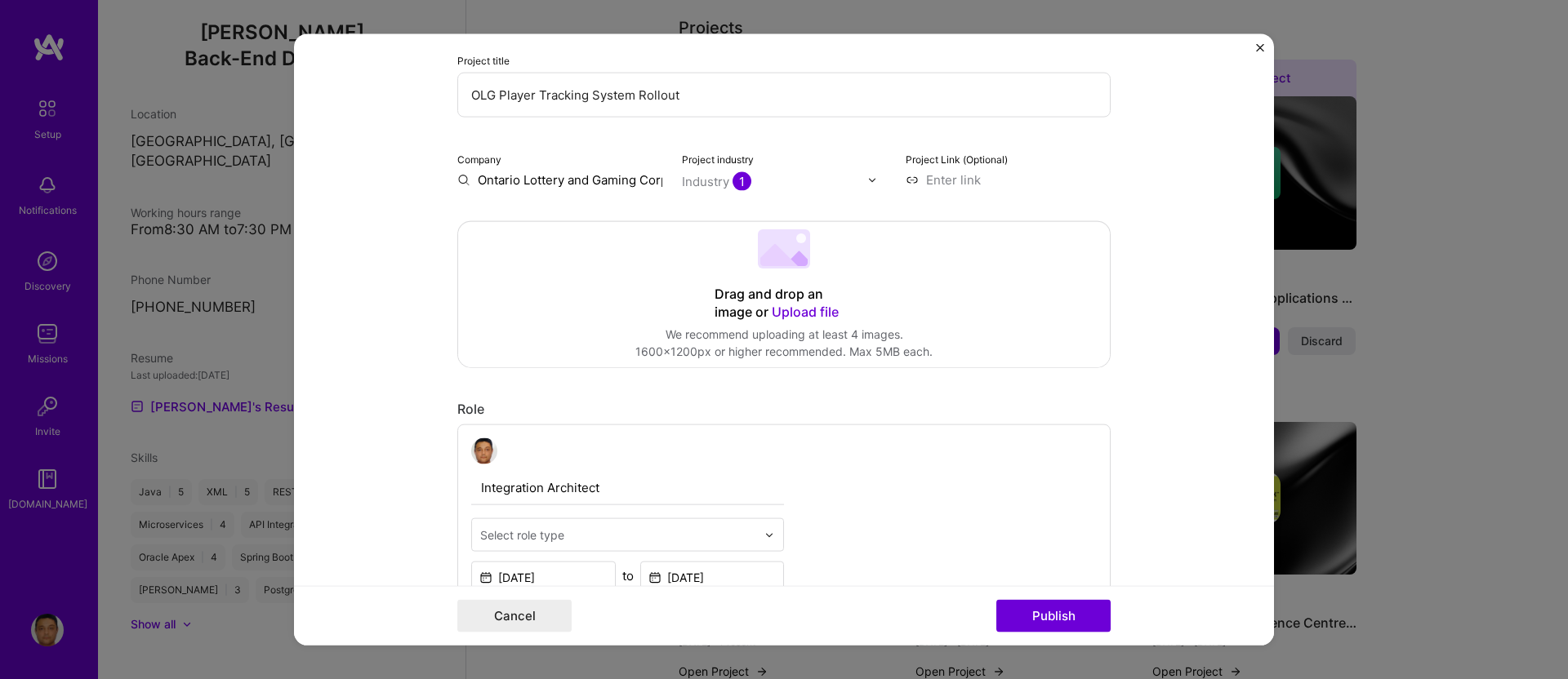
click at [1147, 433] on form "Editing suggested project This project is suggested based on your LinkedIn, res…" at bounding box center [784, 340] width 980 height 611
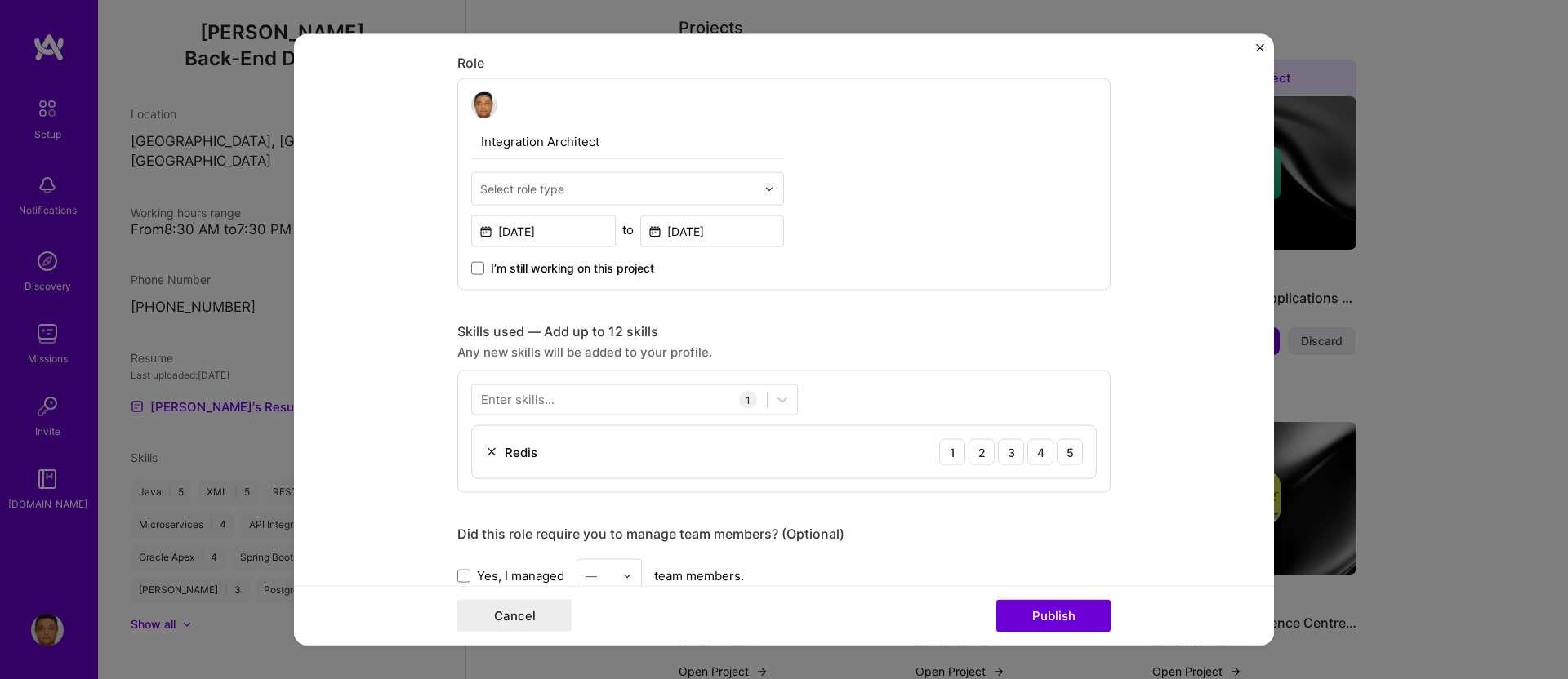
click at [758, 185] on div "Select role type" at bounding box center [628, 189] width 313 height 33
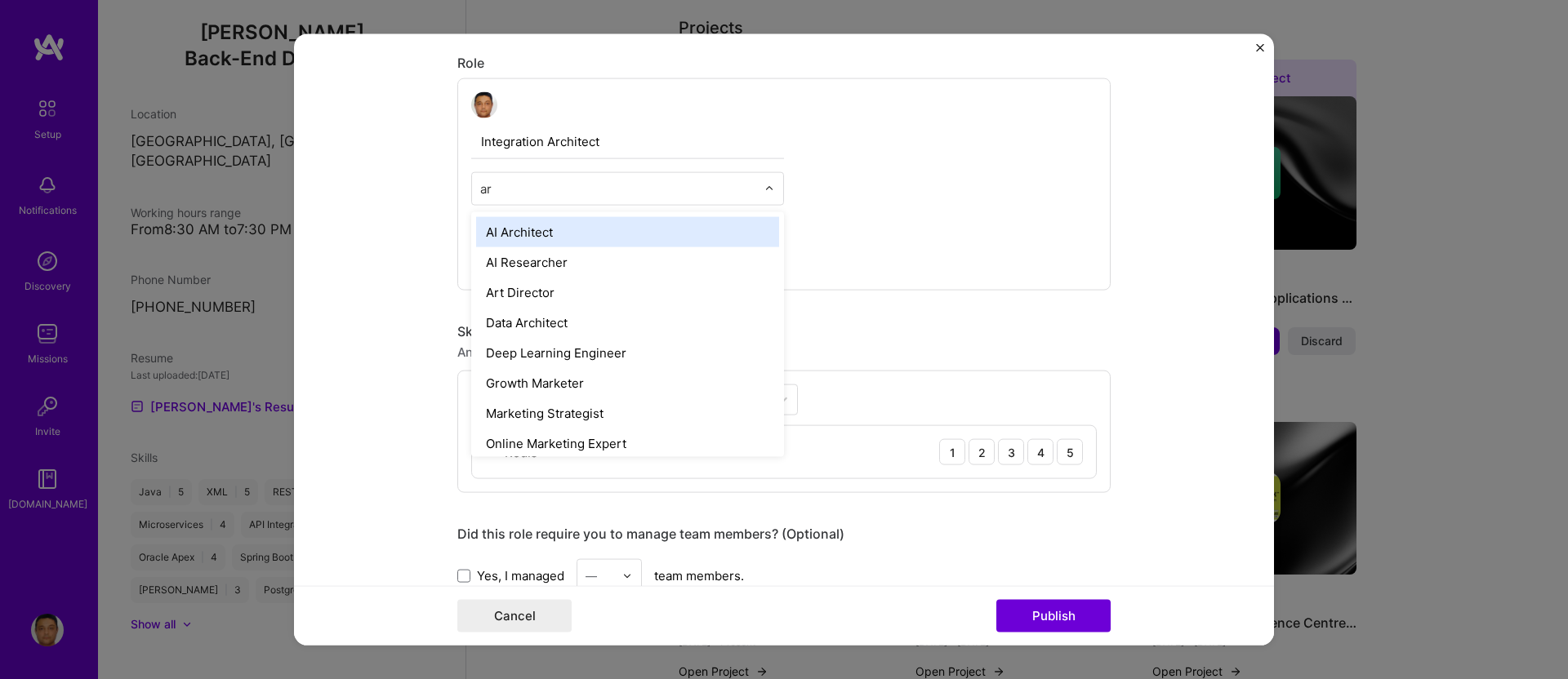
type input "arc"
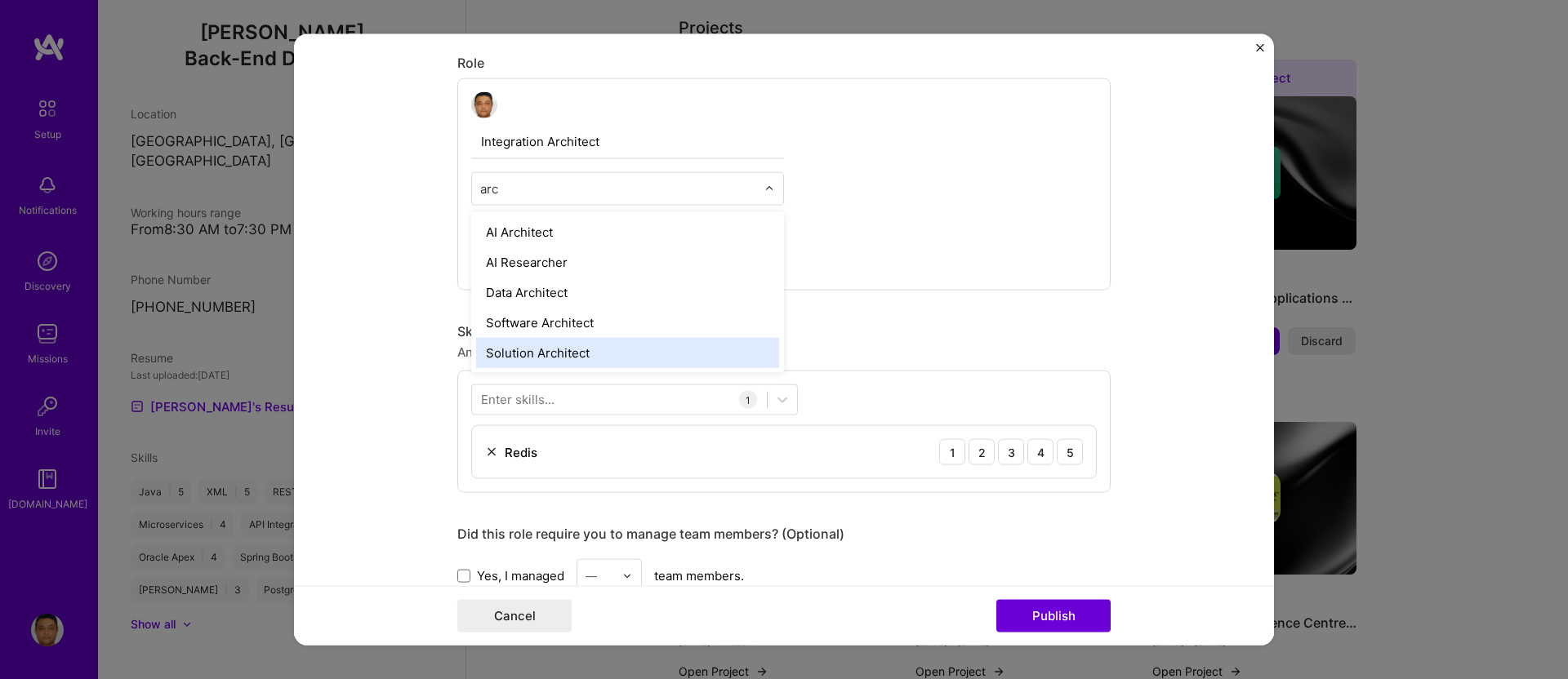
click at [663, 351] on div "Solution Architect" at bounding box center [628, 353] width 303 height 30
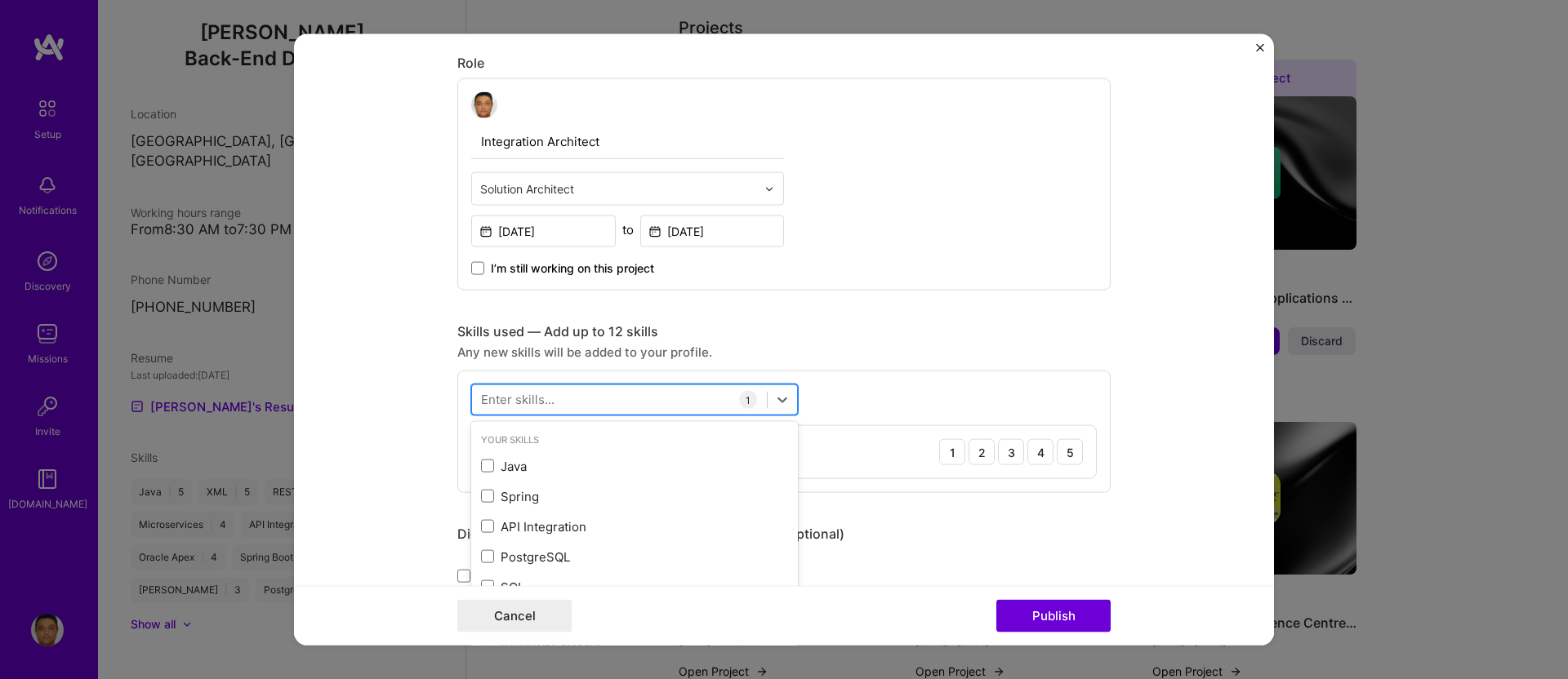
click at [641, 386] on div at bounding box center [620, 399] width 295 height 27
click at [481, 466] on span at bounding box center [487, 466] width 13 height 13
click at [0, 0] on input "checkbox" at bounding box center [0, 0] width 0 height 0
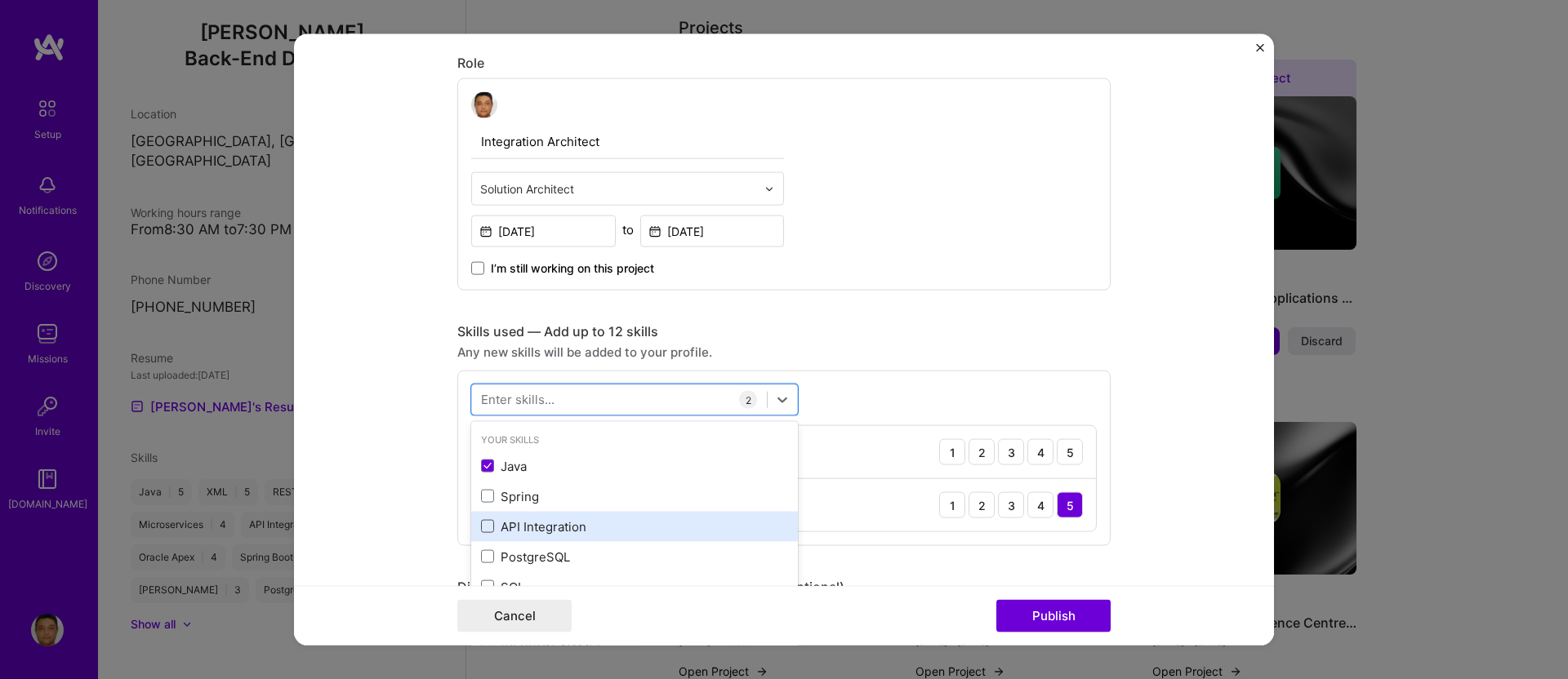
click at [481, 524] on span at bounding box center [487, 527] width 13 height 13
click at [0, 0] on input "checkbox" at bounding box center [0, 0] width 0 height 0
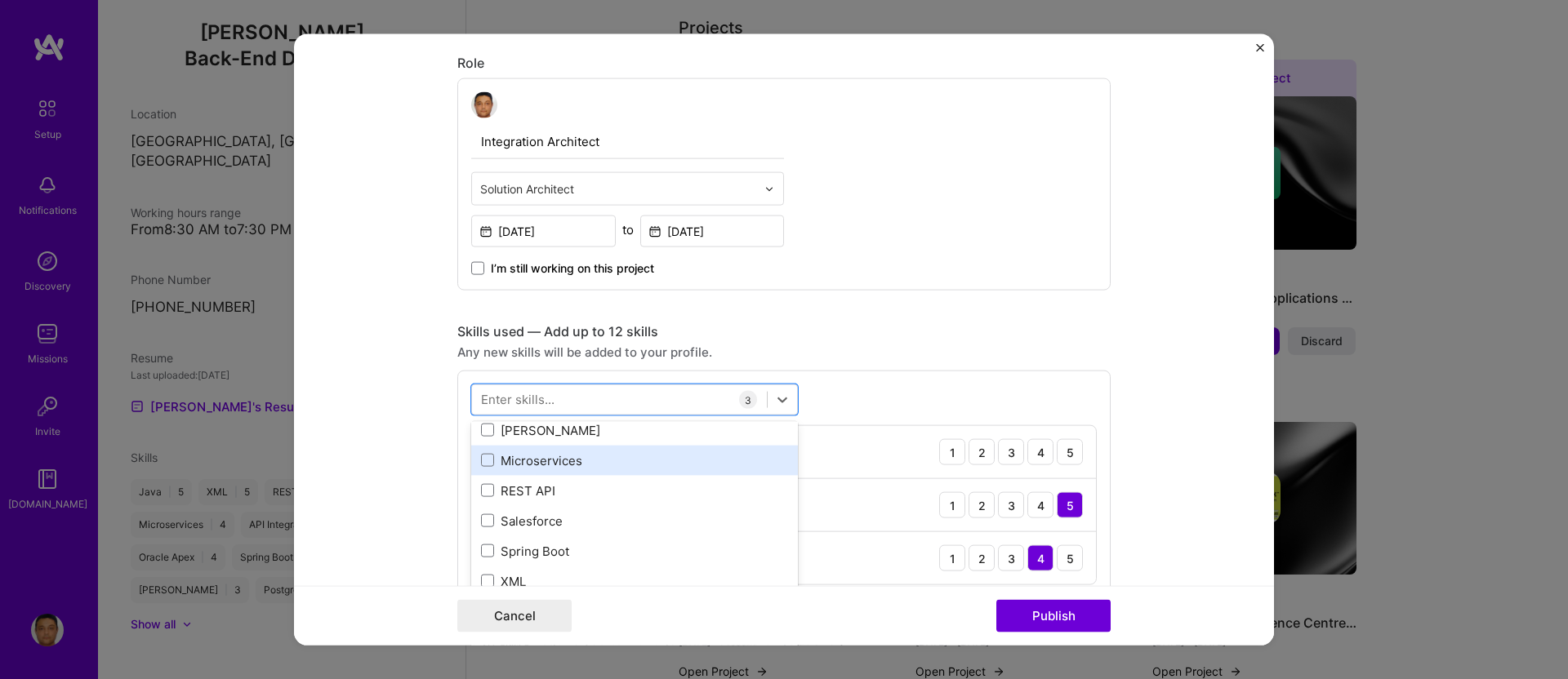
scroll to position [368, 0]
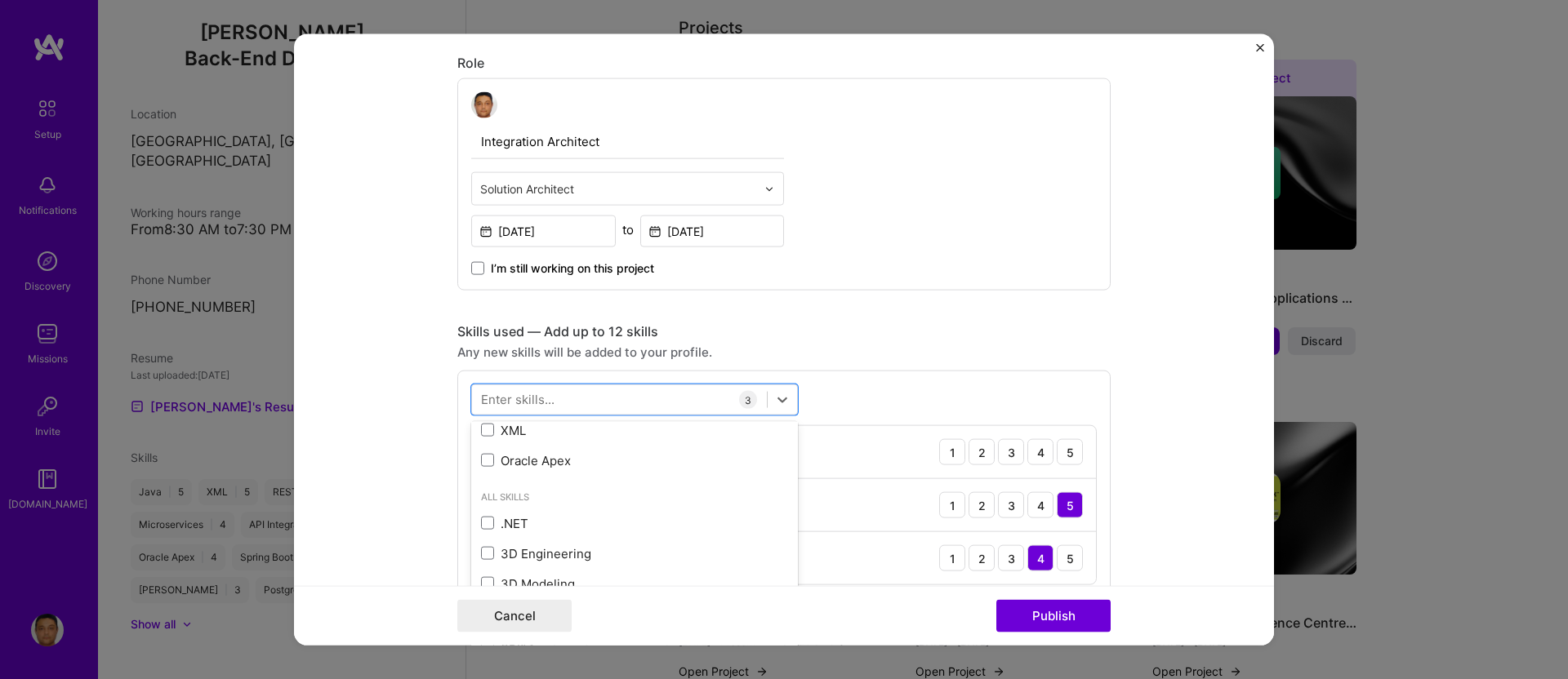
click at [965, 608] on div "Cancel Publish" at bounding box center [784, 615] width 653 height 33
click at [485, 449] on img at bounding box center [492, 452] width 13 height 13
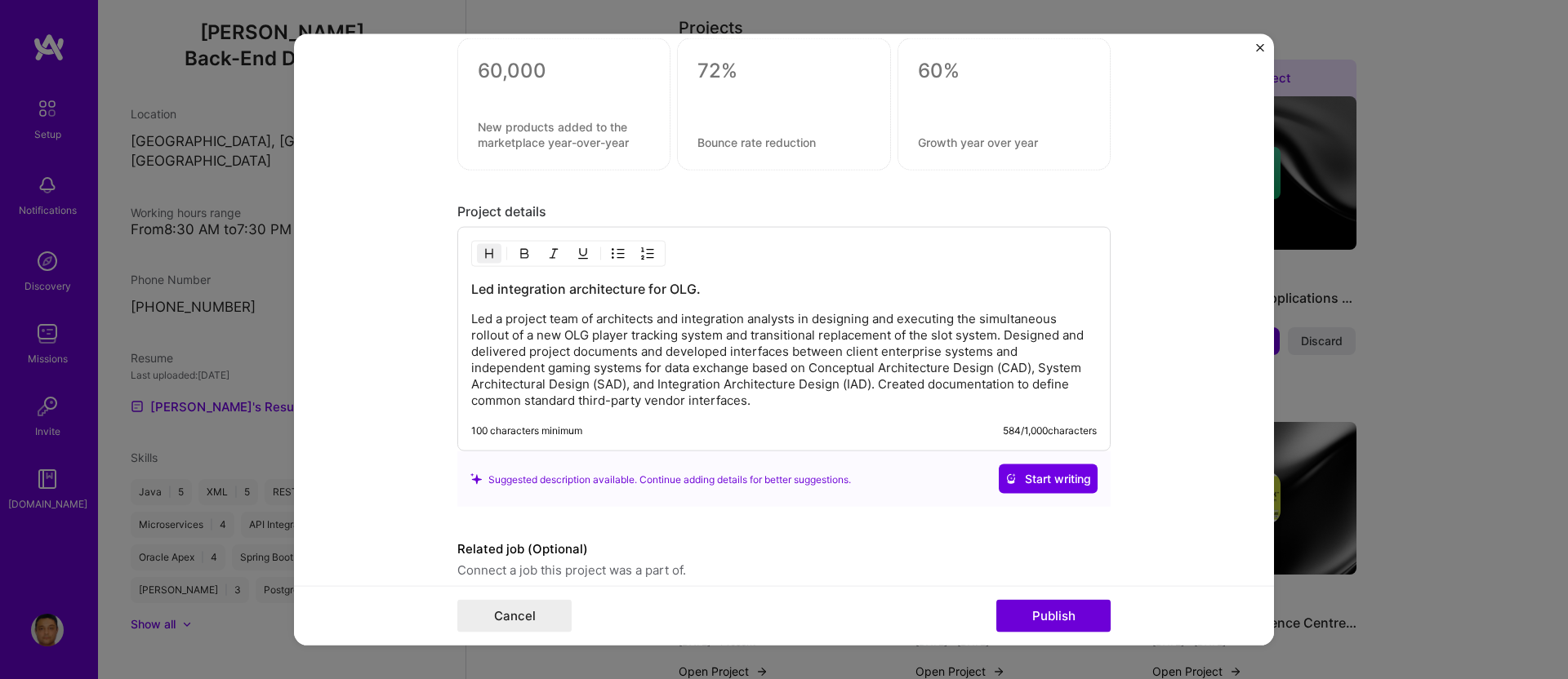
scroll to position [1386, 0]
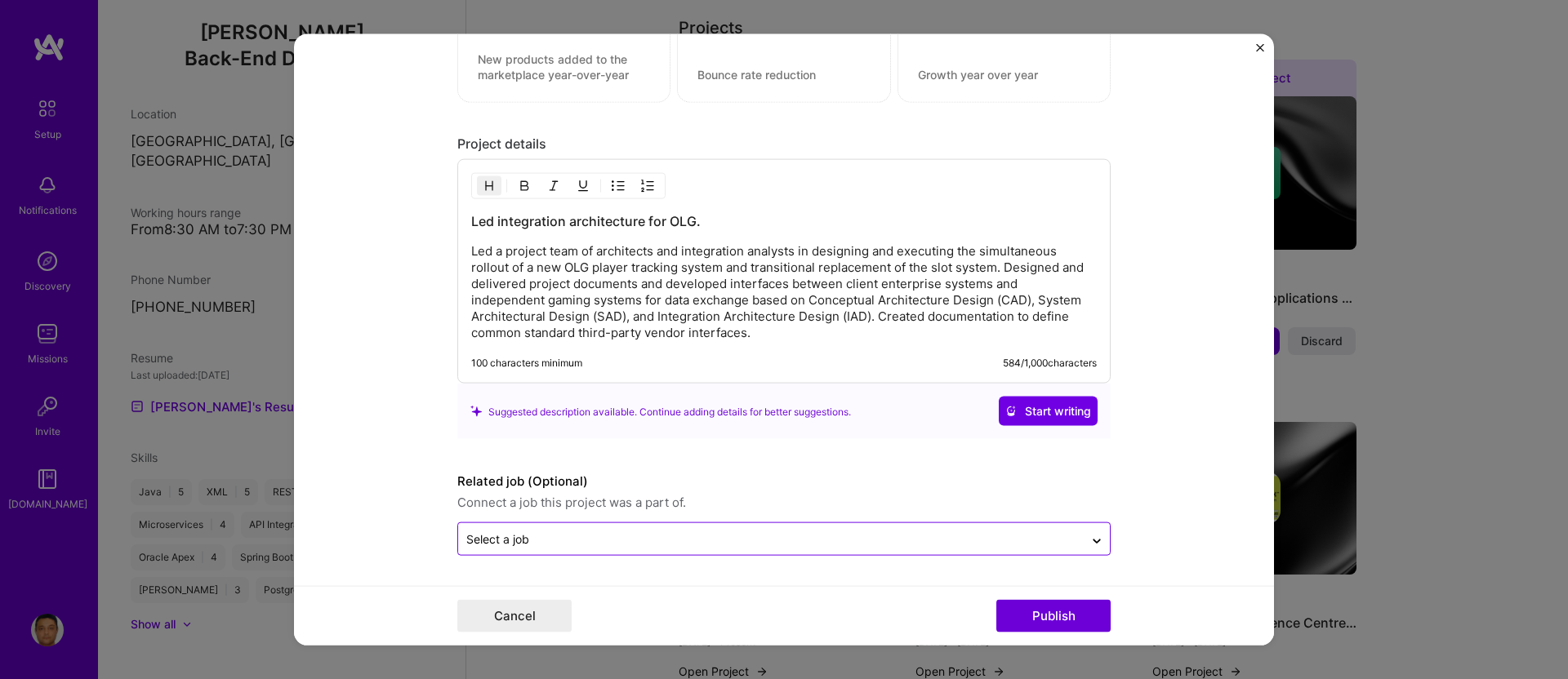
click at [759, 533] on input "text" at bounding box center [771, 539] width 610 height 17
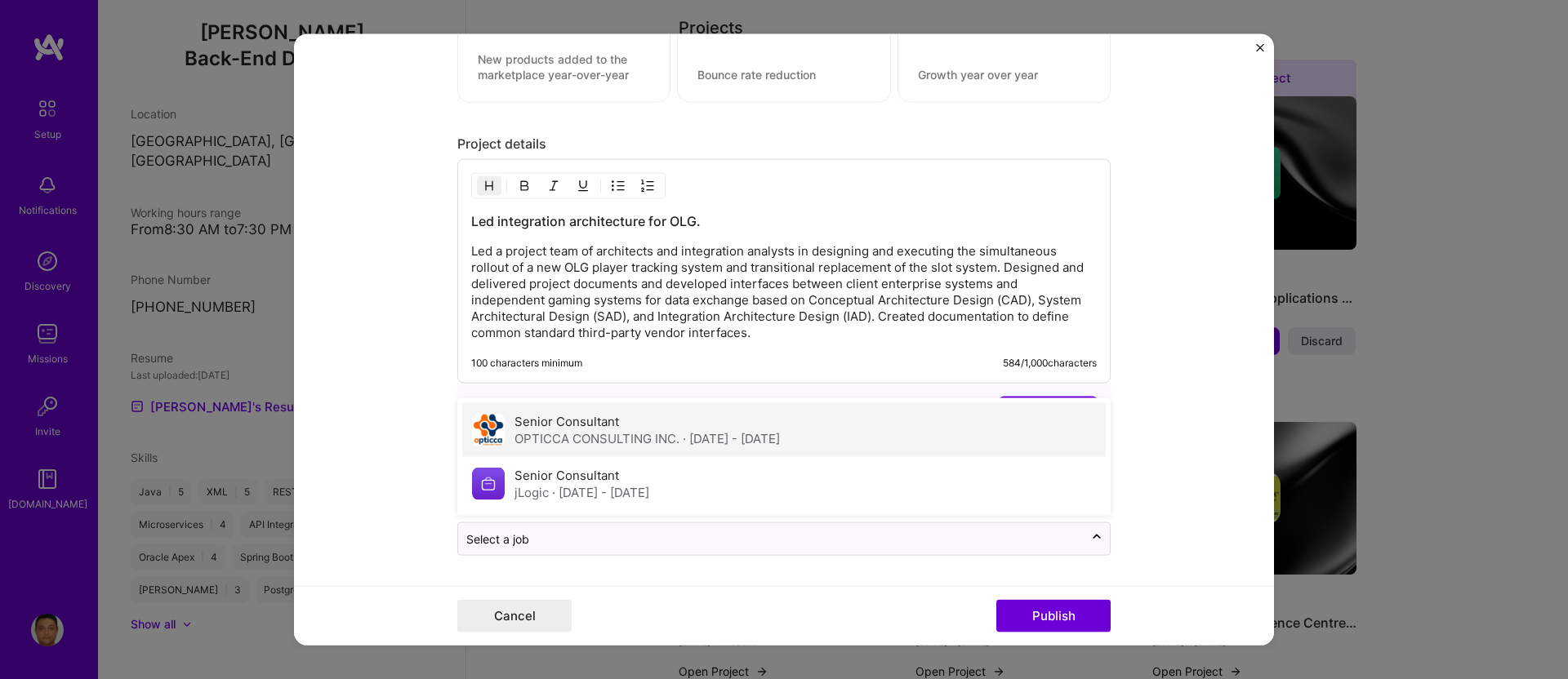
click at [750, 438] on span "· [DATE] - [DATE]" at bounding box center [731, 439] width 97 height 16
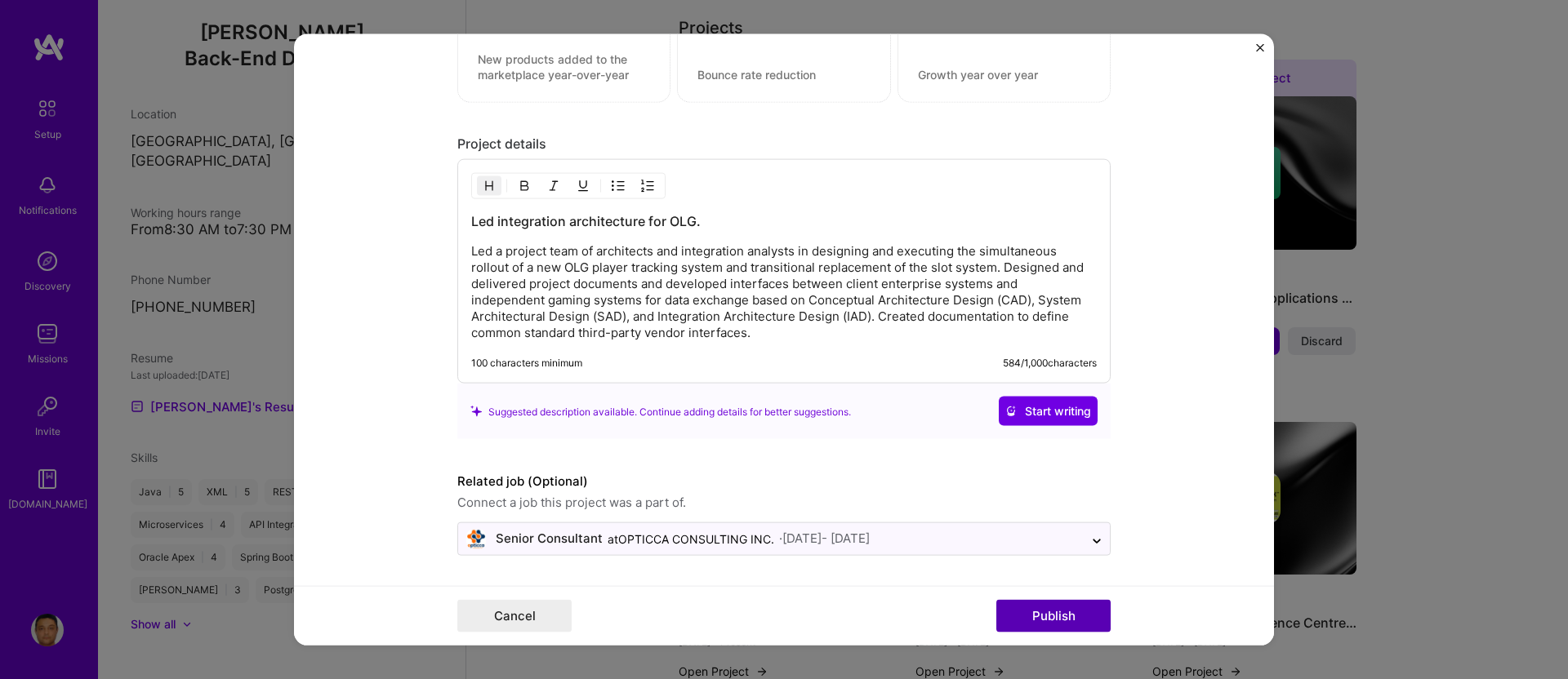
click at [1062, 620] on button "Publish" at bounding box center [1054, 615] width 115 height 33
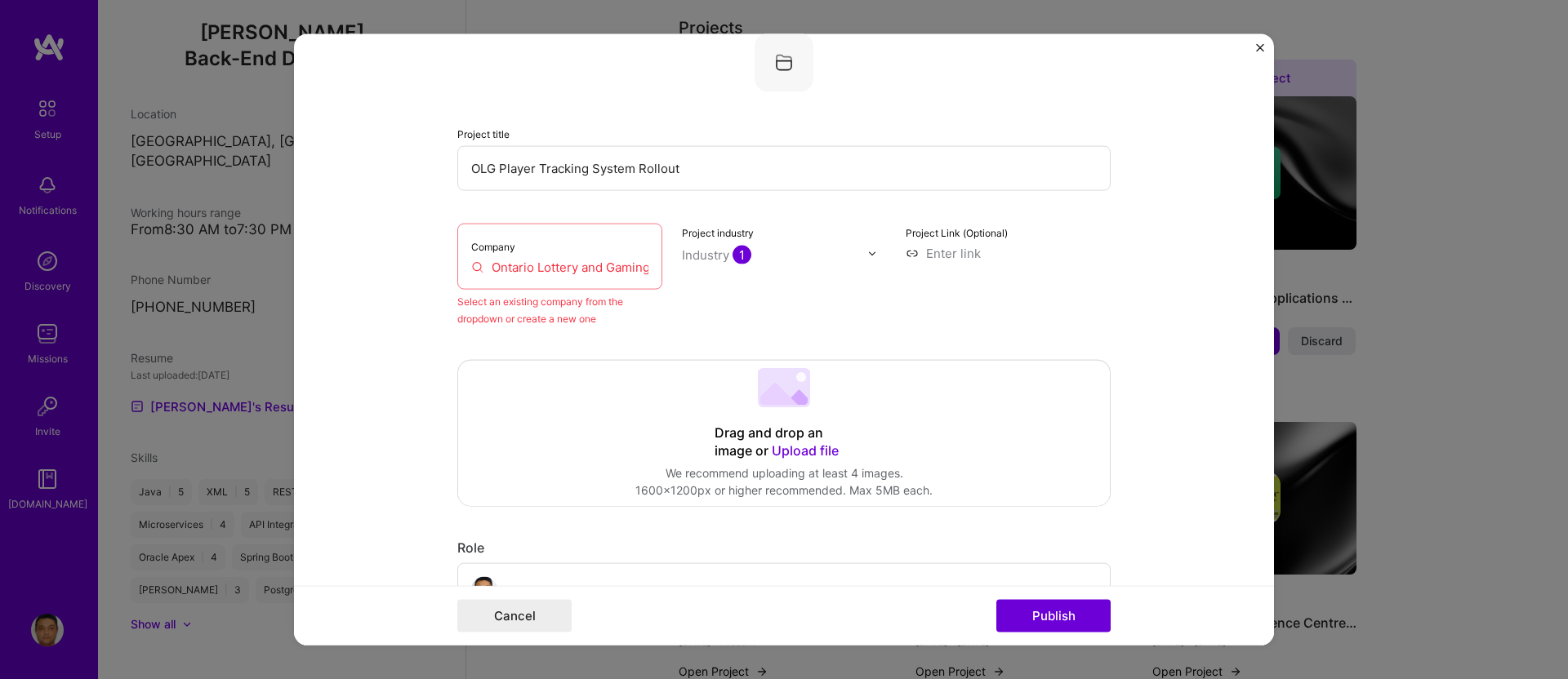
scroll to position [107, 0]
click at [614, 267] on input "Ontario Lottery and Gaming Corporation (OLG)" at bounding box center [560, 268] width 178 height 17
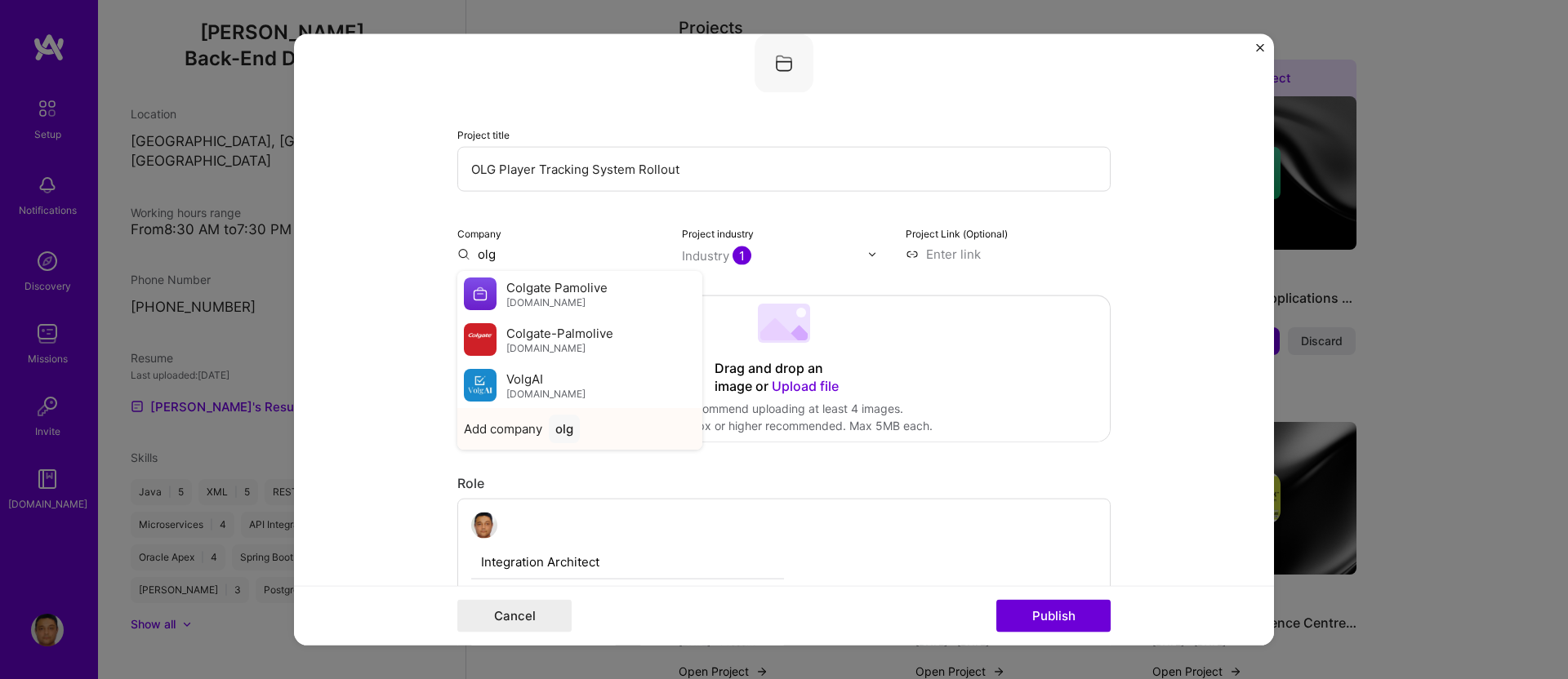
type input "olg"
click at [565, 426] on div "olg" at bounding box center [564, 429] width 31 height 28
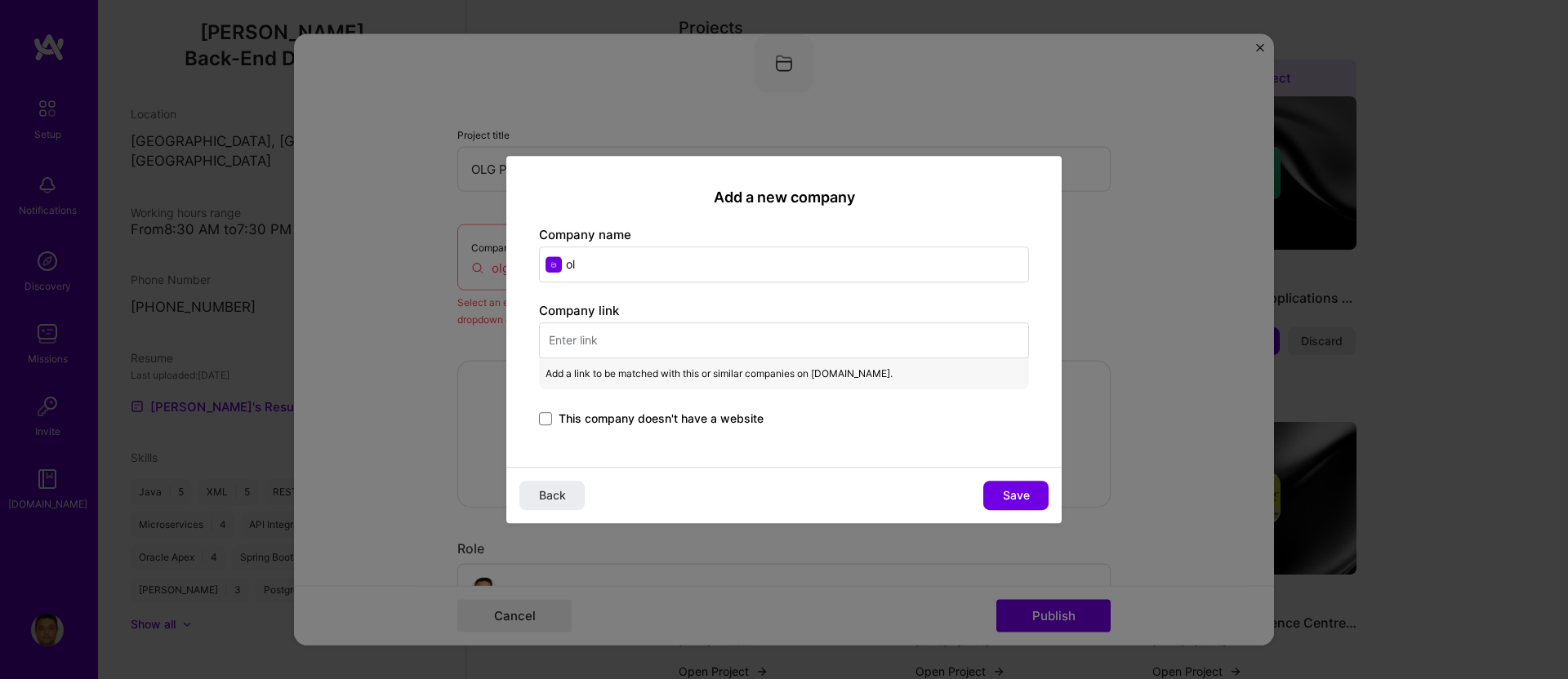
type input "o"
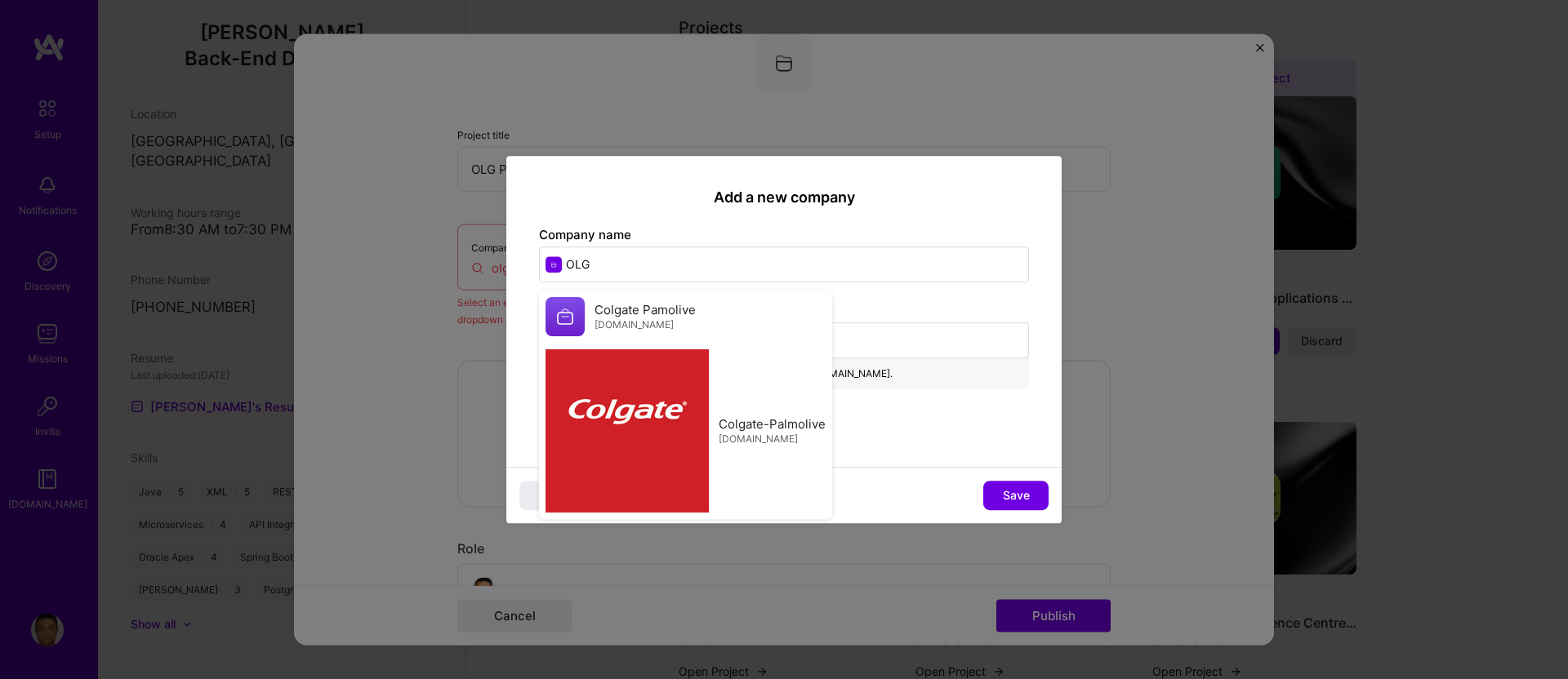
type input "OLG"
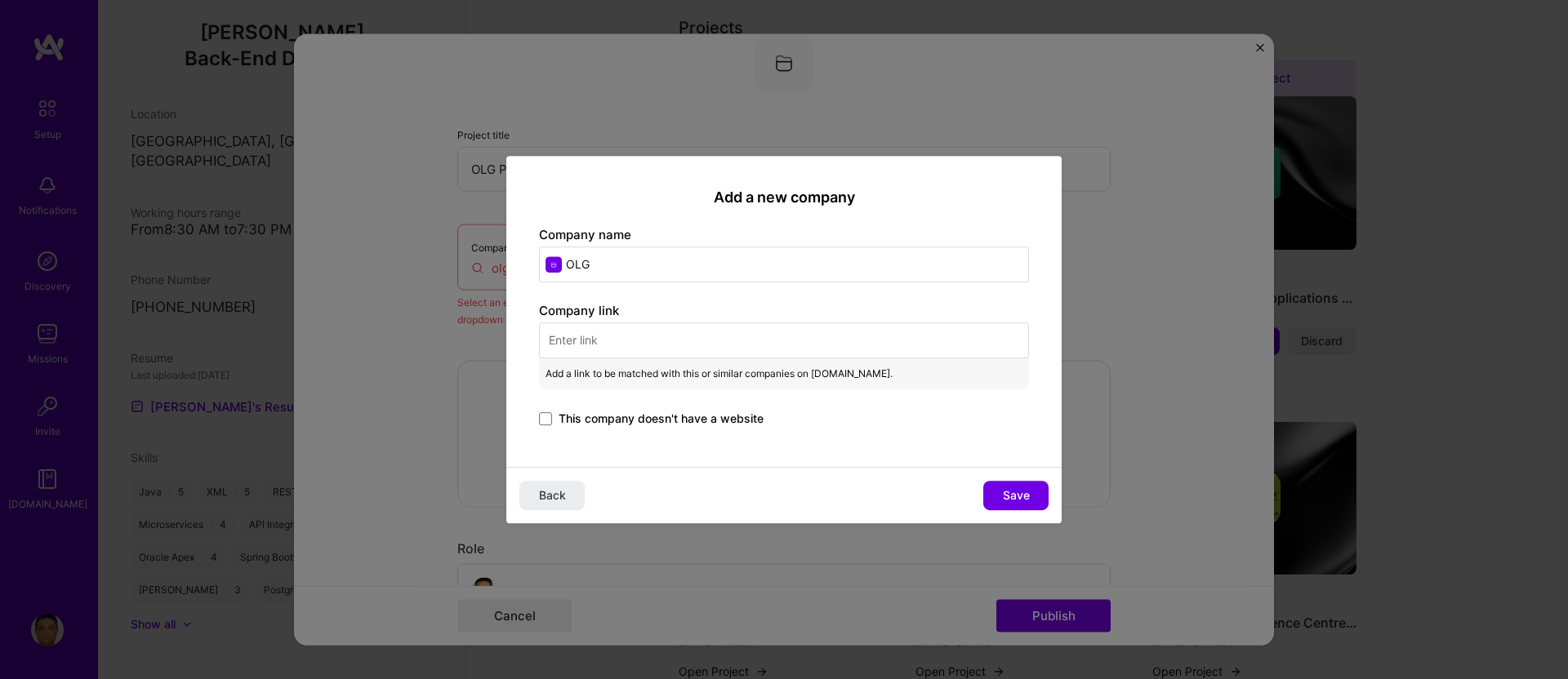
click at [856, 411] on div "This company doesn't have a website" at bounding box center [784, 420] width 490 height 18
click at [668, 337] on input "text" at bounding box center [784, 340] width 490 height 36
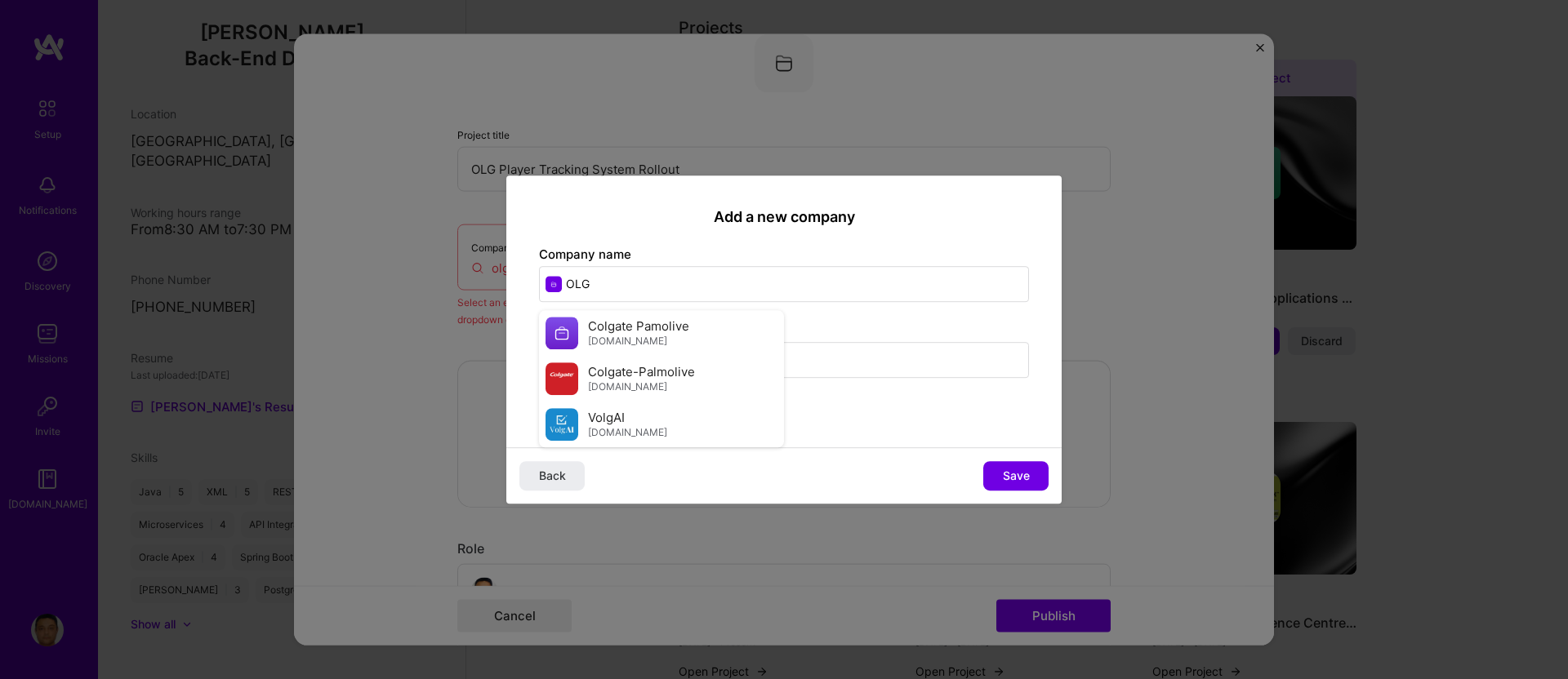
type input "[DOMAIN_NAME]"
click at [667, 337] on div "Colgate Pamolive [DOMAIN_NAME]" at bounding box center [638, 332] width 101 height 30
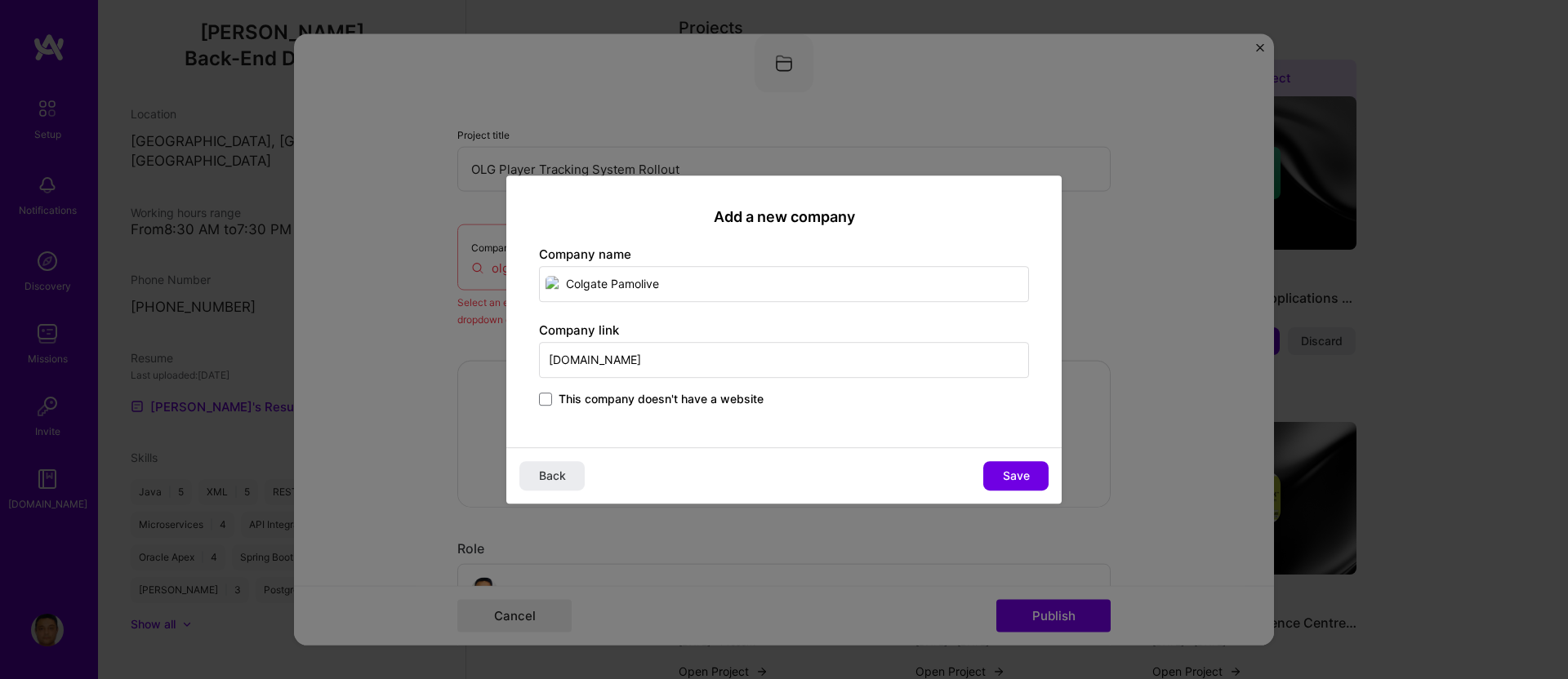
click at [683, 281] on input "Colgate Pamolive" at bounding box center [784, 284] width 490 height 36
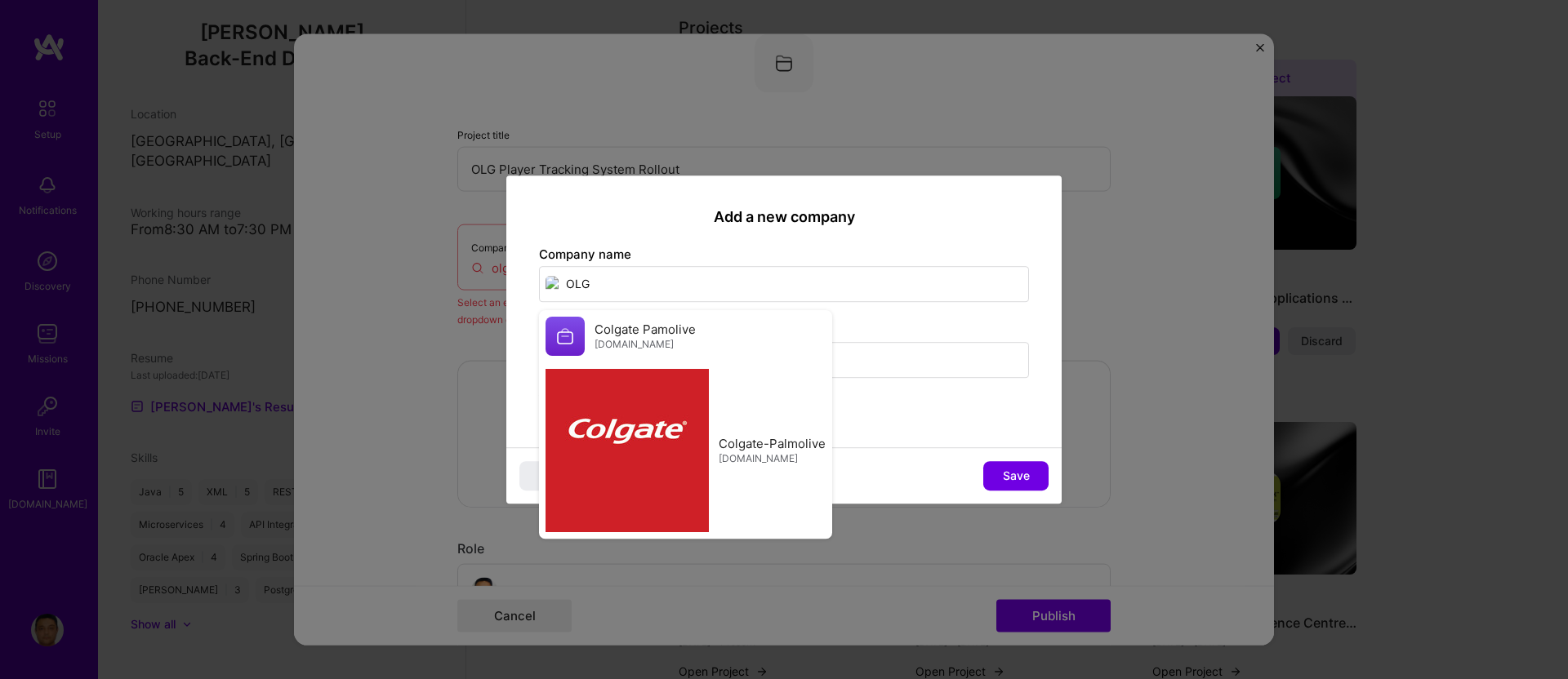
type input "OLG"
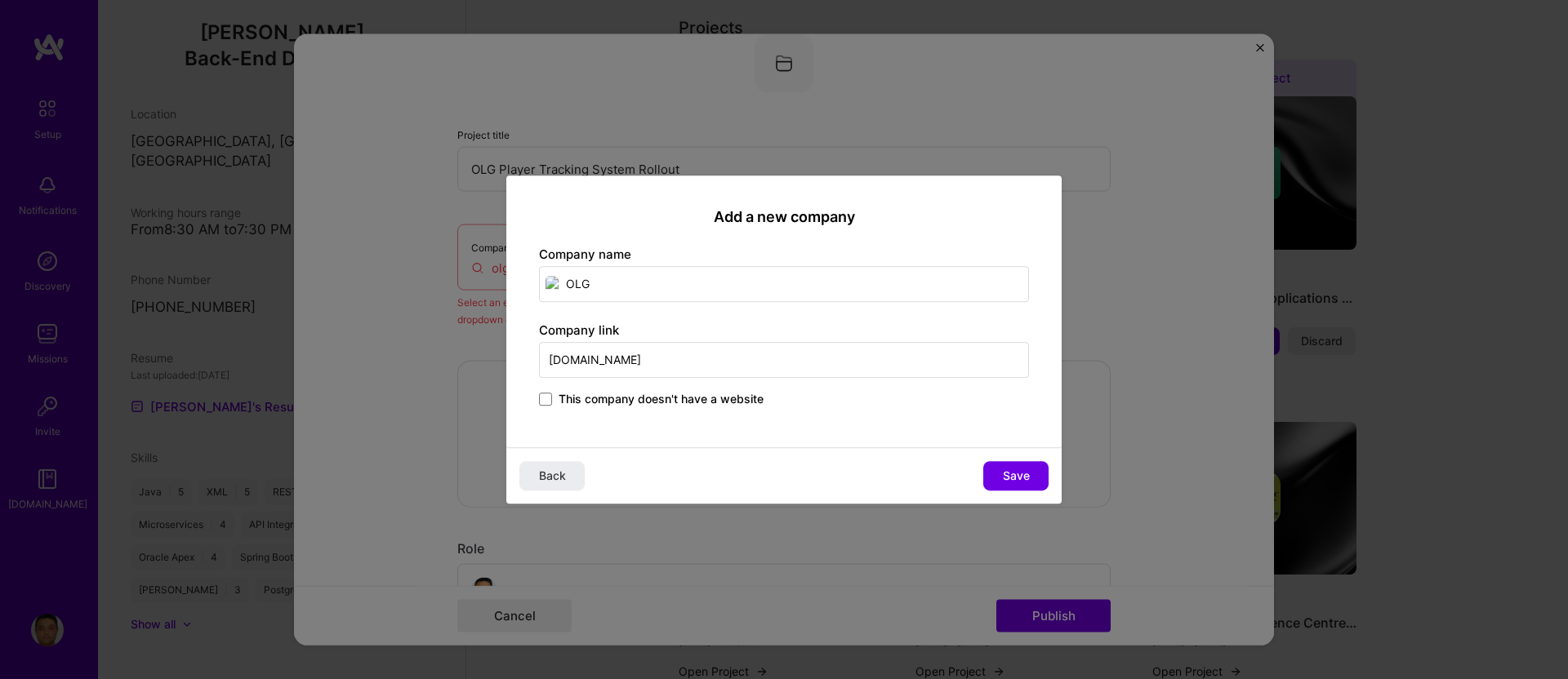
click at [1039, 409] on div "Add a new company Company name OLG Company link [DOMAIN_NAME] This company does…" at bounding box center [784, 311] width 555 height 272
click at [595, 358] on input "[DOMAIN_NAME]" at bounding box center [784, 360] width 490 height 36
type input "[DOMAIN_NAME]"
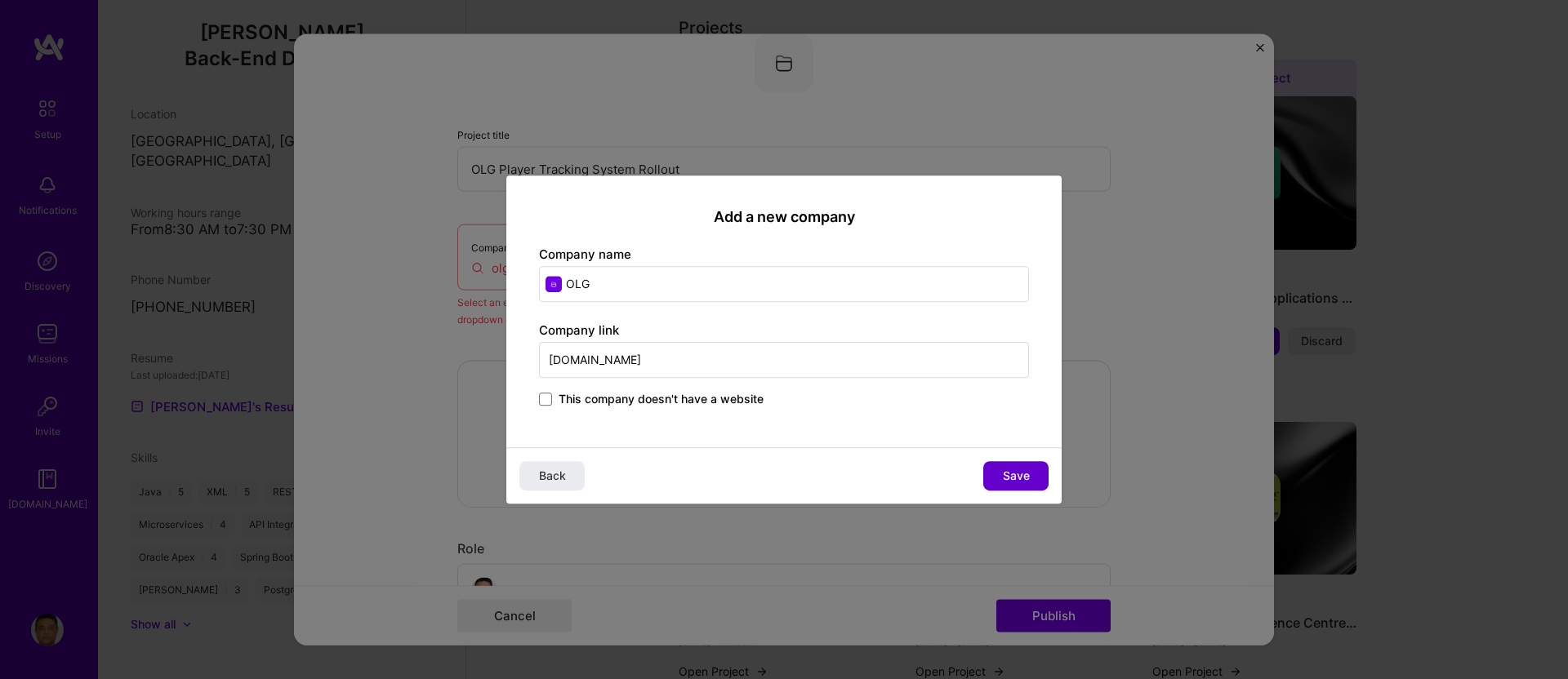
click at [1007, 474] on span "Save" at bounding box center [1017, 476] width 27 height 17
type input "OLG"
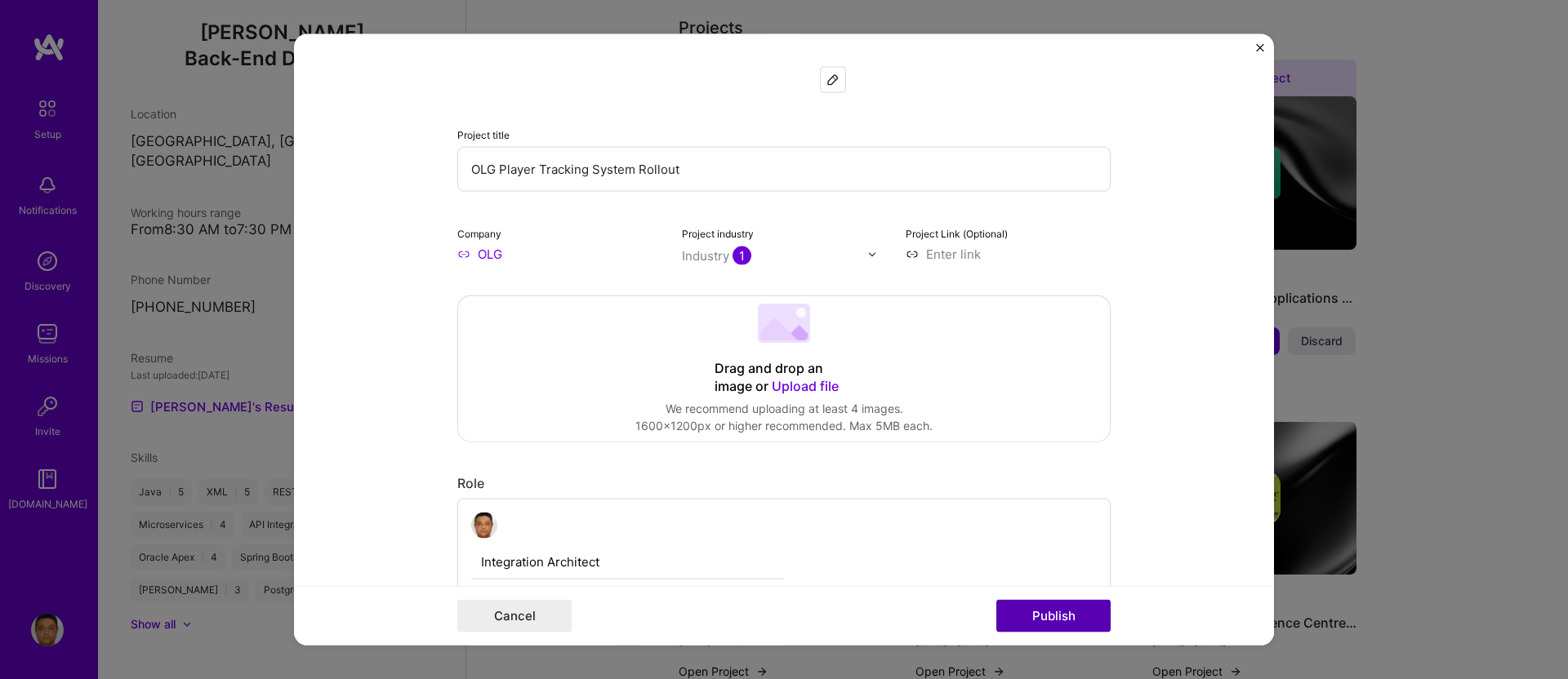
click at [1063, 610] on button "Publish" at bounding box center [1054, 615] width 115 height 33
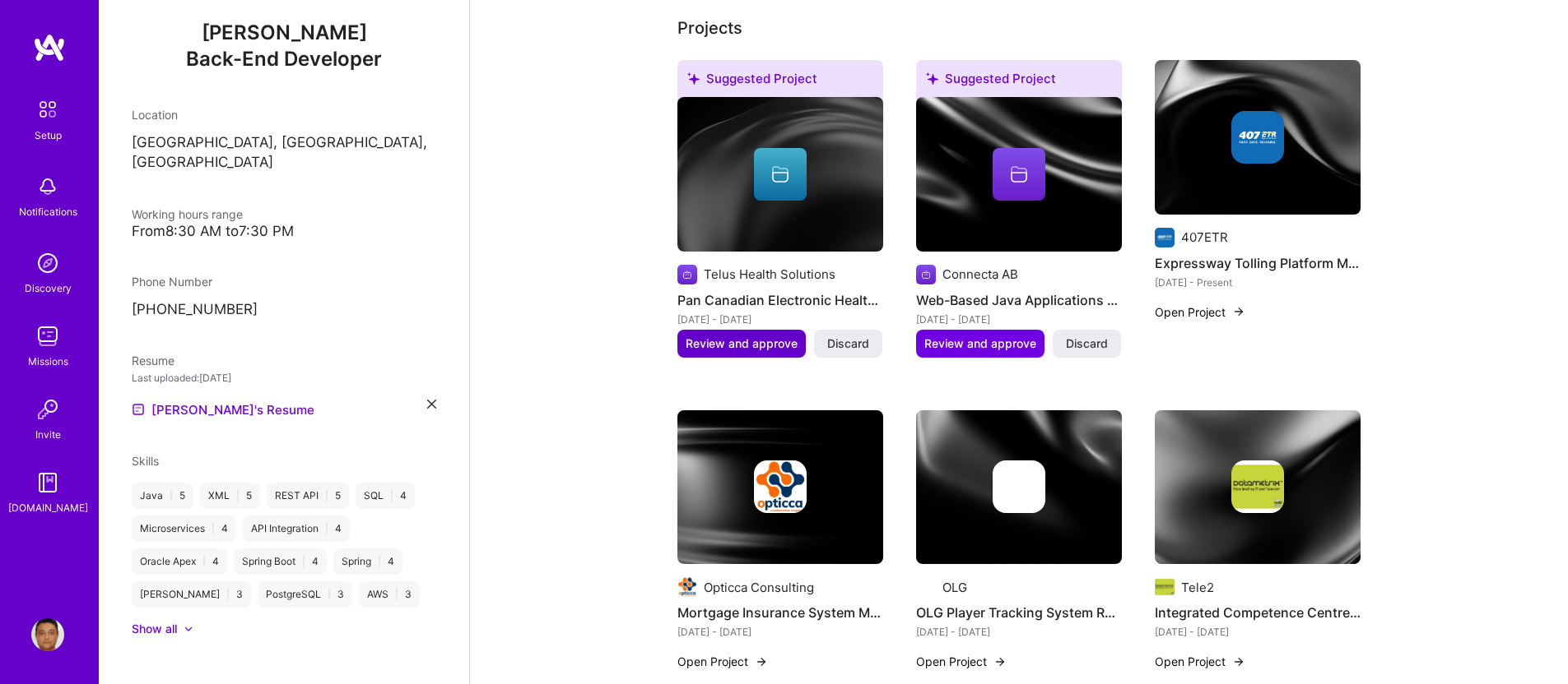
click at [778, 336] on span "Review and approve" at bounding box center [741, 344] width 112 height 17
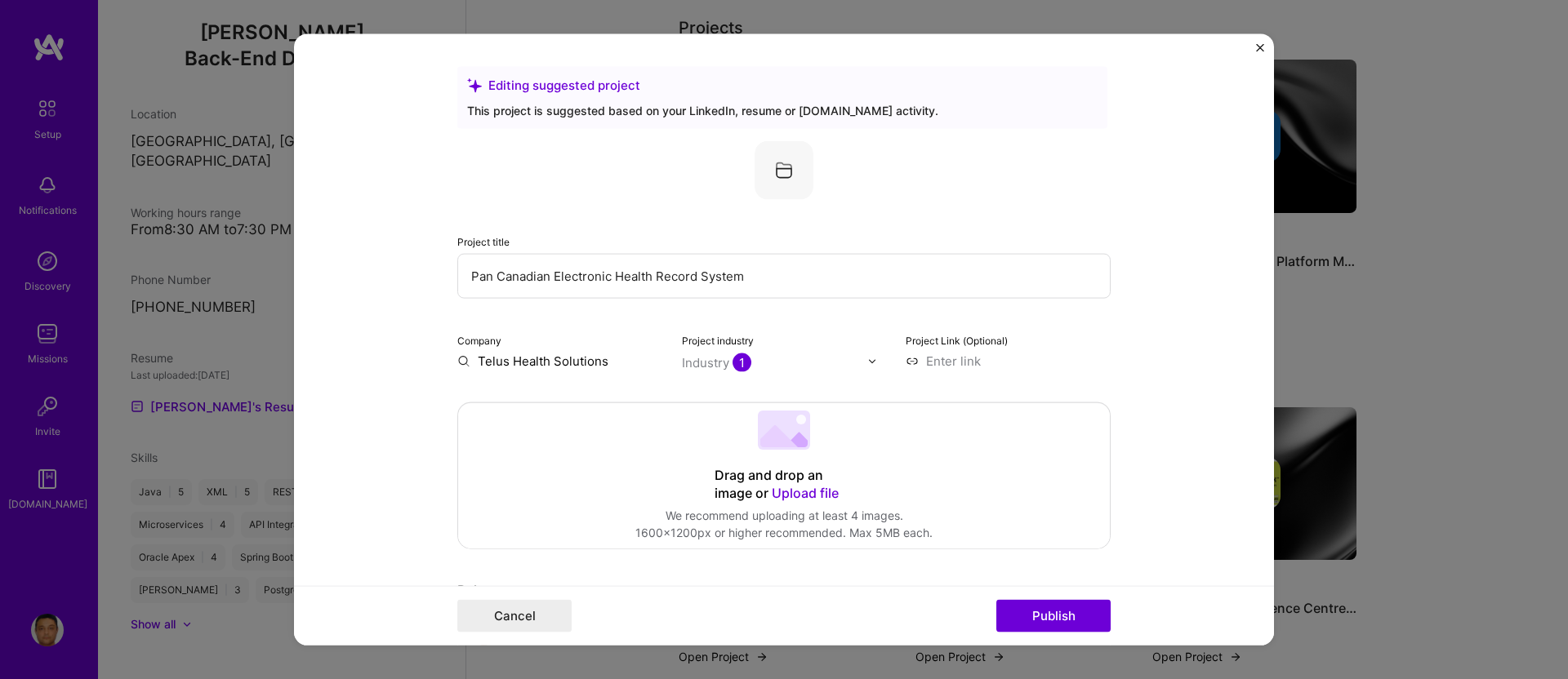
click at [600, 363] on input "Telus Health Solutions" at bounding box center [560, 361] width 205 height 17
click at [563, 363] on input "Telus Health Solutions" at bounding box center [560, 361] width 205 height 17
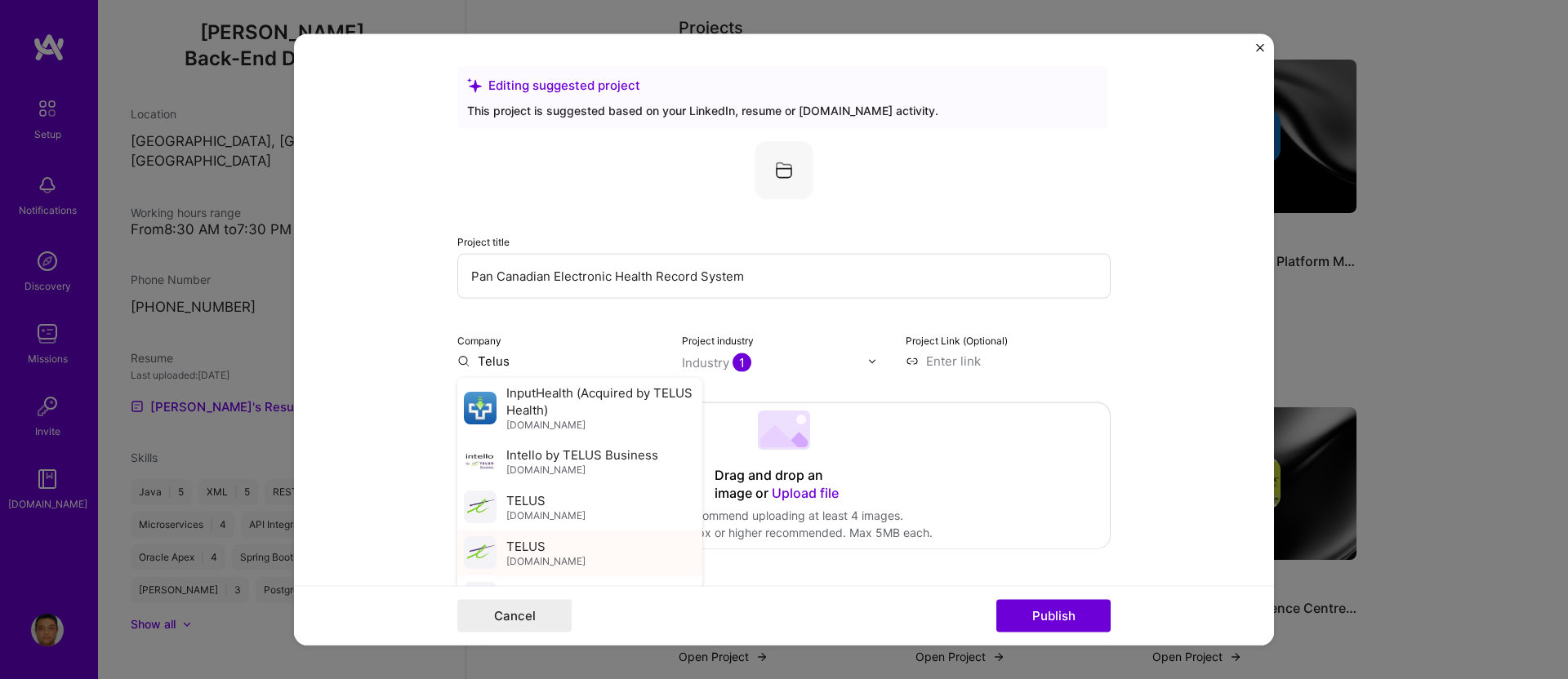
click at [546, 555] on div "TELUS [DOMAIN_NAME]" at bounding box center [580, 553] width 245 height 46
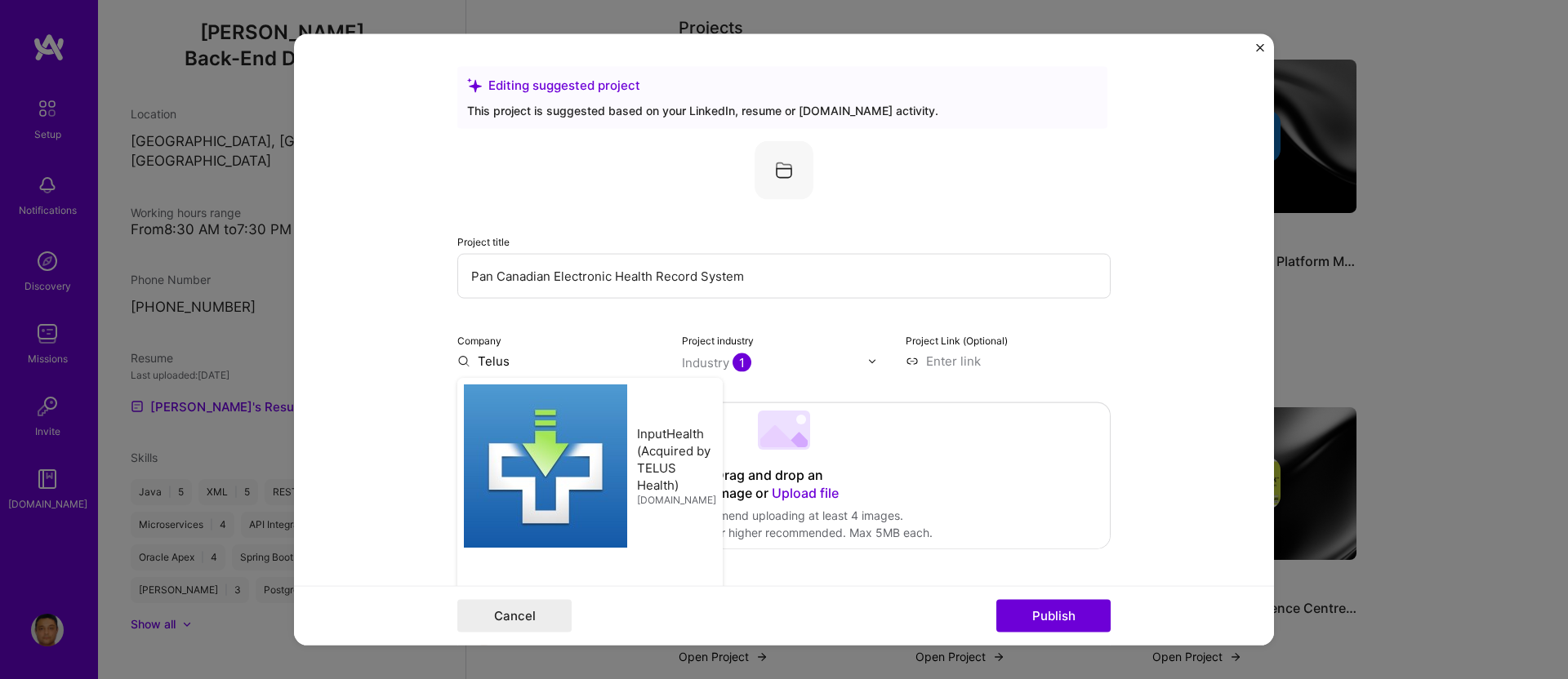
type input "TELUS"
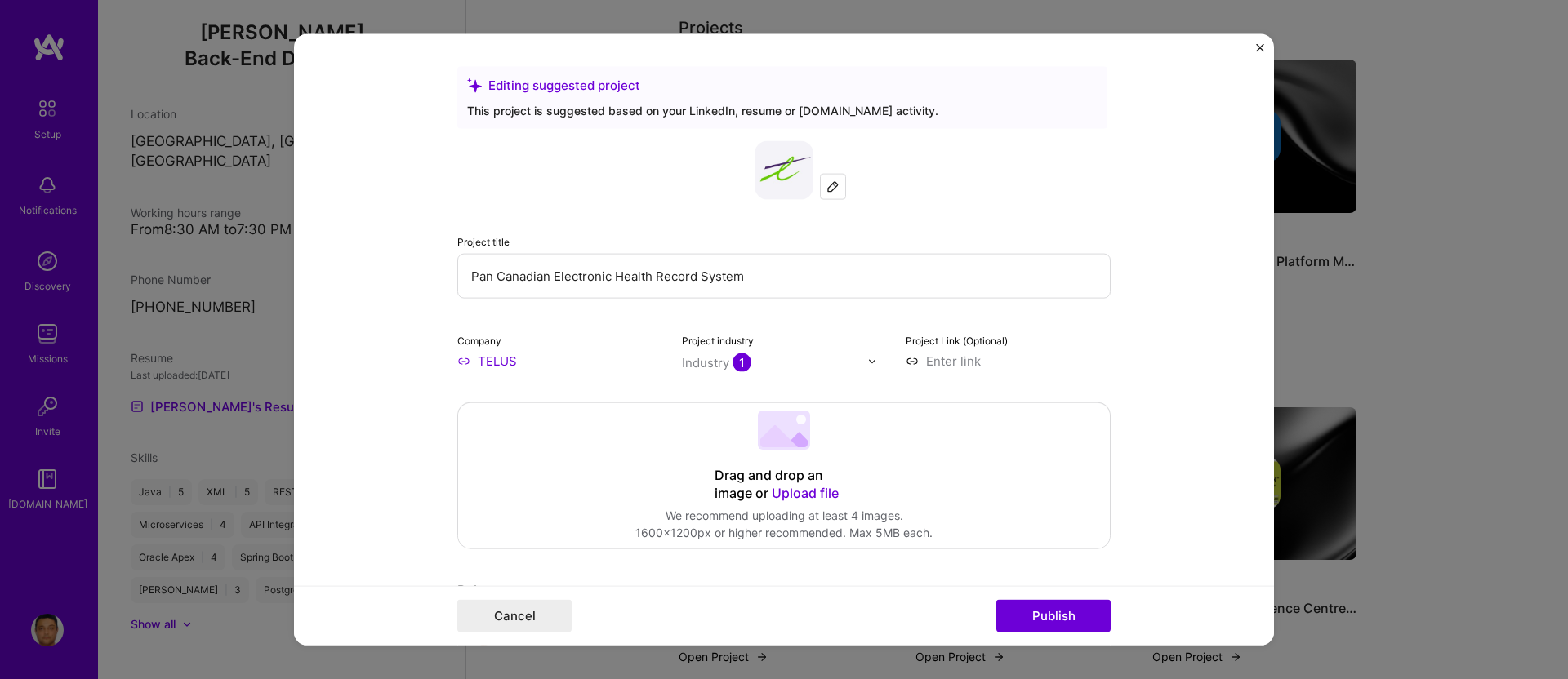
click at [689, 359] on div "Industry 1" at bounding box center [716, 363] width 70 height 17
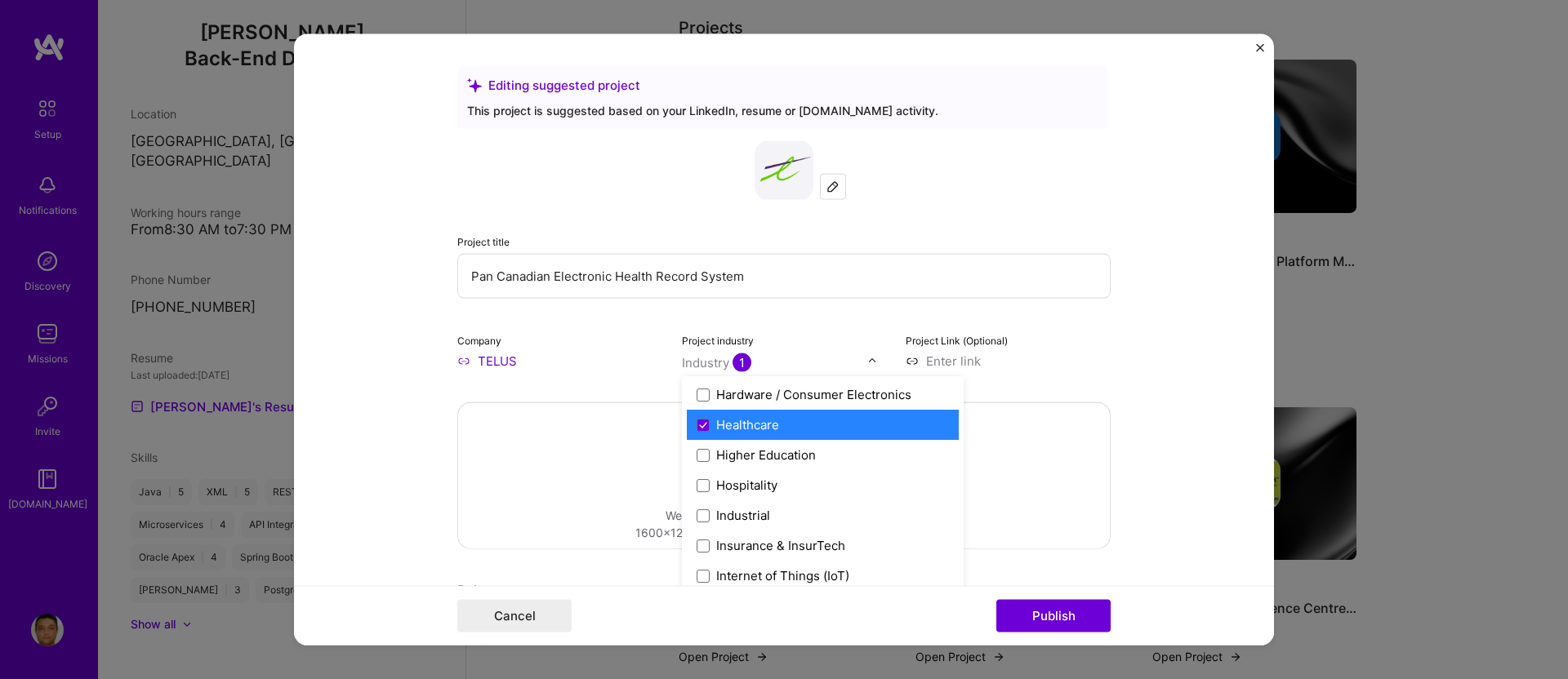
scroll to position [2066, 0]
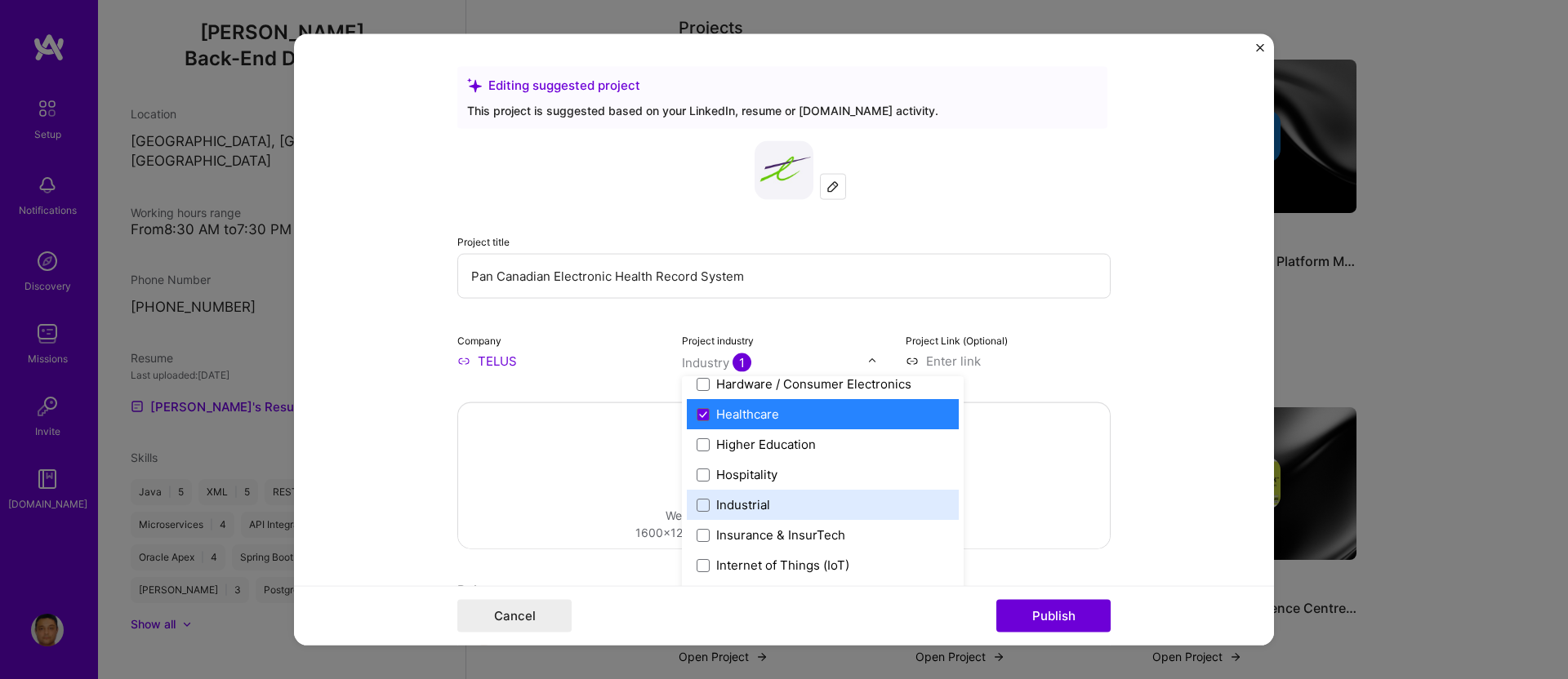
click at [1162, 402] on form "Editing suggested project This project is suggested based on your LinkedIn, res…" at bounding box center [784, 340] width 980 height 611
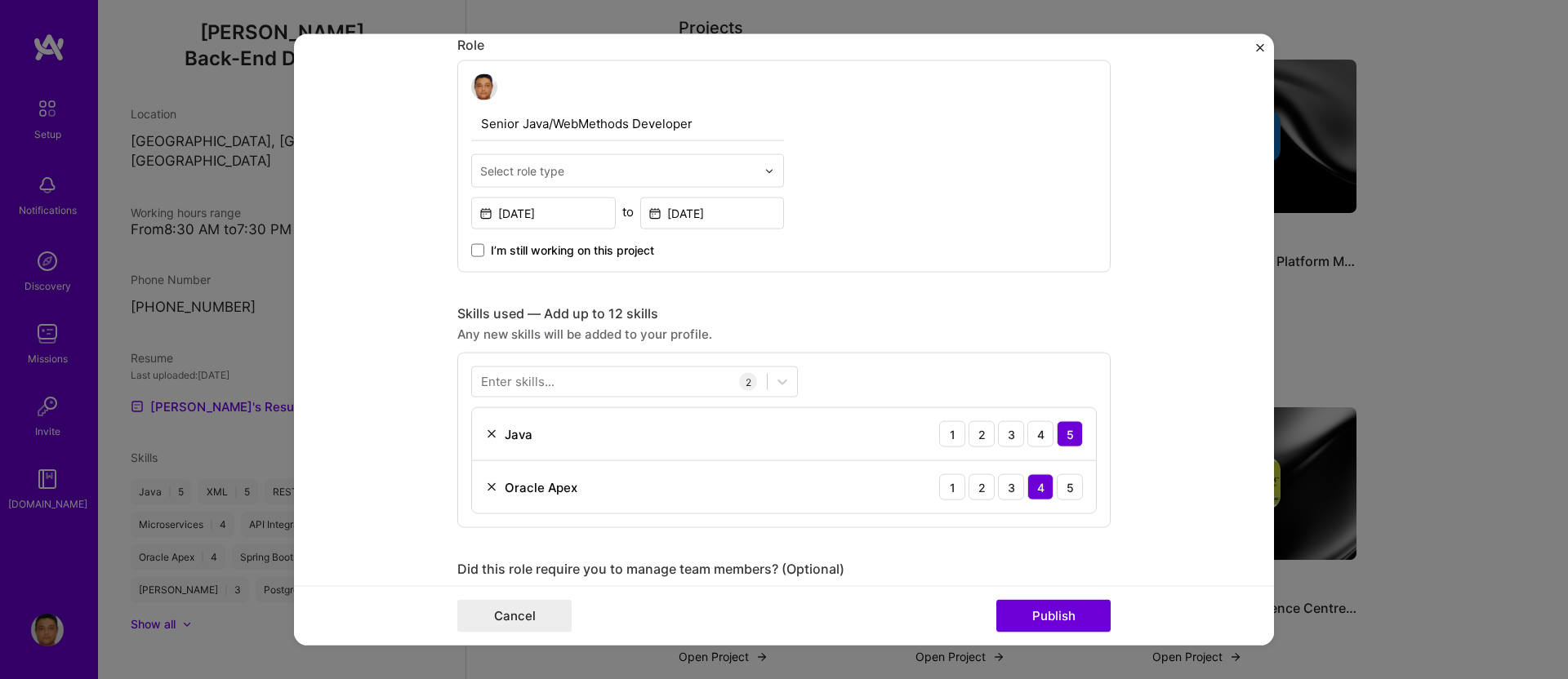
scroll to position [629, 0]
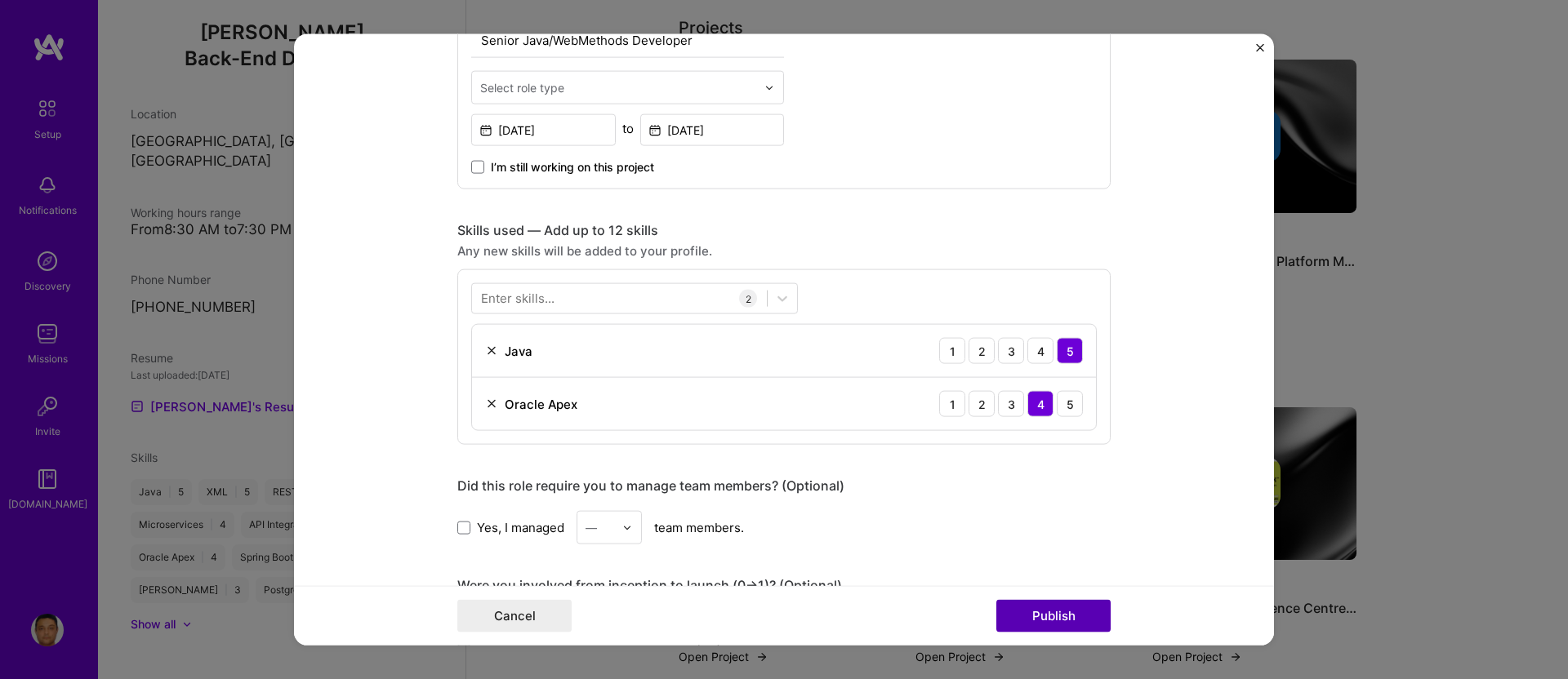
click at [1069, 622] on button "Publish" at bounding box center [1054, 615] width 115 height 33
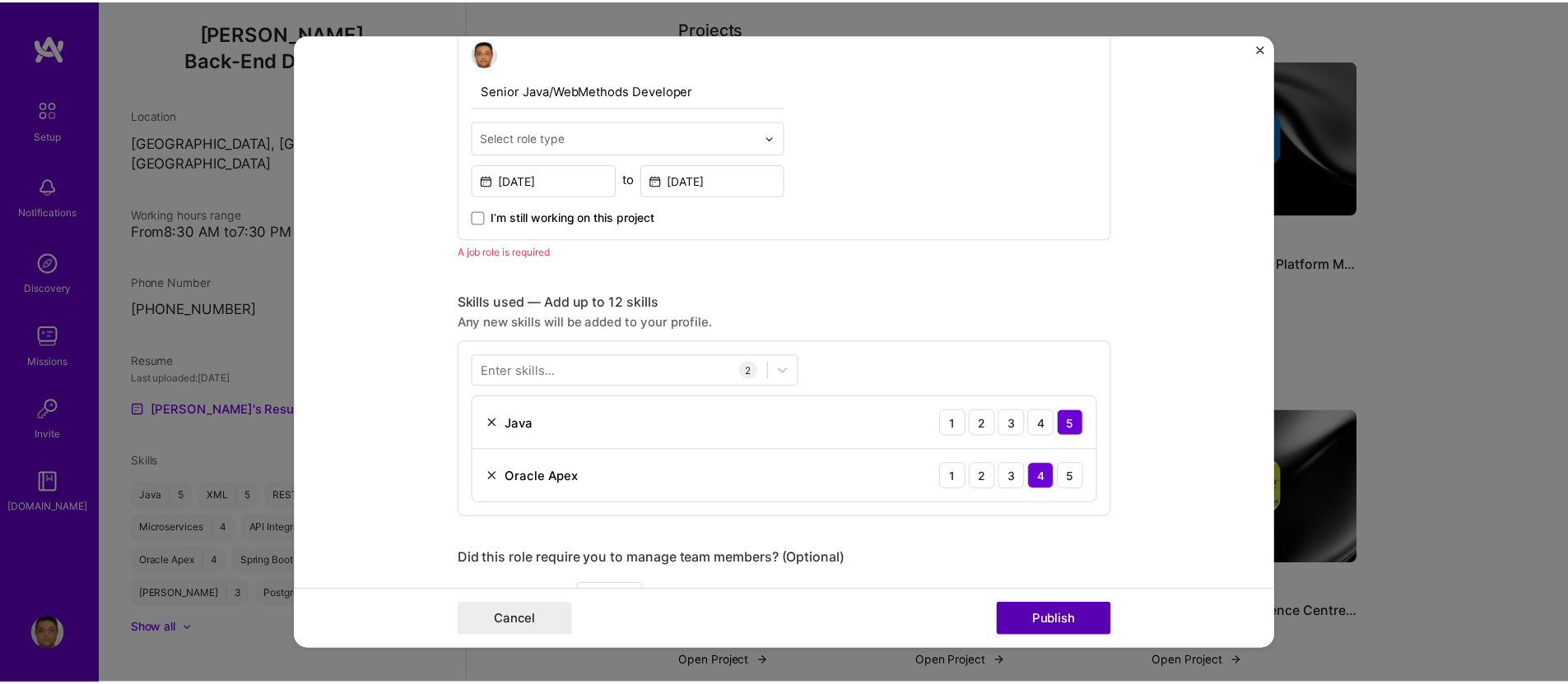
scroll to position [552, 0]
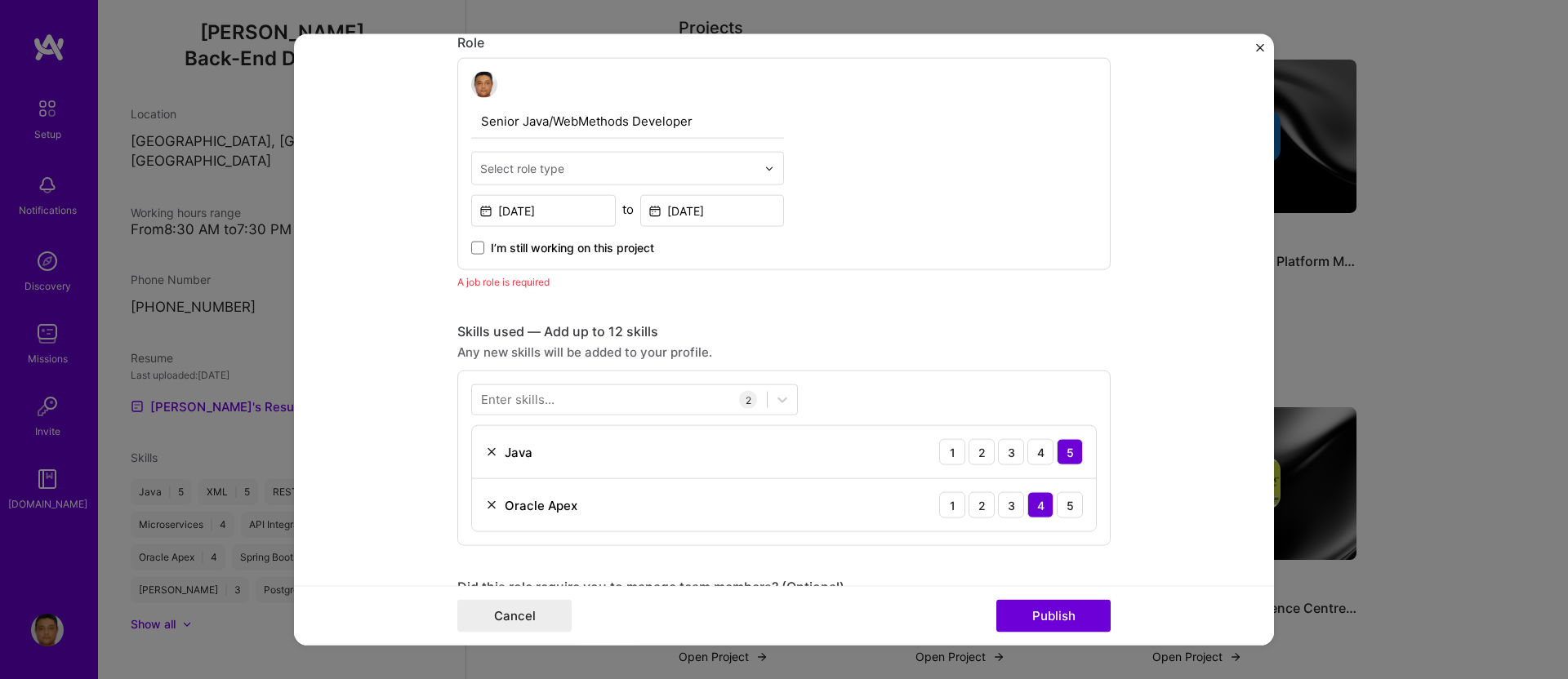
click at [547, 173] on div "Select role type" at bounding box center [522, 168] width 84 height 17
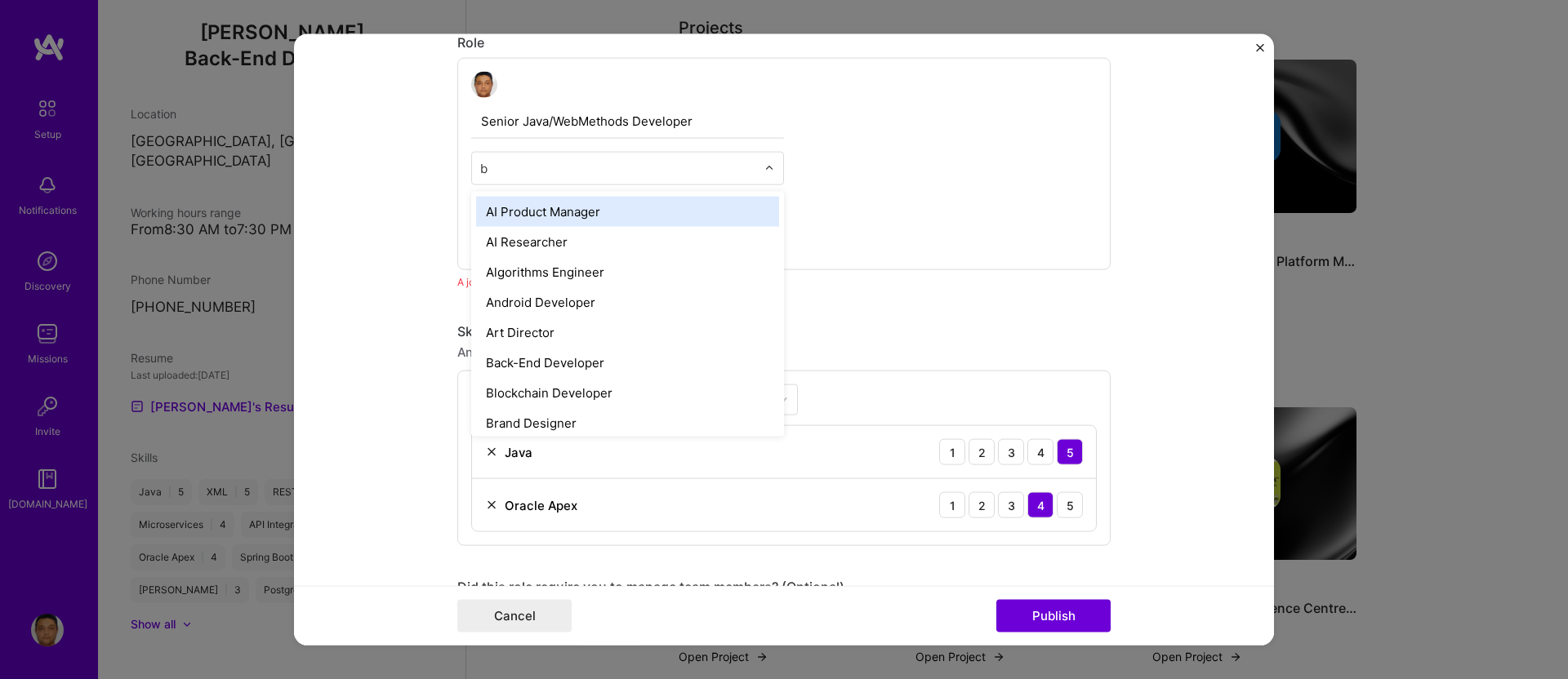
type input "ba"
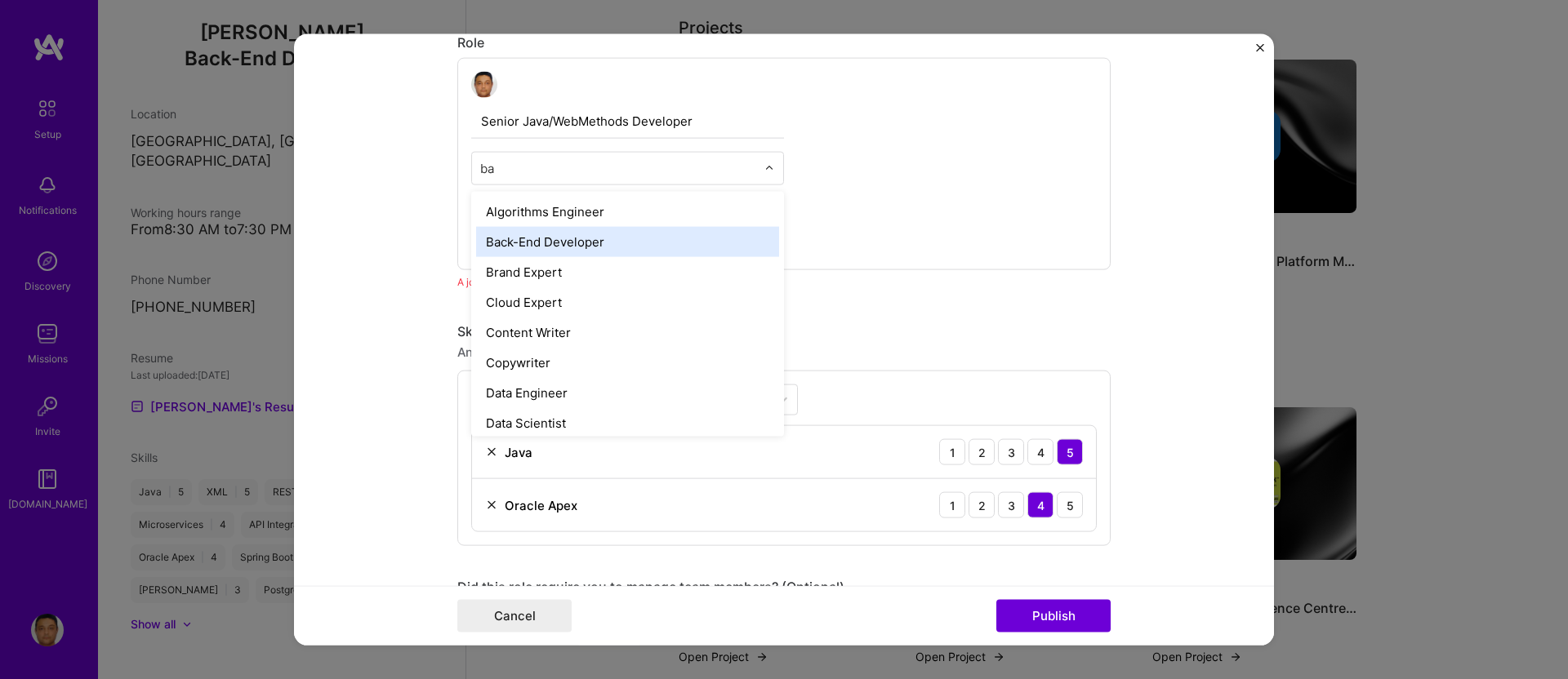
click at [532, 235] on div "Back-End Developer" at bounding box center [628, 242] width 303 height 30
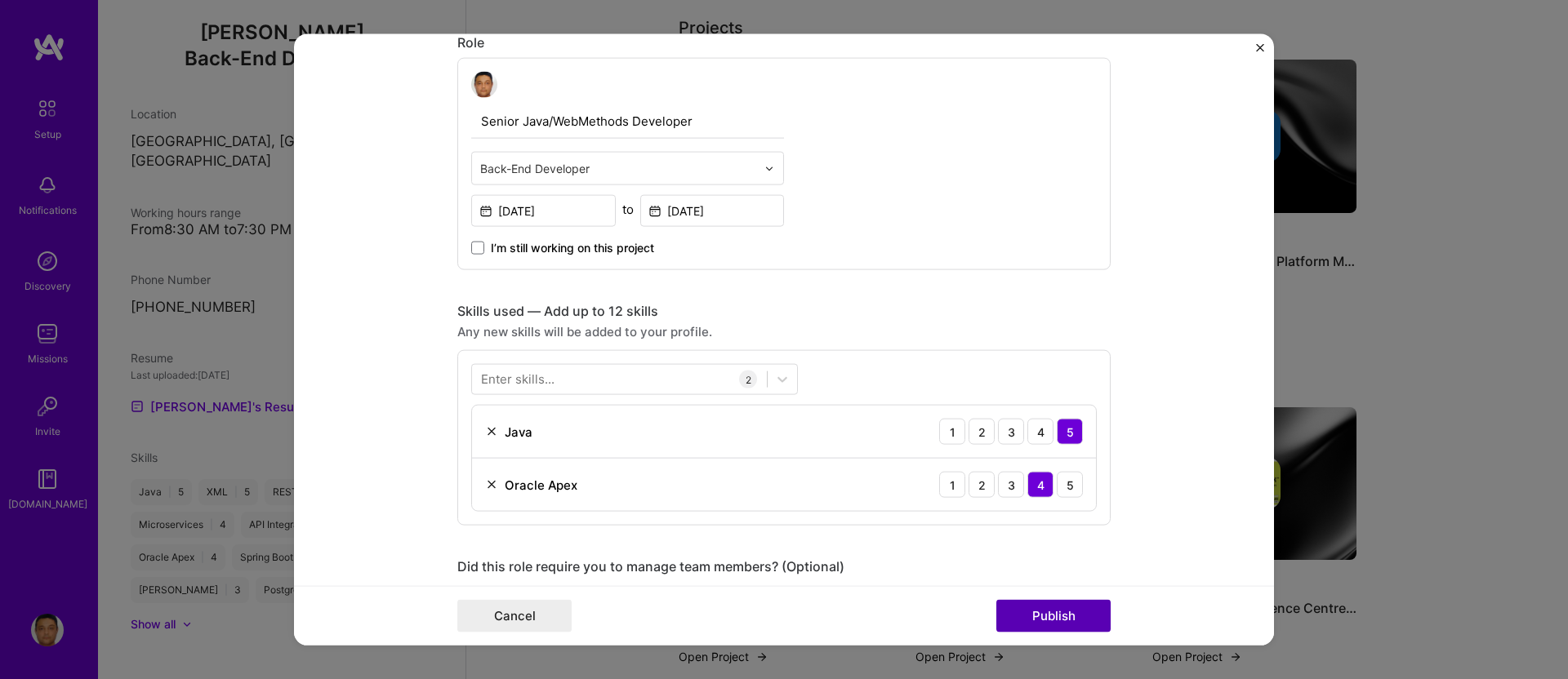
click at [1077, 620] on button "Publish" at bounding box center [1054, 615] width 115 height 33
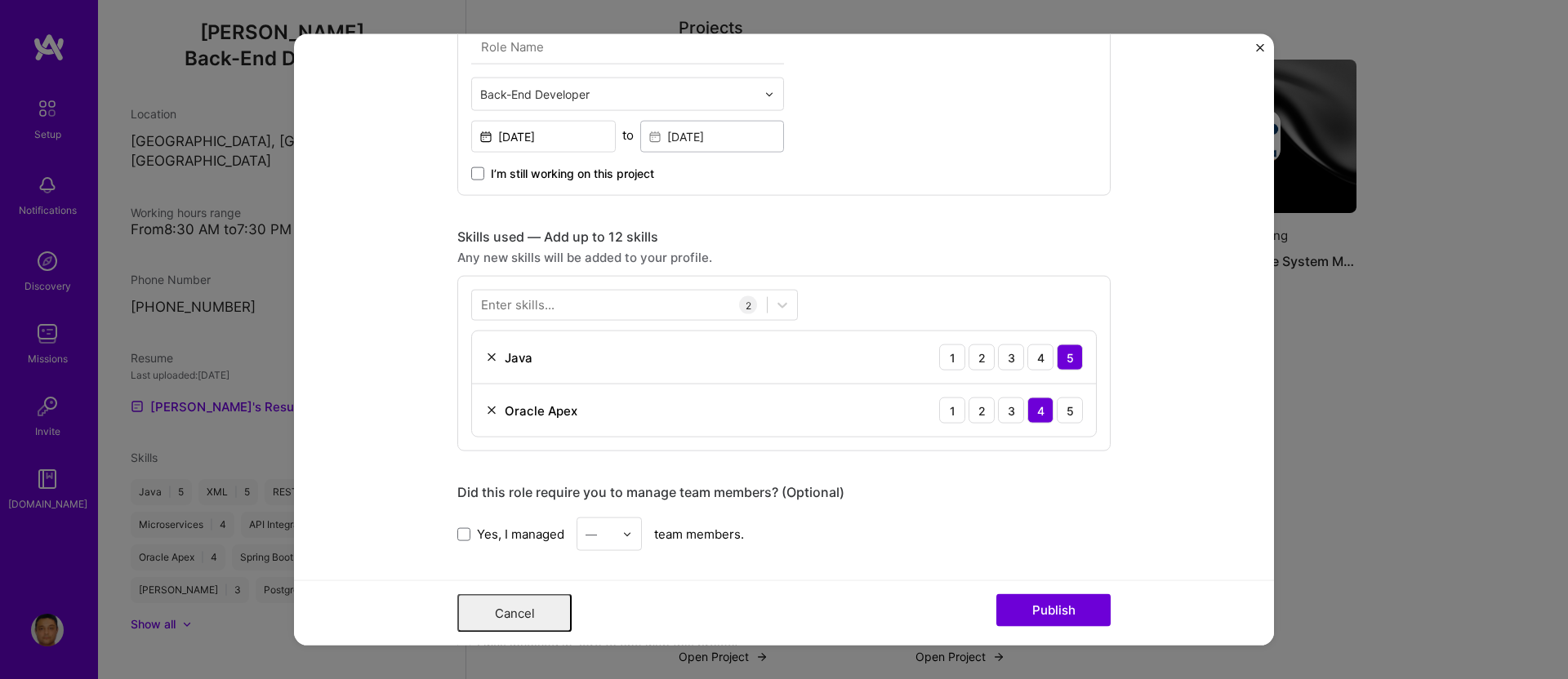
scroll to position [0, 0]
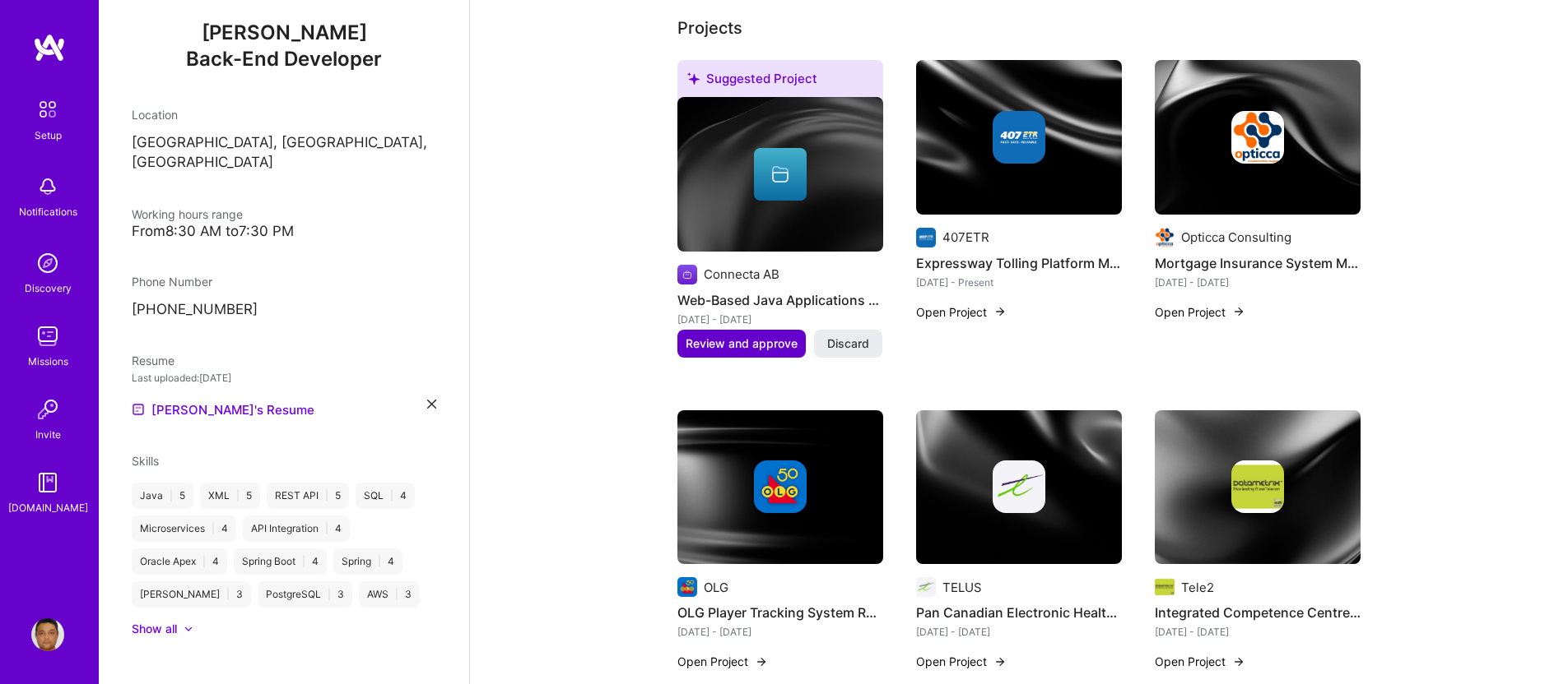
click at [747, 336] on span "Review and approve" at bounding box center [741, 344] width 112 height 17
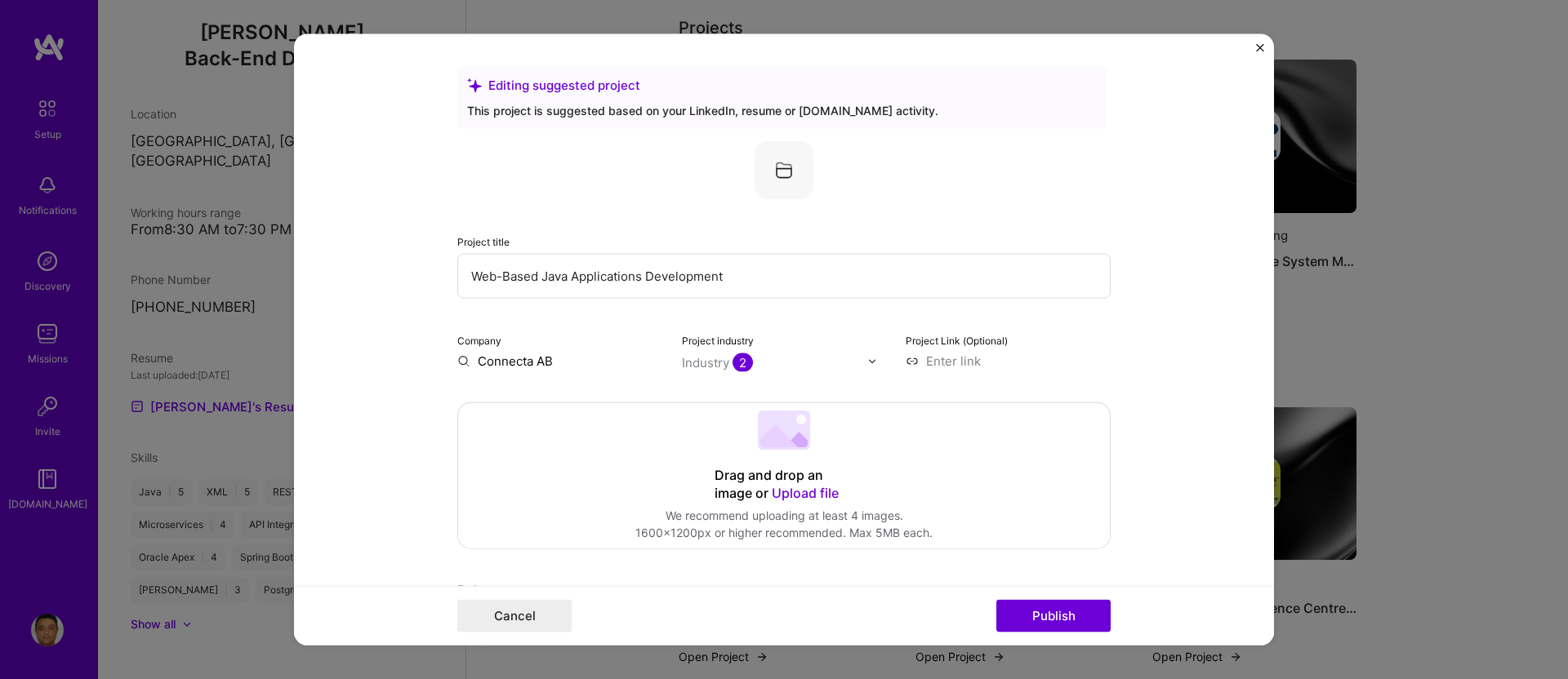
click at [719, 361] on div "Industry 2" at bounding box center [717, 363] width 71 height 17
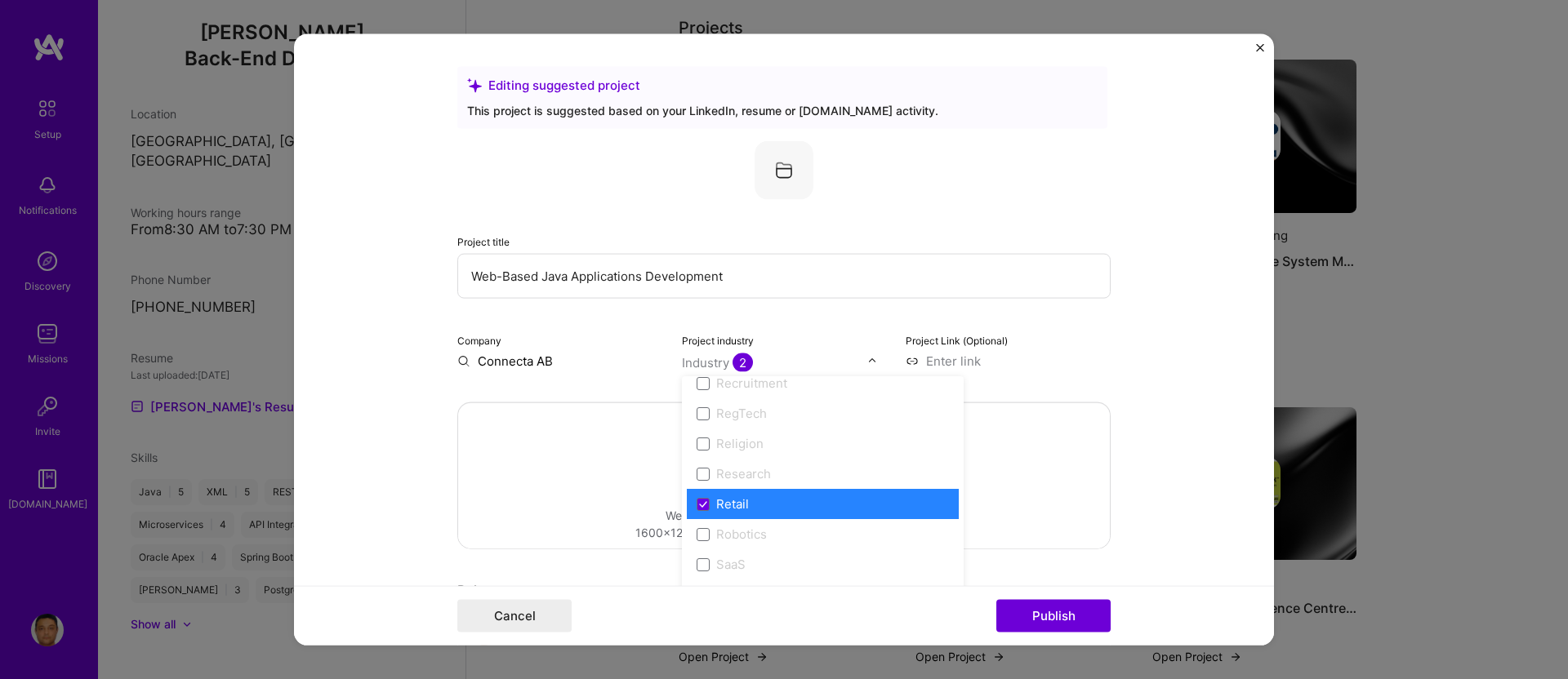
scroll to position [3390, 0]
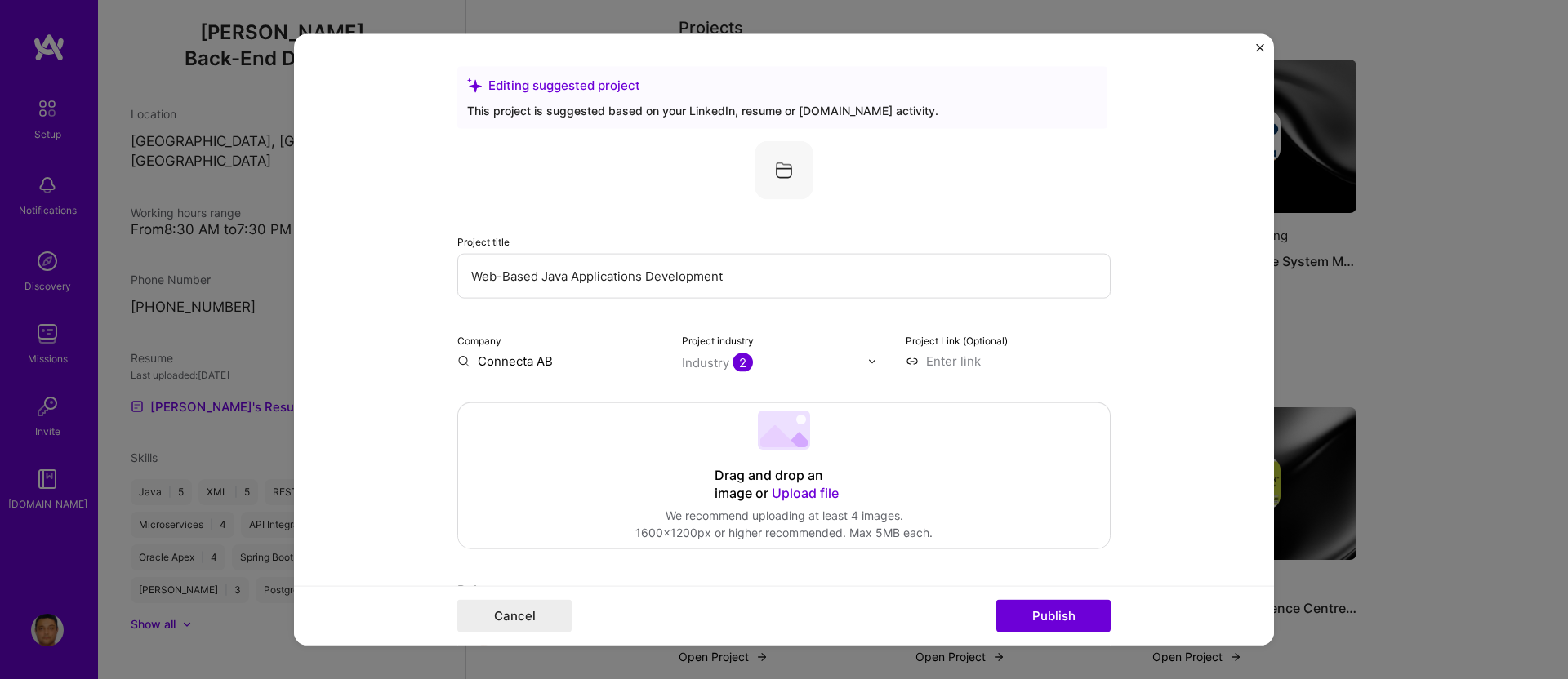
click at [552, 358] on input "Connecta AB" at bounding box center [560, 361] width 205 height 17
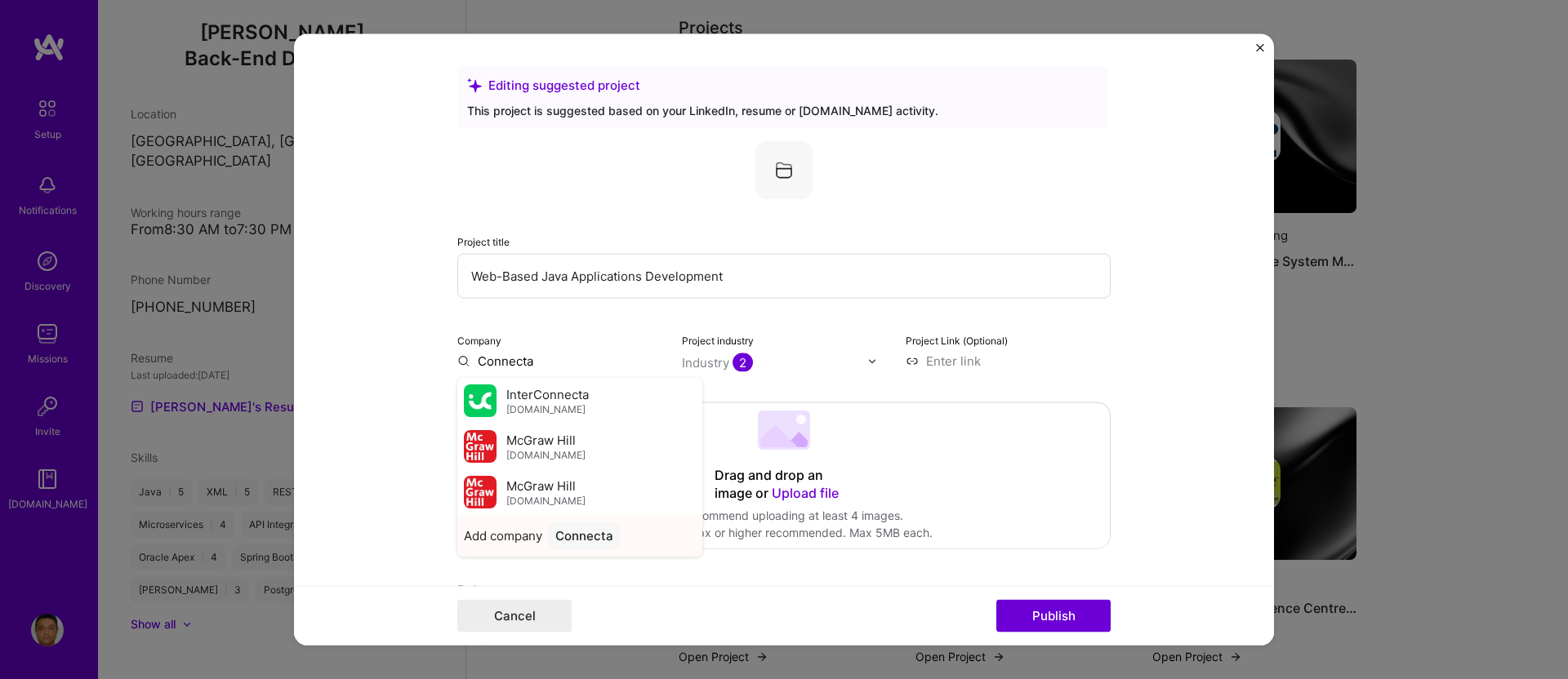
type input "Connecta"
click at [582, 534] on div "Connecta" at bounding box center [584, 536] width 71 height 28
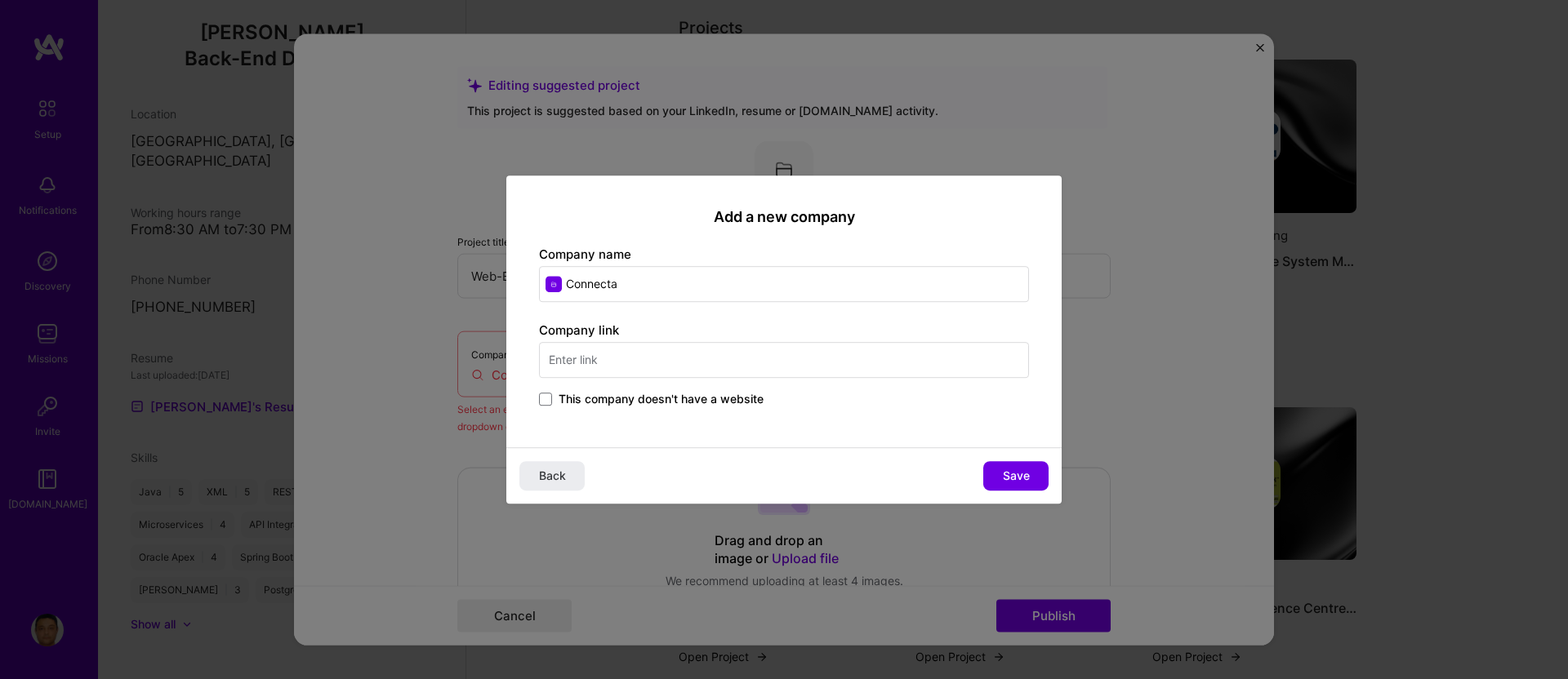
click at [580, 363] on input "text" at bounding box center [784, 360] width 490 height 36
type input "[DOMAIN_NAME]"
click at [1007, 463] on button "Save" at bounding box center [1016, 476] width 65 height 29
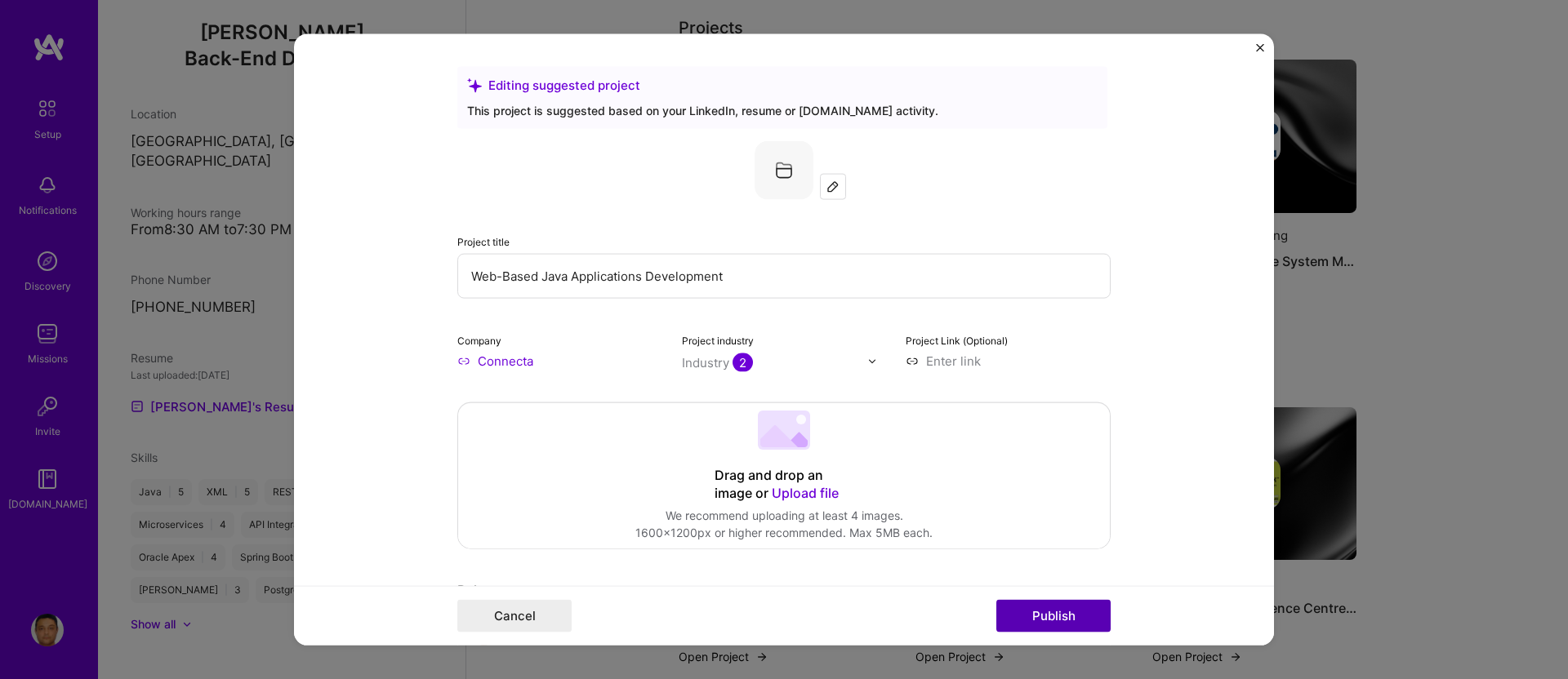
click at [1047, 610] on button "Publish" at bounding box center [1054, 615] width 115 height 33
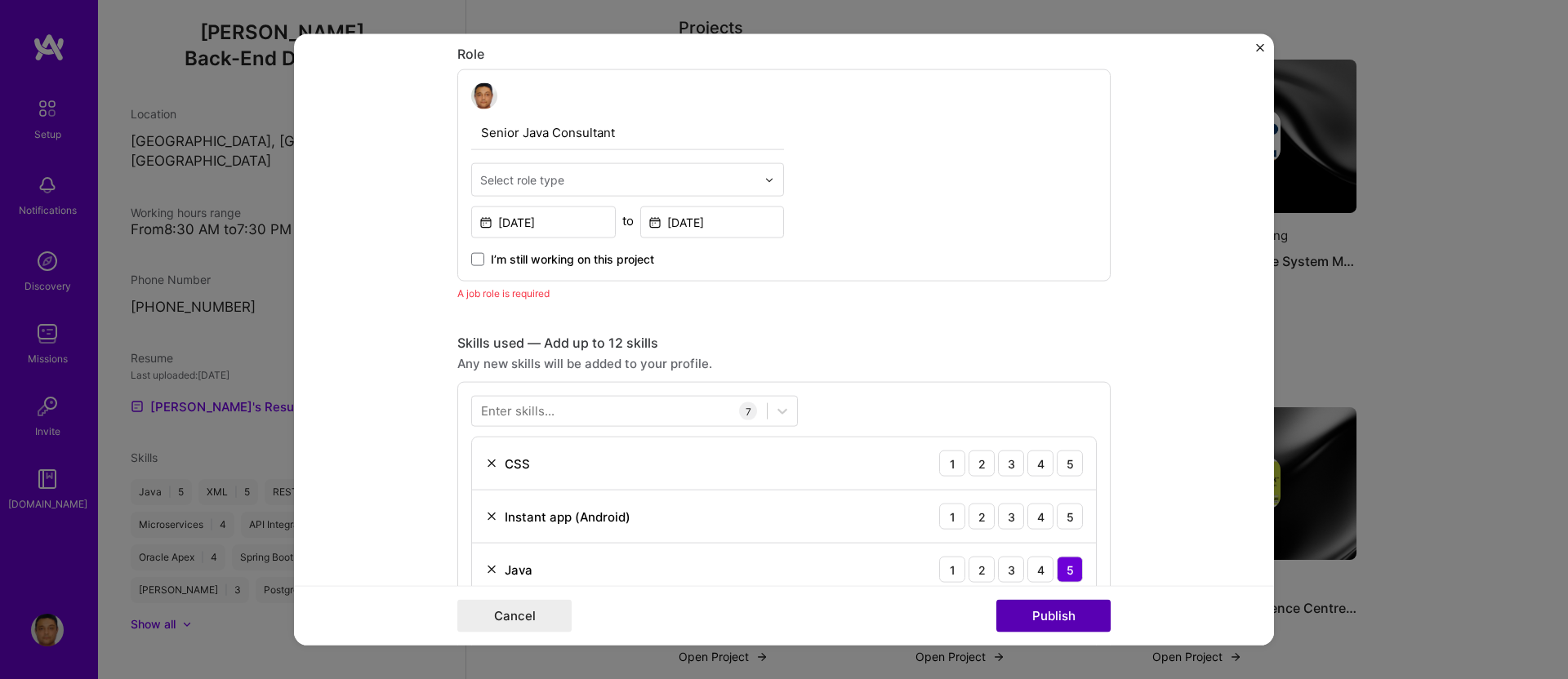
scroll to position [548, 0]
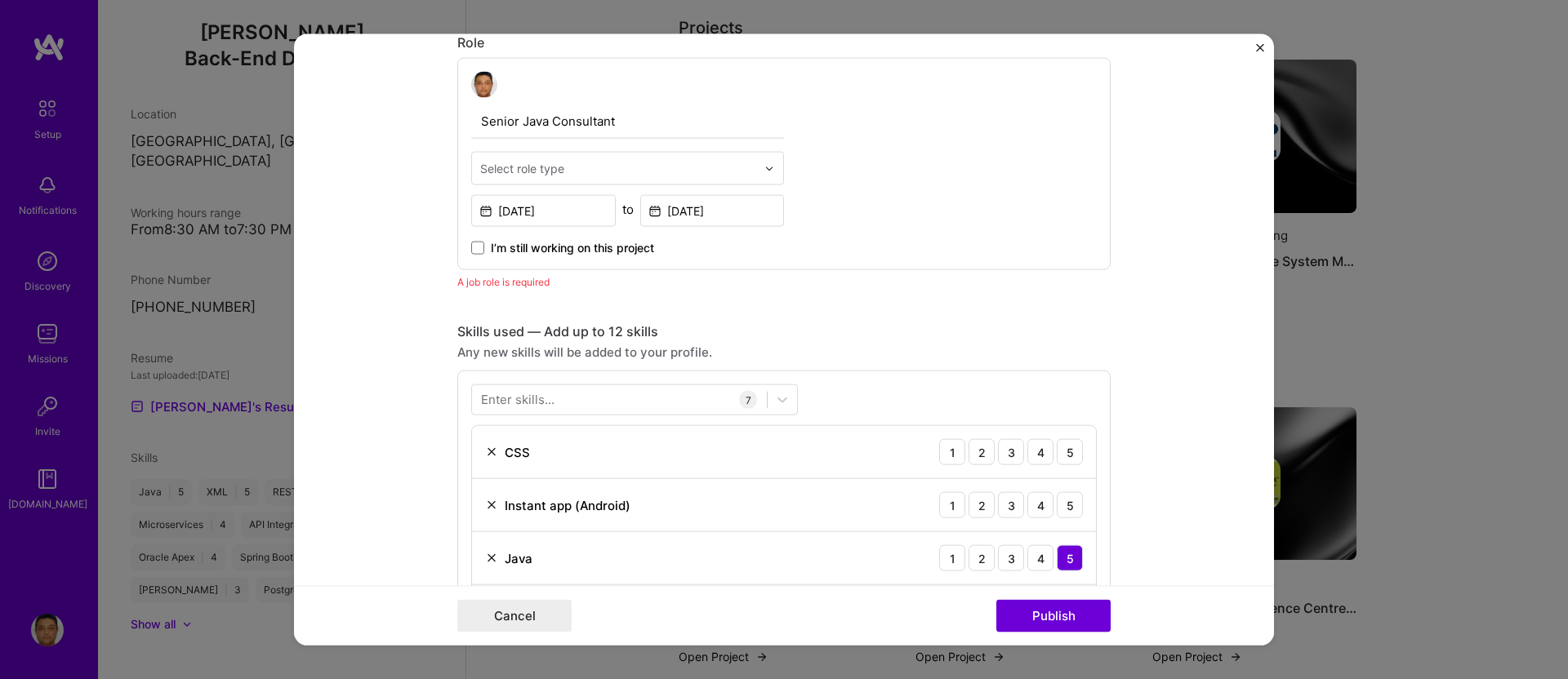
click at [508, 169] on div "Select role type" at bounding box center [522, 168] width 84 height 17
type input "back"
click at [504, 213] on div "Back-End Developer" at bounding box center [628, 212] width 303 height 30
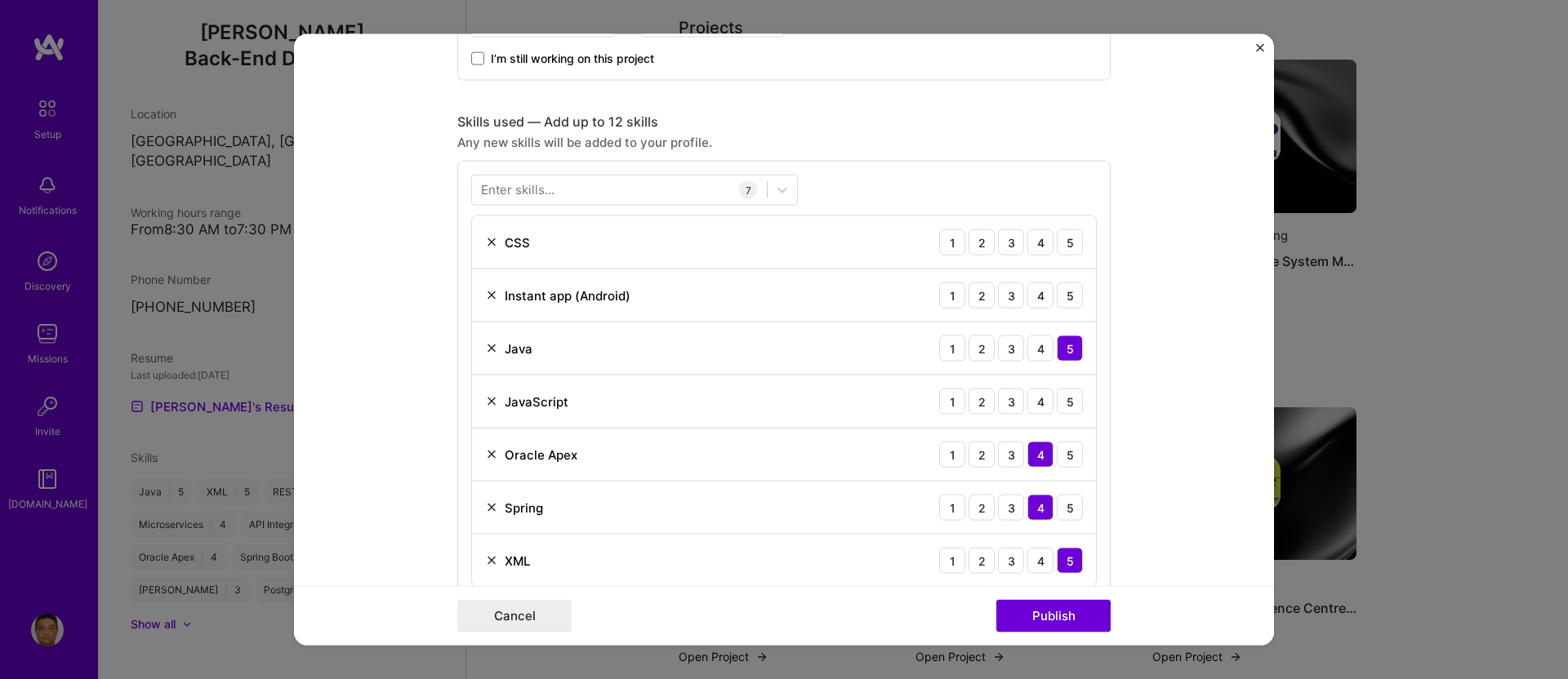
scroll to position [748, 0]
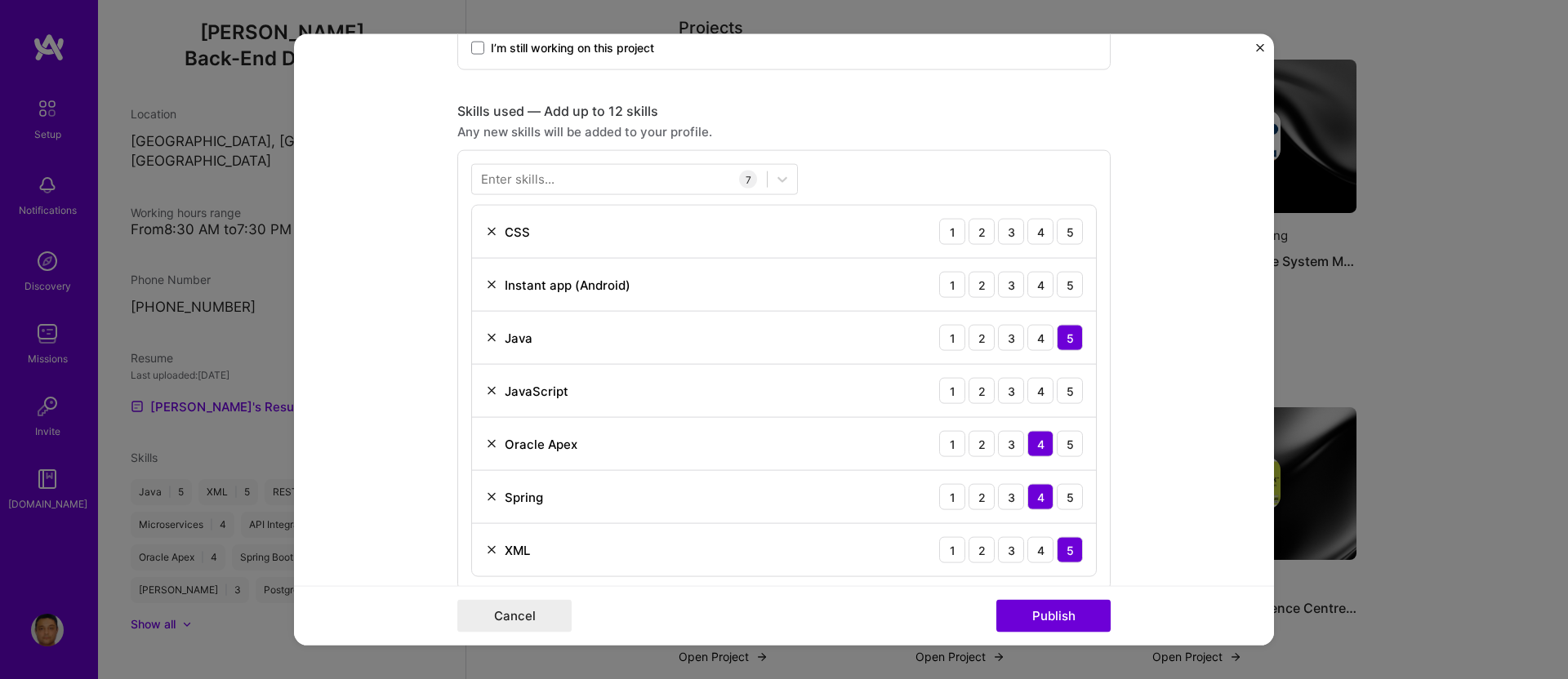
click at [485, 285] on img at bounding box center [492, 285] width 13 height 13
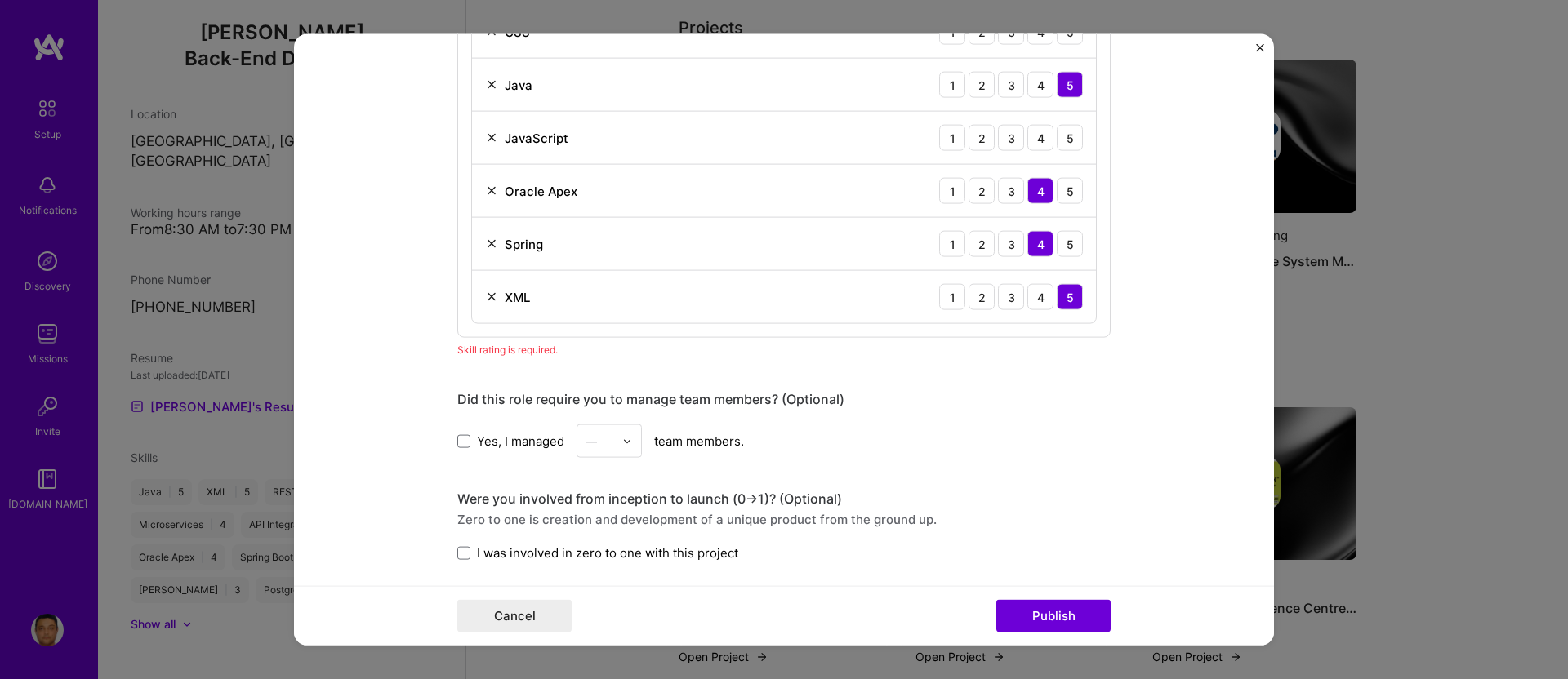
scroll to position [750, 0]
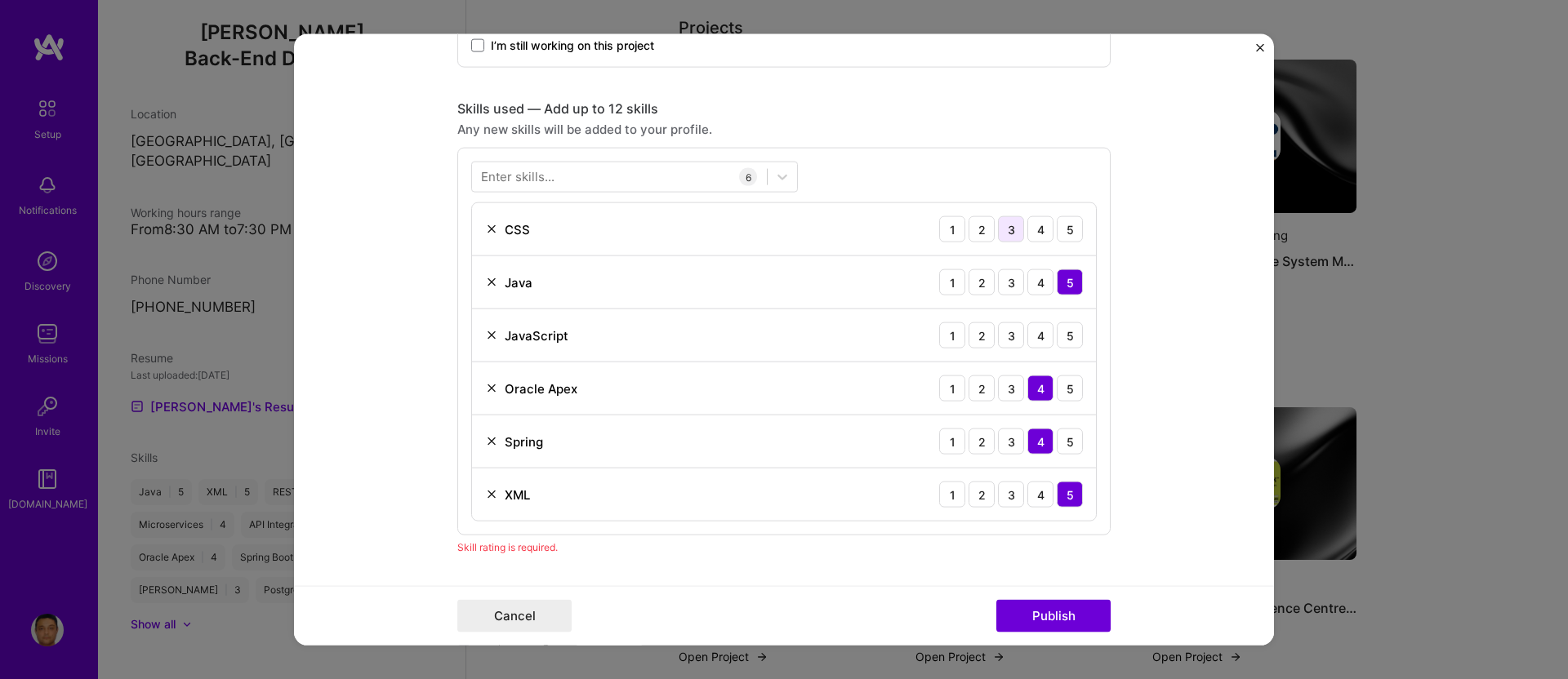
click at [1007, 222] on div "3" at bounding box center [1011, 229] width 26 height 26
click at [1008, 330] on div "3" at bounding box center [1011, 335] width 26 height 26
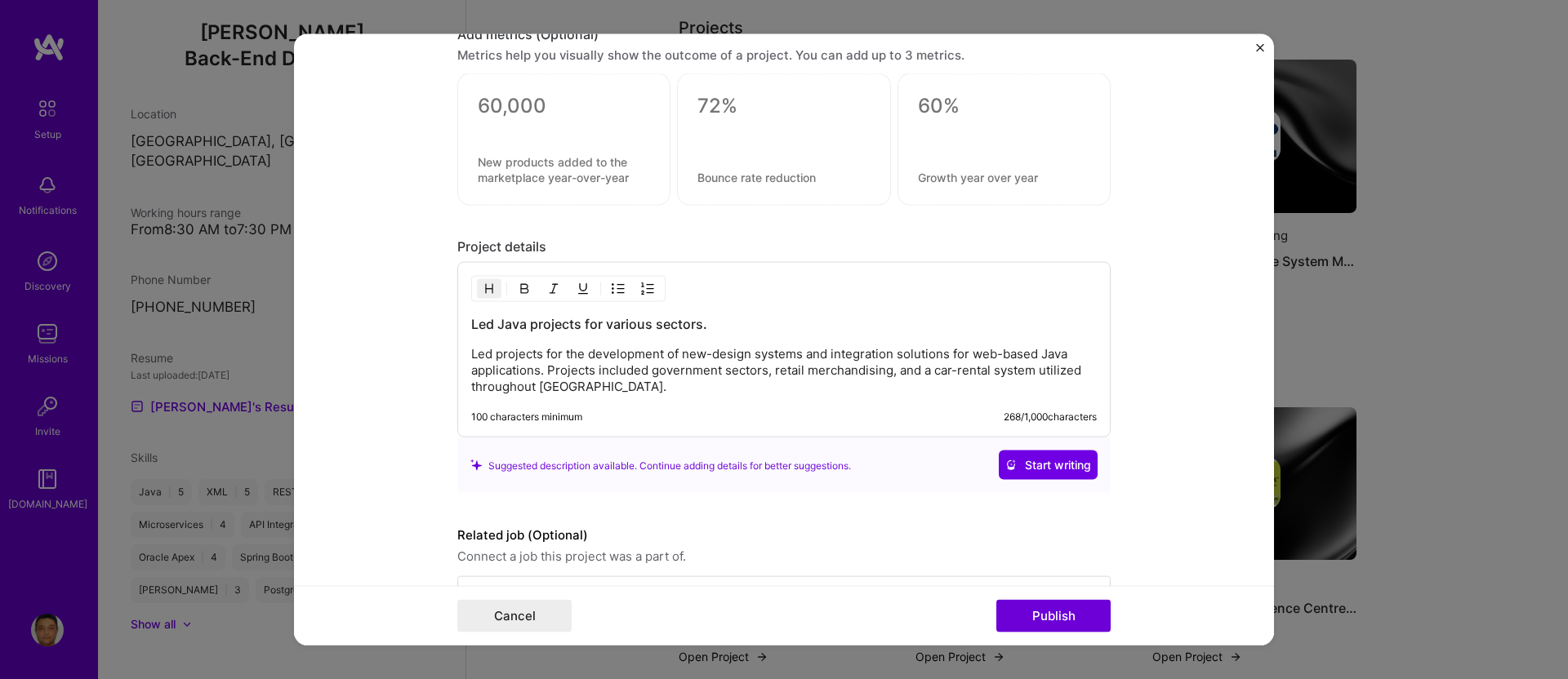
scroll to position [1550, 0]
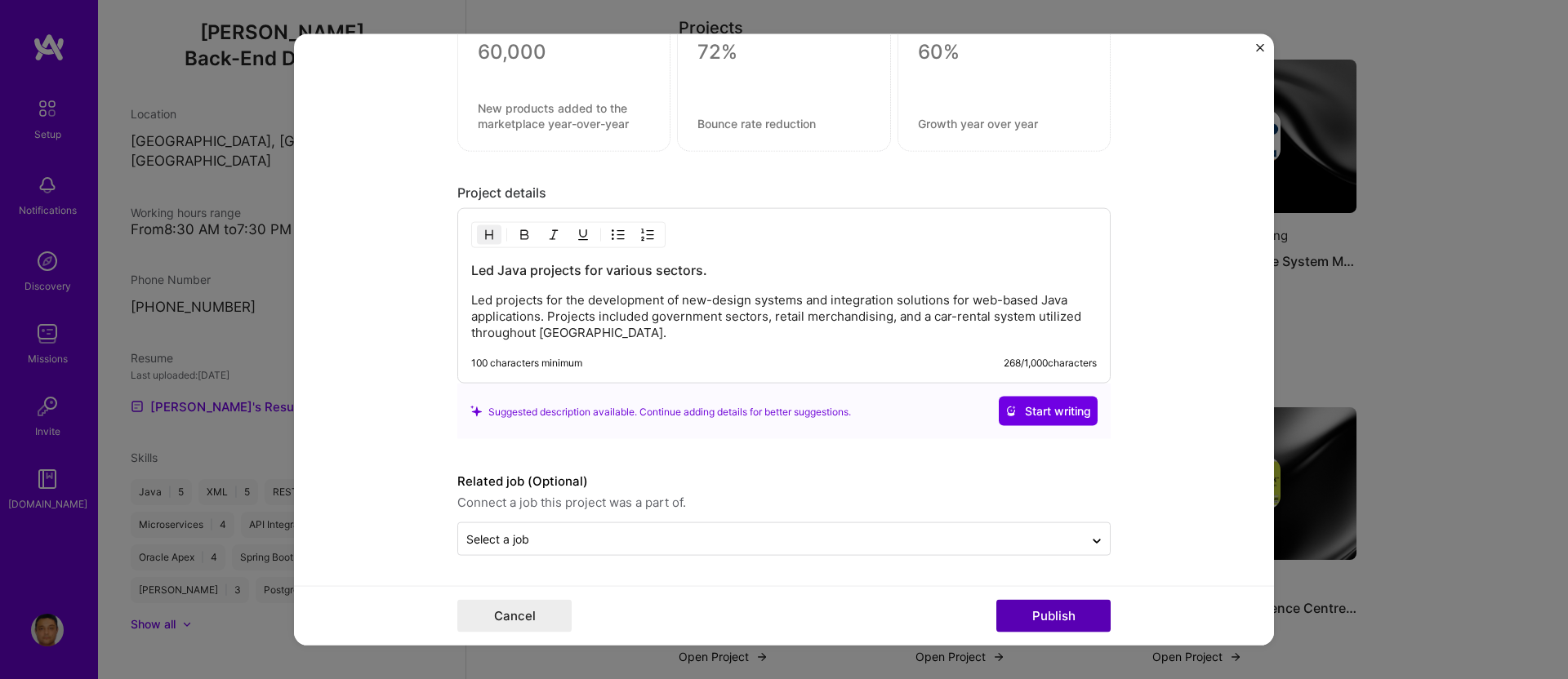
click at [1061, 609] on button "Publish" at bounding box center [1054, 615] width 115 height 33
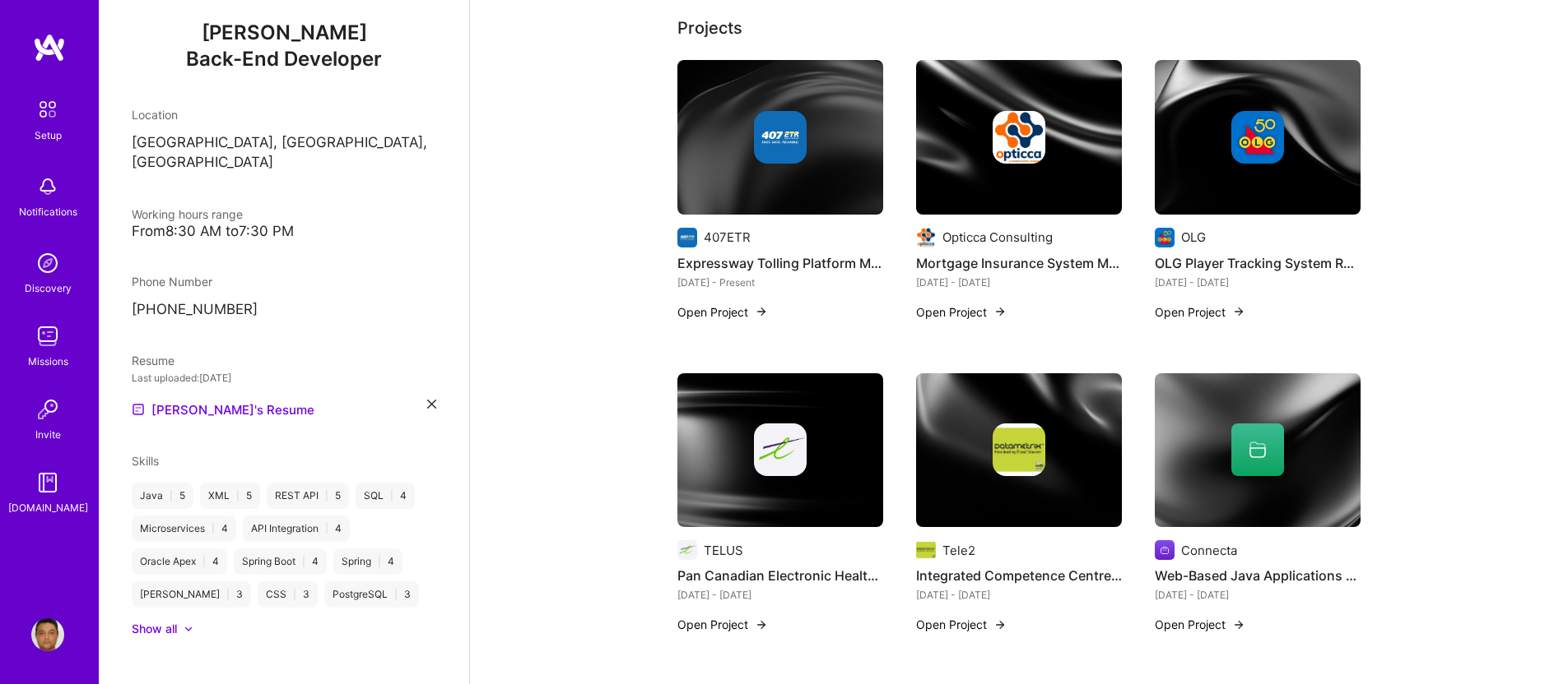
click at [1017, 439] on div at bounding box center [1019, 450] width 52 height 52
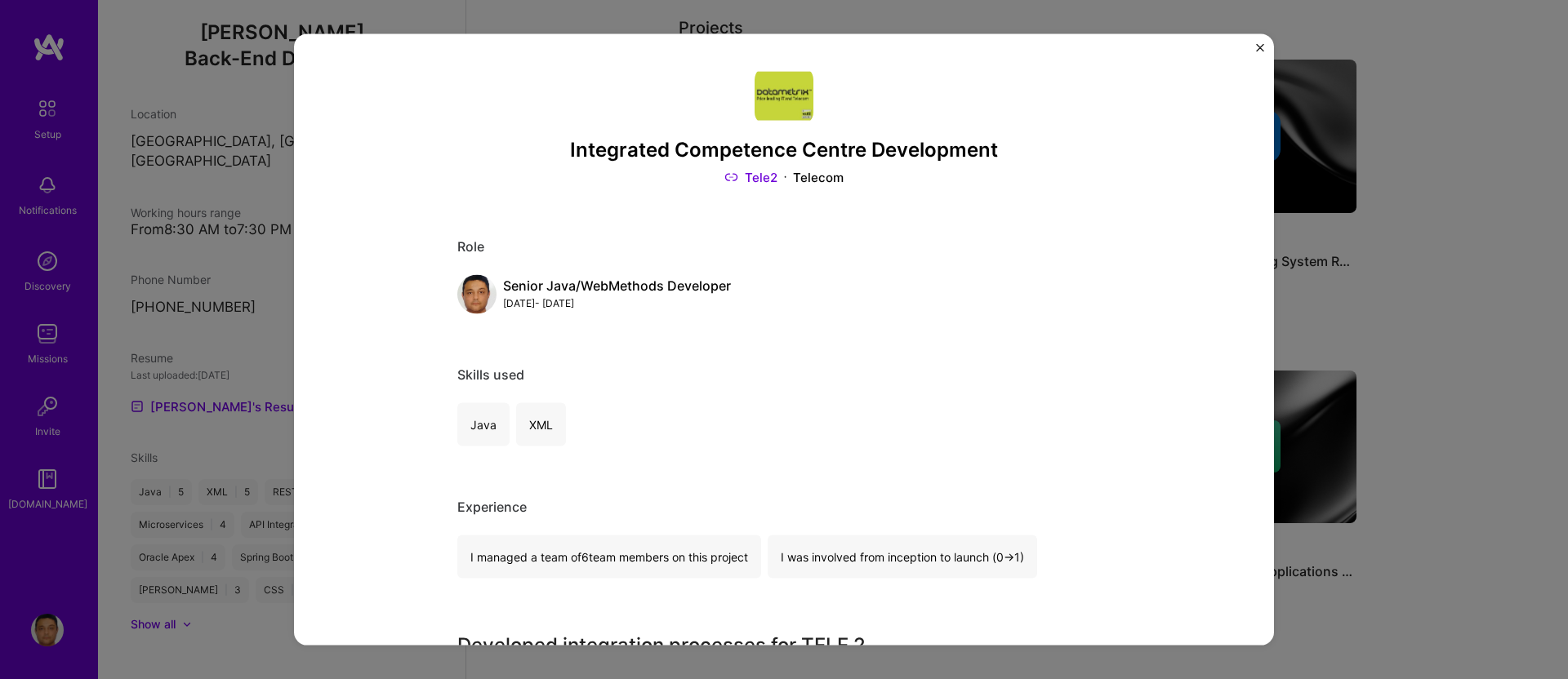
click at [761, 179] on link "Tele2" at bounding box center [750, 177] width 53 height 17
click at [1260, 44] on img "Close" at bounding box center [1261, 49] width 8 height 8
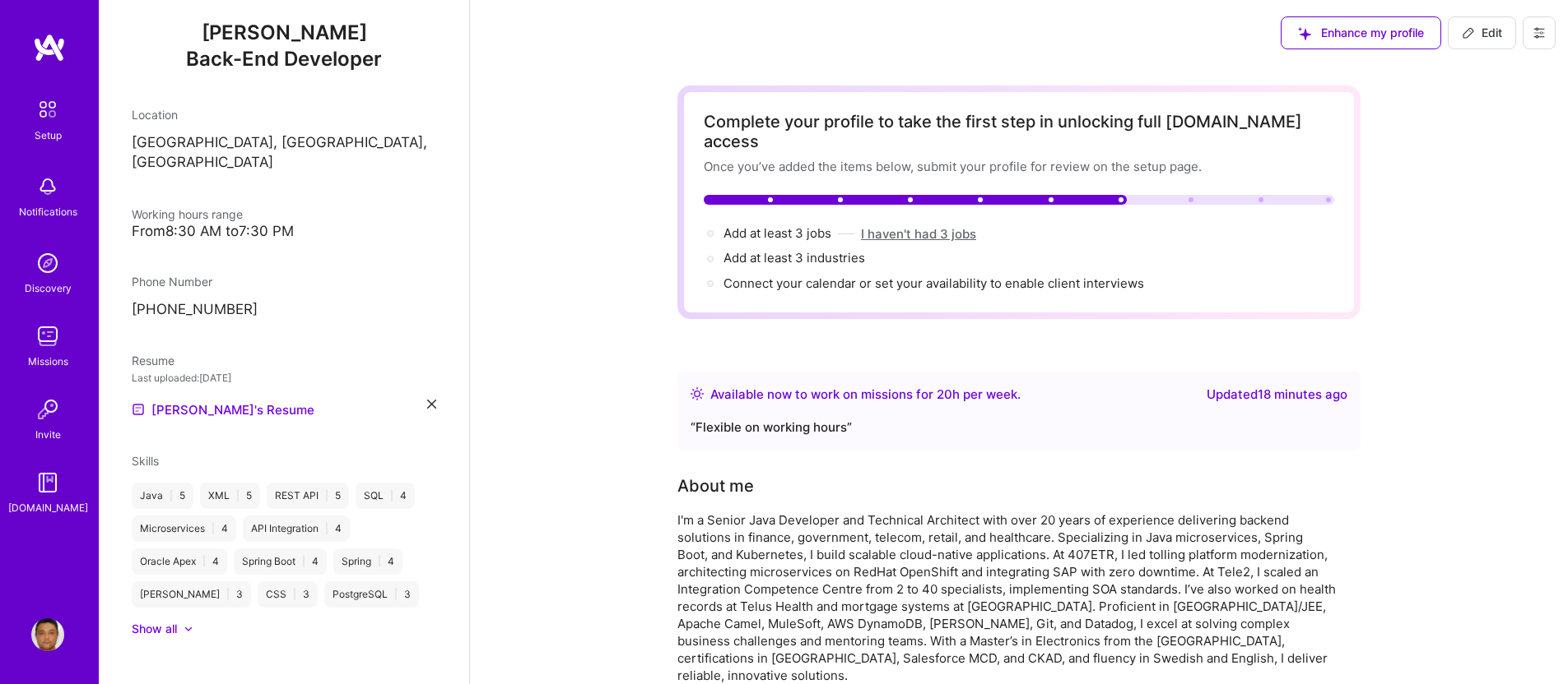
click at [969, 225] on button "I haven't had 3 jobs" at bounding box center [918, 234] width 116 height 17
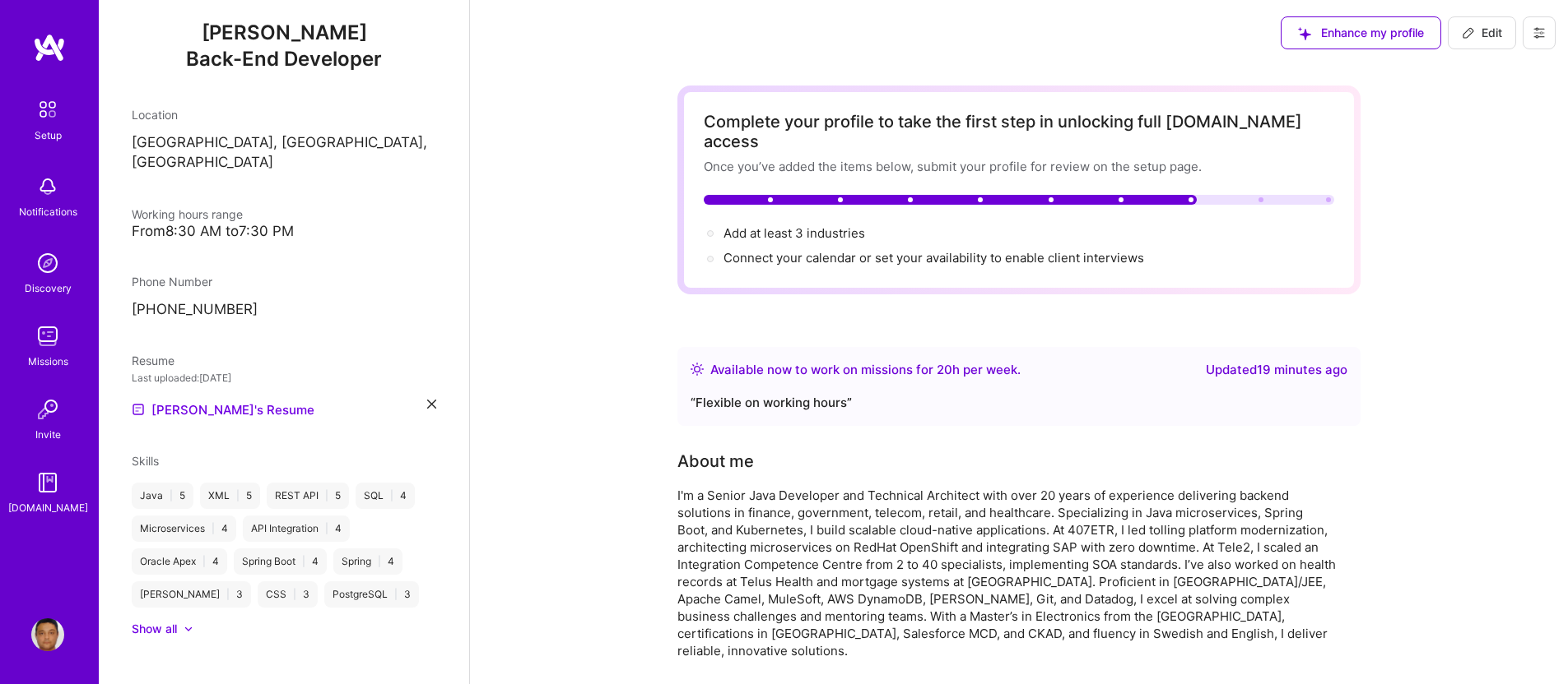
click at [41, 344] on img at bounding box center [47, 336] width 33 height 33
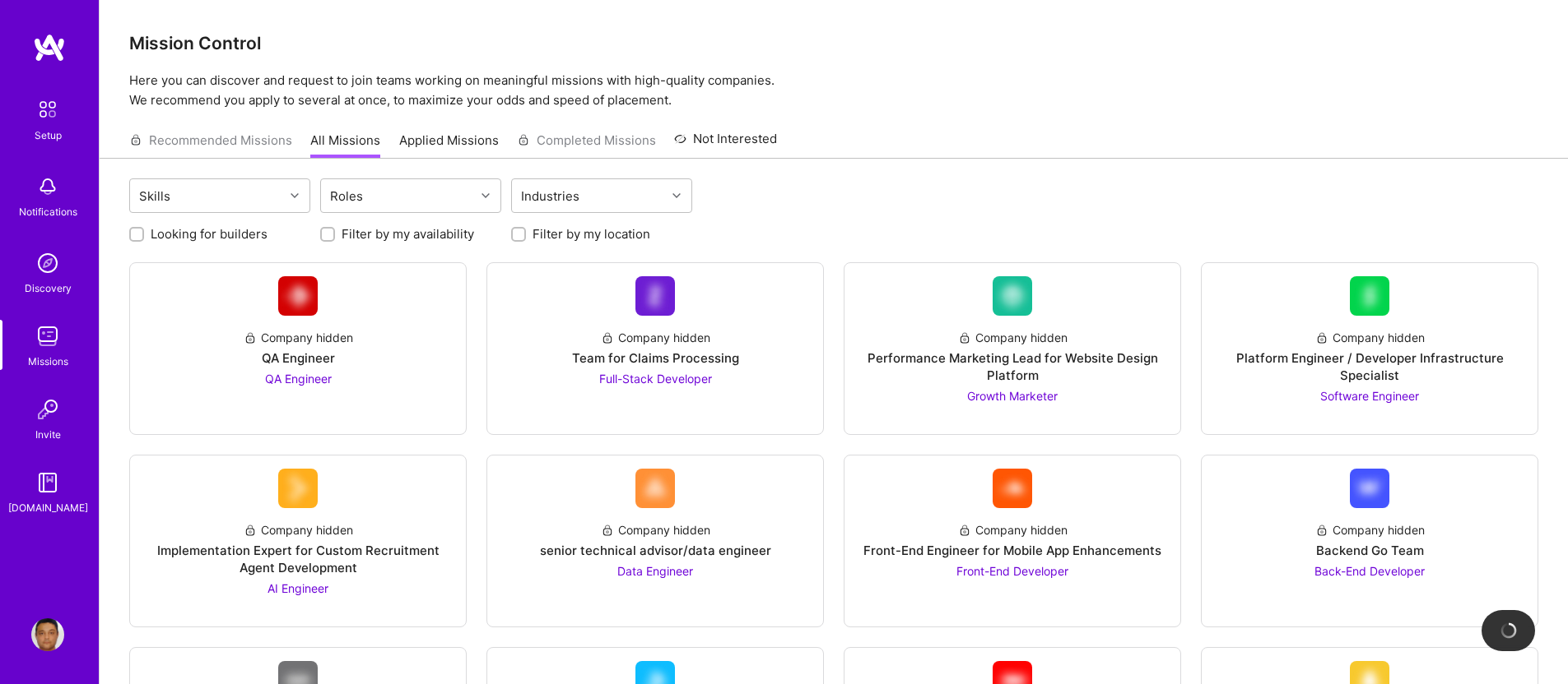
click at [41, 486] on img at bounding box center [47, 482] width 33 height 33
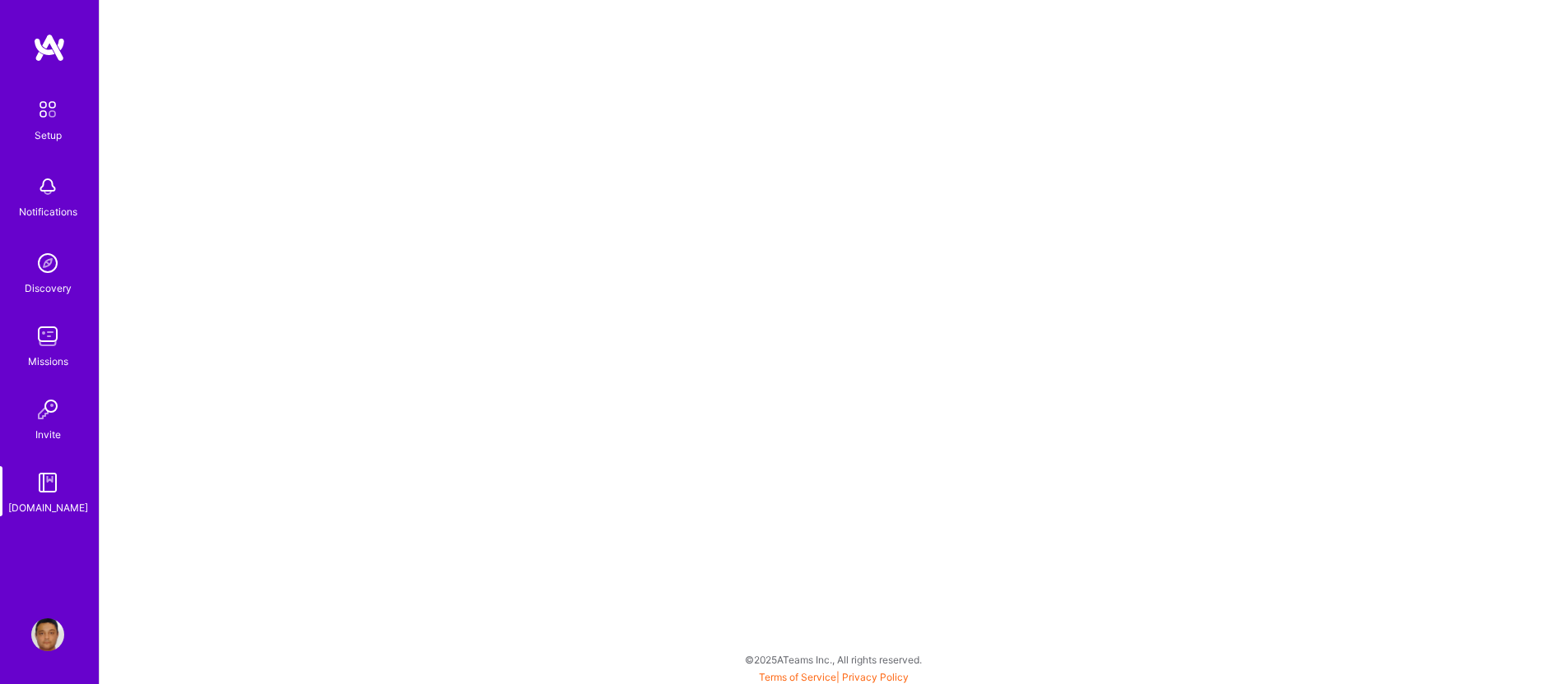
click at [57, 46] on img at bounding box center [49, 47] width 33 height 30
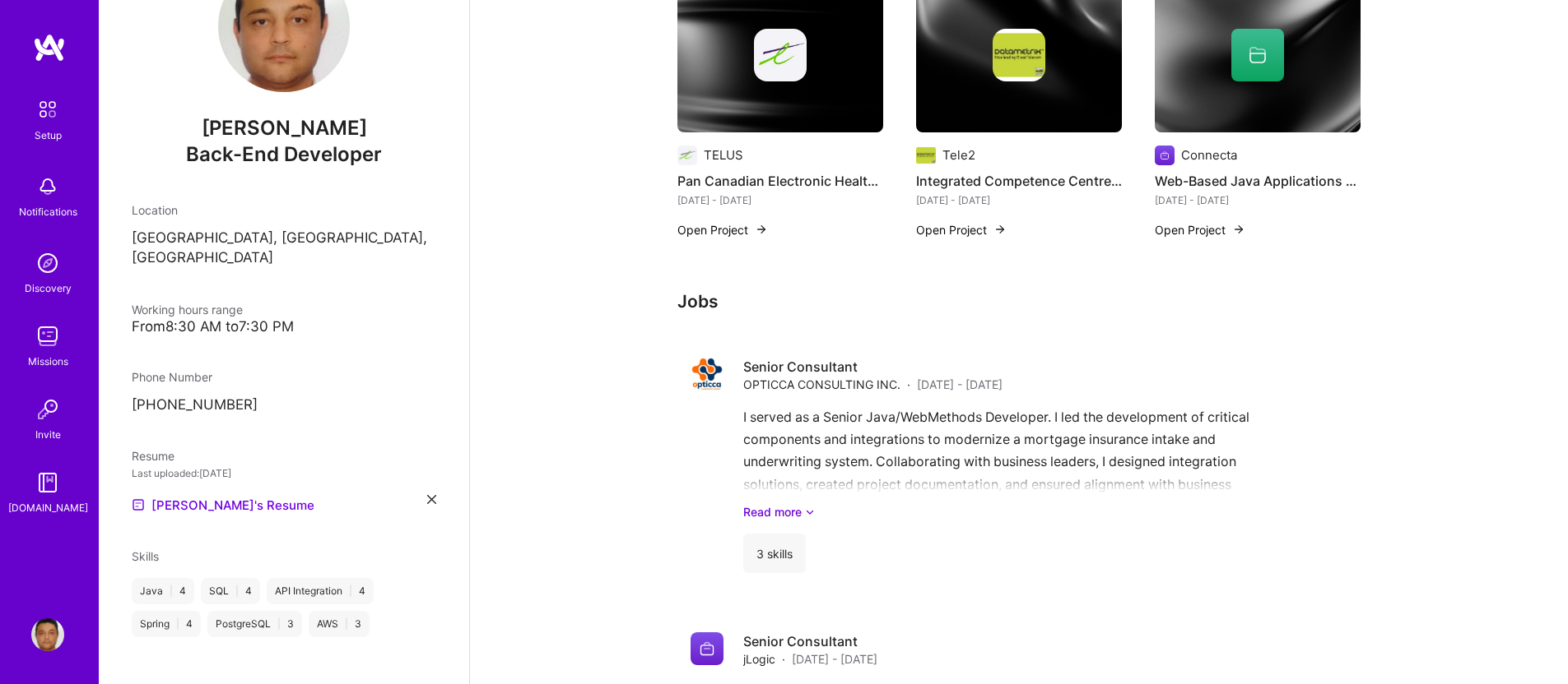
scroll to position [1251, 0]
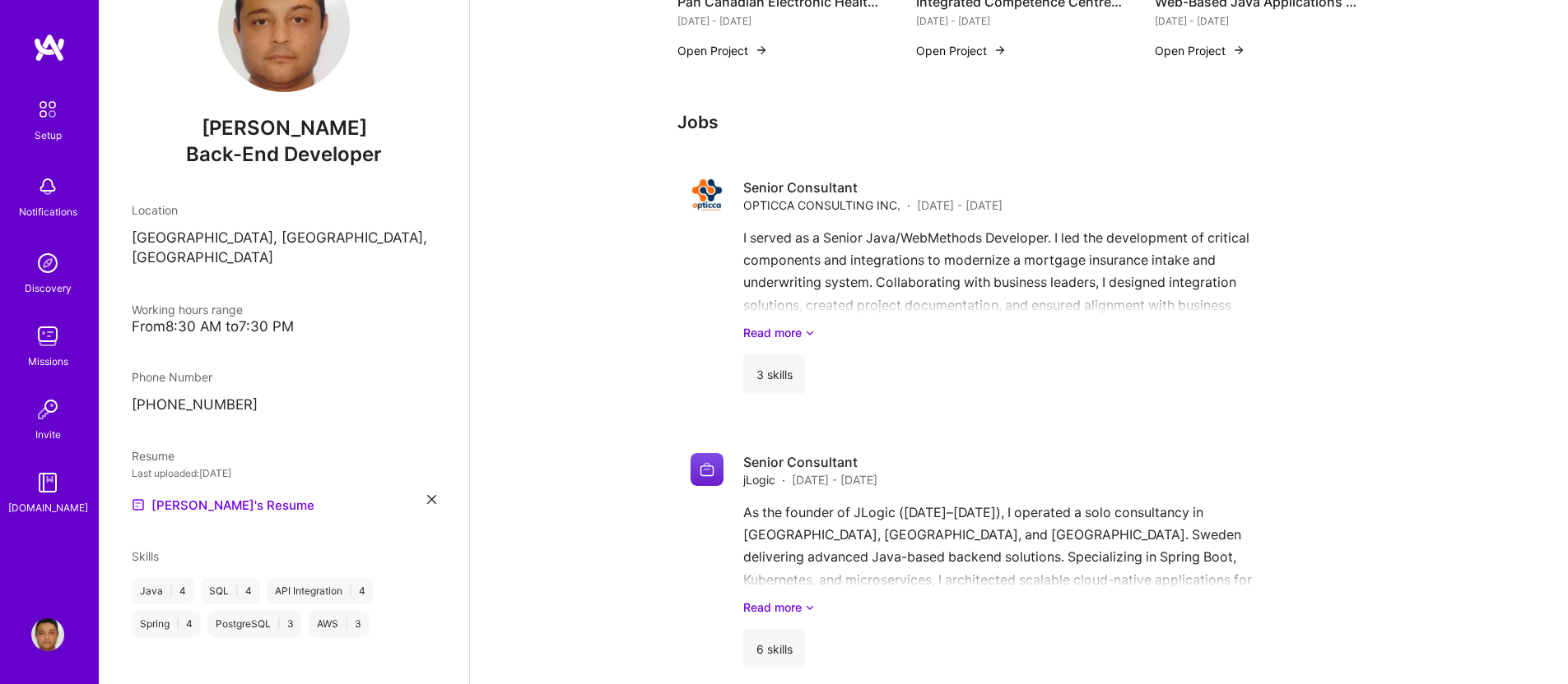
click at [46, 638] on img at bounding box center [47, 634] width 33 height 33
